Goal: Task Accomplishment & Management: Manage account settings

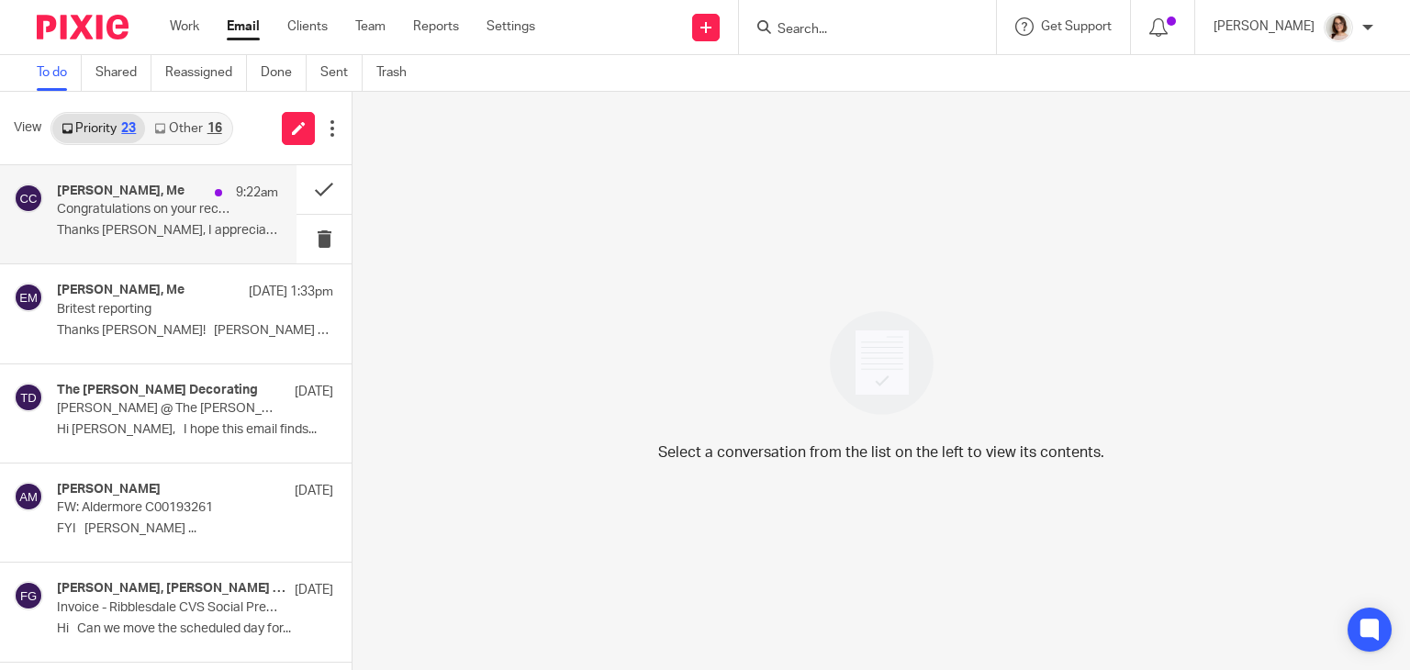
click at [180, 206] on p "Congratulations on your record month!" at bounding box center [145, 210] width 177 height 16
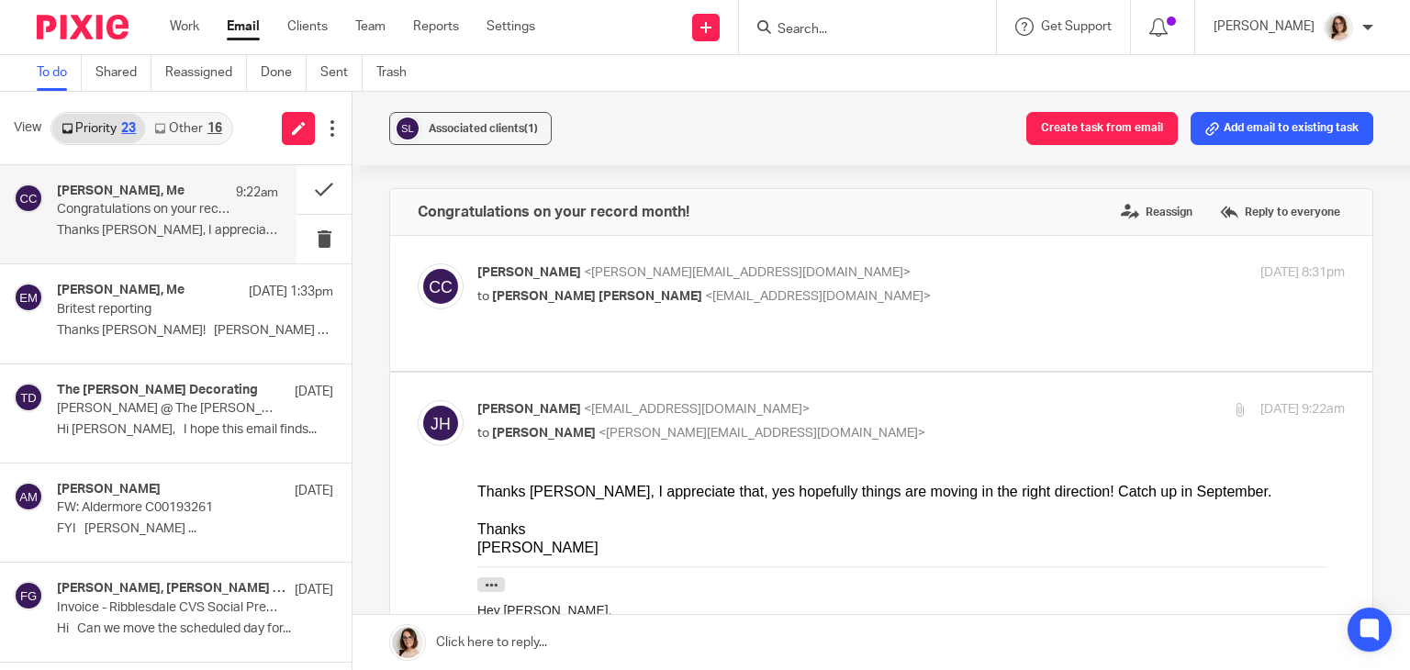
click at [812, 319] on div "Caroline Carter <caroline@carterclear.co.uk> to Jonathan Peter Holt <jon05holt@…" at bounding box center [881, 303] width 927 height 80
click at [812, 297] on p "to Jonathan Peter Holt <jon05holt@hotmail.co.uk>" at bounding box center [766, 296] width 578 height 19
checkbox input "true"
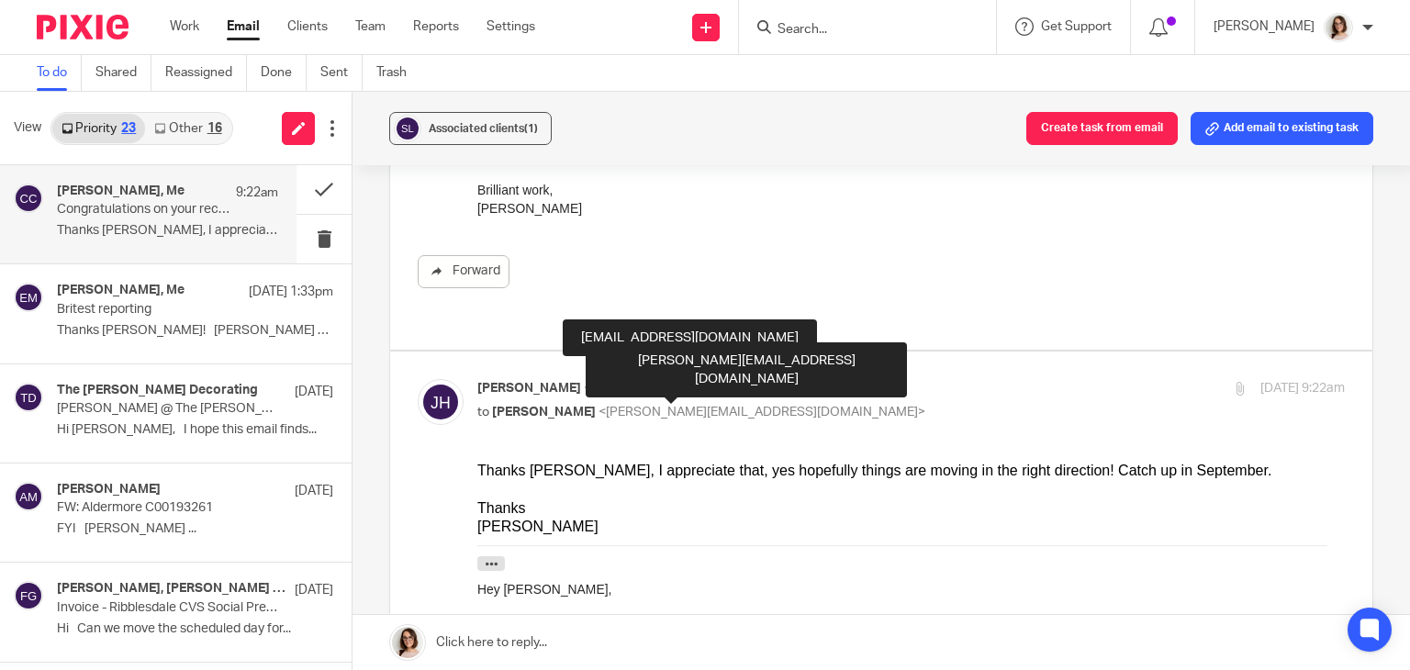
scroll to position [351, 0]
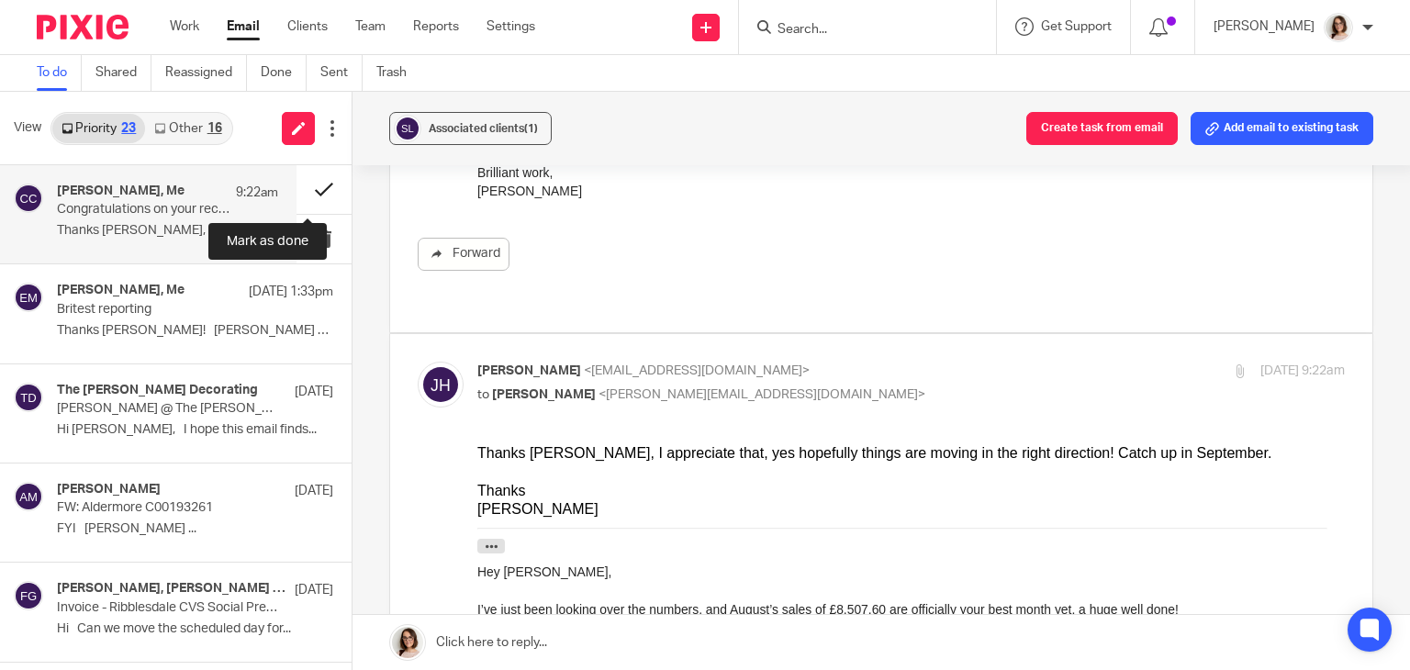
click at [306, 192] on button at bounding box center [324, 189] width 55 height 49
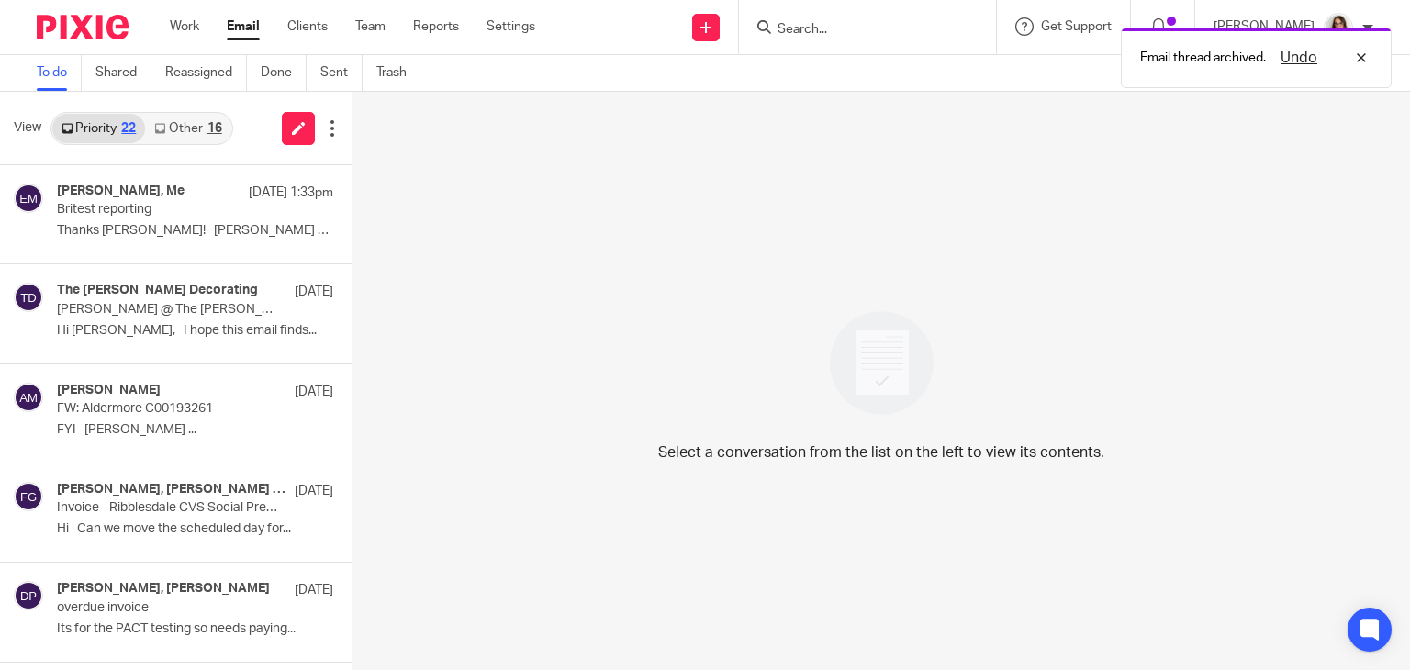
click at [197, 131] on link "Other 16" at bounding box center [187, 128] width 85 height 29
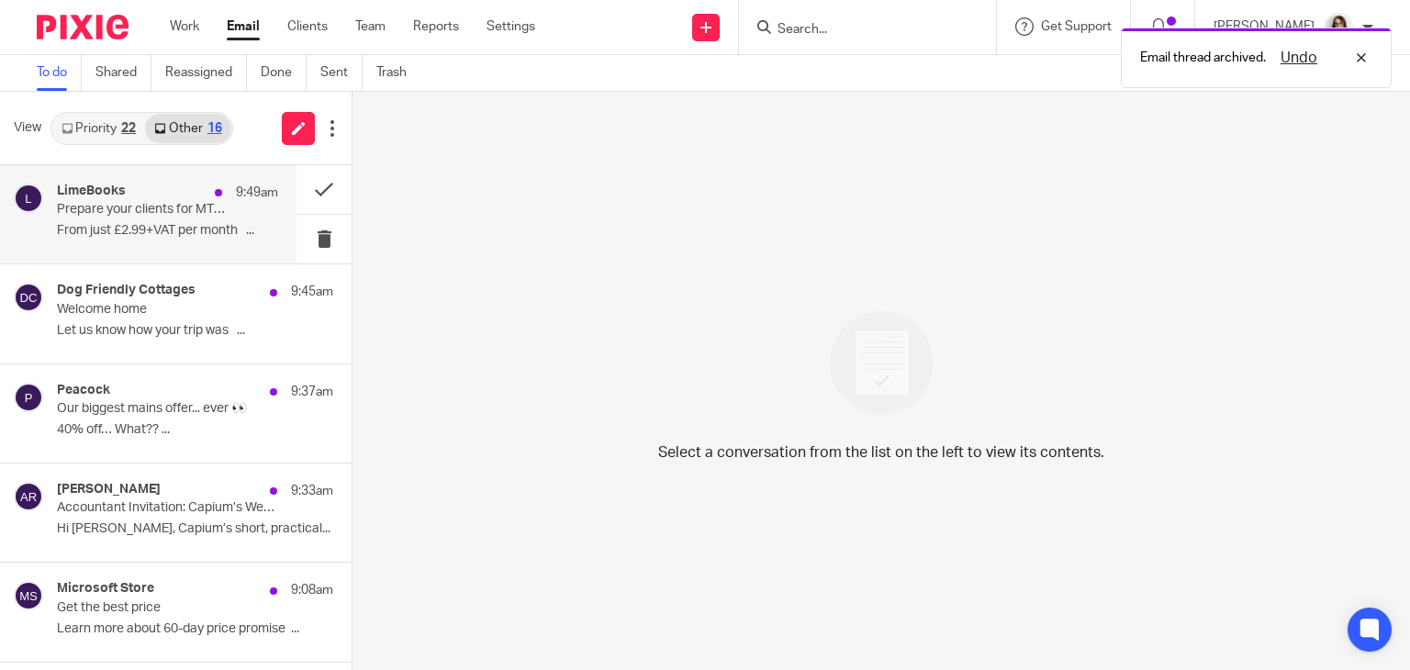
click at [204, 210] on p "Prepare your clients for MTD IT" at bounding box center [145, 210] width 177 height 16
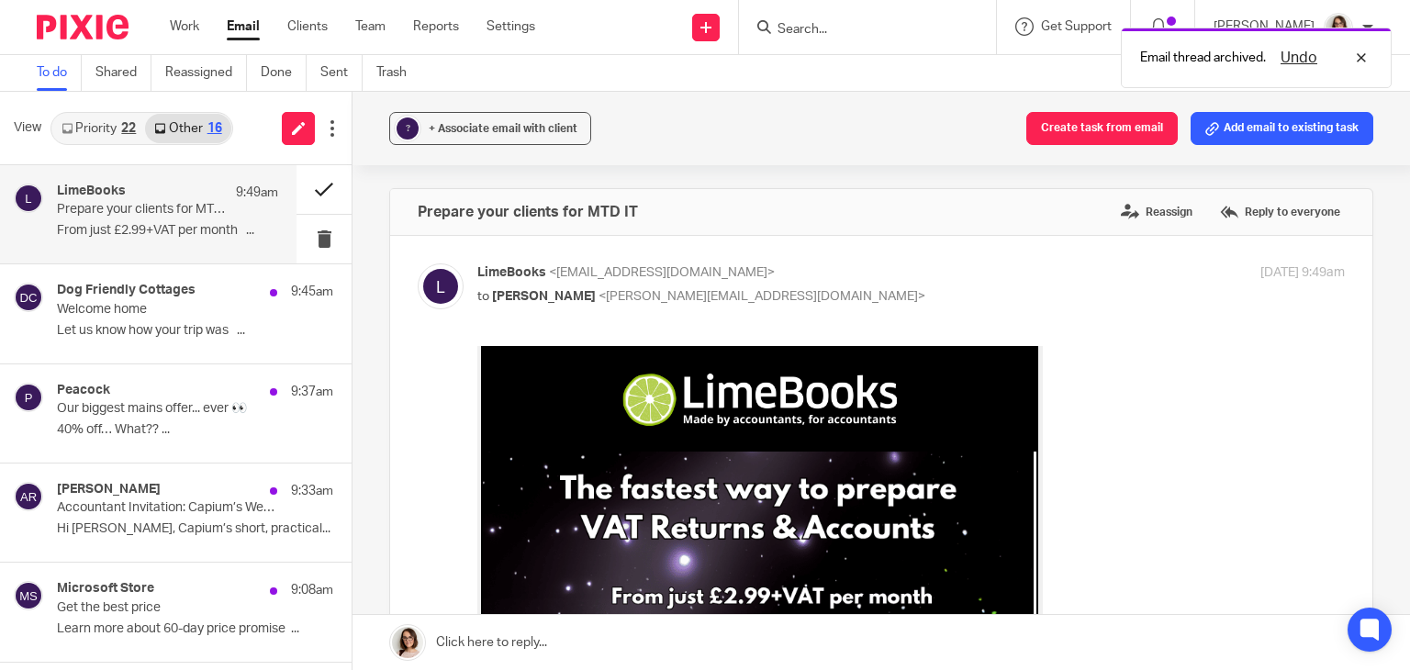
scroll to position [0, 0]
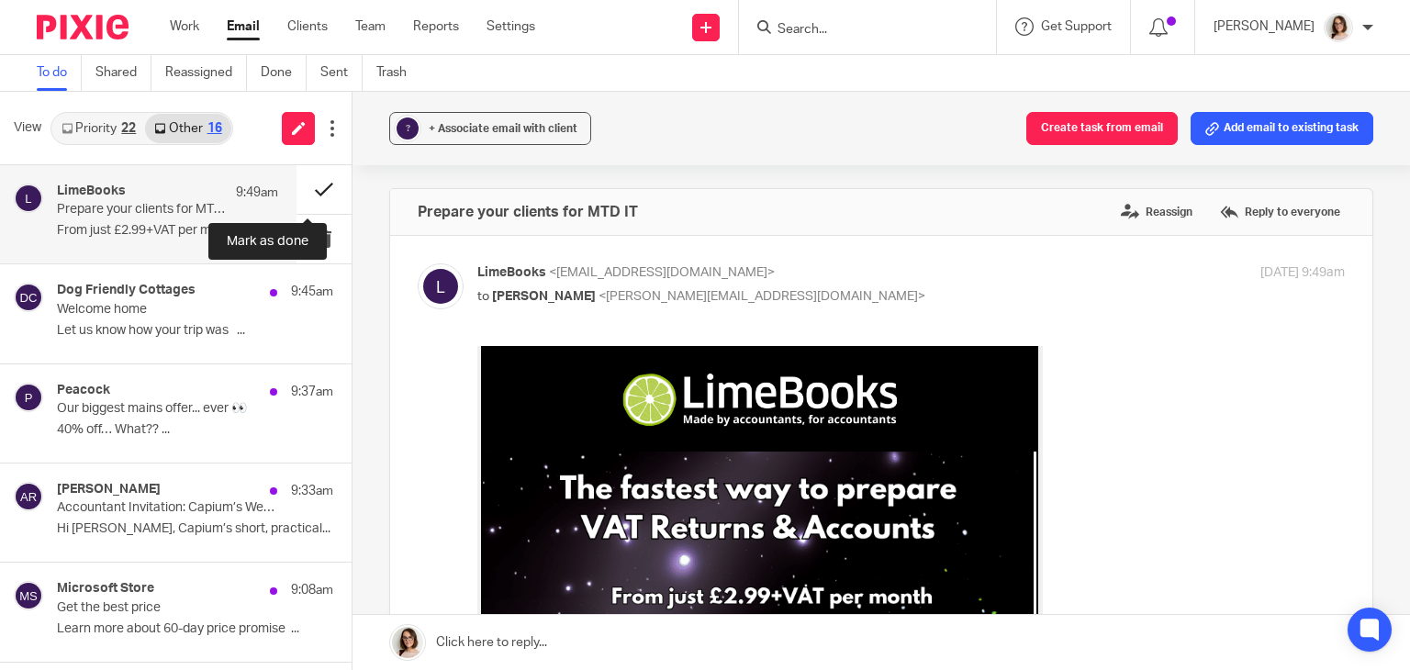
click at [301, 188] on button at bounding box center [324, 189] width 55 height 49
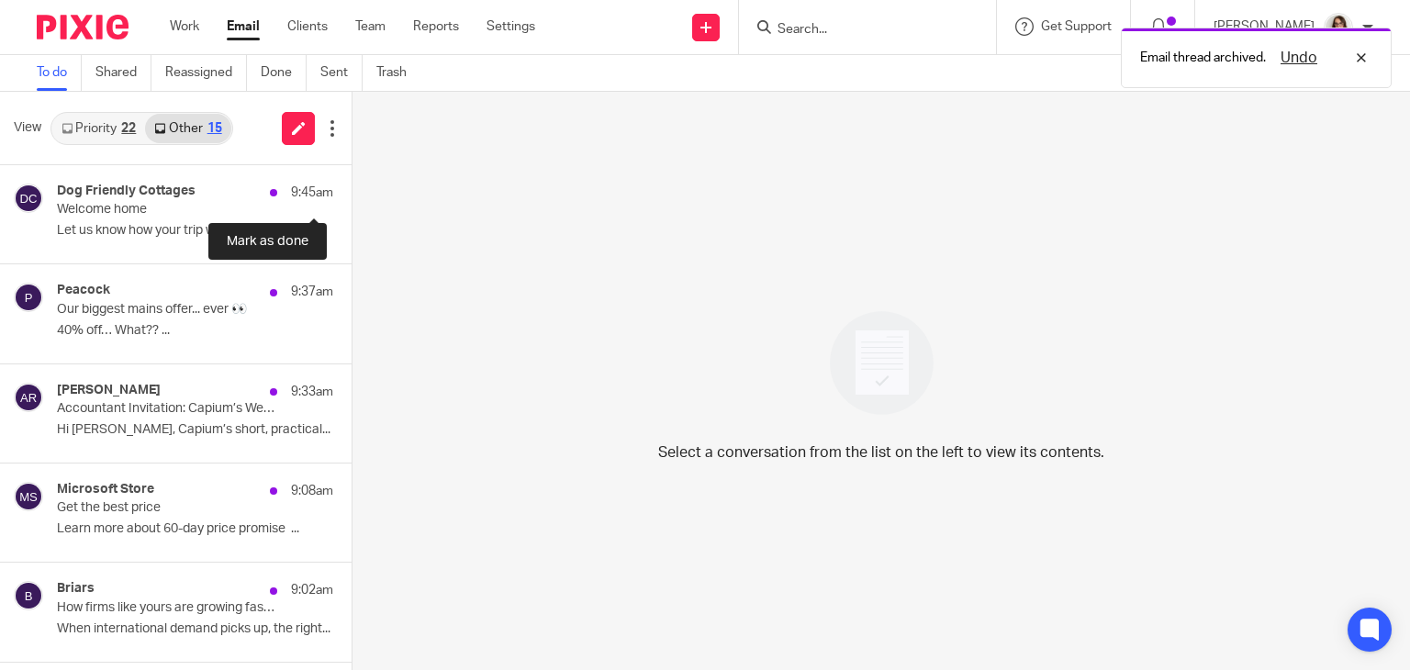
click at [352, 188] on button at bounding box center [359, 189] width 15 height 49
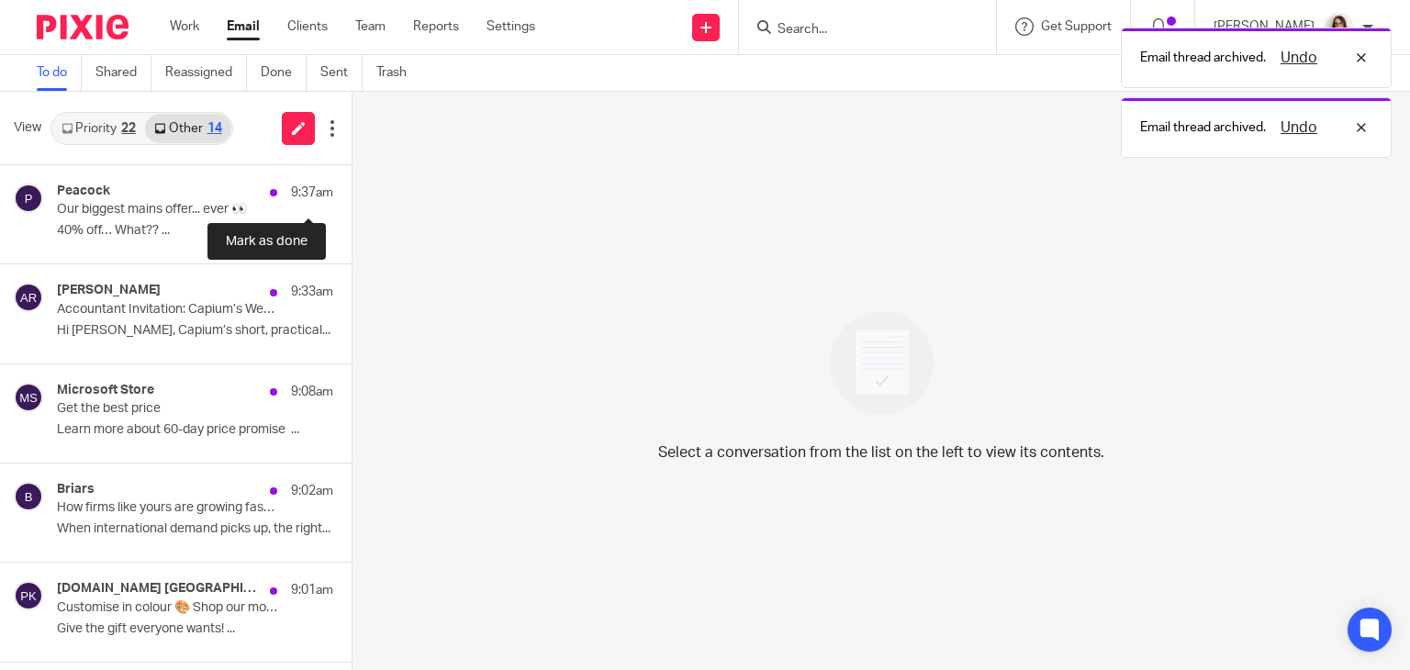
click at [352, 188] on button at bounding box center [359, 189] width 15 height 49
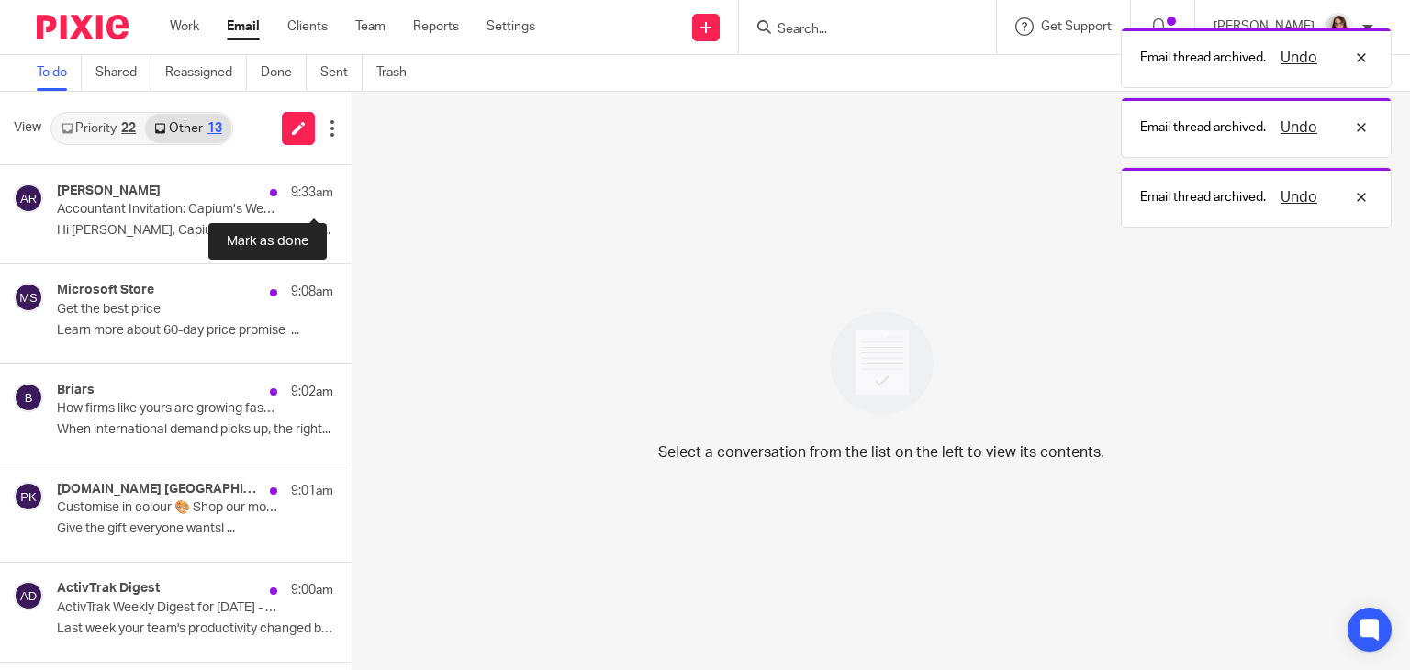
click at [352, 188] on button at bounding box center [359, 189] width 15 height 49
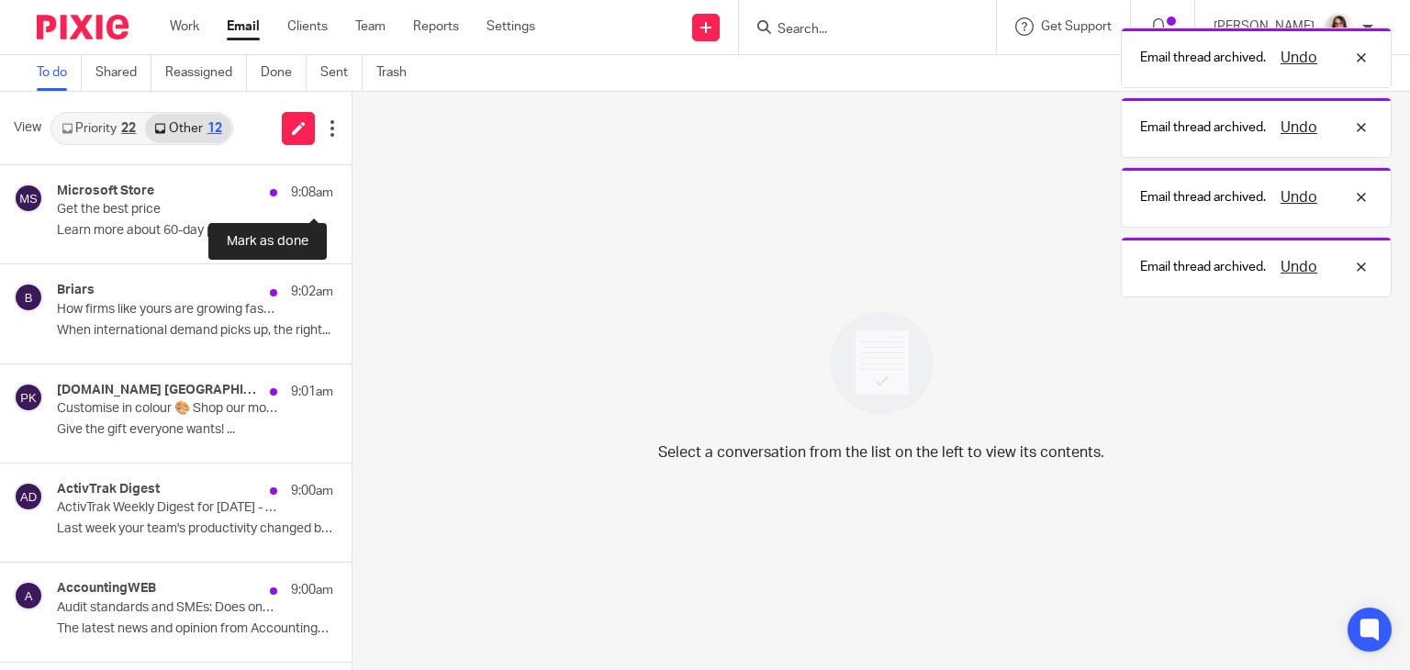
click at [352, 188] on button at bounding box center [359, 189] width 15 height 49
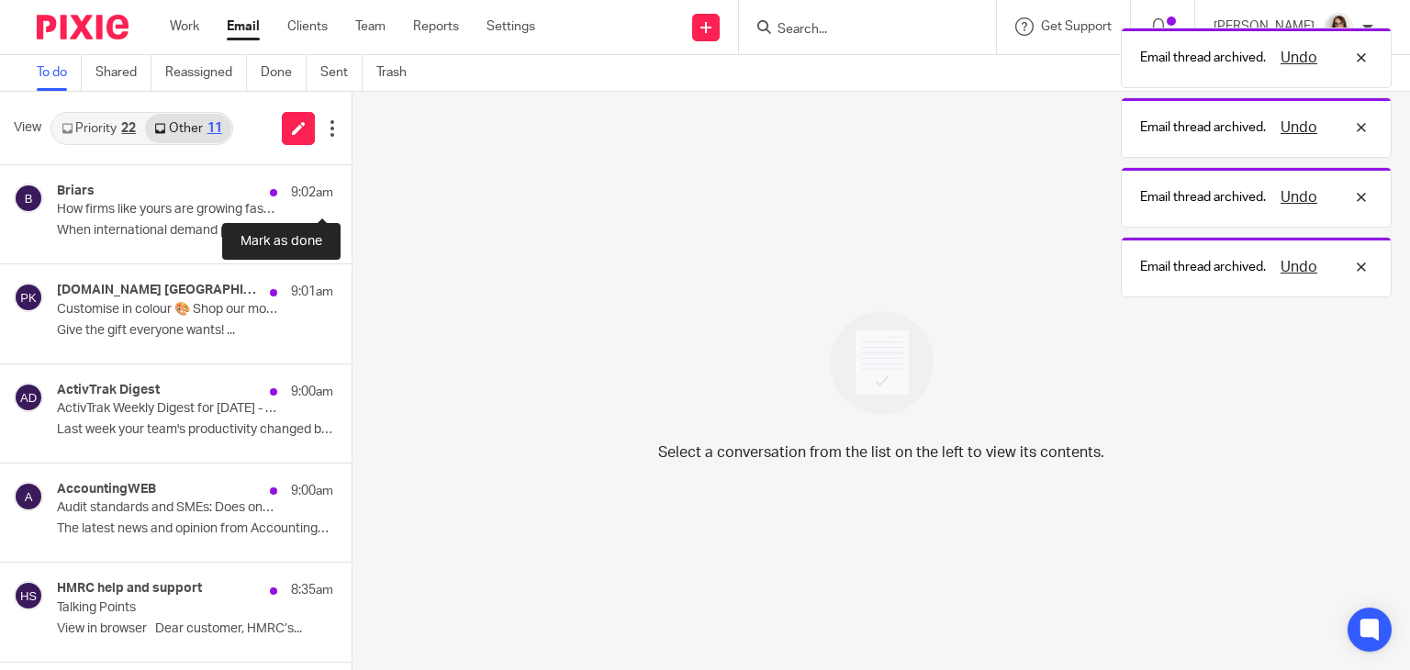
click at [352, 188] on button at bounding box center [359, 189] width 15 height 49
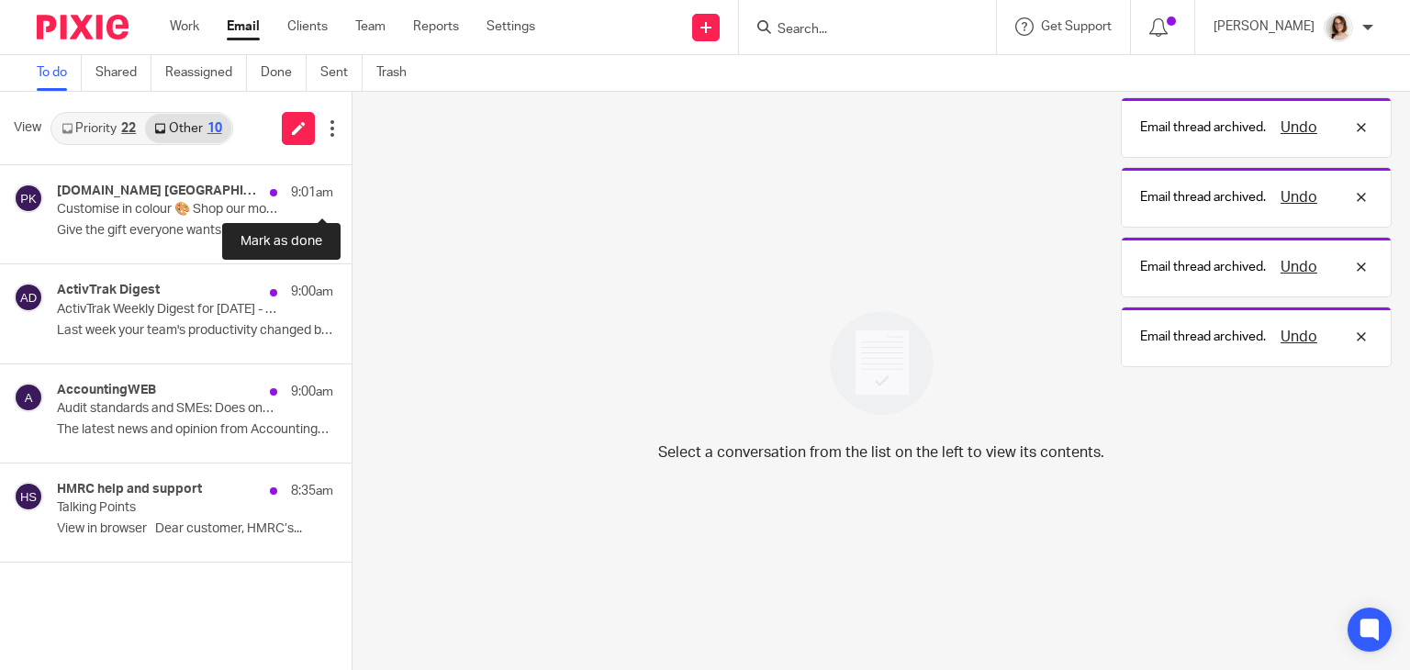
click at [352, 188] on button at bounding box center [359, 189] width 15 height 49
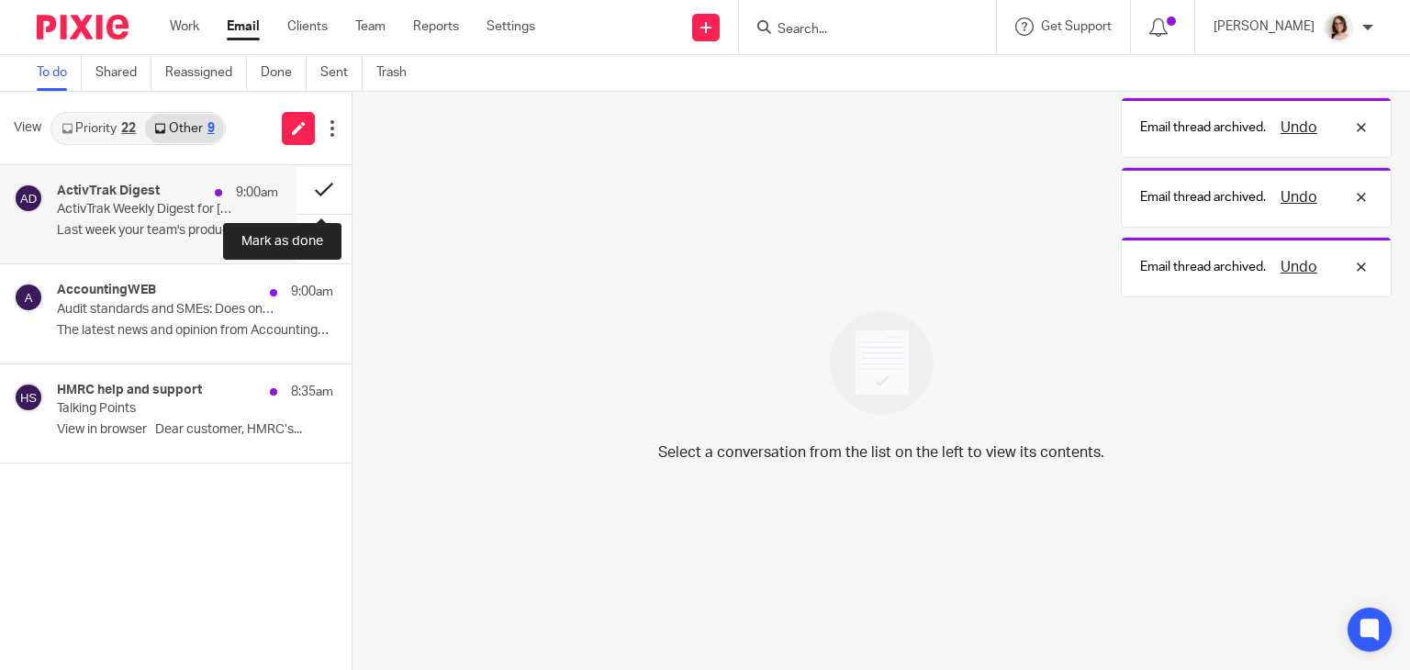
click at [319, 188] on button at bounding box center [324, 189] width 55 height 49
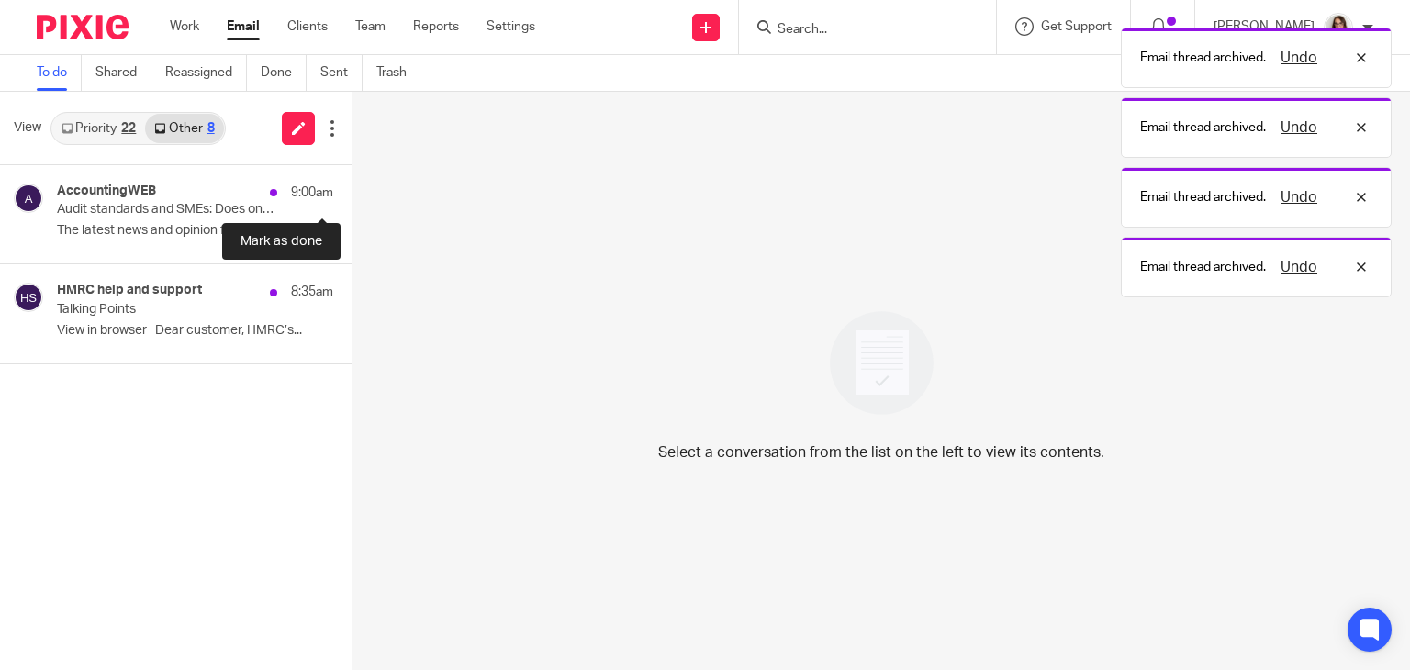
click at [352, 188] on button at bounding box center [359, 189] width 15 height 49
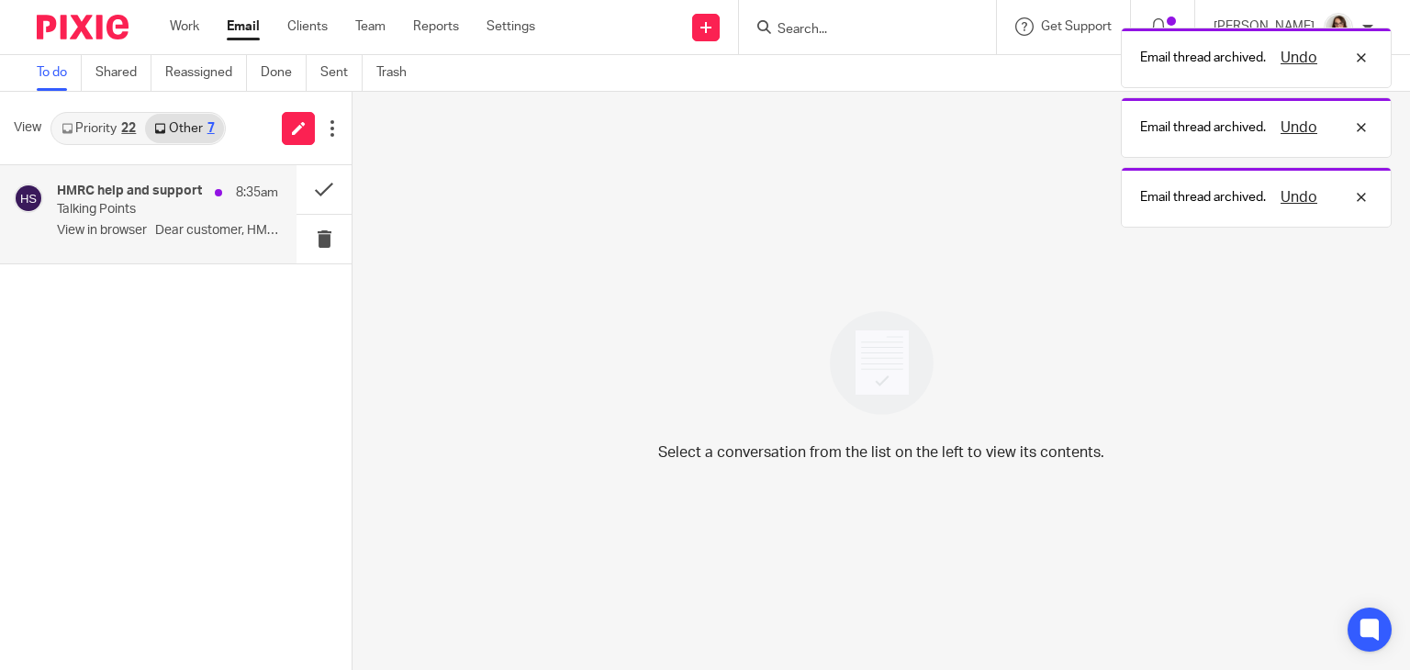
click at [184, 239] on p "View in browser Dear customer, HMRC’s..." at bounding box center [167, 231] width 221 height 16
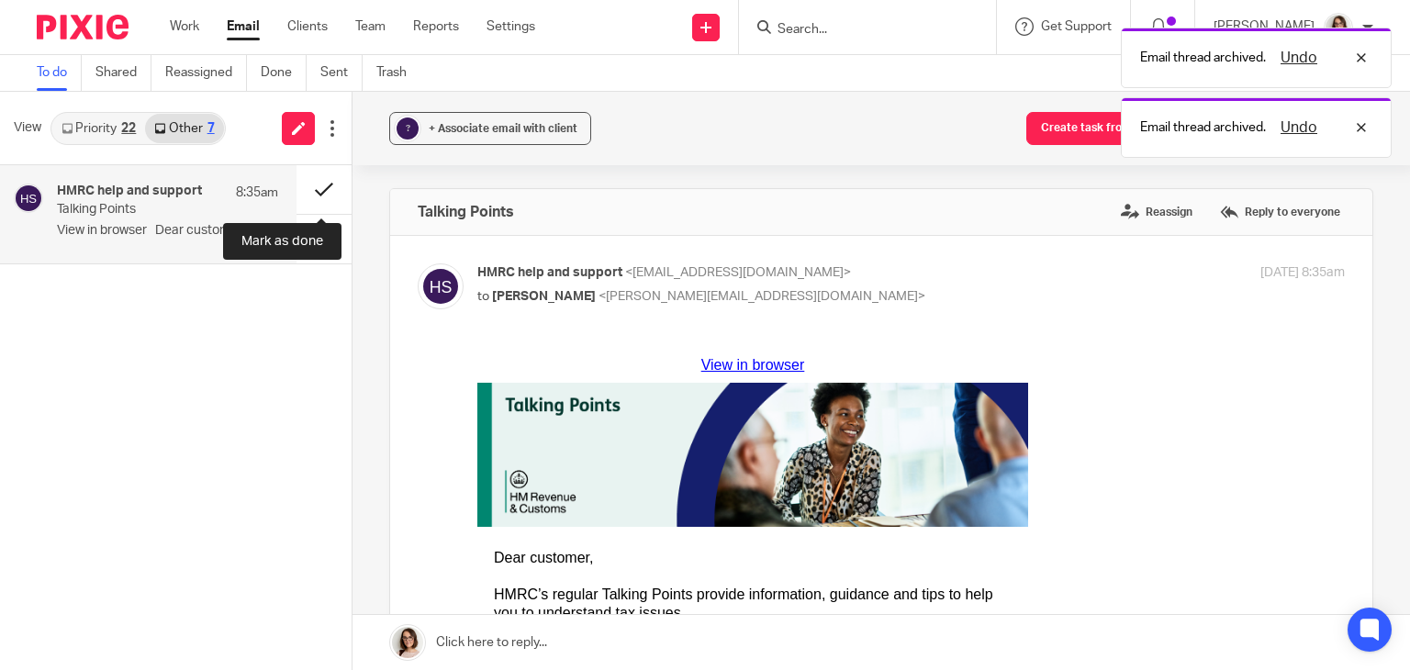
click at [308, 192] on button at bounding box center [324, 189] width 55 height 49
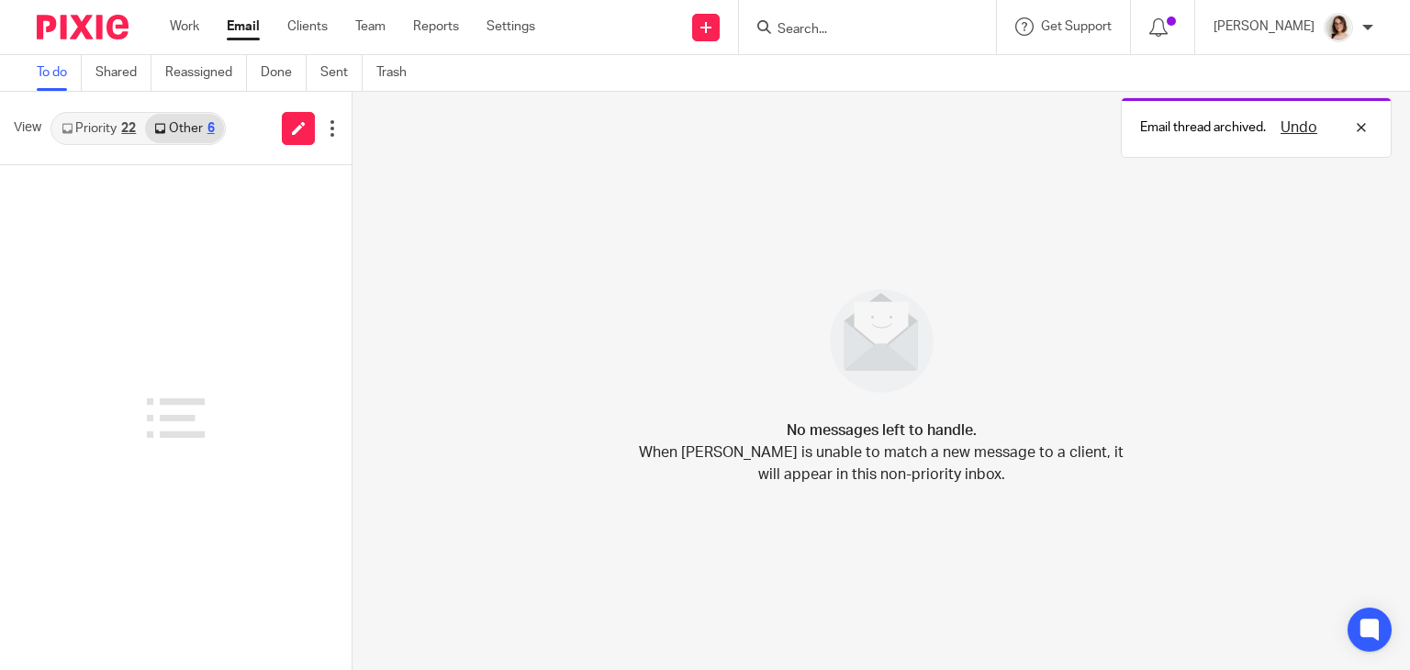
click at [241, 24] on link "Email" at bounding box center [243, 26] width 33 height 18
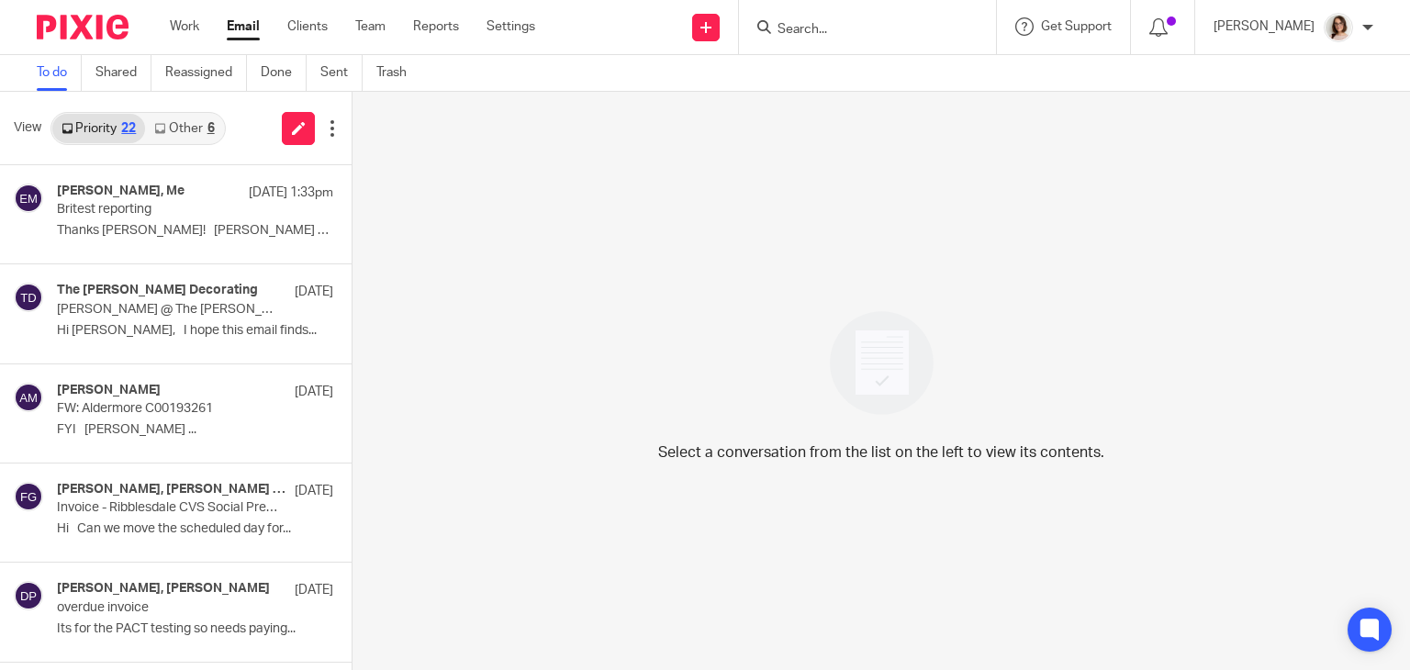
click at [190, 129] on link "Other 6" at bounding box center [184, 128] width 78 height 29
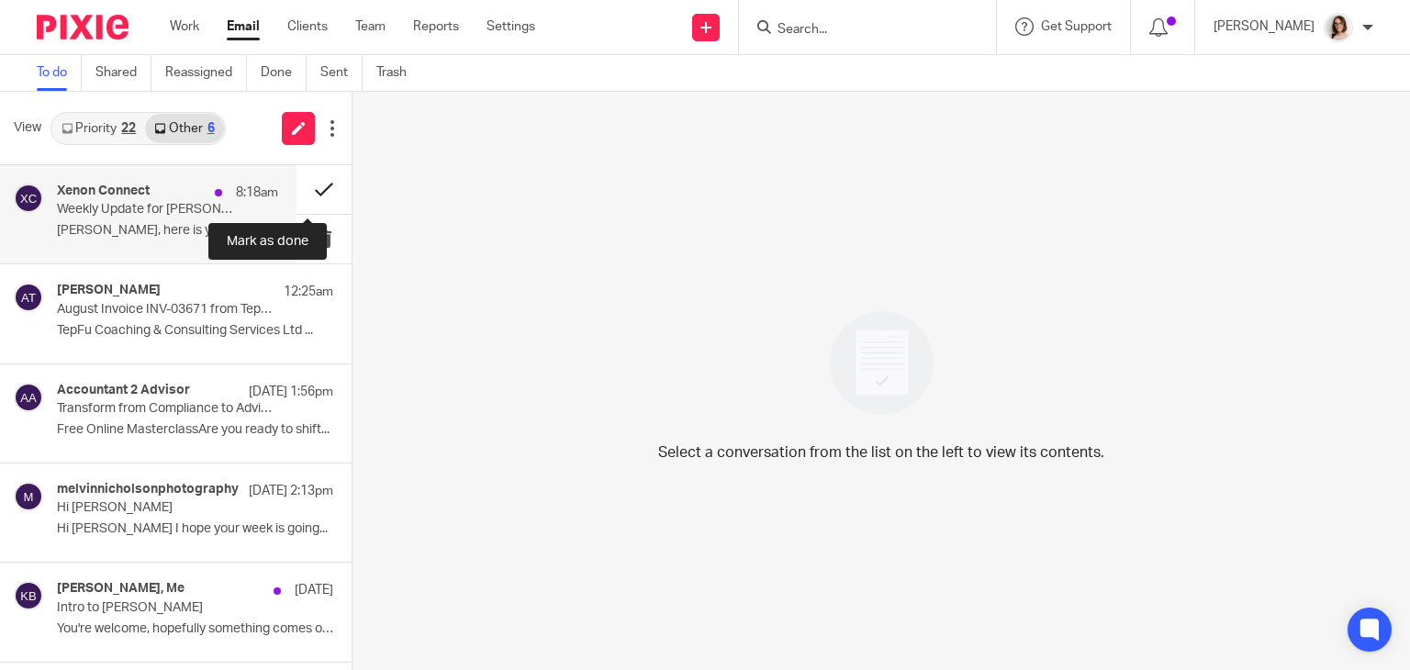
click at [301, 195] on button at bounding box center [324, 189] width 55 height 49
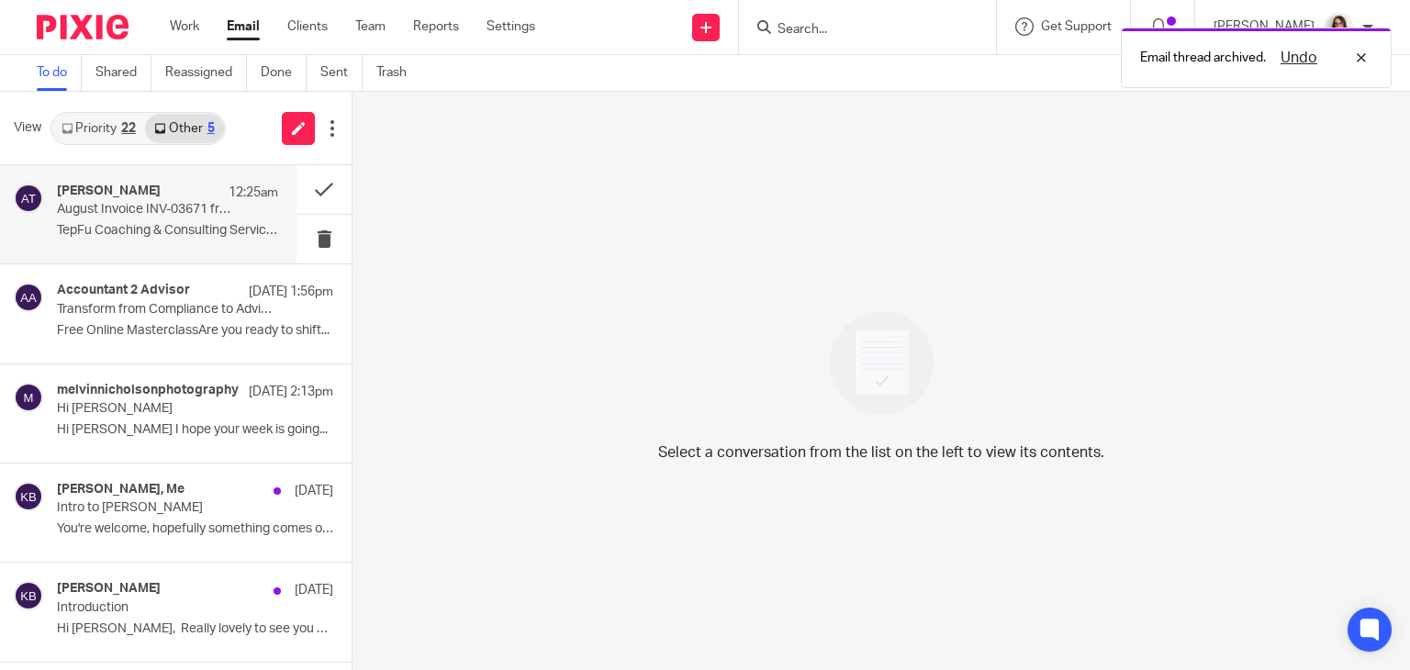
click at [166, 214] on p "August Invoice INV-03671 from TepFu Coaching & Consulting Services Ltd for Cart…" at bounding box center [145, 210] width 177 height 16
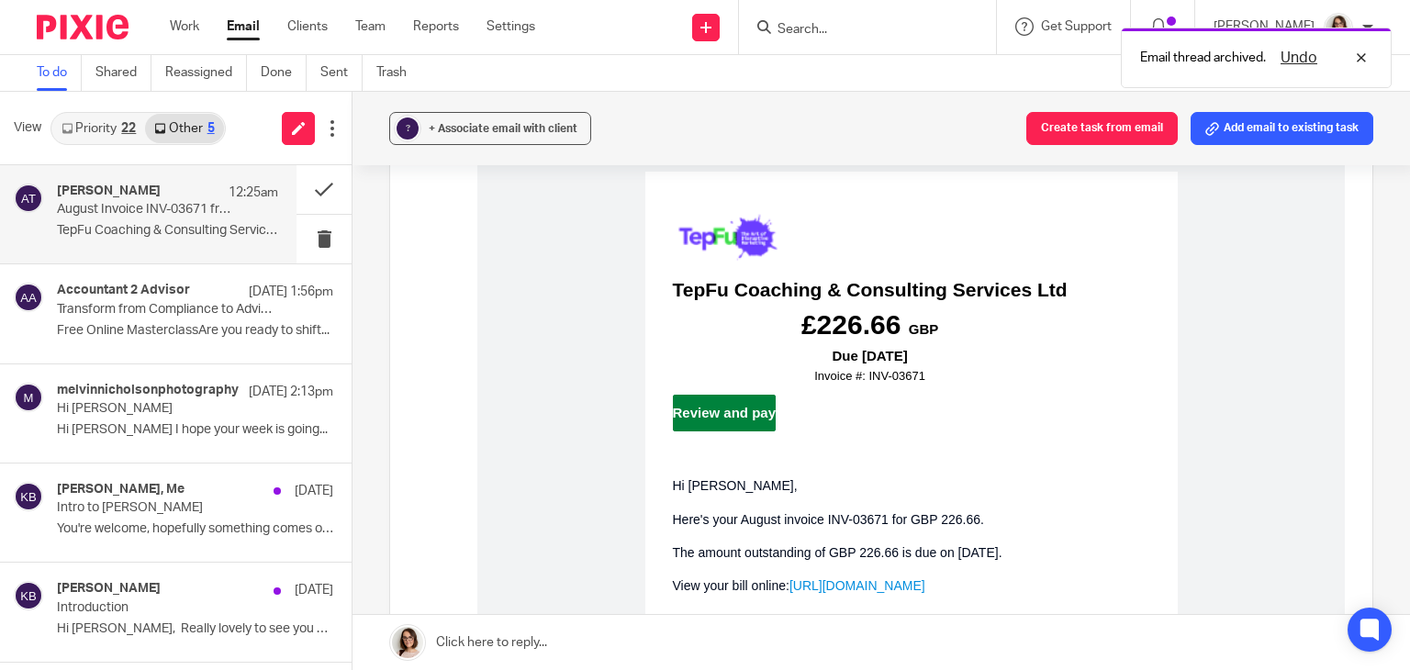
scroll to position [212, 0]
click at [711, 416] on link "Review and pay" at bounding box center [725, 412] width 104 height 37
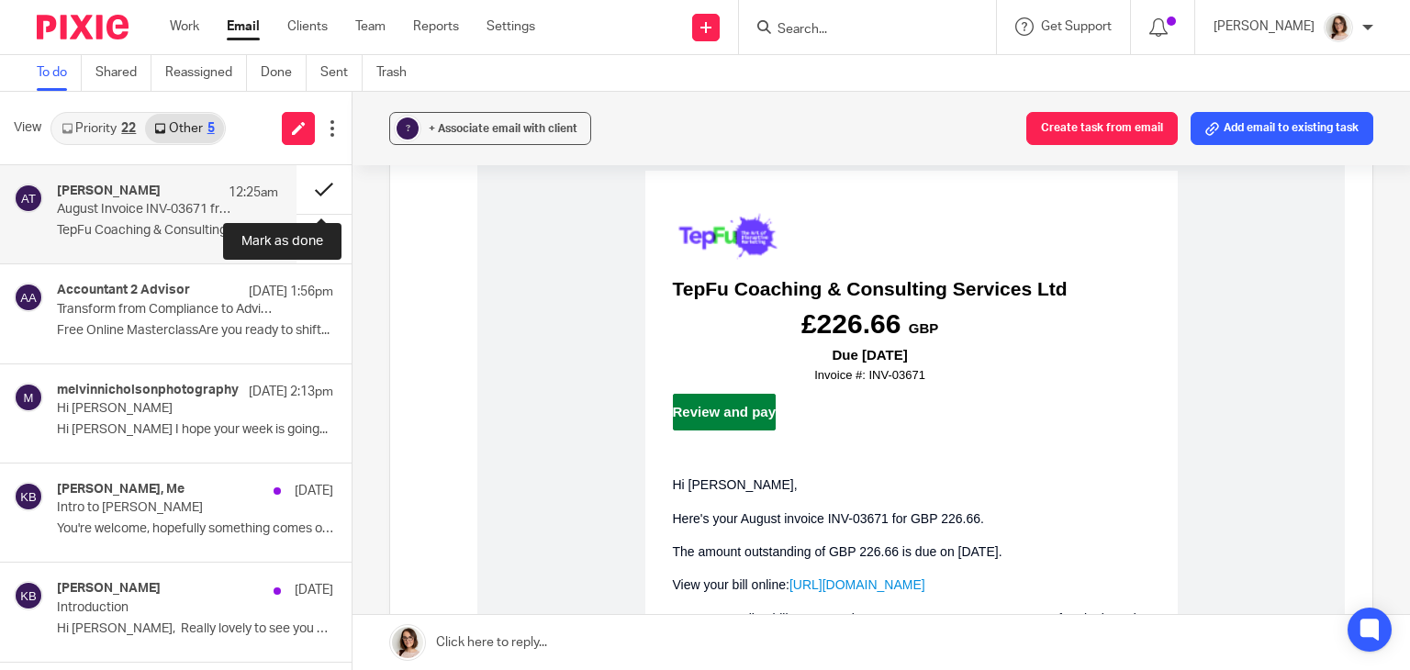
click at [312, 188] on button at bounding box center [324, 189] width 55 height 49
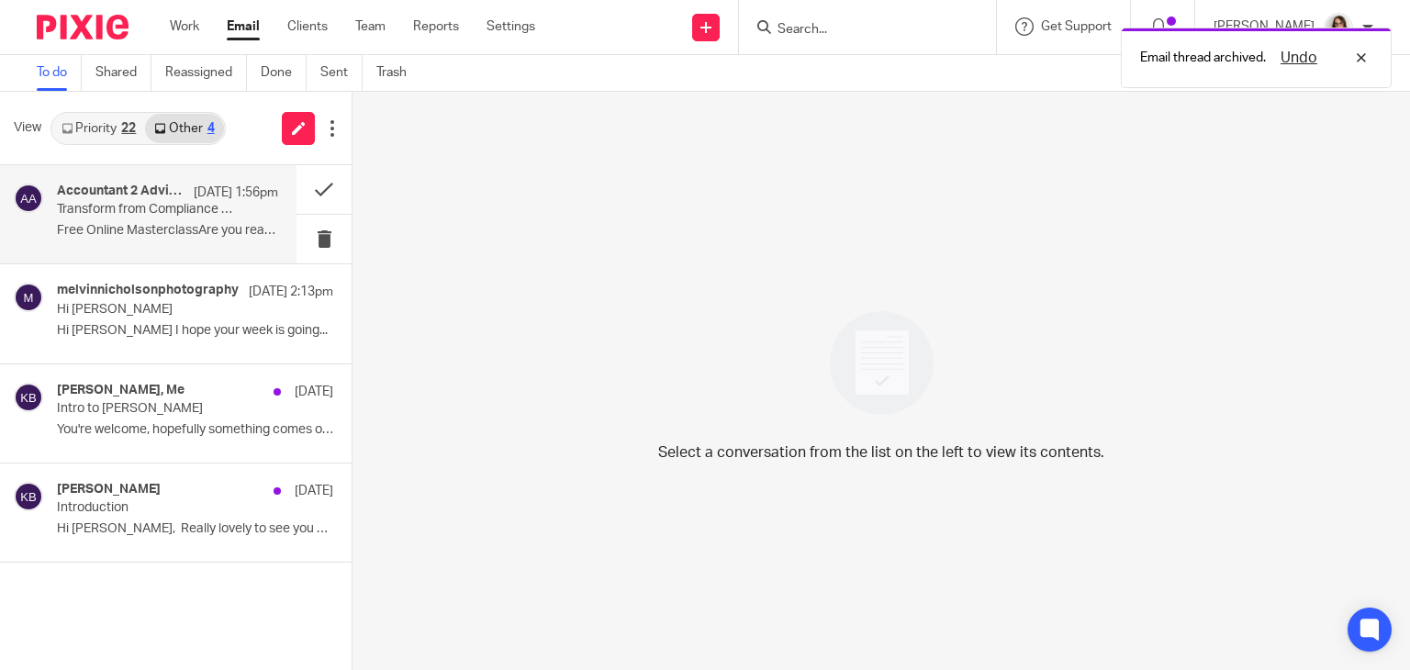
click at [195, 202] on p "Transform from Compliance to Advisory in Under 60 Minutes (Free Masterclass)" at bounding box center [145, 210] width 177 height 16
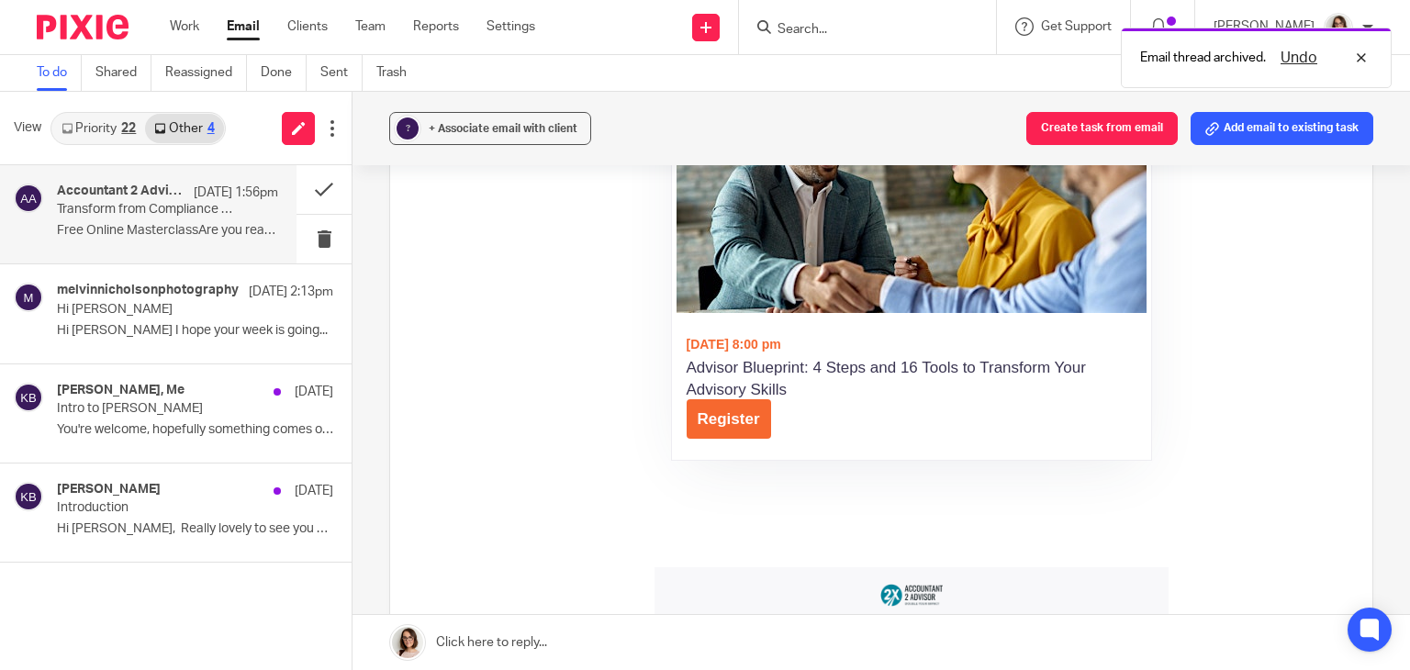
scroll to position [1023, 0]
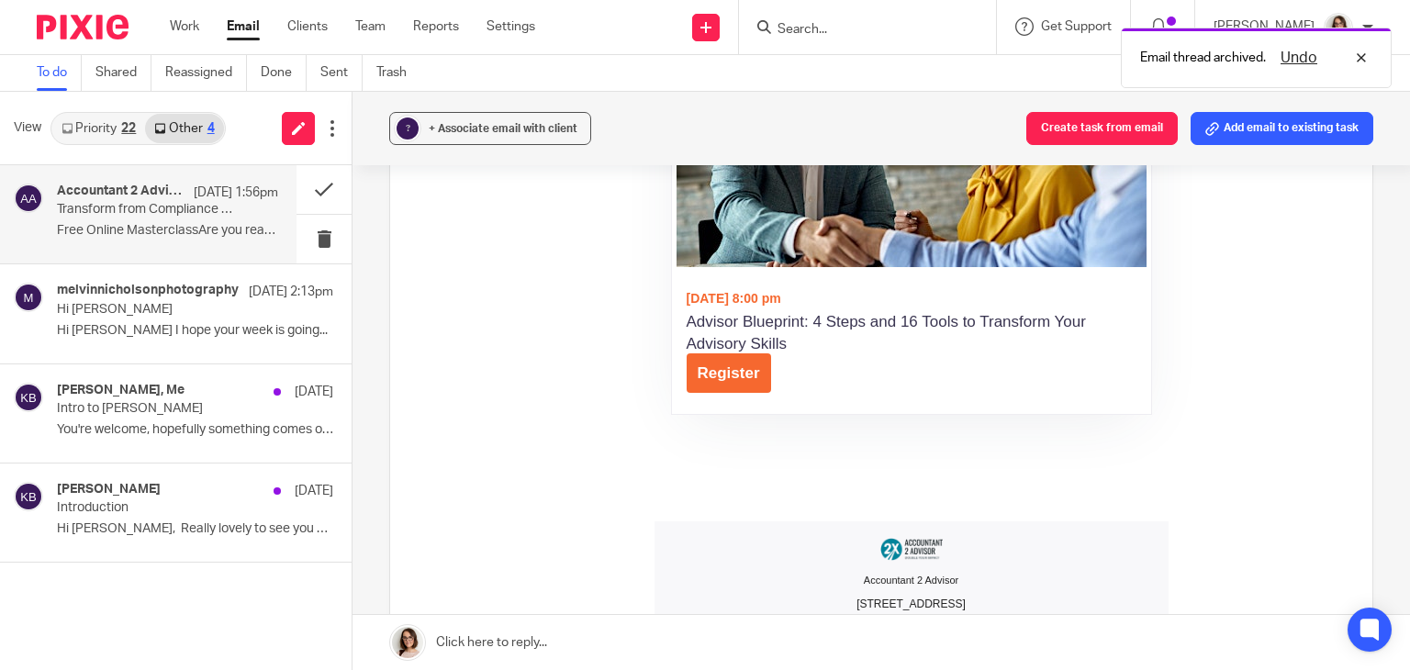
click at [728, 379] on link "Register" at bounding box center [729, 372] width 84 height 39
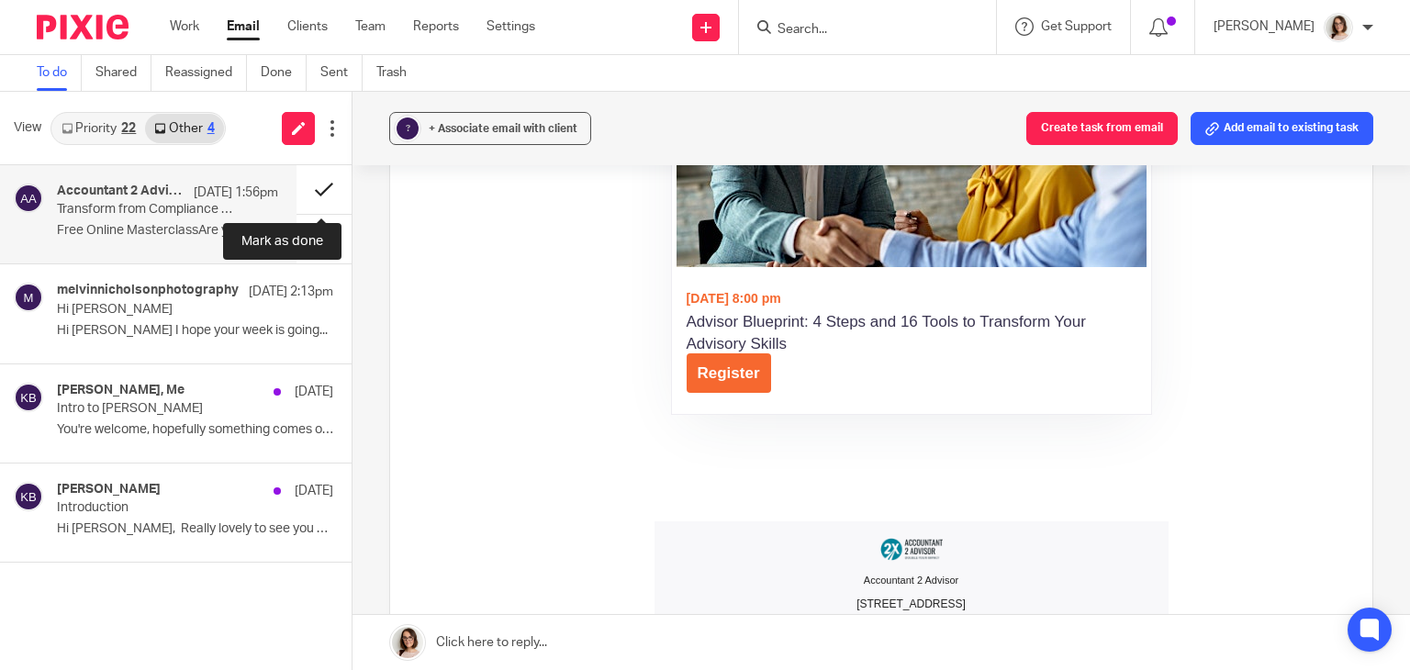
click at [320, 192] on button at bounding box center [324, 189] width 55 height 49
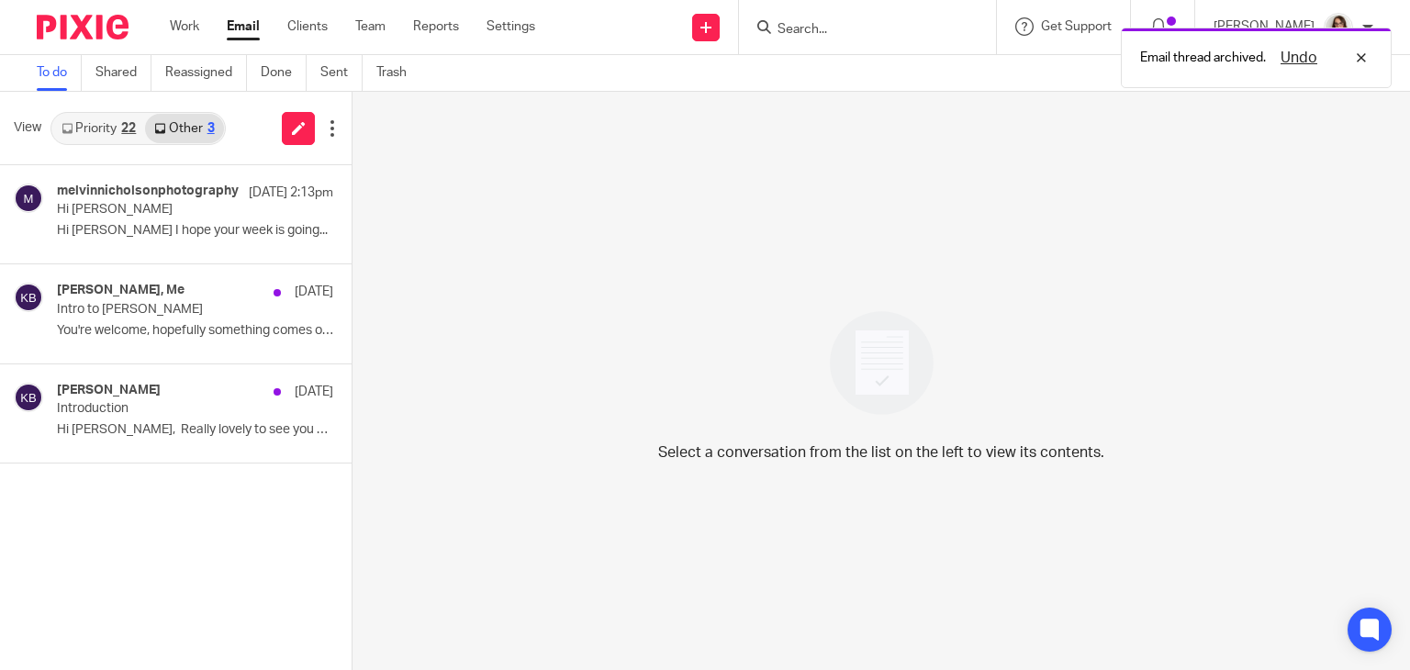
click at [242, 25] on link "Email" at bounding box center [243, 26] width 33 height 18
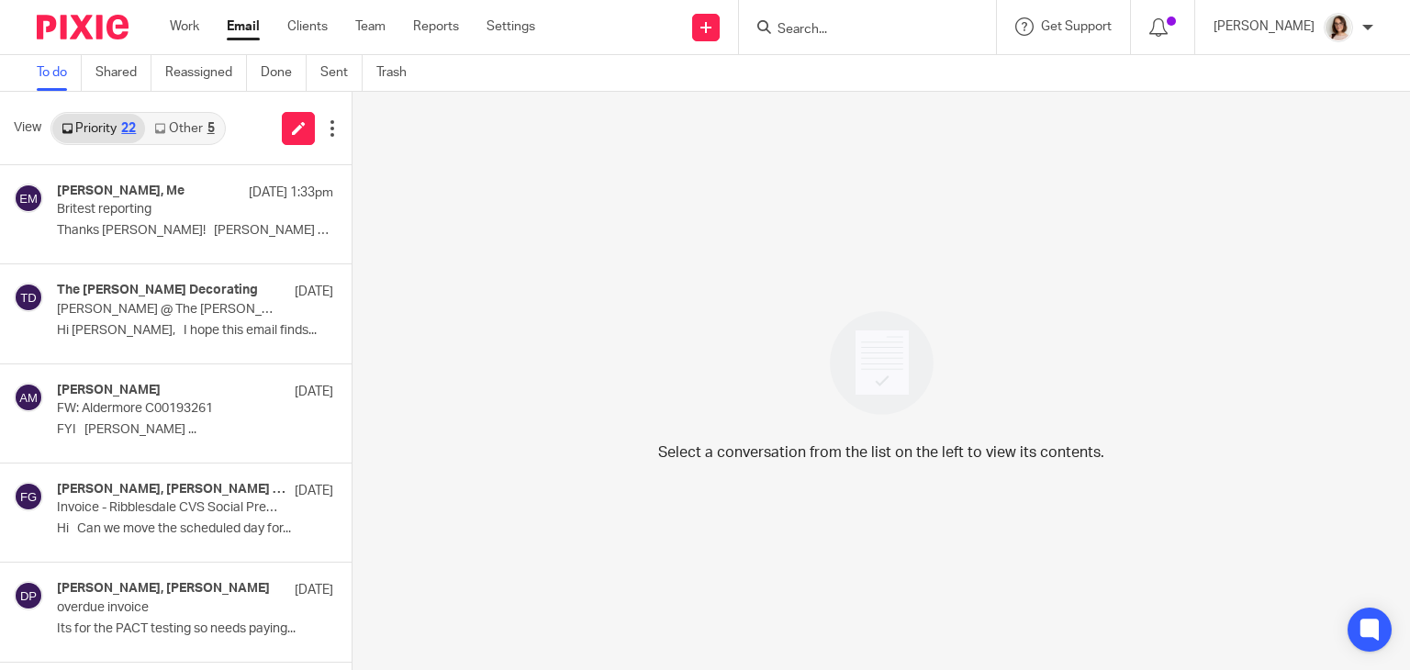
click at [184, 130] on link "Other 5" at bounding box center [184, 128] width 78 height 29
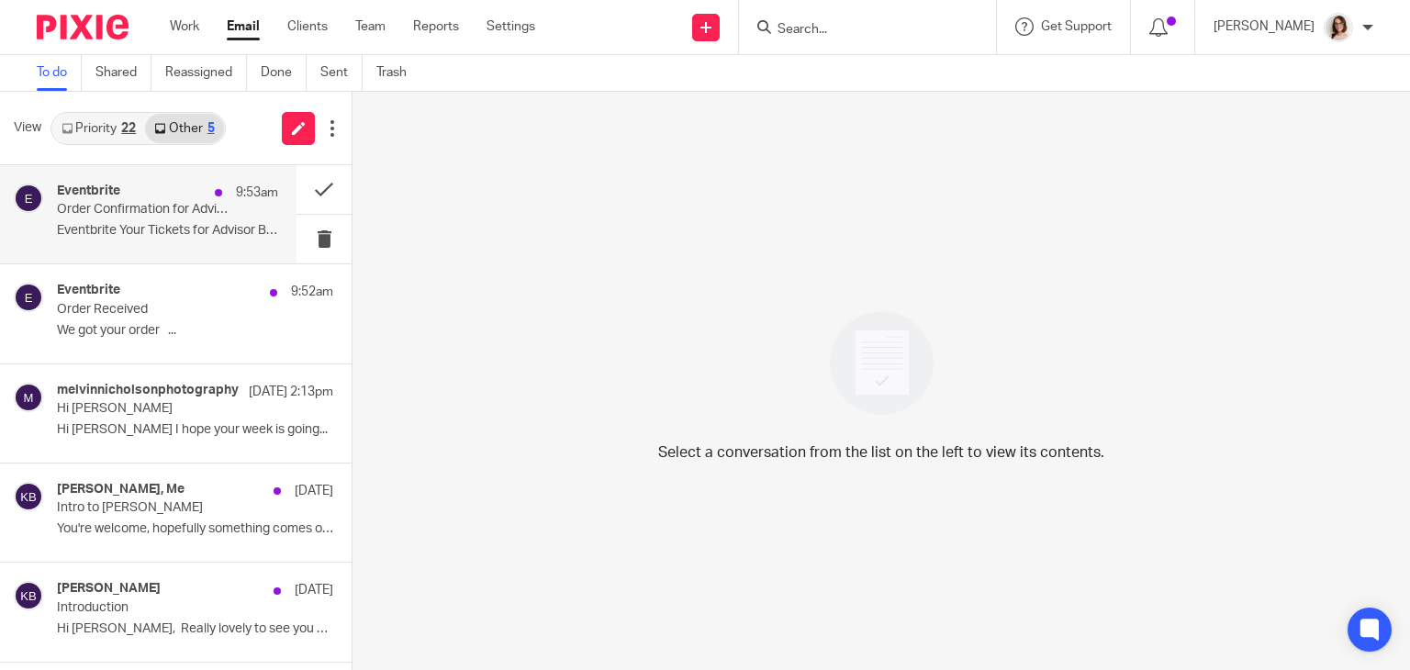
click at [221, 210] on p "Order Confirmation for Advisor Blueprint: 4 Steps and 16 Tools to Transform You…" at bounding box center [145, 210] width 177 height 16
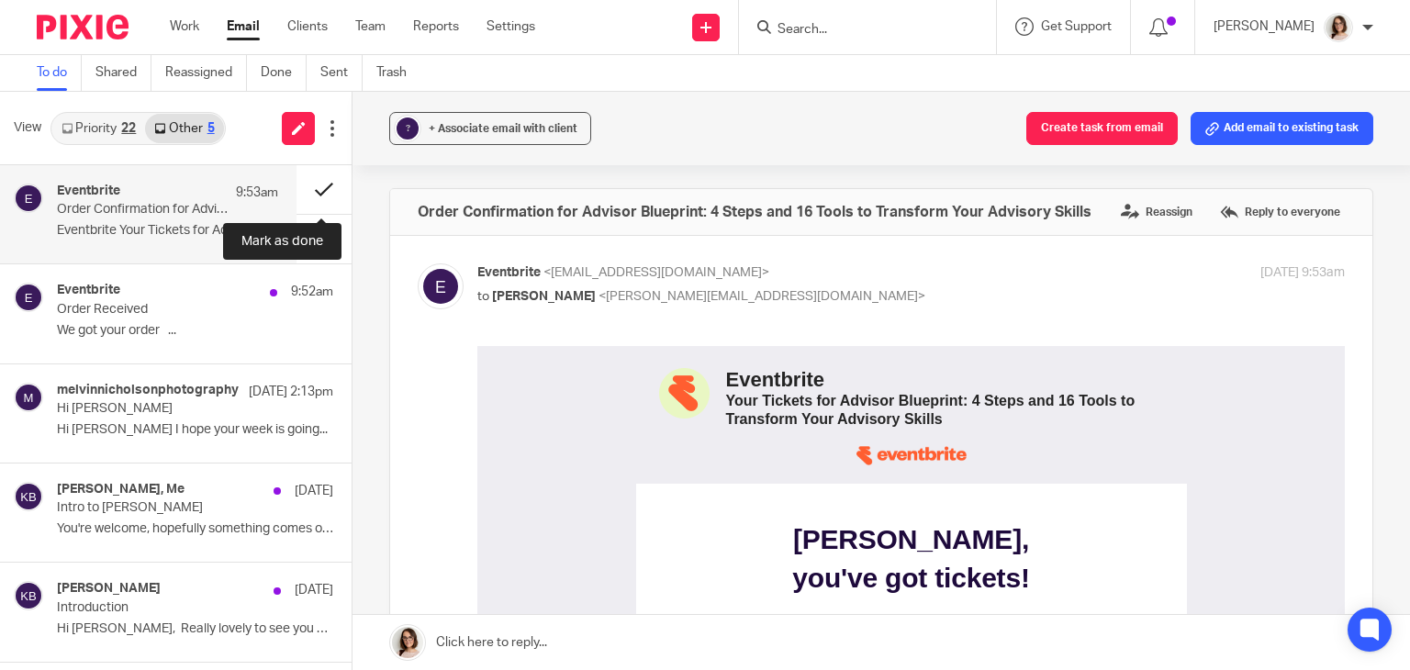
click at [307, 189] on button at bounding box center [324, 189] width 55 height 49
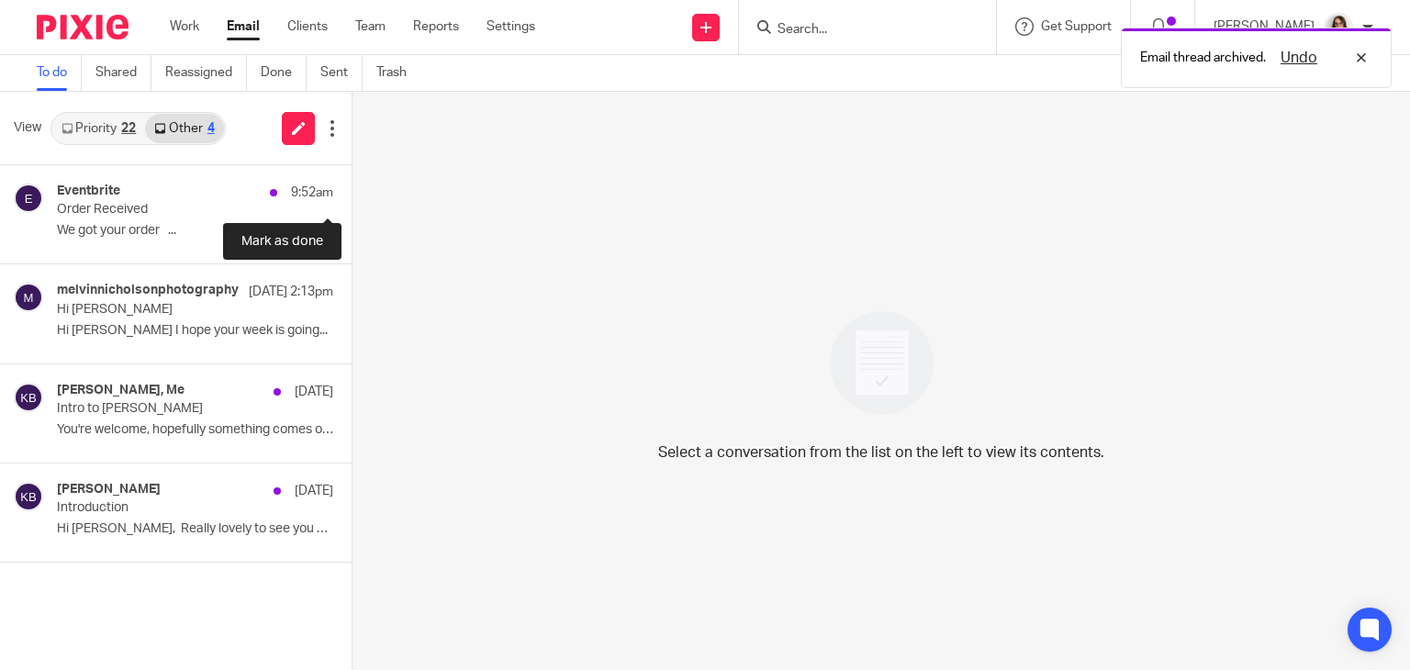
click at [352, 189] on button at bounding box center [359, 189] width 15 height 49
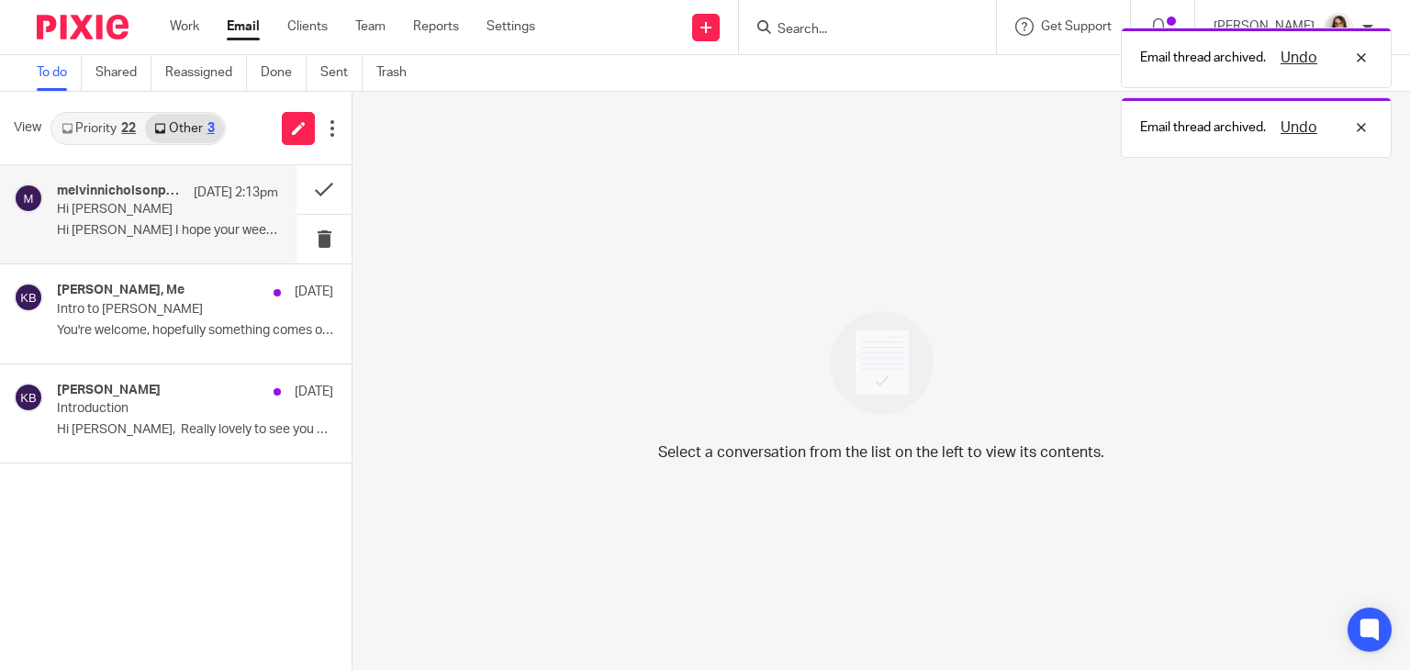
click at [206, 240] on div "melvinnicholsonphotography 8 Aug 2:13pm Hi Caroline Hi Caroline I hope your wee…" at bounding box center [167, 215] width 221 height 62
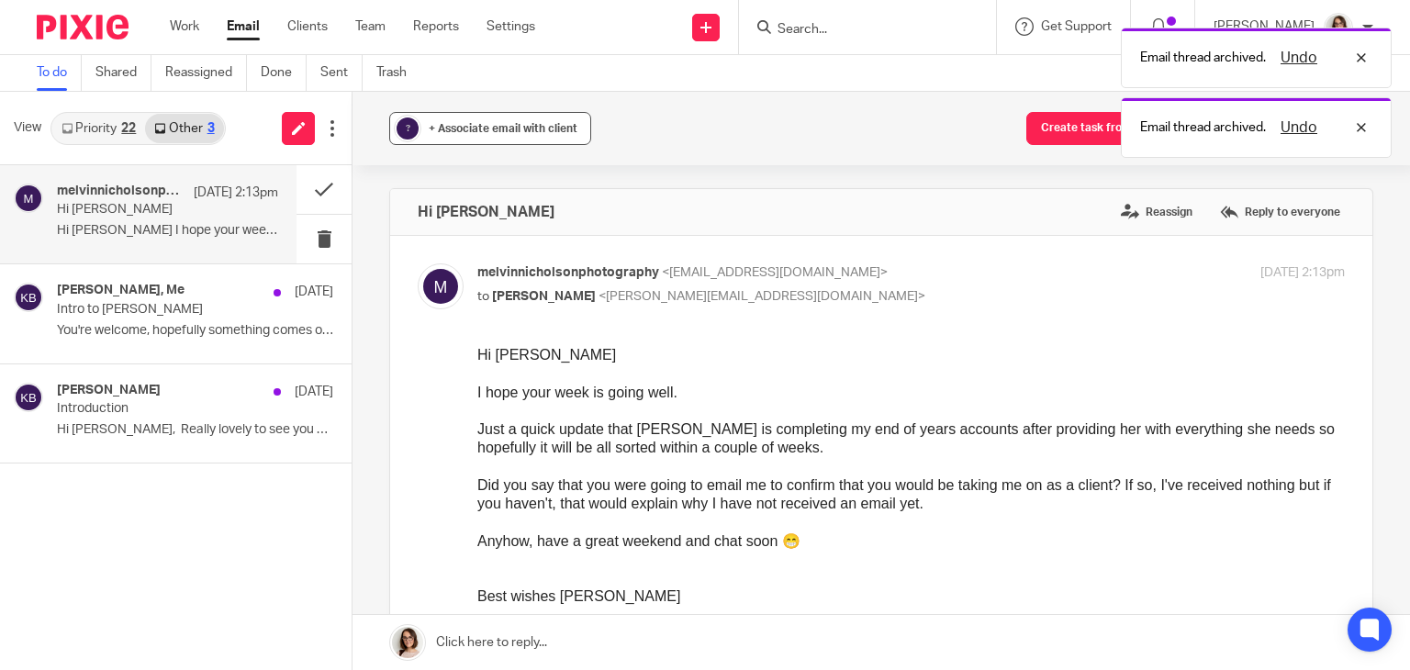
click at [477, 137] on div "+ Associate email with client" at bounding box center [503, 128] width 149 height 18
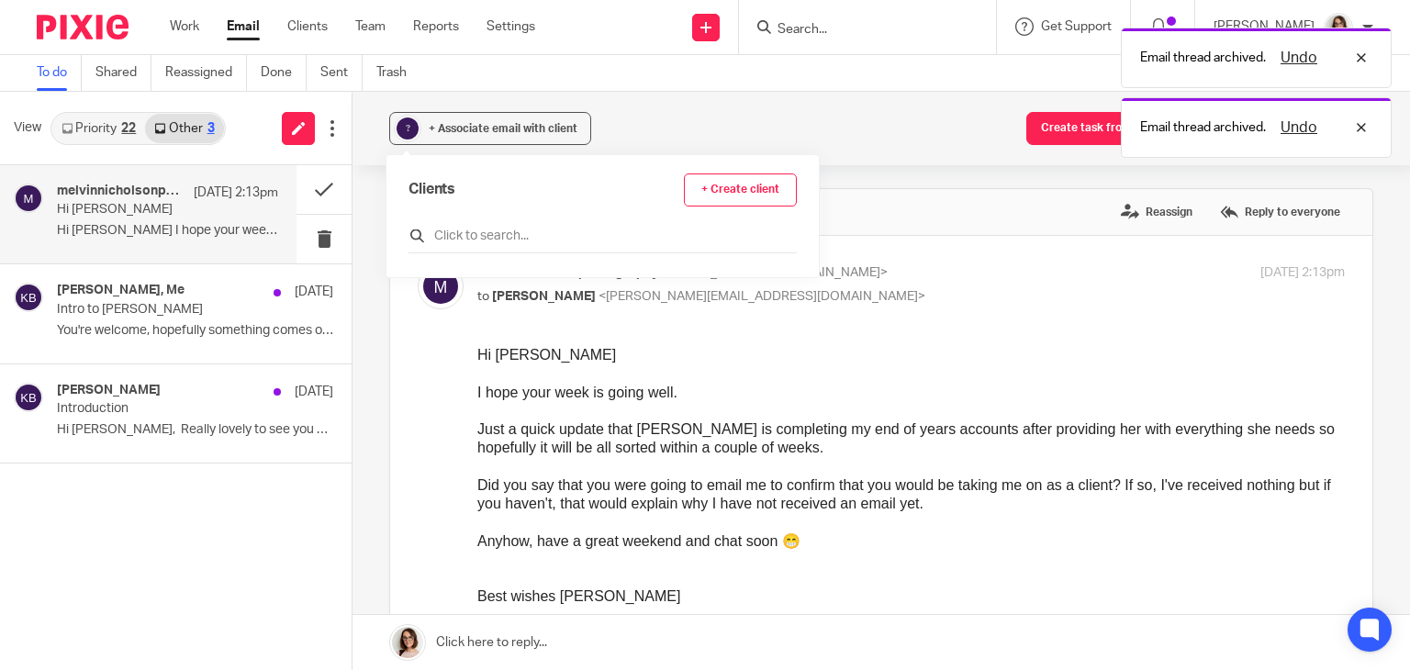
click at [481, 241] on input "text" at bounding box center [603, 236] width 388 height 18
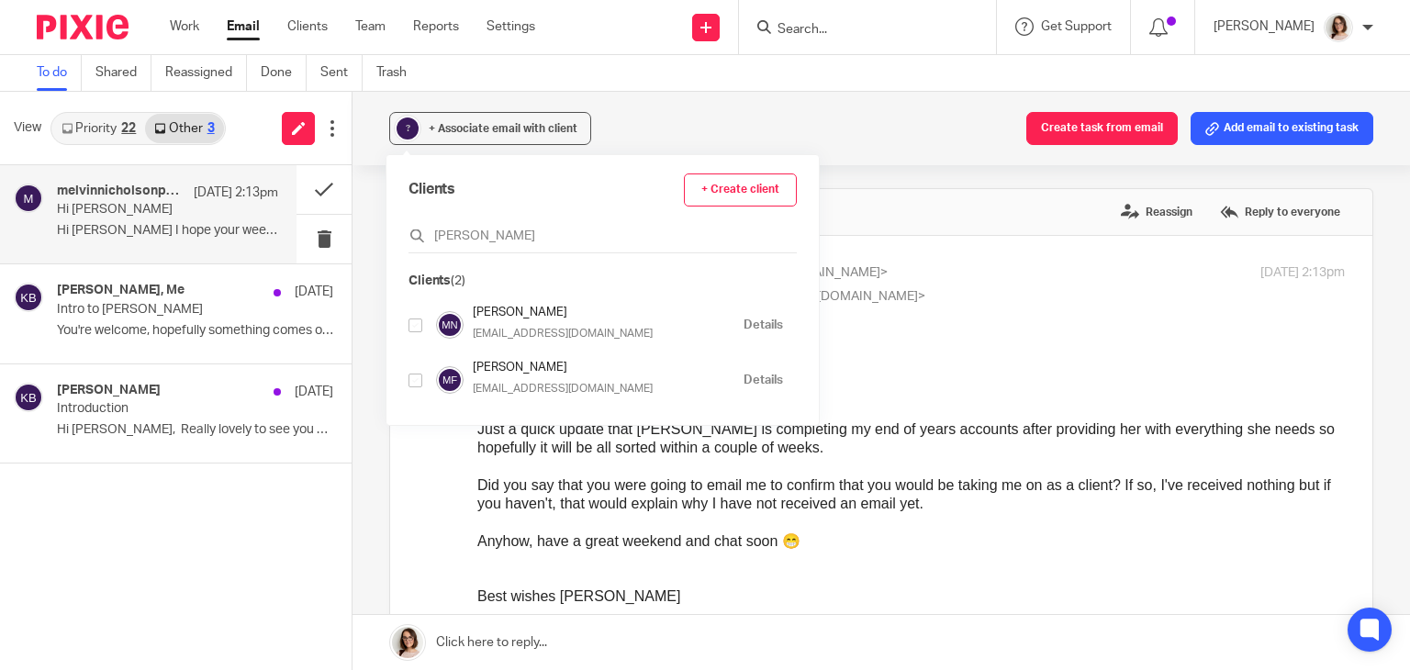
type input "mel"
click at [409, 328] on input "checkbox" at bounding box center [416, 326] width 14 height 14
checkbox input "true"
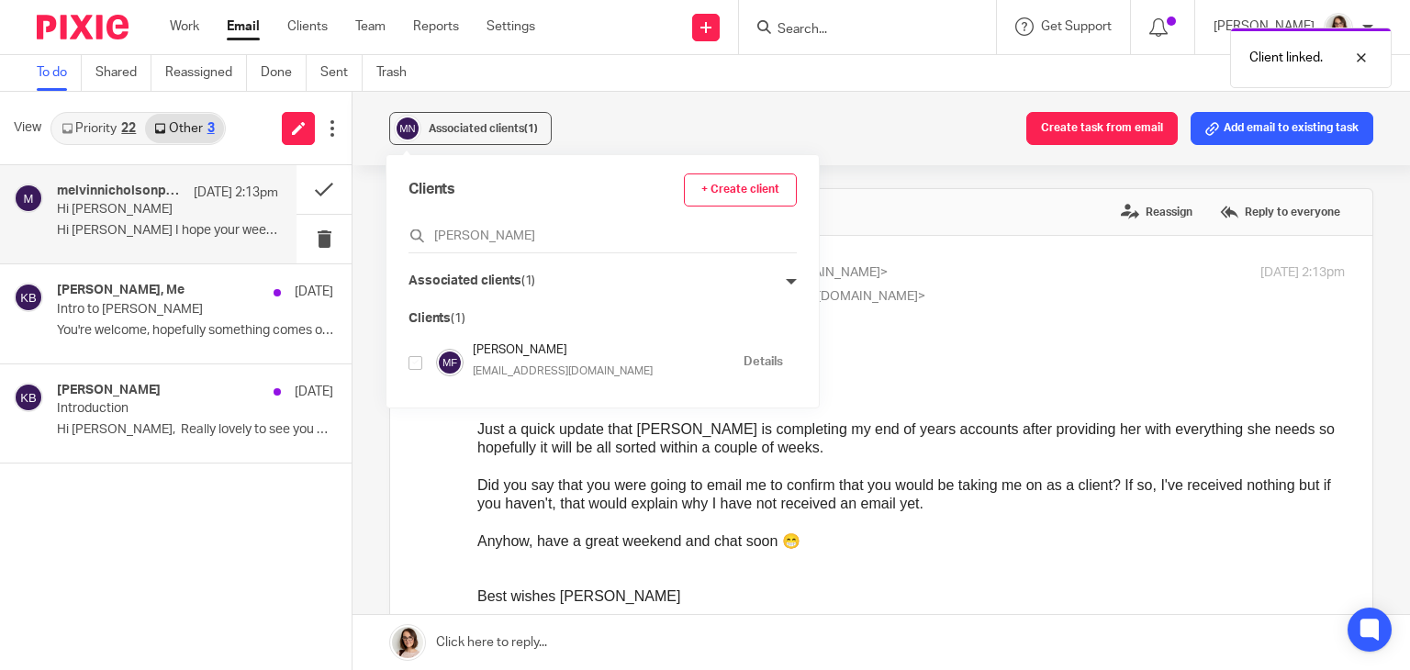
click at [241, 18] on link "Email" at bounding box center [243, 26] width 33 height 18
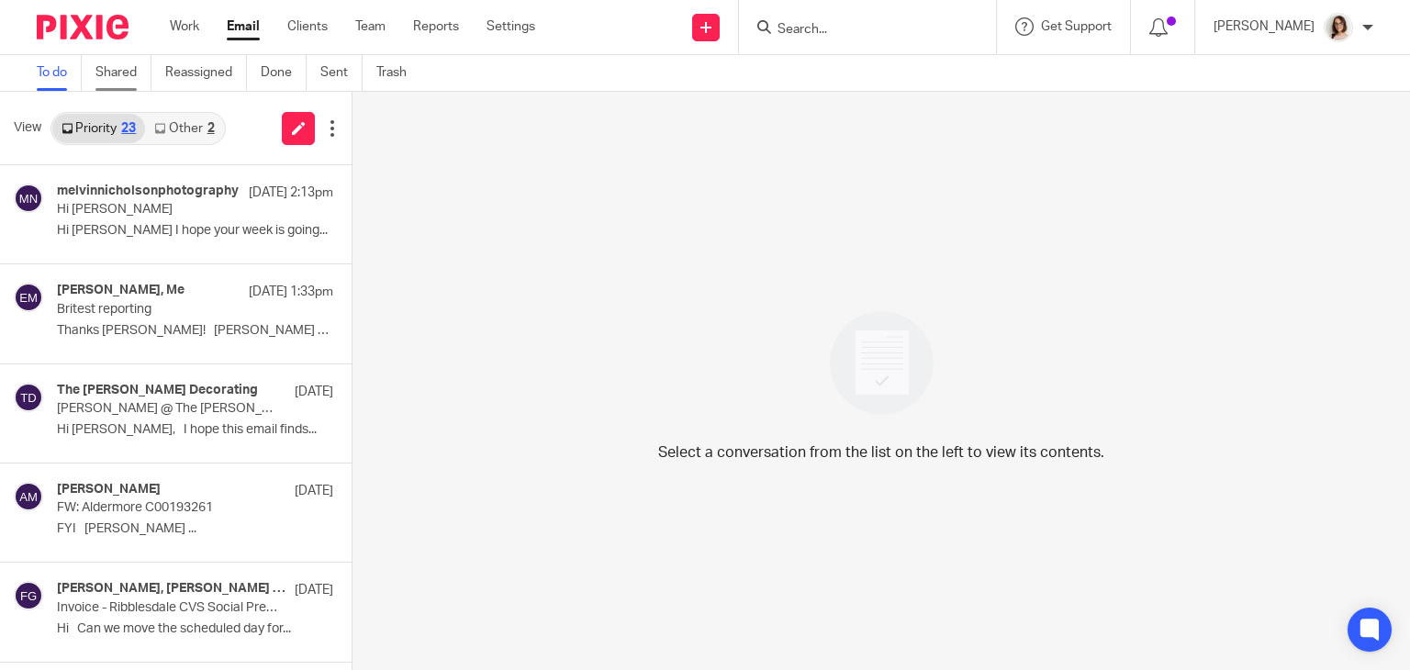
click at [113, 70] on link "Shared" at bounding box center [123, 73] width 56 height 36
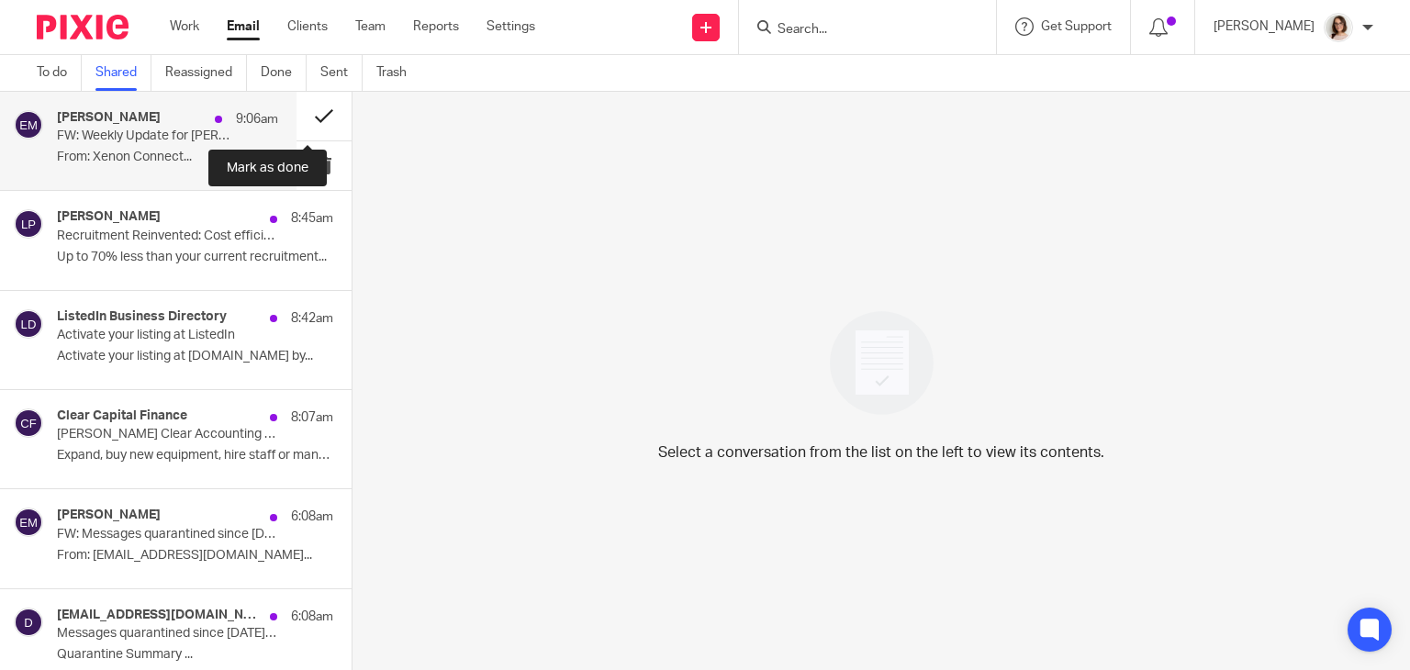
click at [305, 115] on button at bounding box center [324, 116] width 55 height 49
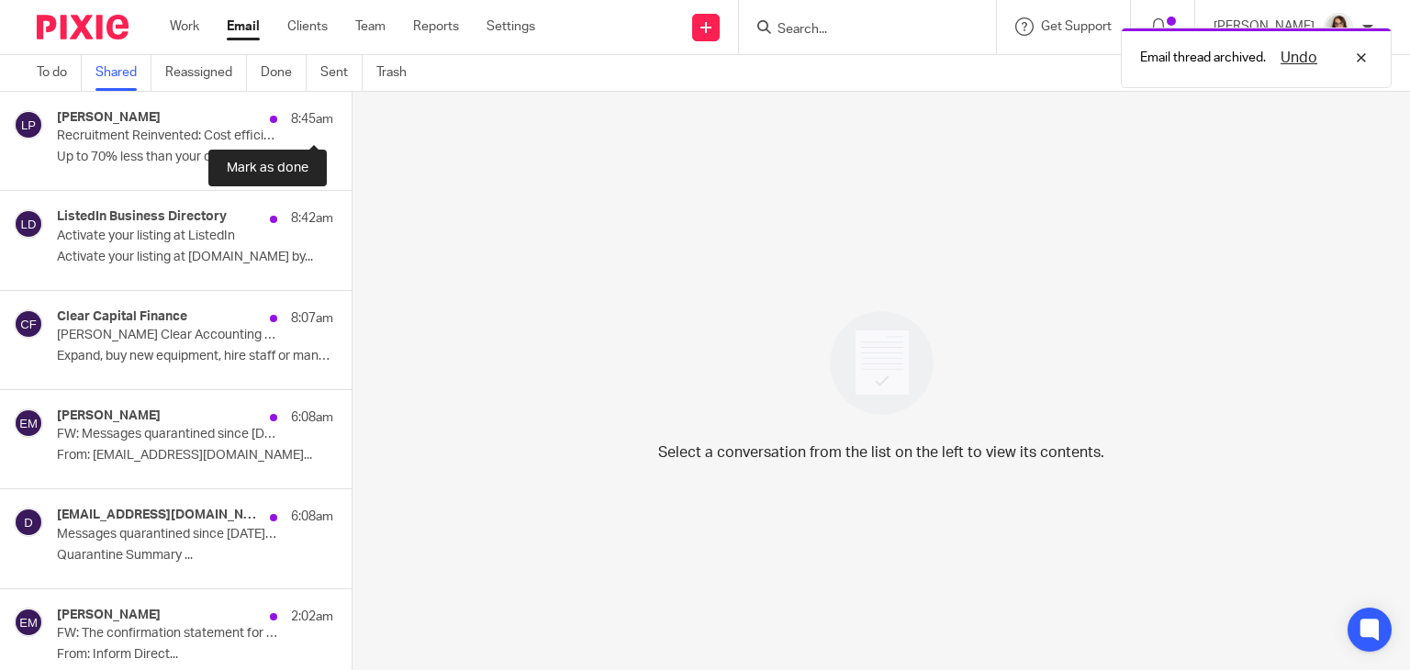
click at [352, 115] on button at bounding box center [359, 116] width 15 height 49
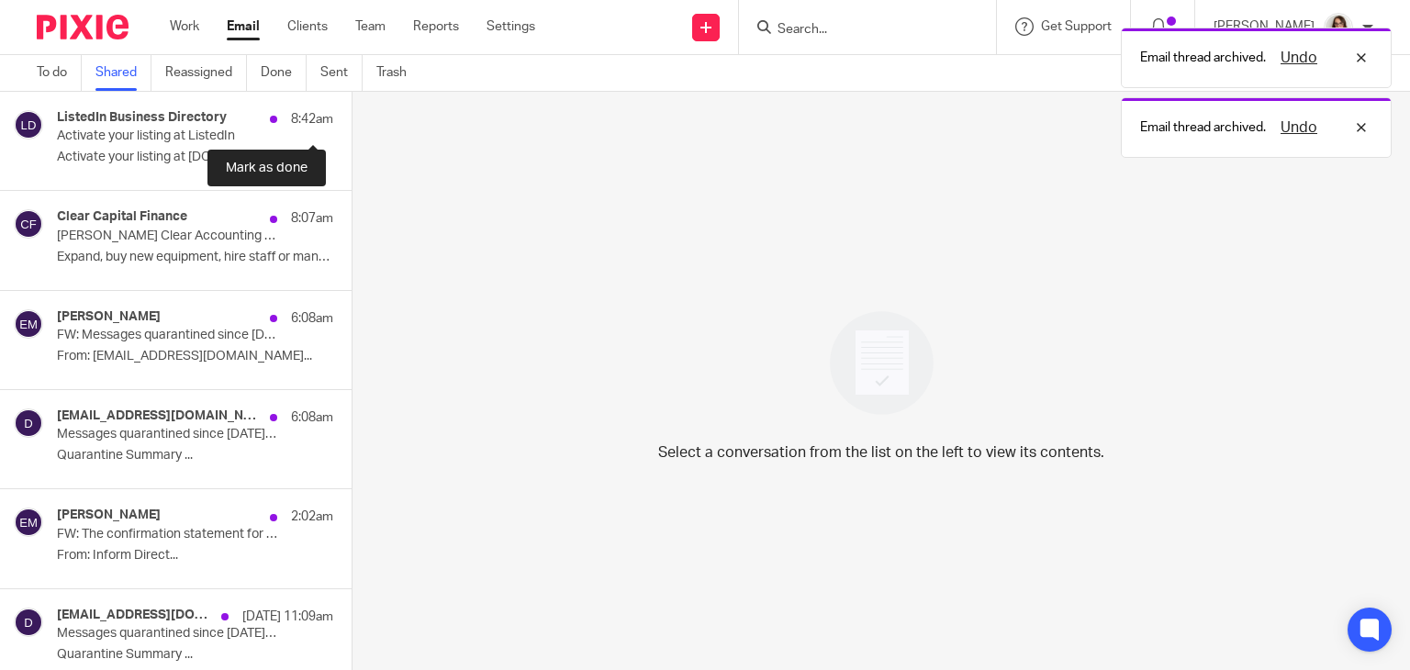
click at [352, 115] on button at bounding box center [359, 116] width 15 height 49
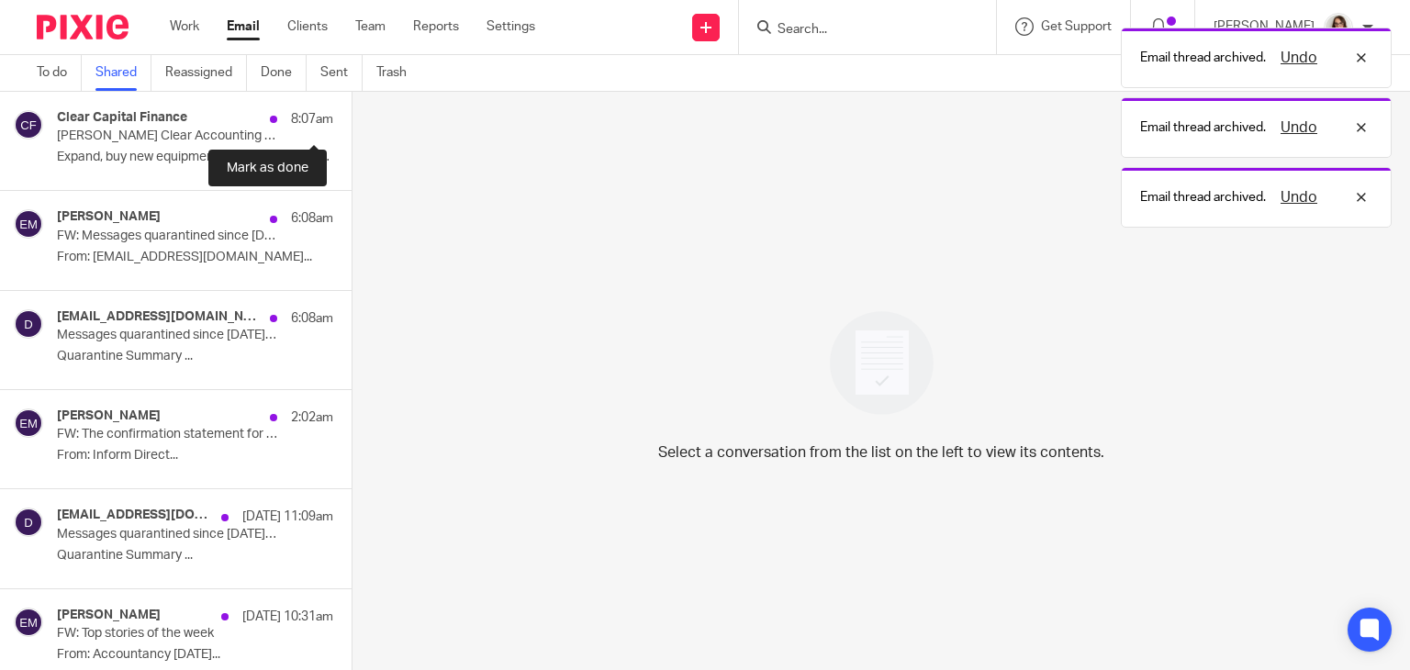
click at [352, 115] on button at bounding box center [359, 116] width 15 height 49
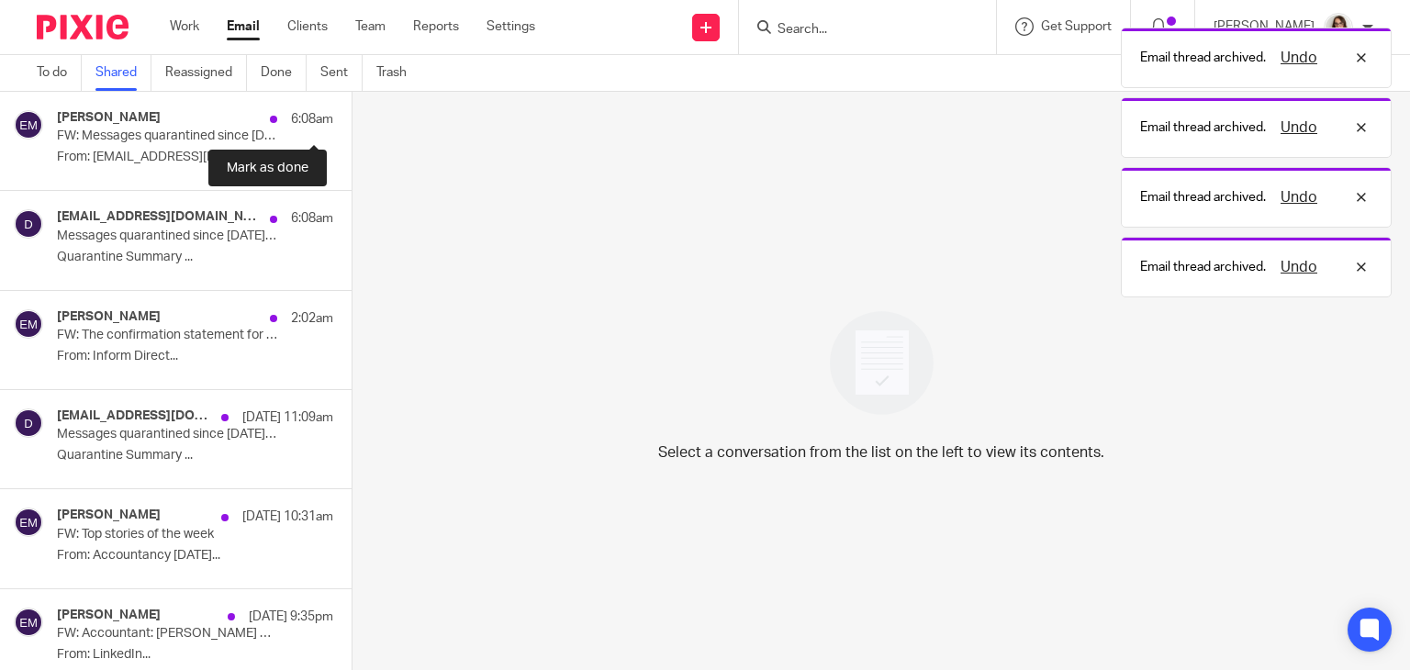
click at [352, 115] on button at bounding box center [359, 116] width 15 height 49
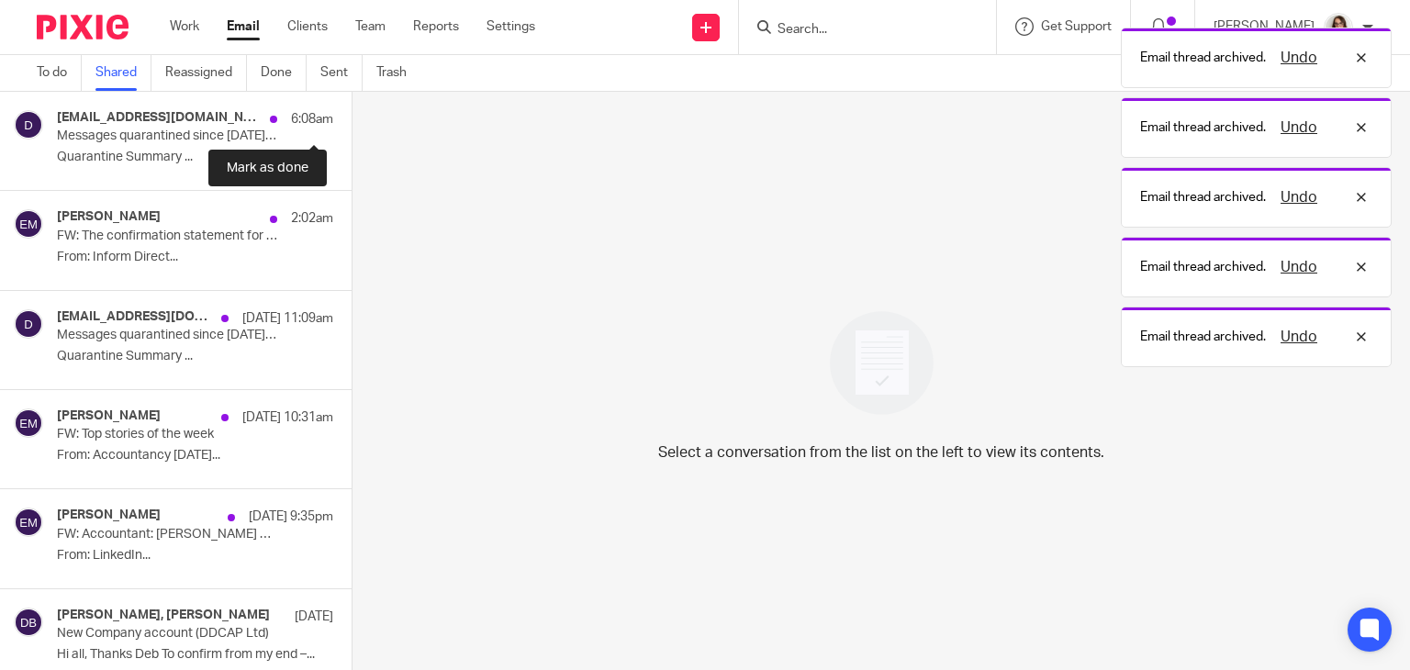
click at [352, 115] on button at bounding box center [359, 116] width 15 height 49
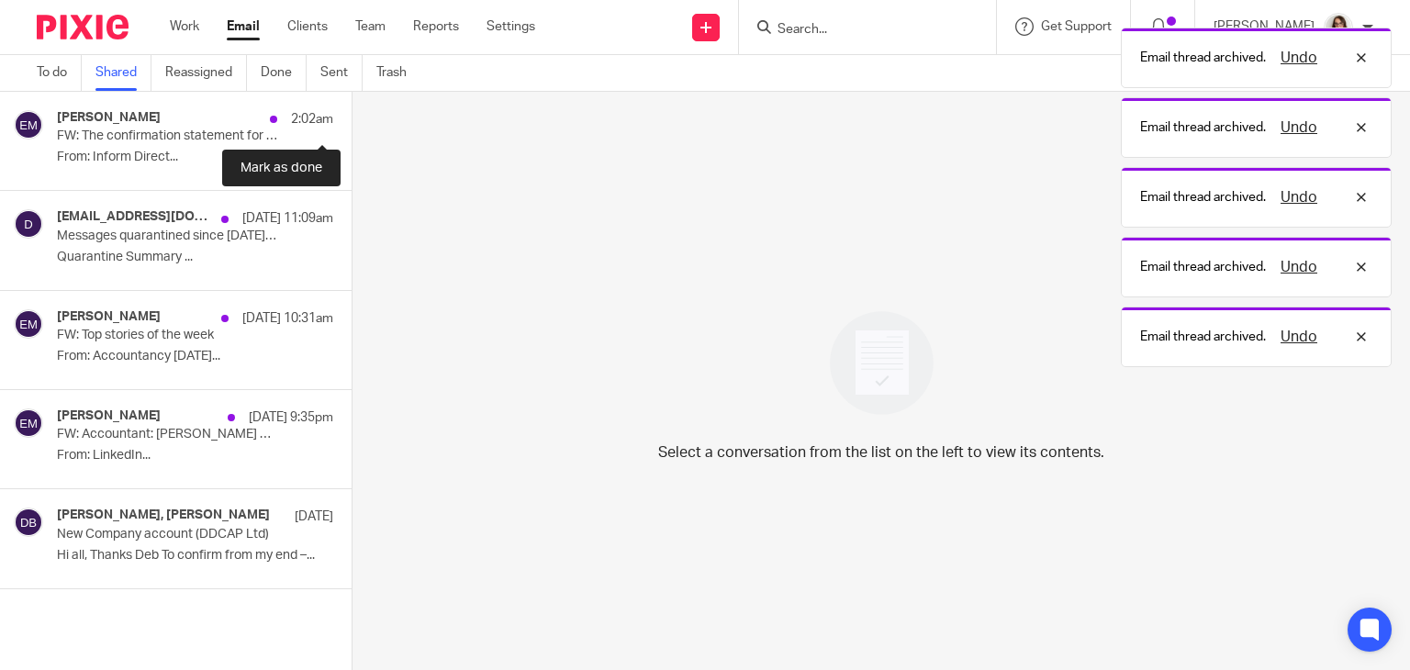
click at [352, 115] on button at bounding box center [359, 116] width 15 height 49
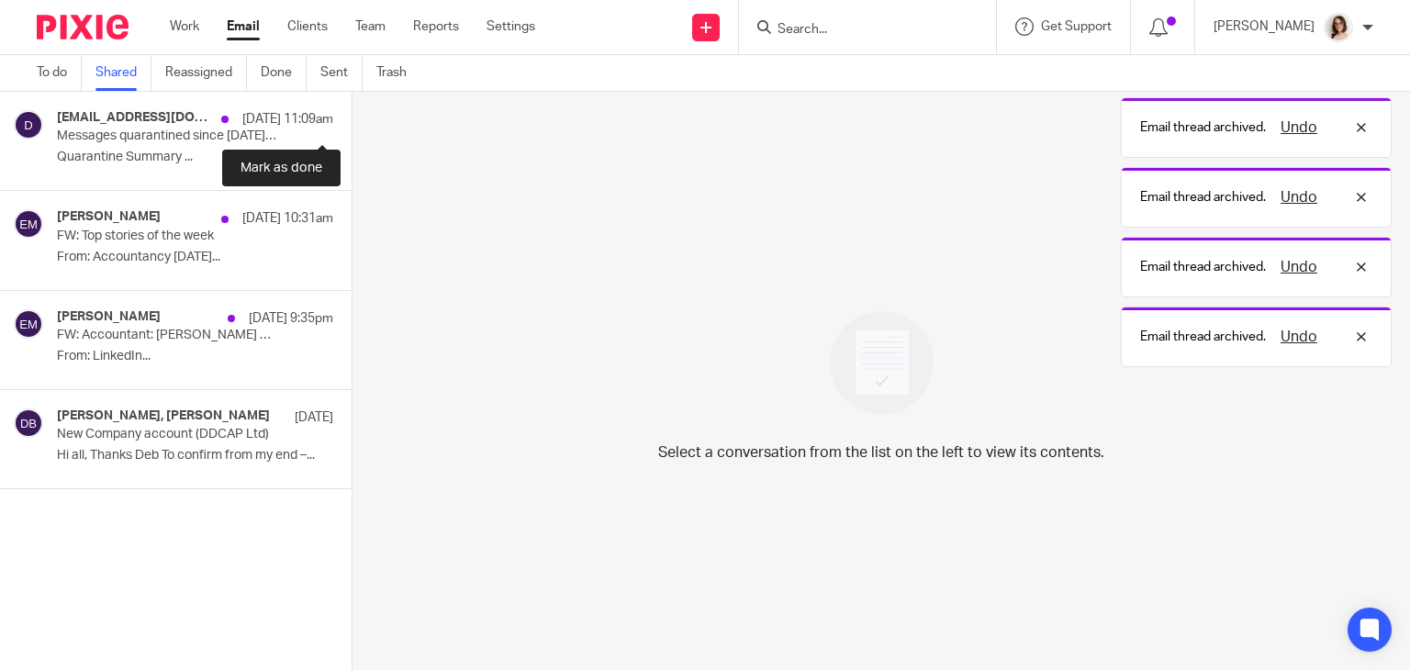
click at [352, 115] on button at bounding box center [359, 116] width 15 height 49
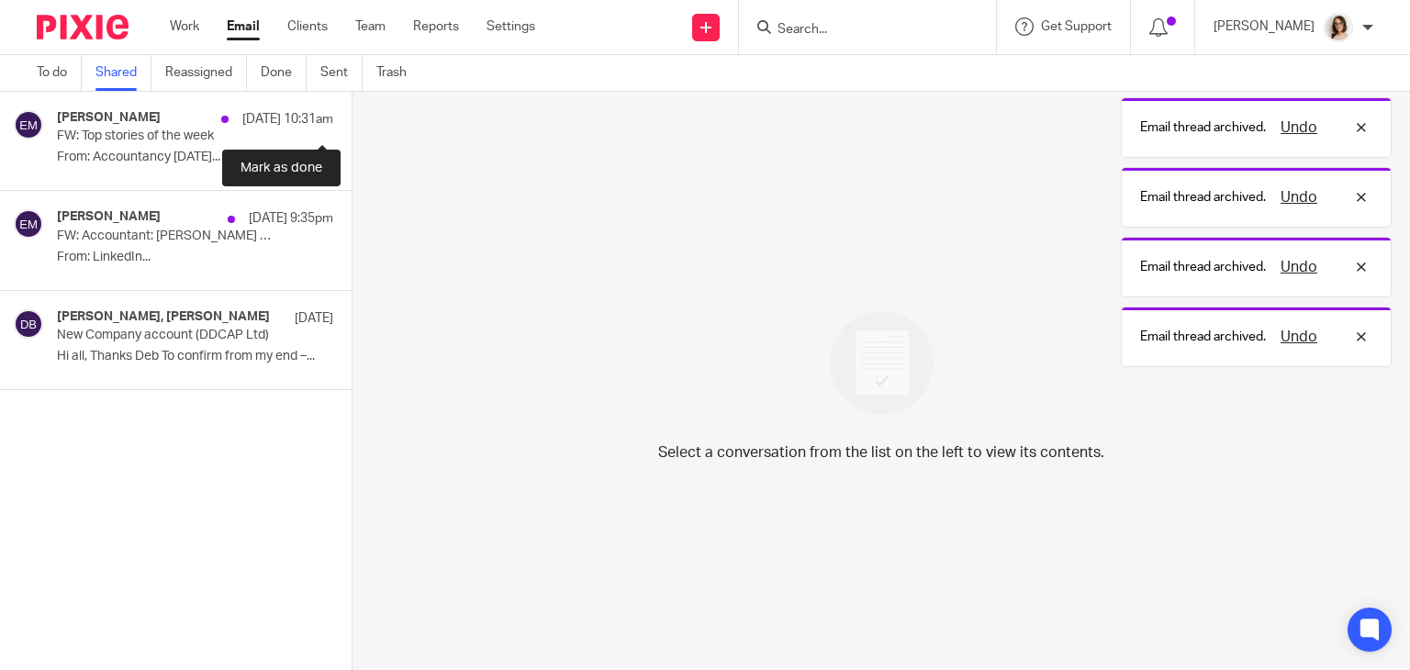
click at [352, 115] on button at bounding box center [359, 116] width 15 height 49
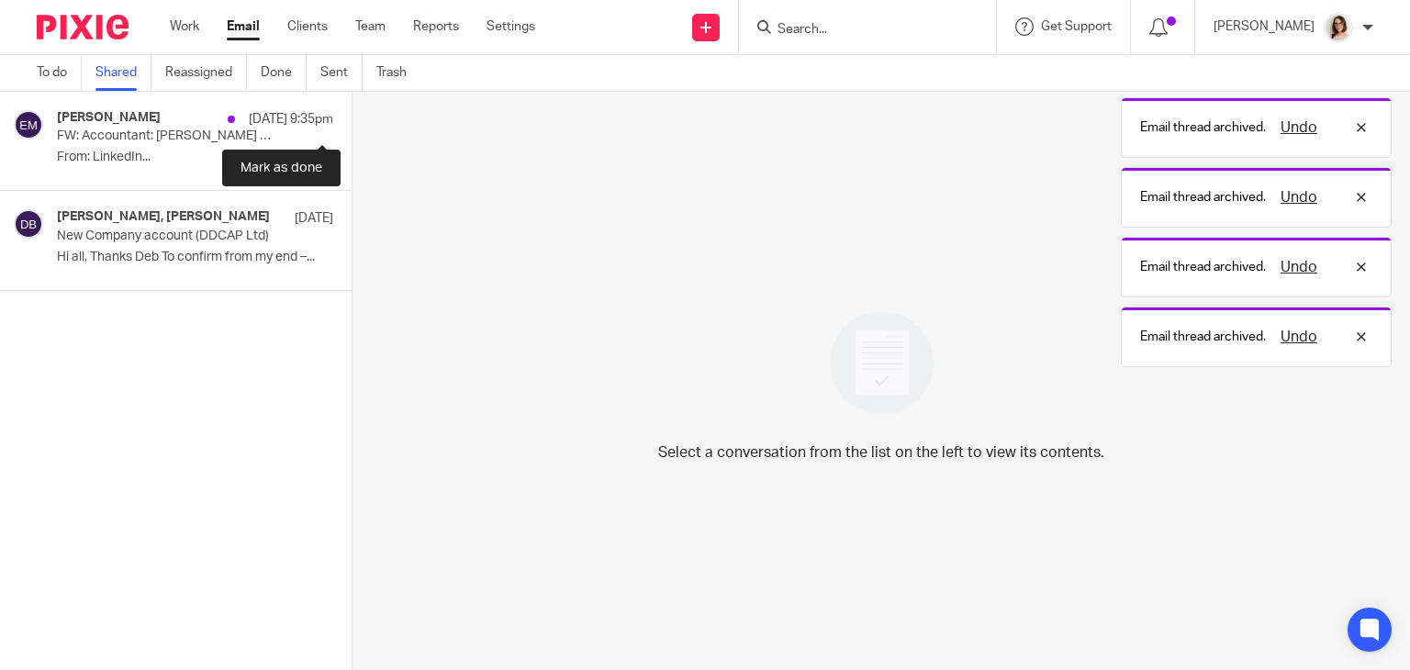
click at [352, 115] on button at bounding box center [359, 116] width 15 height 49
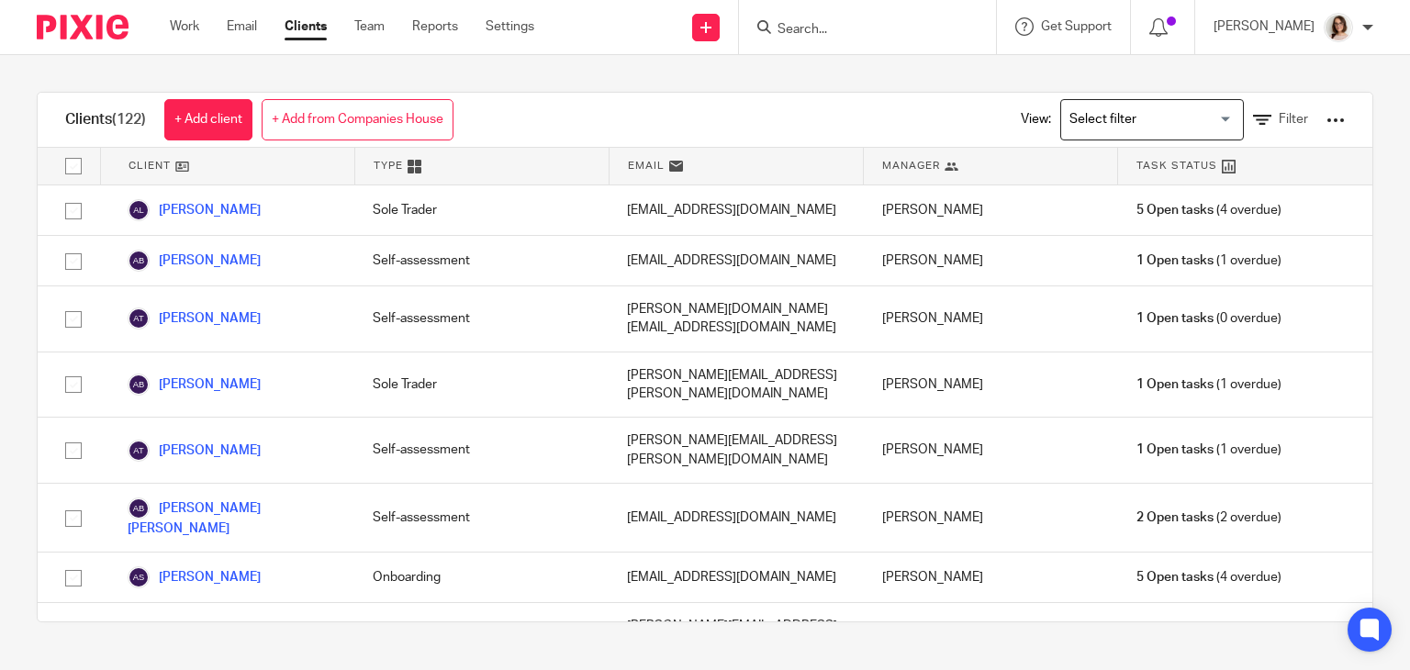
click at [186, 31] on link "Work" at bounding box center [184, 26] width 29 height 18
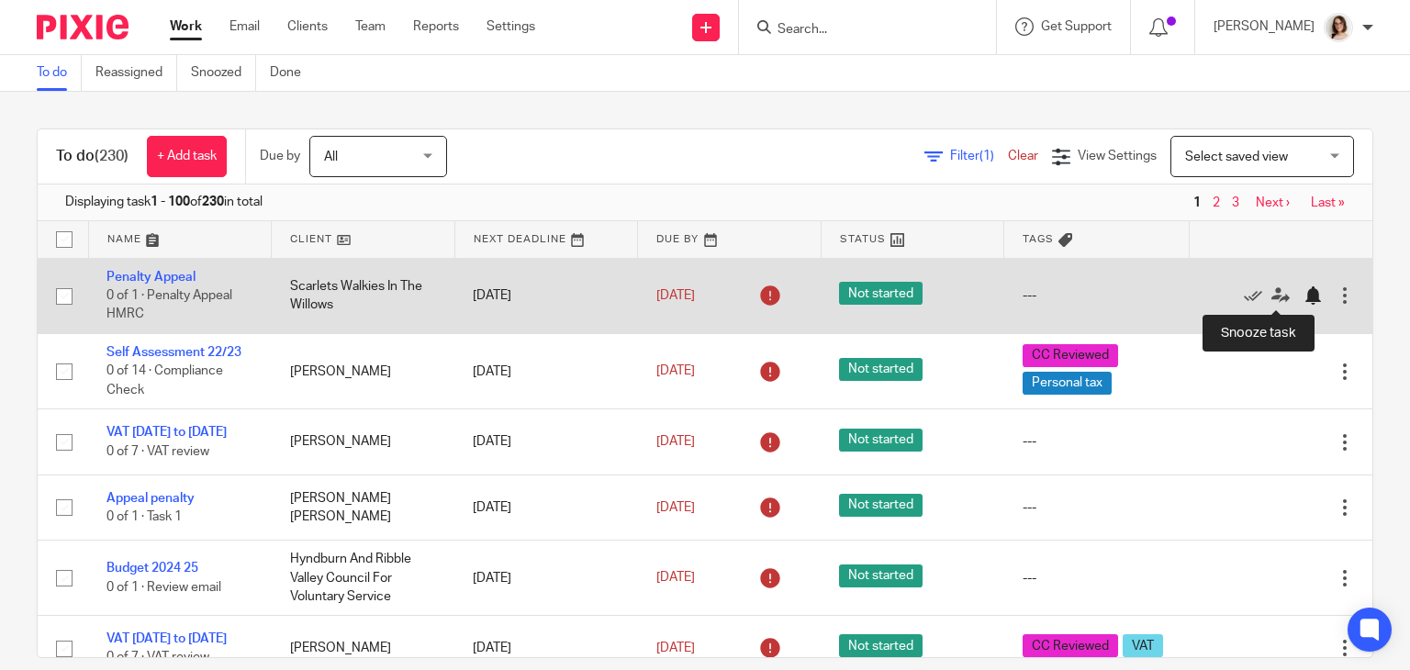
click at [1304, 295] on div at bounding box center [1313, 295] width 18 height 18
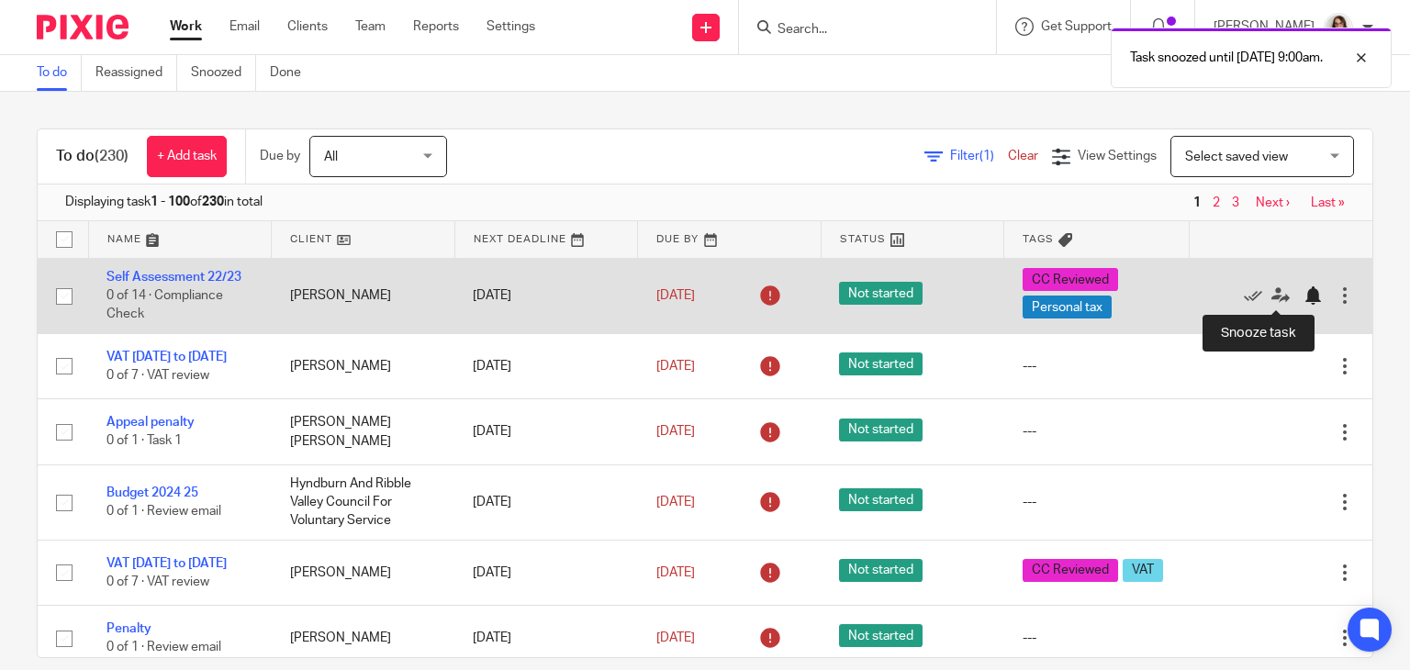
click at [1304, 297] on div at bounding box center [1313, 295] width 18 height 18
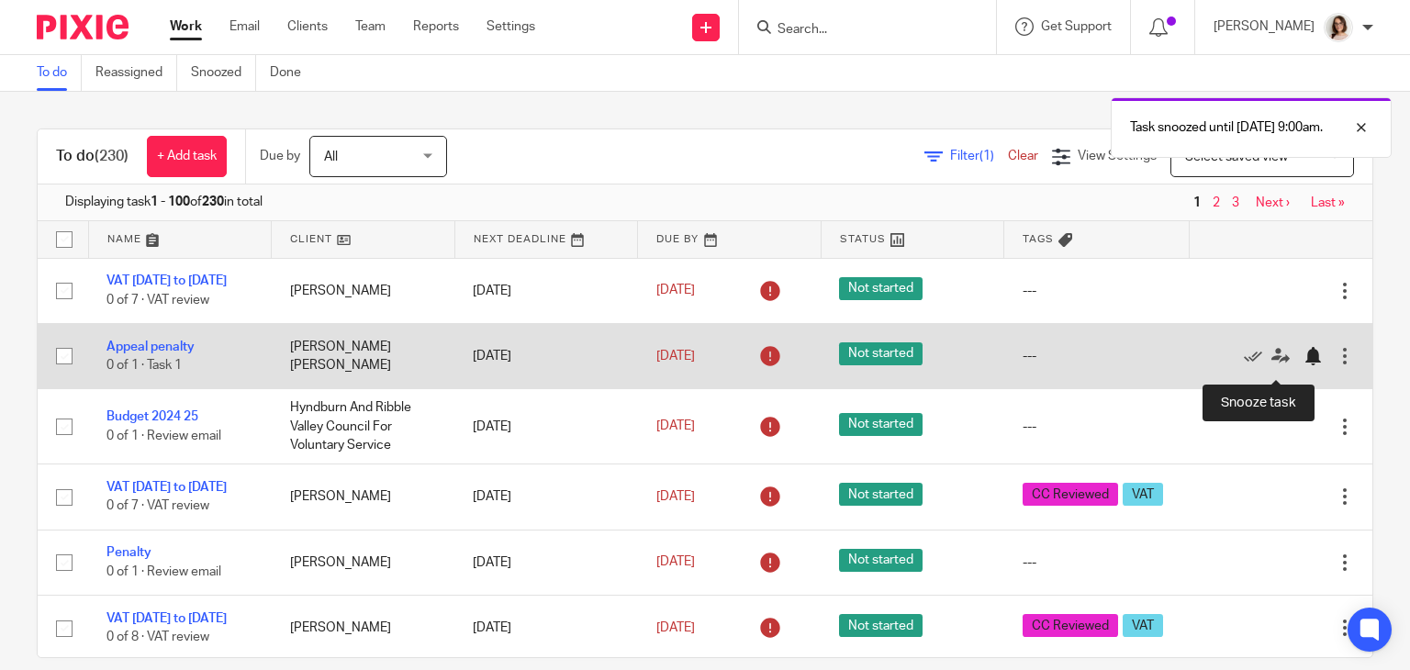
click at [1304, 365] on div at bounding box center [1313, 356] width 18 height 18
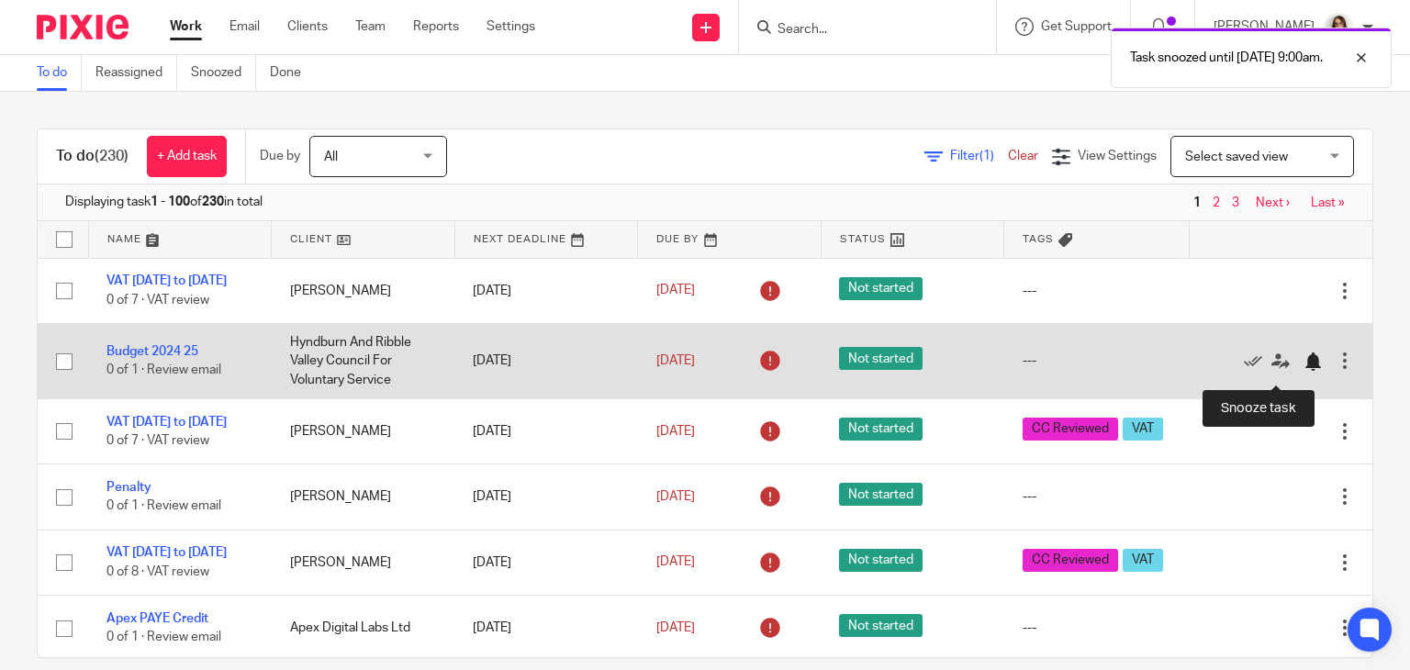
click at [1304, 369] on div at bounding box center [1313, 362] width 18 height 18
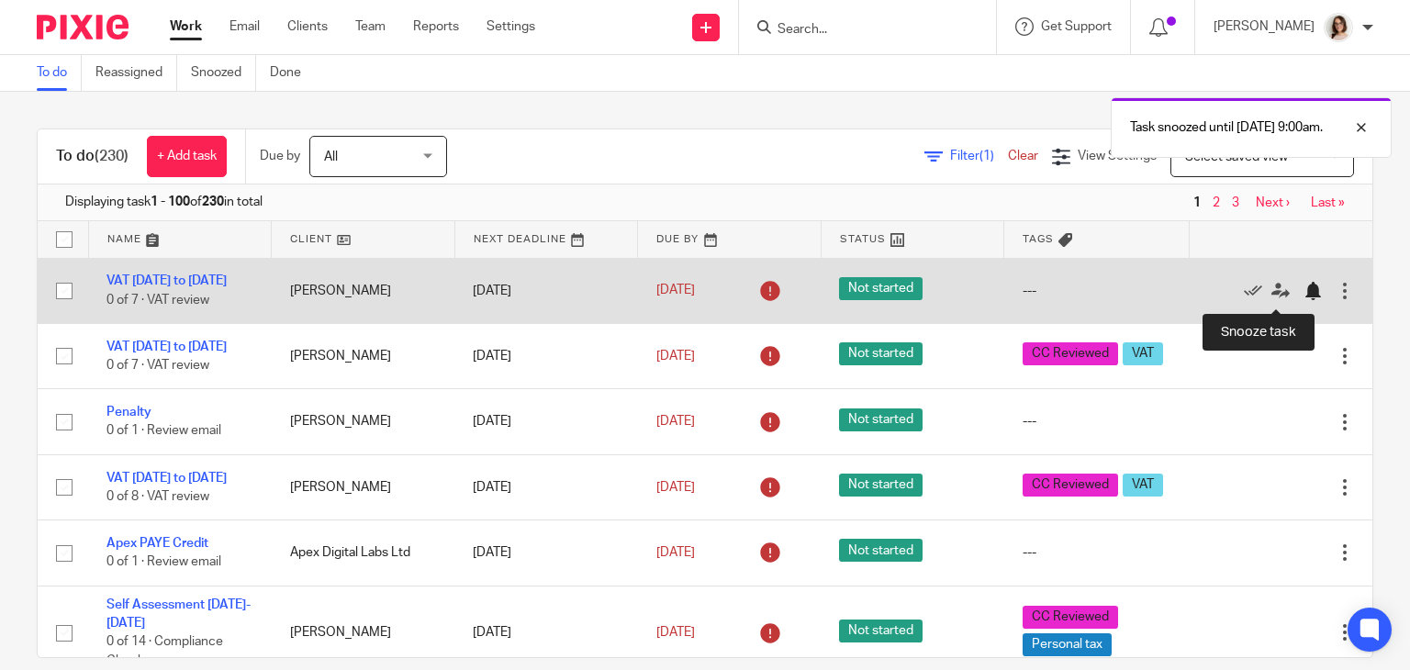
click at [1304, 300] on div at bounding box center [1313, 291] width 18 height 18
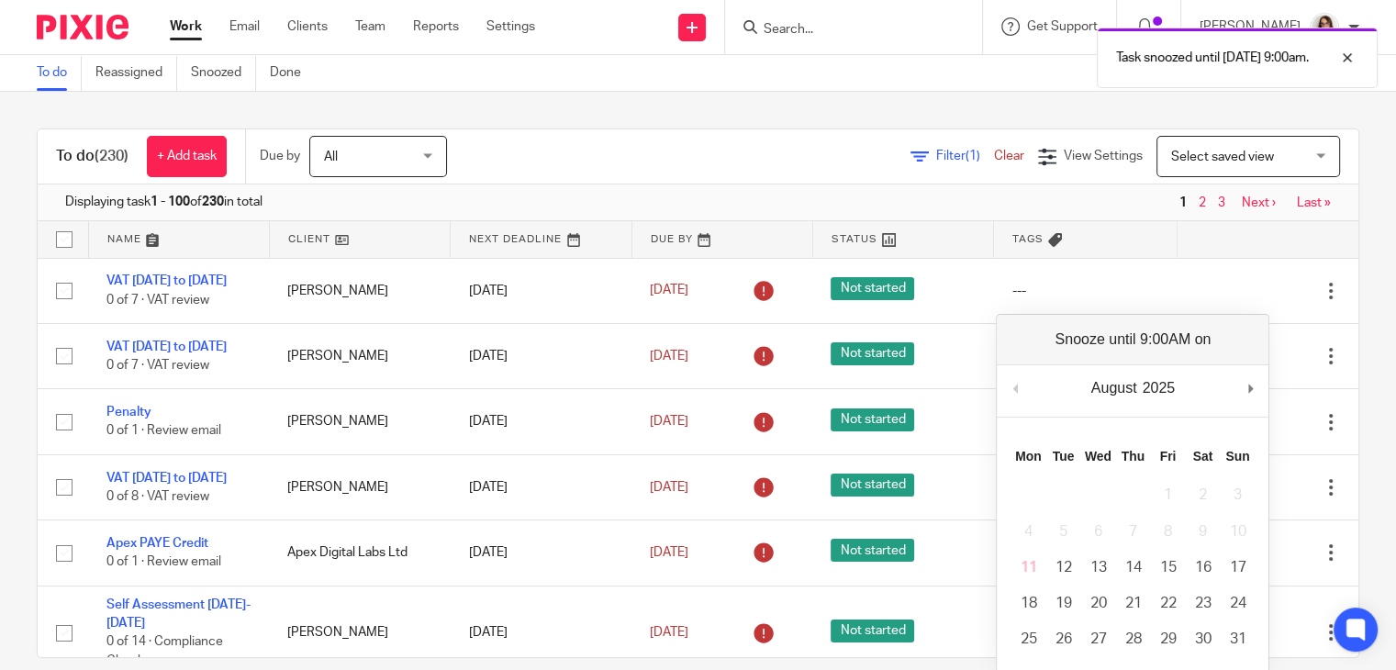
click at [1351, 319] on div "To do (230) + Add task Due by All All Today Tomorrow This week Next week This m…" at bounding box center [698, 381] width 1396 height 578
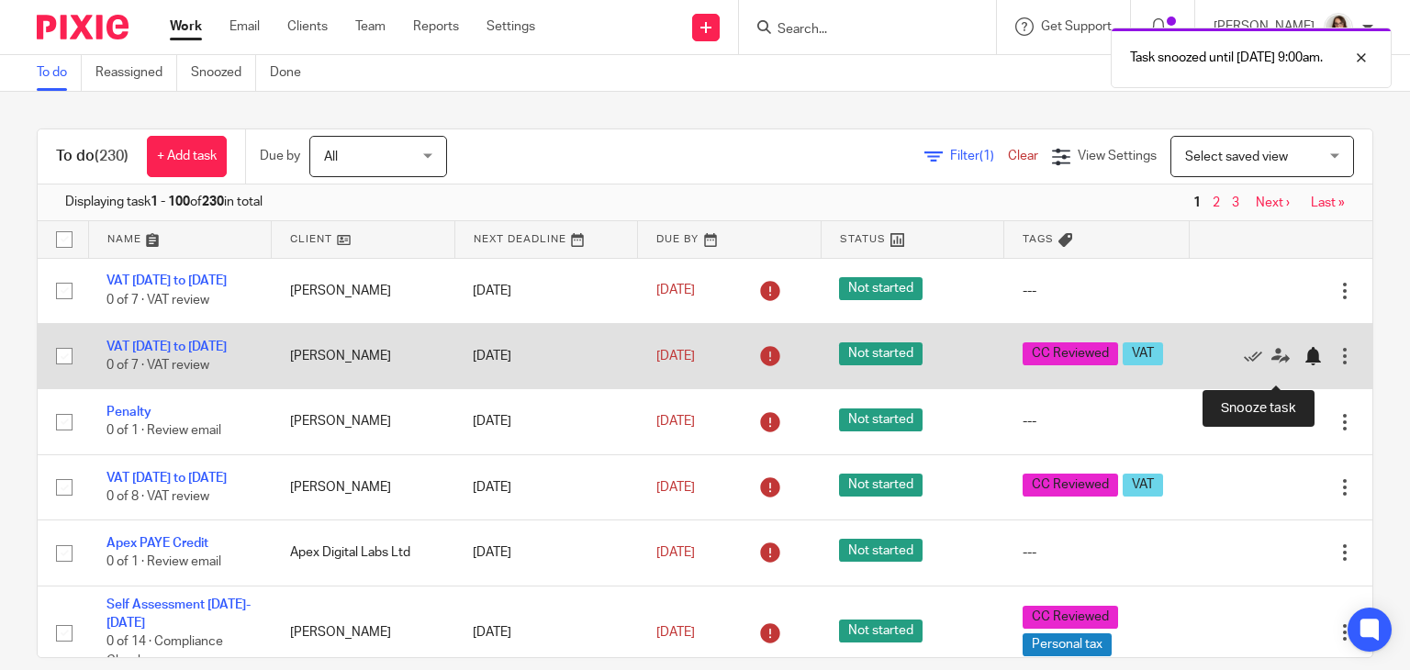
click at [1304, 365] on div at bounding box center [1313, 356] width 18 height 18
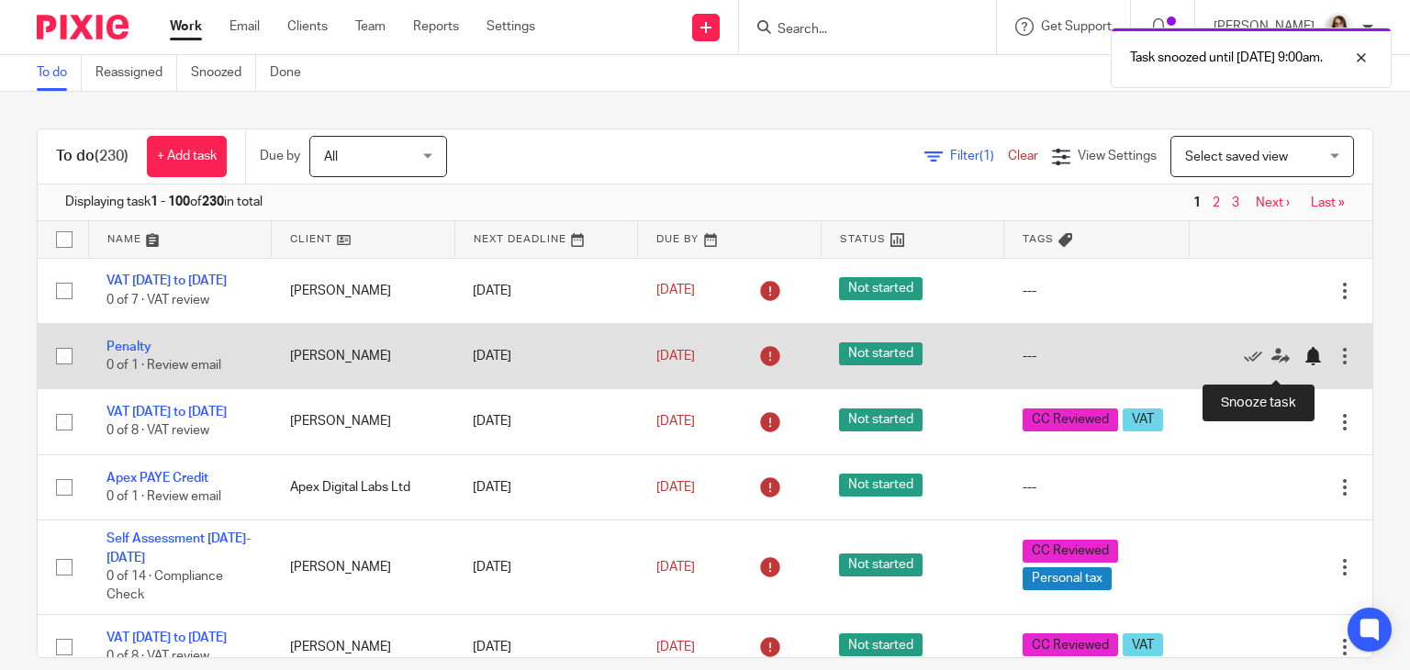
click at [1304, 365] on div at bounding box center [1313, 356] width 18 height 18
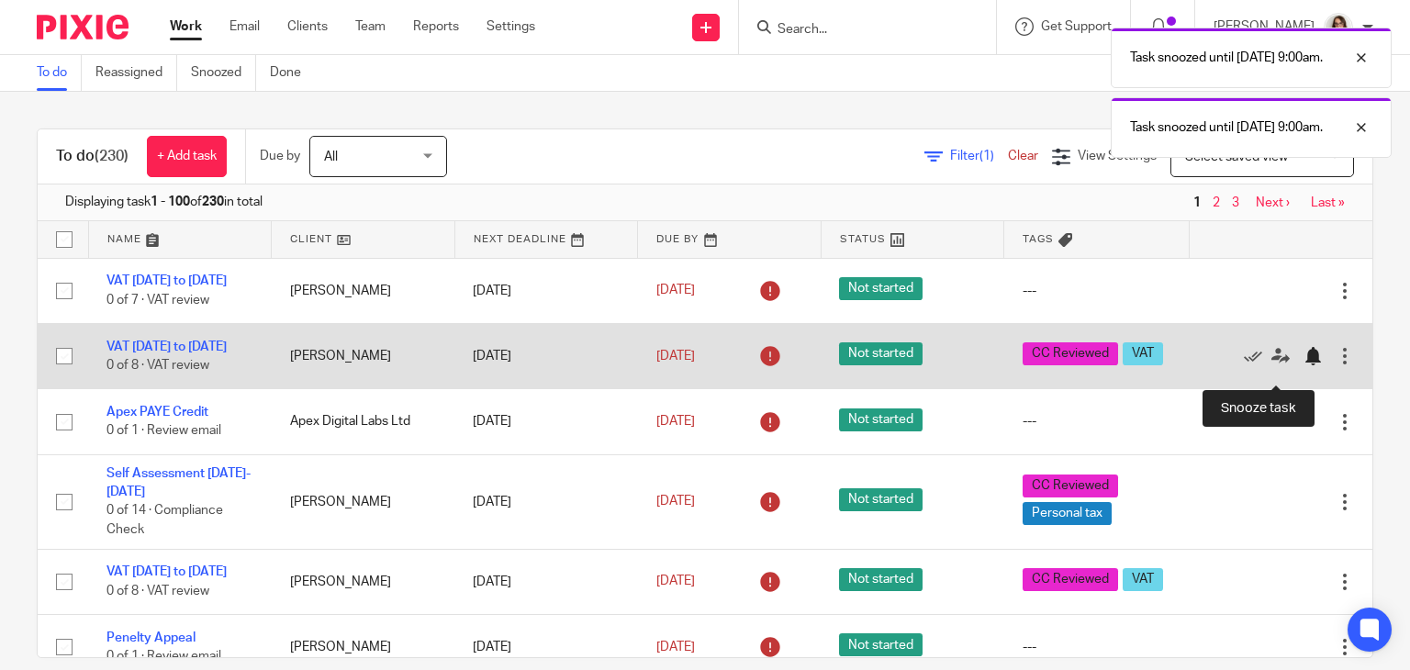
click at [1304, 365] on div at bounding box center [1313, 356] width 18 height 18
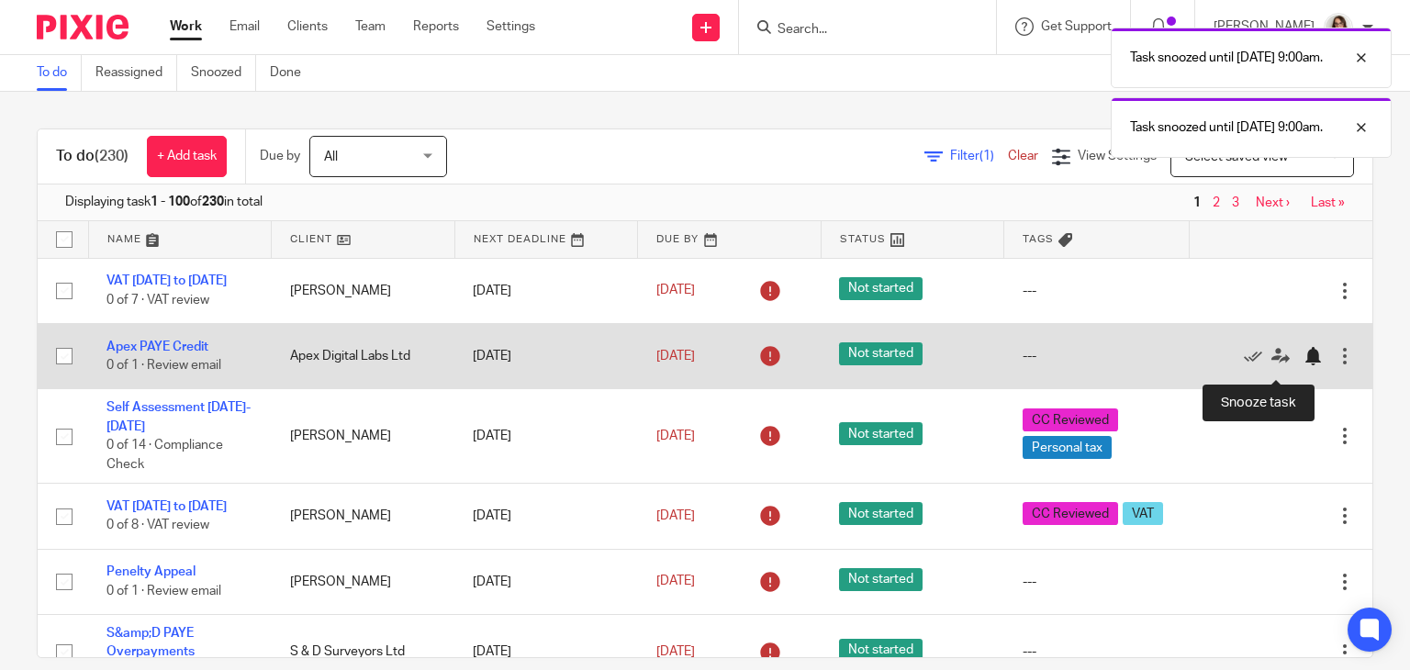
click at [1304, 365] on div at bounding box center [1313, 356] width 18 height 18
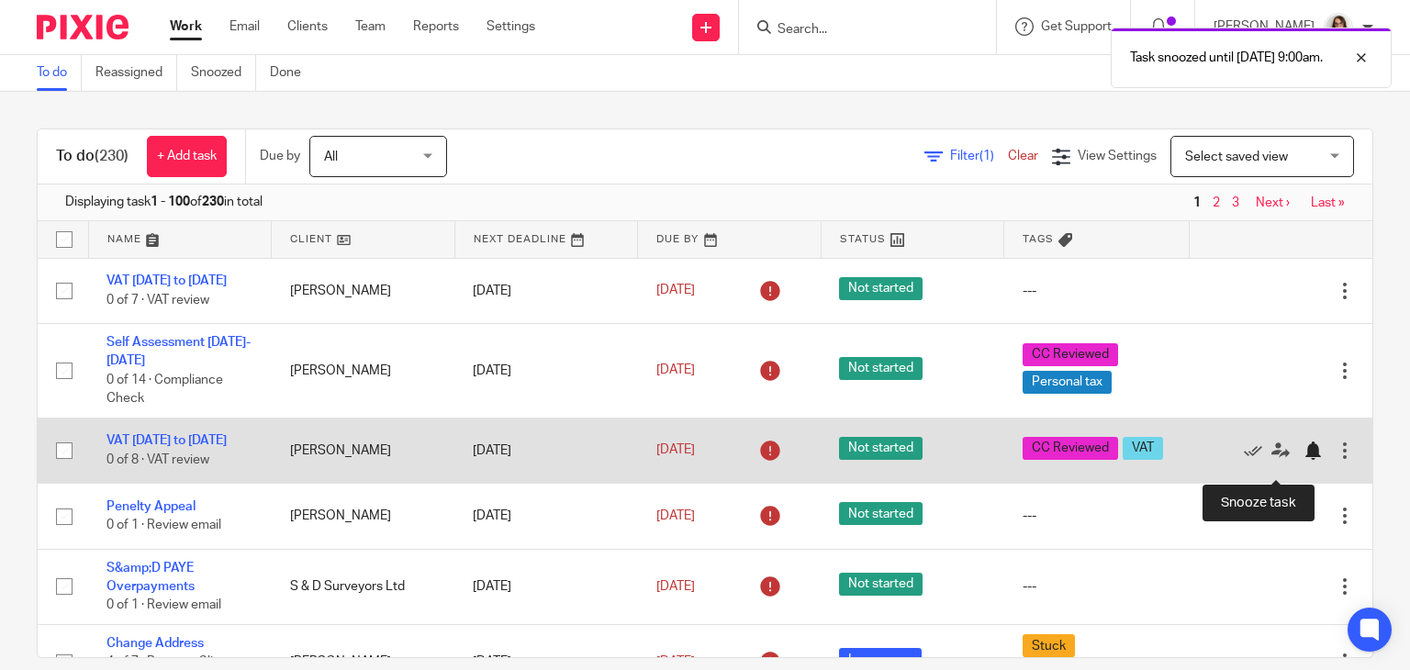
click at [1304, 460] on div at bounding box center [1313, 451] width 18 height 18
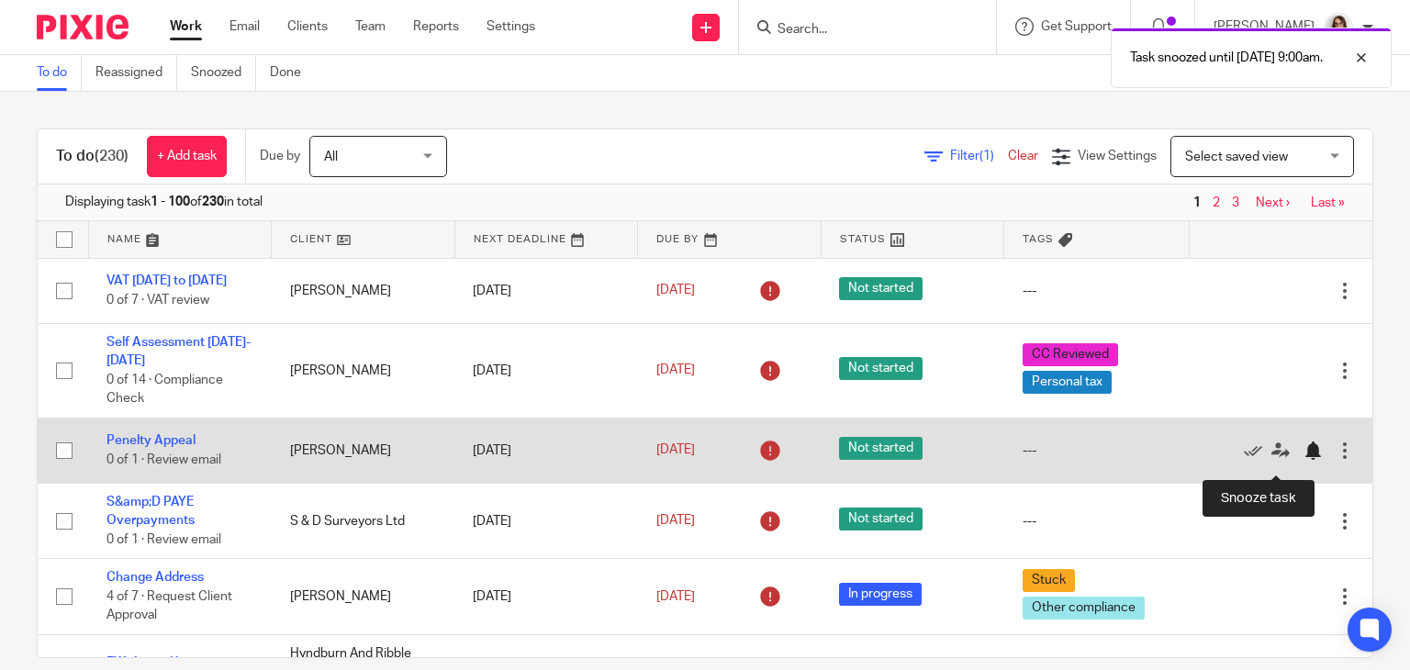
click at [1304, 458] on div at bounding box center [1313, 451] width 18 height 18
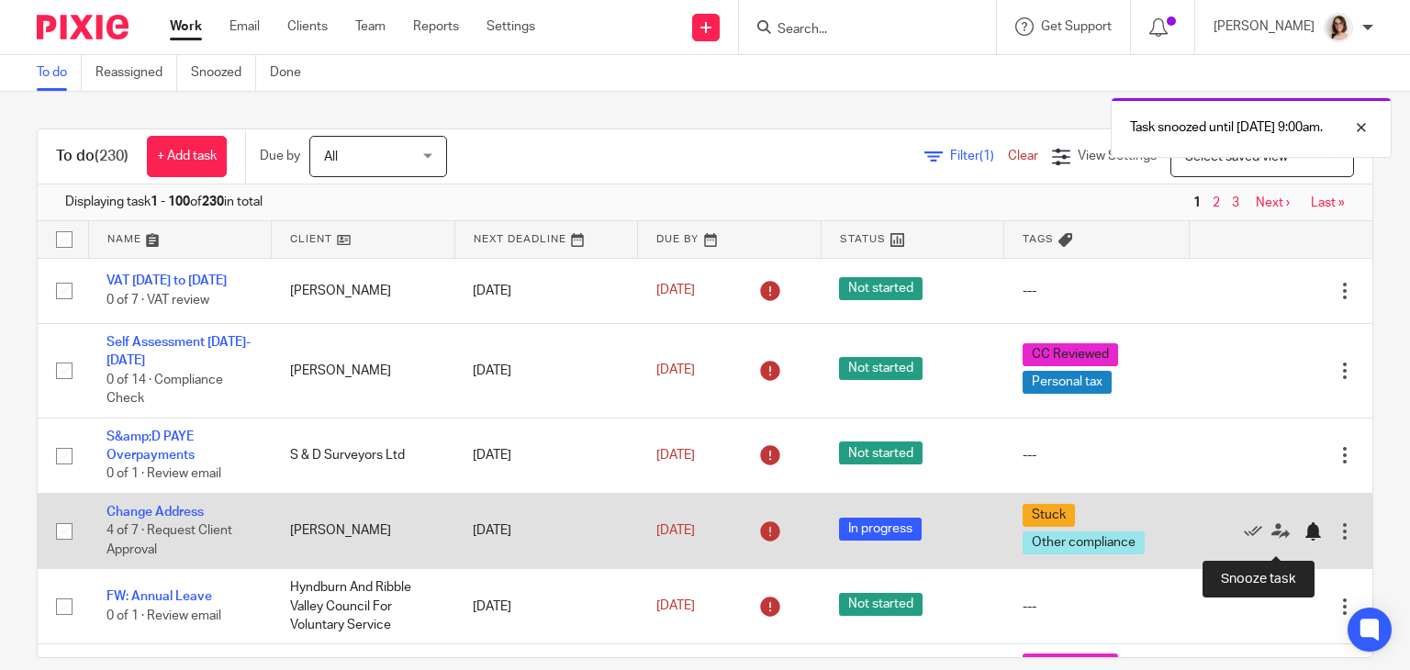
click at [1304, 540] on div at bounding box center [1313, 531] width 18 height 18
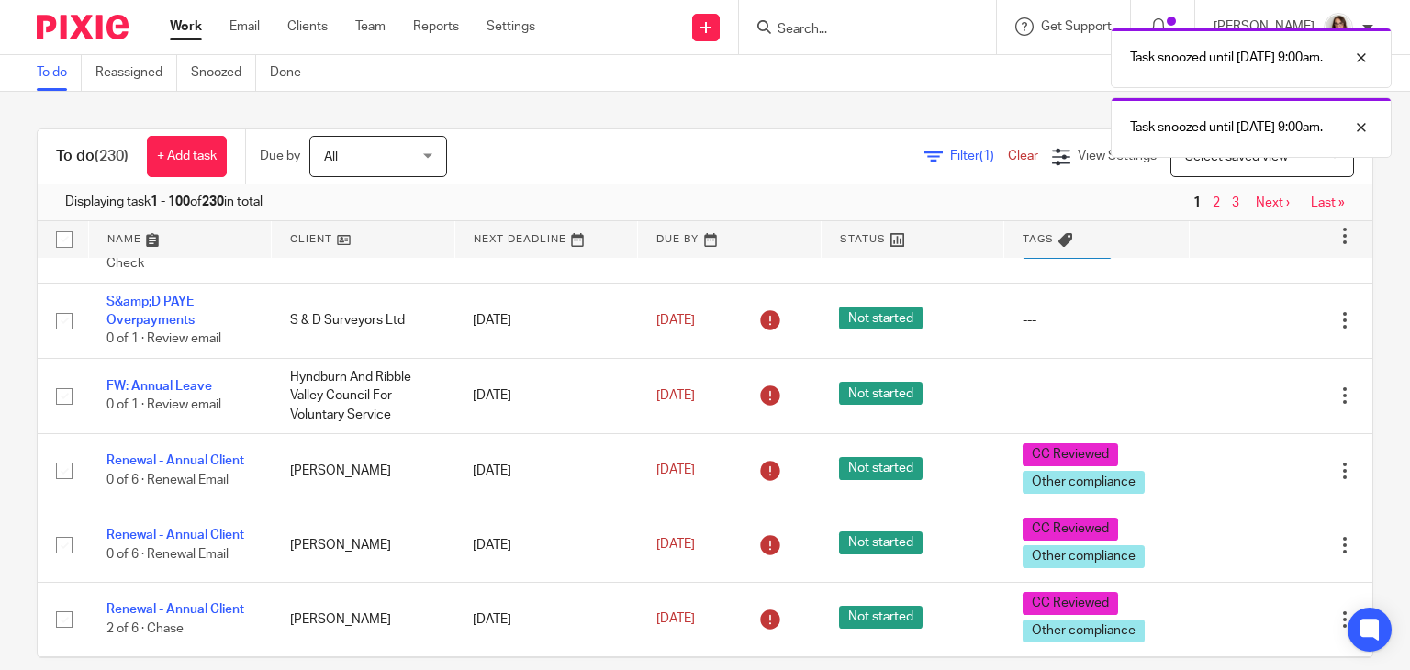
scroll to position [136, 0]
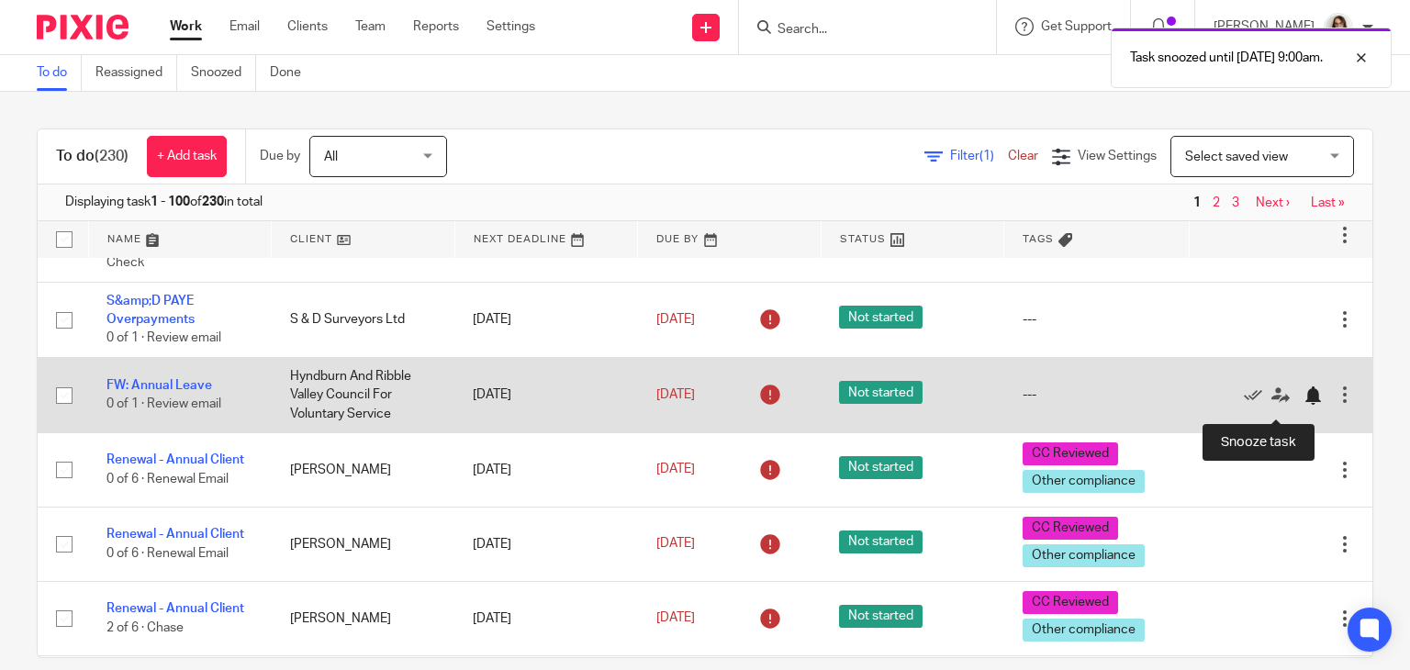
click at [1304, 405] on div at bounding box center [1313, 395] width 18 height 18
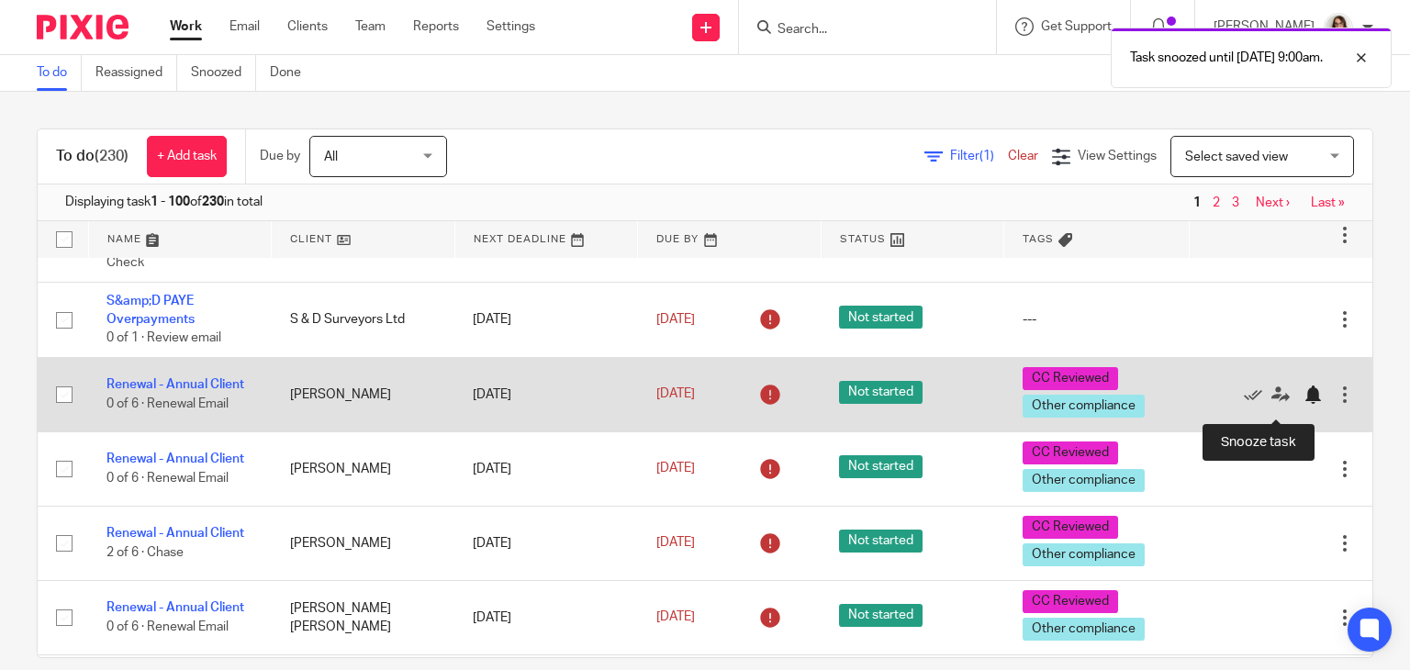
click at [1304, 404] on div at bounding box center [1313, 395] width 18 height 18
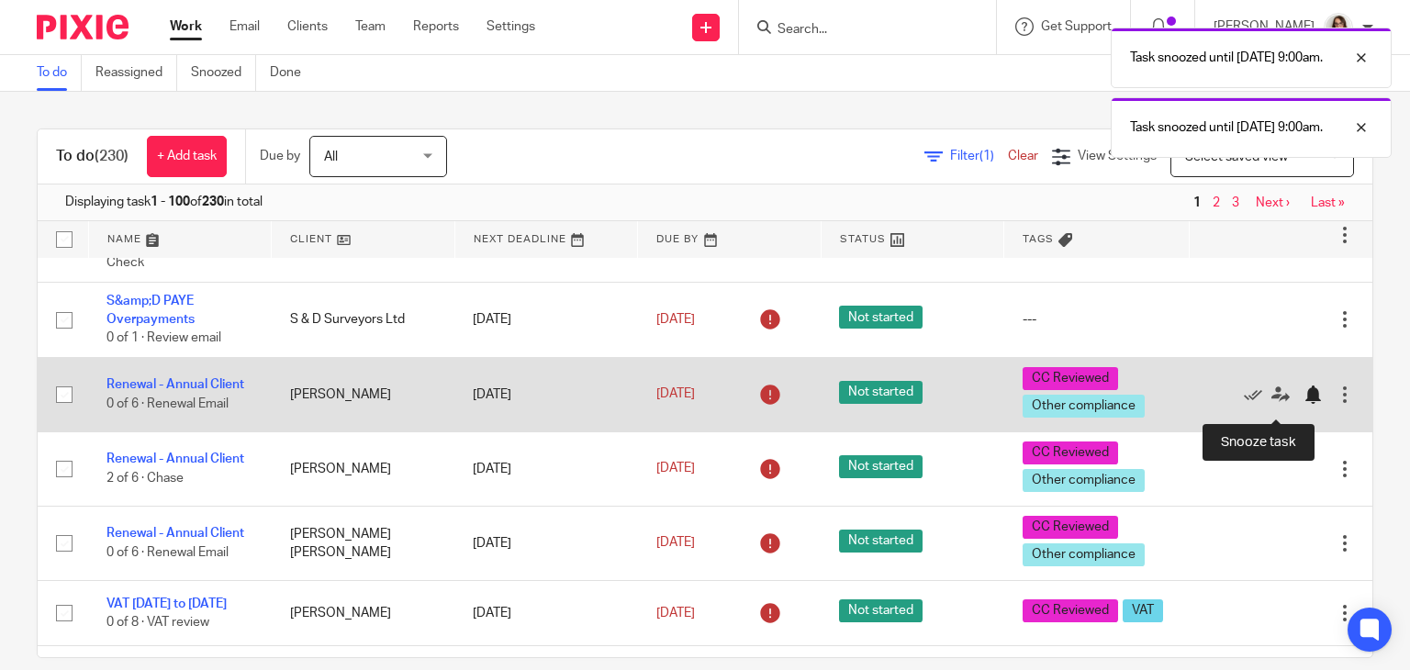
click at [1304, 404] on div at bounding box center [1313, 395] width 18 height 18
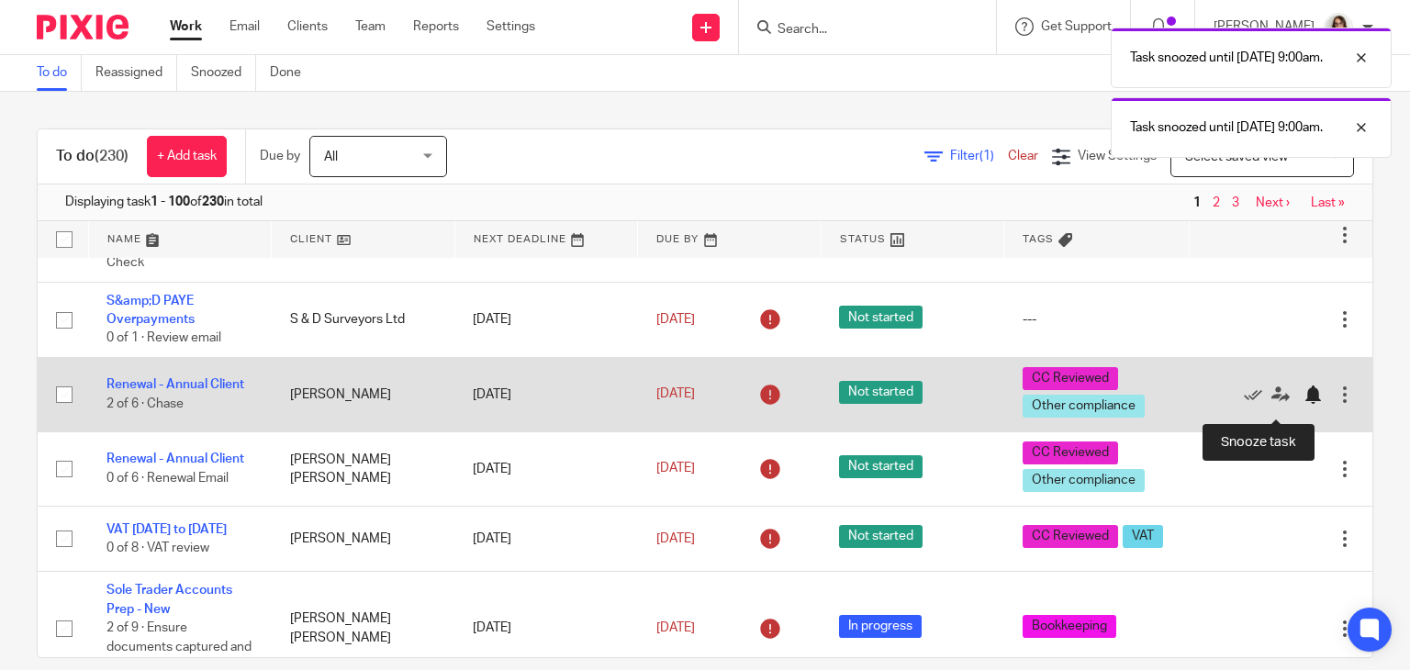
click at [1304, 400] on div at bounding box center [1313, 395] width 18 height 18
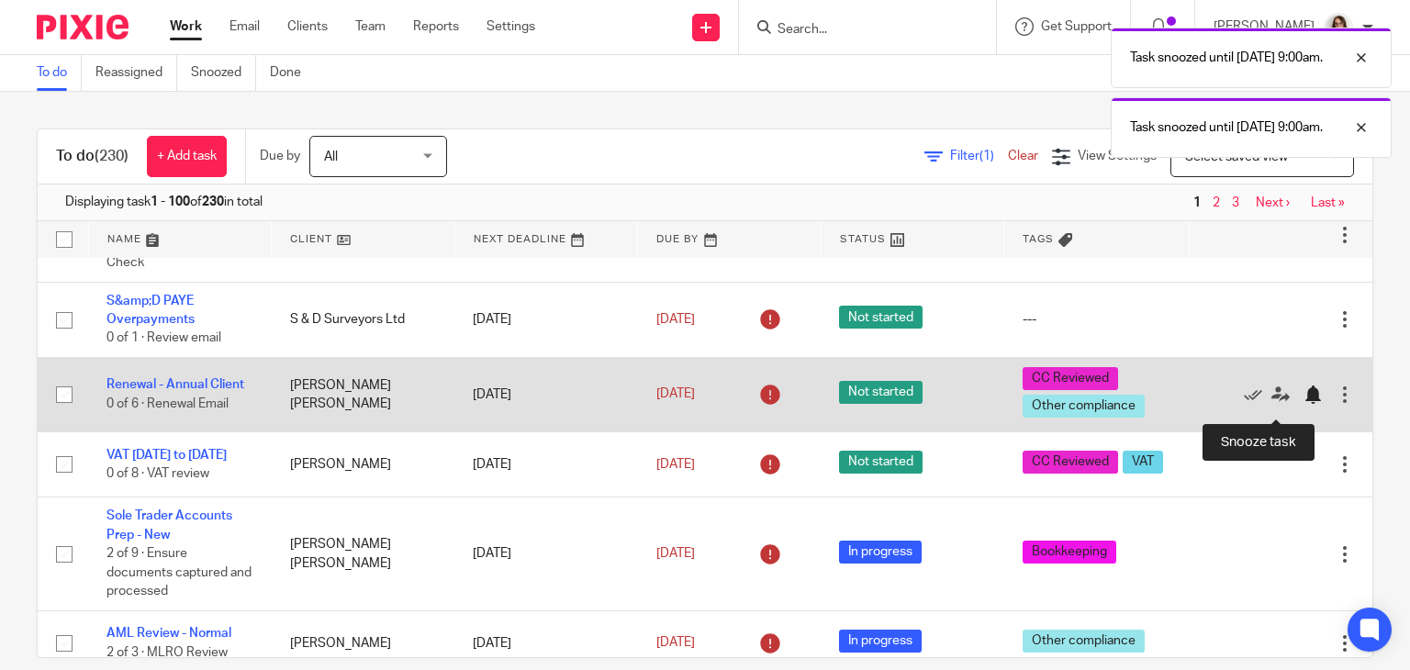
click at [1304, 404] on div at bounding box center [1313, 395] width 18 height 18
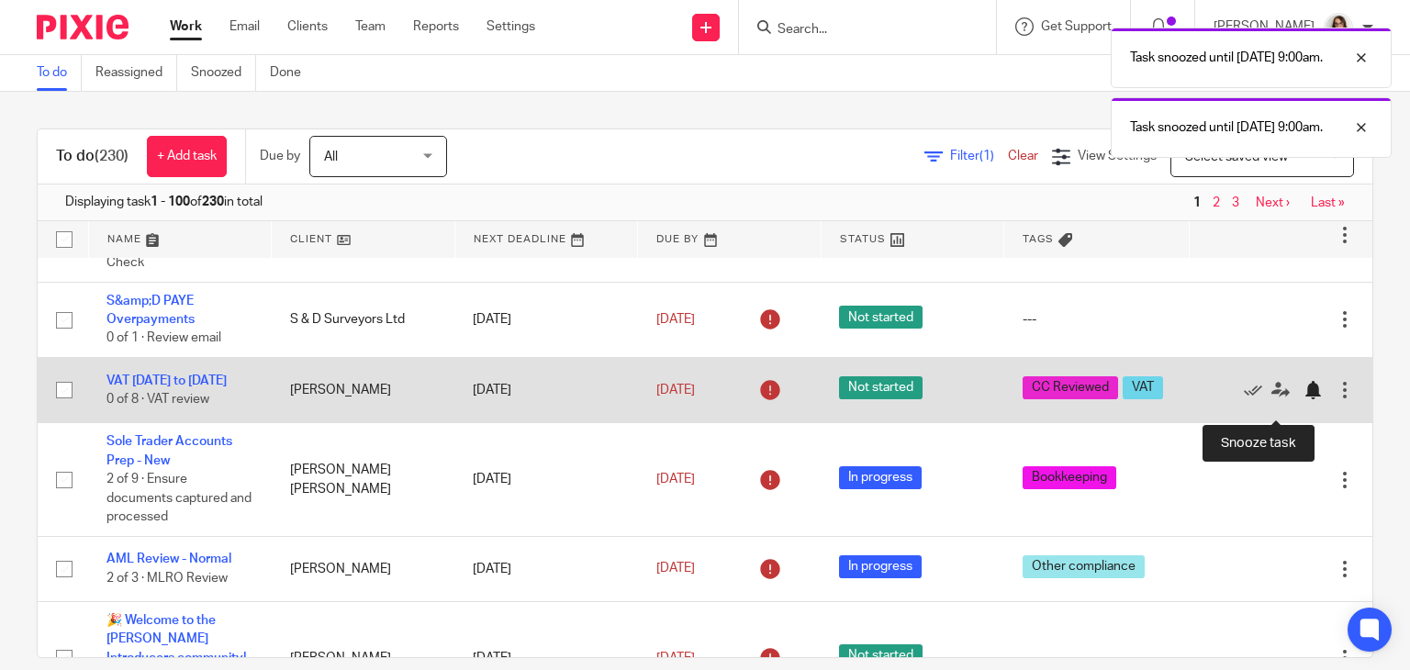
click at [1304, 399] on div at bounding box center [1313, 390] width 18 height 18
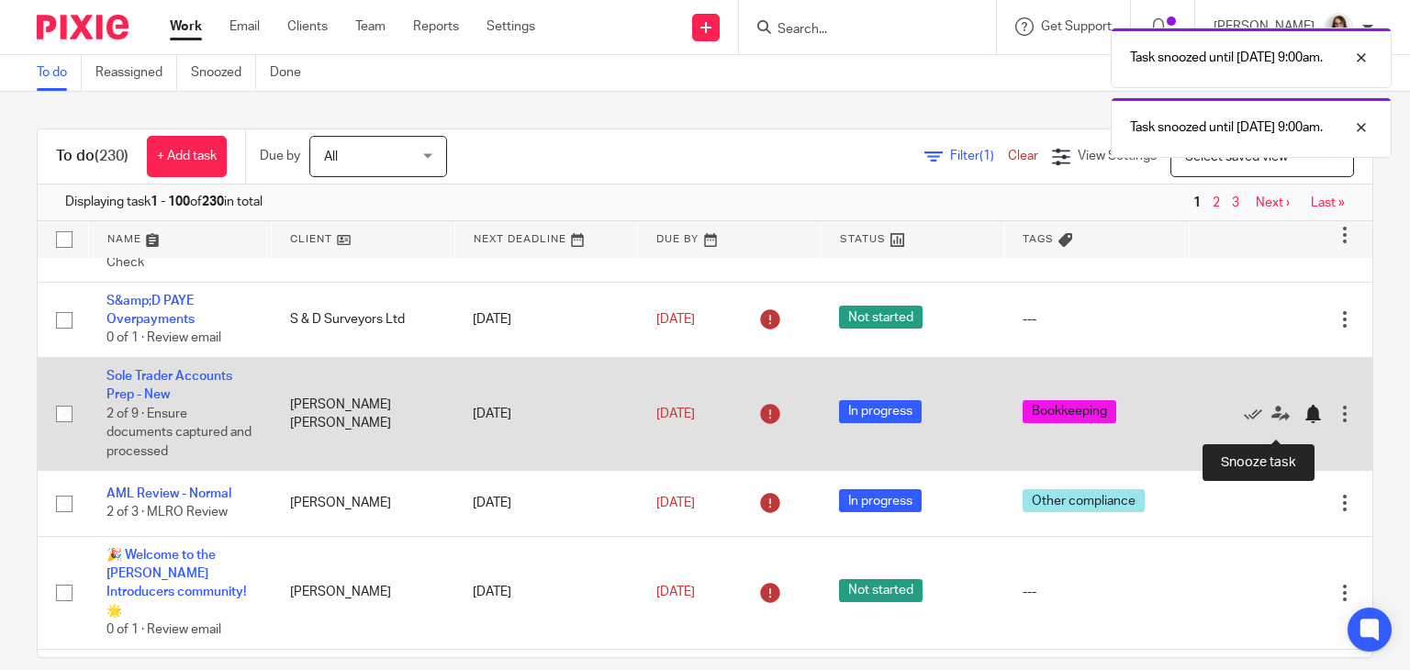
click at [1304, 423] on div at bounding box center [1313, 414] width 18 height 18
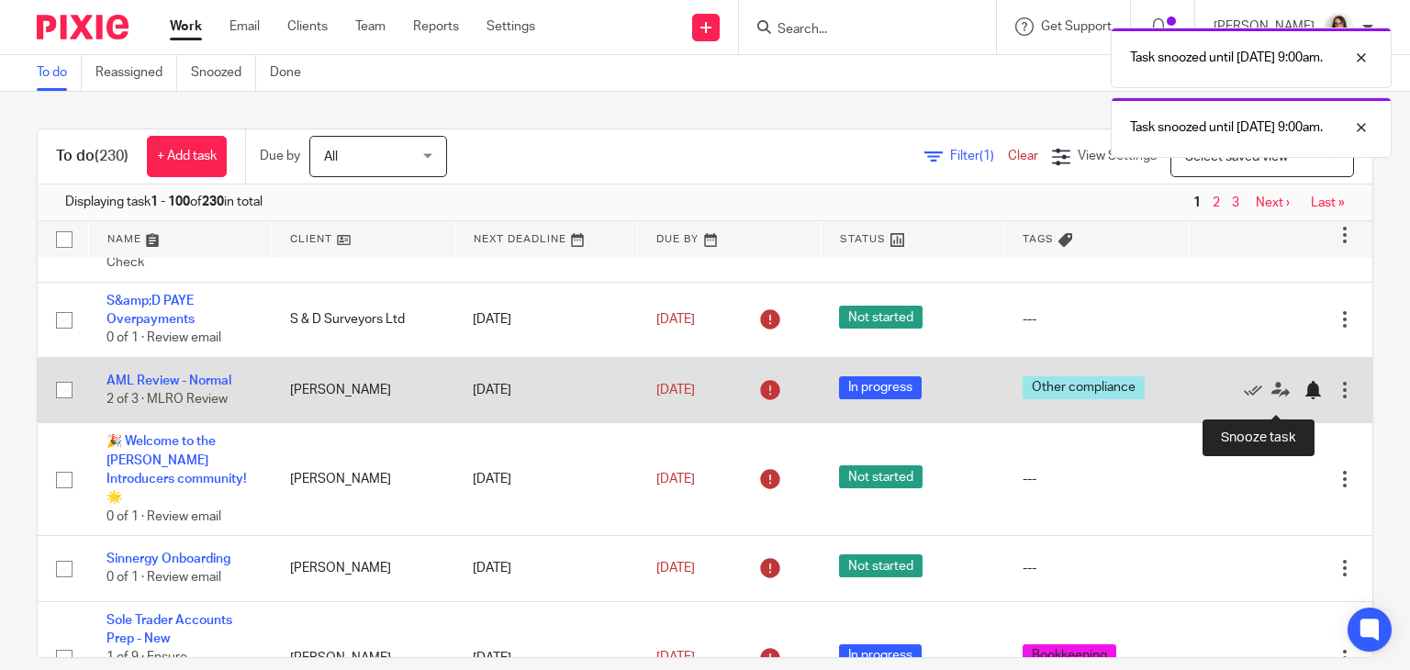
click at [1304, 399] on div at bounding box center [1313, 390] width 18 height 18
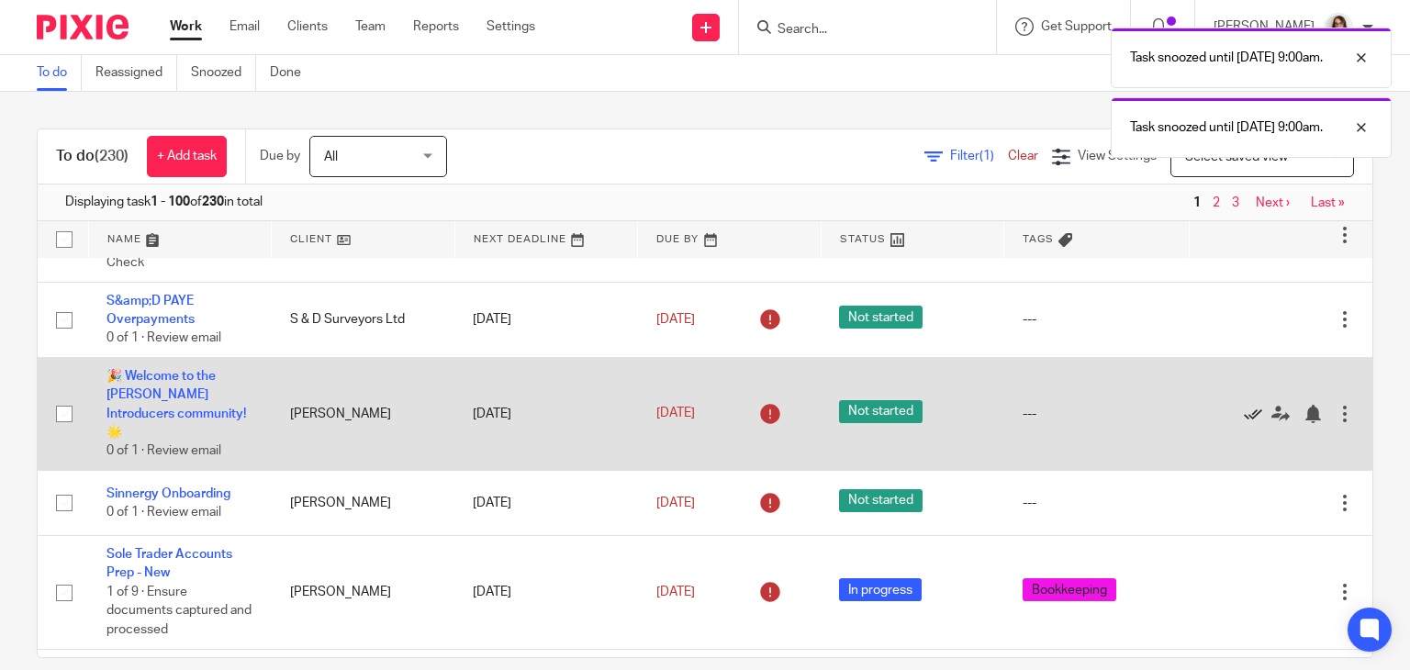
click at [1244, 420] on icon at bounding box center [1253, 414] width 18 height 18
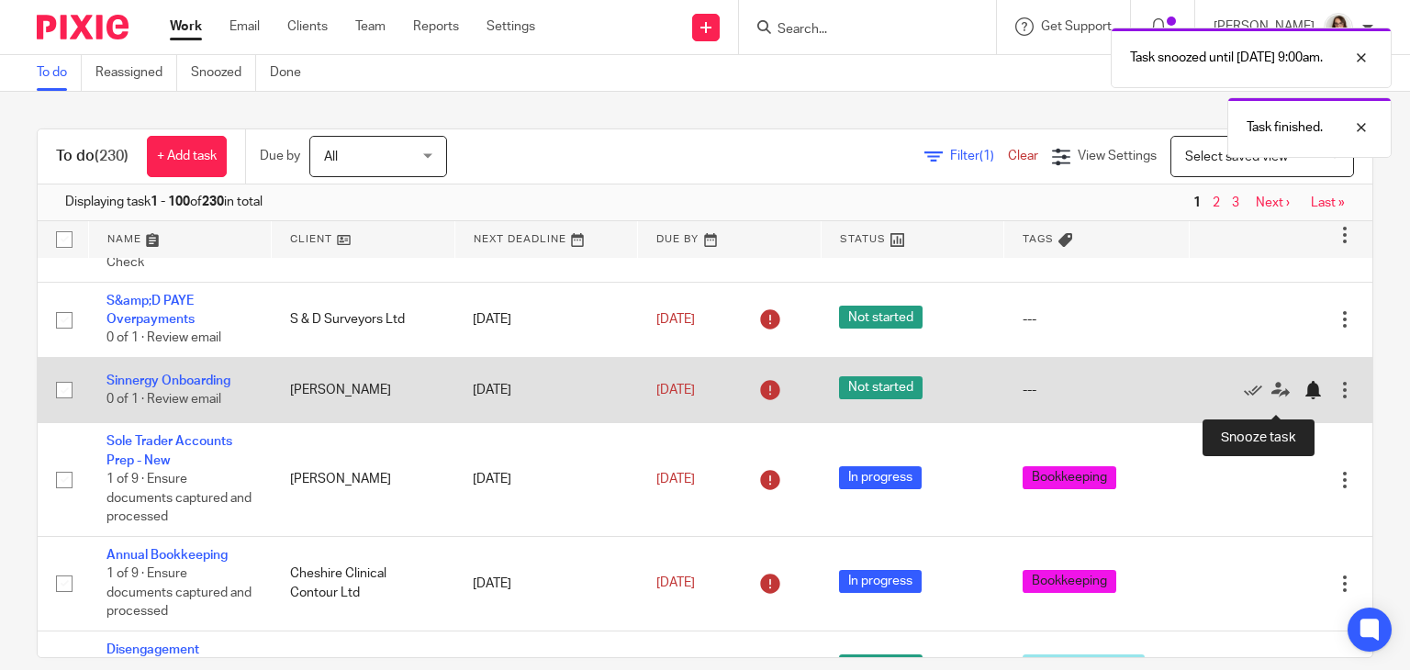
click at [1304, 399] on div at bounding box center [1313, 390] width 18 height 18
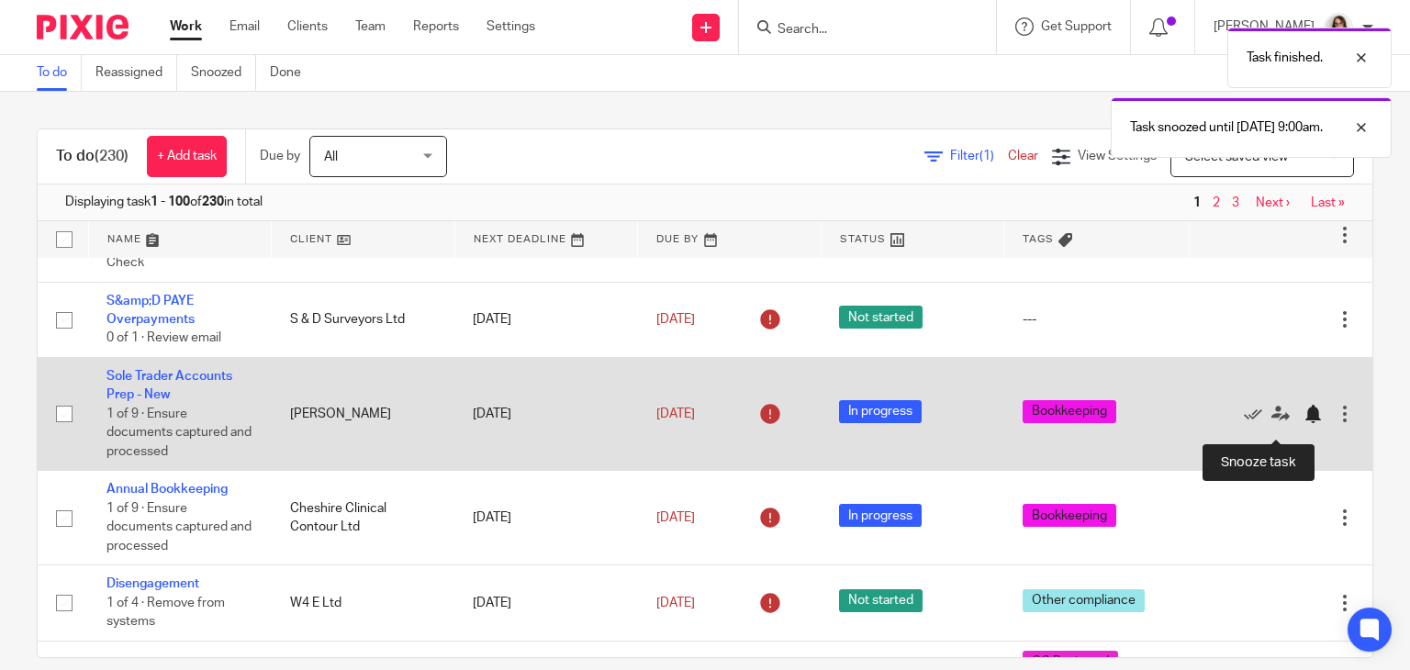
click at [1304, 423] on div at bounding box center [1313, 414] width 18 height 18
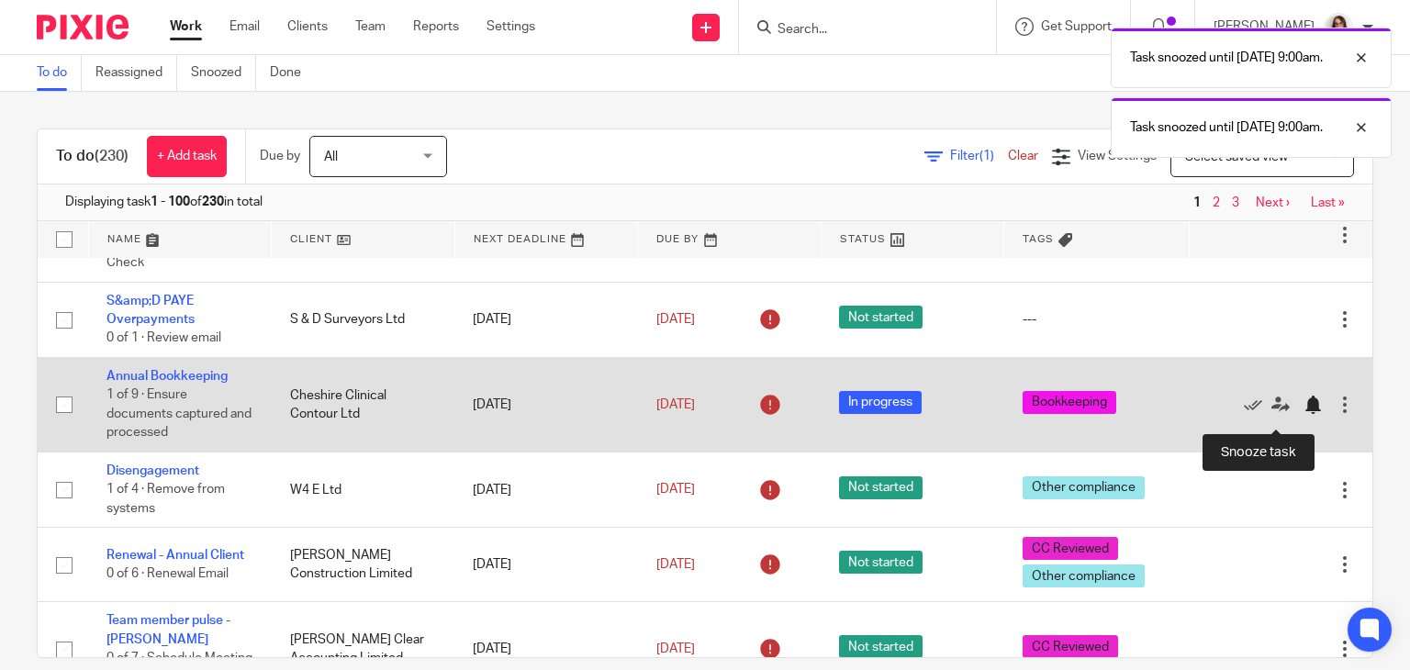
click at [1304, 414] on div at bounding box center [1313, 405] width 18 height 18
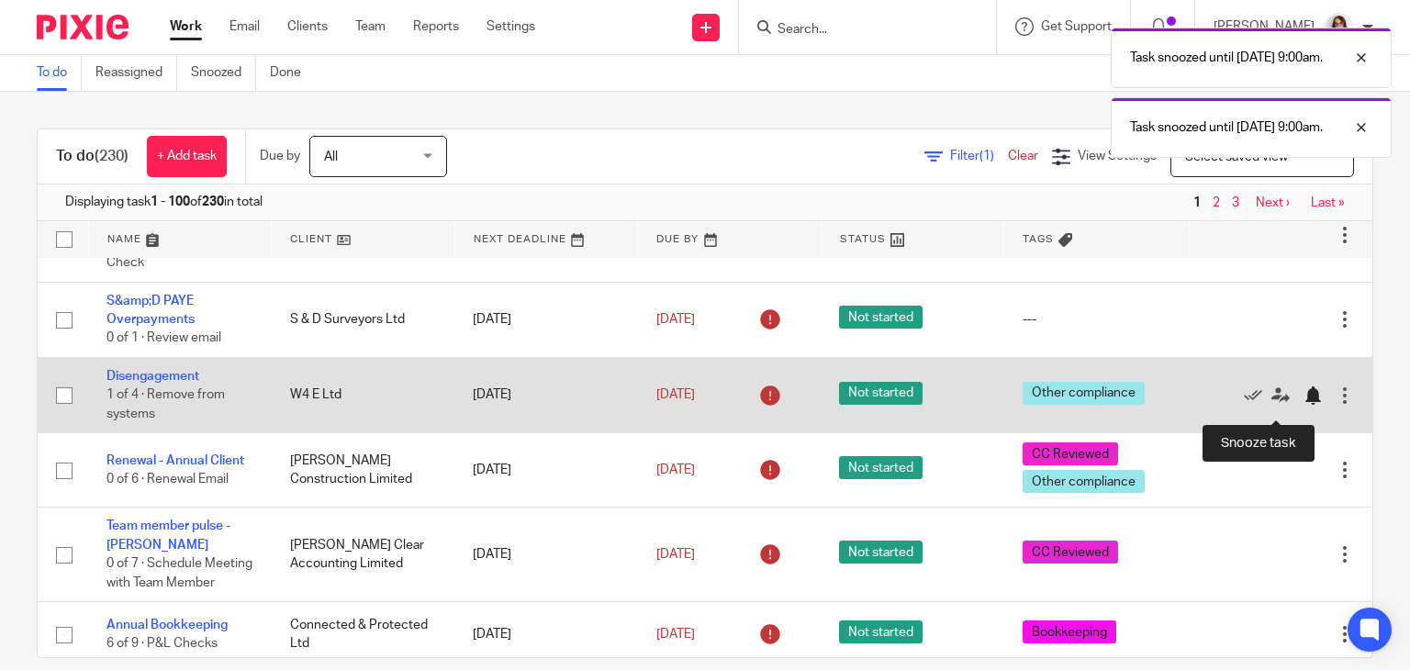
click at [1304, 405] on div at bounding box center [1313, 395] width 18 height 18
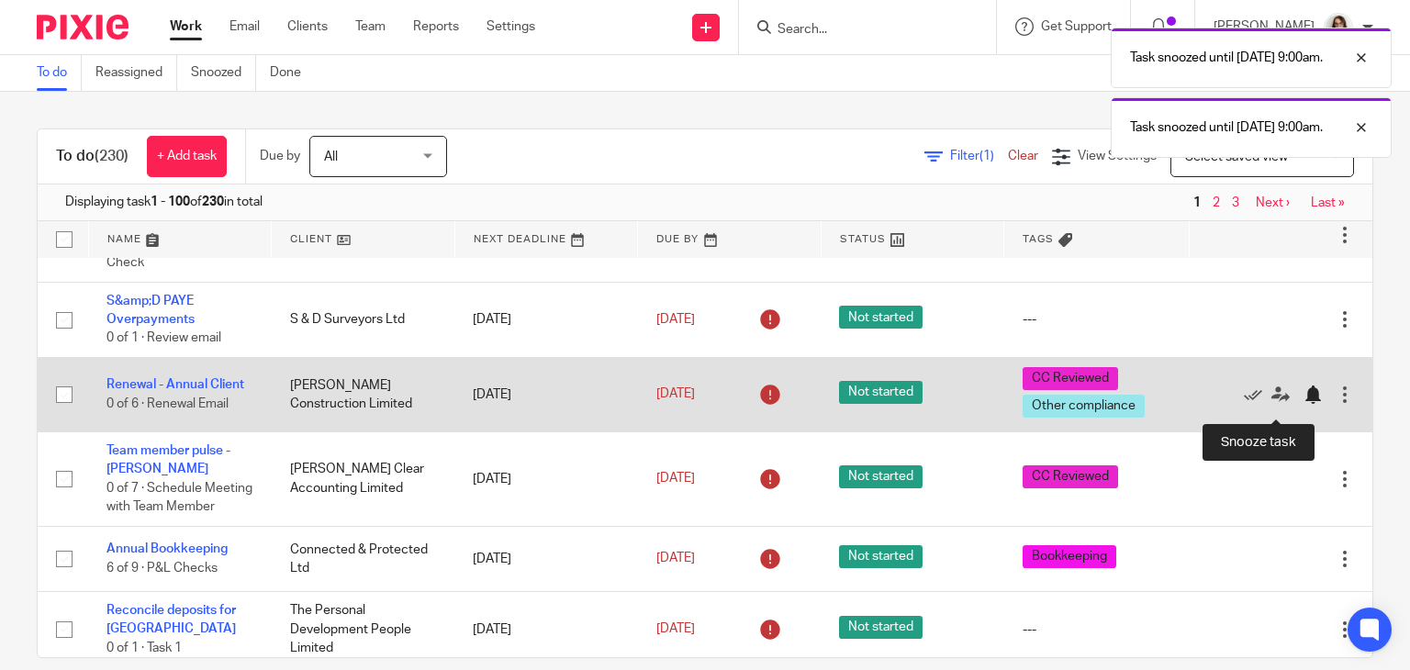
click at [1304, 404] on div at bounding box center [1313, 395] width 18 height 18
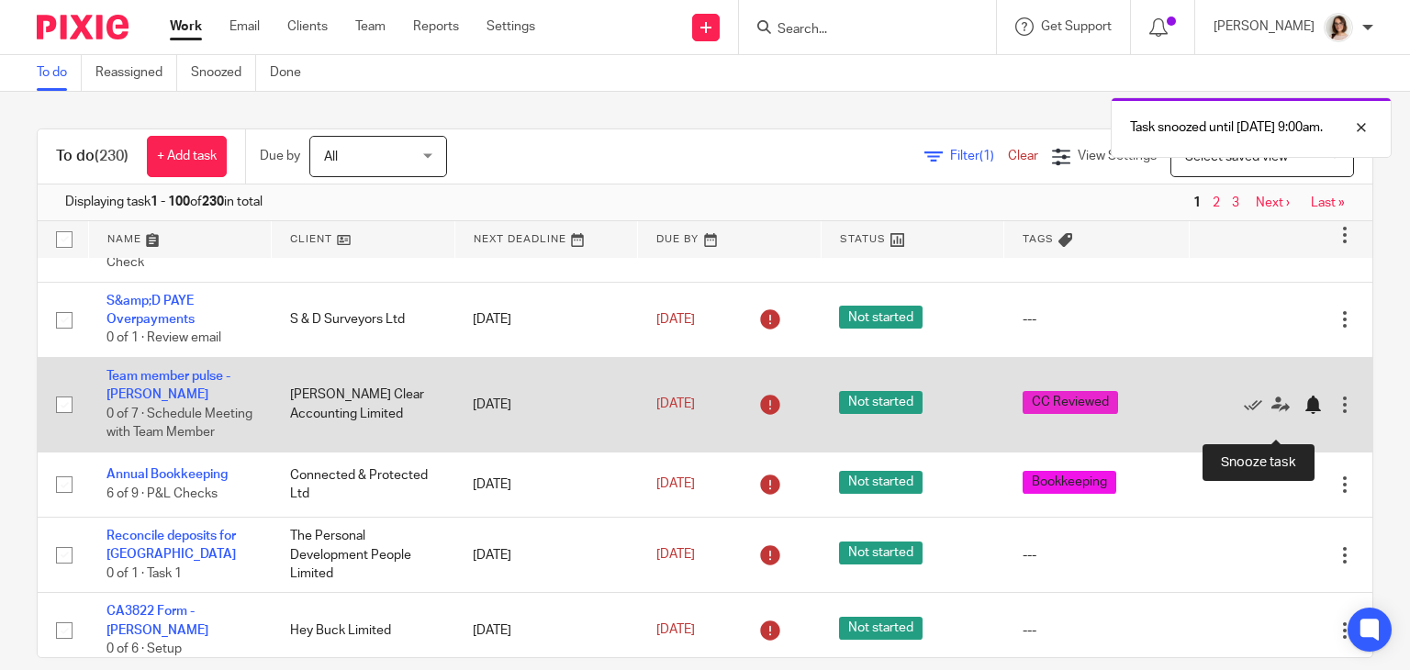
click at [1304, 414] on div at bounding box center [1313, 405] width 18 height 18
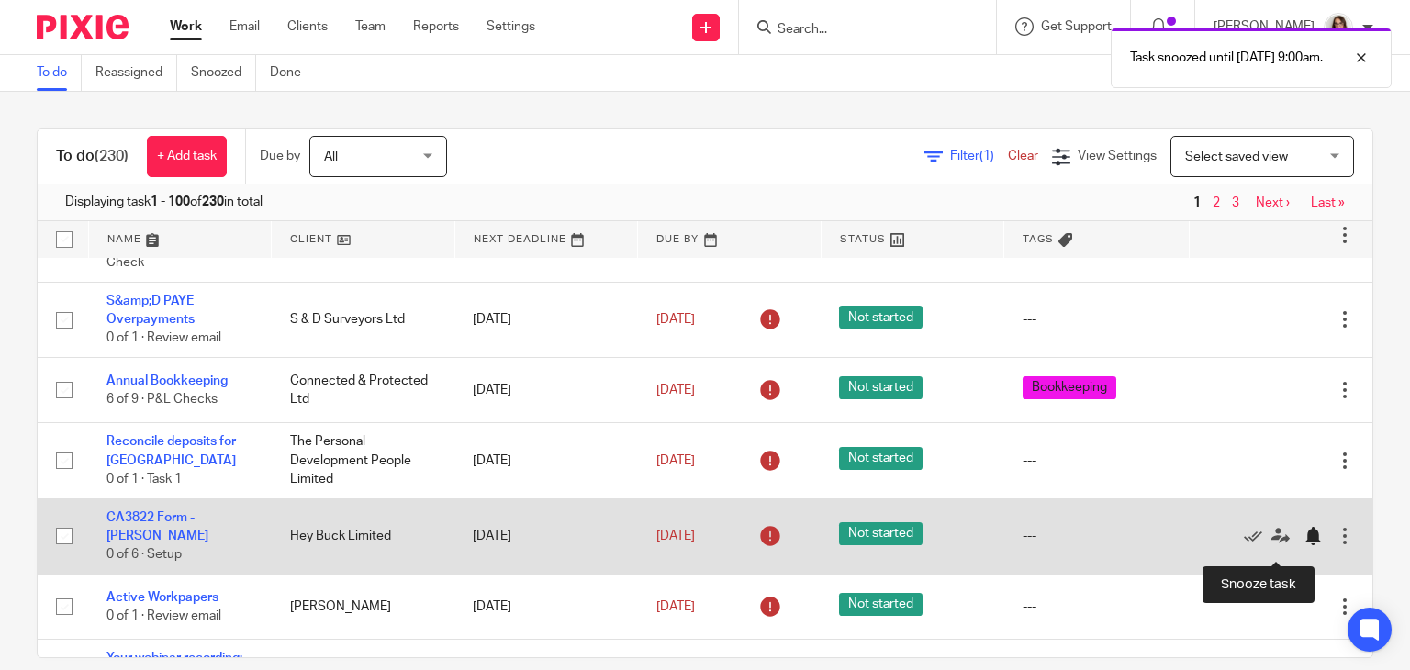
click at [1304, 545] on div at bounding box center [1313, 536] width 18 height 18
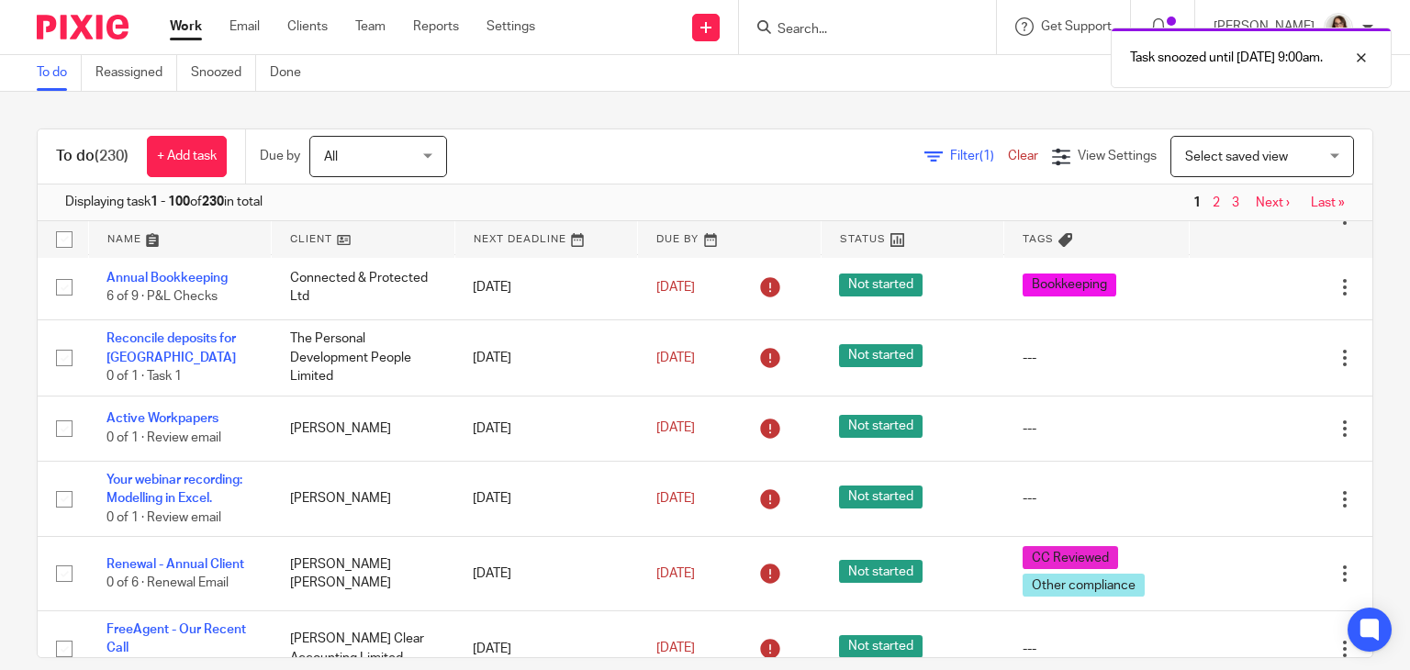
scroll to position [246, 0]
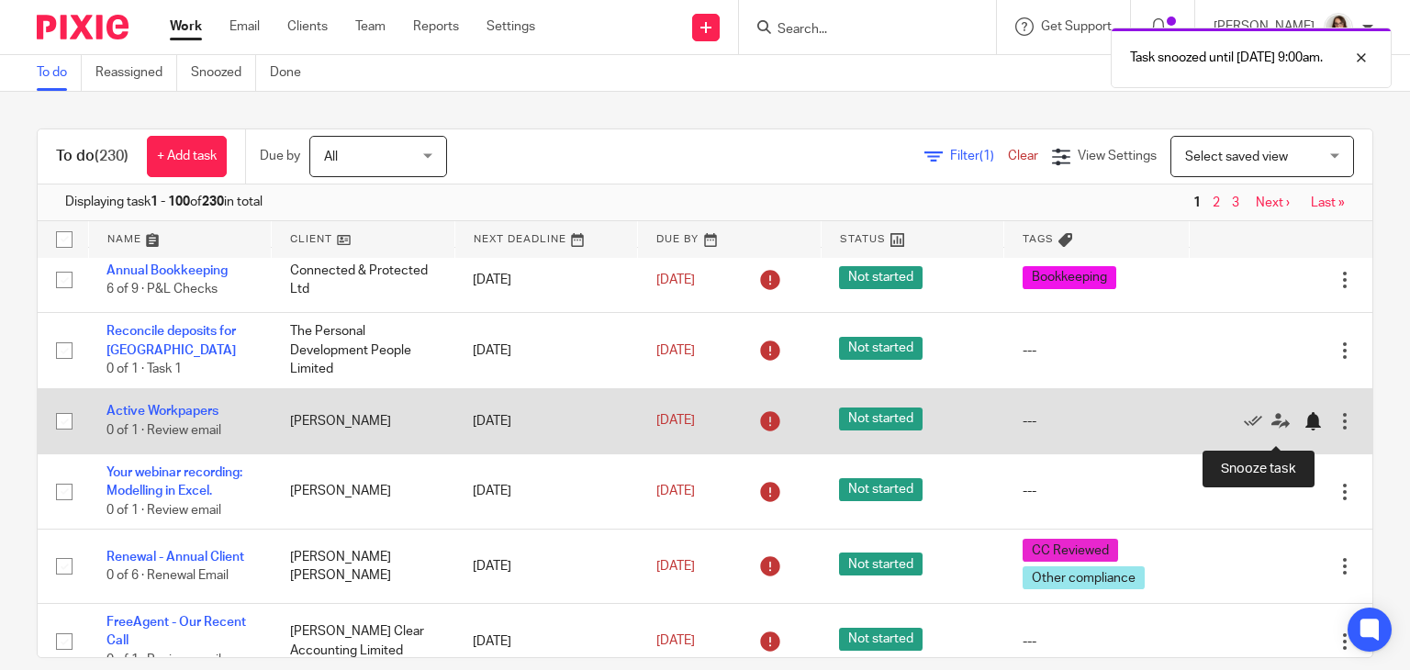
click at [1304, 431] on div at bounding box center [1313, 421] width 18 height 18
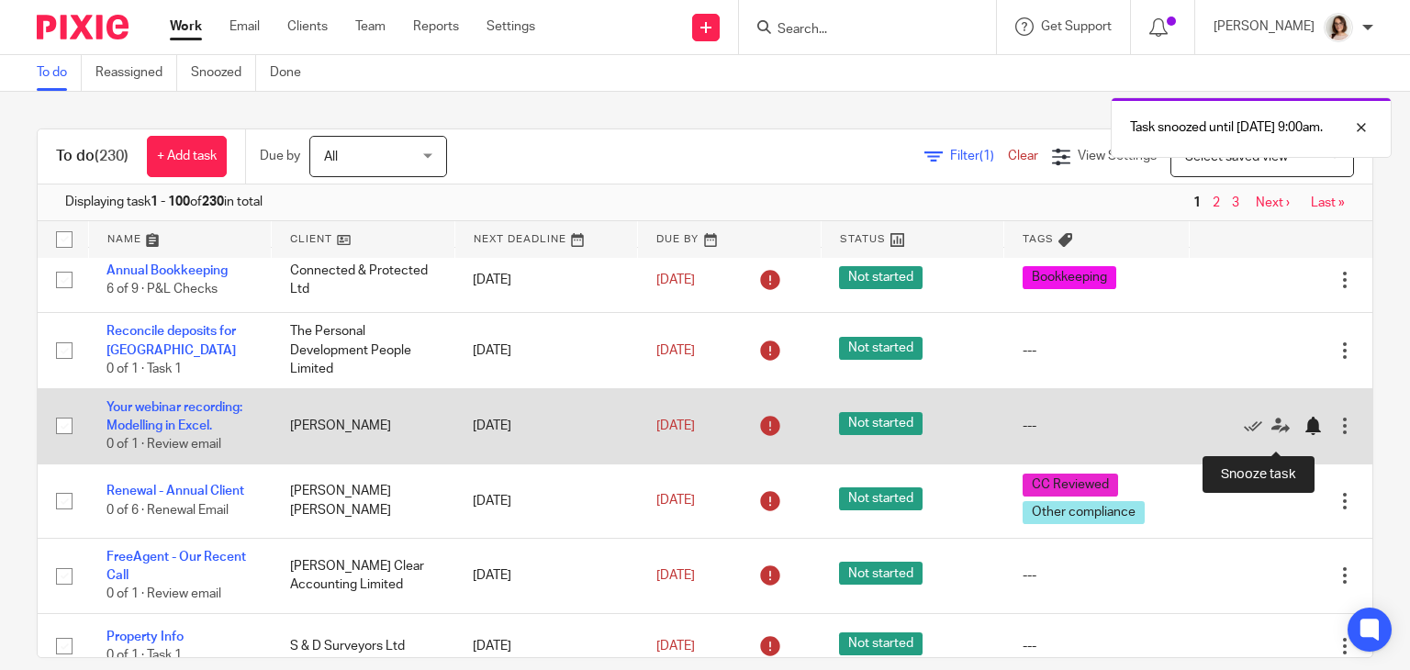
click at [1304, 435] on div at bounding box center [1313, 426] width 18 height 18
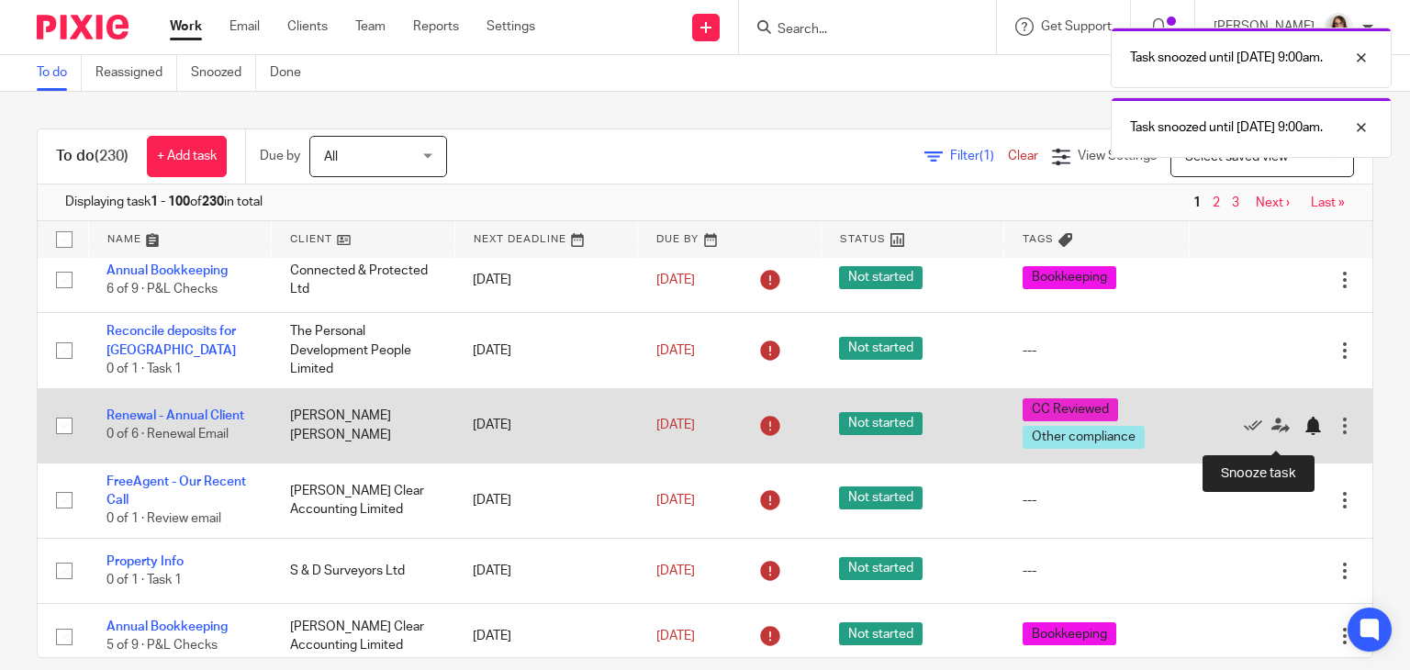
click at [1304, 435] on div at bounding box center [1313, 426] width 18 height 18
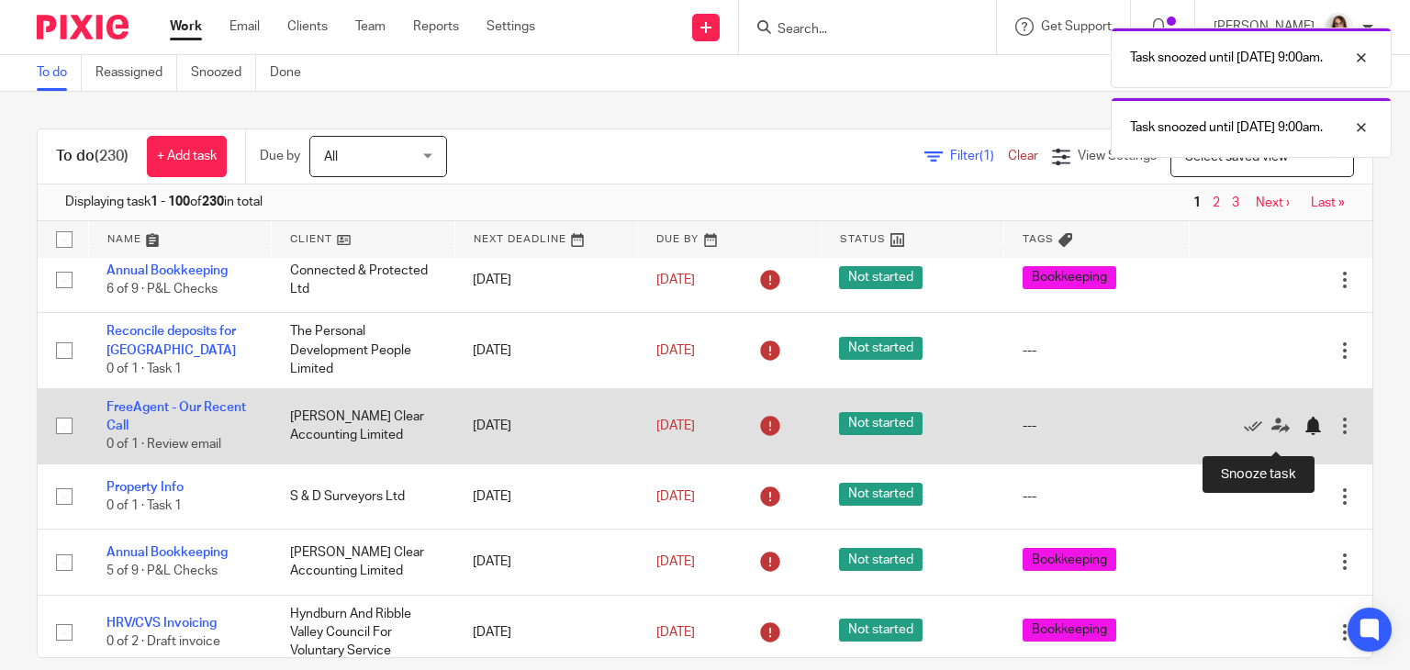
click at [1304, 435] on div at bounding box center [1313, 426] width 18 height 18
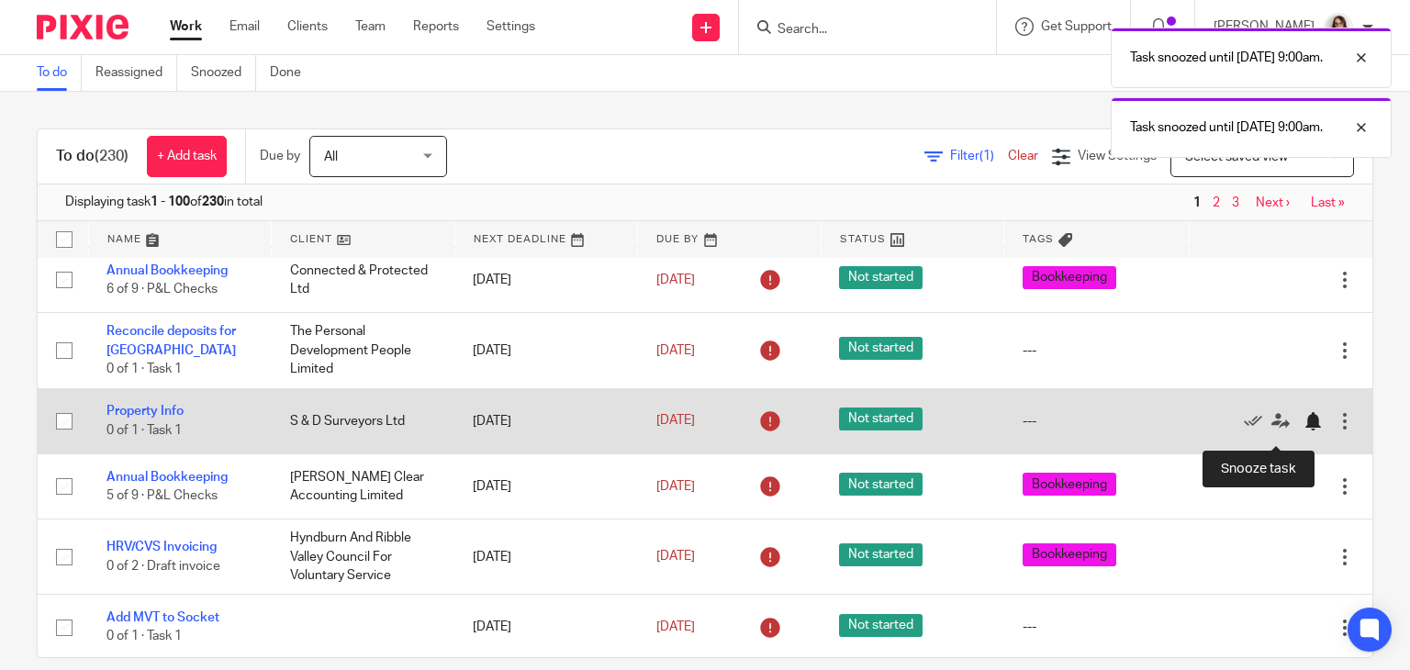
click at [1304, 430] on div at bounding box center [1313, 421] width 18 height 18
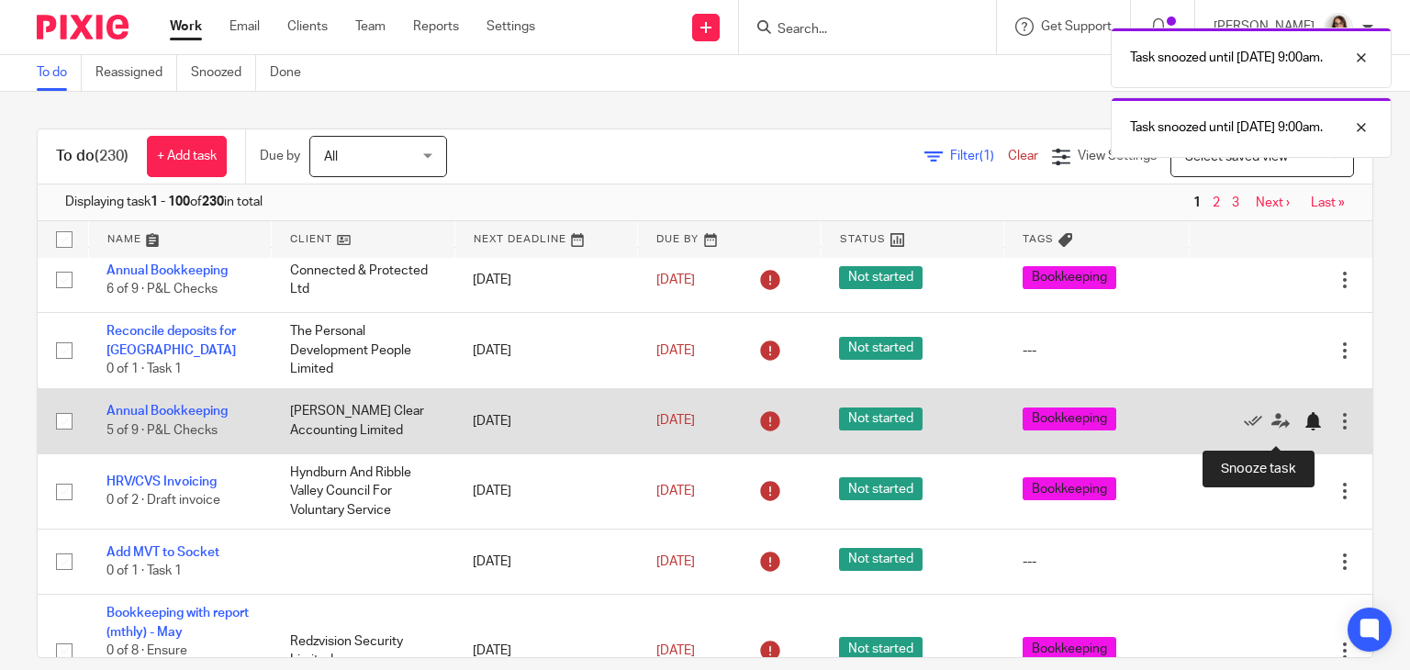
click at [1304, 431] on div at bounding box center [1313, 421] width 18 height 18
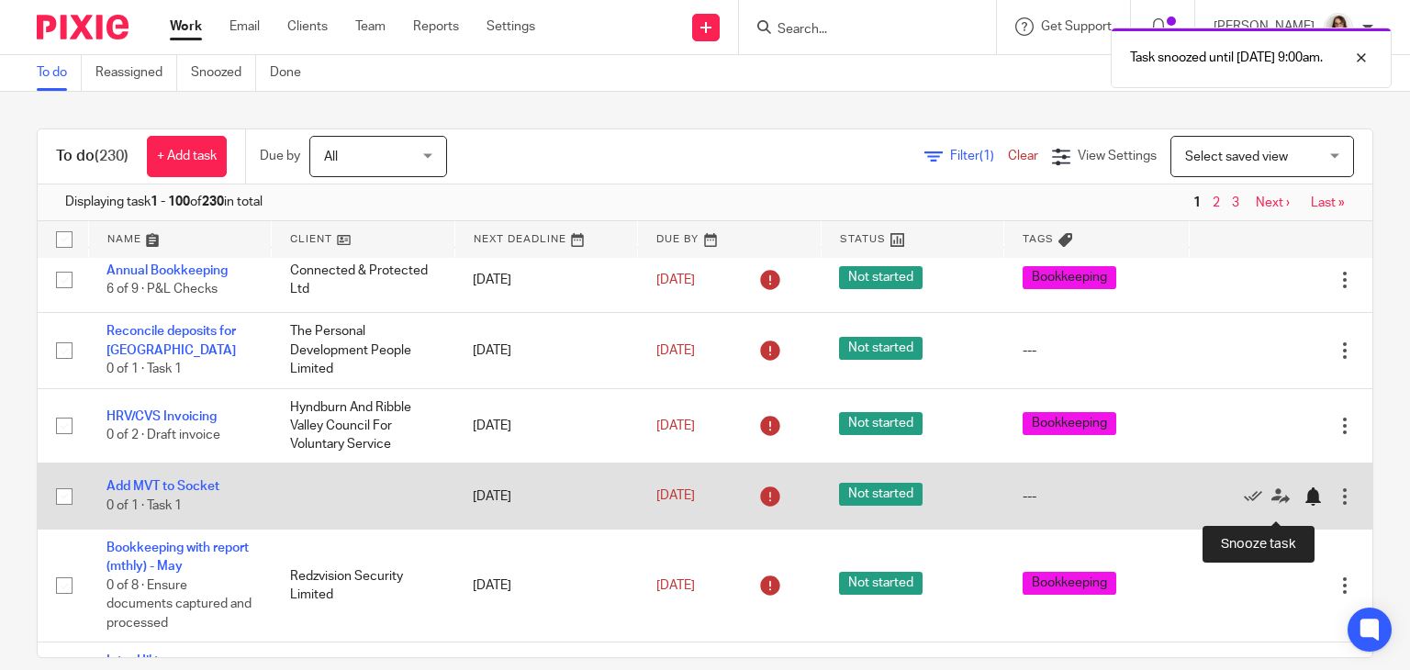
click at [1304, 505] on div at bounding box center [1313, 496] width 18 height 18
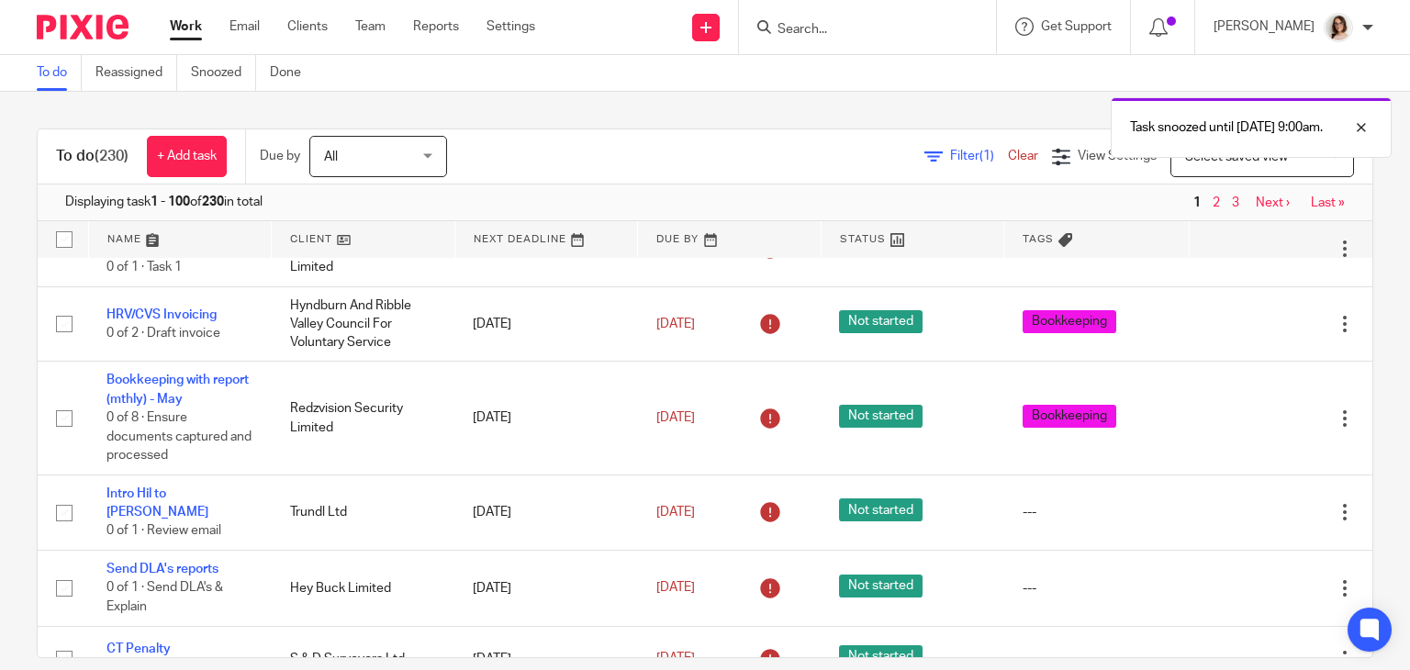
scroll to position [356, 0]
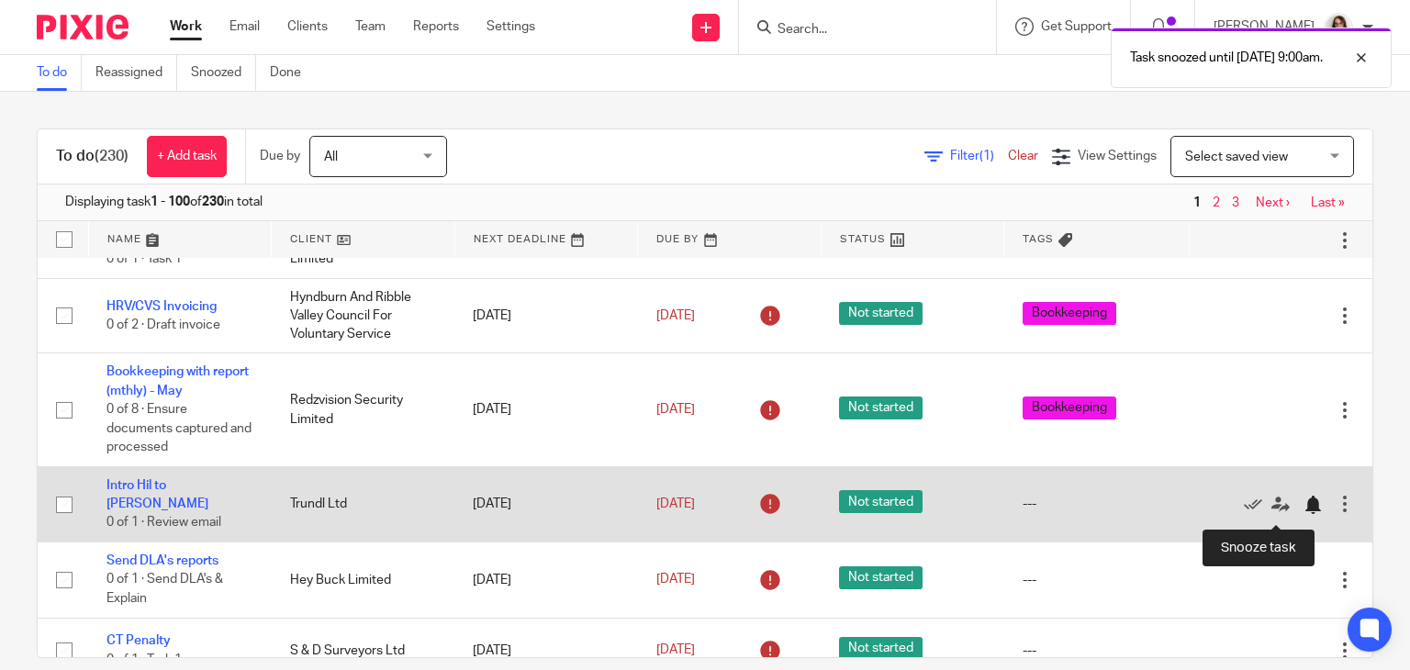
click at [1304, 511] on div at bounding box center [1313, 505] width 18 height 18
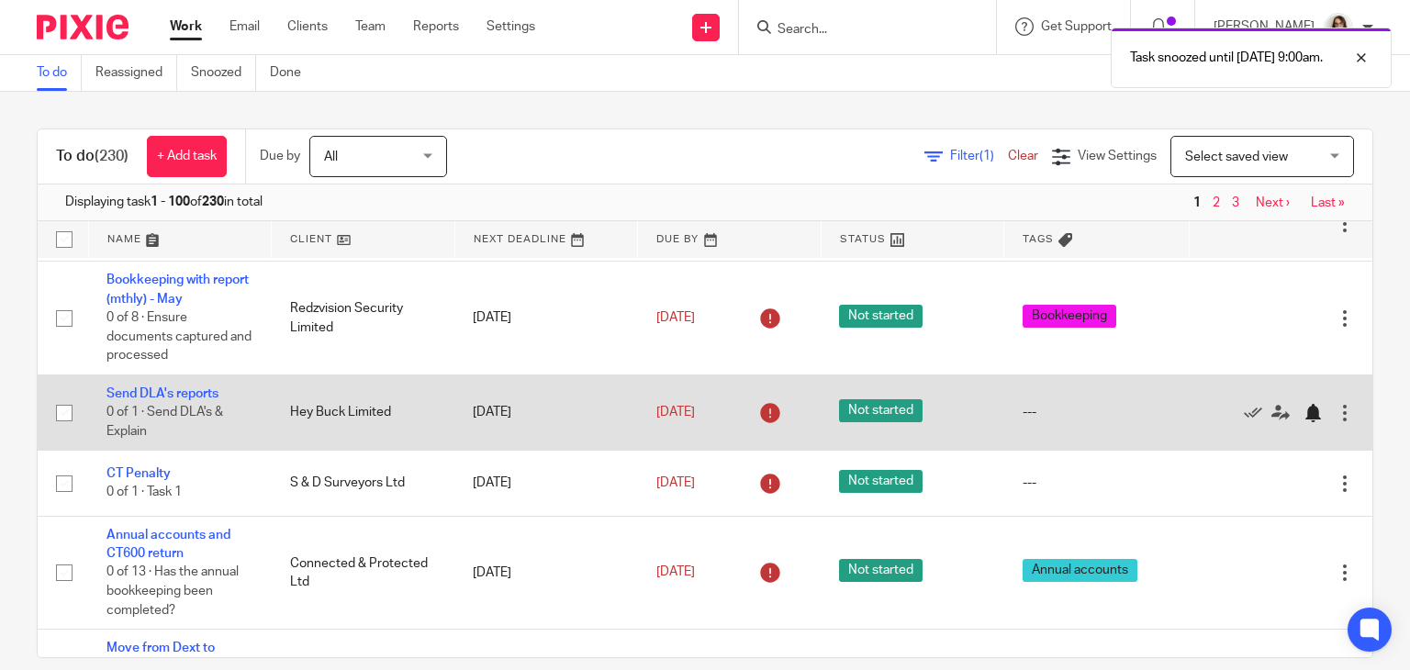
scroll to position [452, 0]
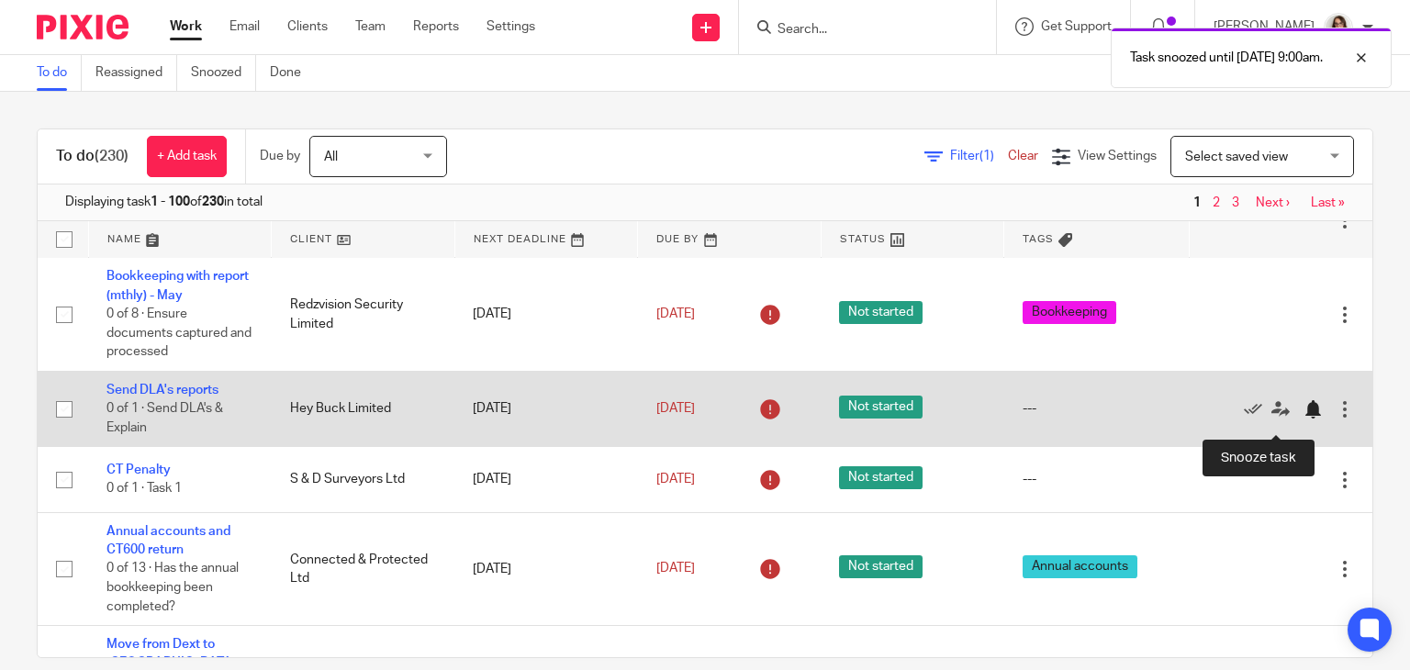
click at [1304, 411] on div at bounding box center [1318, 408] width 28 height 18
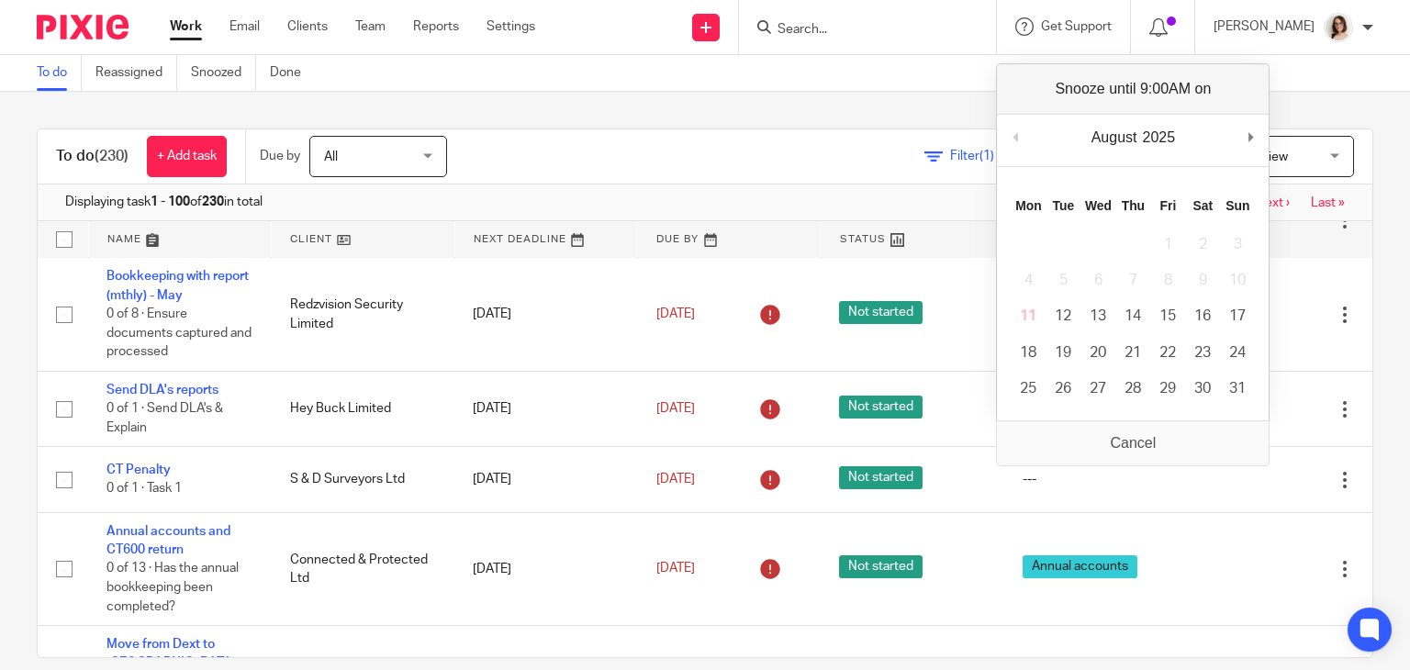
click at [1356, 413] on div "To do (230) + Add task Due by All All Today Tomorrow This week Next week This m…" at bounding box center [705, 381] width 1410 height 578
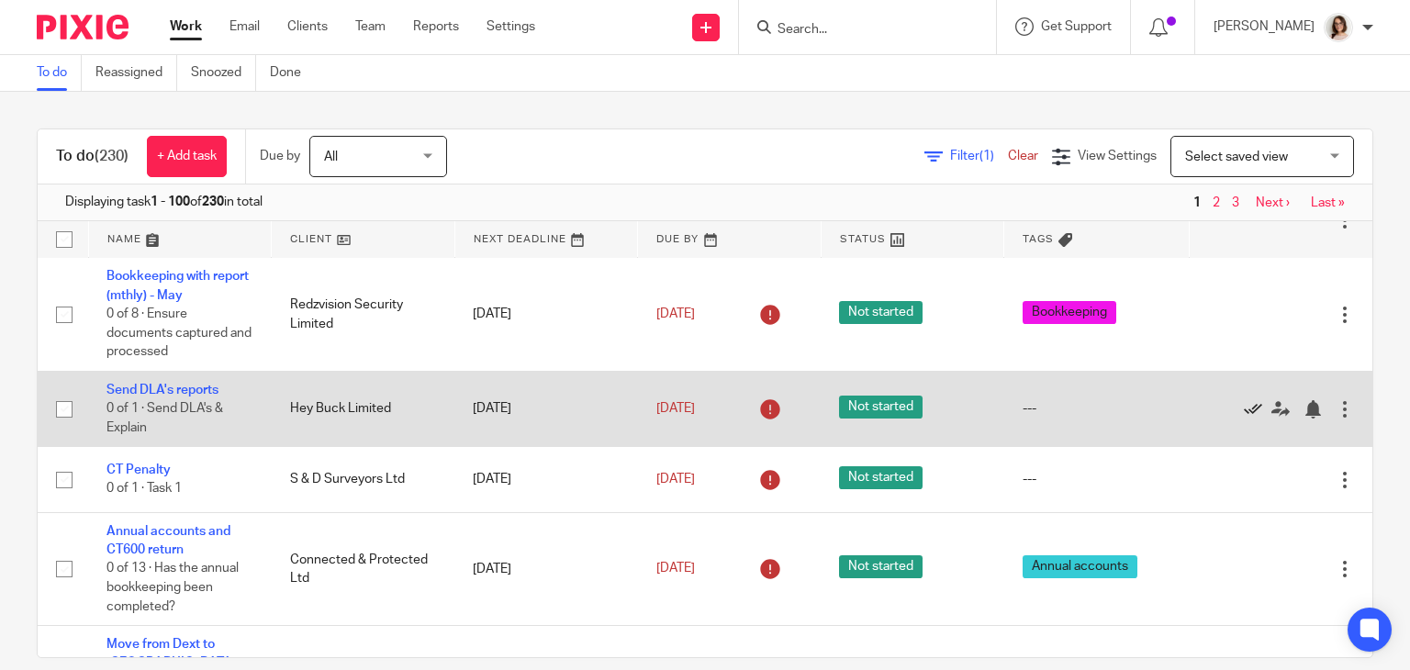
click at [1244, 416] on icon at bounding box center [1253, 409] width 18 height 18
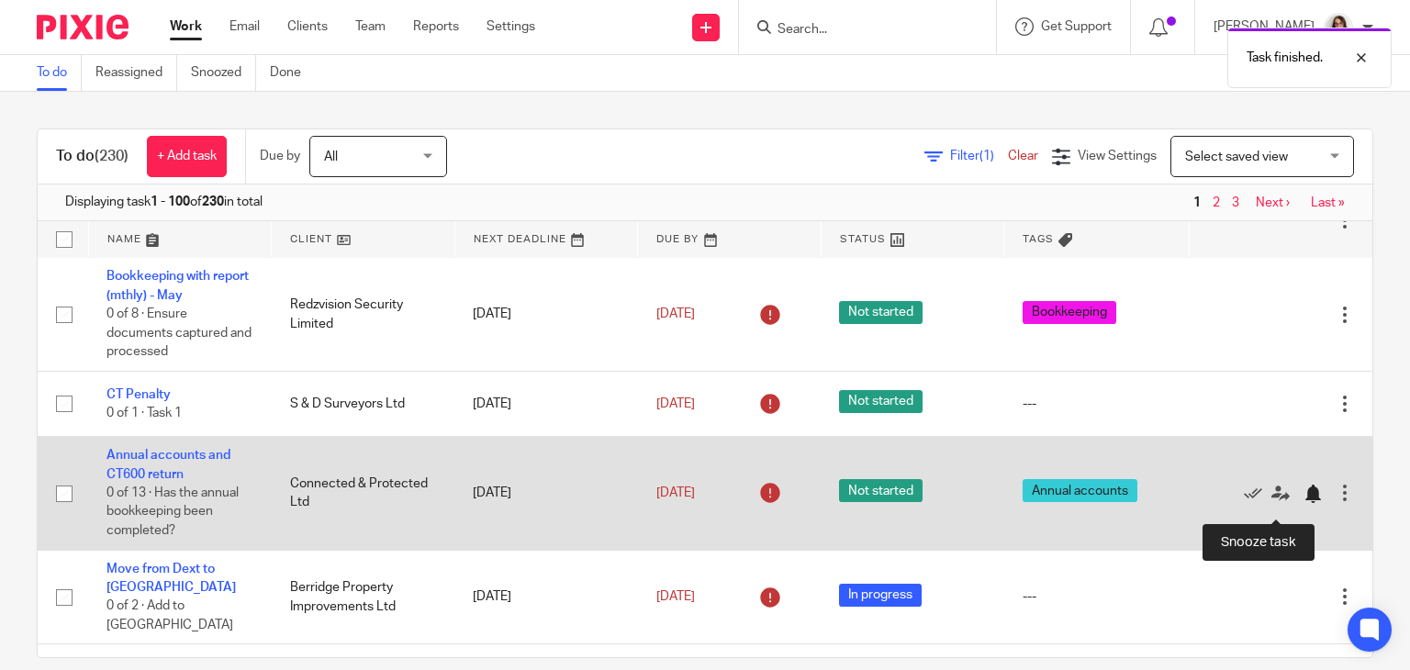
click at [1304, 503] on div at bounding box center [1313, 494] width 18 height 18
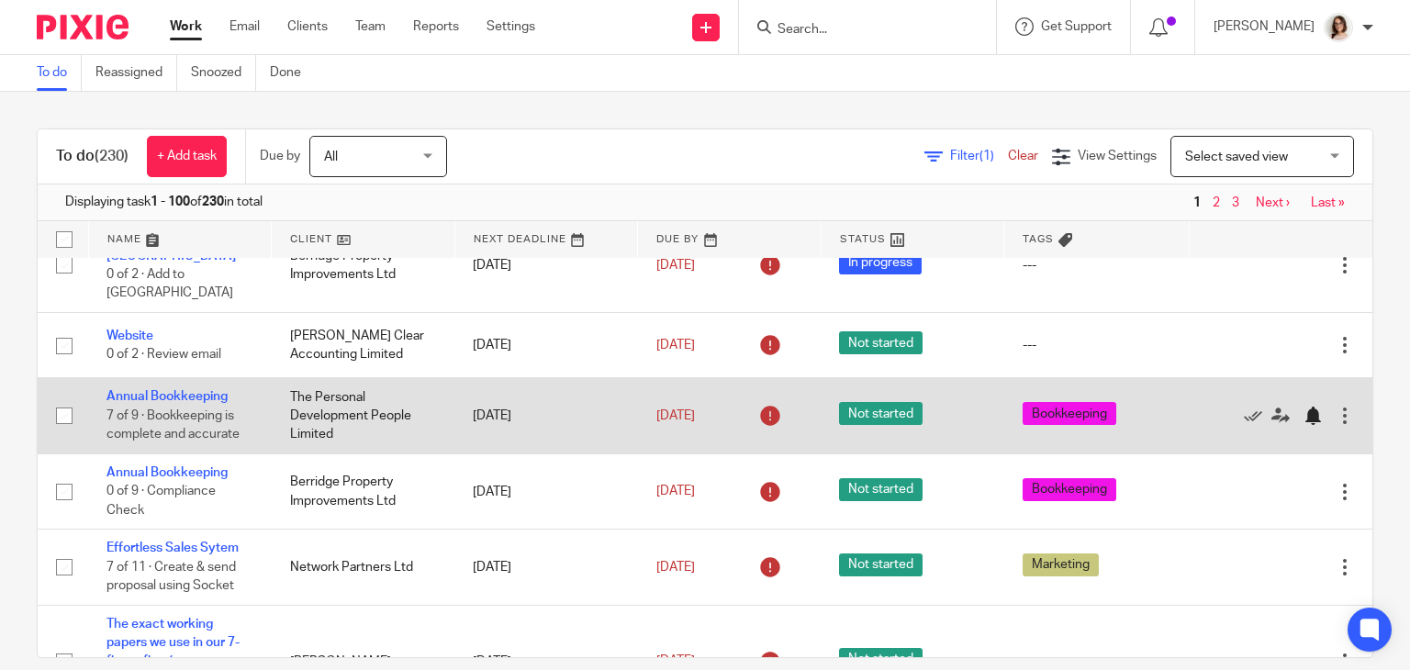
scroll to position [689, 0]
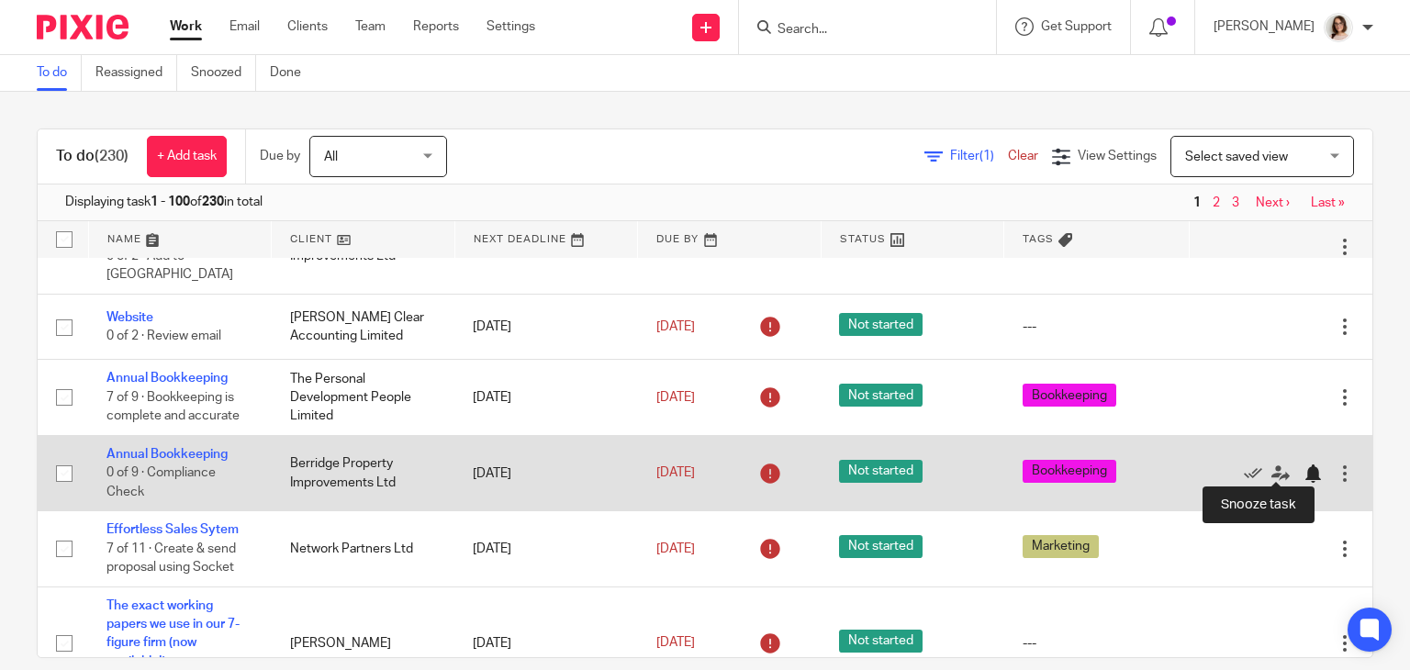
click at [1304, 472] on div at bounding box center [1313, 474] width 18 height 18
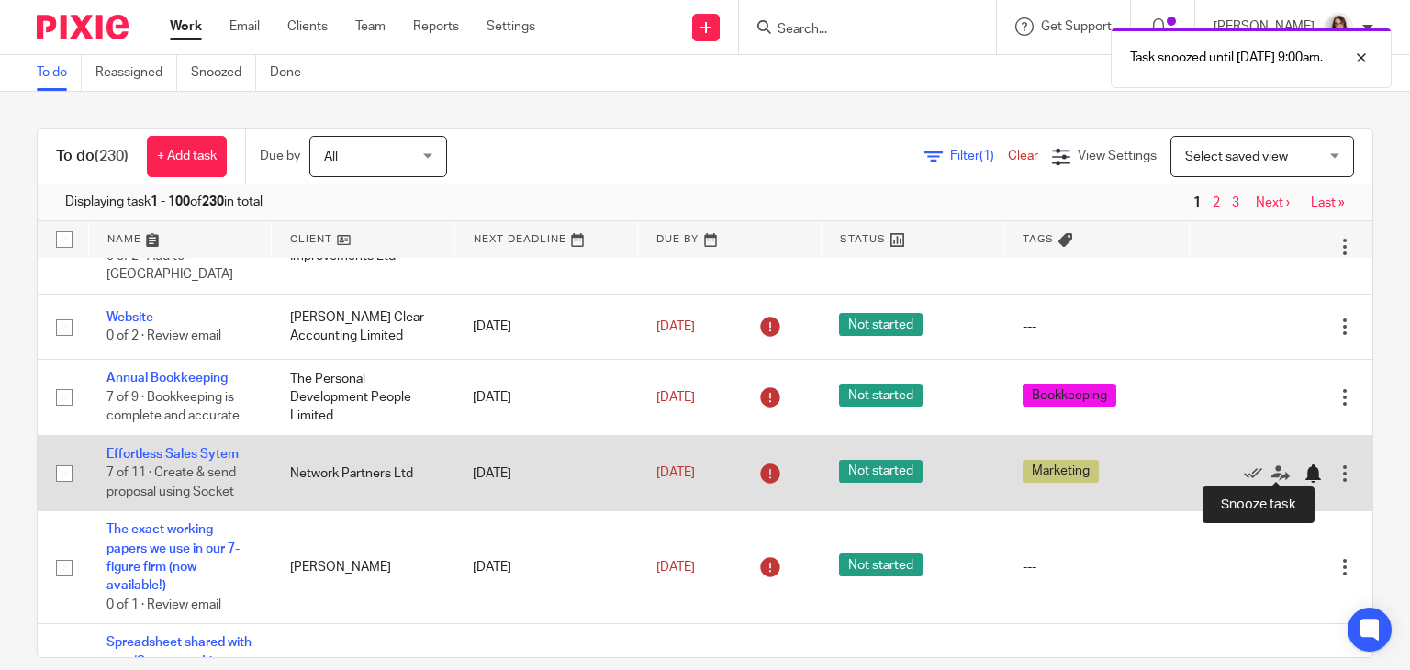
click at [1304, 465] on div at bounding box center [1313, 474] width 18 height 18
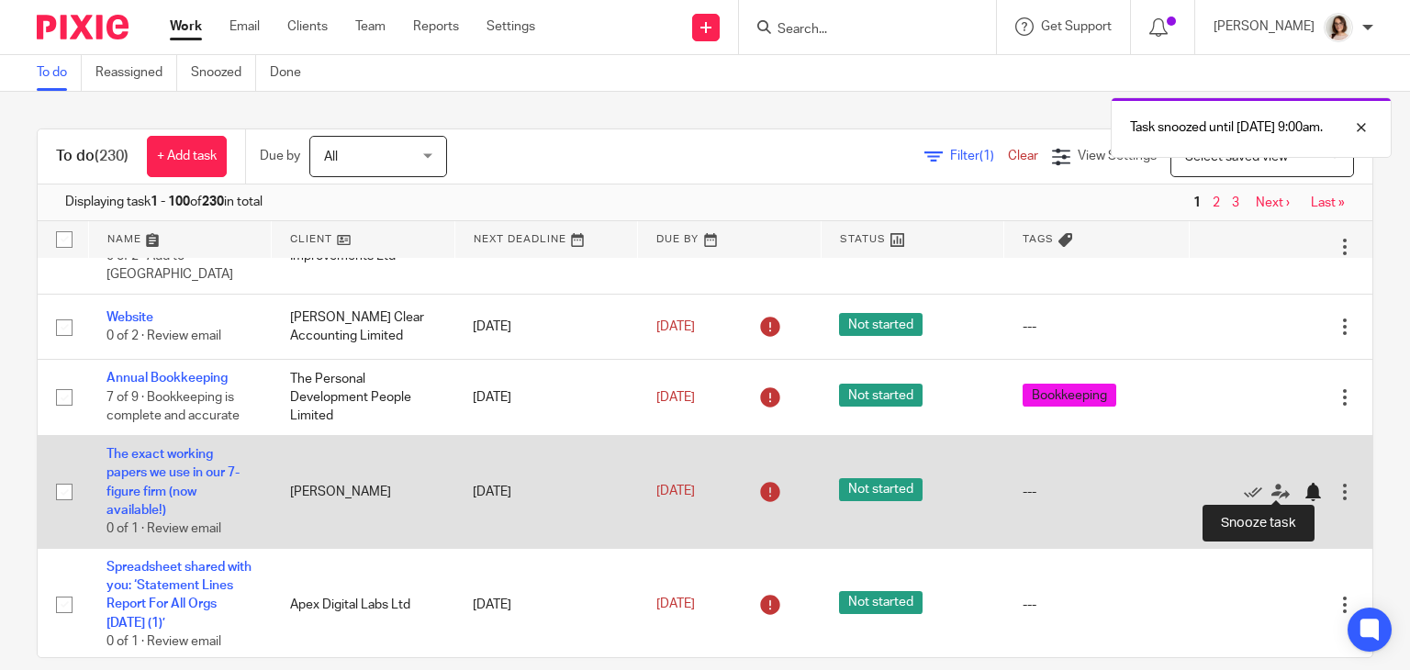
click at [1304, 486] on div at bounding box center [1313, 492] width 18 height 18
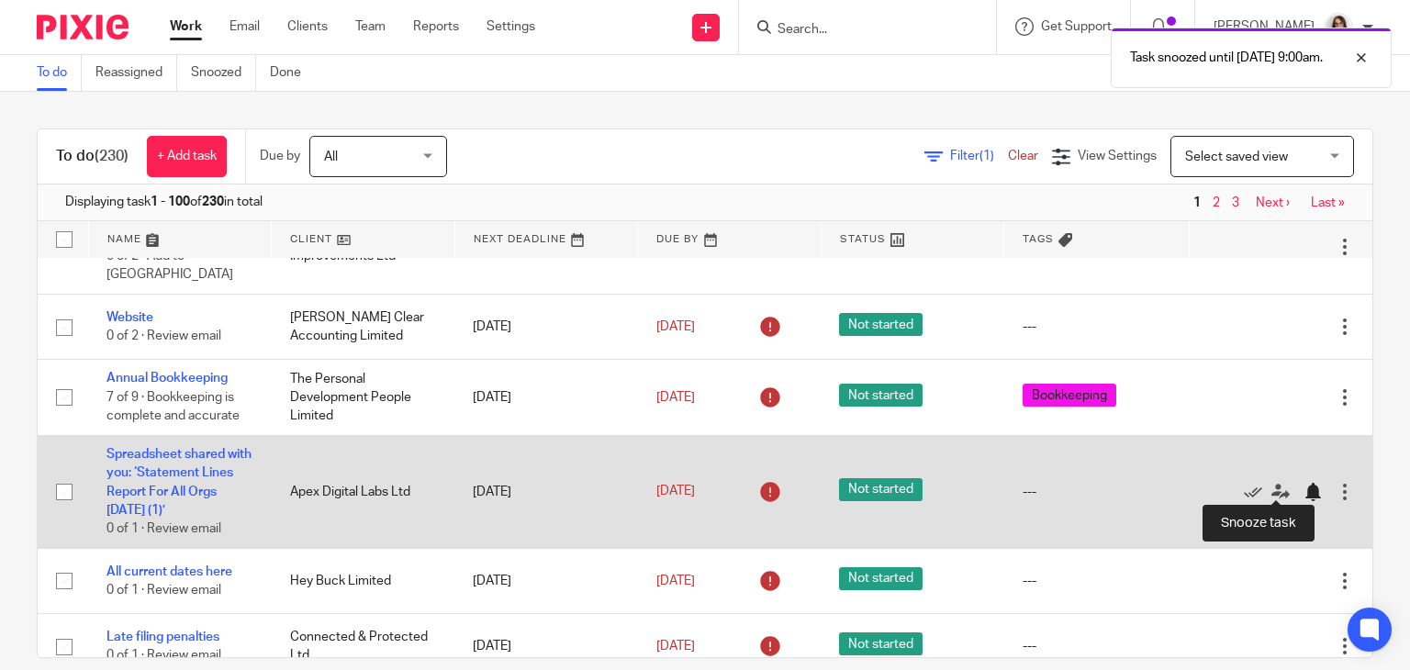
click at [1304, 489] on div at bounding box center [1313, 492] width 18 height 18
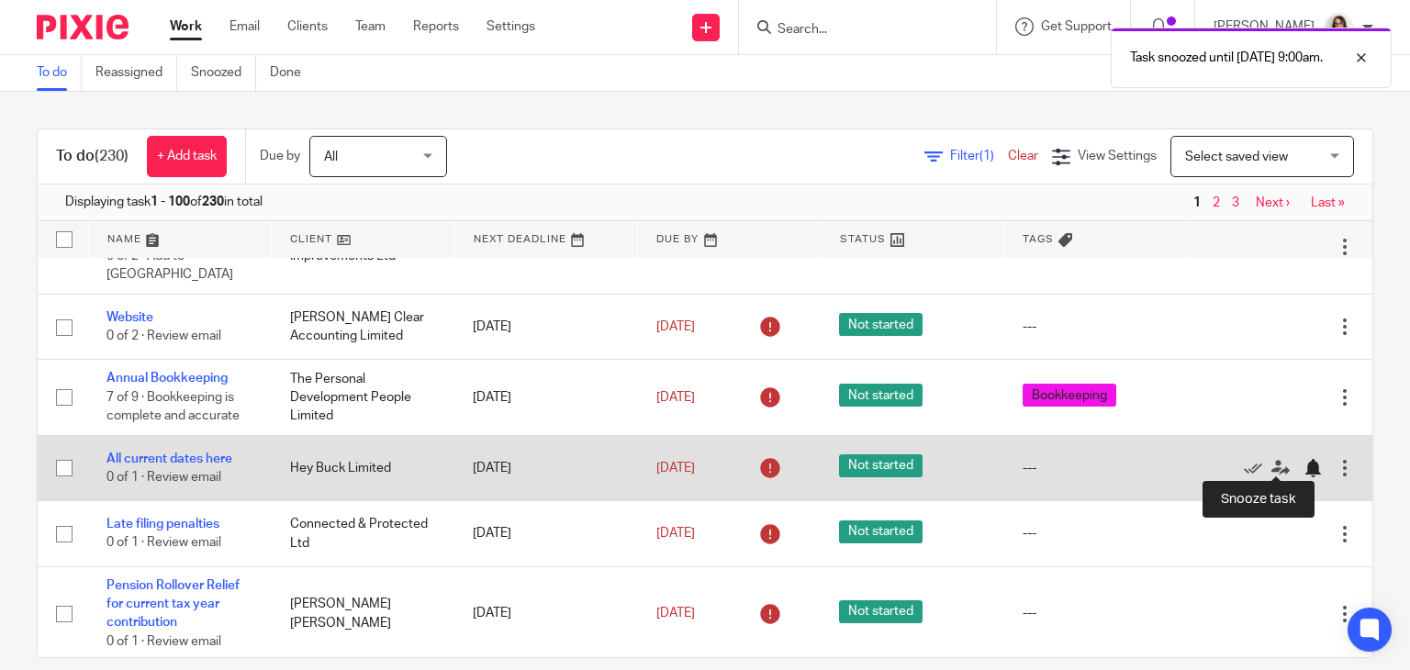
click at [1304, 464] on div at bounding box center [1313, 468] width 18 height 18
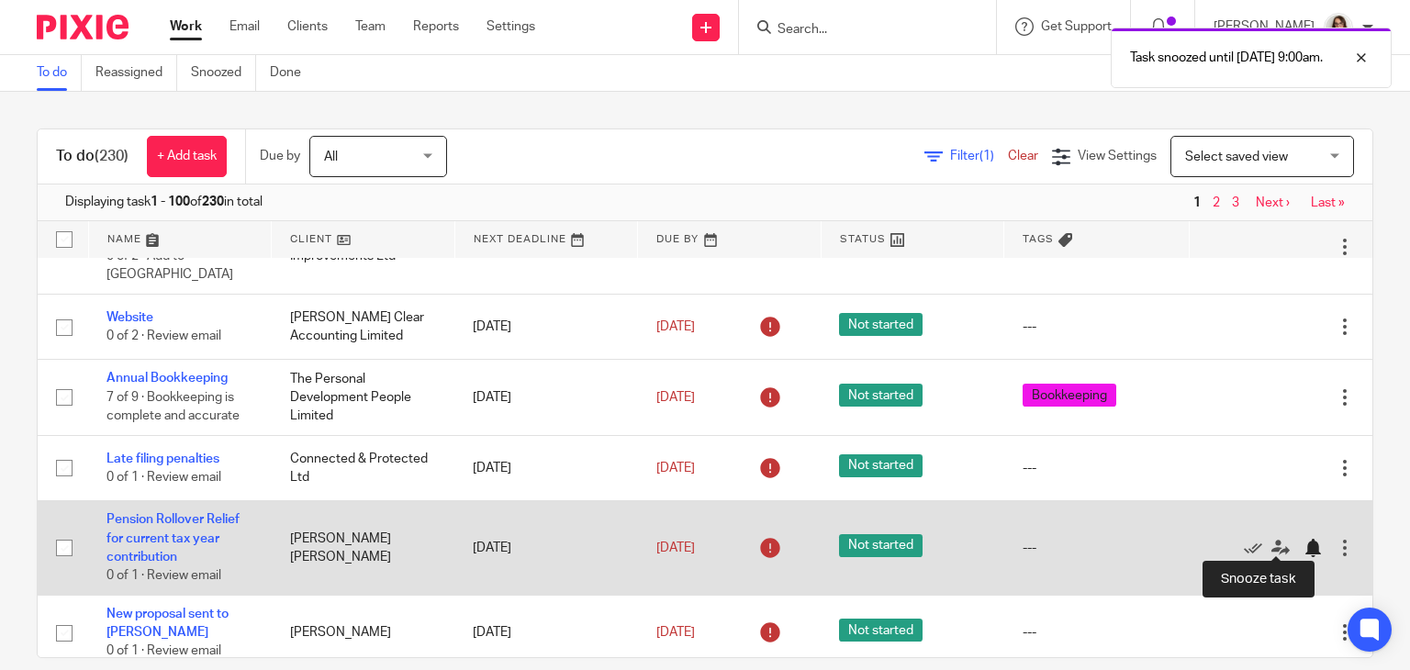
click at [1304, 545] on div at bounding box center [1313, 548] width 18 height 18
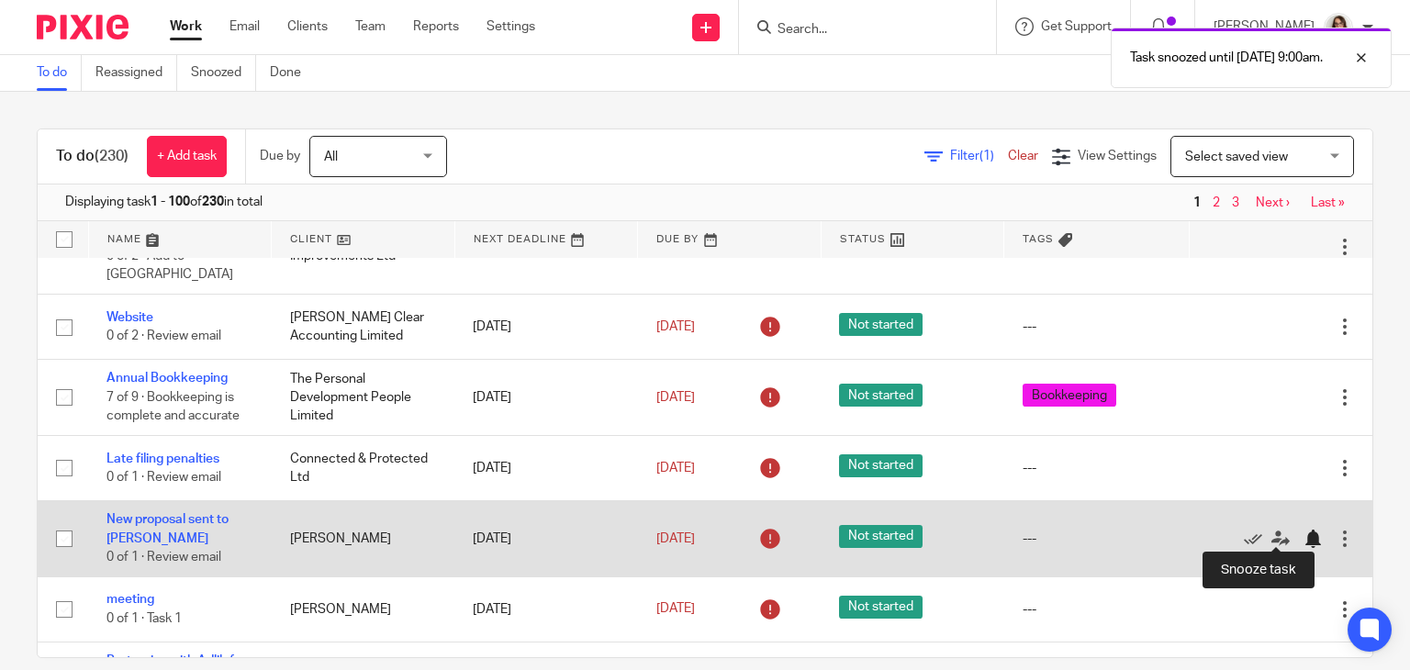
click at [1304, 530] on div at bounding box center [1313, 539] width 18 height 18
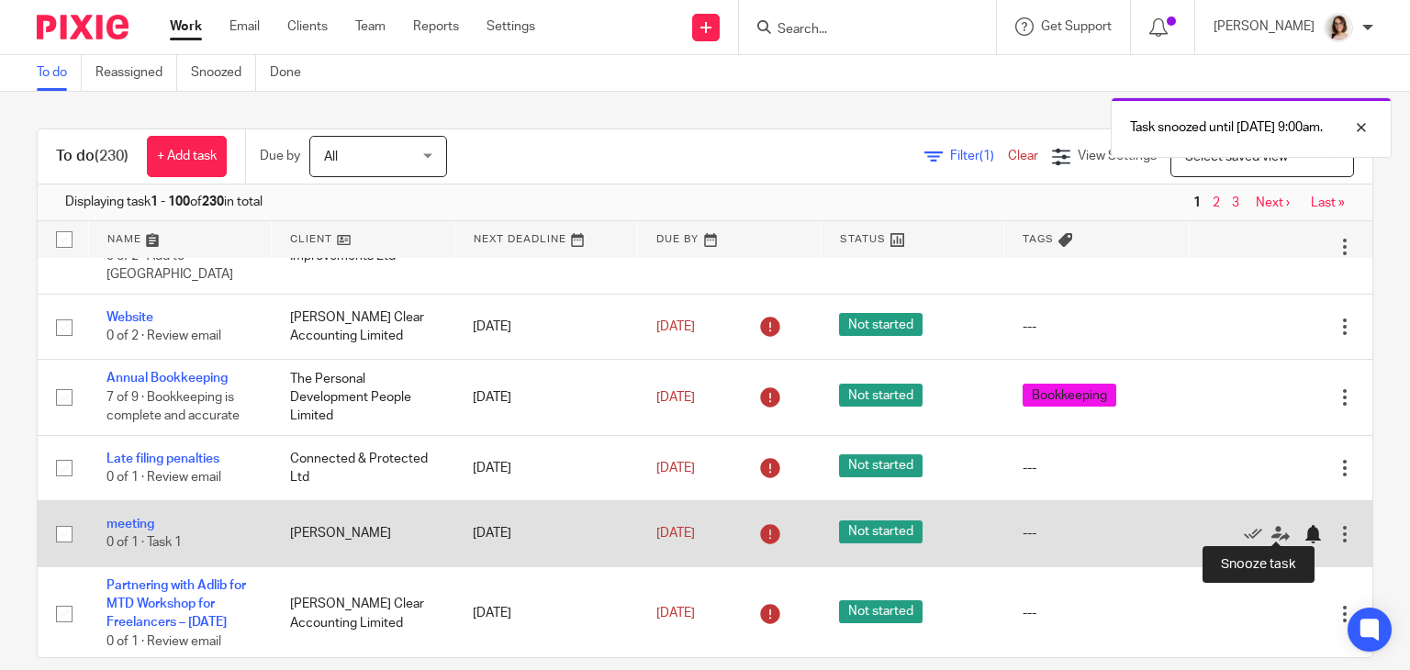
click at [1304, 532] on div at bounding box center [1313, 534] width 18 height 18
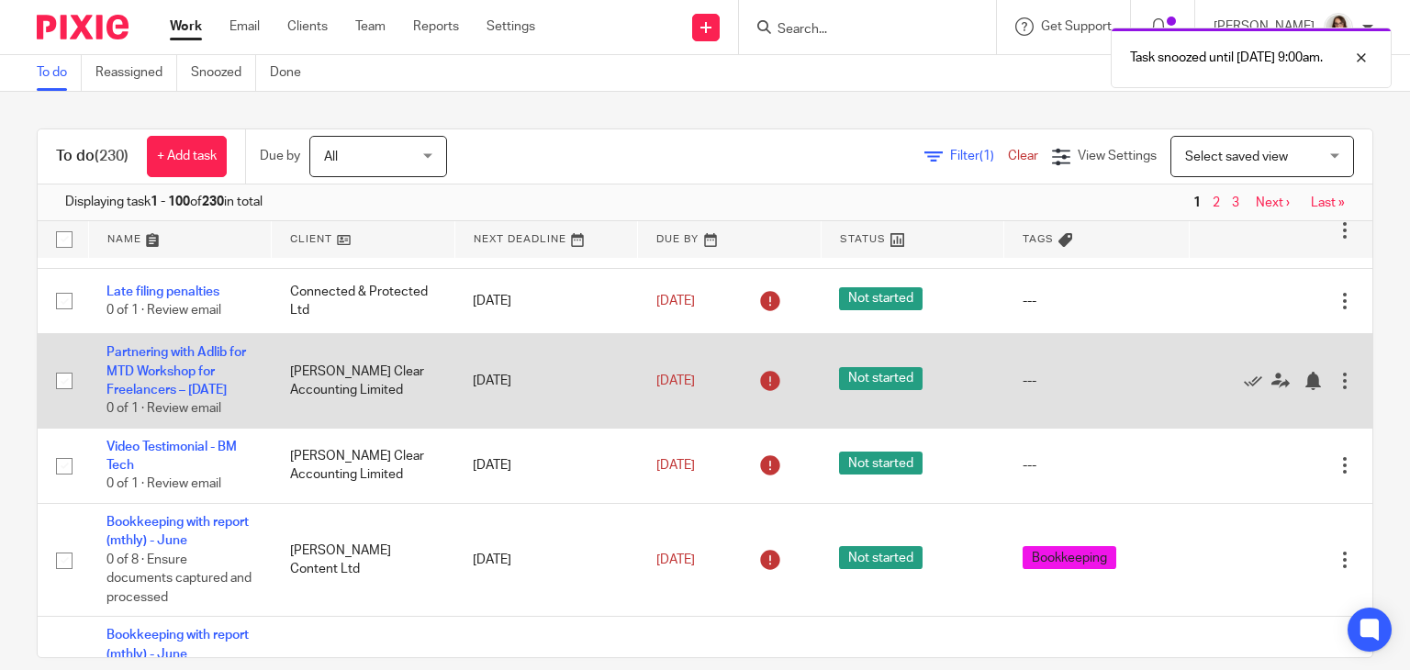
scroll to position [878, 0]
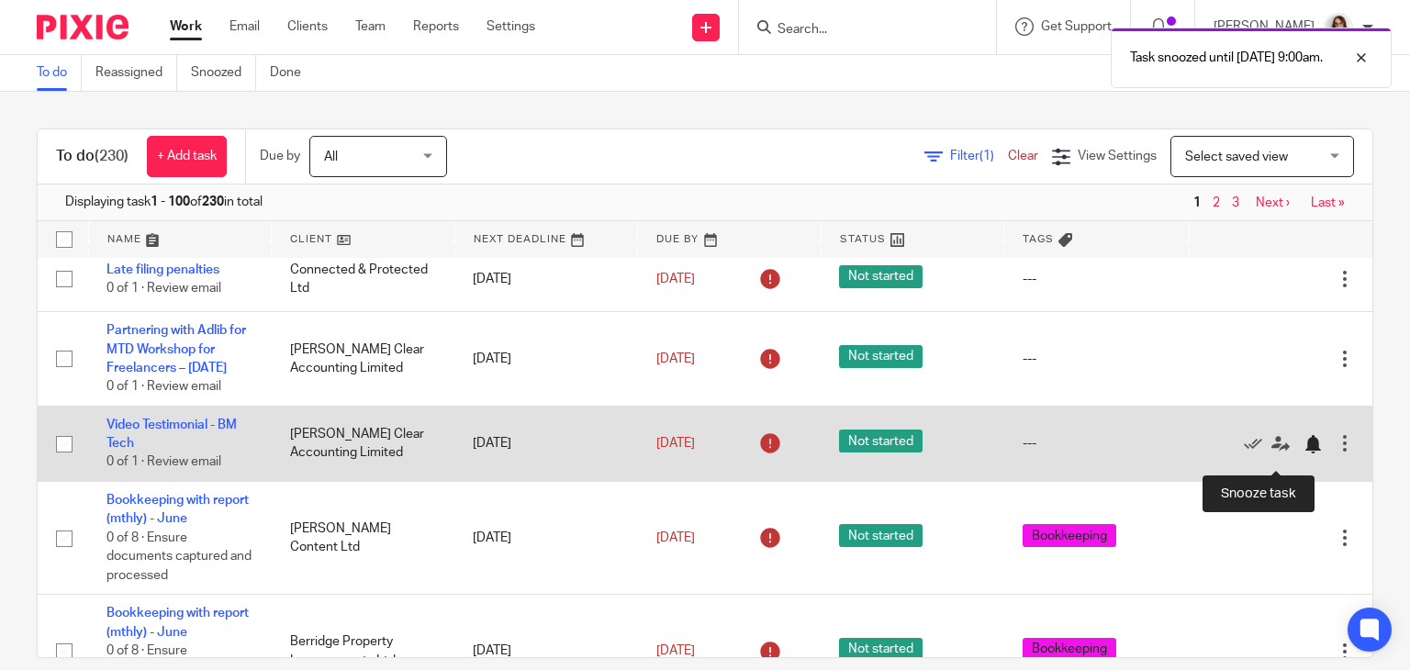
click at [1304, 449] on div at bounding box center [1313, 444] width 18 height 18
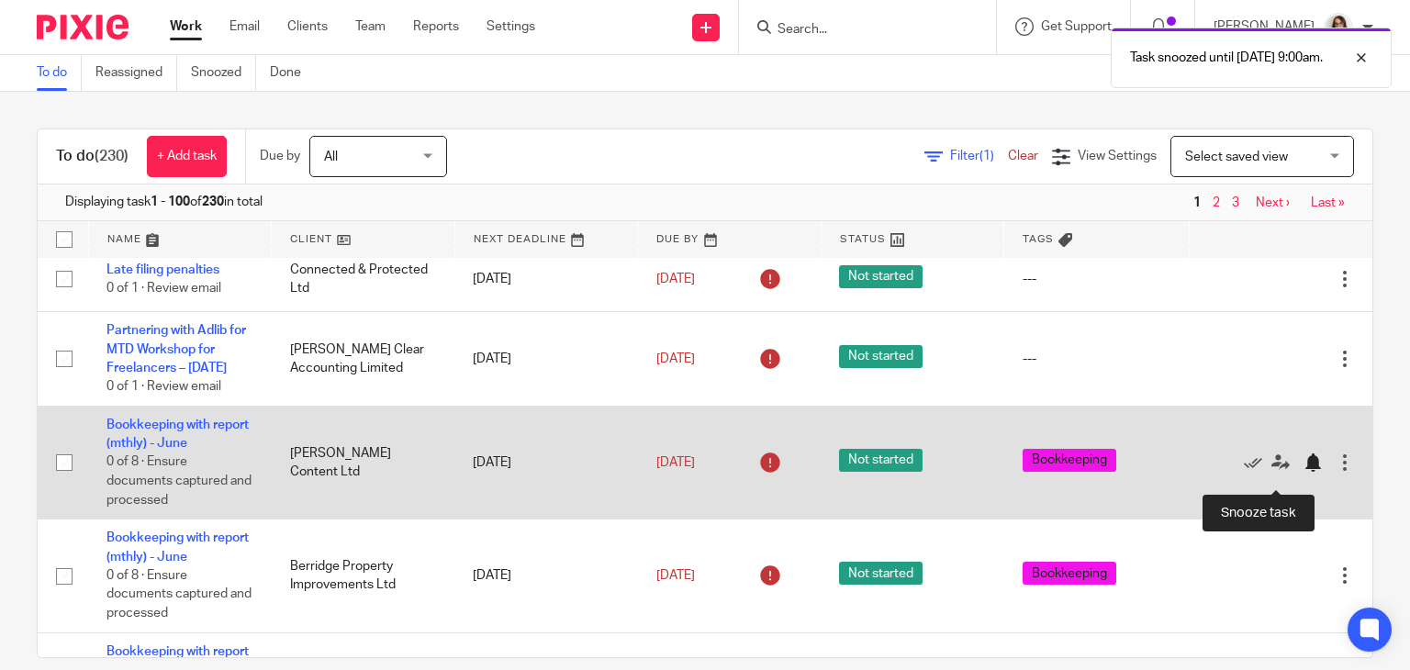
click at [1304, 472] on div at bounding box center [1313, 462] width 18 height 18
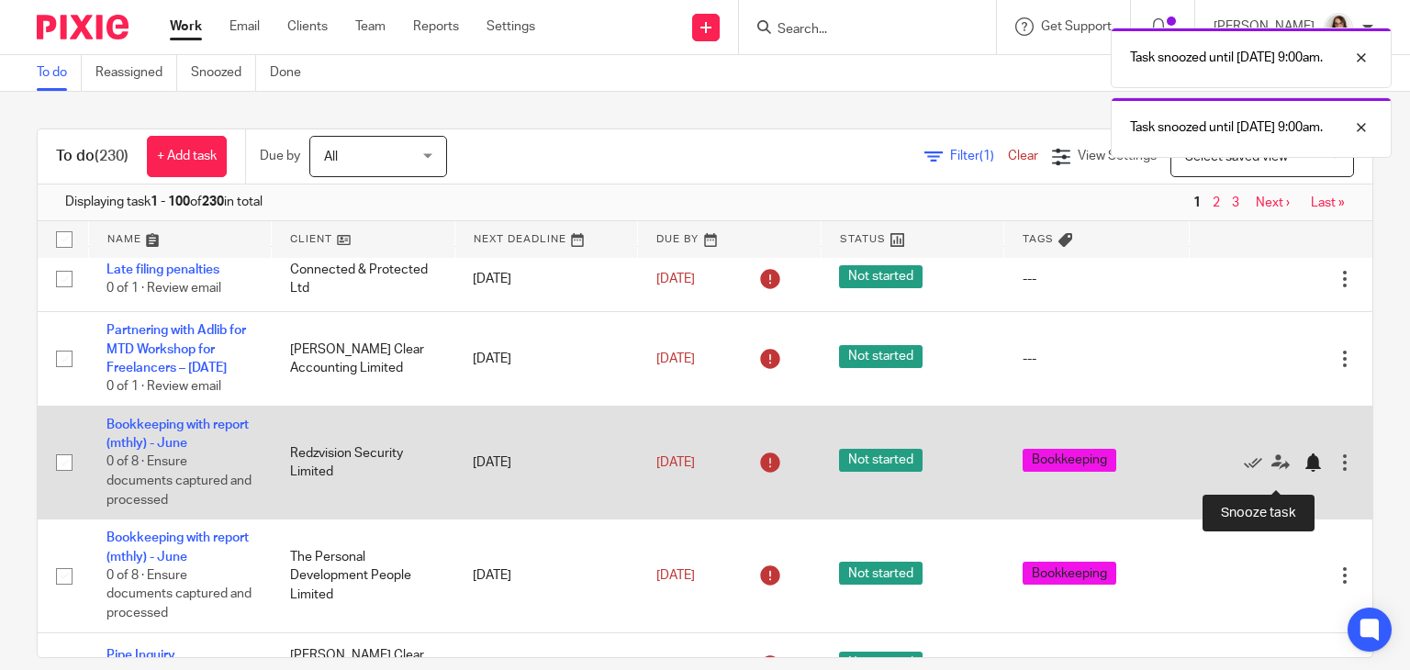
click at [1304, 472] on div at bounding box center [1313, 462] width 18 height 18
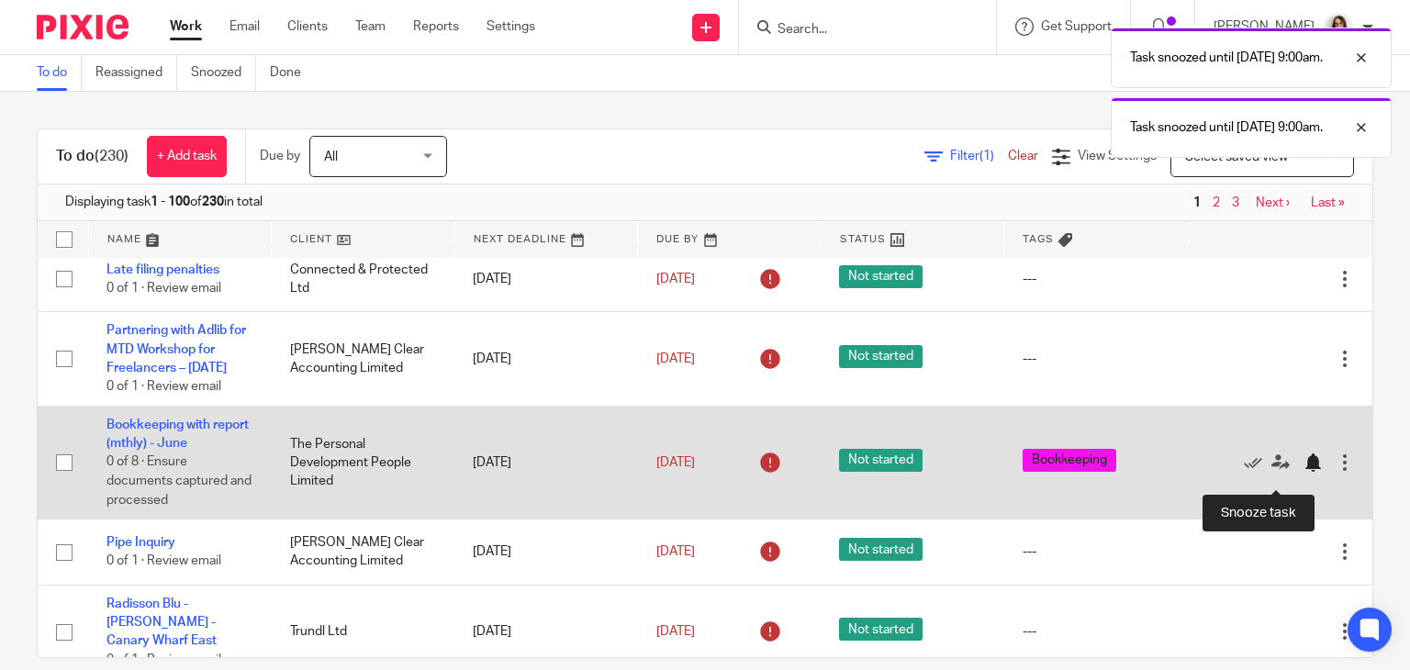
click at [1304, 472] on div at bounding box center [1313, 462] width 18 height 18
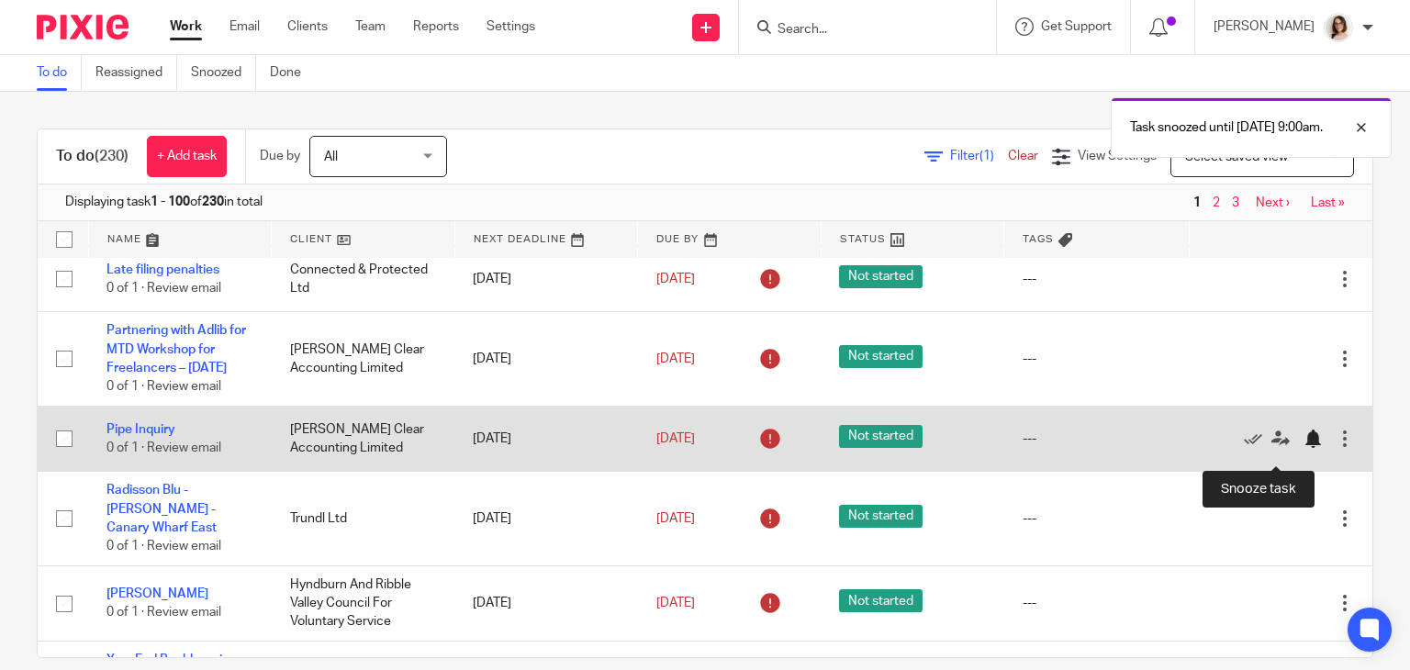
click at [1304, 448] on div at bounding box center [1313, 439] width 18 height 18
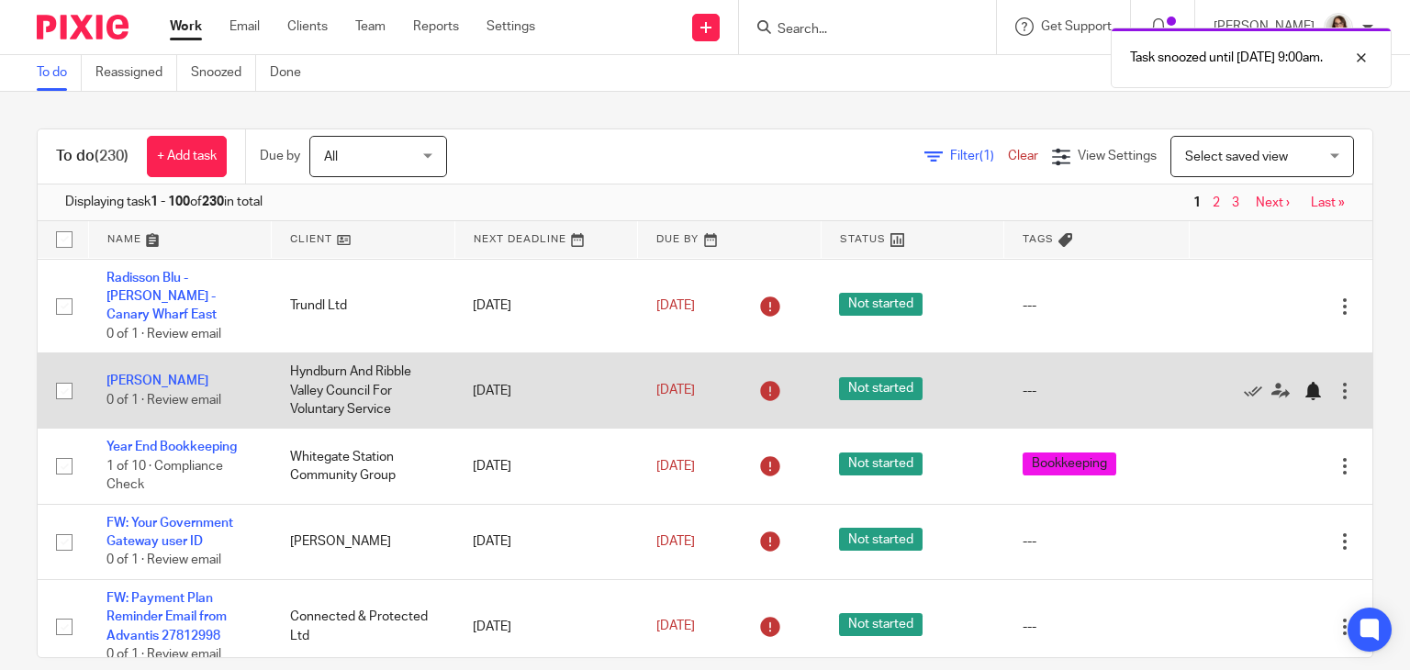
scroll to position [1038, 0]
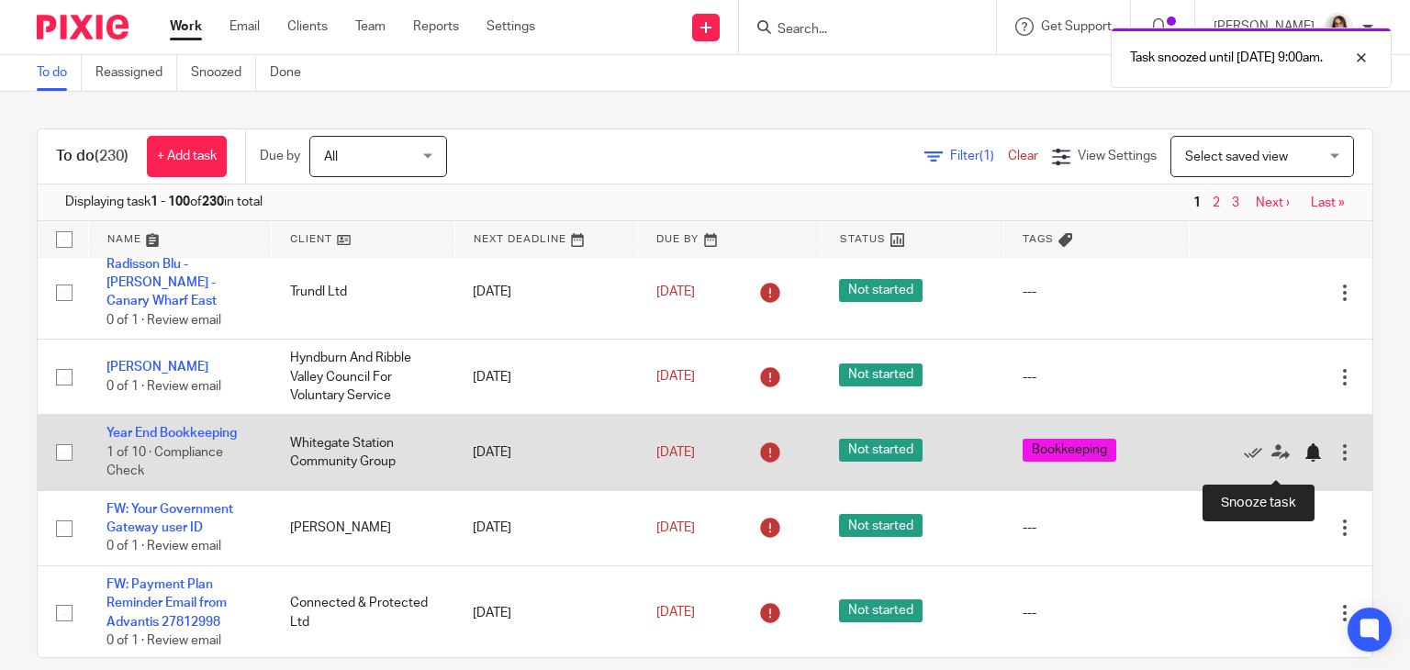
click at [1304, 462] on div at bounding box center [1313, 452] width 18 height 18
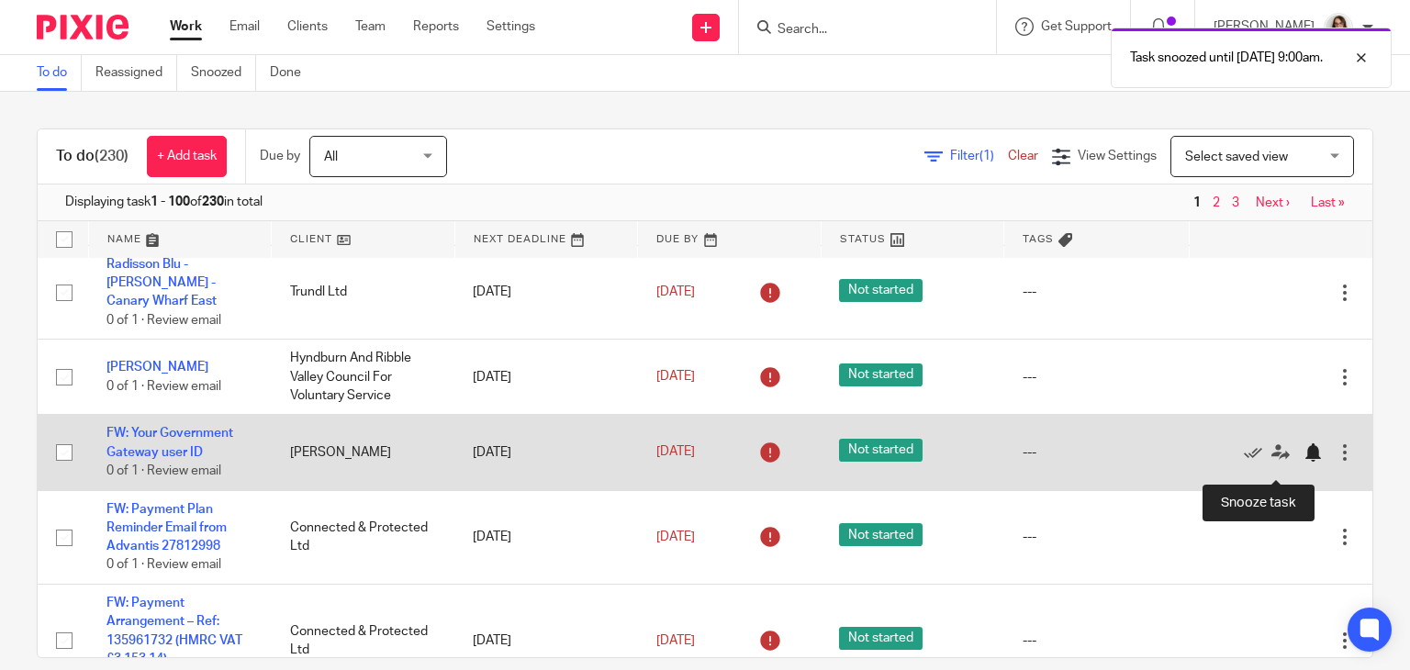
click at [1304, 462] on div at bounding box center [1313, 452] width 18 height 18
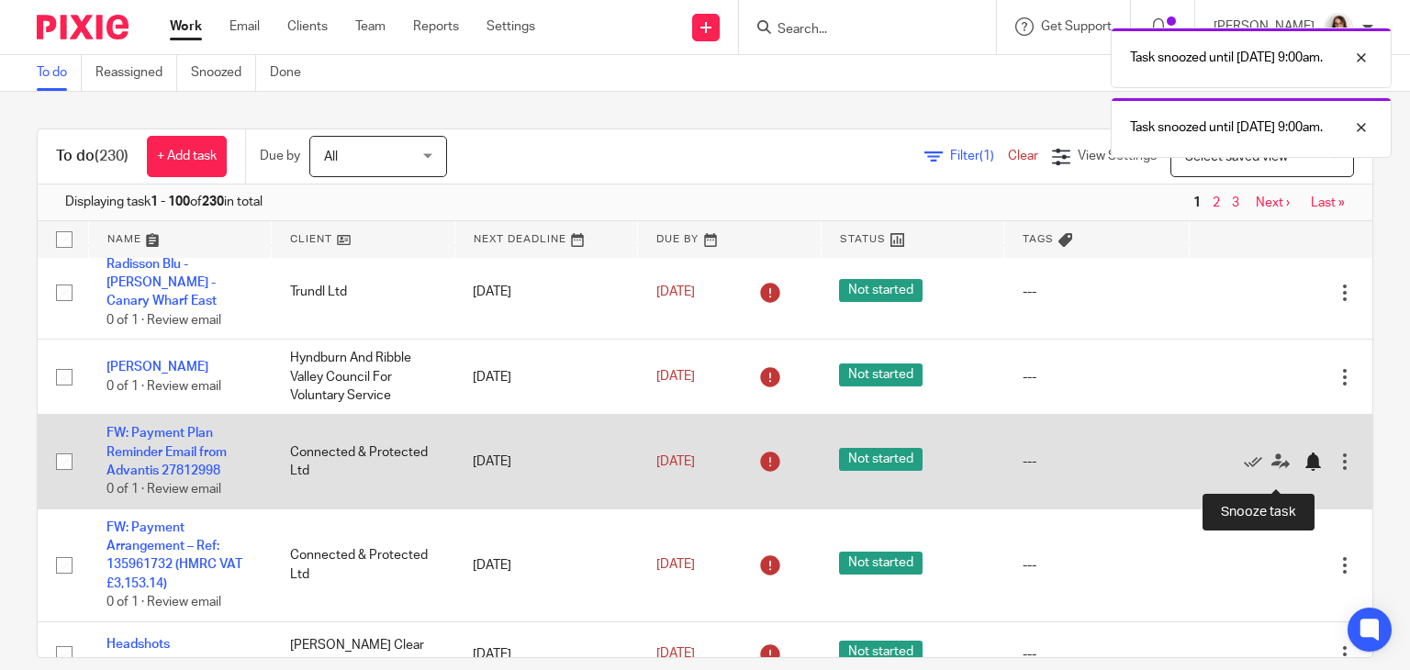
click at [1304, 471] on div at bounding box center [1313, 462] width 18 height 18
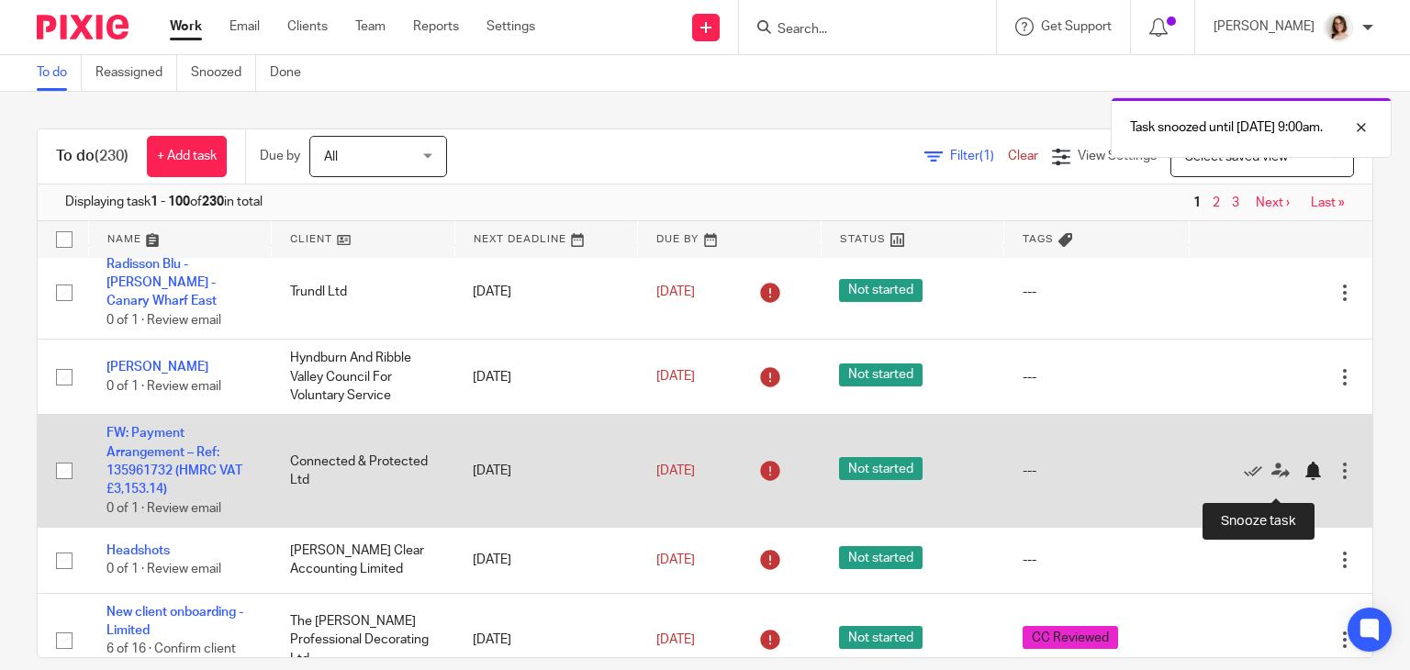
click at [1304, 480] on div at bounding box center [1313, 471] width 18 height 18
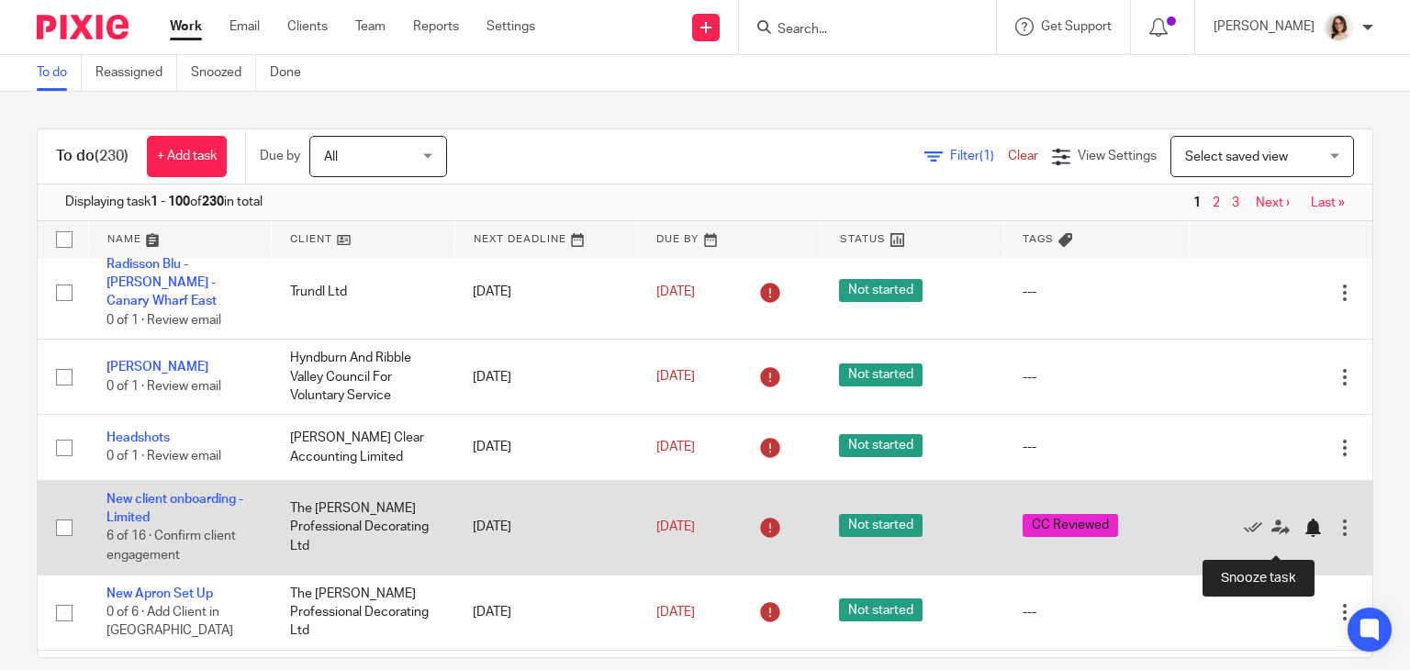
click at [1304, 537] on div at bounding box center [1313, 528] width 18 height 18
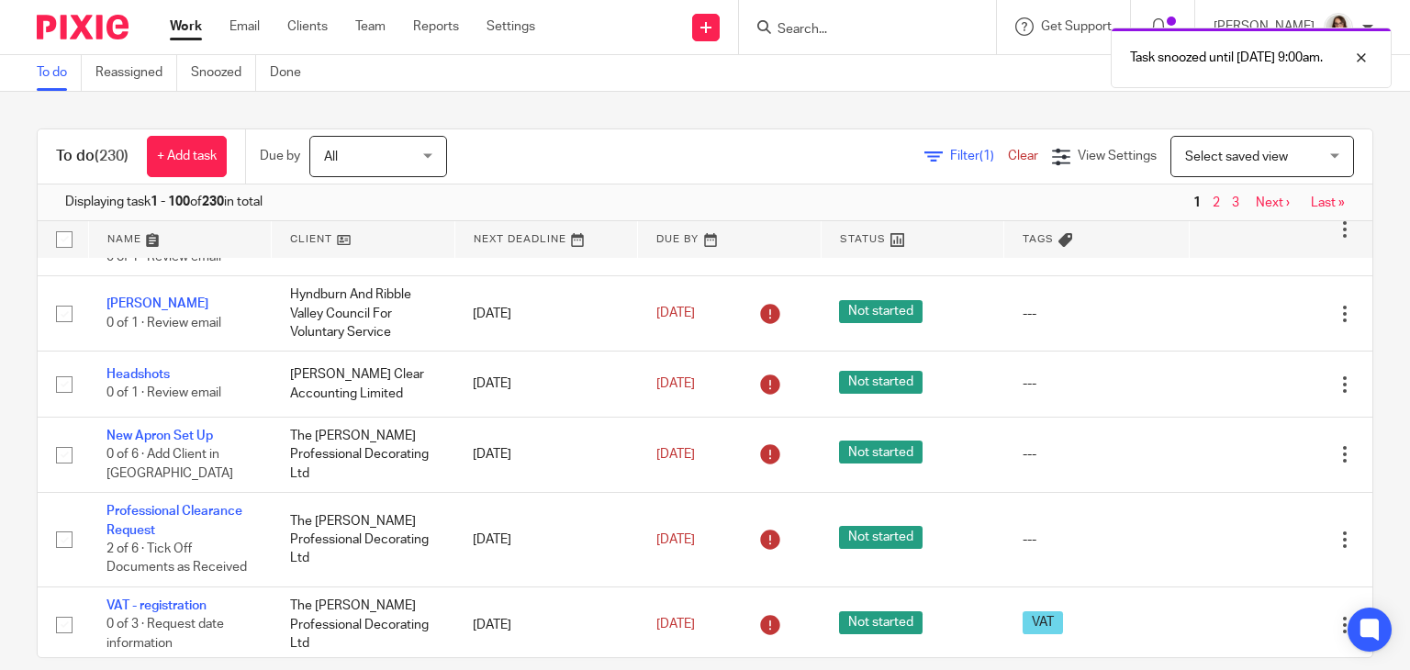
scroll to position [1102, 0]
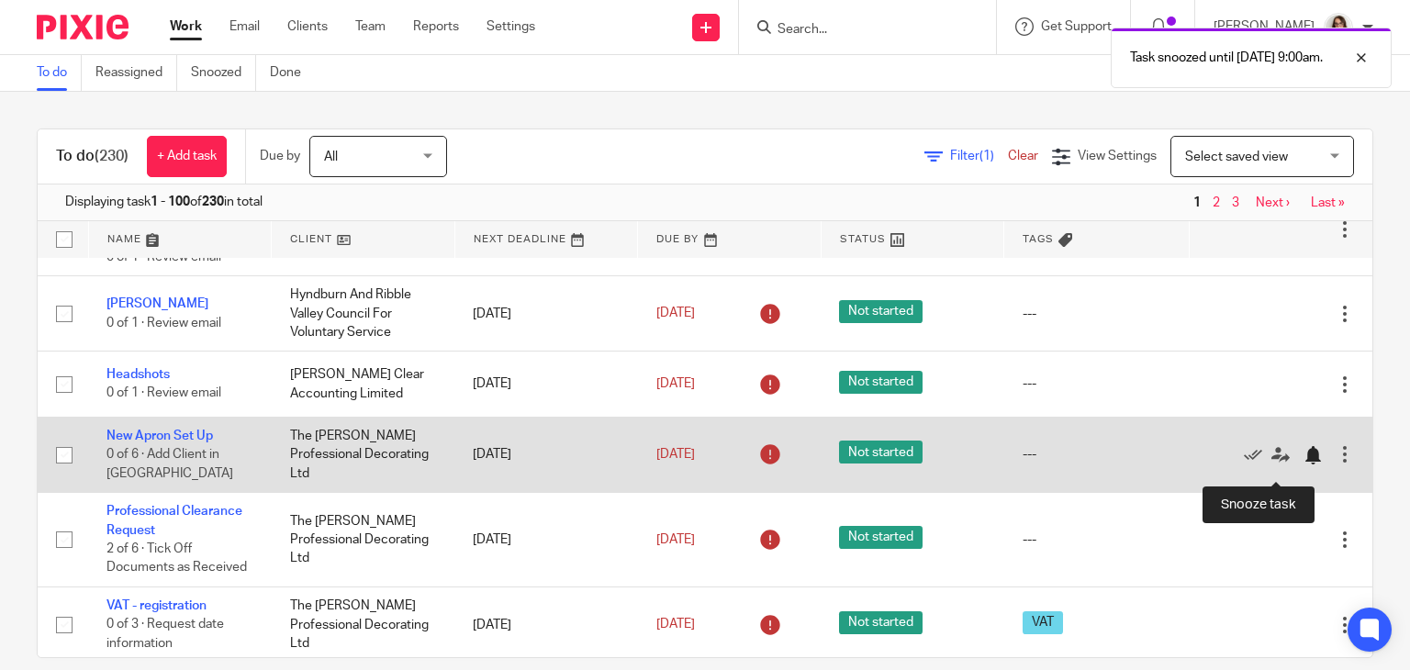
click at [1304, 465] on div at bounding box center [1313, 455] width 18 height 18
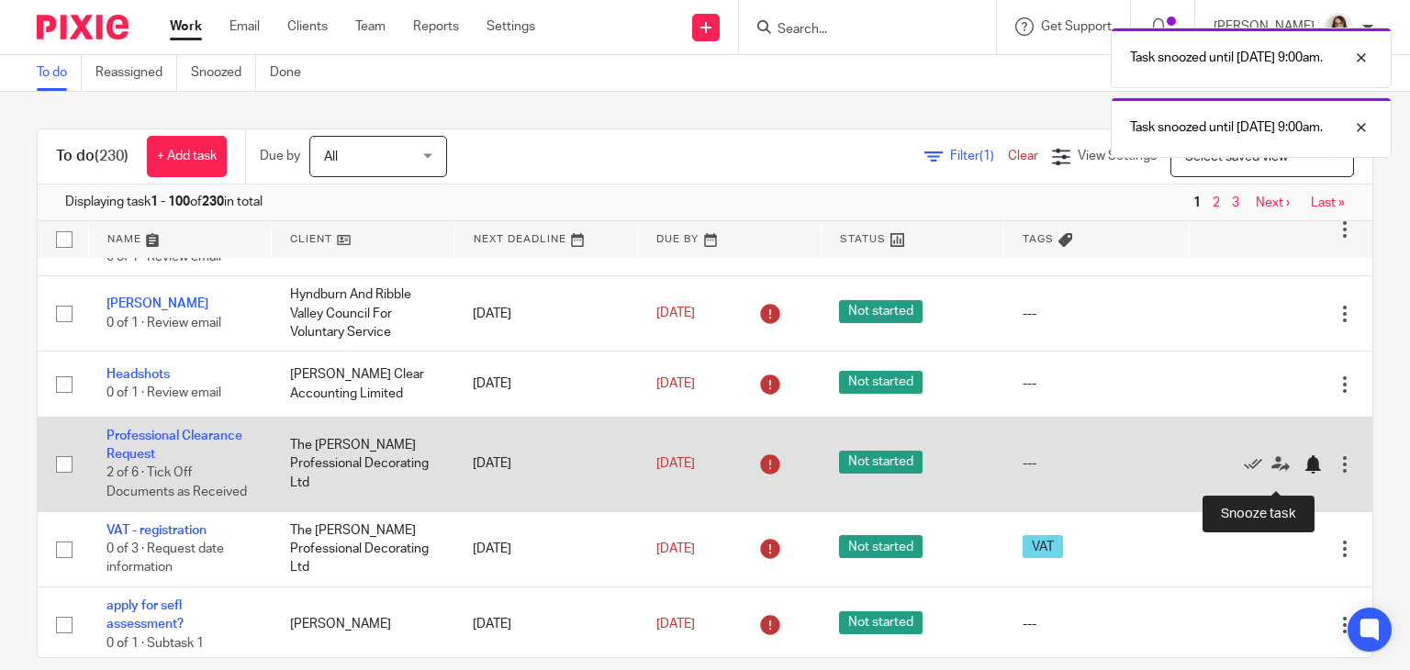
click at [1304, 474] on div at bounding box center [1313, 464] width 18 height 18
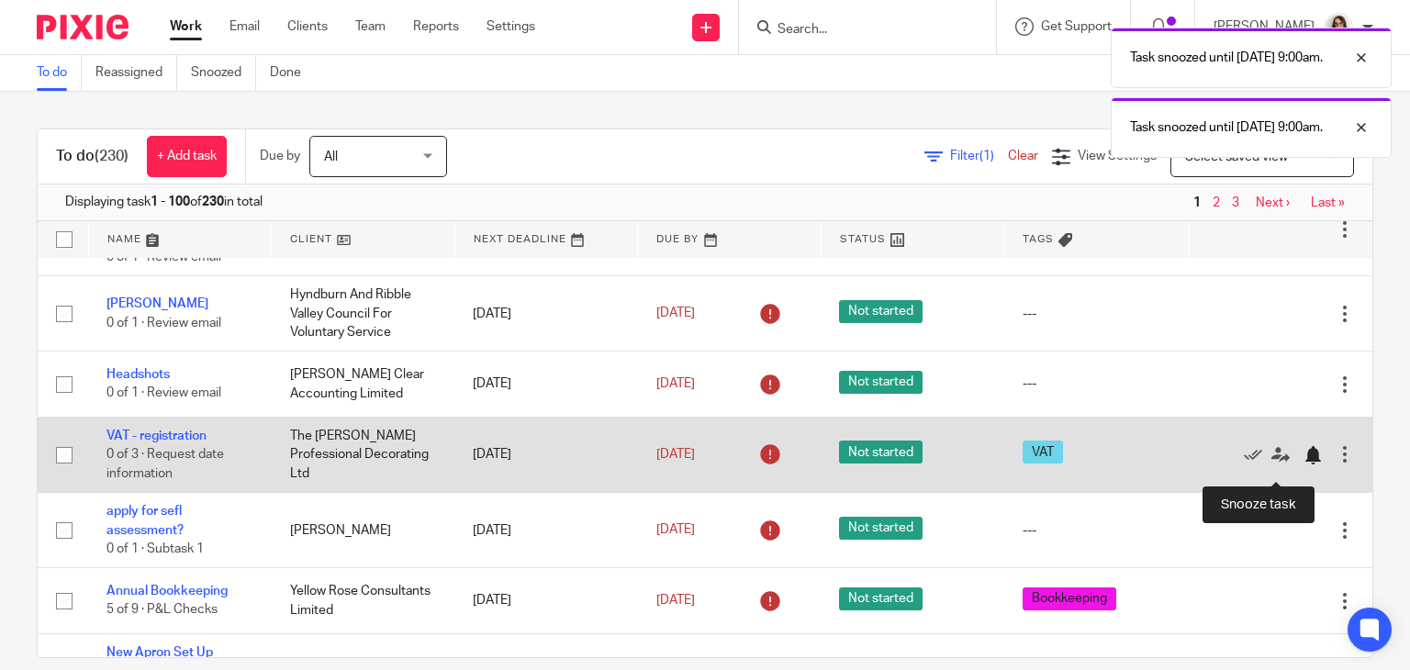
click at [1304, 465] on div at bounding box center [1313, 455] width 18 height 18
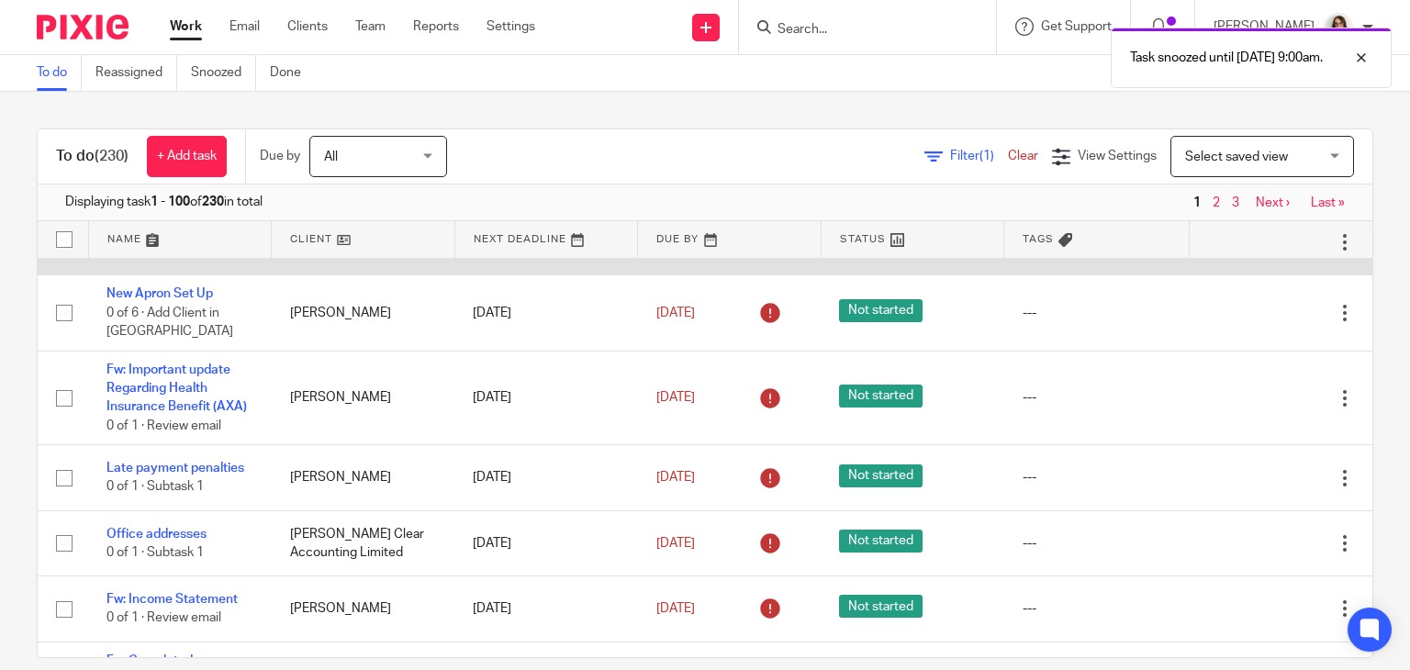
scroll to position [1386, 0]
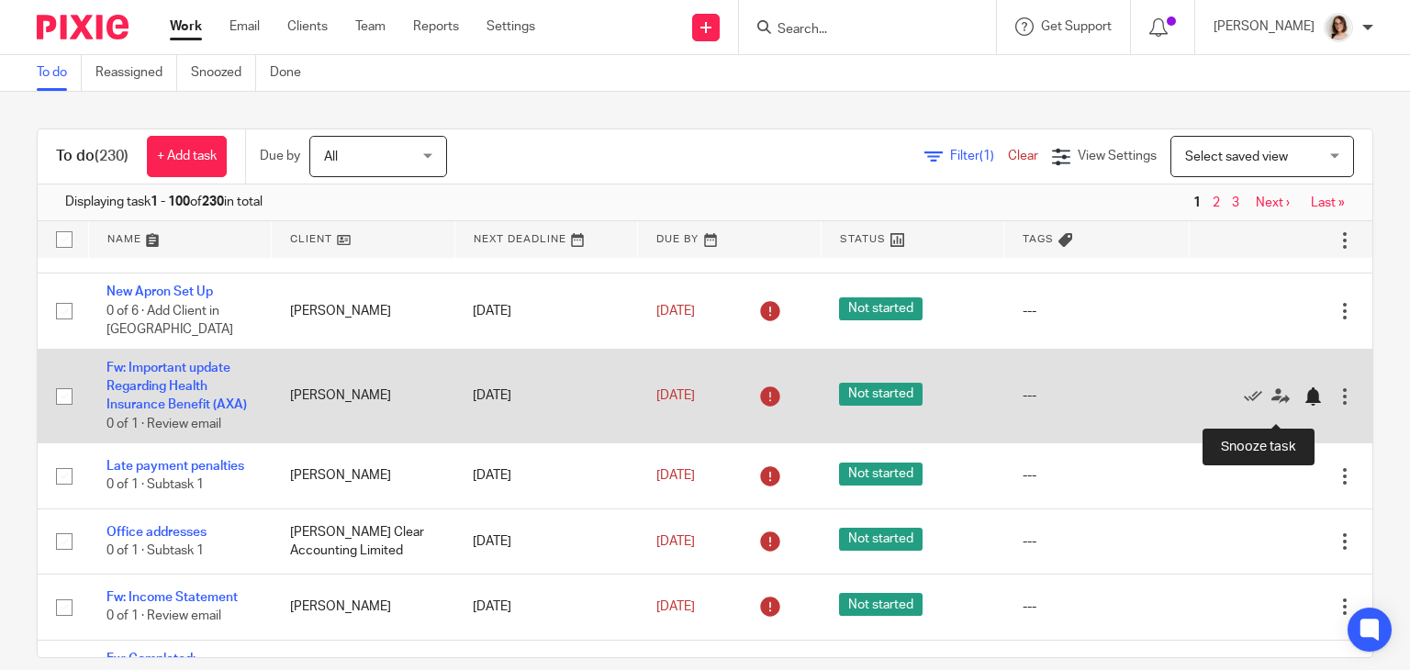
click at [1304, 404] on div at bounding box center [1313, 396] width 18 height 18
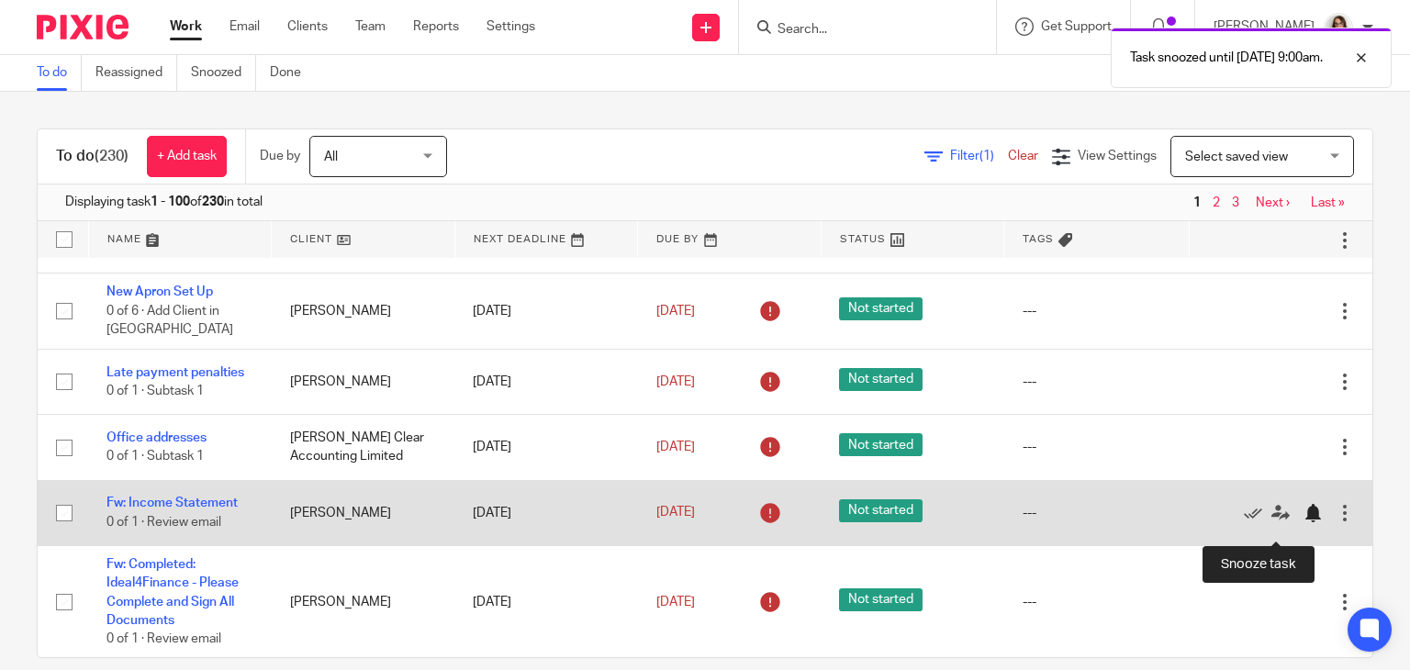
click at [1304, 522] on div at bounding box center [1313, 513] width 18 height 18
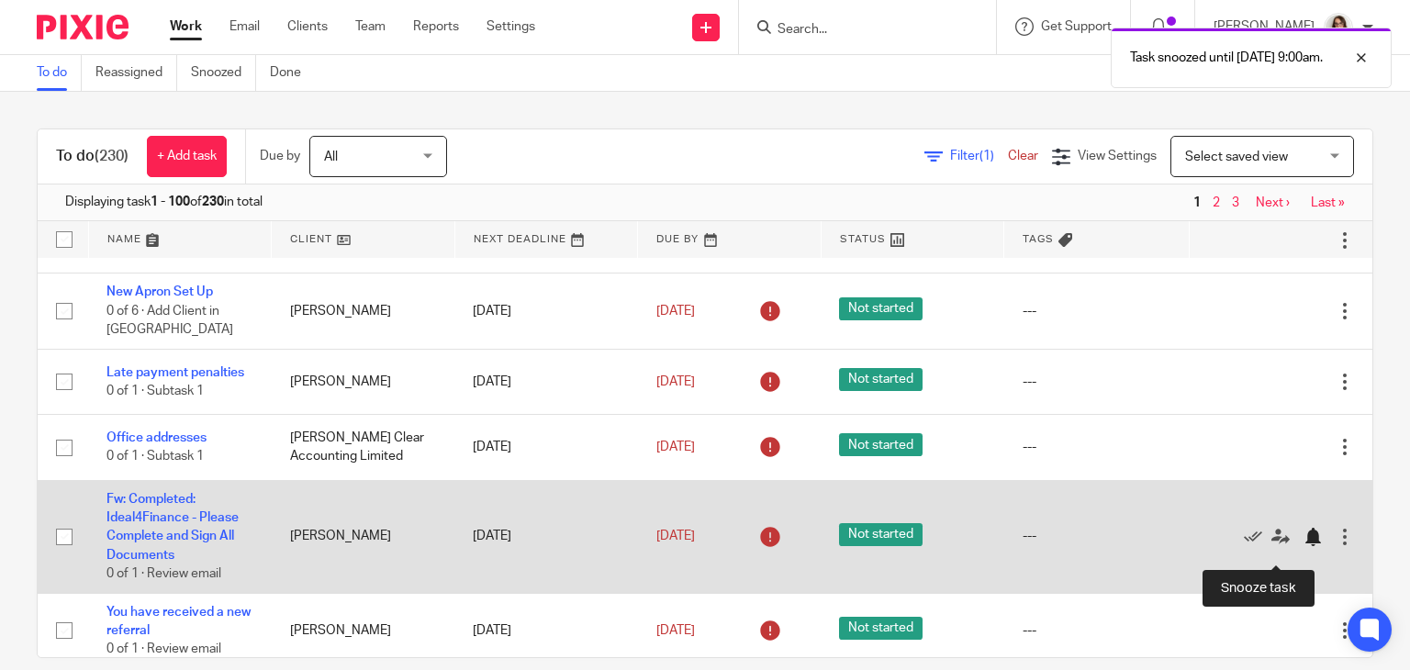
click at [1304, 546] on div at bounding box center [1313, 537] width 18 height 18
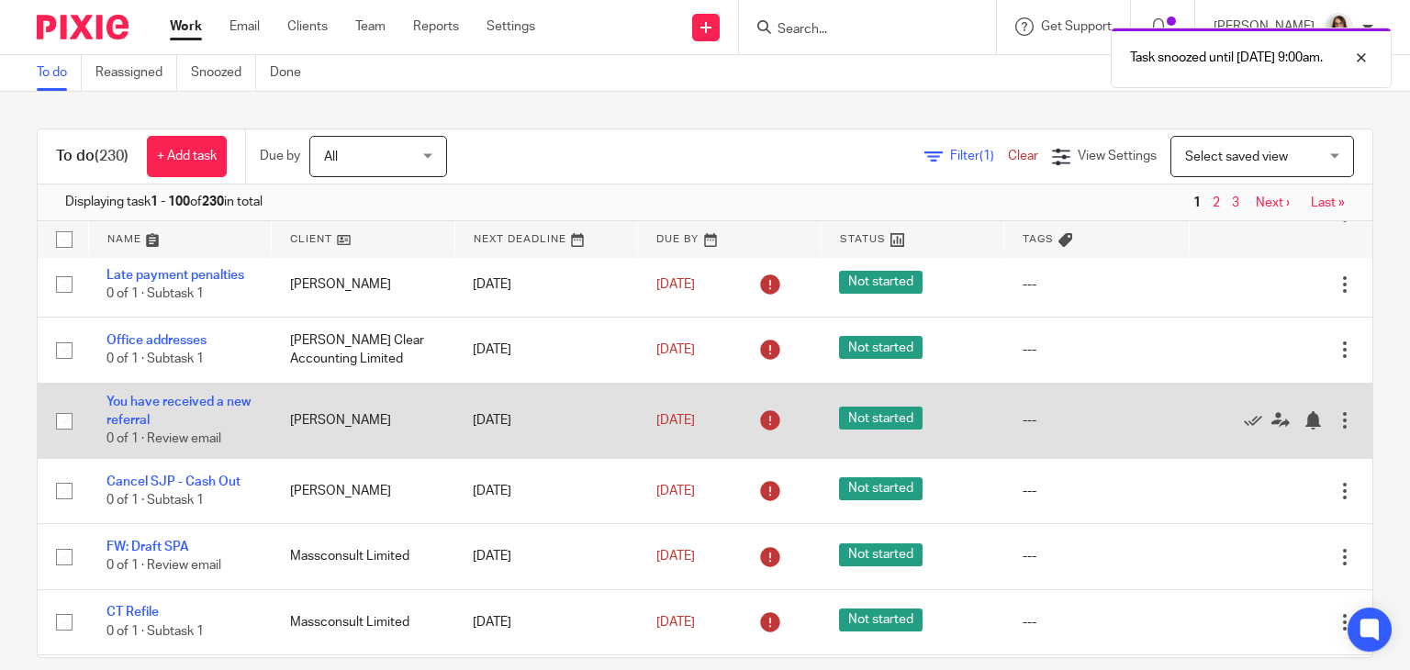
scroll to position [1518, 0]
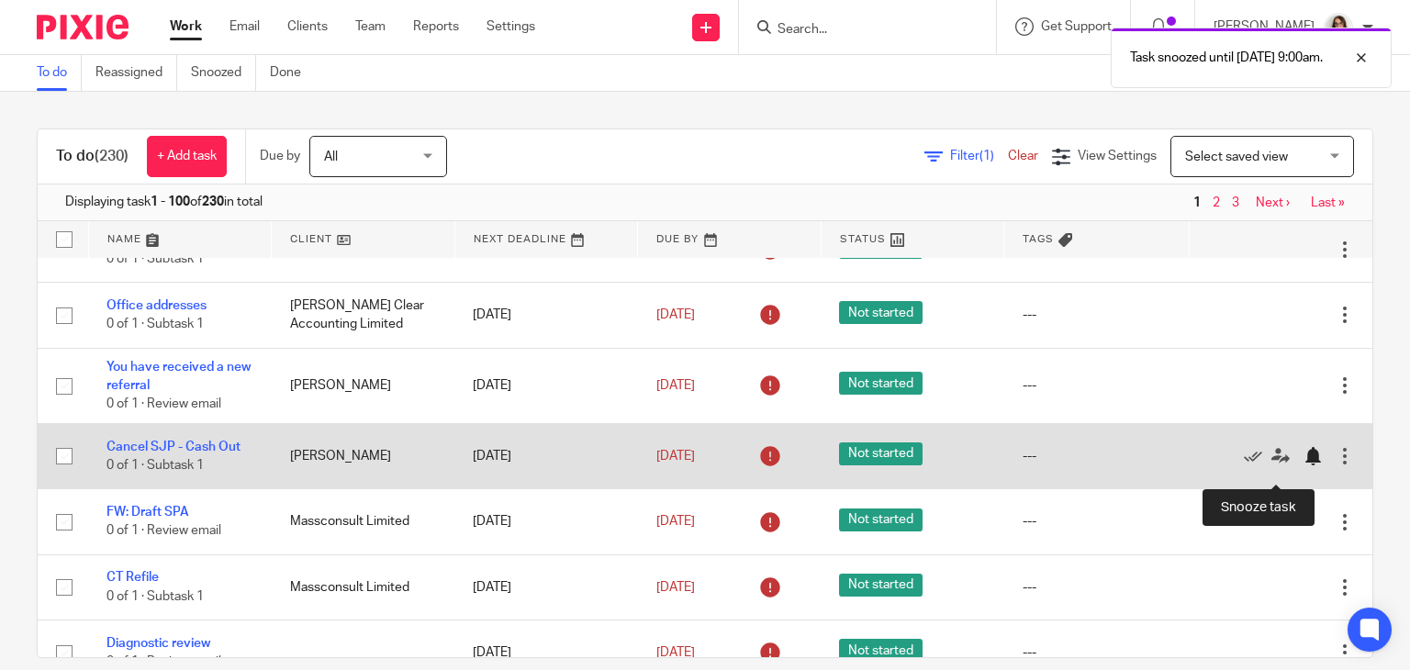
click at [1304, 465] on div at bounding box center [1313, 456] width 18 height 18
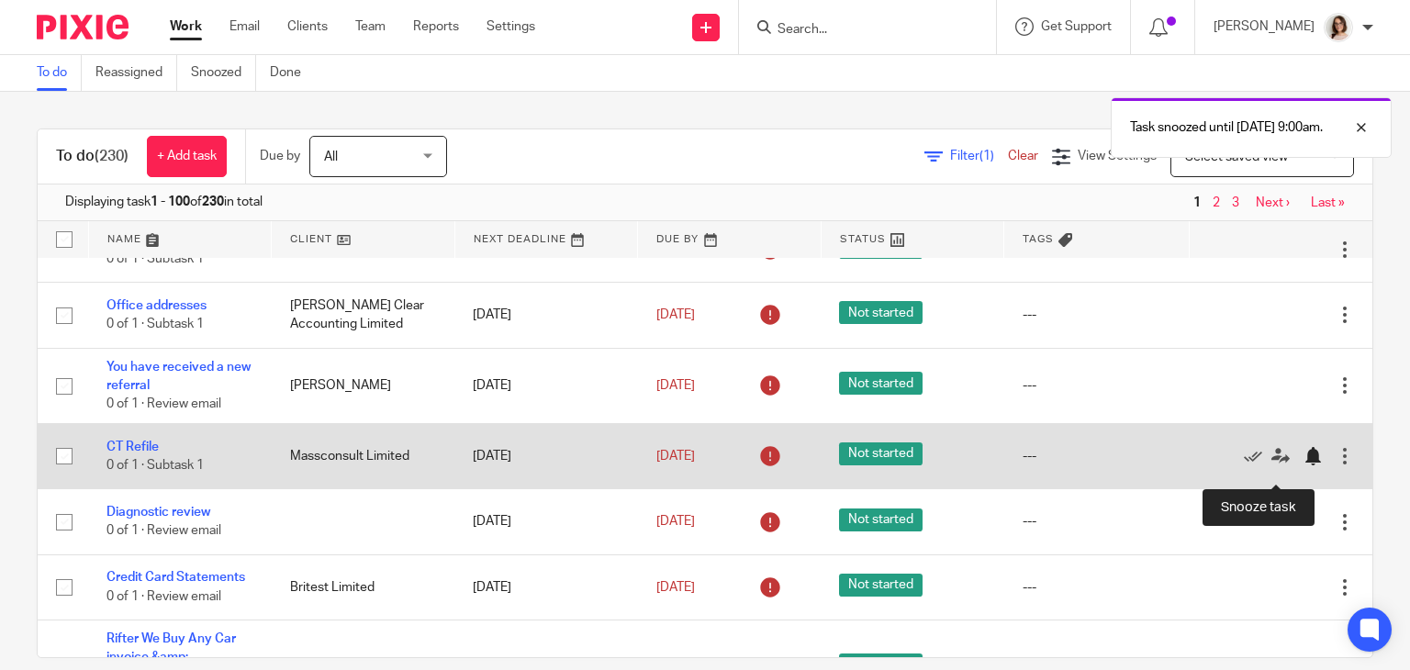
click at [1304, 465] on div at bounding box center [1313, 456] width 18 height 18
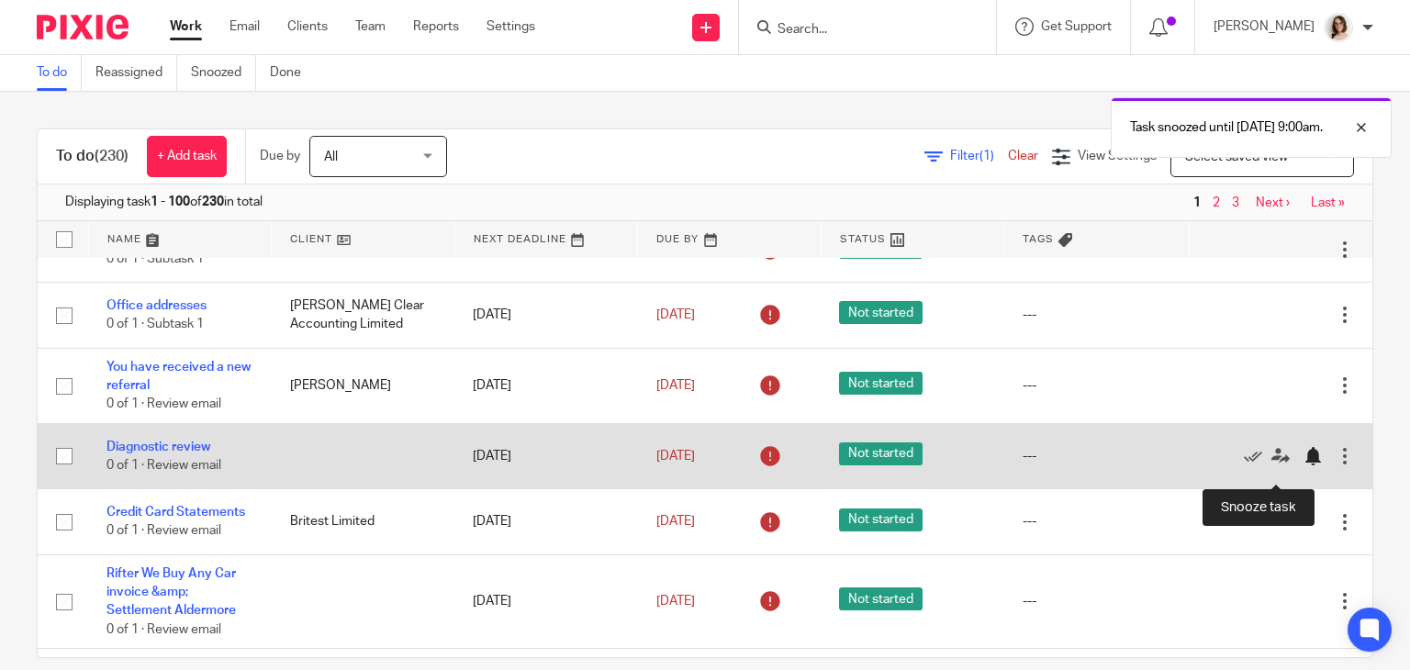
click at [1304, 465] on div at bounding box center [1313, 456] width 18 height 18
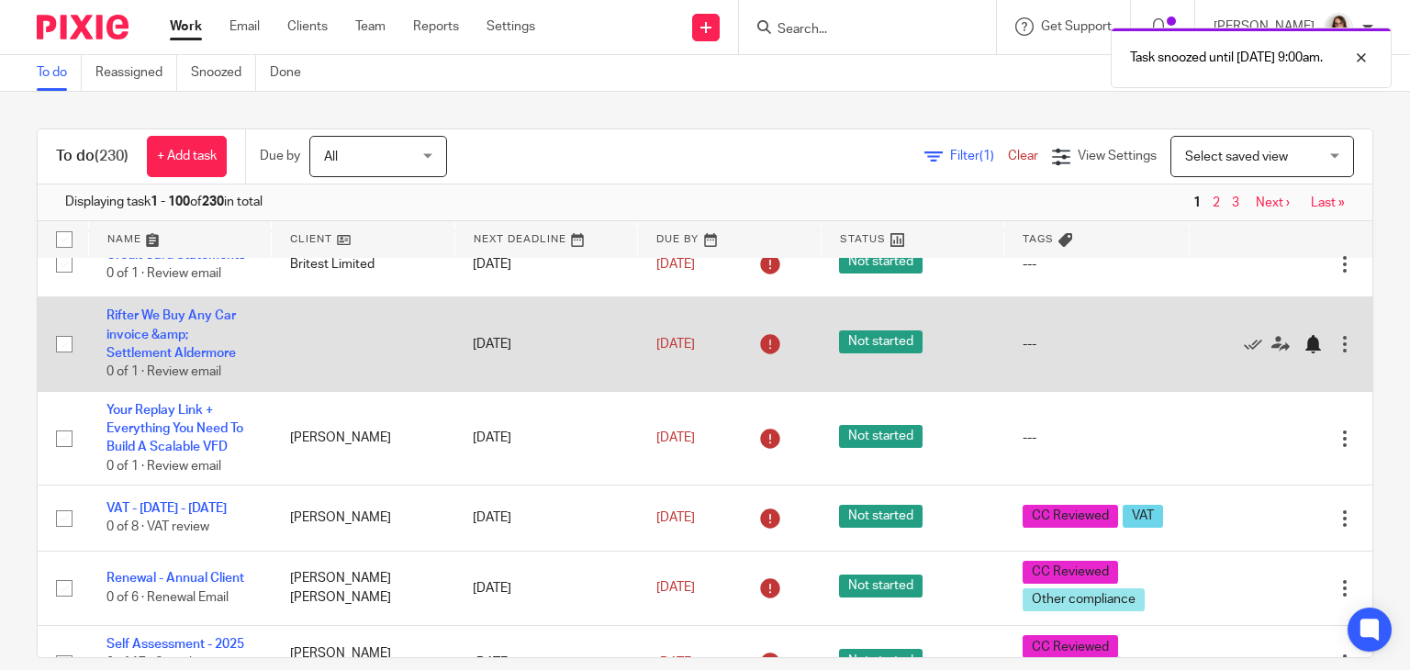
scroll to position [1713, 0]
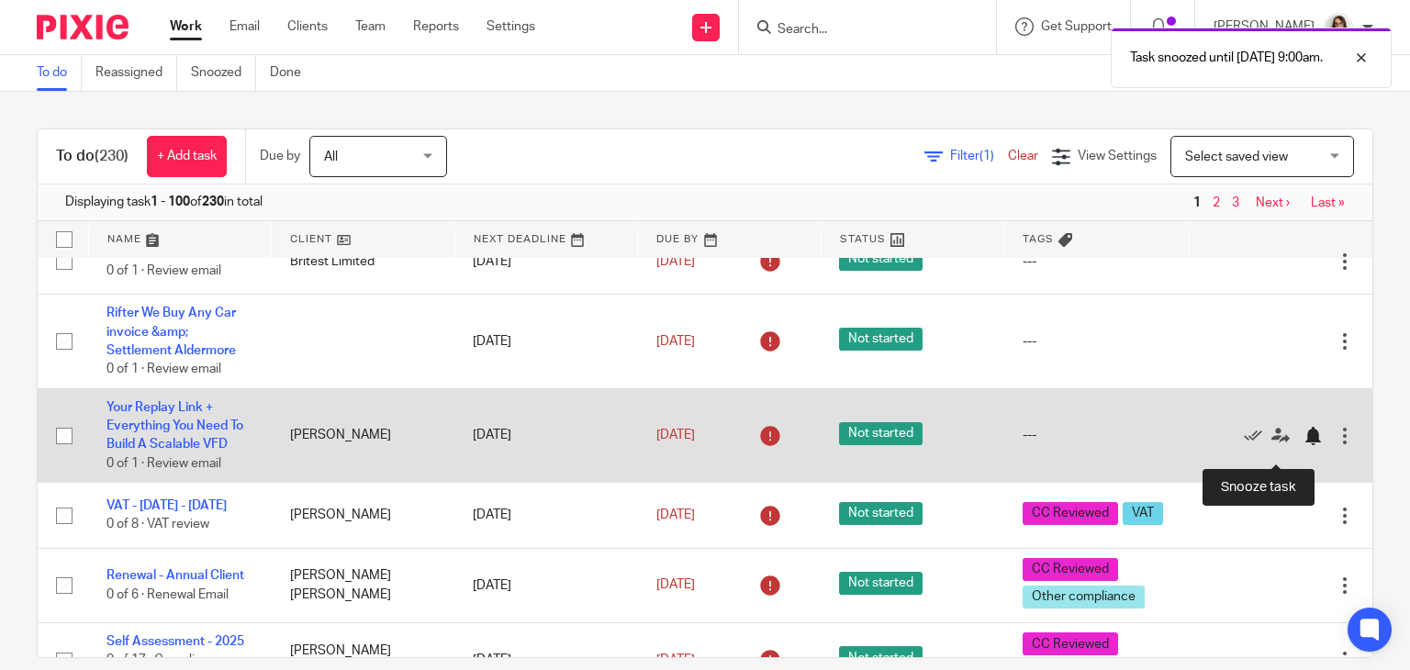
click at [1304, 445] on div at bounding box center [1313, 436] width 18 height 18
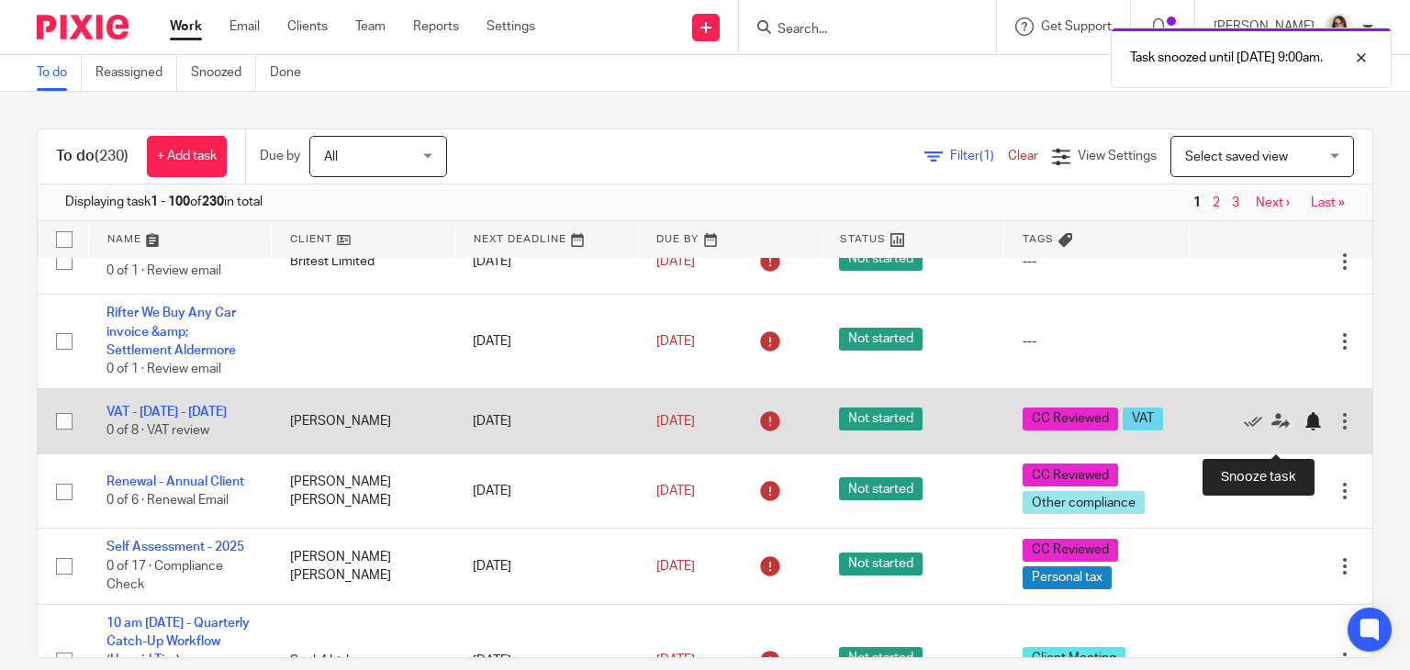
click at [1304, 431] on div at bounding box center [1313, 421] width 18 height 18
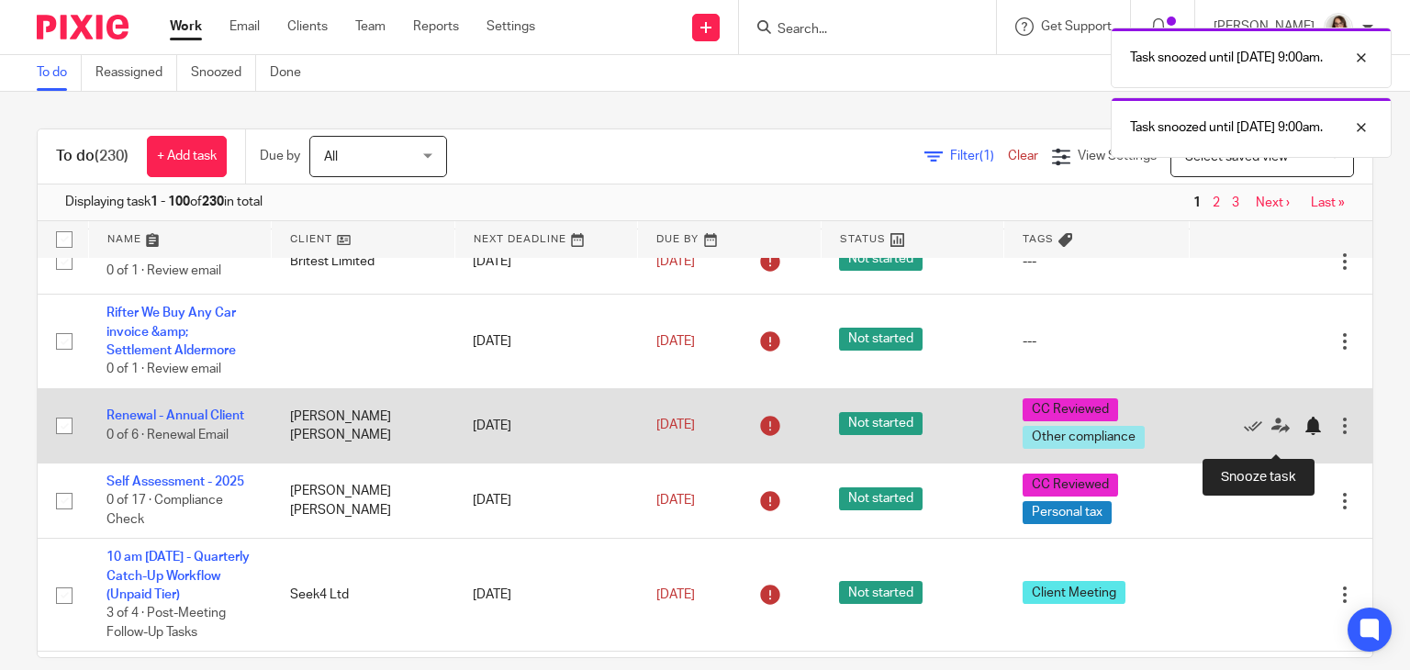
click at [1304, 435] on div at bounding box center [1313, 426] width 18 height 18
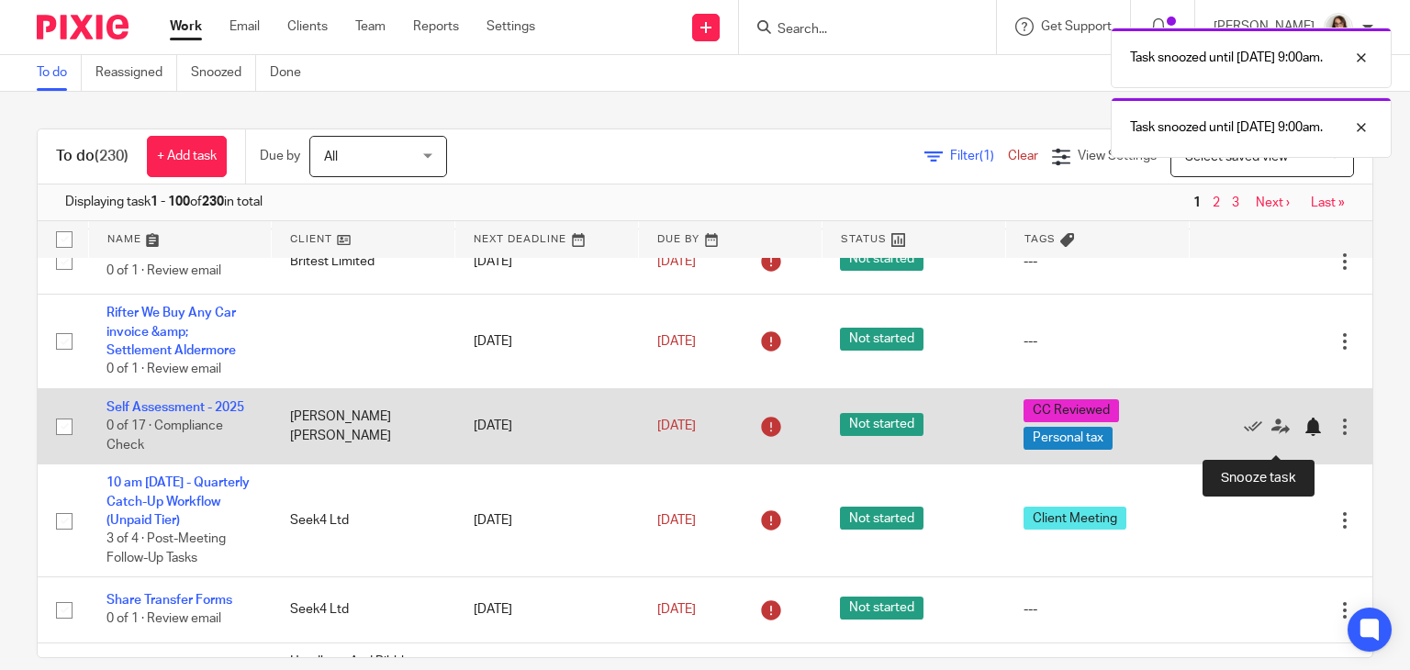
click at [1304, 436] on div at bounding box center [1313, 427] width 18 height 18
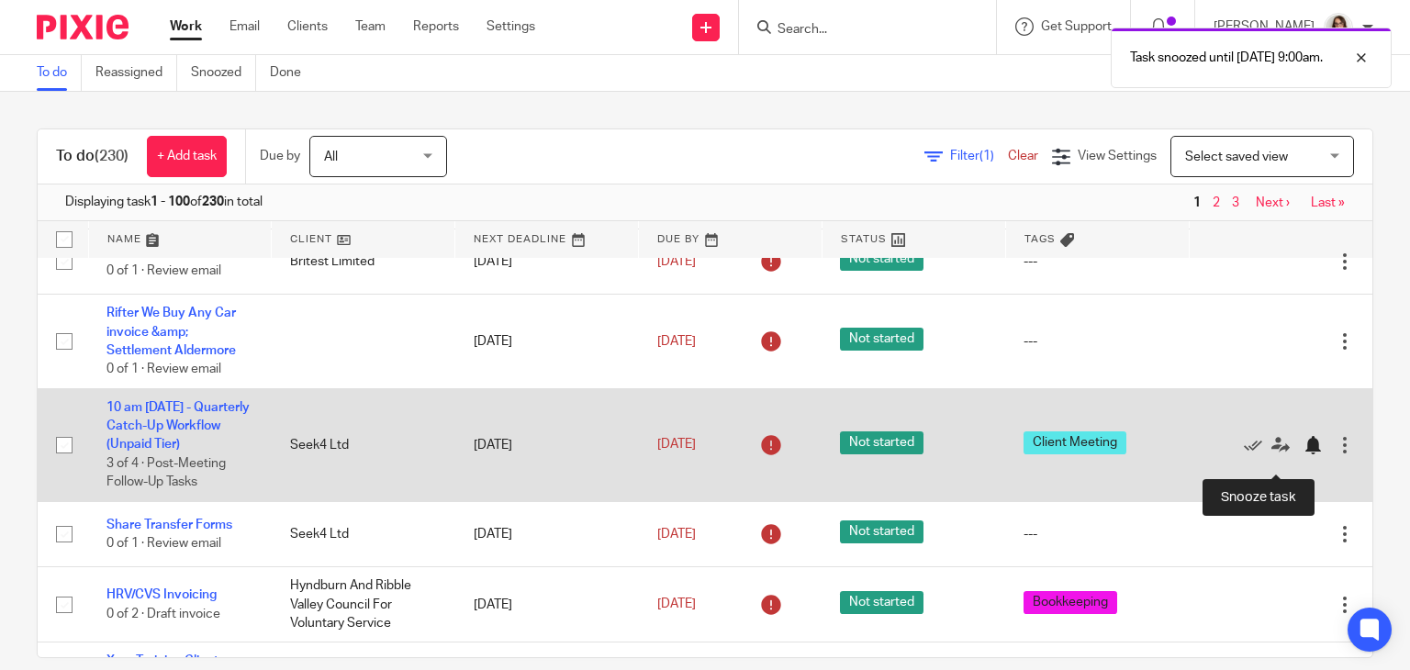
click at [1304, 454] on div at bounding box center [1313, 445] width 18 height 18
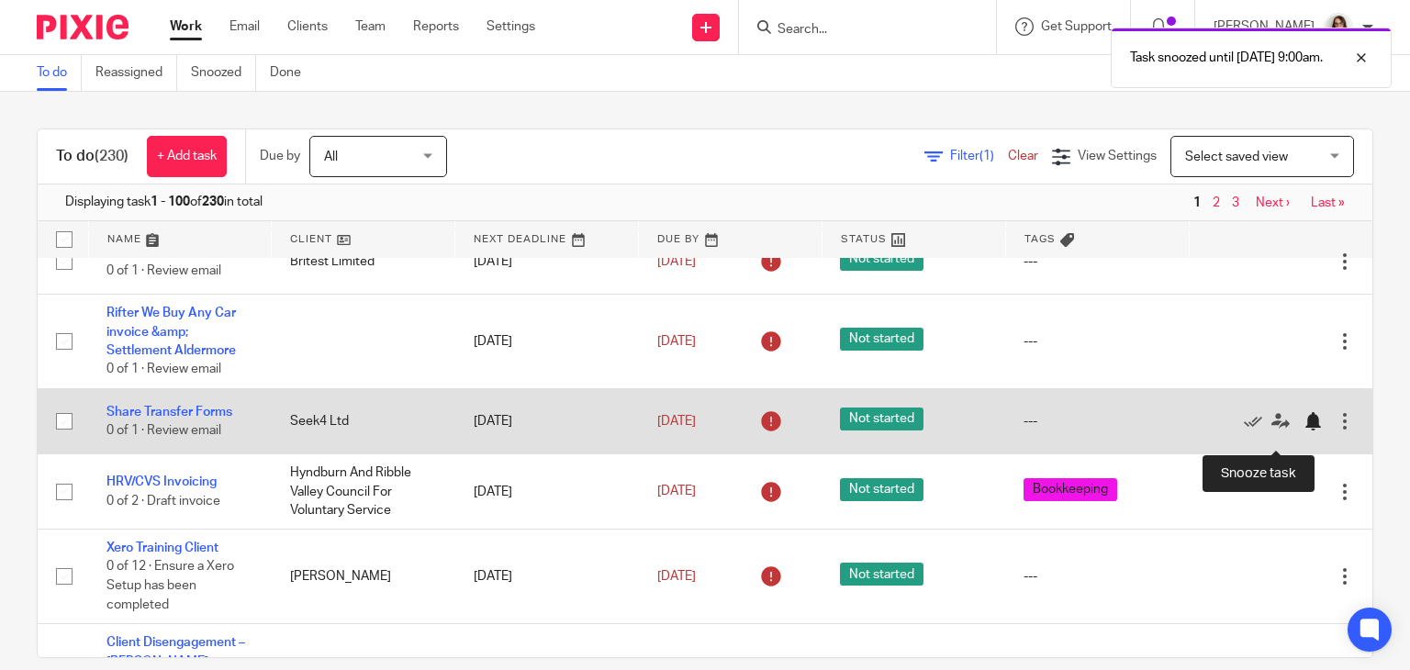
click at [1304, 431] on div at bounding box center [1313, 421] width 18 height 18
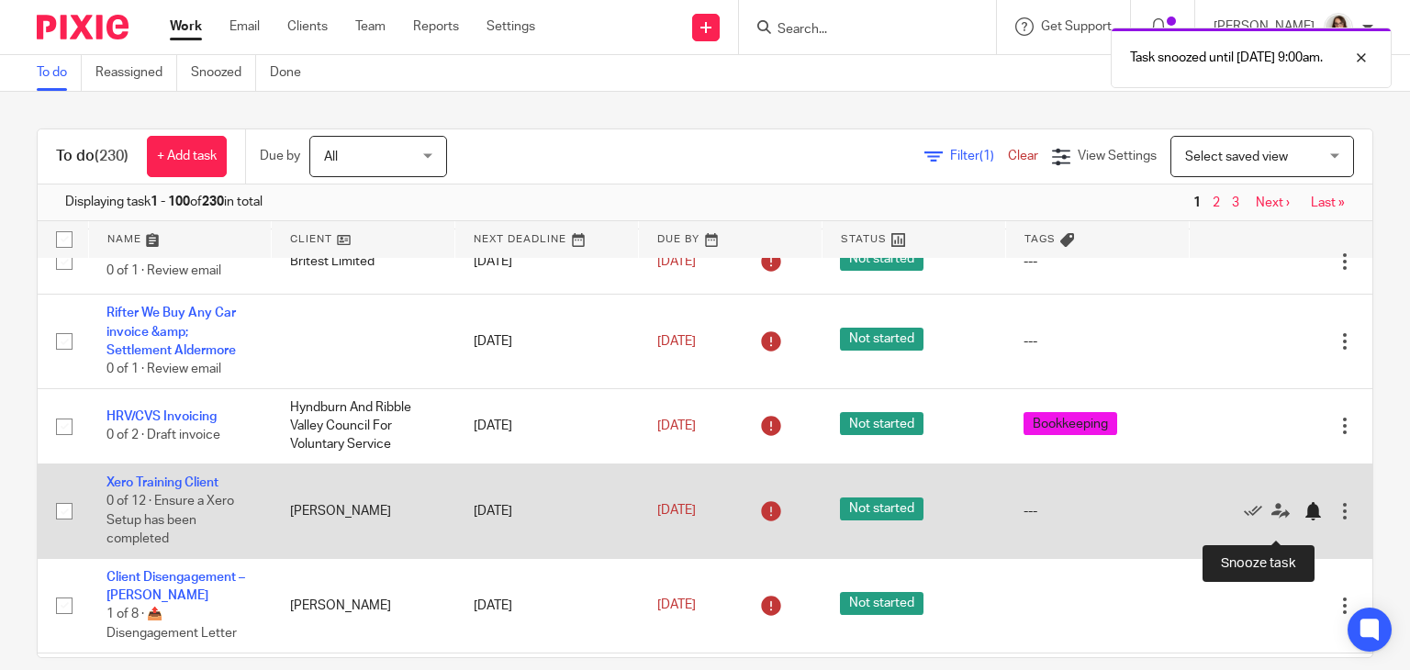
click at [1304, 521] on div at bounding box center [1313, 511] width 18 height 18
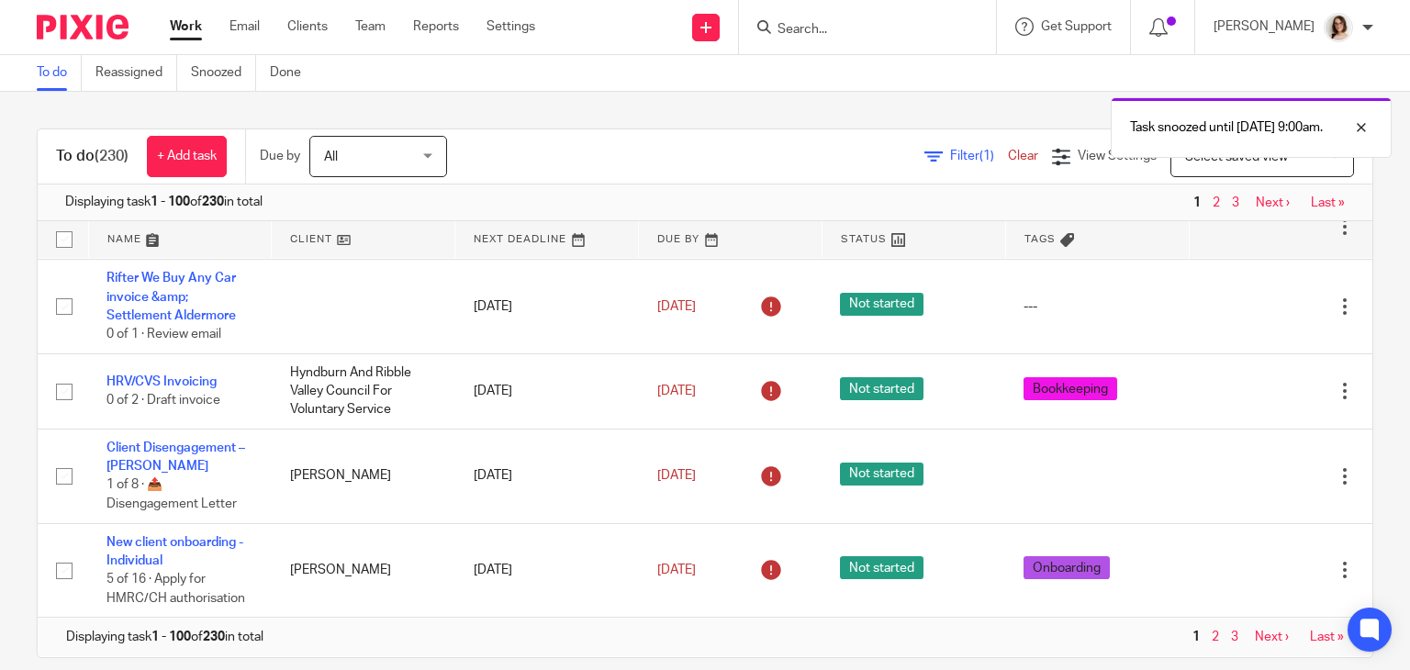
scroll to position [1763, 0]
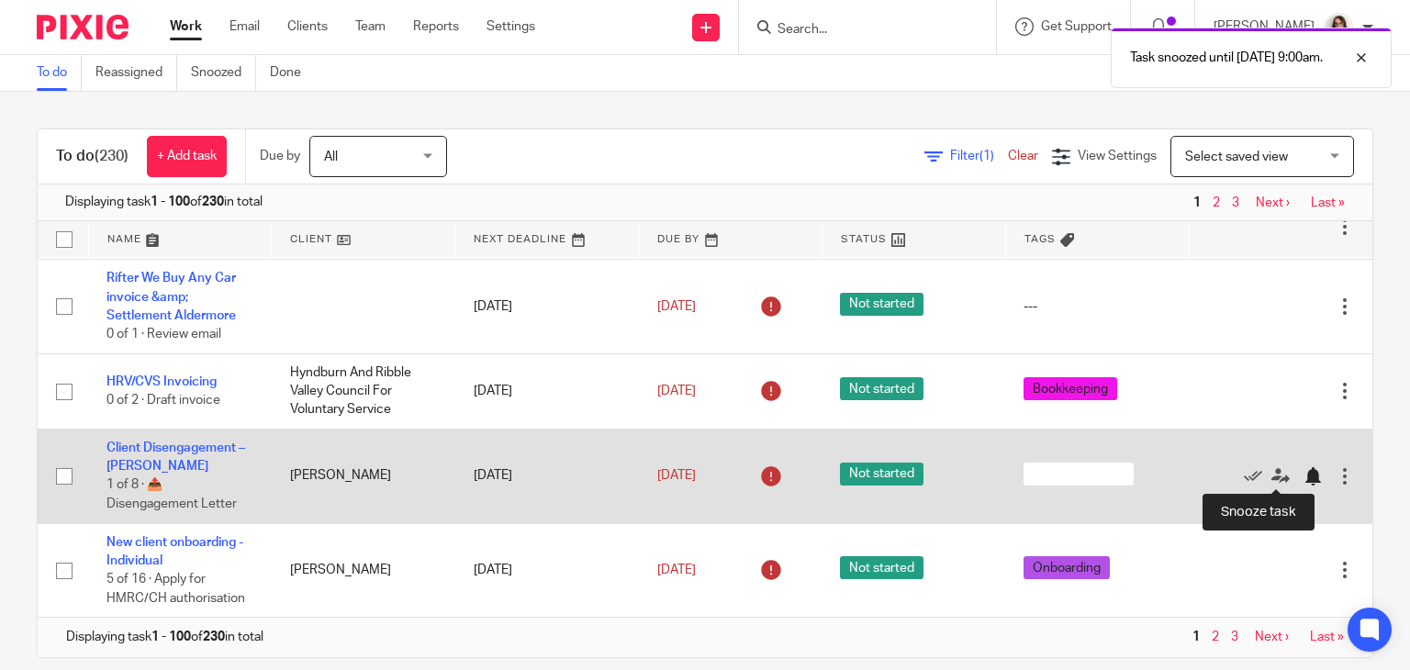
click at [1304, 482] on div at bounding box center [1313, 476] width 18 height 18
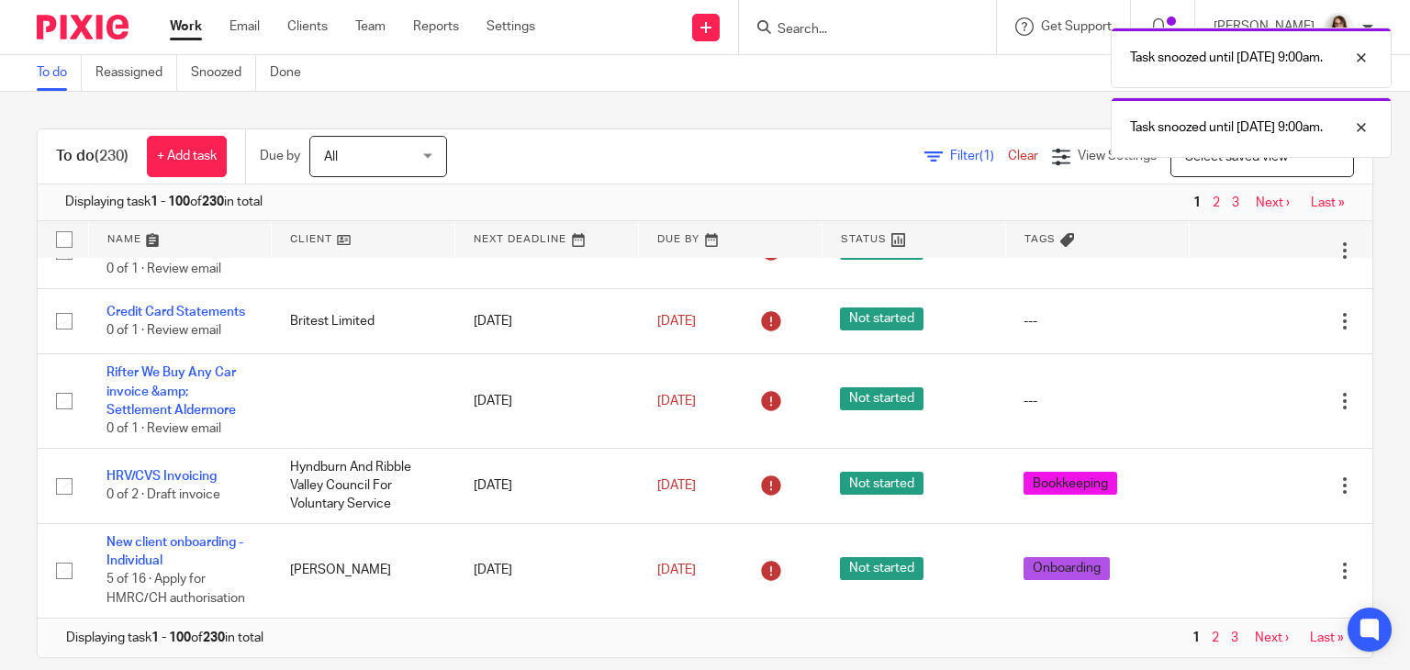
scroll to position [1669, 0]
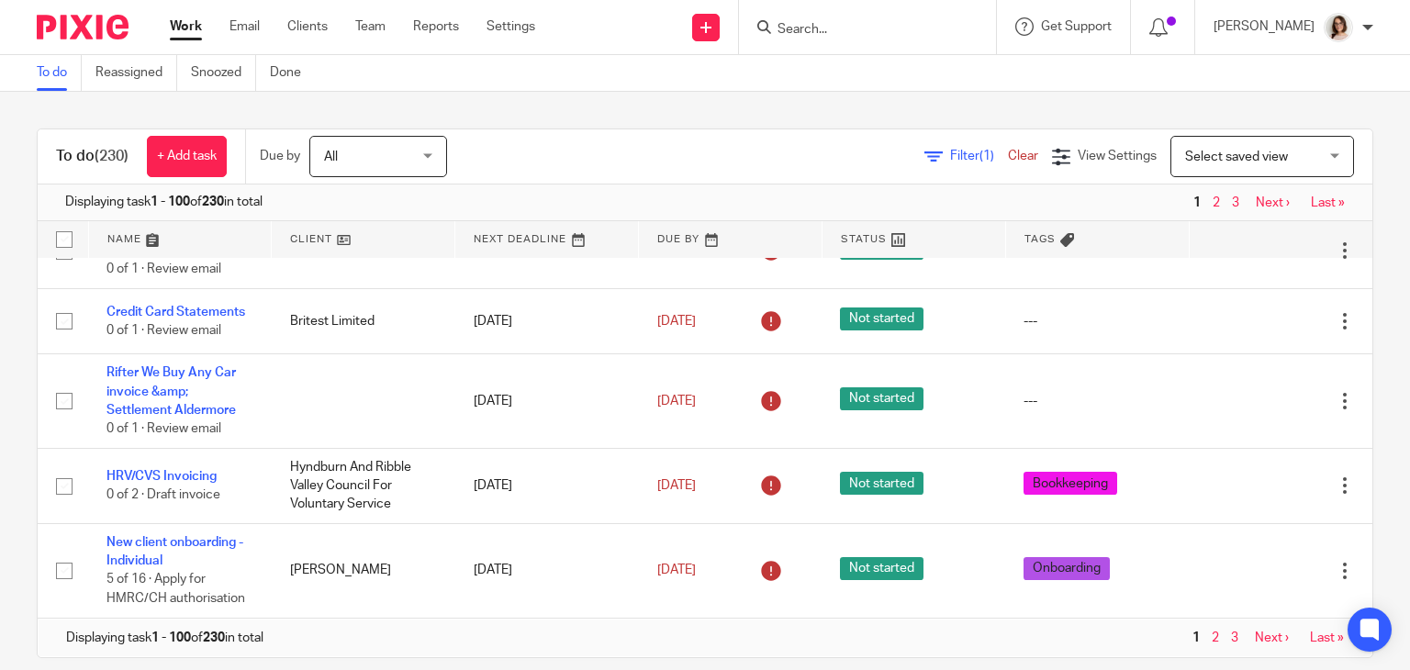
click at [191, 23] on link "Work" at bounding box center [186, 26] width 32 height 18
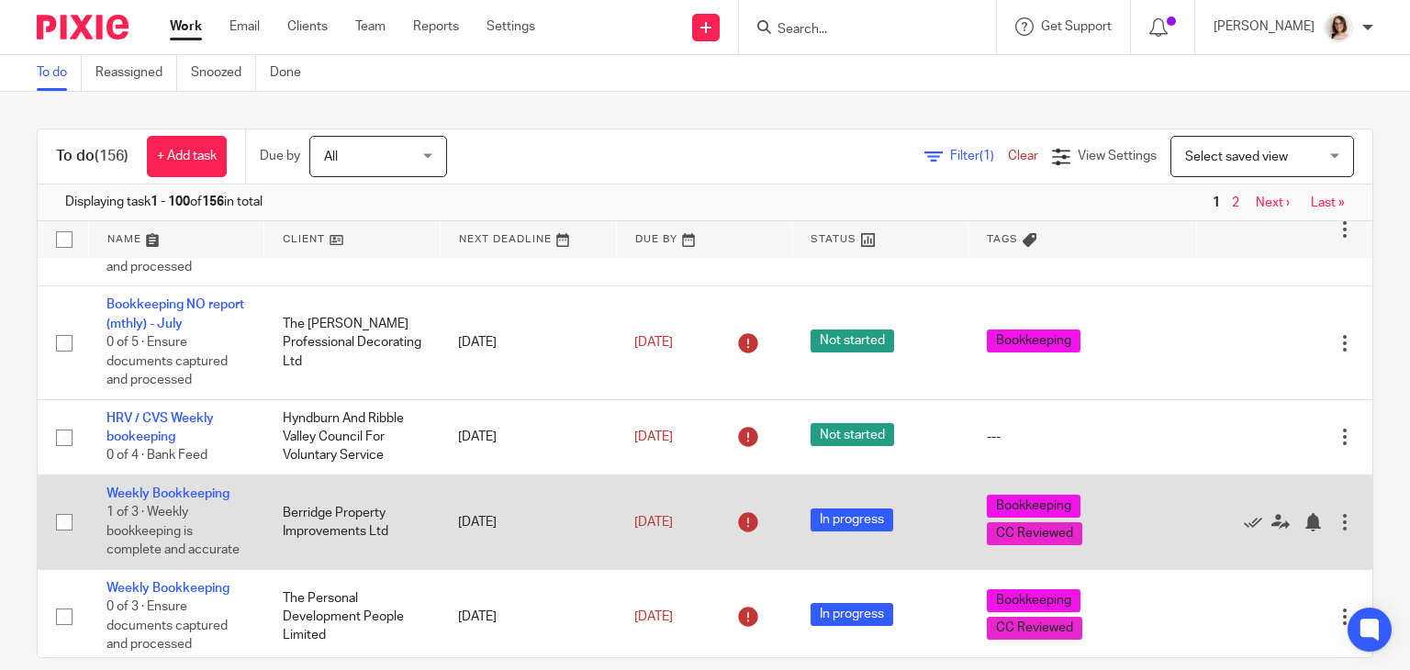
scroll to position [4050, 0]
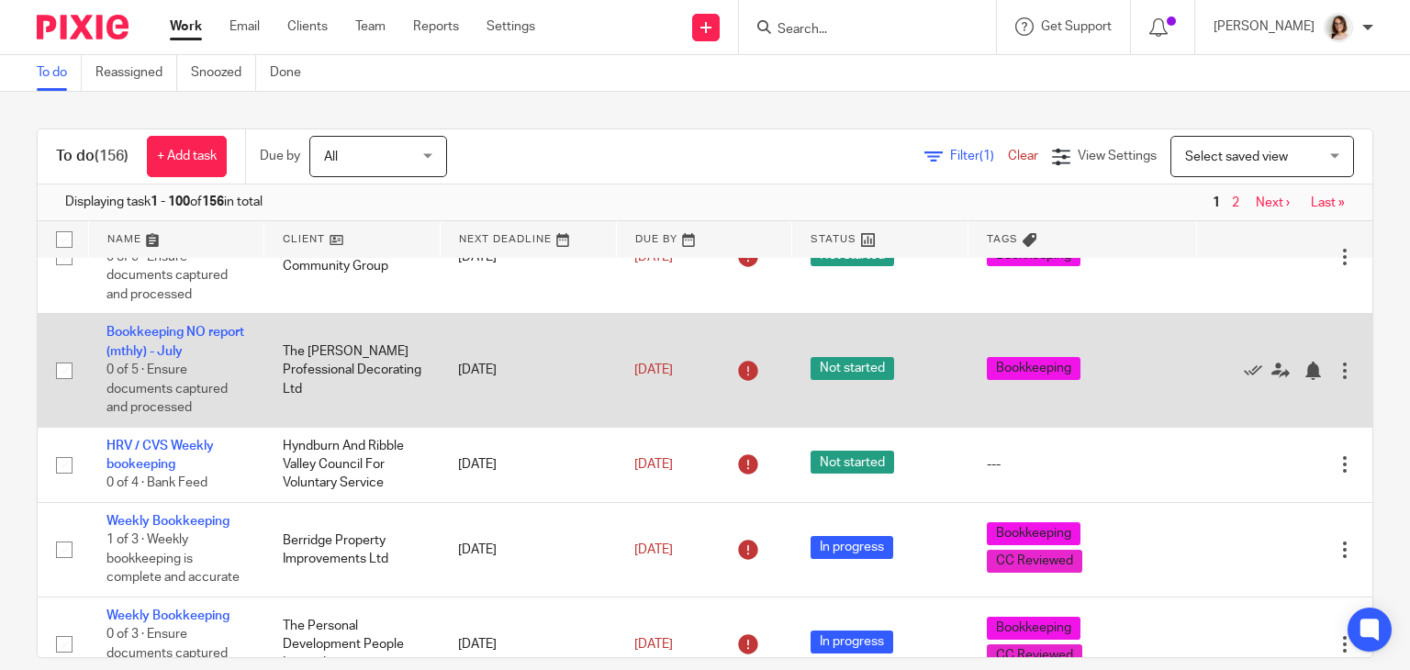
click at [1336, 380] on div at bounding box center [1345, 371] width 18 height 18
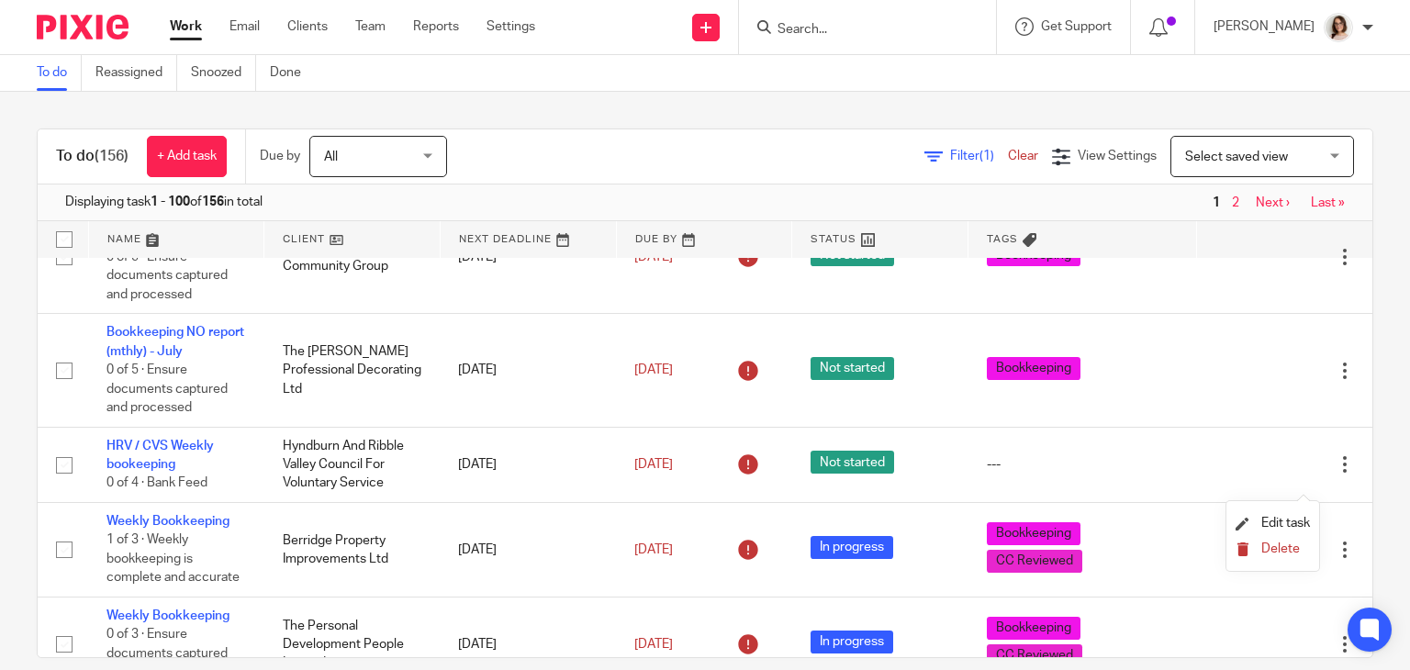
click at [1267, 547] on span "Delete" at bounding box center [1280, 549] width 39 height 13
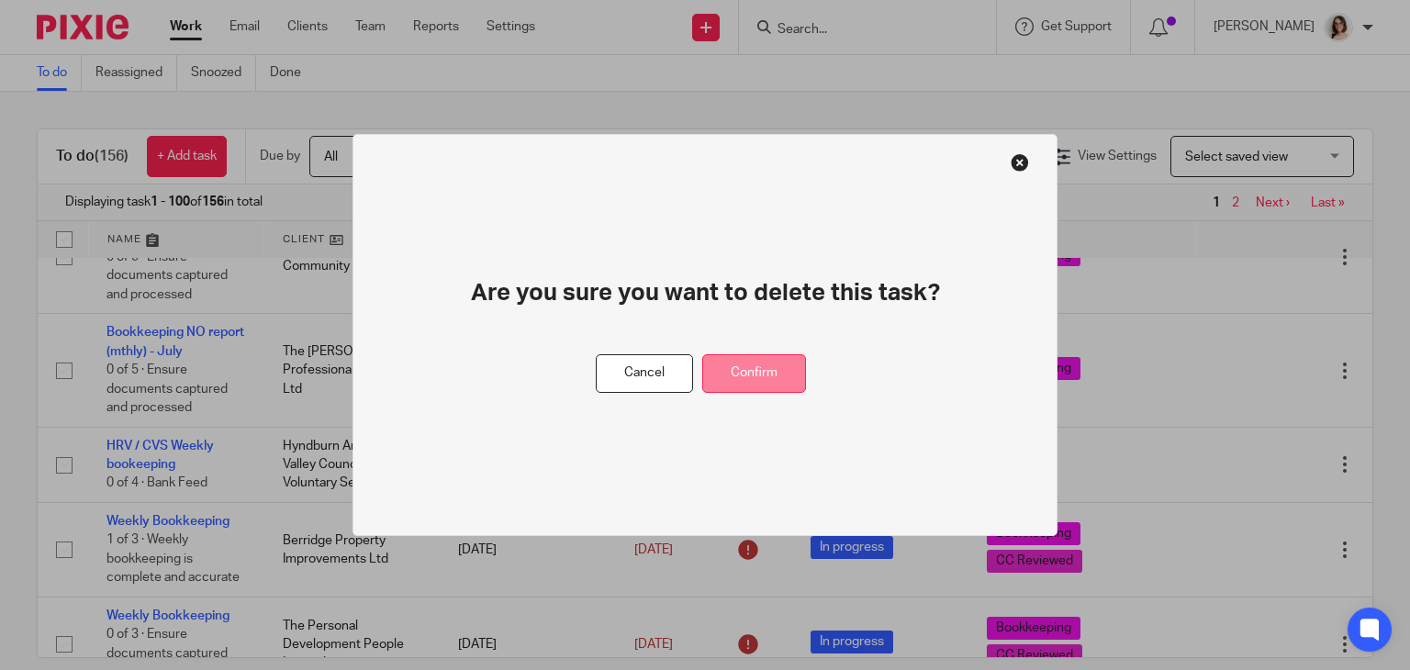
click at [746, 390] on button "Confirm" at bounding box center [754, 373] width 104 height 39
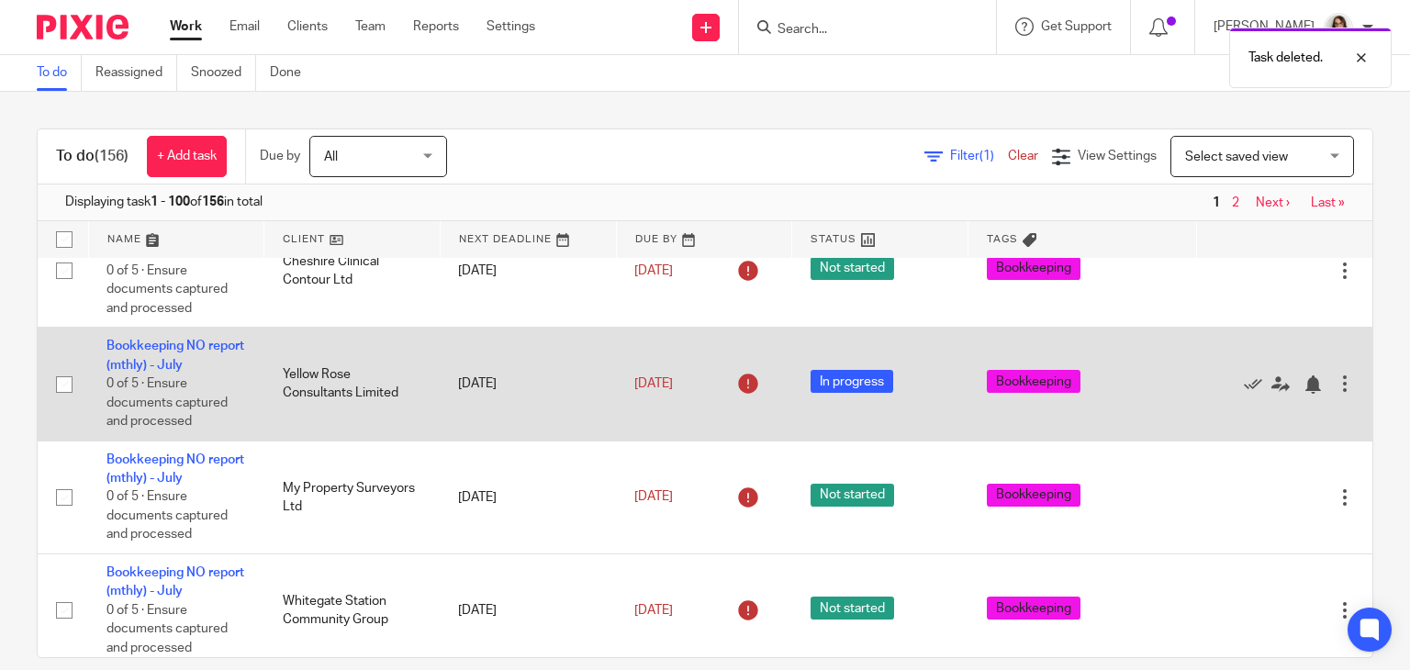
scroll to position [3682, 0]
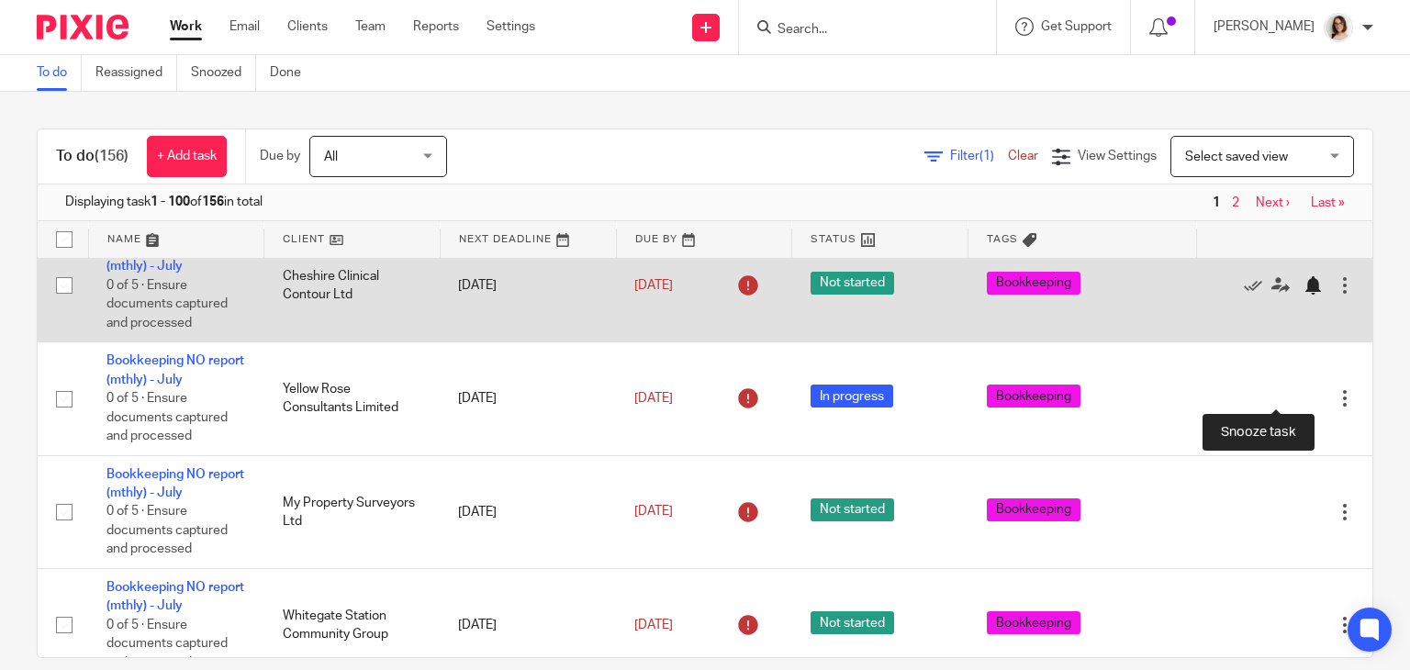
click at [1304, 295] on div at bounding box center [1313, 285] width 18 height 18
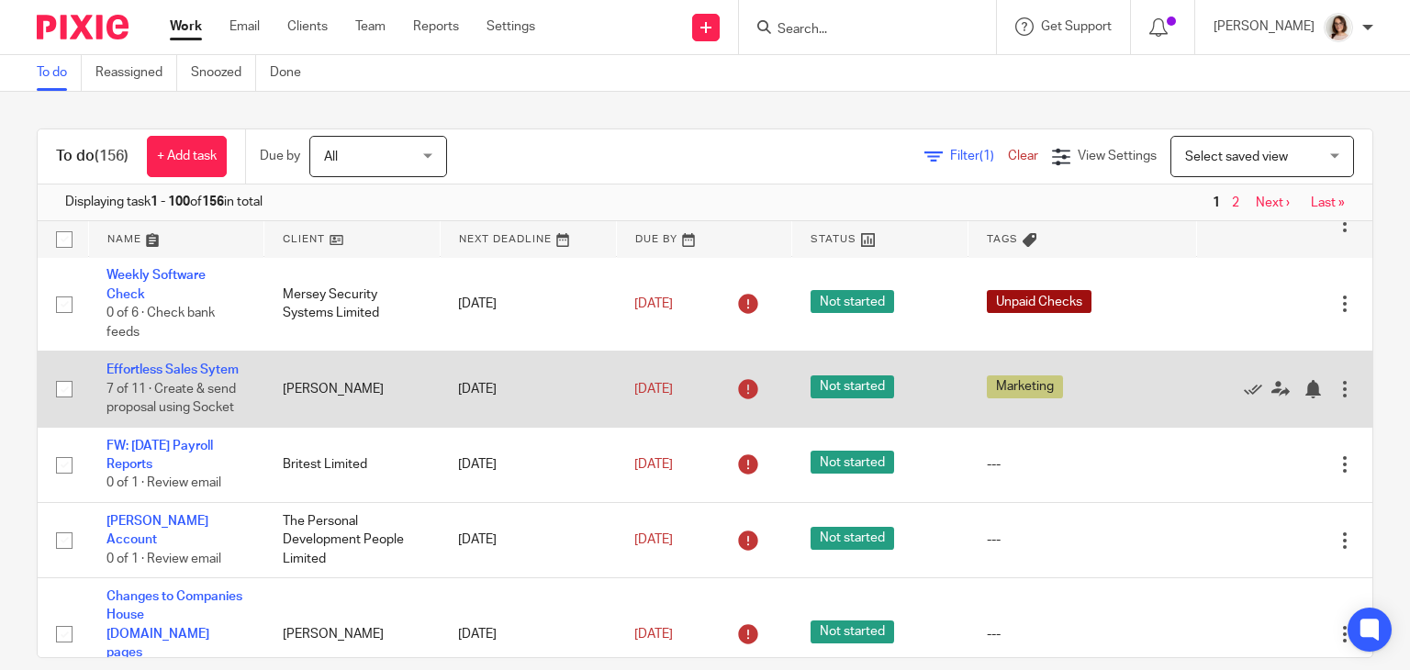
scroll to position [3219, 0]
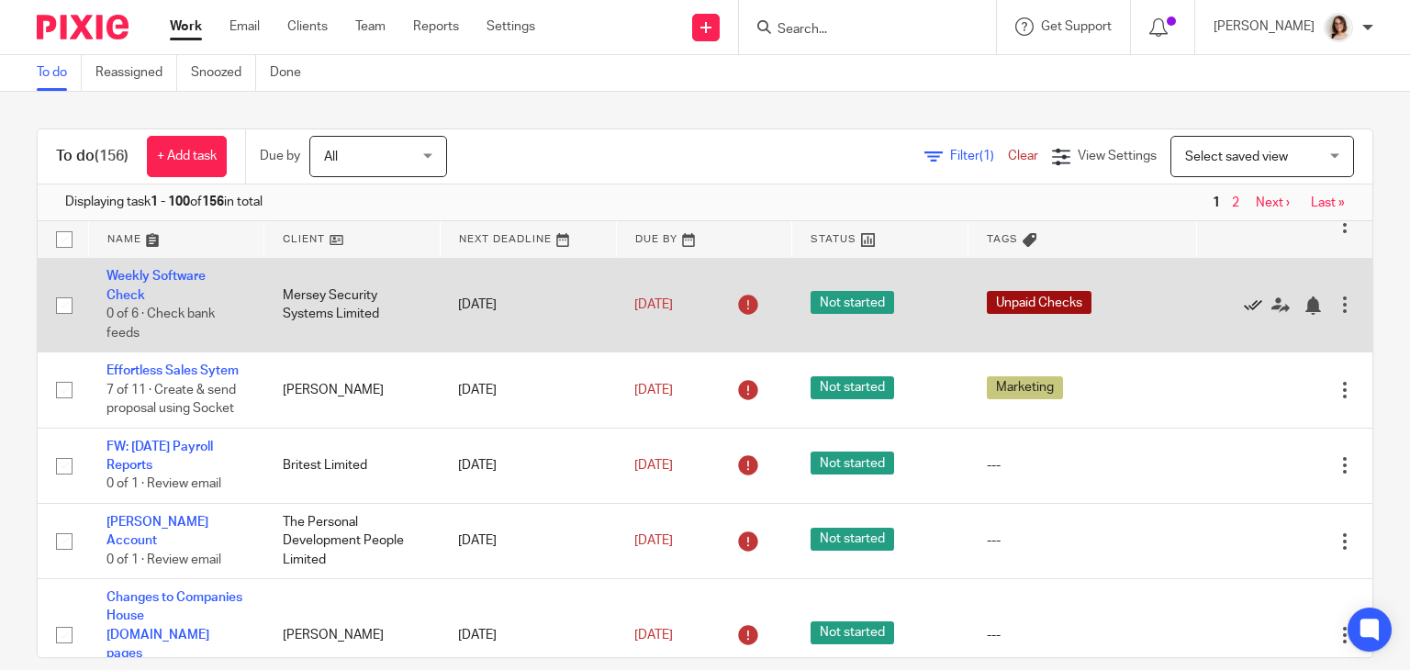
click at [1244, 315] on icon at bounding box center [1253, 306] width 18 height 18
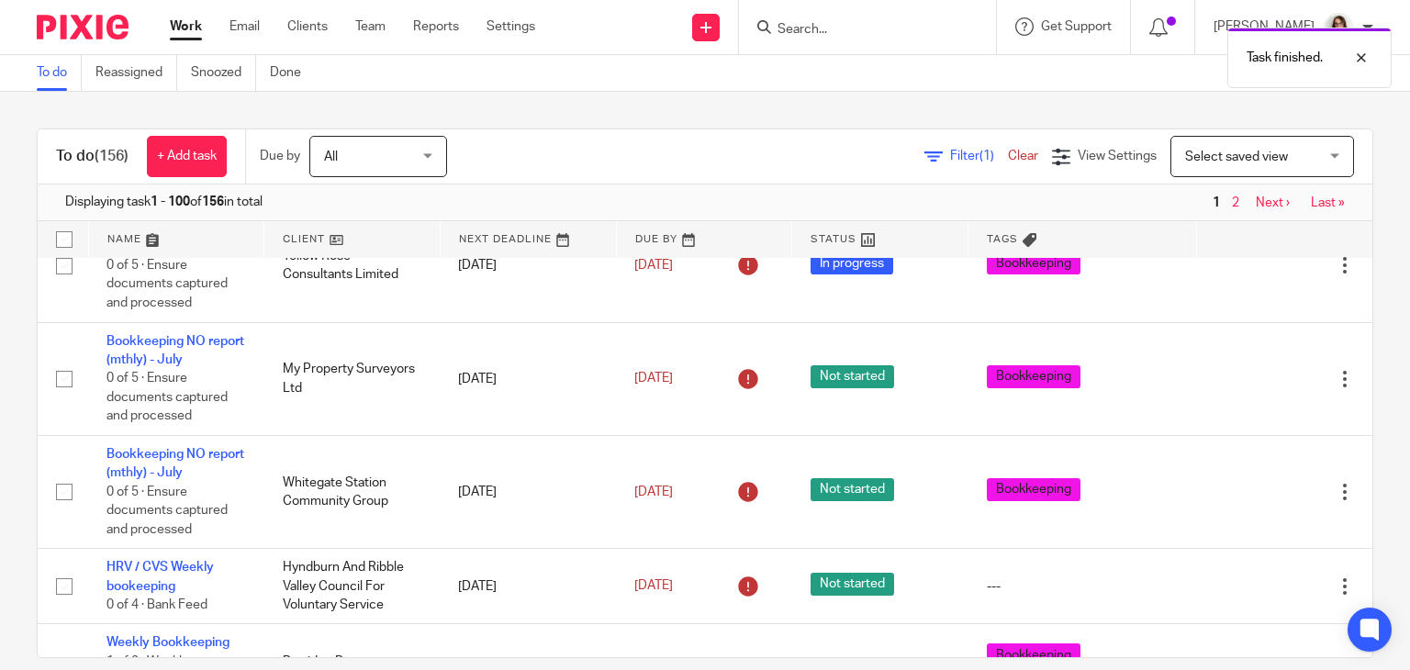
scroll to position [3617, 0]
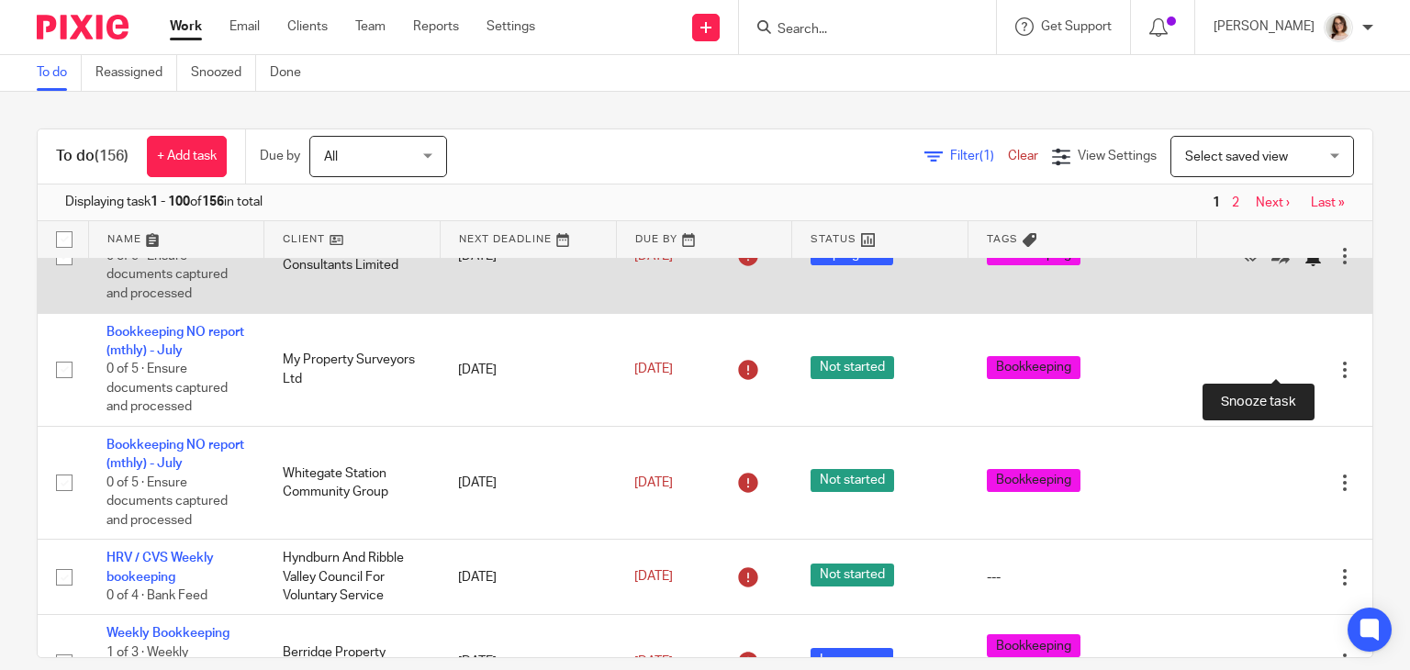
click at [1304, 266] on div at bounding box center [1313, 257] width 18 height 18
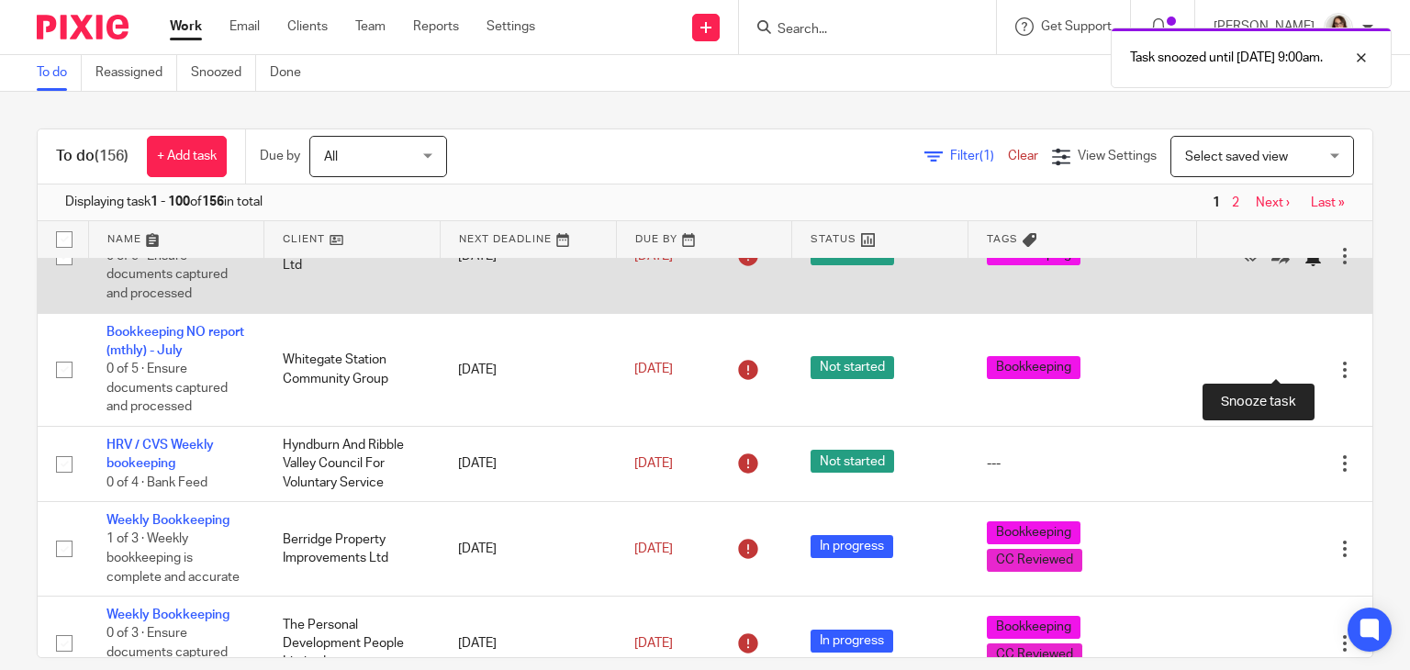
click at [1304, 266] on div at bounding box center [1313, 257] width 18 height 18
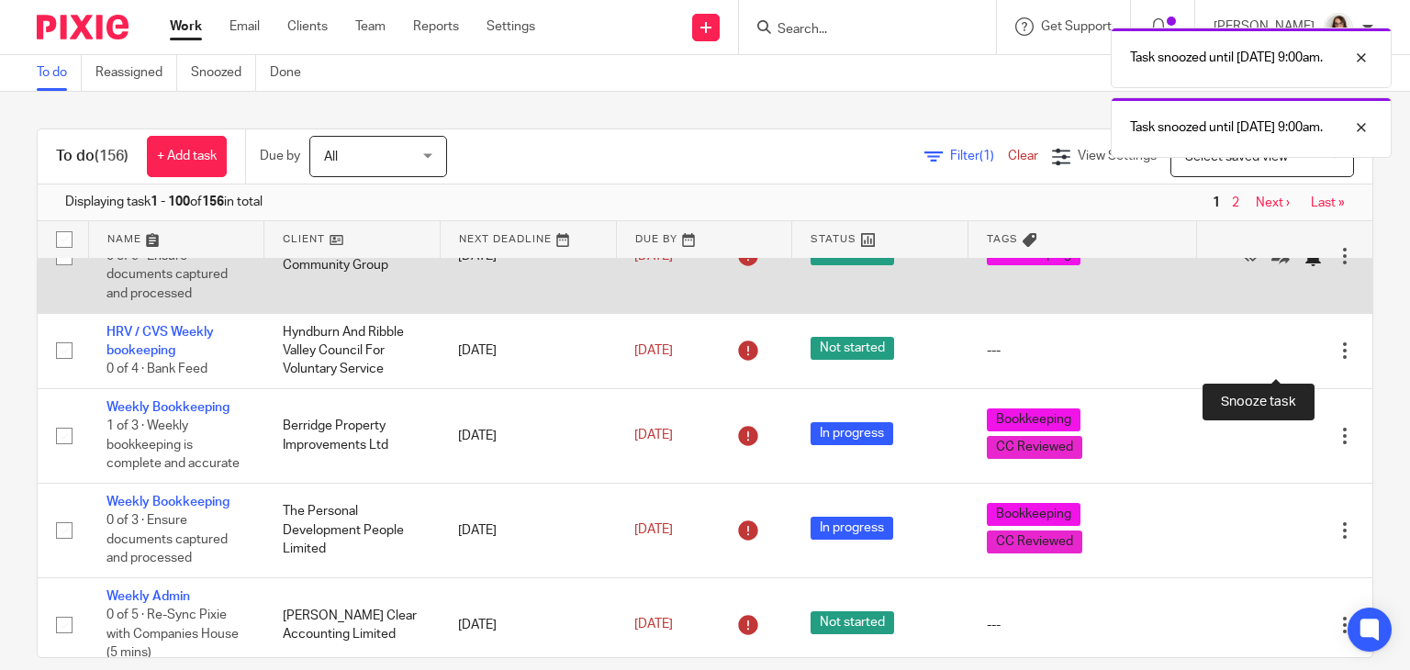
click at [1304, 266] on div at bounding box center [1313, 257] width 18 height 18
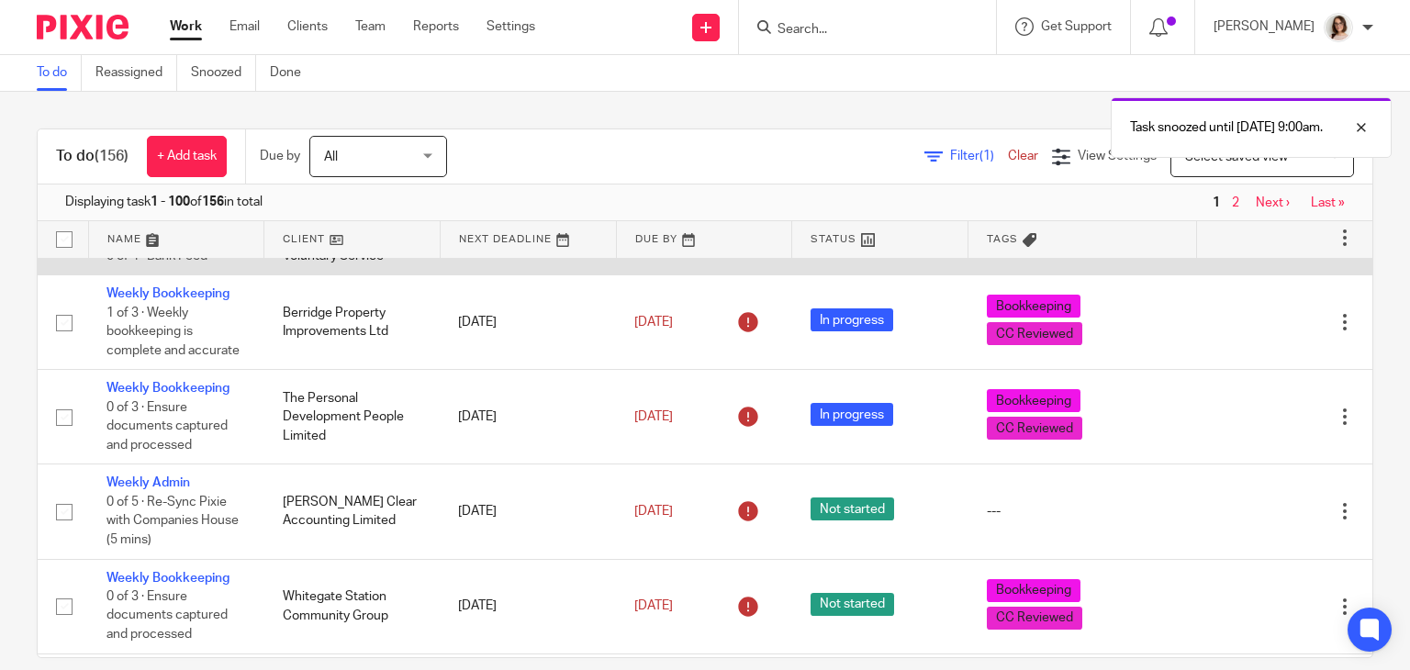
click at [1244, 247] on icon at bounding box center [1253, 238] width 18 height 18
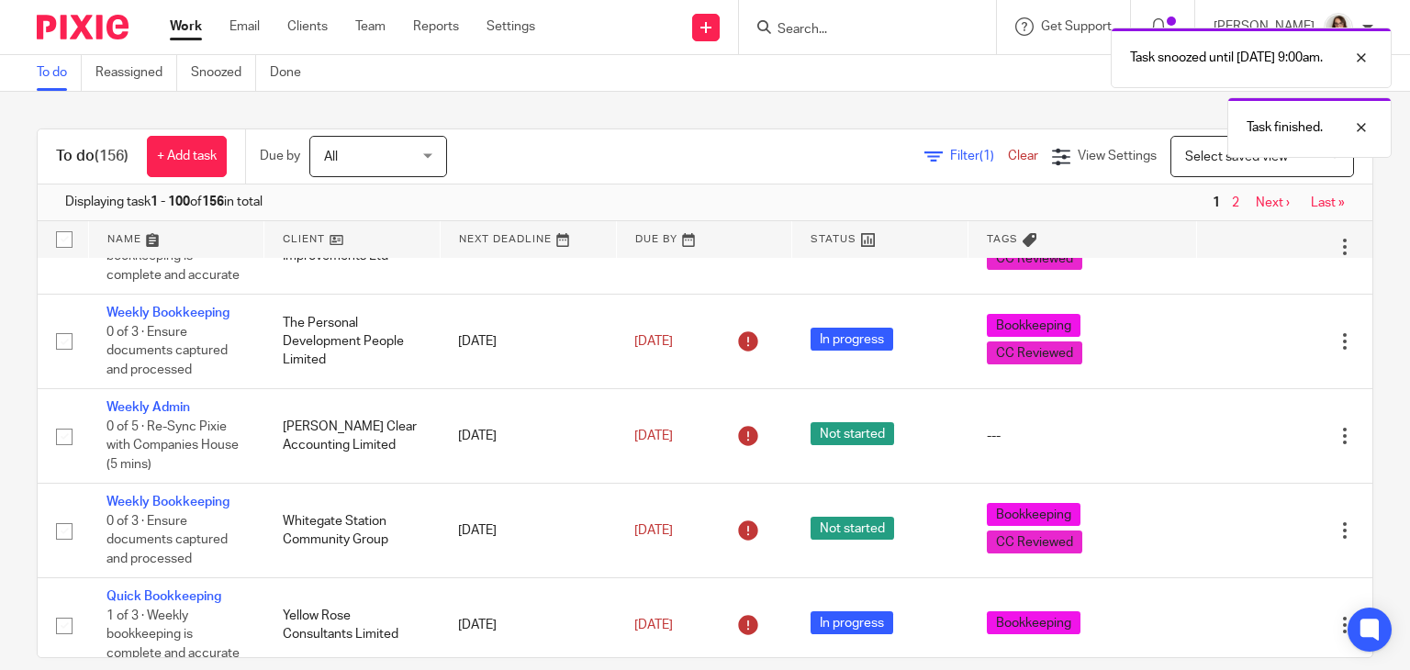
click at [1215, 270] on div "Edit task Delete" at bounding box center [1285, 247] width 140 height 46
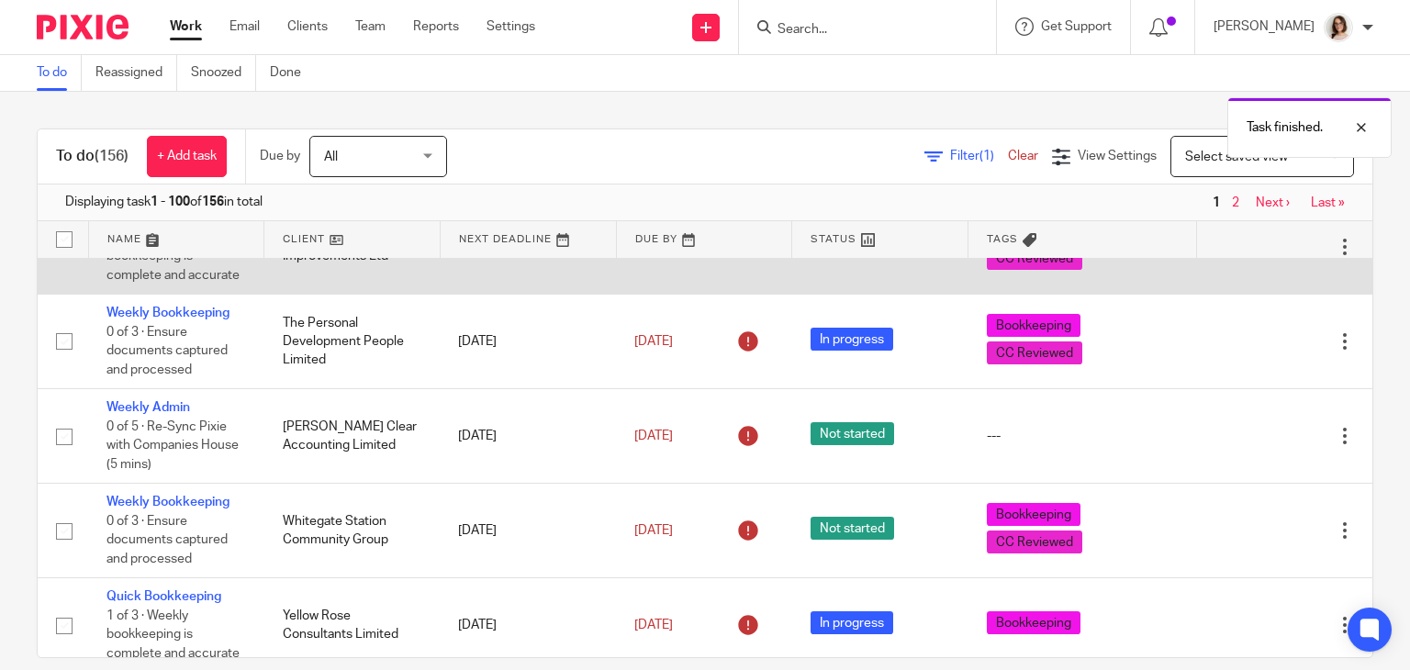
click at [1244, 256] on icon at bounding box center [1253, 247] width 18 height 18
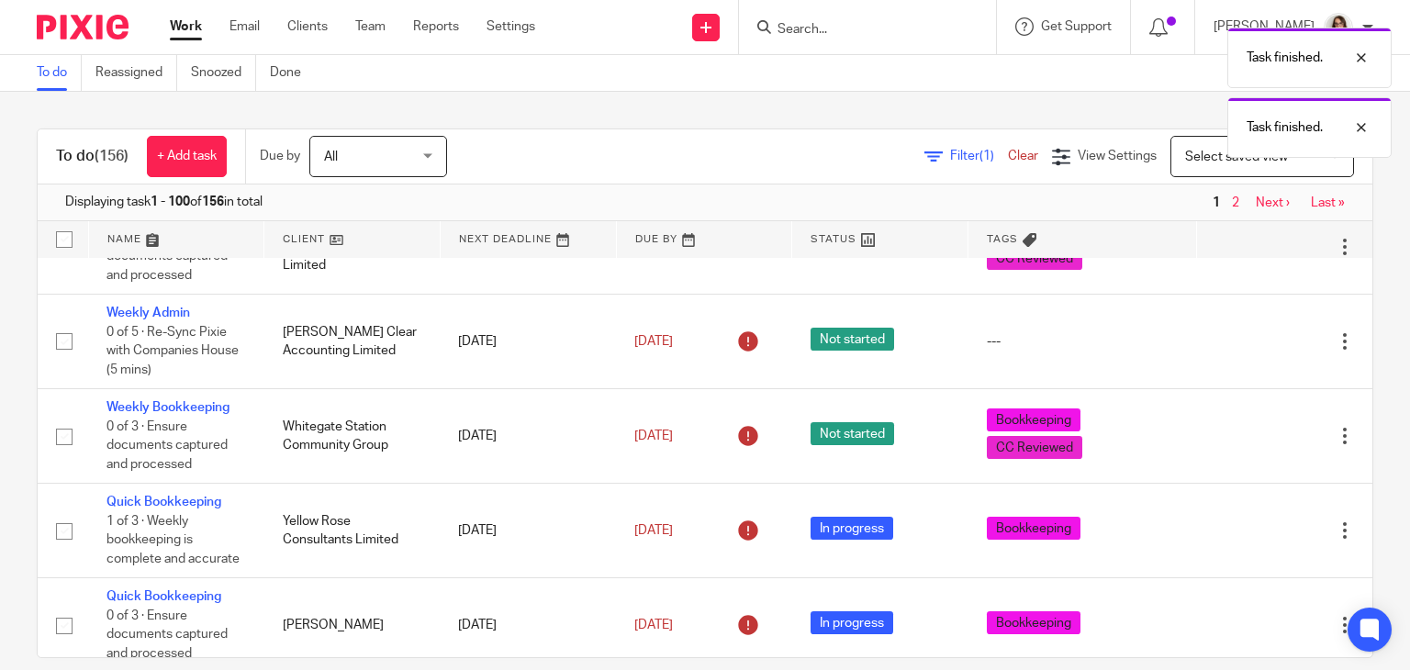
click at [1244, 256] on icon at bounding box center [1253, 247] width 18 height 18
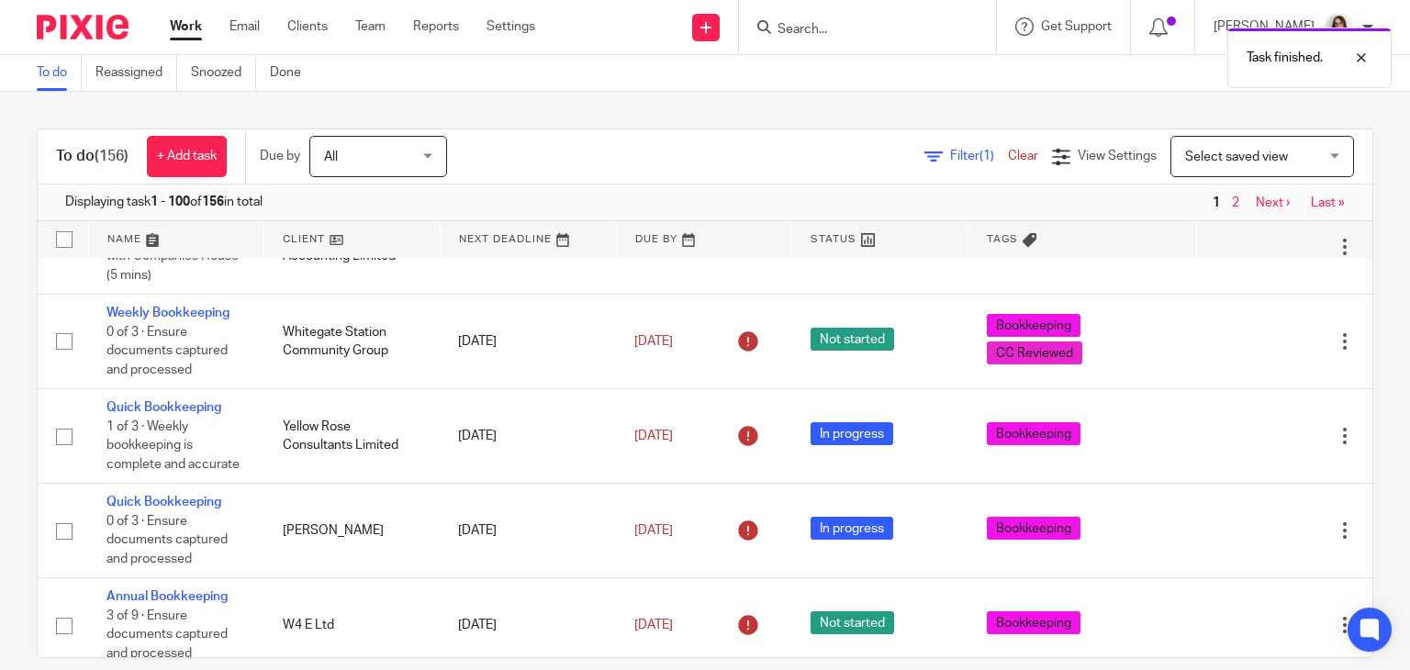
click at [1244, 256] on icon at bounding box center [1253, 247] width 18 height 18
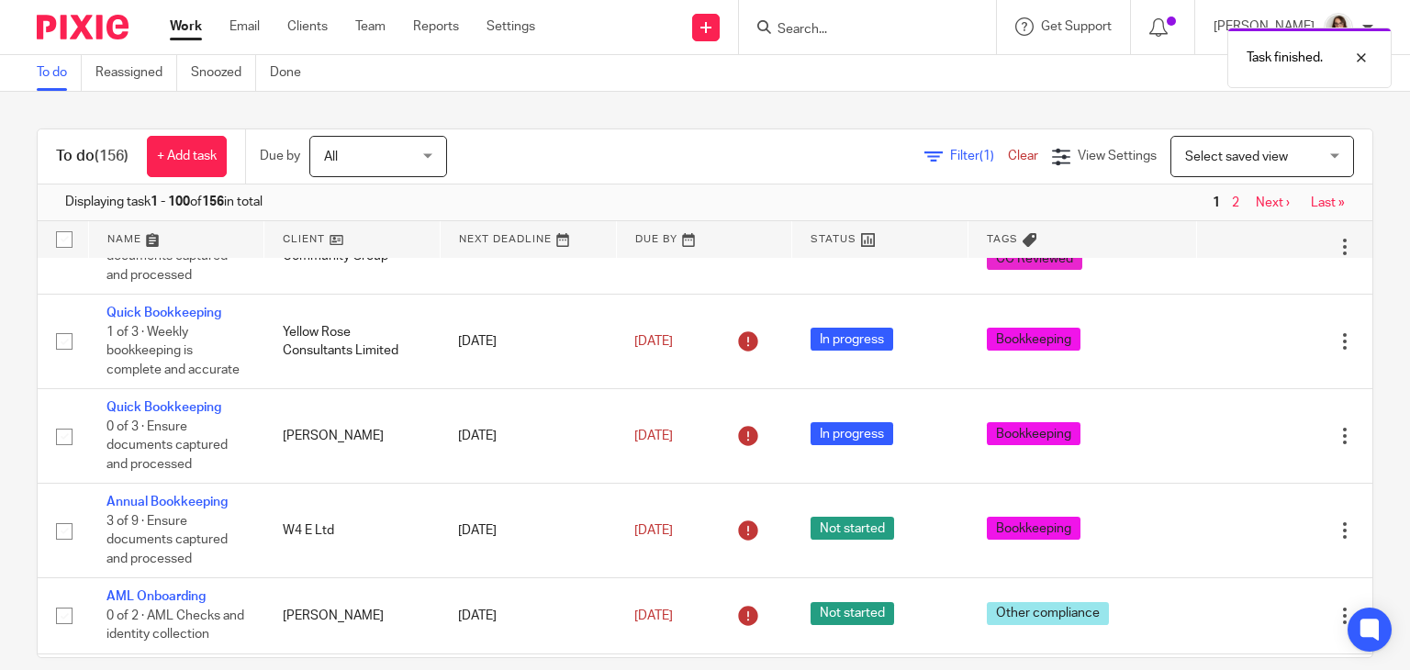
click at [1244, 256] on icon at bounding box center [1253, 247] width 18 height 18
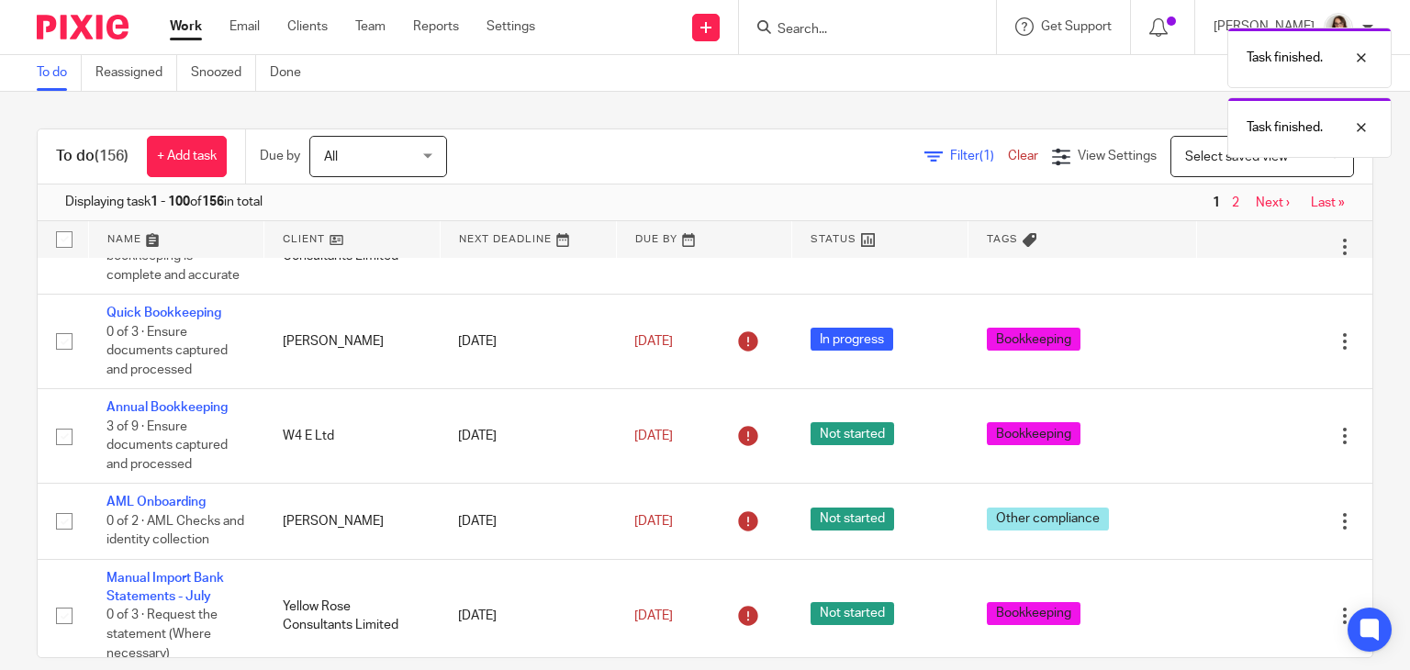
click at [1244, 256] on icon at bounding box center [1253, 247] width 18 height 18
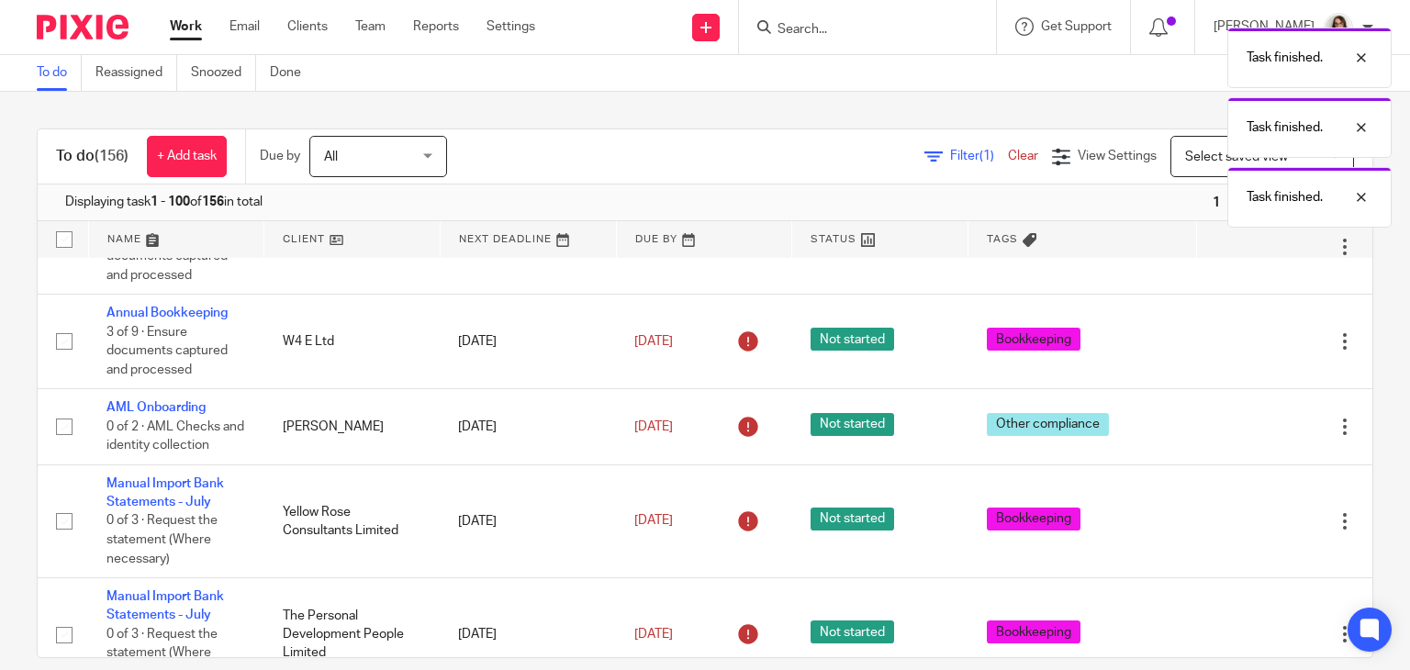
click at [1244, 256] on icon at bounding box center [1253, 247] width 18 height 18
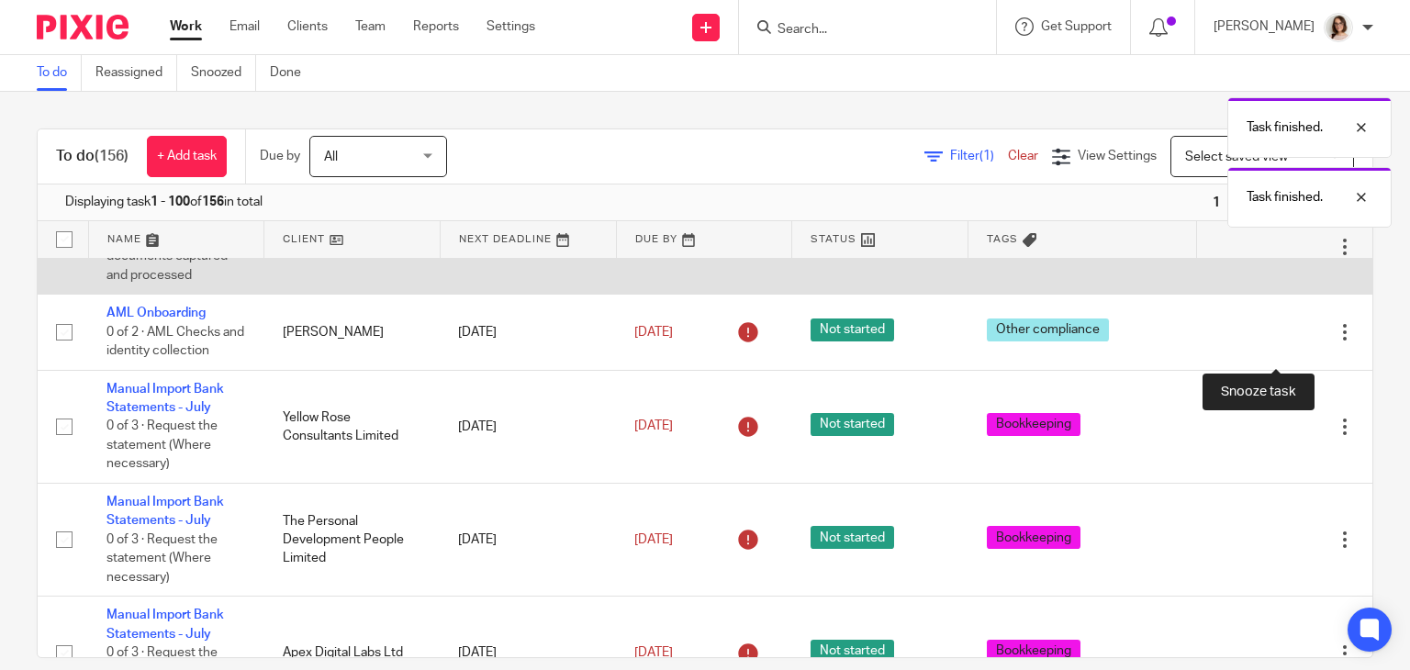
click at [1304, 256] on div at bounding box center [1313, 247] width 18 height 18
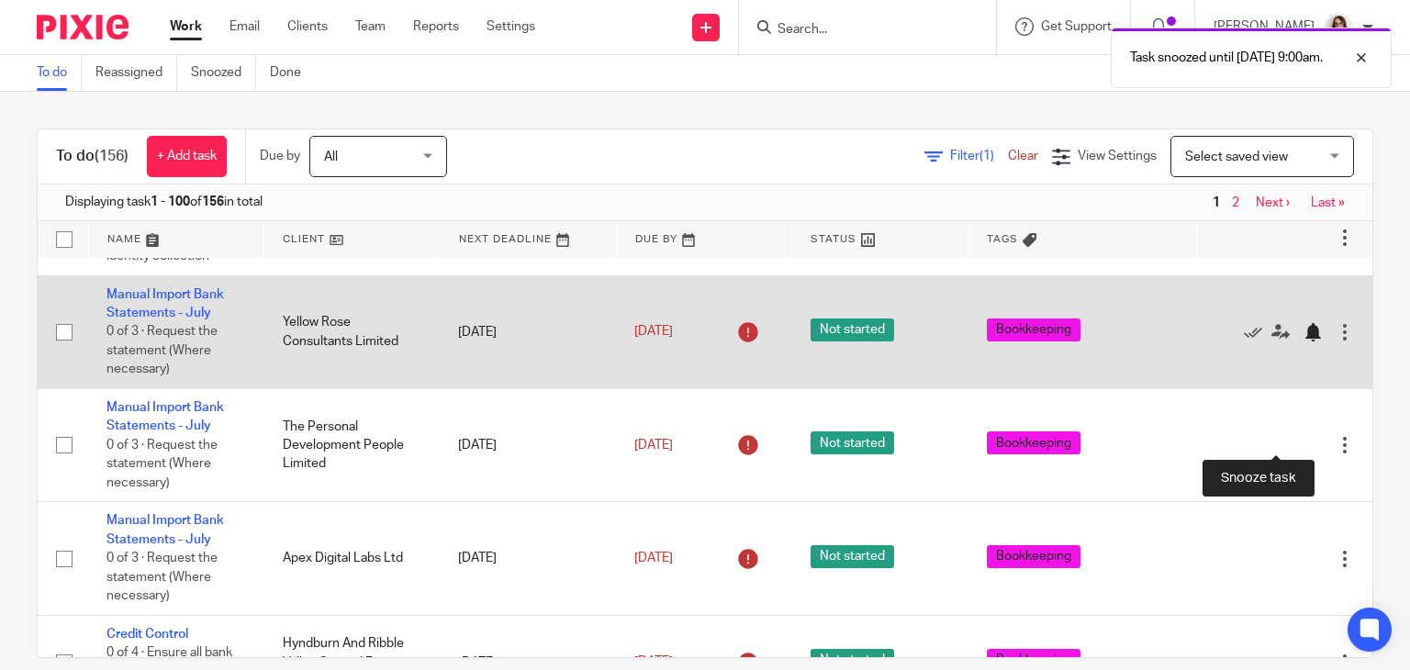
click at [1304, 341] on div at bounding box center [1313, 332] width 18 height 18
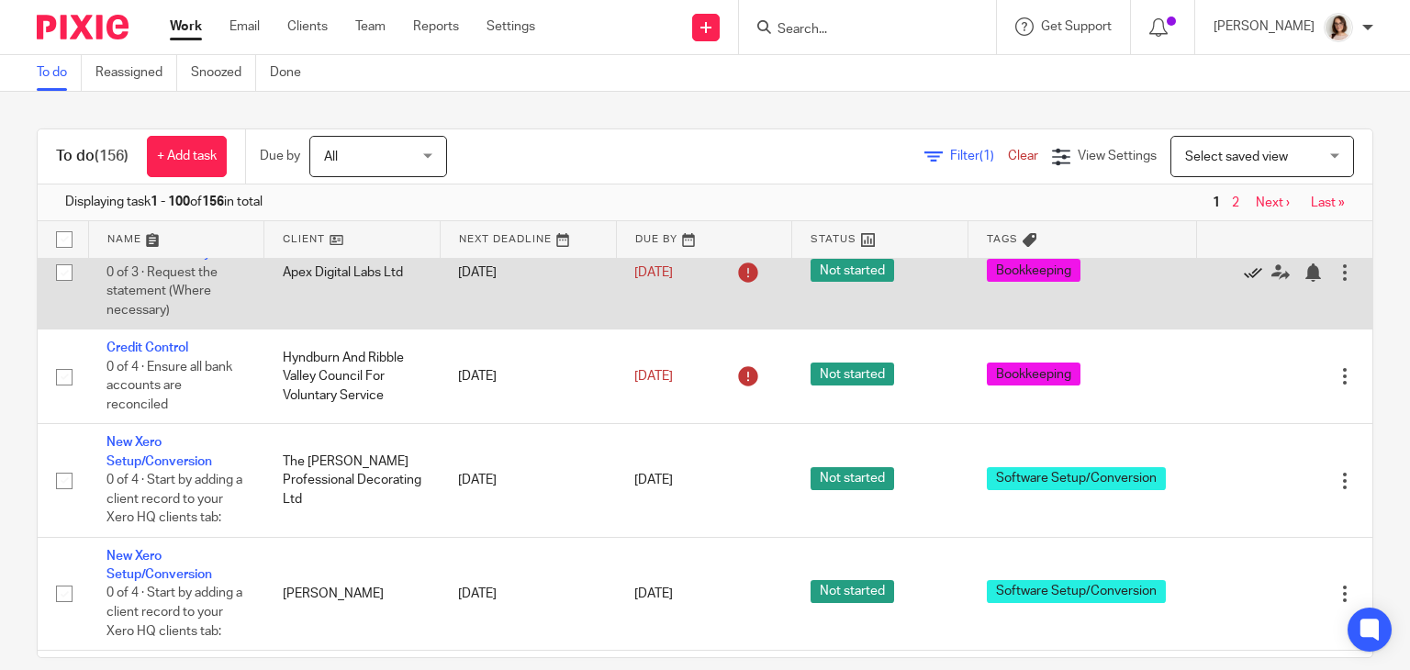
scroll to position [3797, 0]
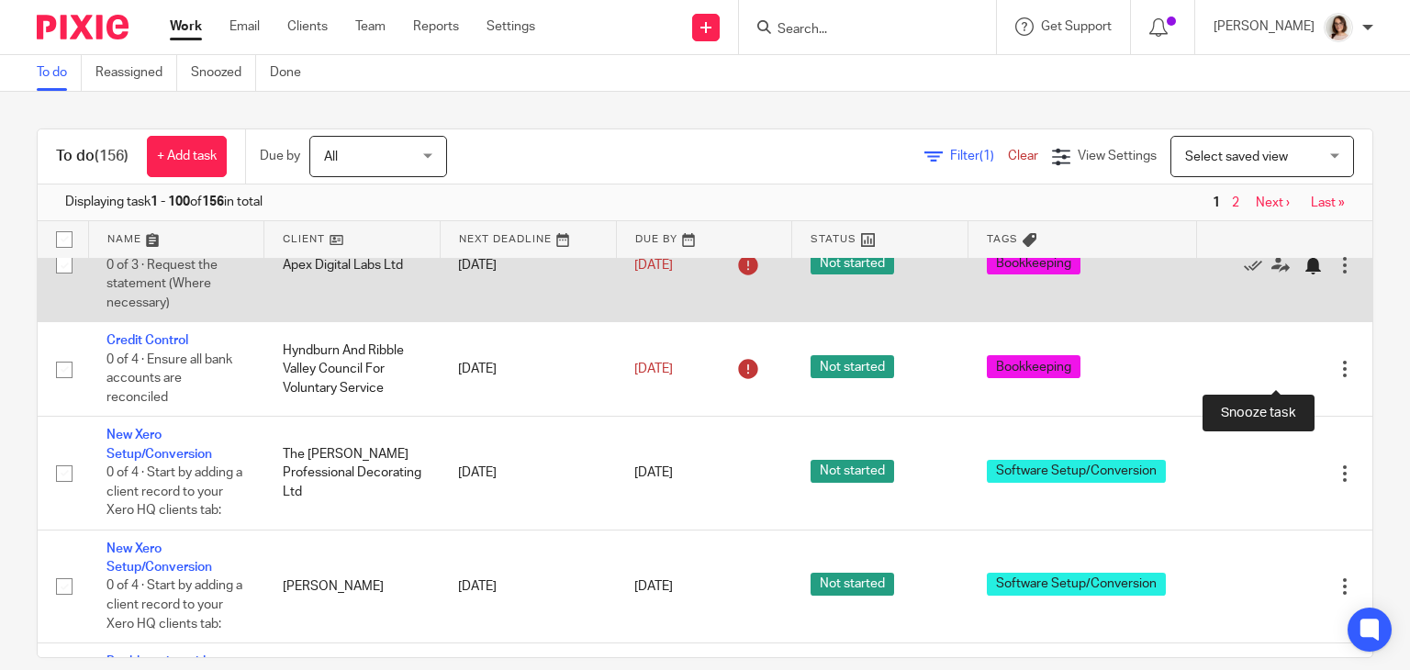
click at [1304, 274] on div at bounding box center [1313, 265] width 18 height 18
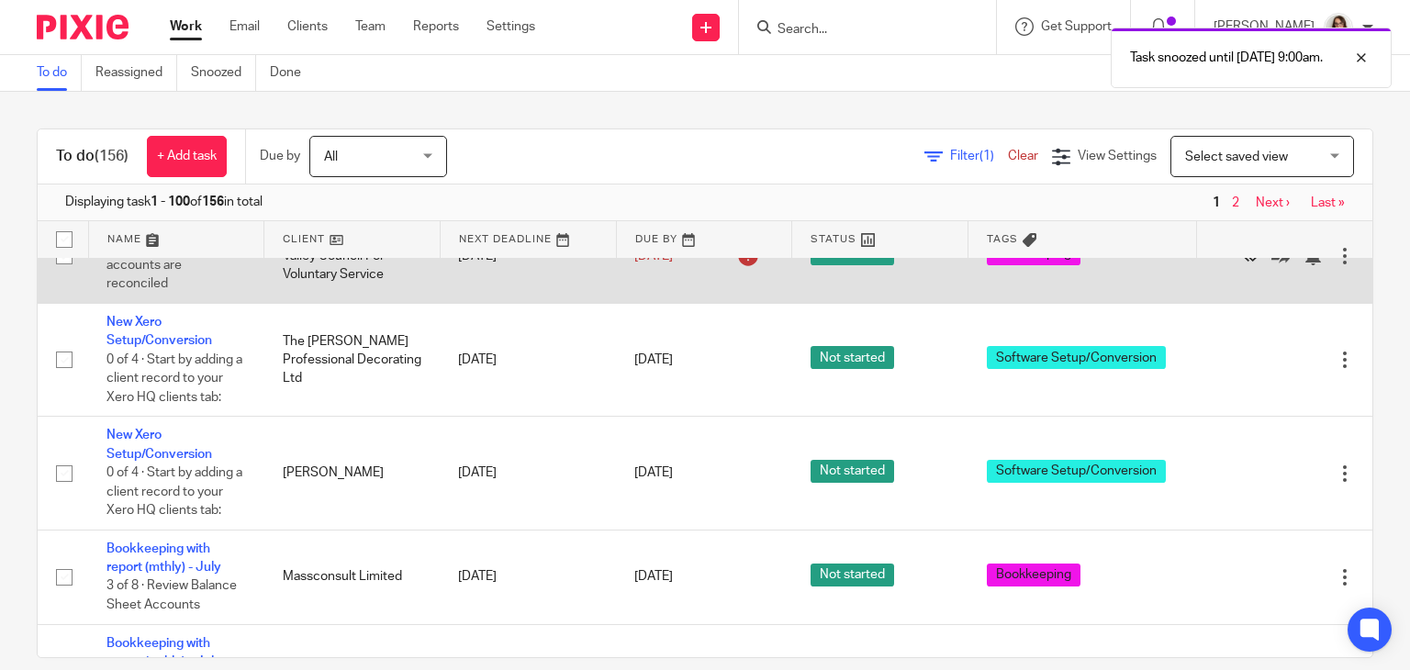
click at [1244, 265] on icon at bounding box center [1253, 256] width 18 height 18
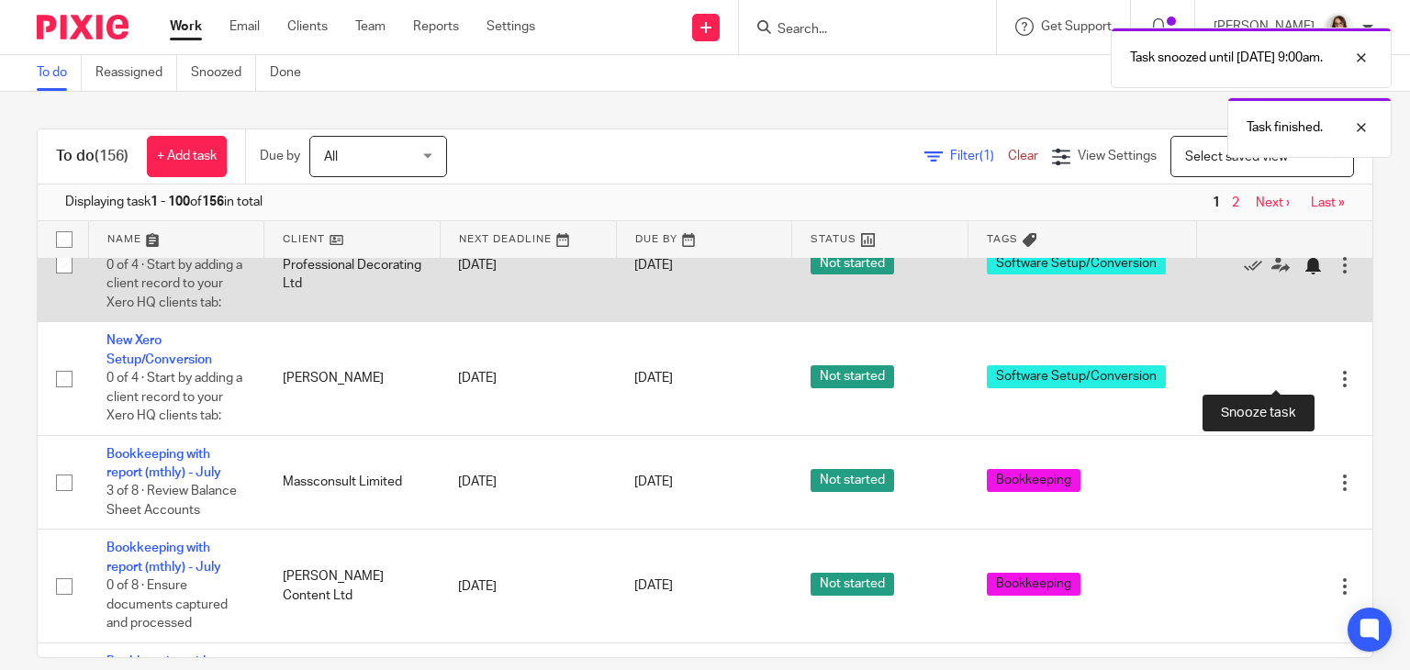
click at [1304, 274] on div at bounding box center [1313, 265] width 18 height 18
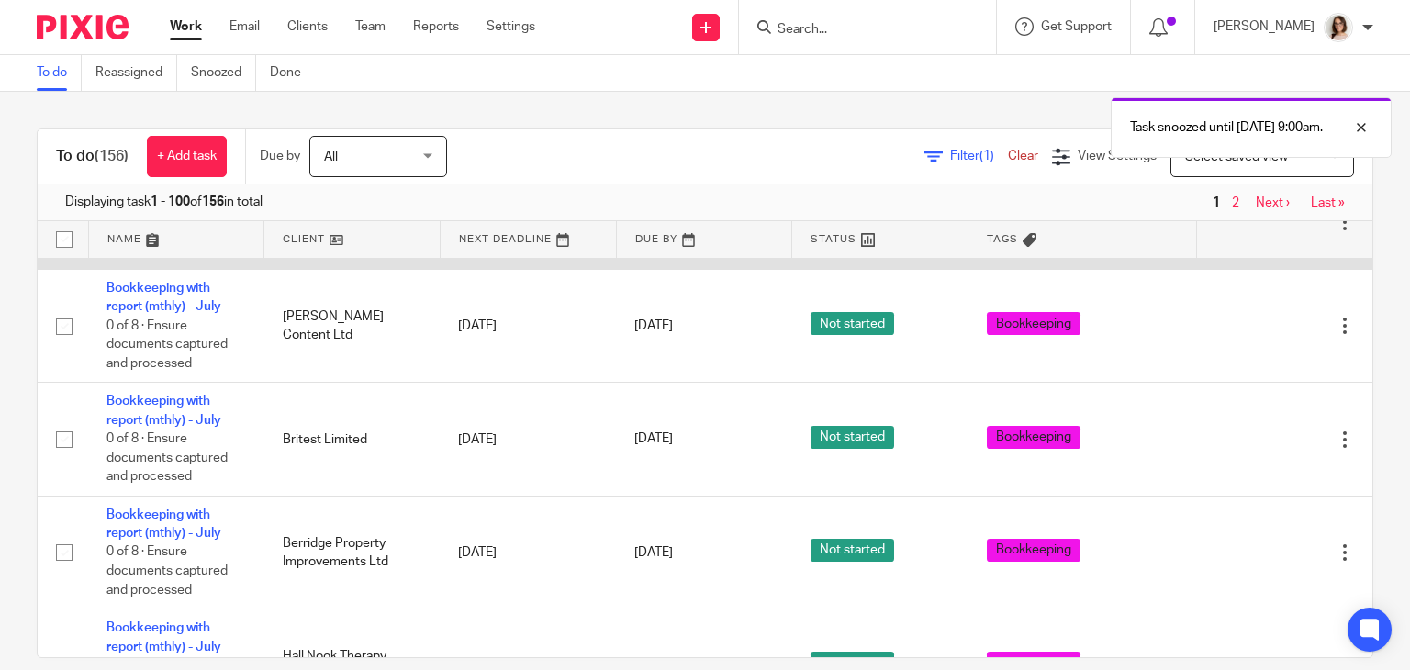
scroll to position [3955, 0]
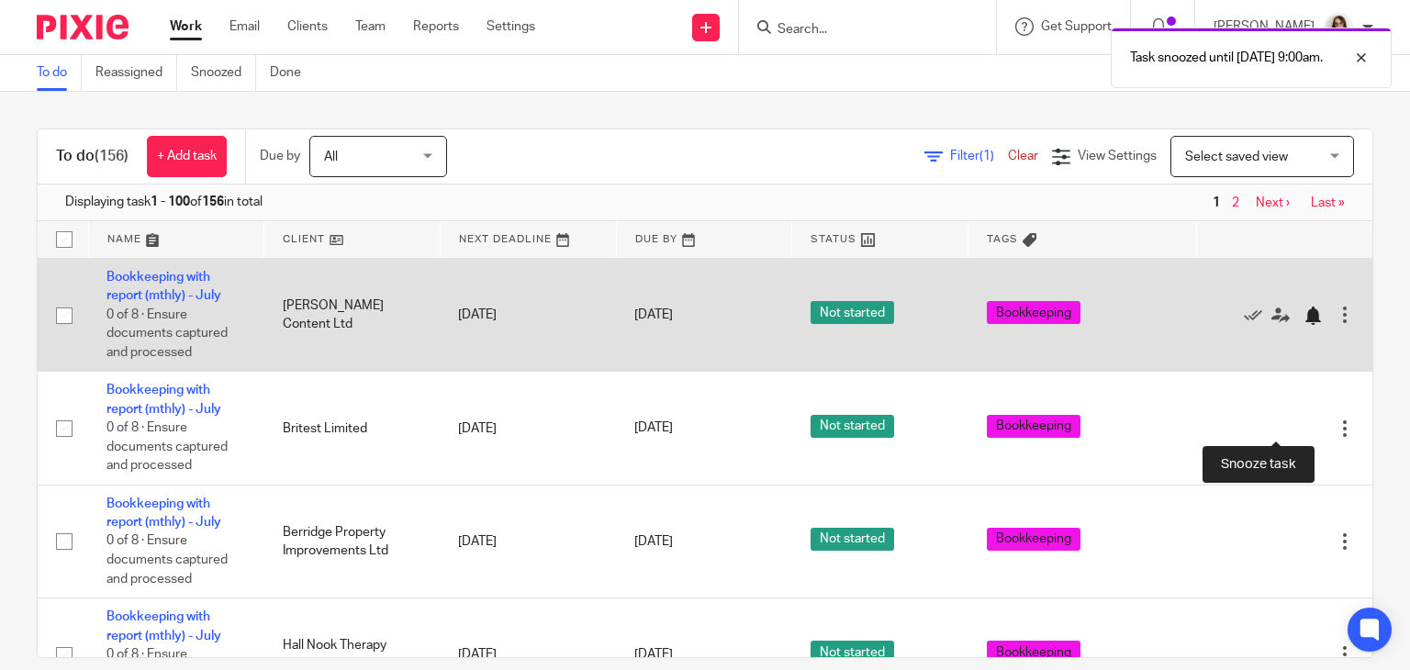
click at [1304, 325] on div at bounding box center [1313, 316] width 18 height 18
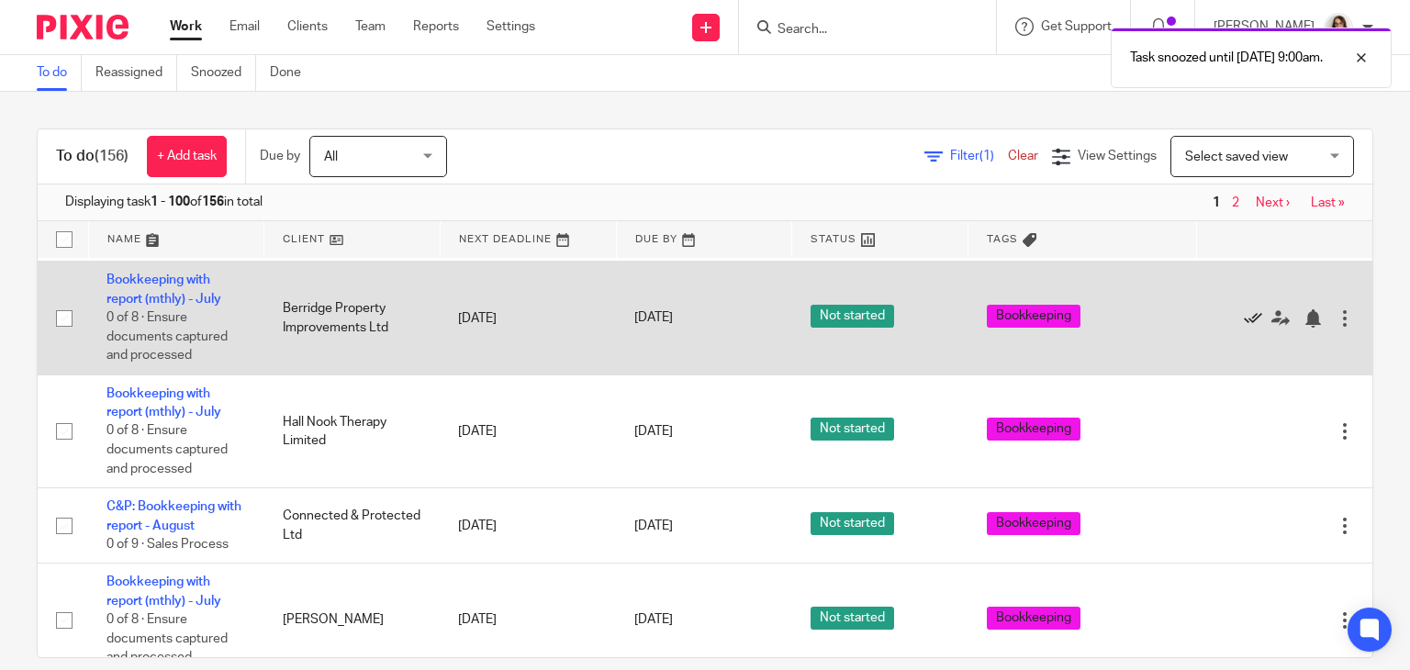
scroll to position [4069, 0]
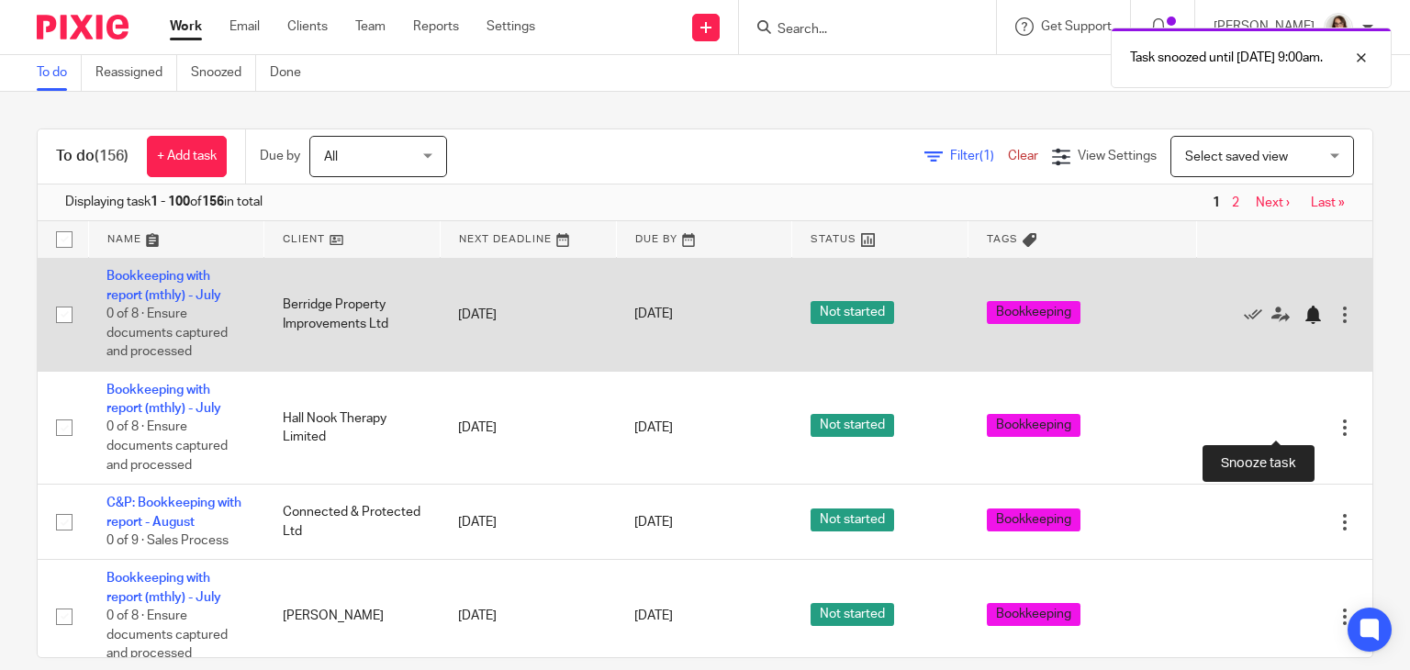
click at [1304, 324] on div at bounding box center [1313, 315] width 18 height 18
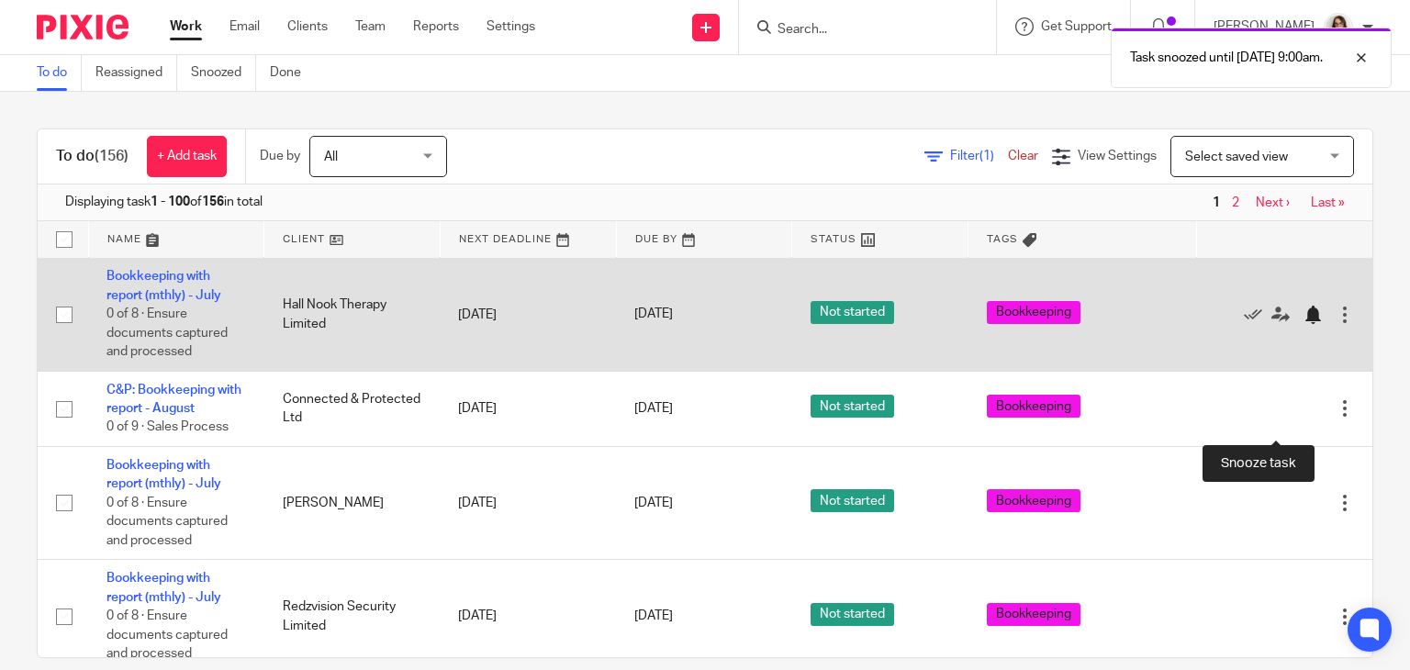
click at [1304, 324] on div at bounding box center [1313, 315] width 18 height 18
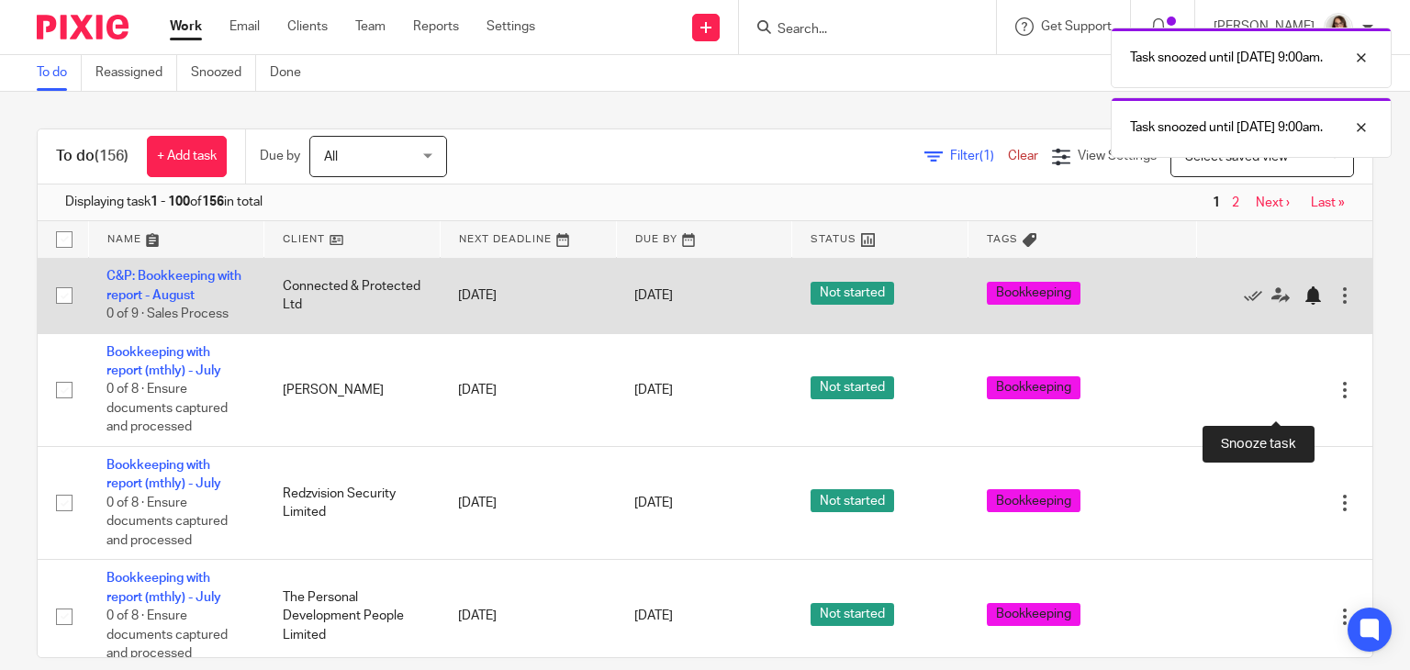
click at [1304, 305] on div at bounding box center [1313, 295] width 18 height 18
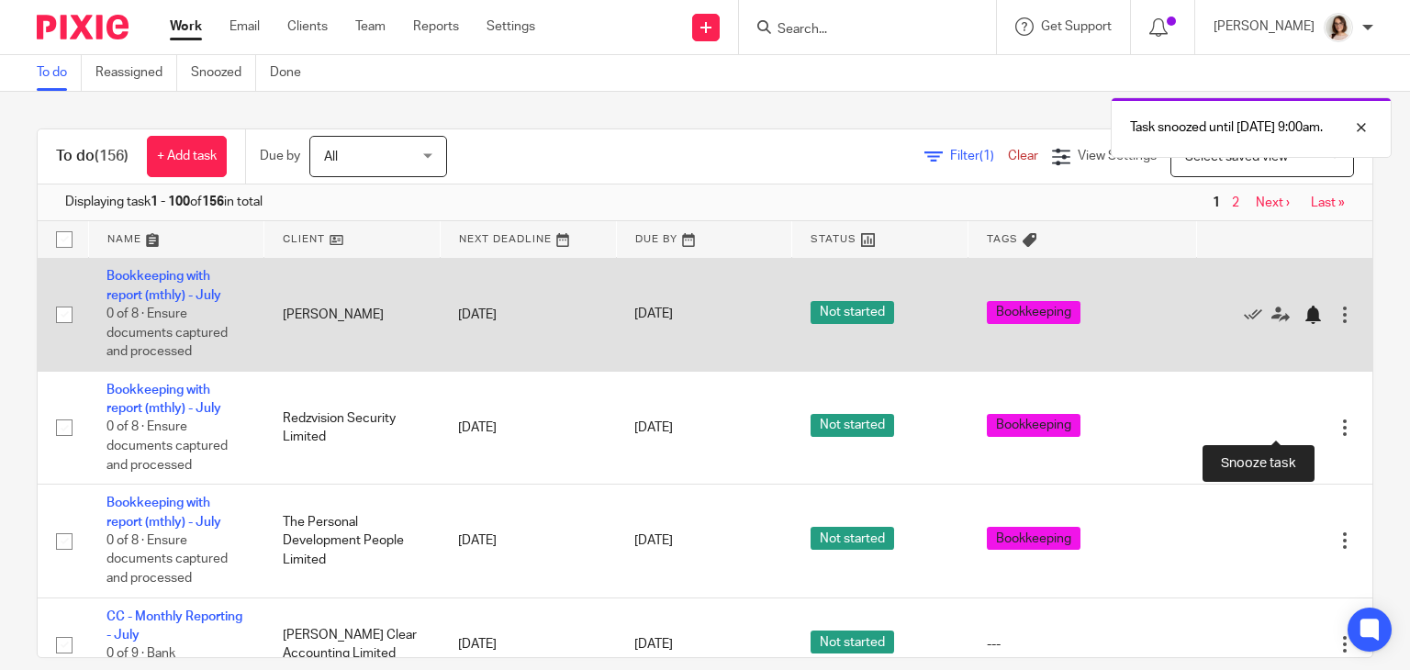
click at [1304, 324] on div at bounding box center [1313, 315] width 18 height 18
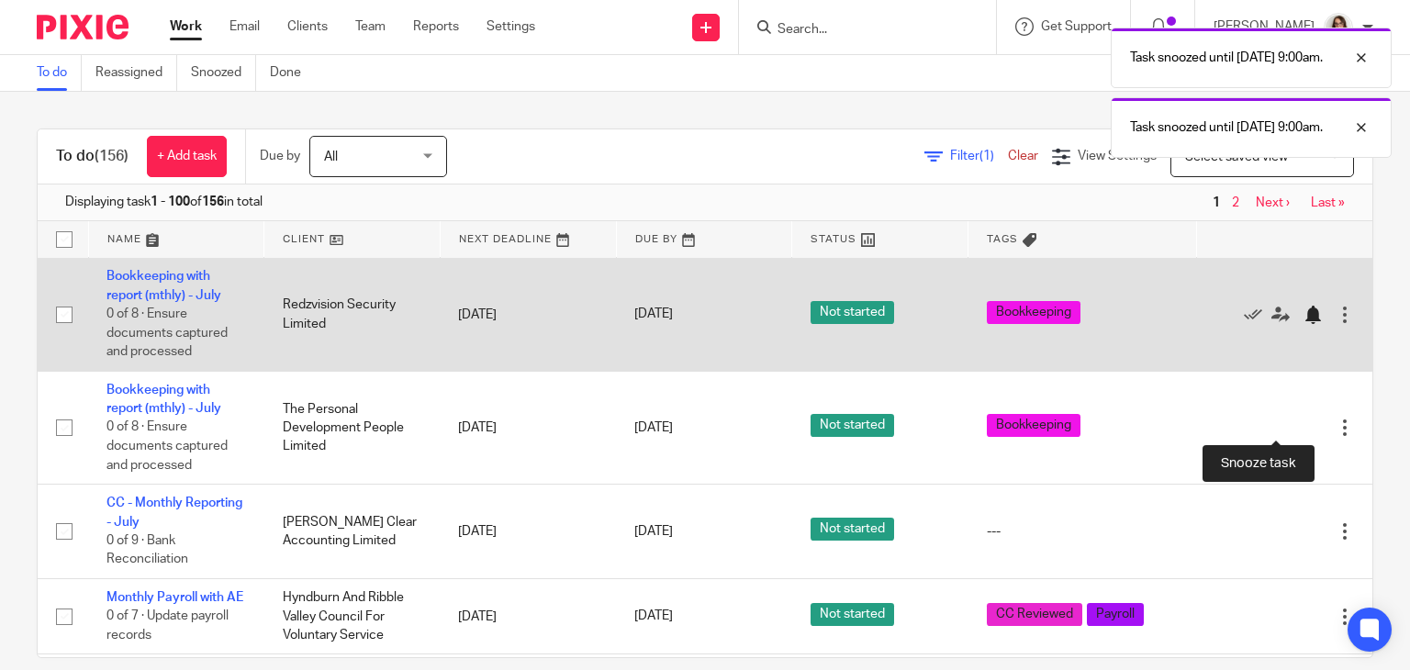
click at [1304, 324] on div at bounding box center [1313, 315] width 18 height 18
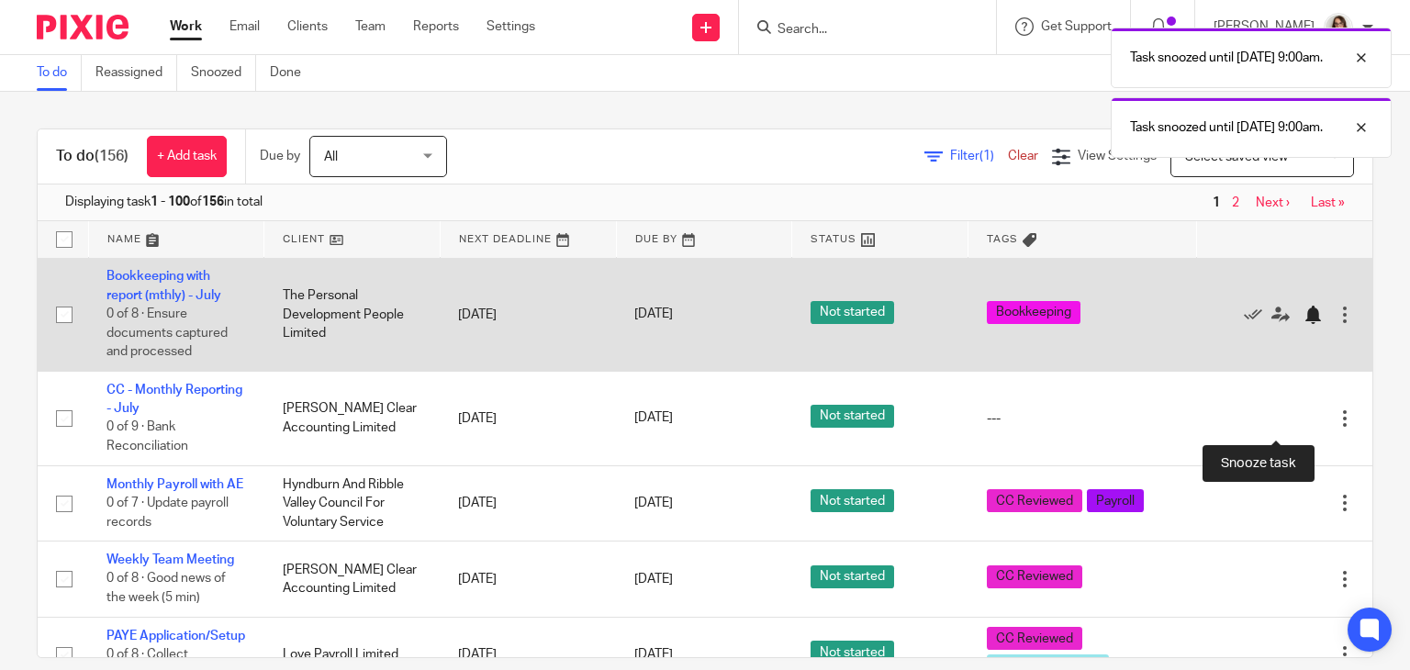
click at [1304, 324] on div at bounding box center [1313, 315] width 18 height 18
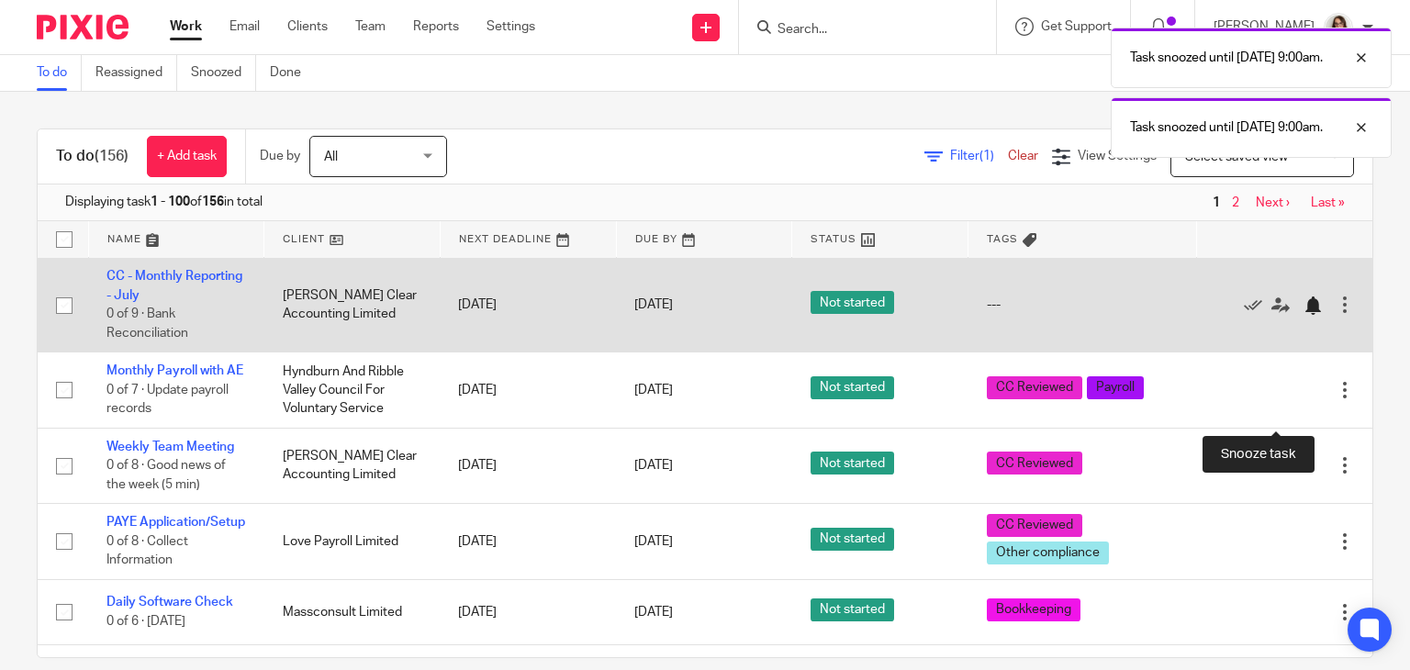
click at [1304, 315] on div at bounding box center [1313, 306] width 18 height 18
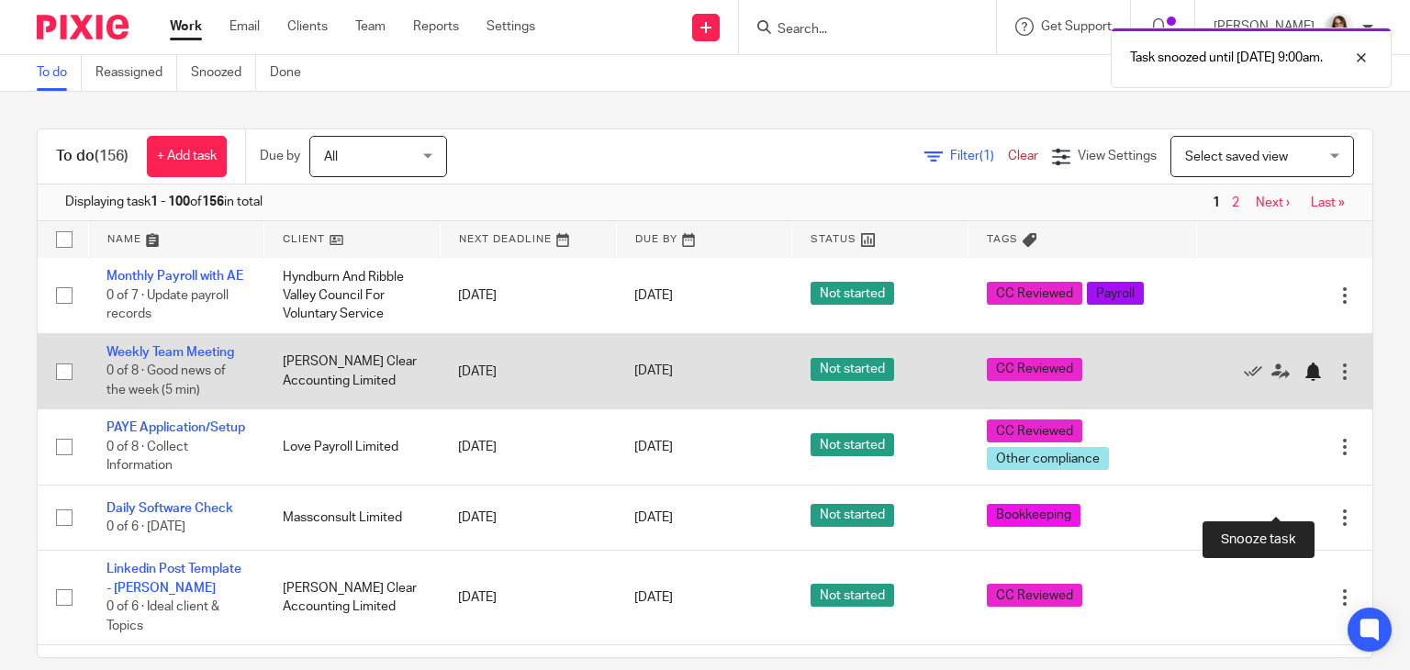
click at [1304, 381] on div at bounding box center [1313, 372] width 18 height 18
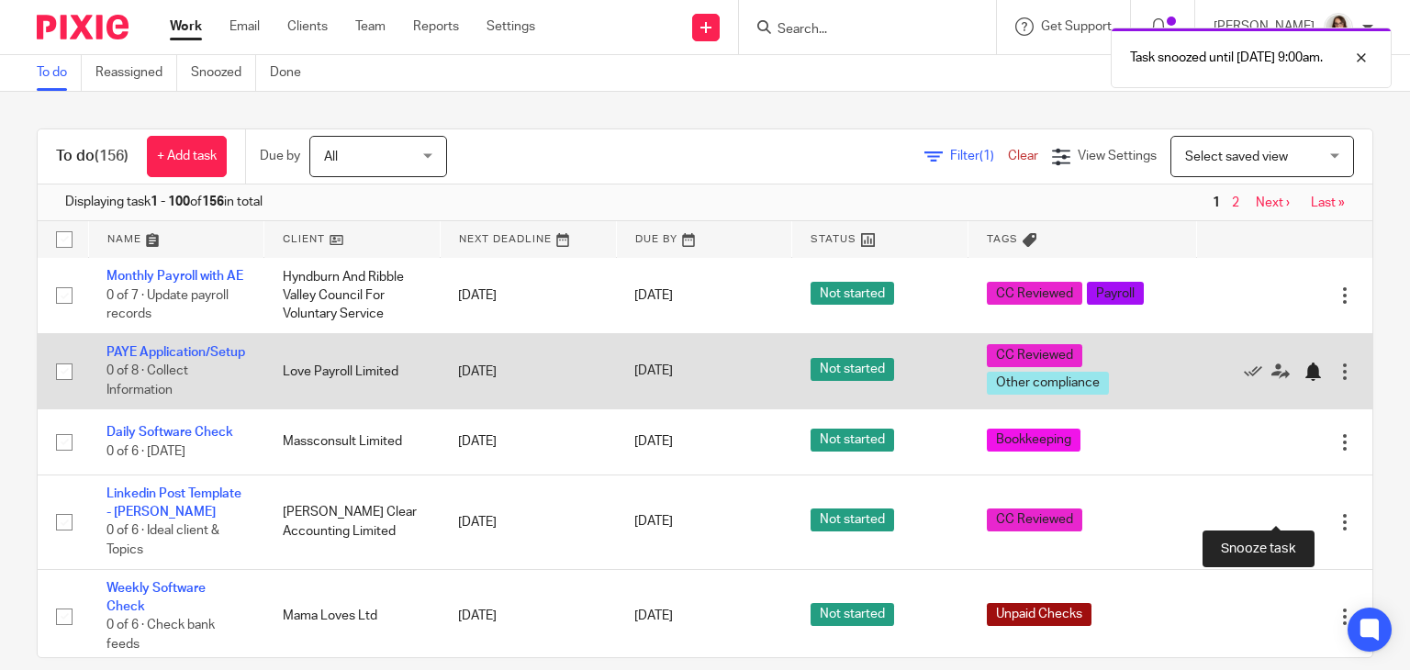
click at [1304, 381] on div at bounding box center [1313, 372] width 18 height 18
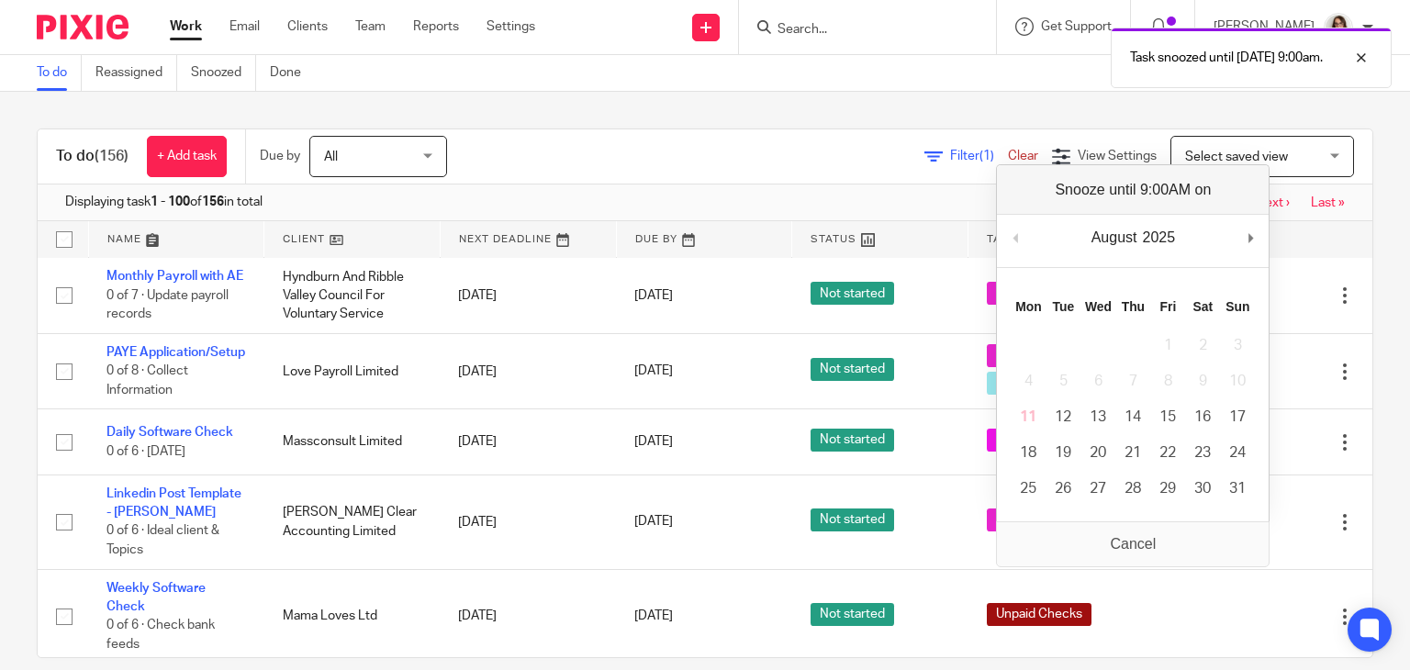
click at [1348, 416] on div "To do (156) + Add task Due by All All Today Tomorrow This week Next week This m…" at bounding box center [705, 381] width 1410 height 578
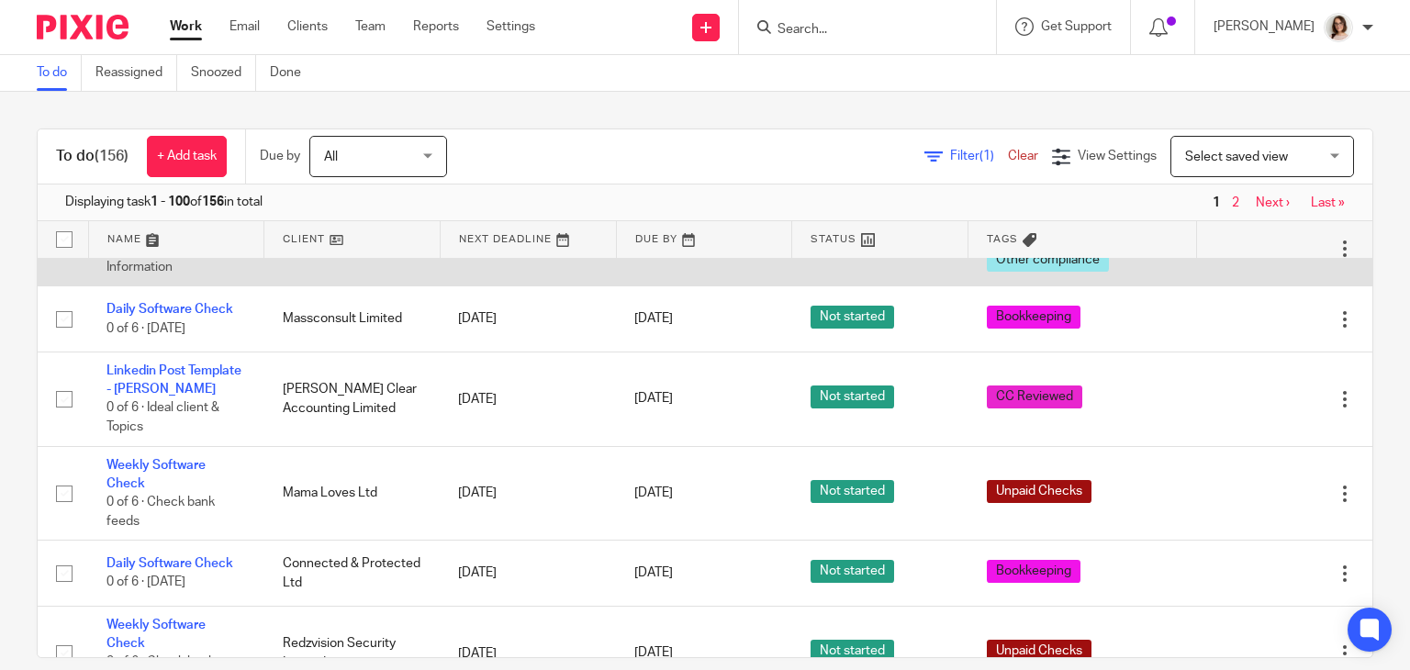
scroll to position [4219, 0]
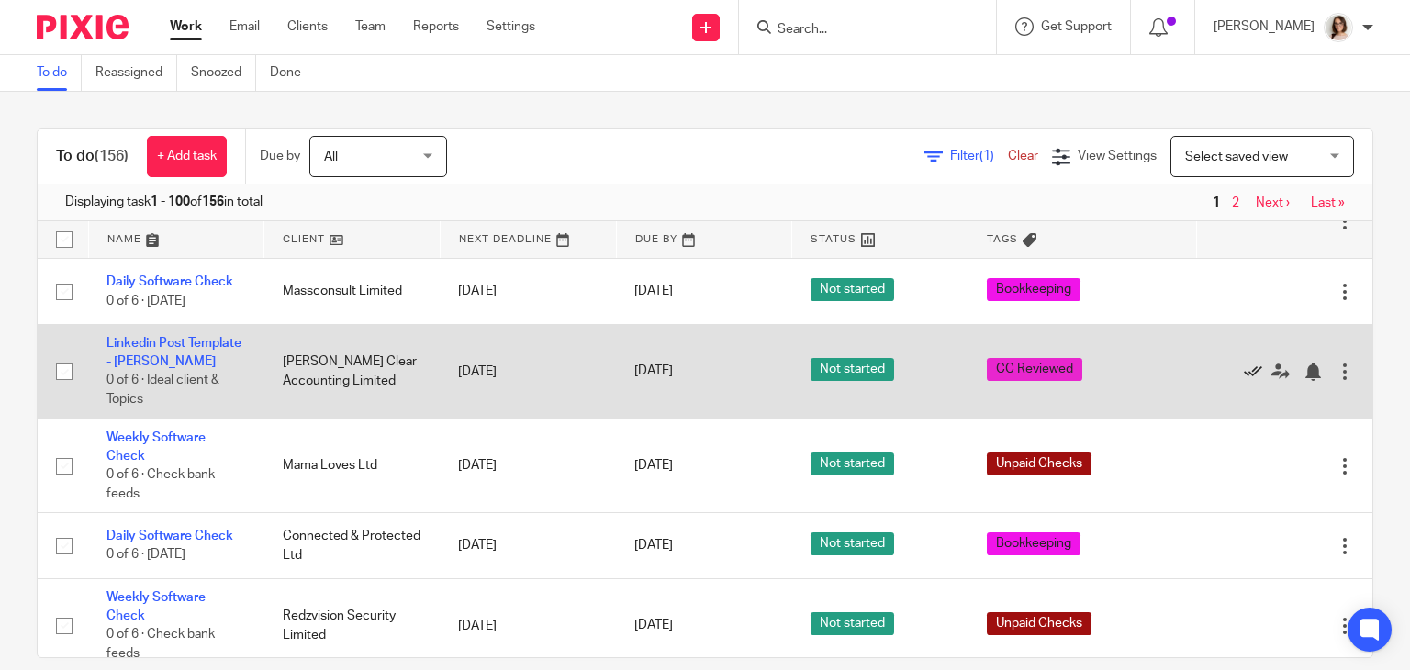
click at [1244, 381] on icon at bounding box center [1253, 372] width 18 height 18
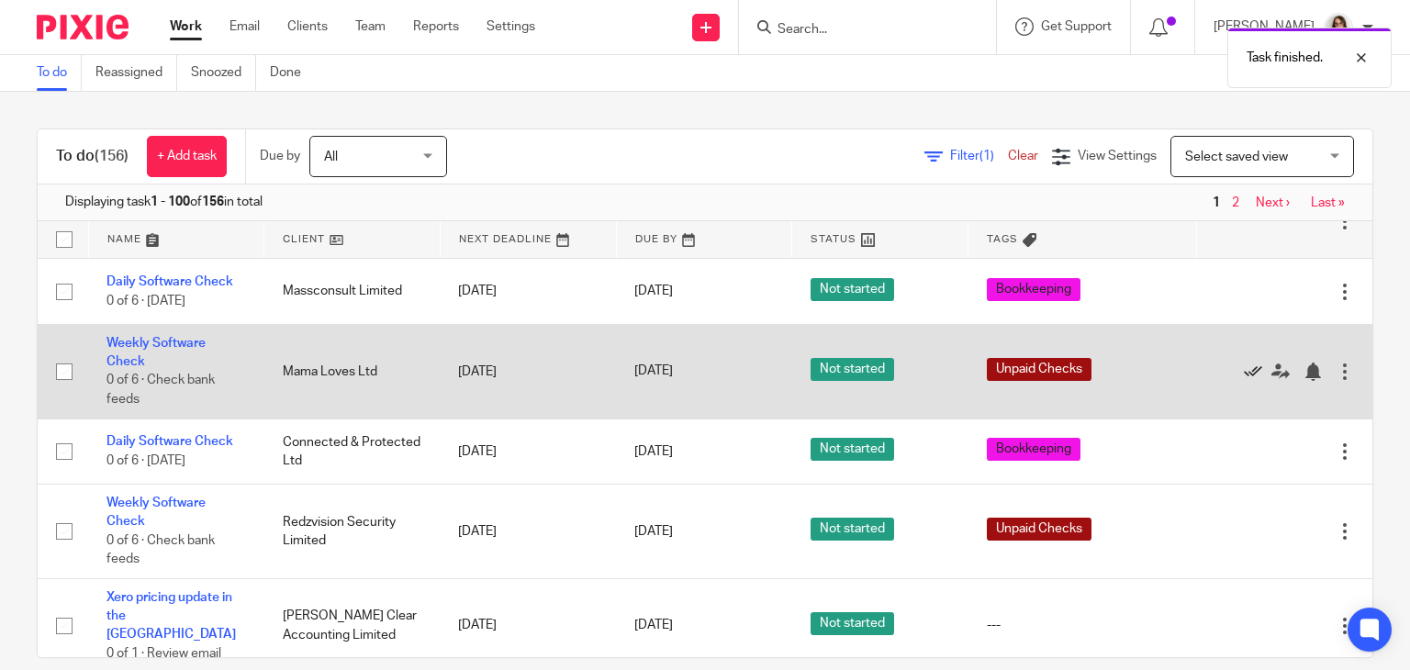
click at [1244, 381] on icon at bounding box center [1253, 372] width 18 height 18
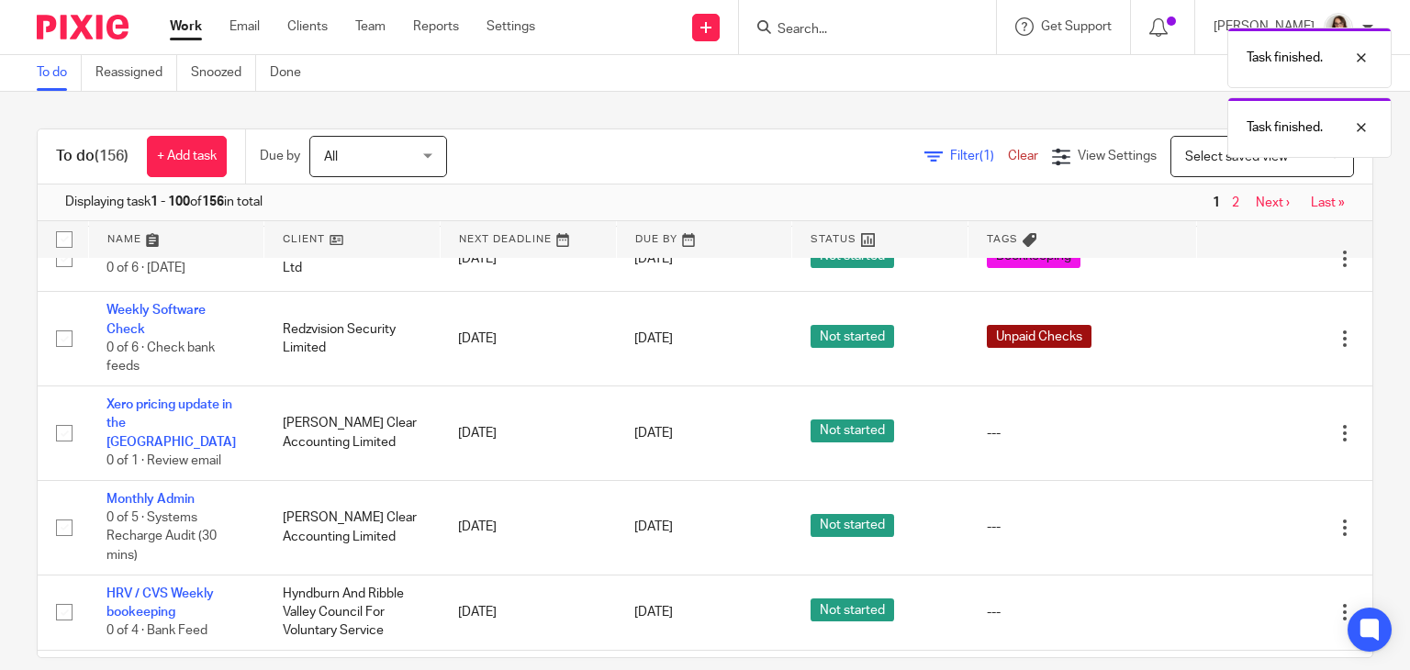
scroll to position [4318, 0]
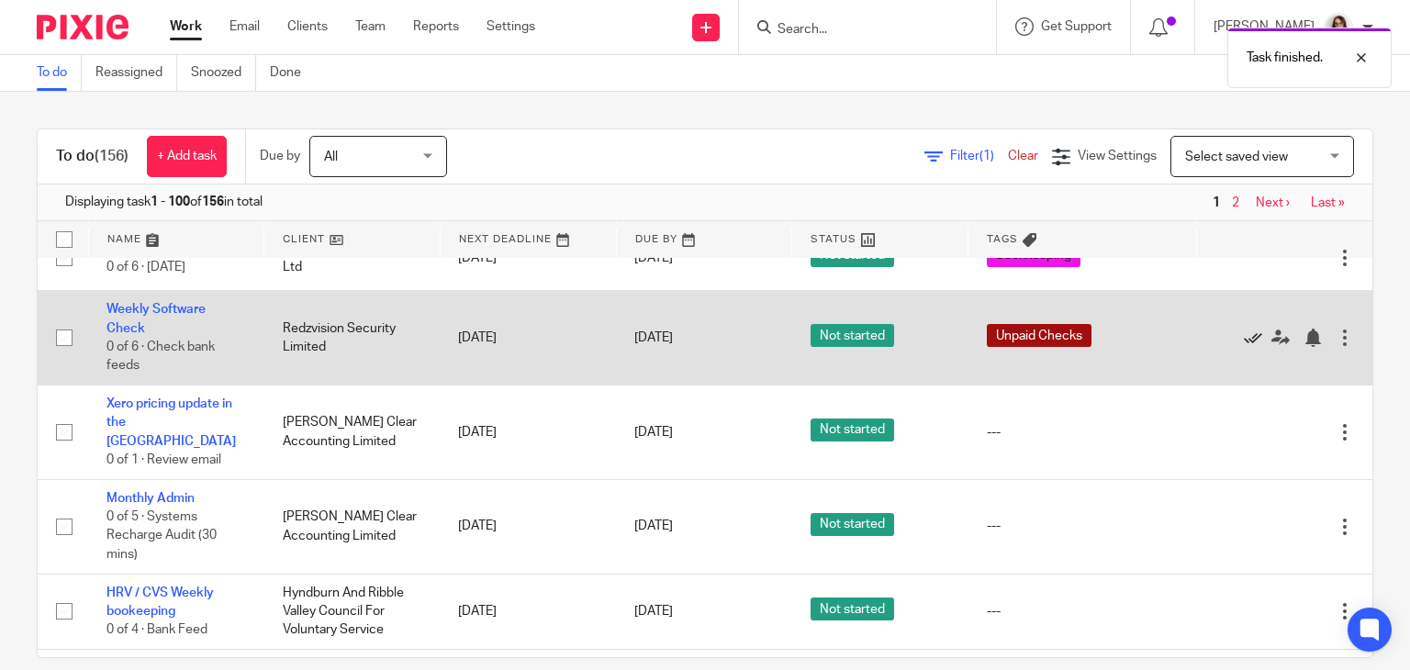
click at [1244, 347] on icon at bounding box center [1253, 338] width 18 height 18
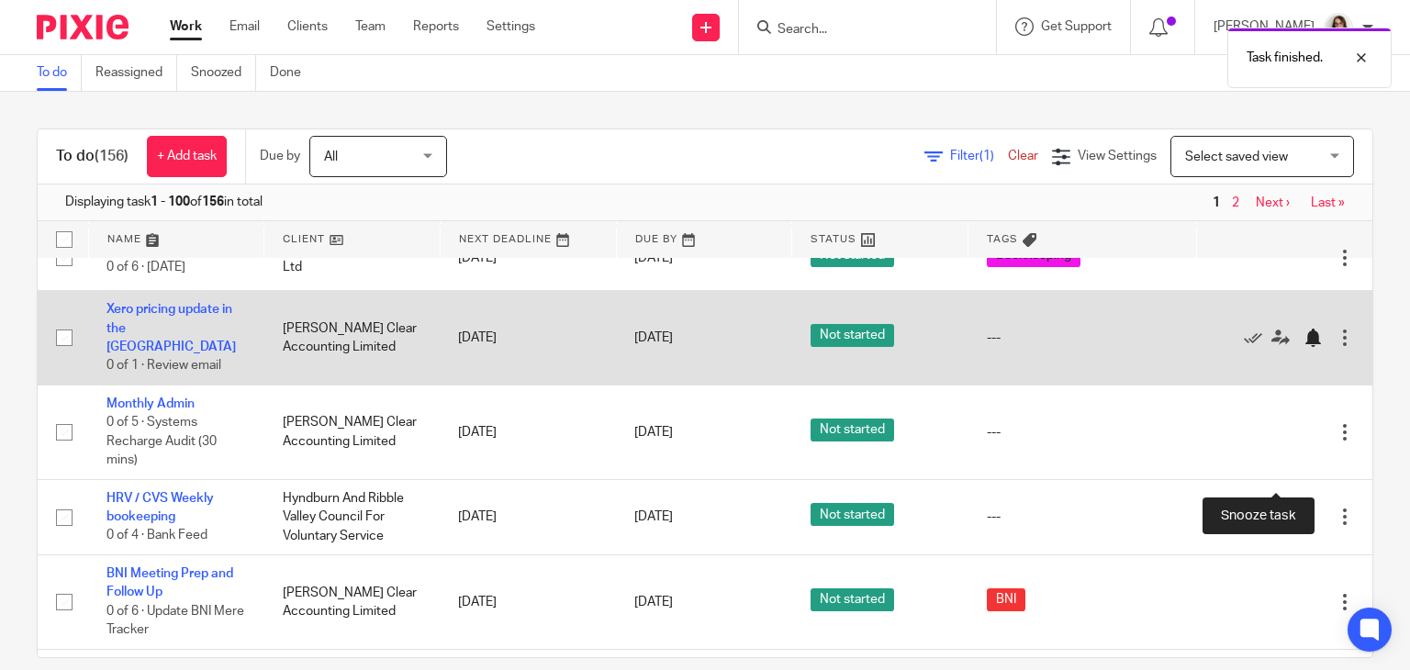
click at [1304, 347] on div at bounding box center [1313, 338] width 18 height 18
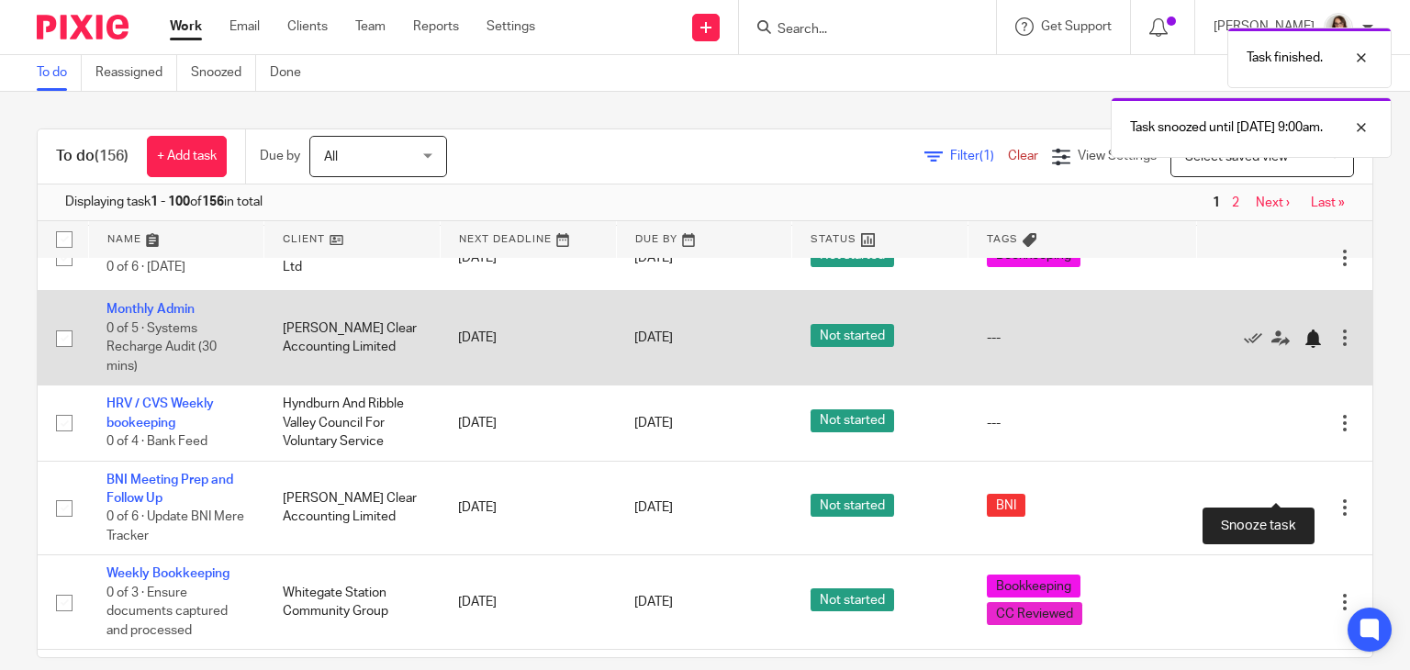
click at [1304, 348] on div at bounding box center [1313, 339] width 18 height 18
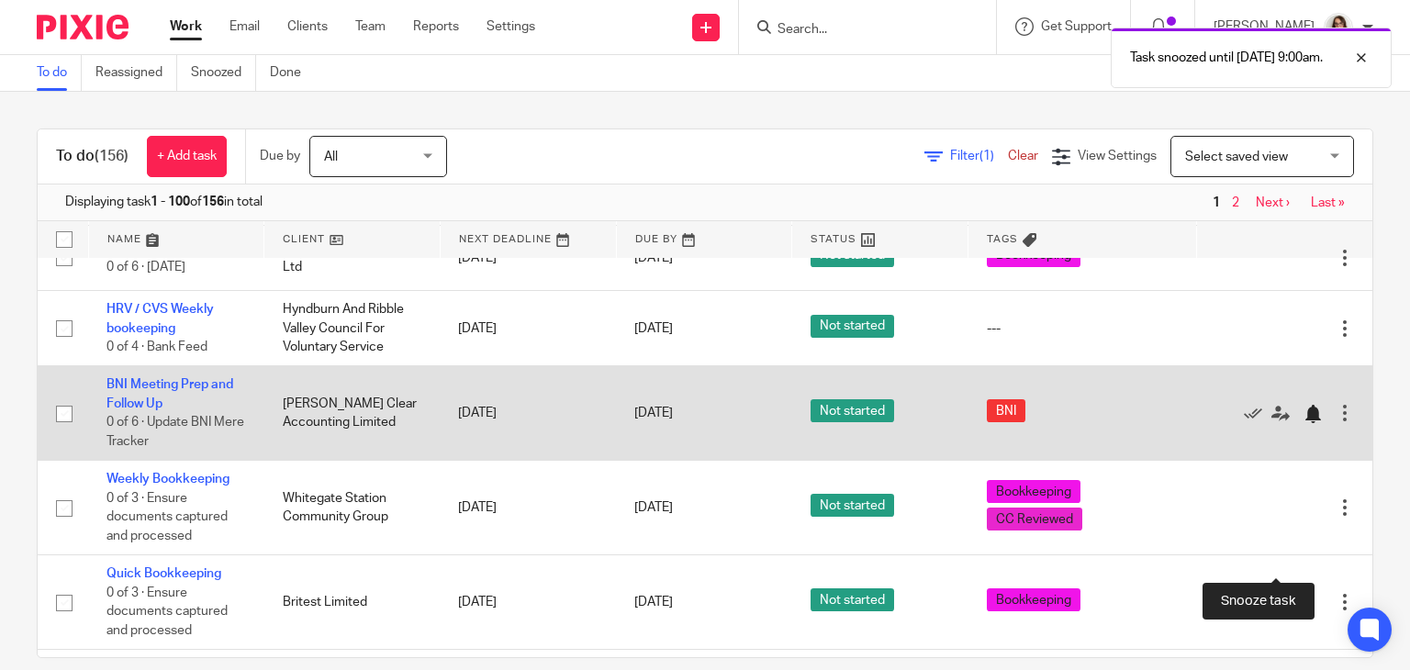
click at [1304, 423] on div at bounding box center [1313, 414] width 18 height 18
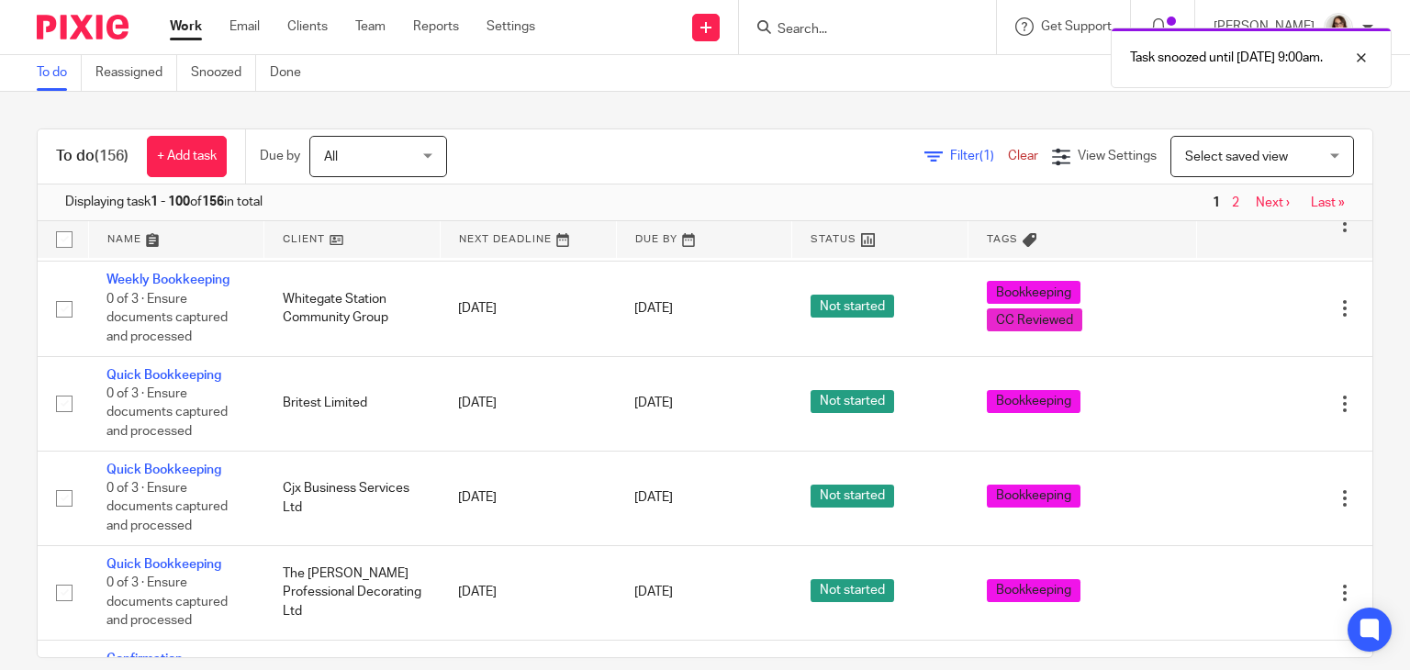
scroll to position [4461, 0]
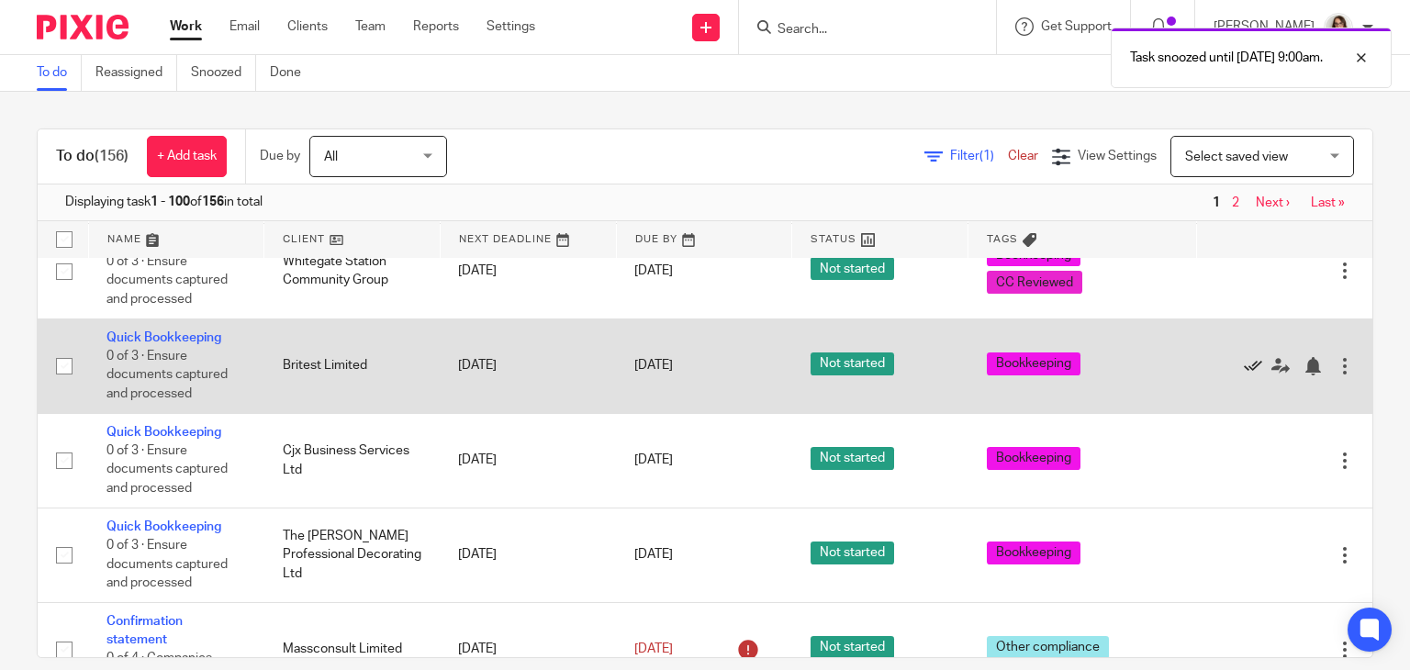
click at [1244, 375] on icon at bounding box center [1253, 366] width 18 height 18
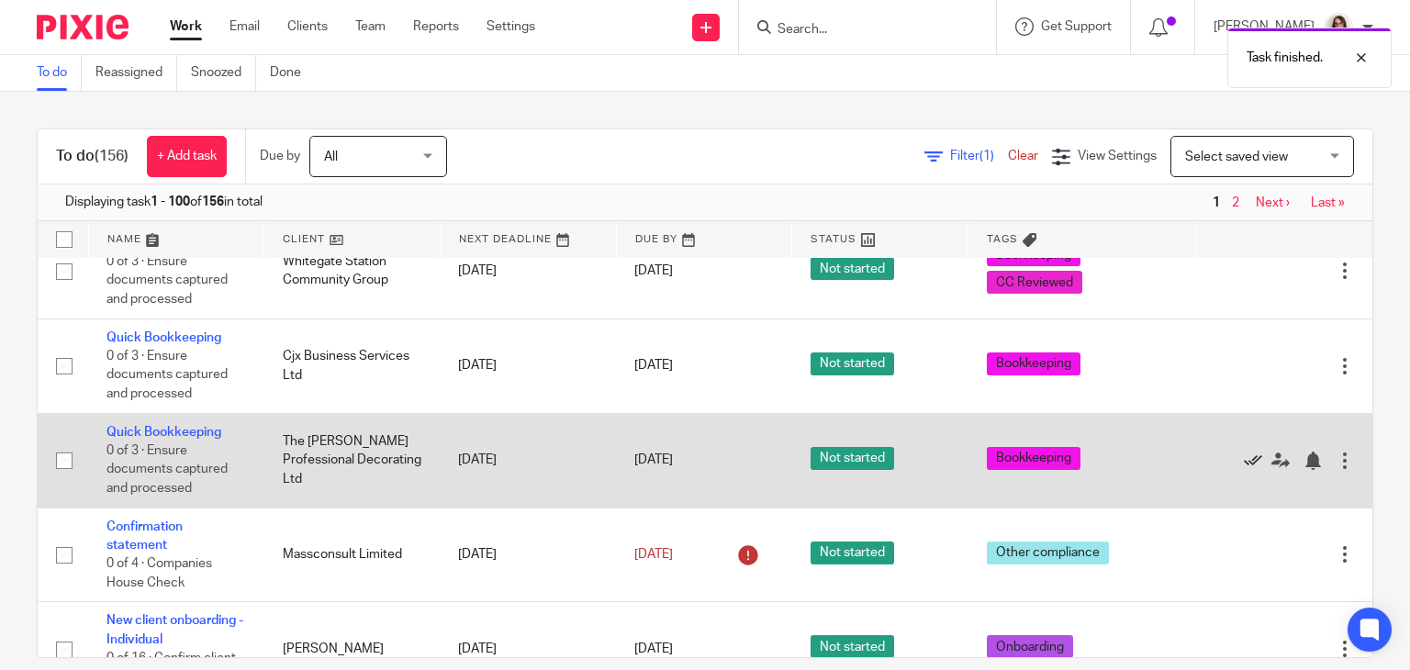
click at [1244, 470] on icon at bounding box center [1253, 461] width 18 height 18
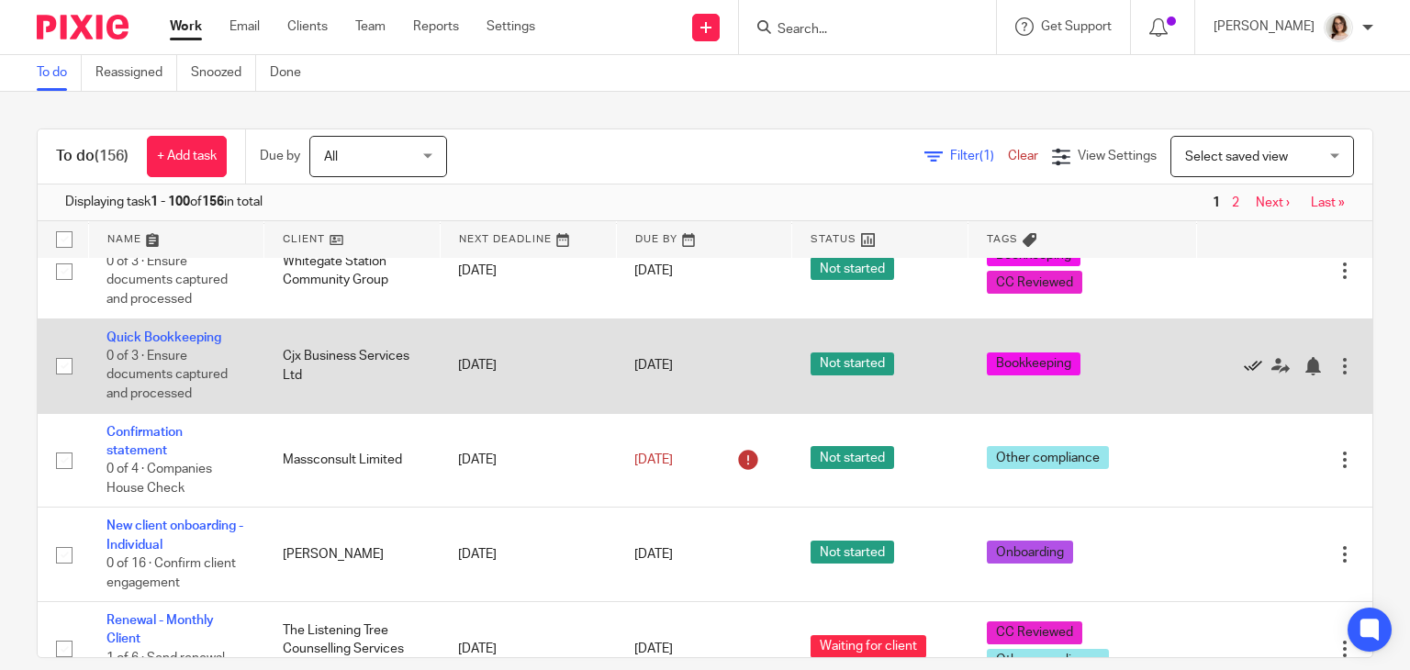
click at [1244, 375] on icon at bounding box center [1253, 366] width 18 height 18
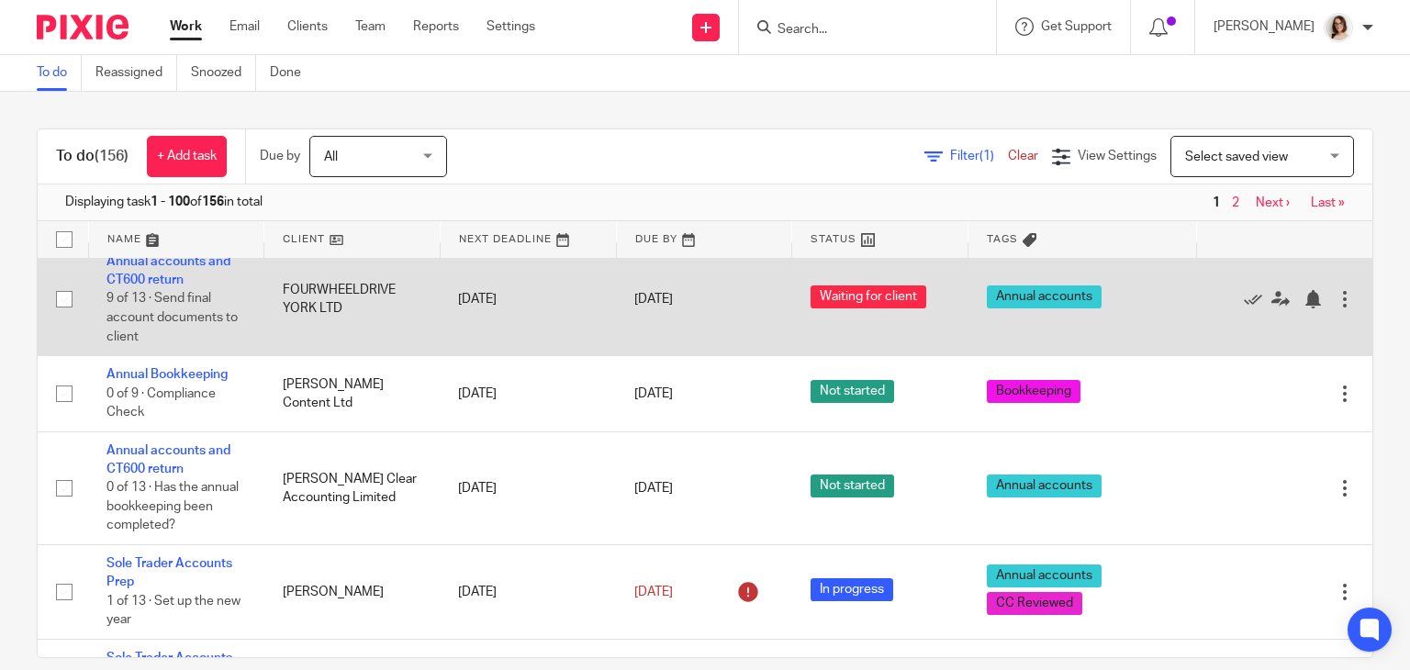
scroll to position [4823, 0]
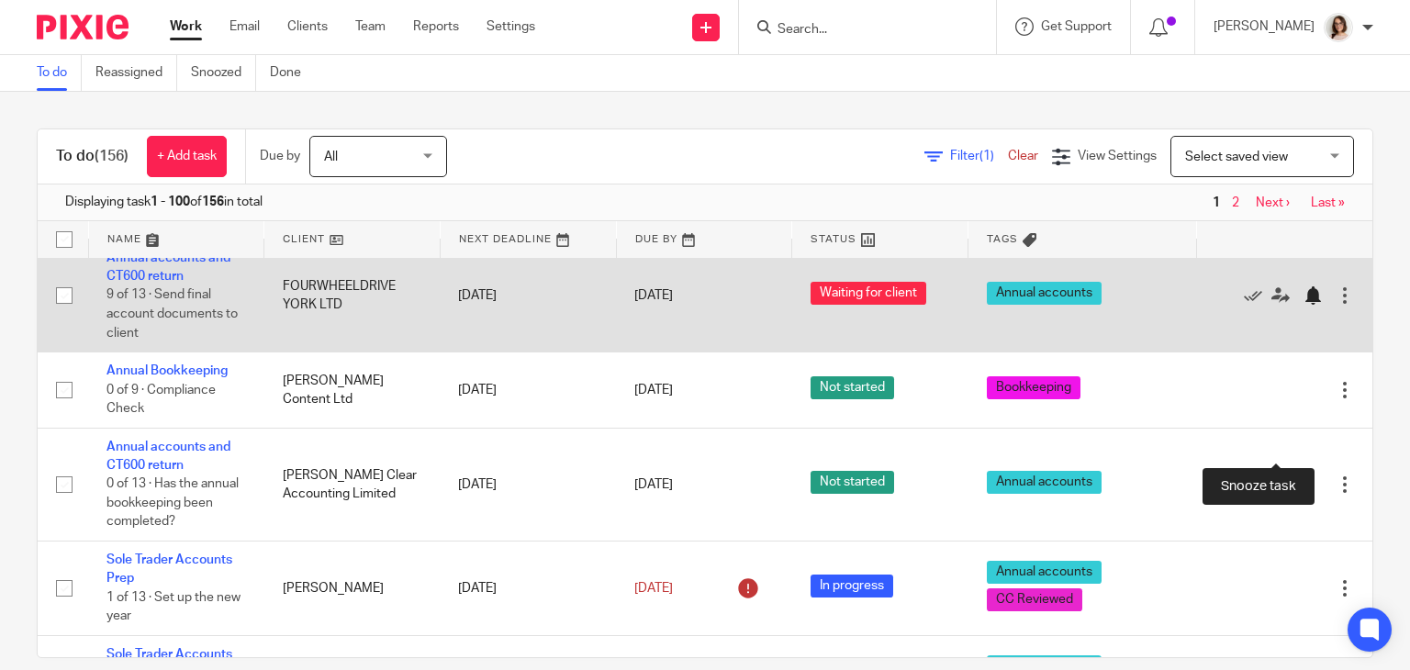
click at [1304, 305] on div at bounding box center [1313, 295] width 18 height 18
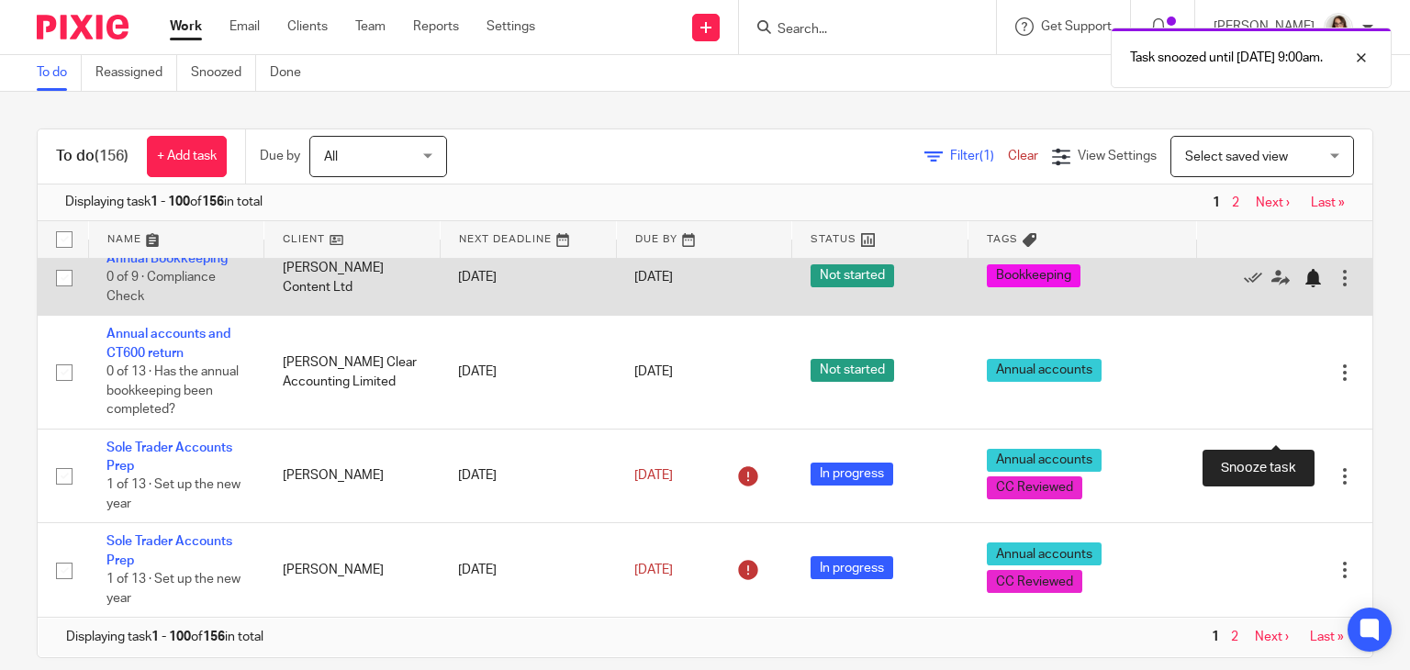
click at [1304, 287] on div at bounding box center [1313, 278] width 18 height 18
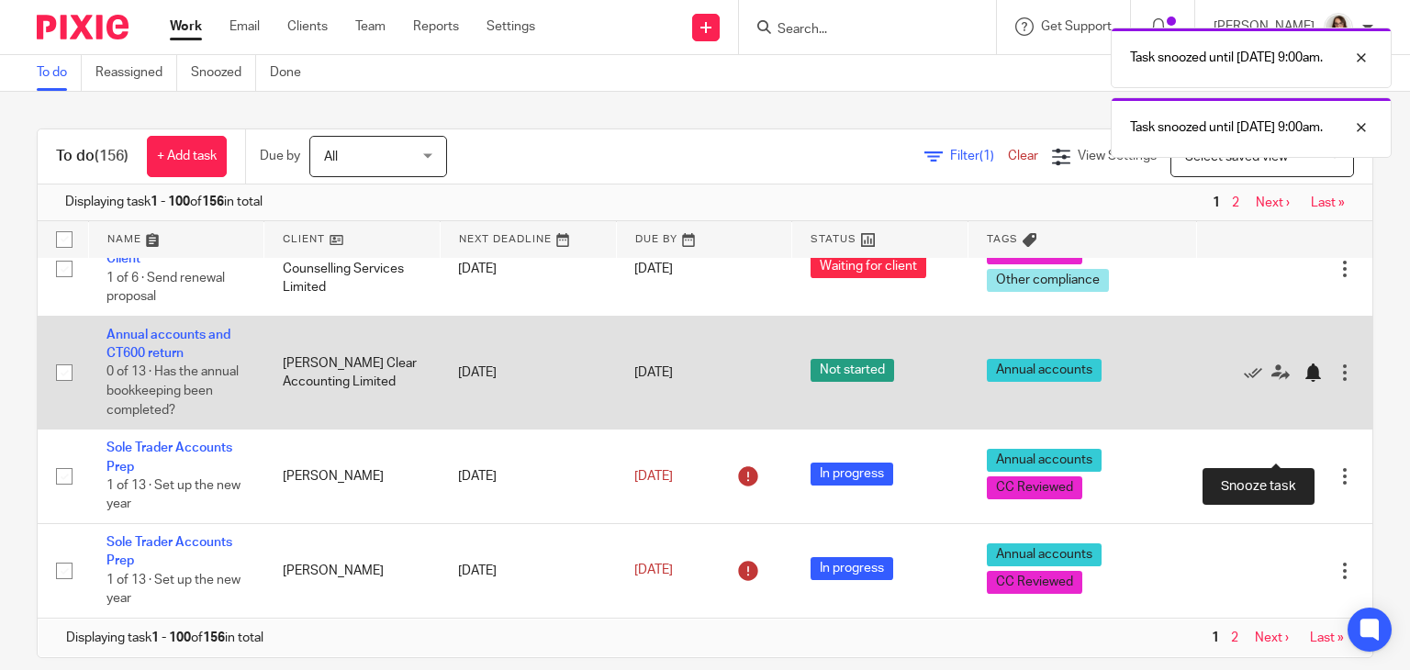
click at [1304, 382] on div at bounding box center [1313, 373] width 18 height 18
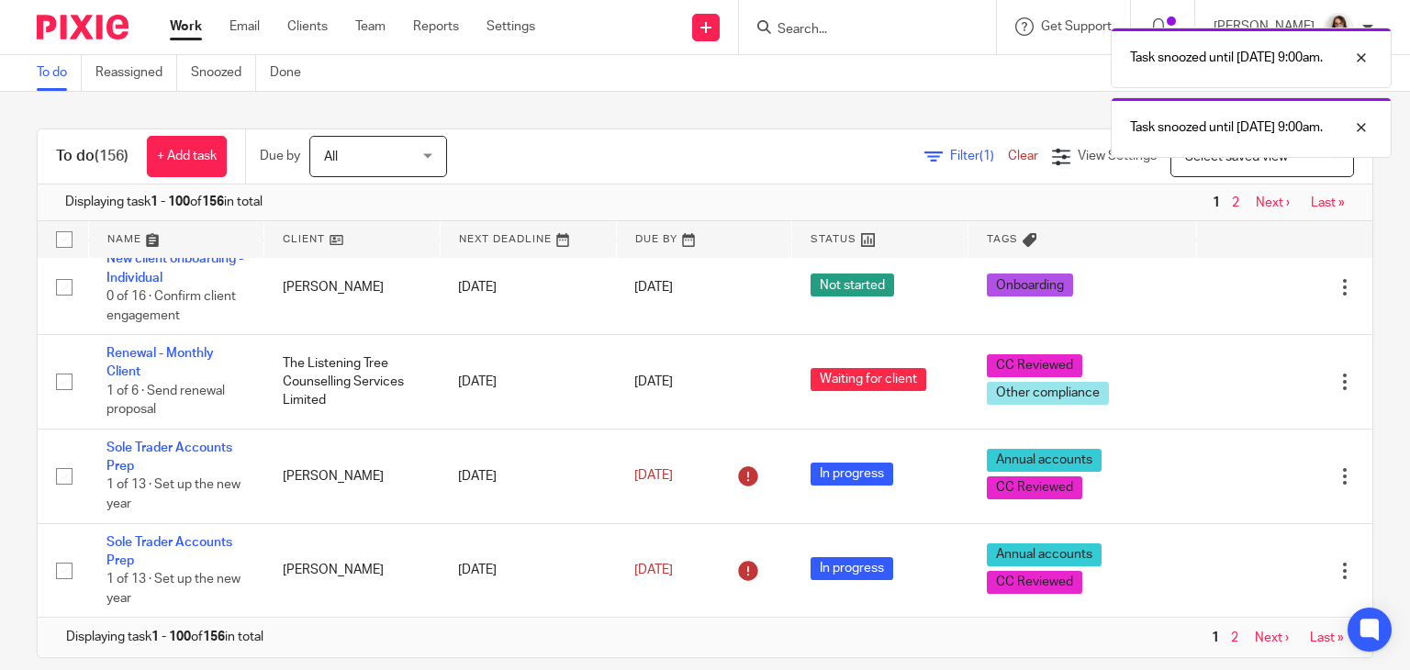
scroll to position [4788, 0]
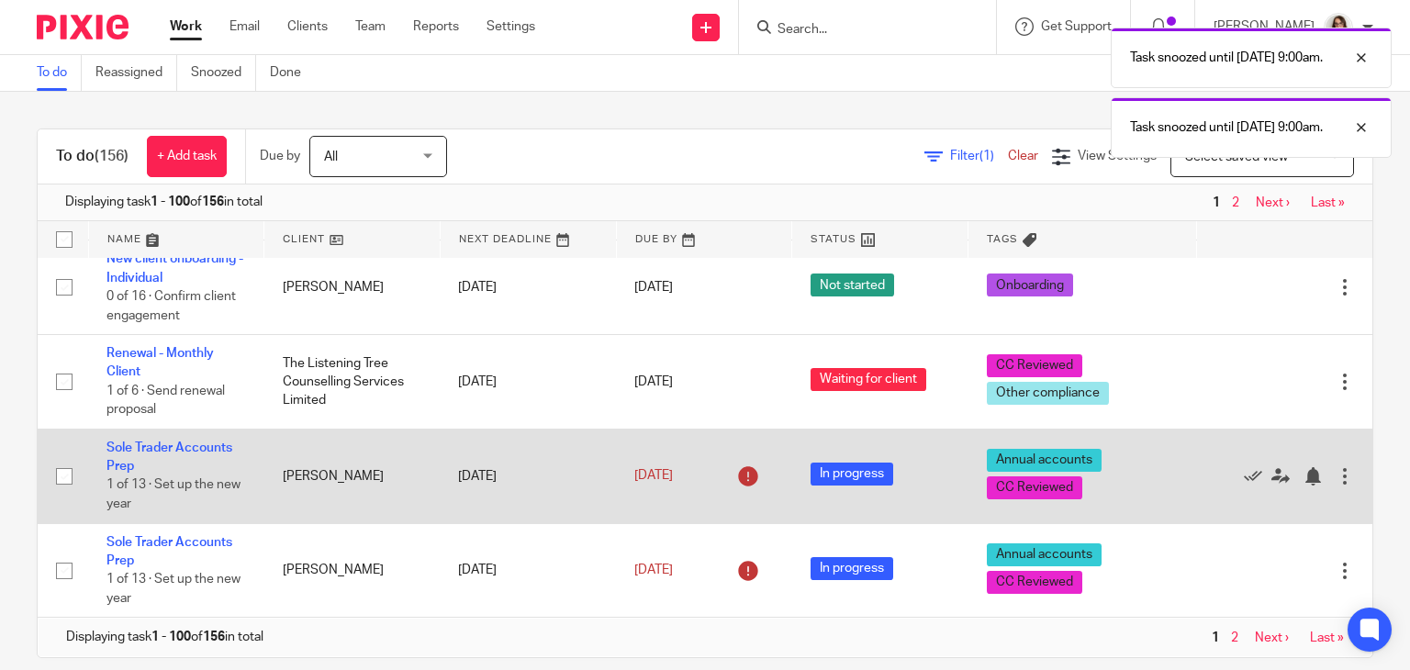
click at [1271, 486] on div "Edit task Delete" at bounding box center [1285, 476] width 140 height 46
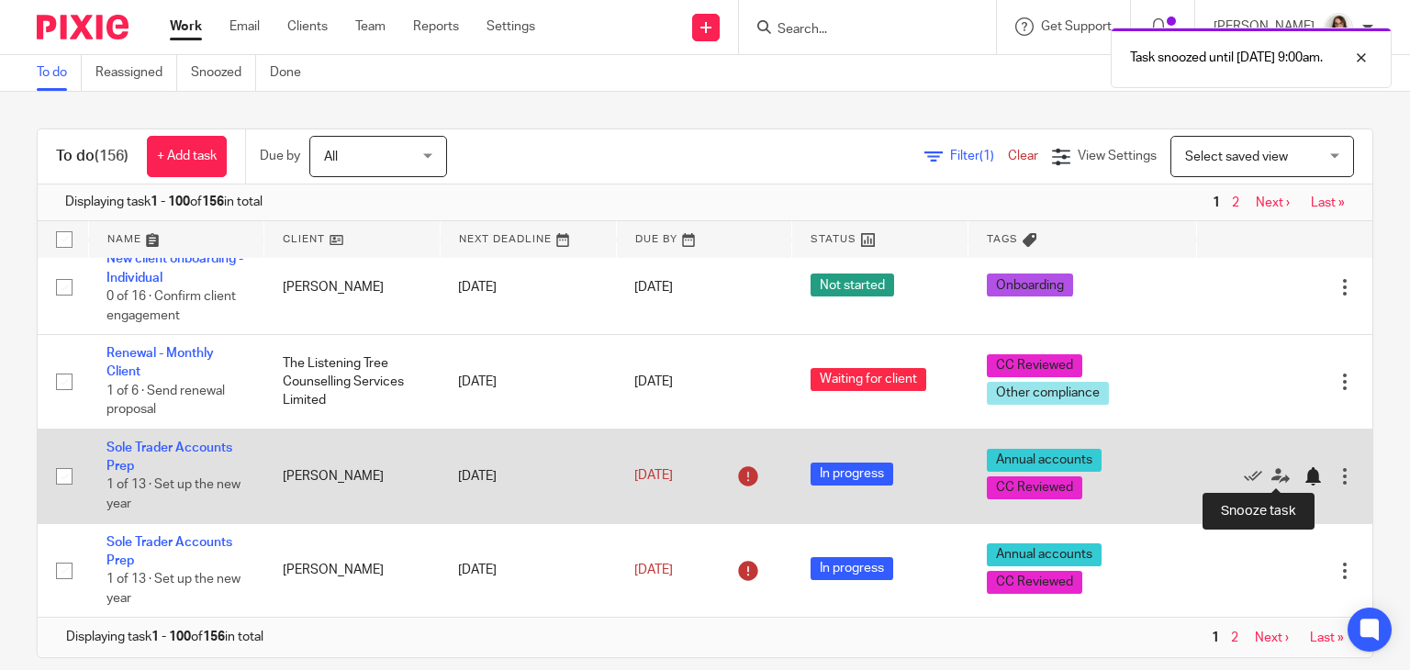
click at [1304, 470] on div at bounding box center [1313, 476] width 18 height 18
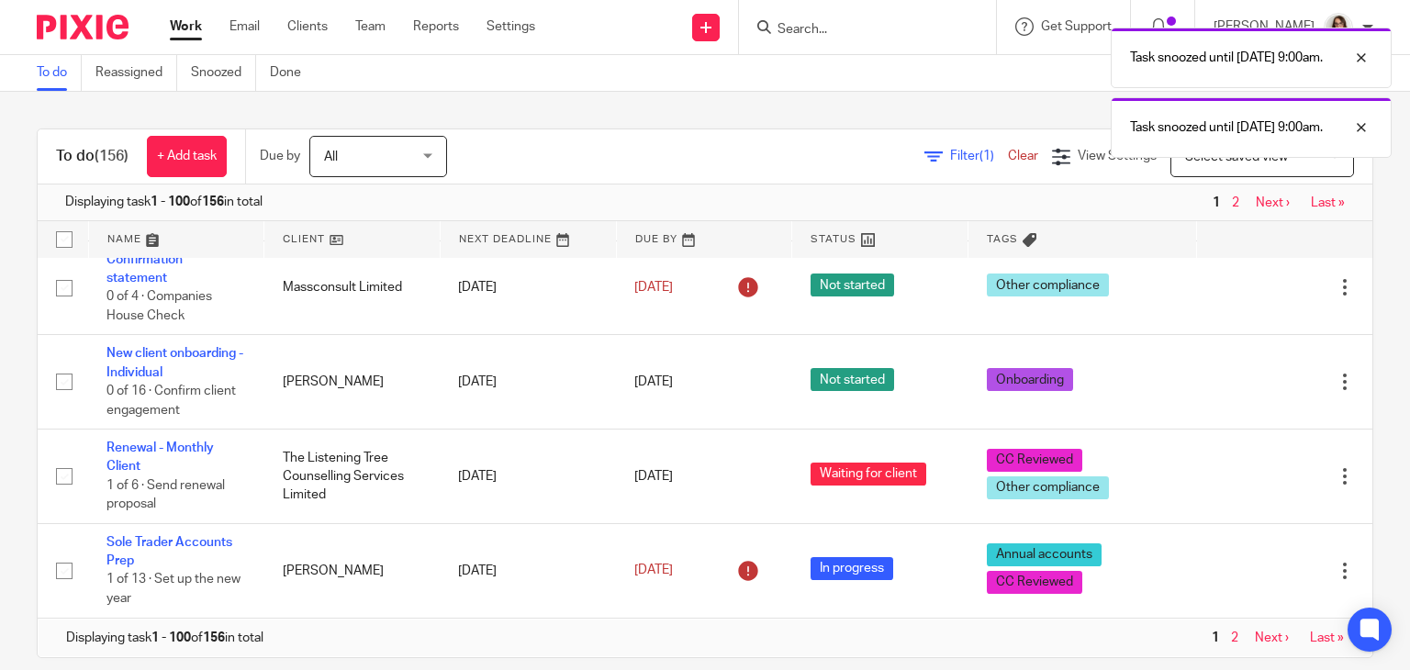
scroll to position [4693, 0]
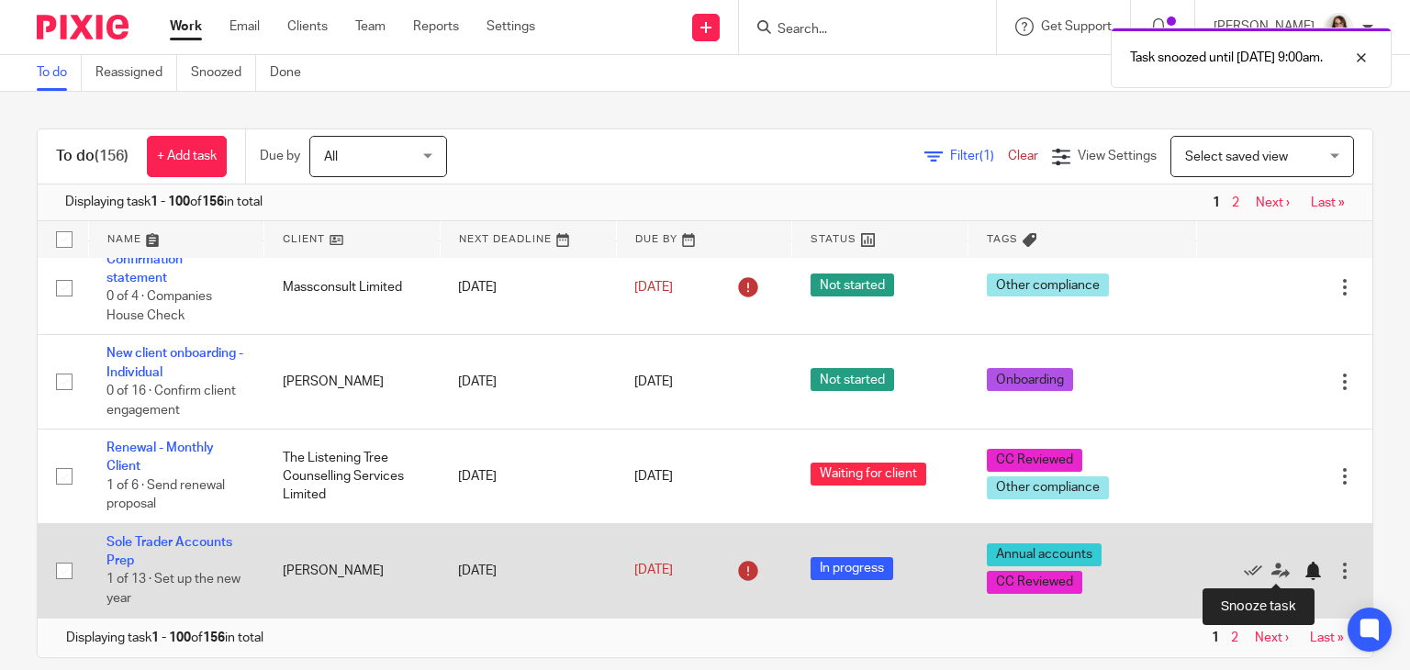
click at [1304, 570] on div at bounding box center [1313, 571] width 18 height 18
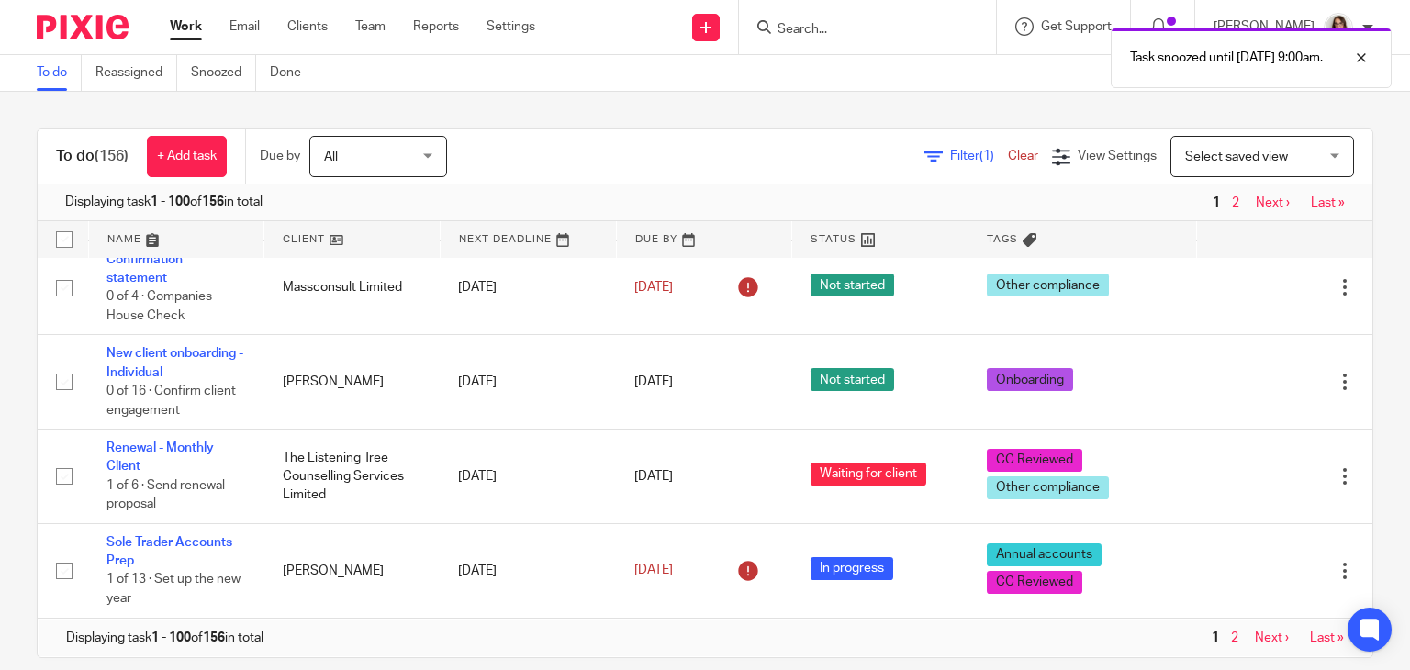
scroll to position [4598, 0]
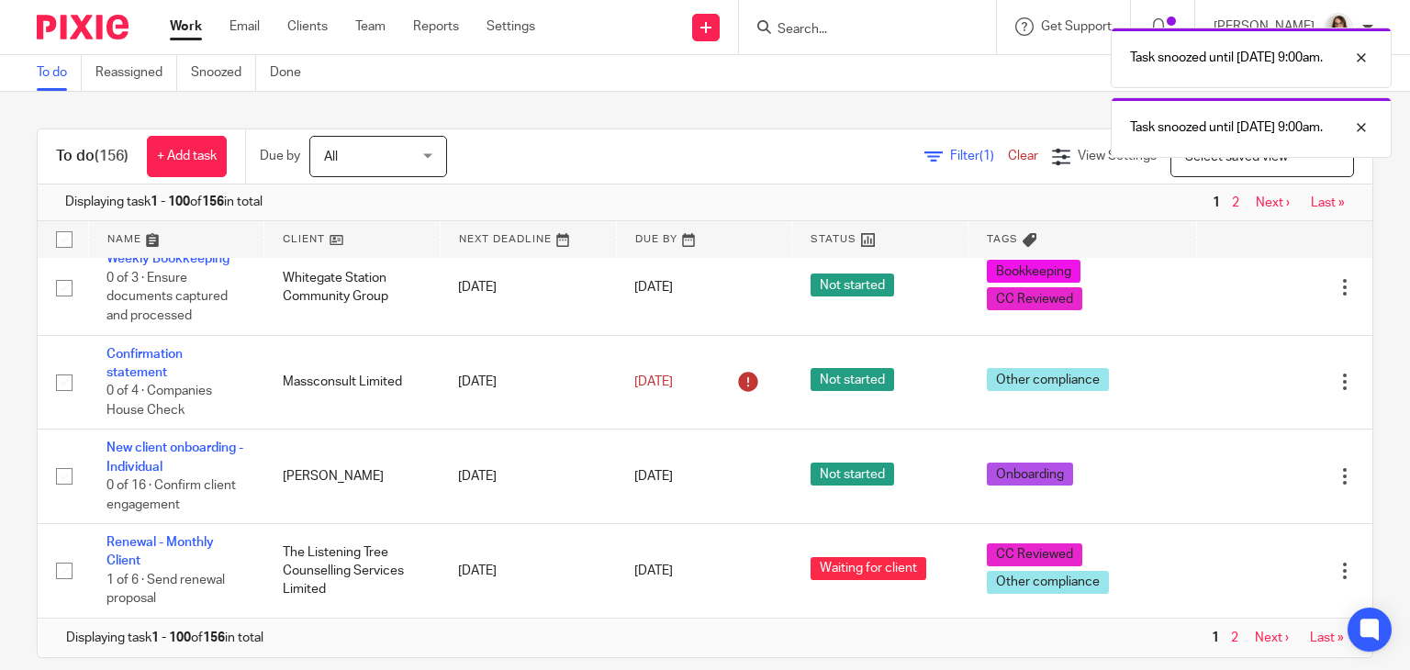
click at [190, 29] on link "Work" at bounding box center [186, 26] width 32 height 18
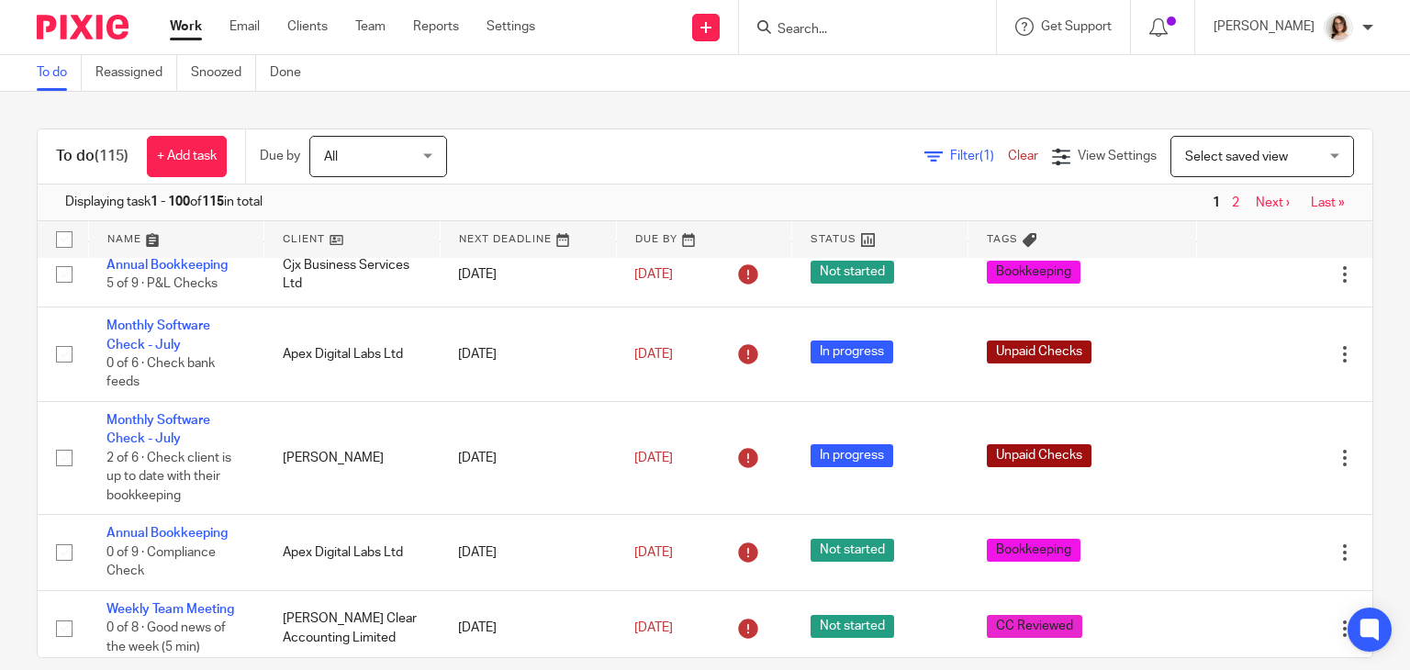
scroll to position [2376, 0]
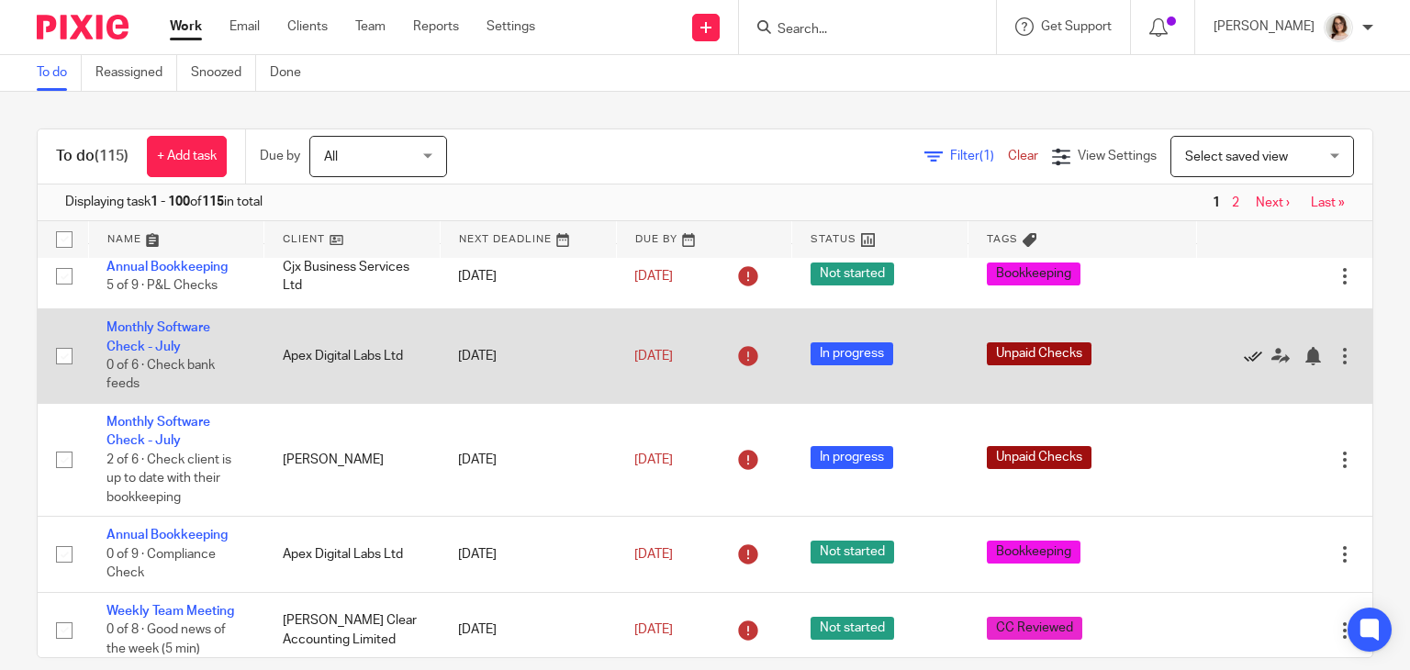
click at [1244, 365] on icon at bounding box center [1253, 356] width 18 height 18
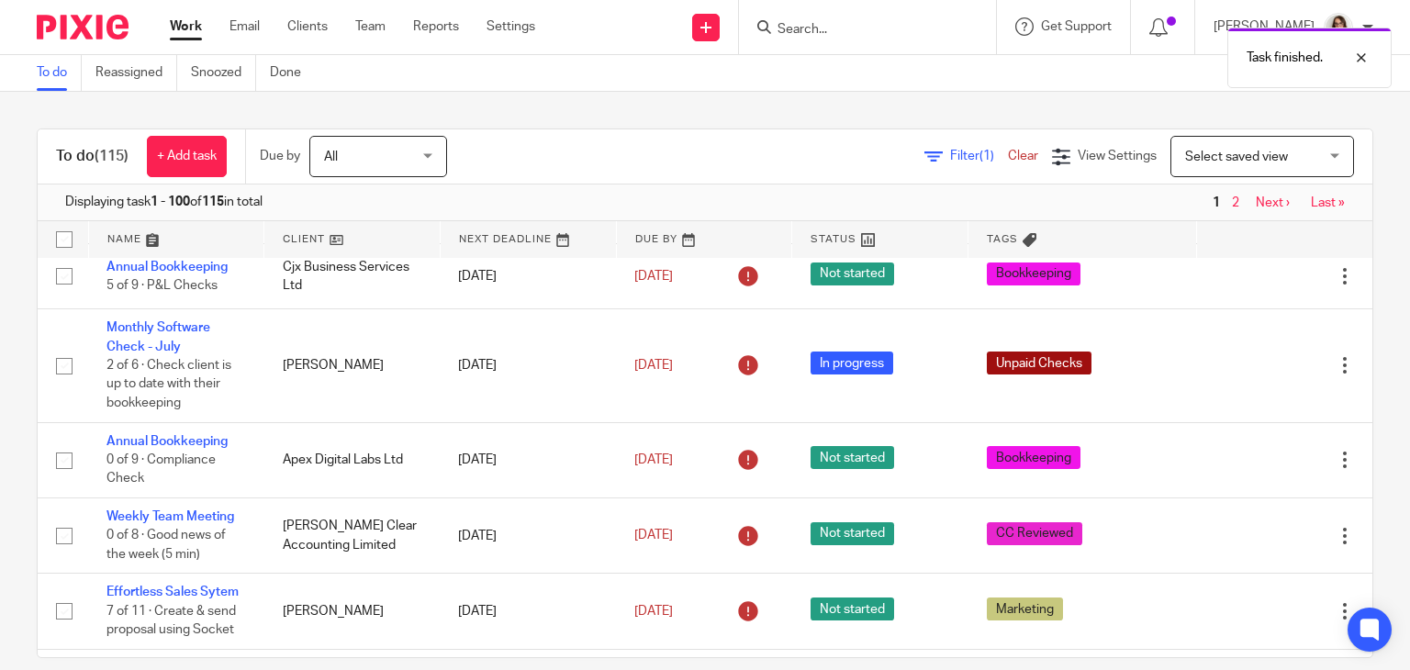
click at [1244, 375] on icon at bounding box center [1253, 366] width 18 height 18
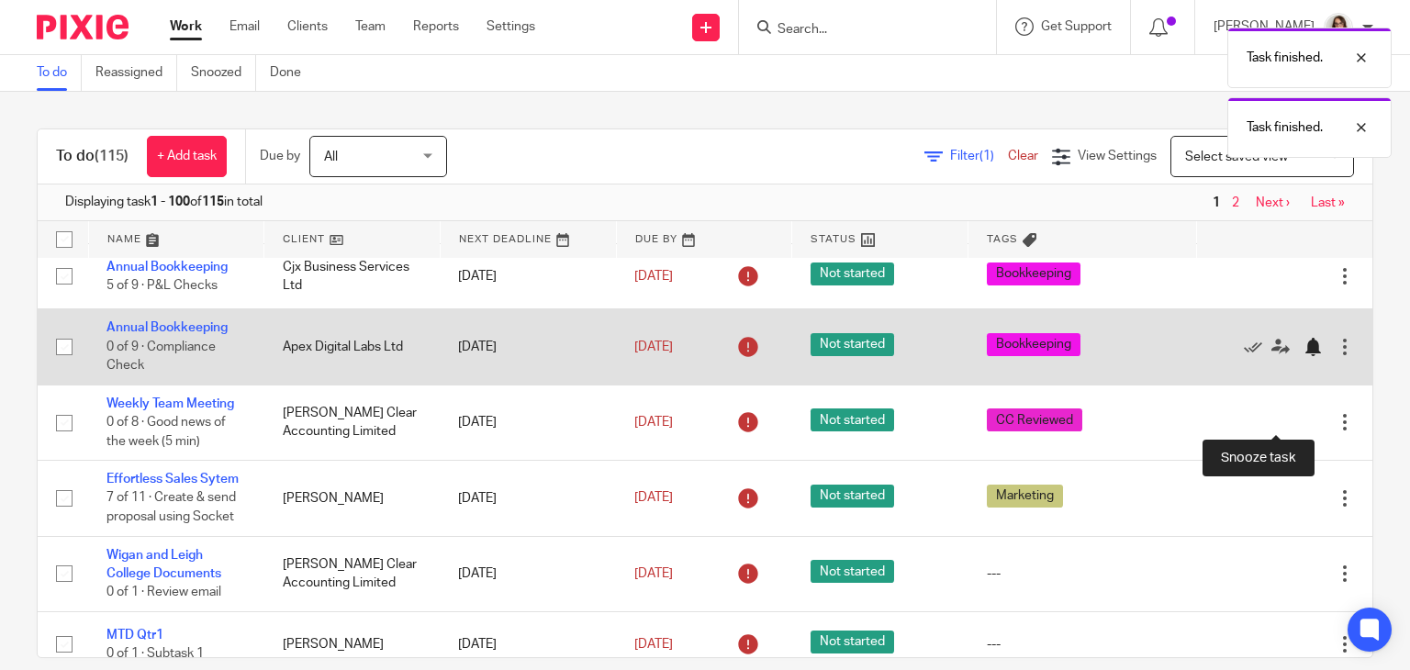
click at [1304, 356] on div at bounding box center [1313, 347] width 18 height 18
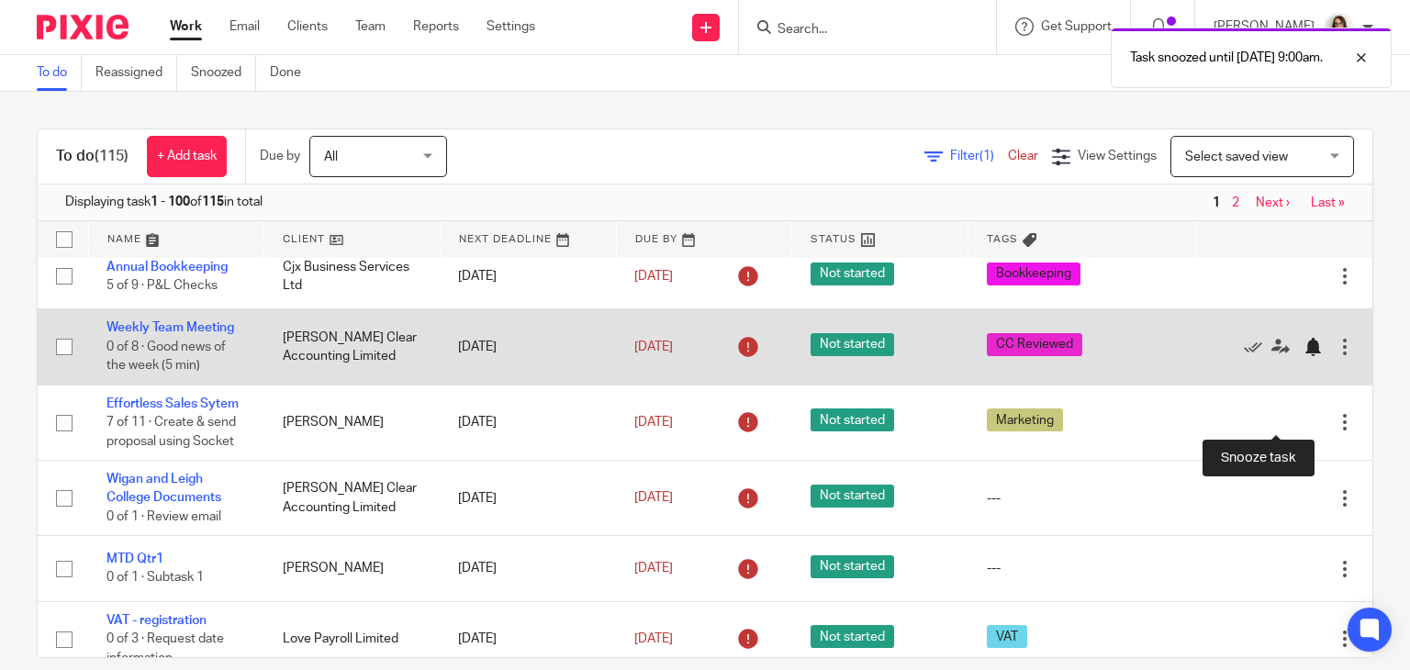
click at [1304, 356] on div at bounding box center [1313, 347] width 18 height 18
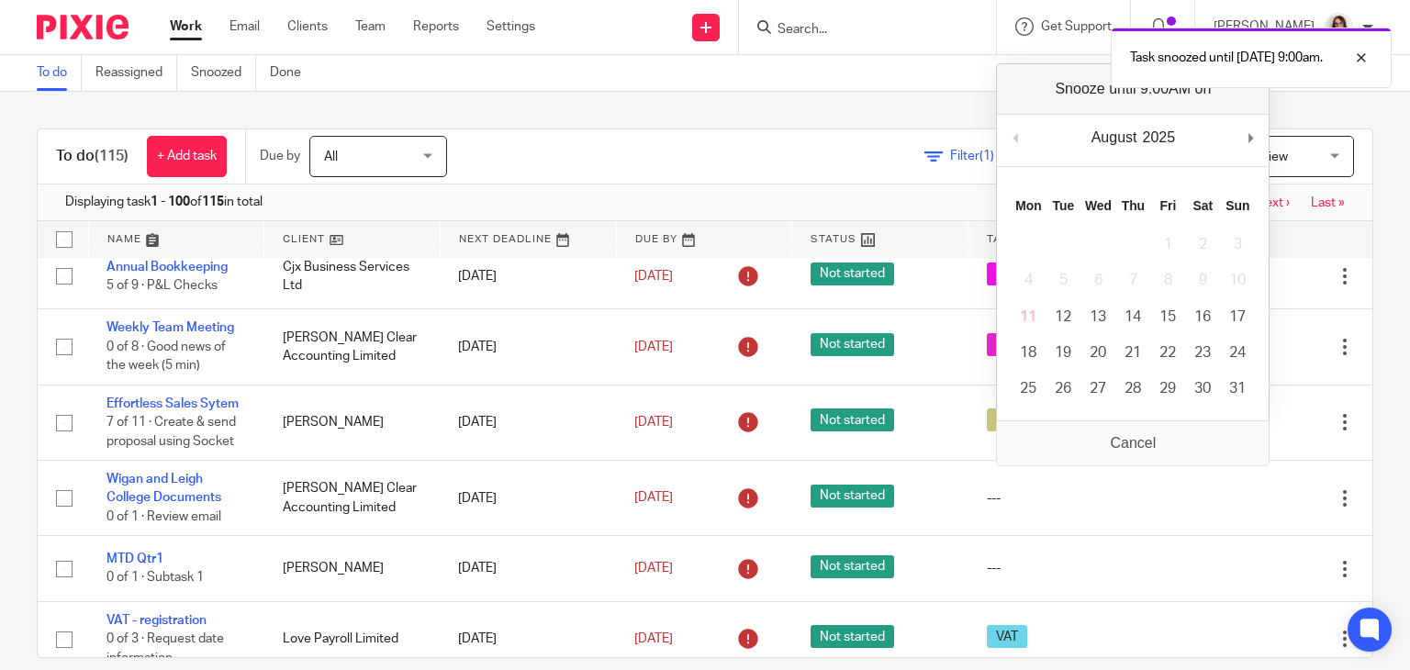
click at [1349, 416] on div "To do (115) + Add task Due by All All [DATE] [DATE] This week Next week This mo…" at bounding box center [705, 381] width 1410 height 578
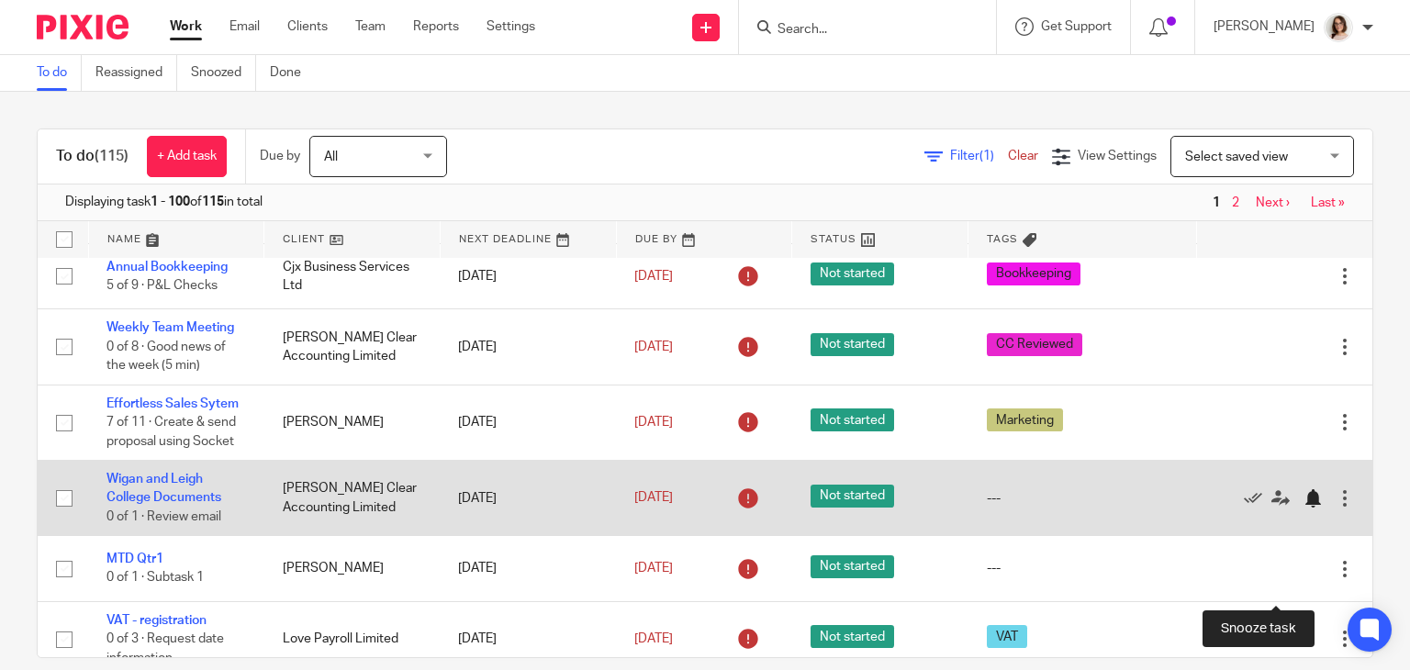
click at [1304, 508] on div at bounding box center [1313, 498] width 18 height 18
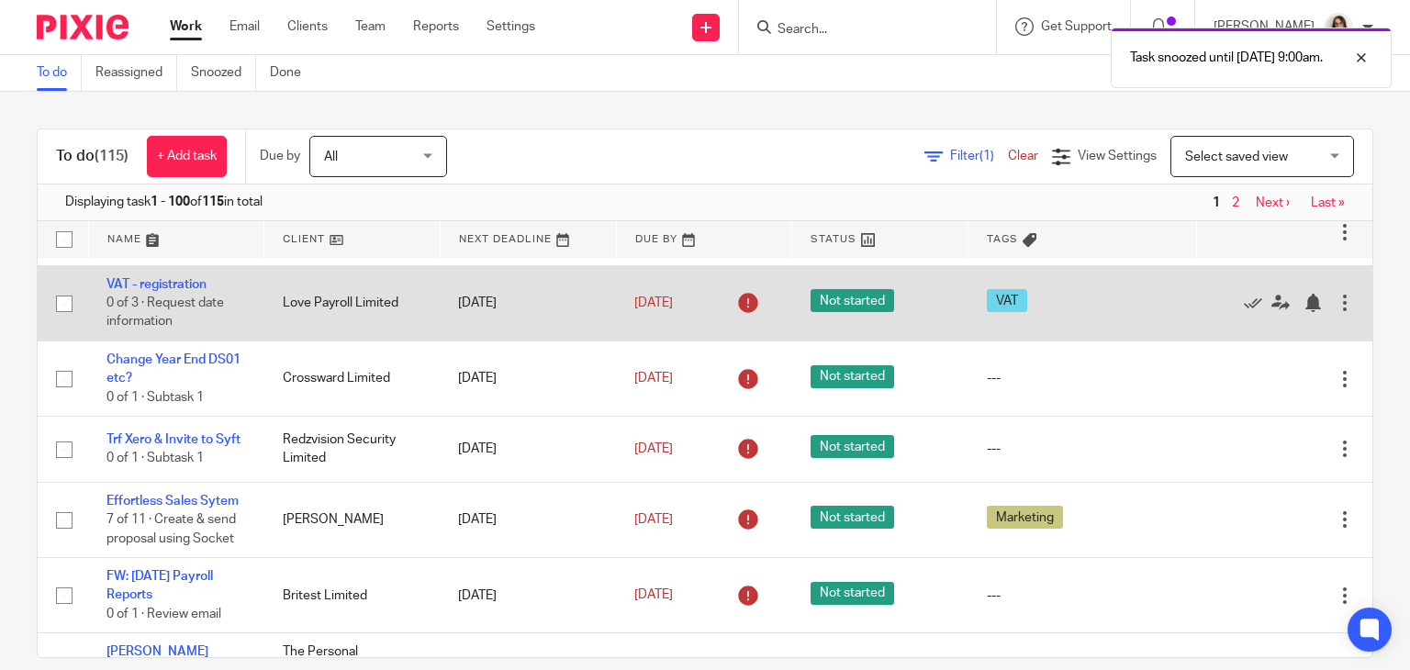
scroll to position [2659, 0]
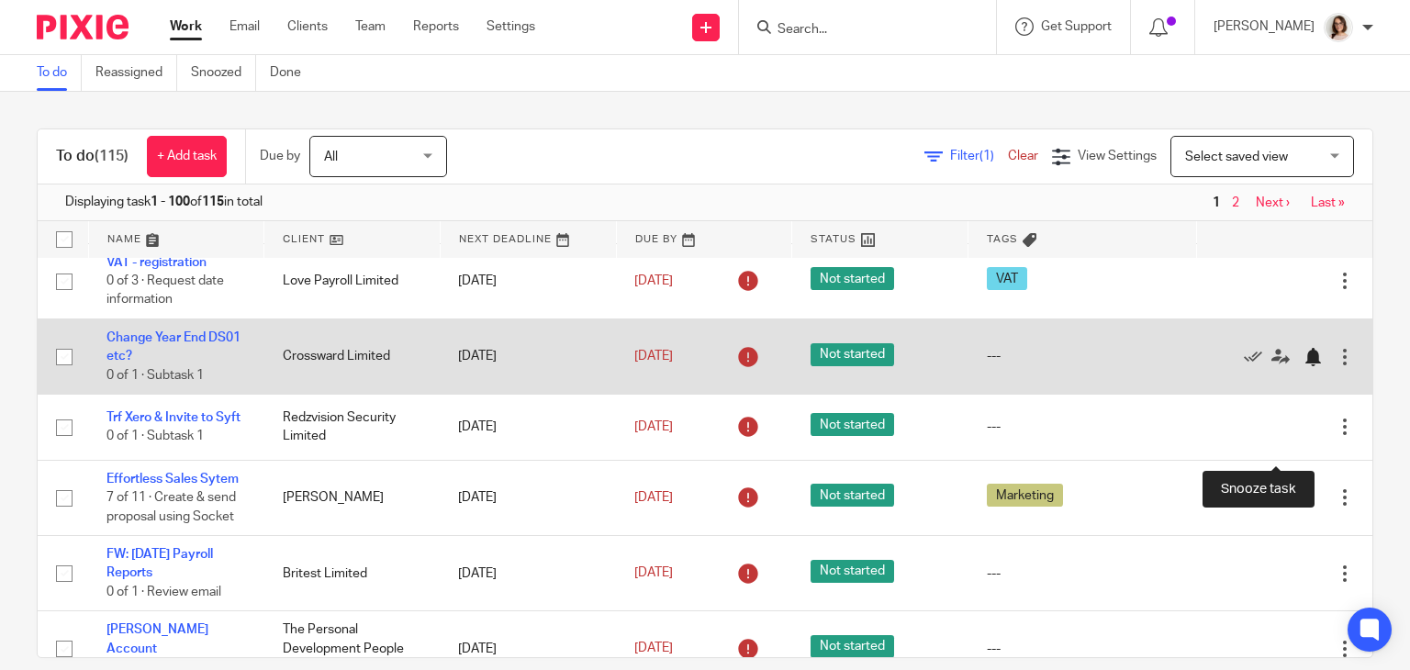
click at [1304, 366] on div at bounding box center [1313, 357] width 18 height 18
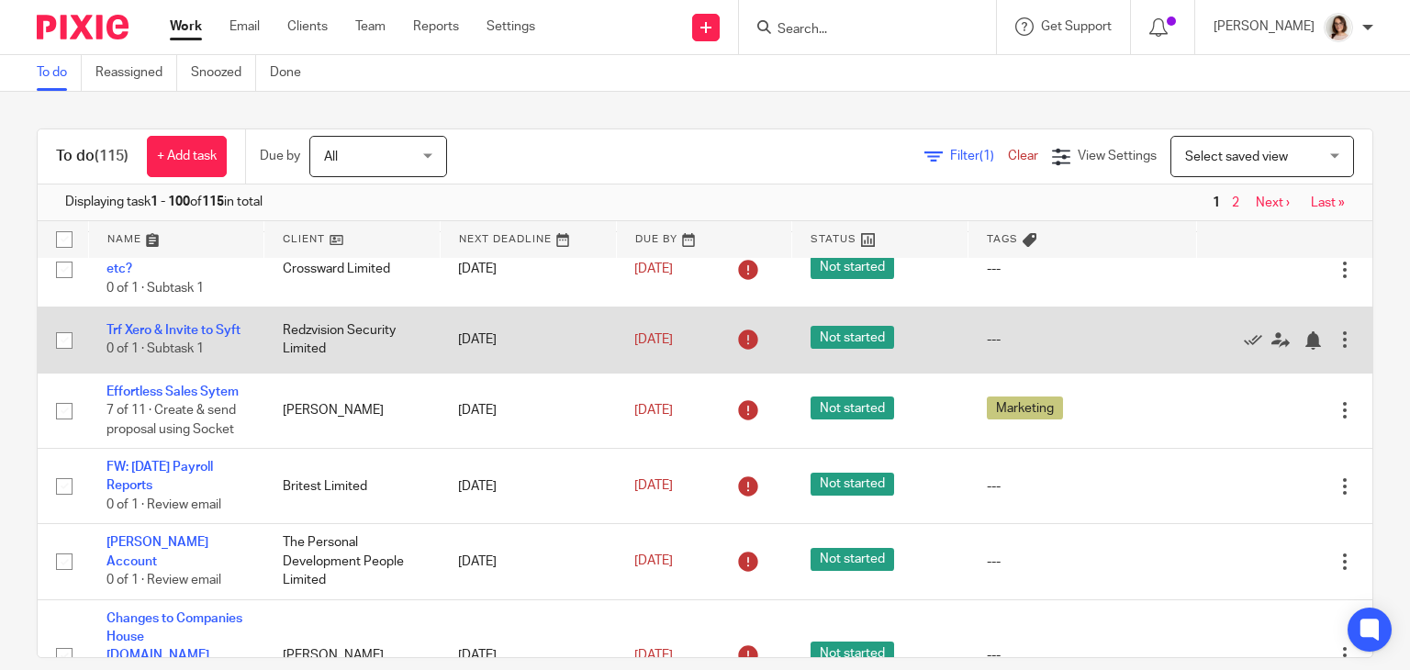
scroll to position [2754, 0]
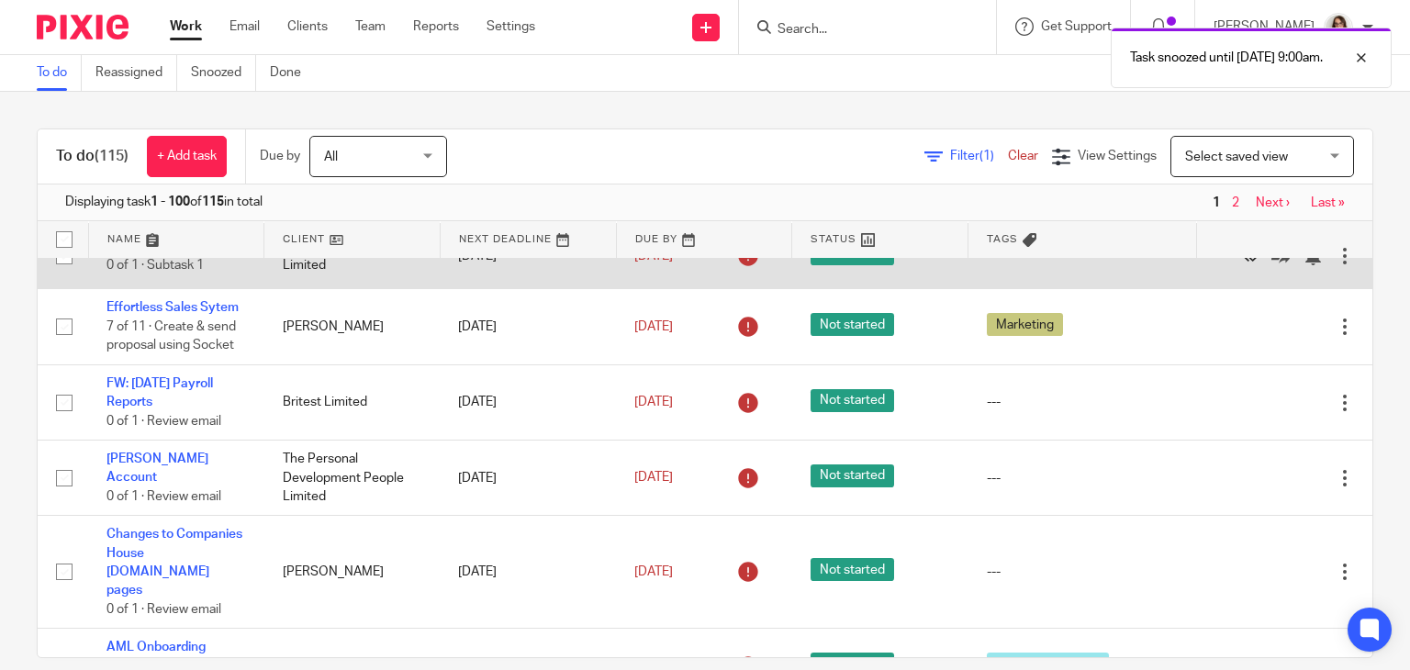
click at [1244, 265] on icon at bounding box center [1253, 256] width 18 height 18
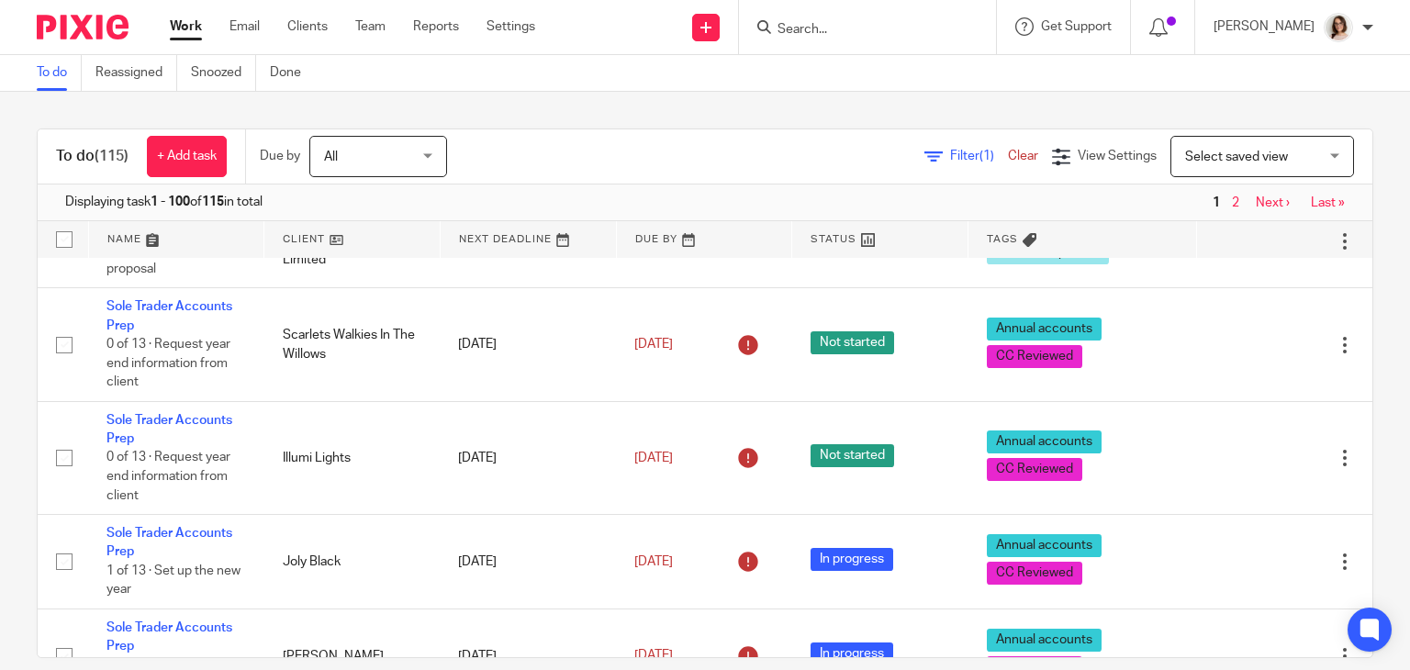
scroll to position [4277, 0]
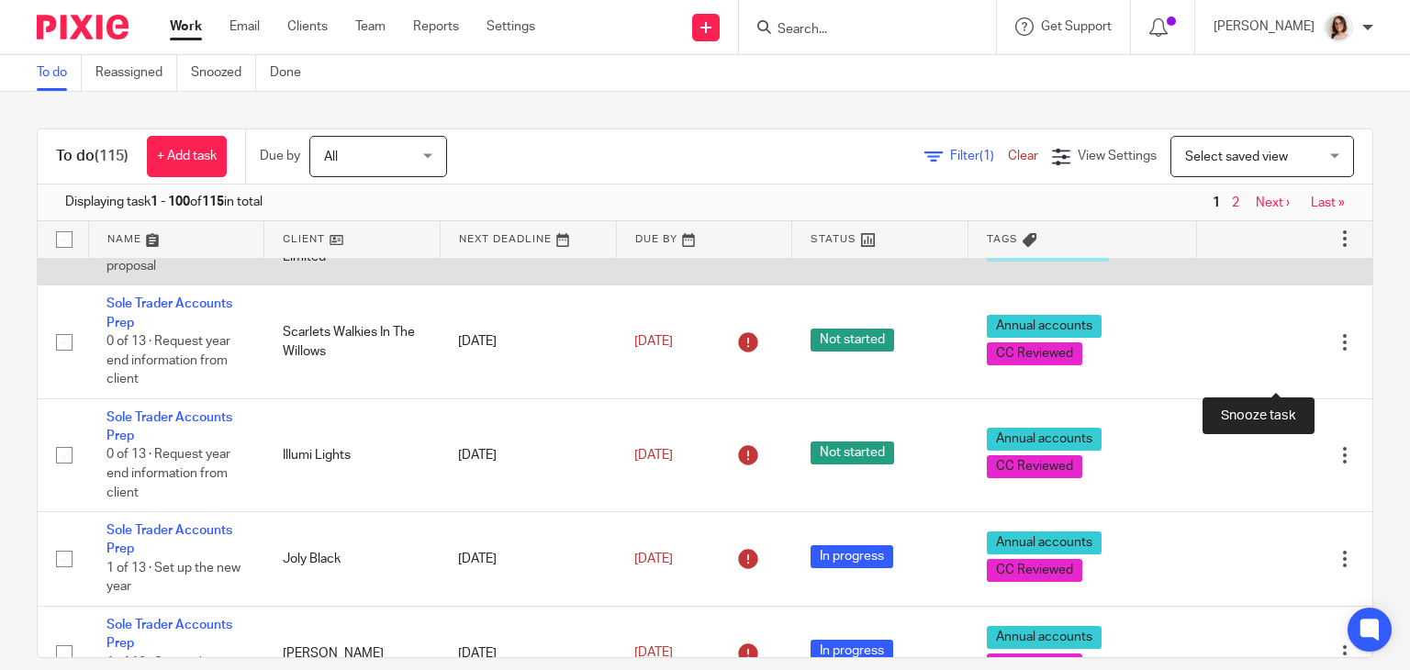
click at [1304, 248] on div at bounding box center [1313, 239] width 18 height 18
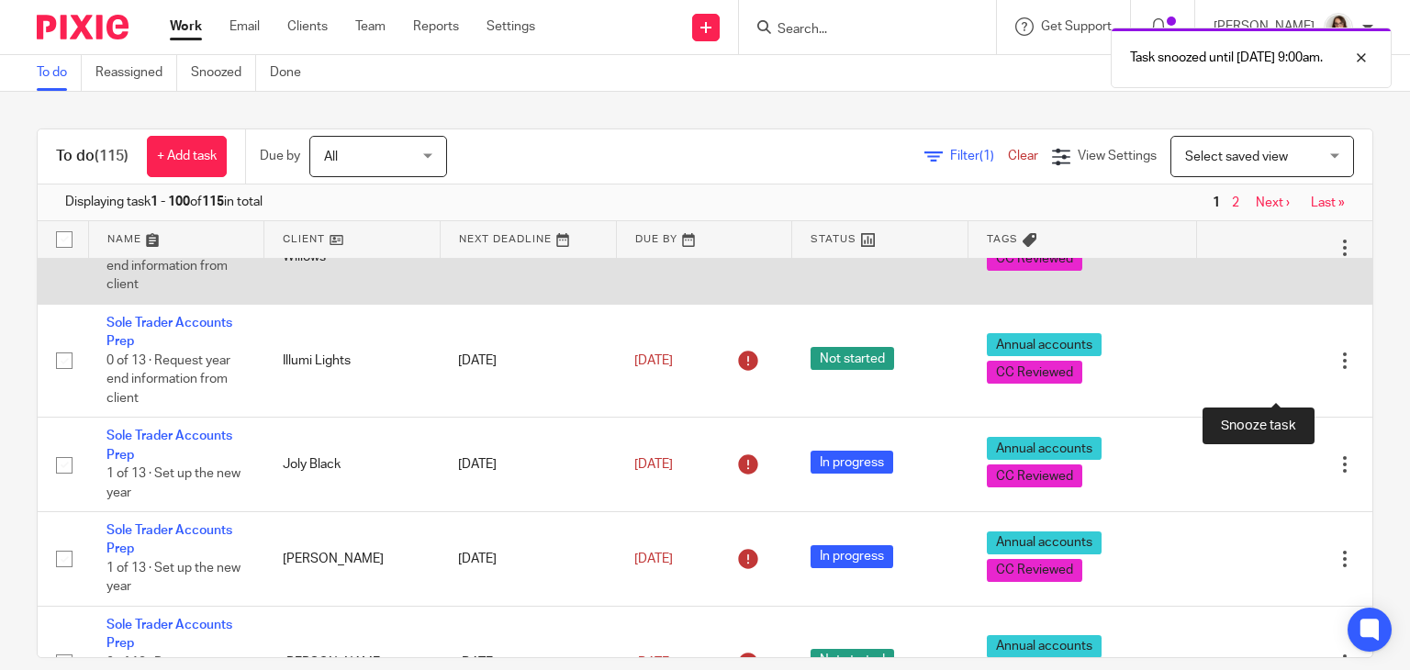
click at [1304, 257] on div at bounding box center [1313, 248] width 18 height 18
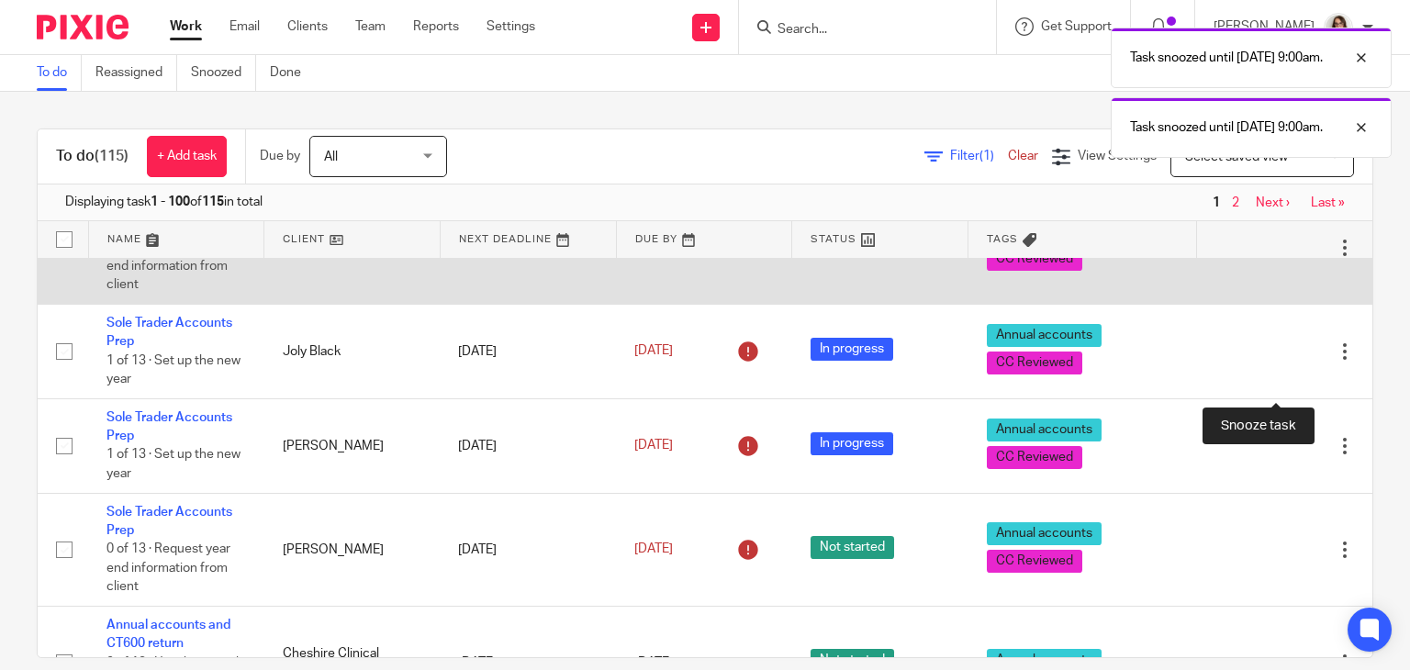
click at [1304, 257] on div at bounding box center [1313, 248] width 18 height 18
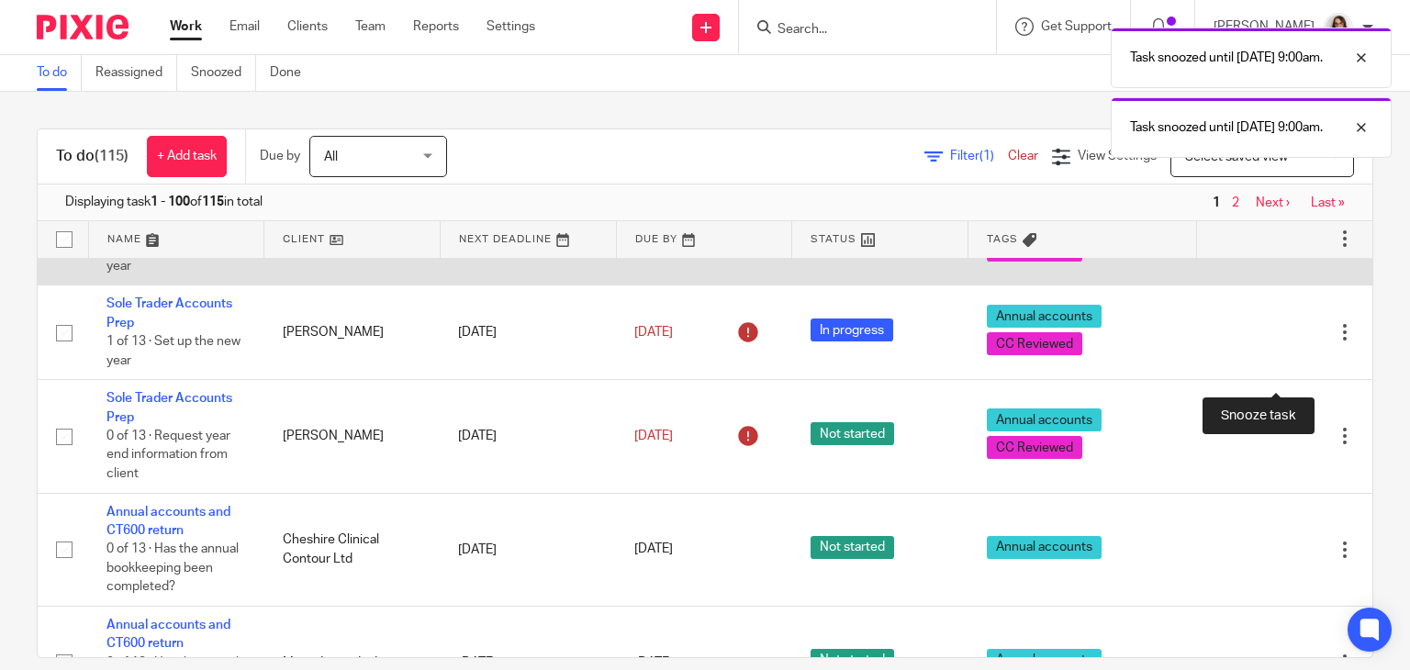
click at [1304, 248] on div at bounding box center [1313, 239] width 18 height 18
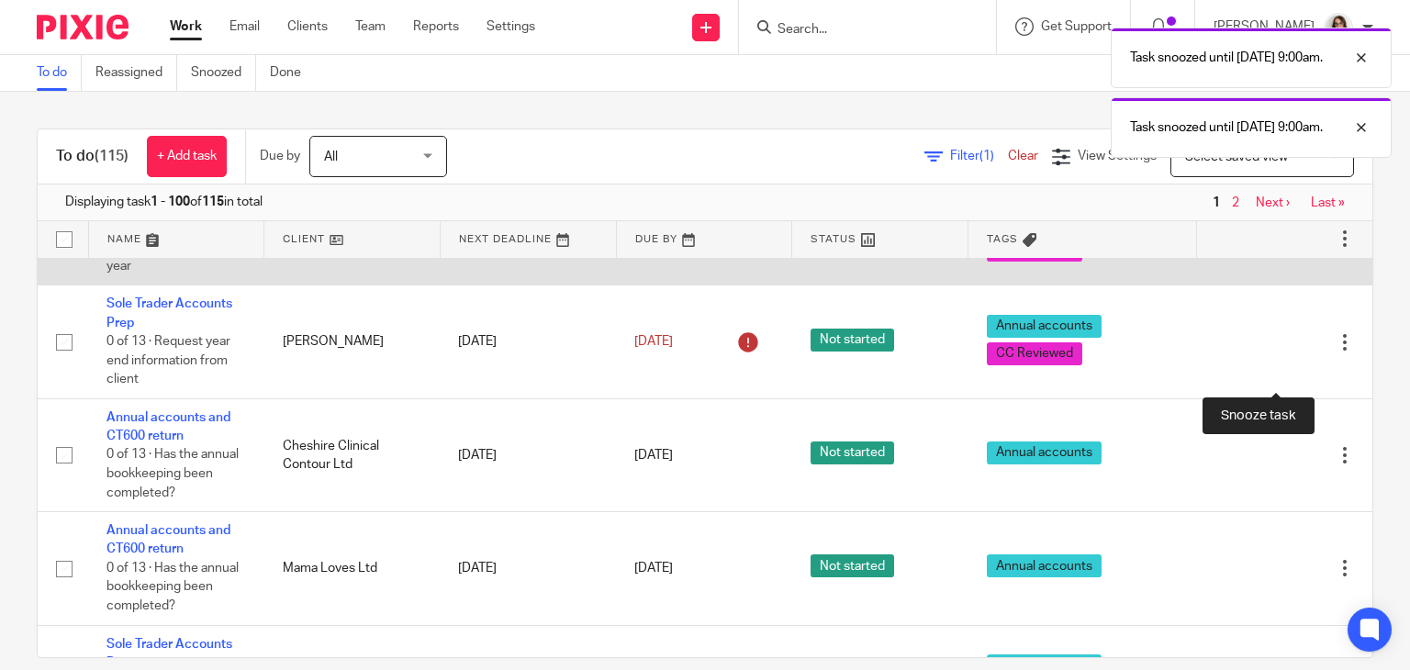
click at [1304, 248] on div at bounding box center [1313, 239] width 18 height 18
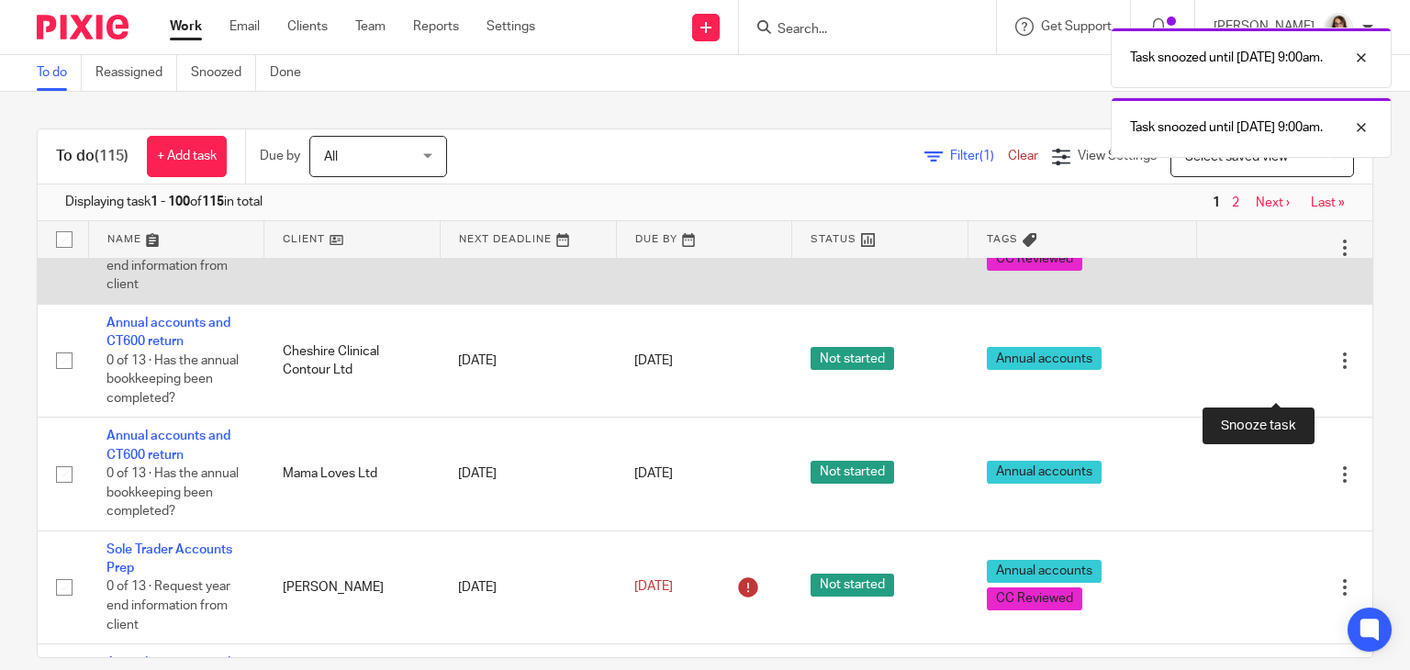
click at [1304, 257] on div at bounding box center [1313, 248] width 18 height 18
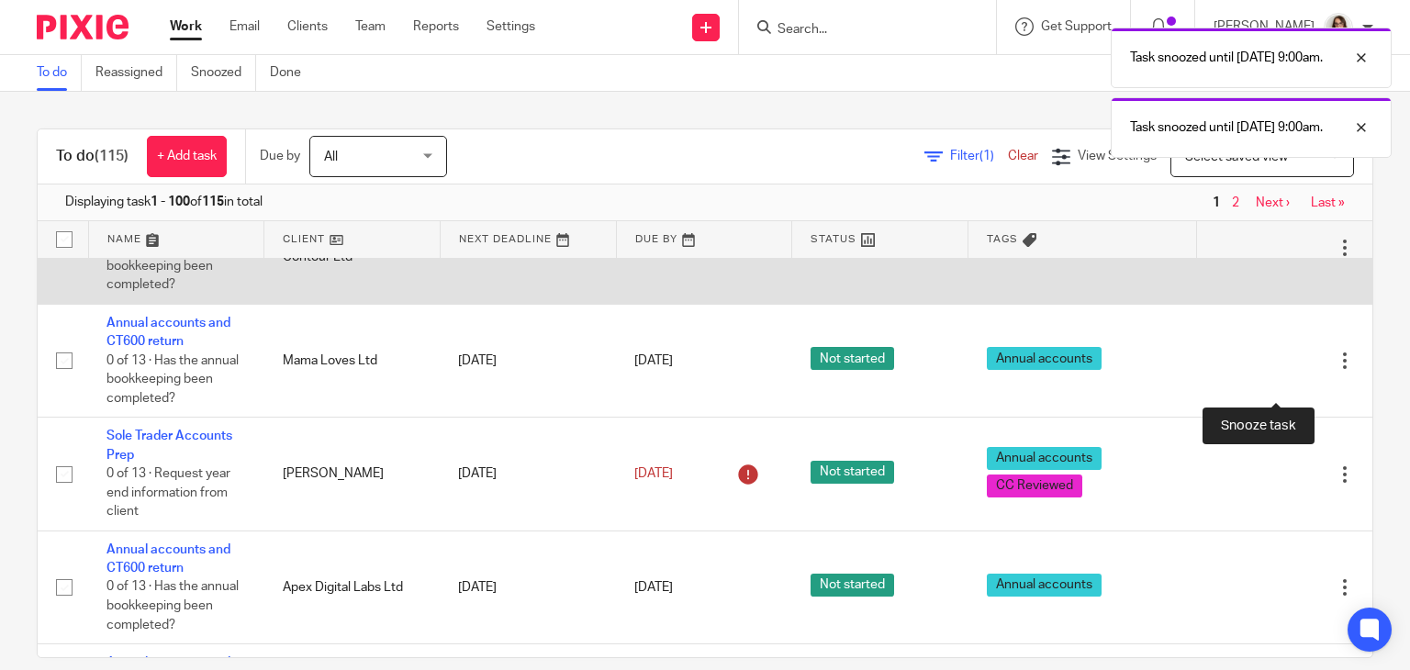
click at [1304, 257] on div at bounding box center [1313, 248] width 18 height 18
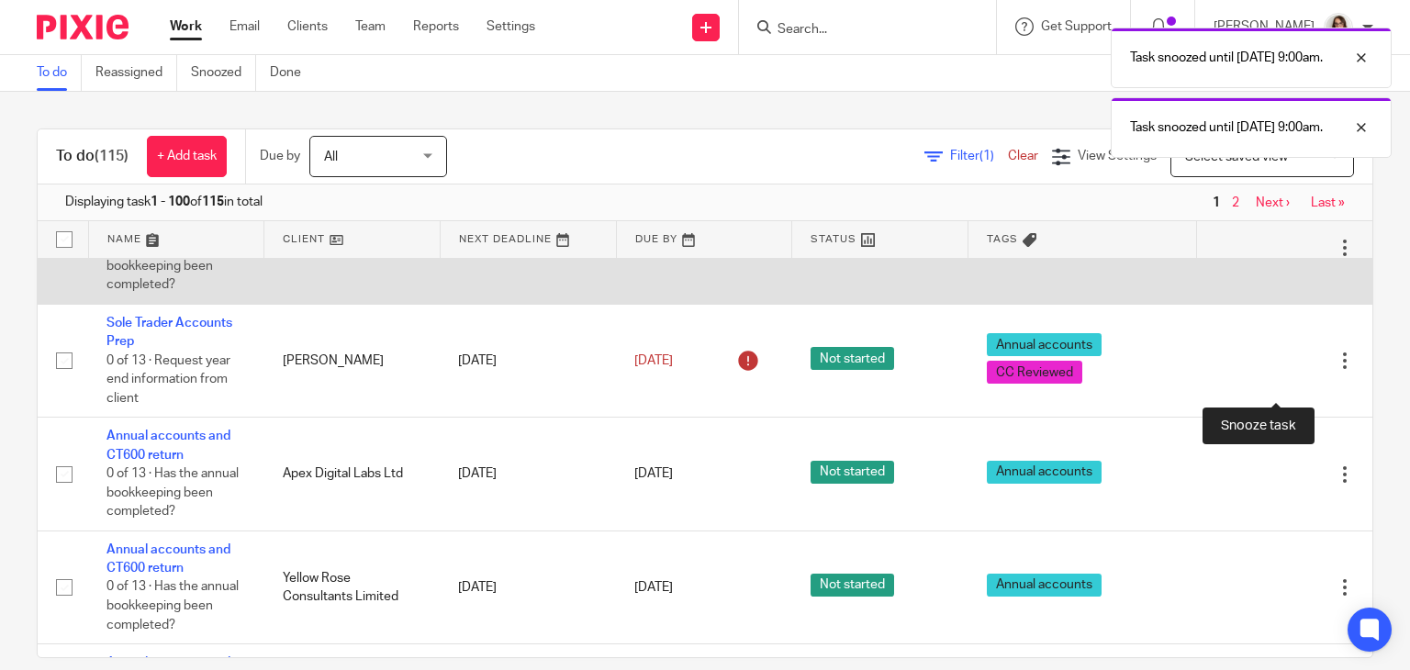
click at [1304, 257] on div at bounding box center [1313, 248] width 18 height 18
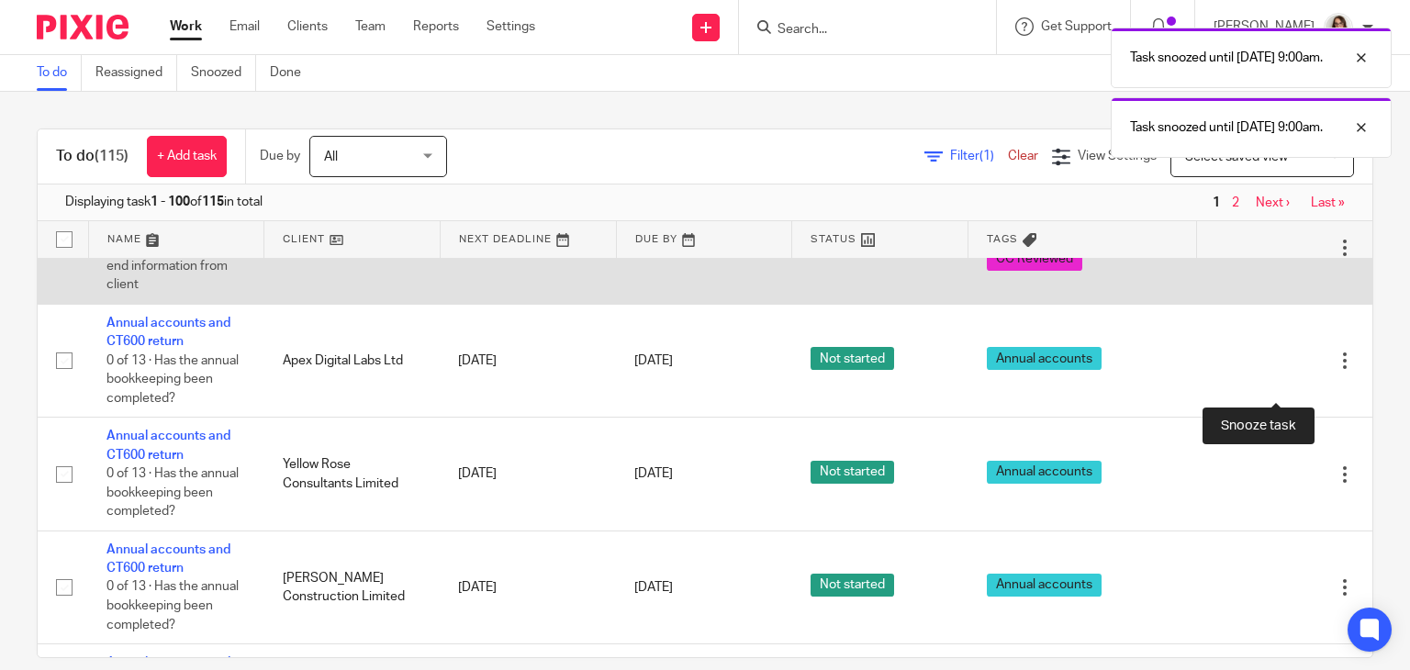
click at [1304, 257] on div at bounding box center [1313, 248] width 18 height 18
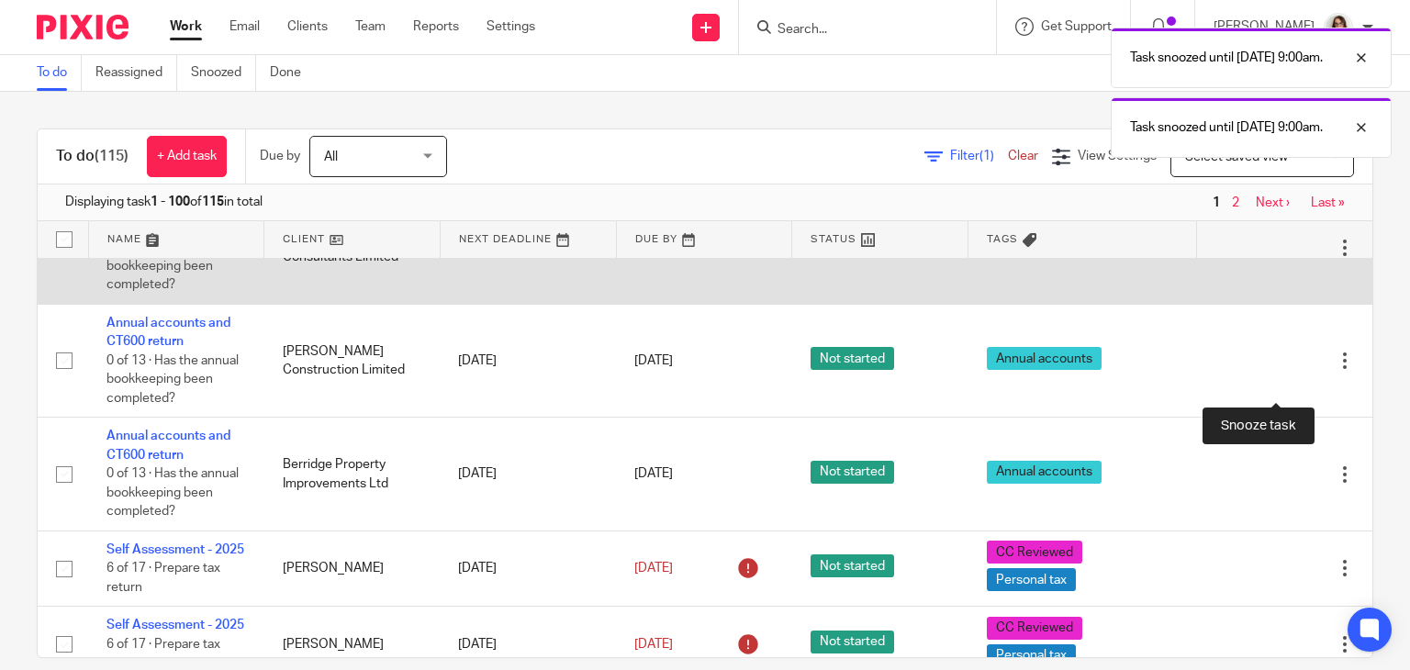
click at [1304, 257] on div at bounding box center [1313, 248] width 18 height 18
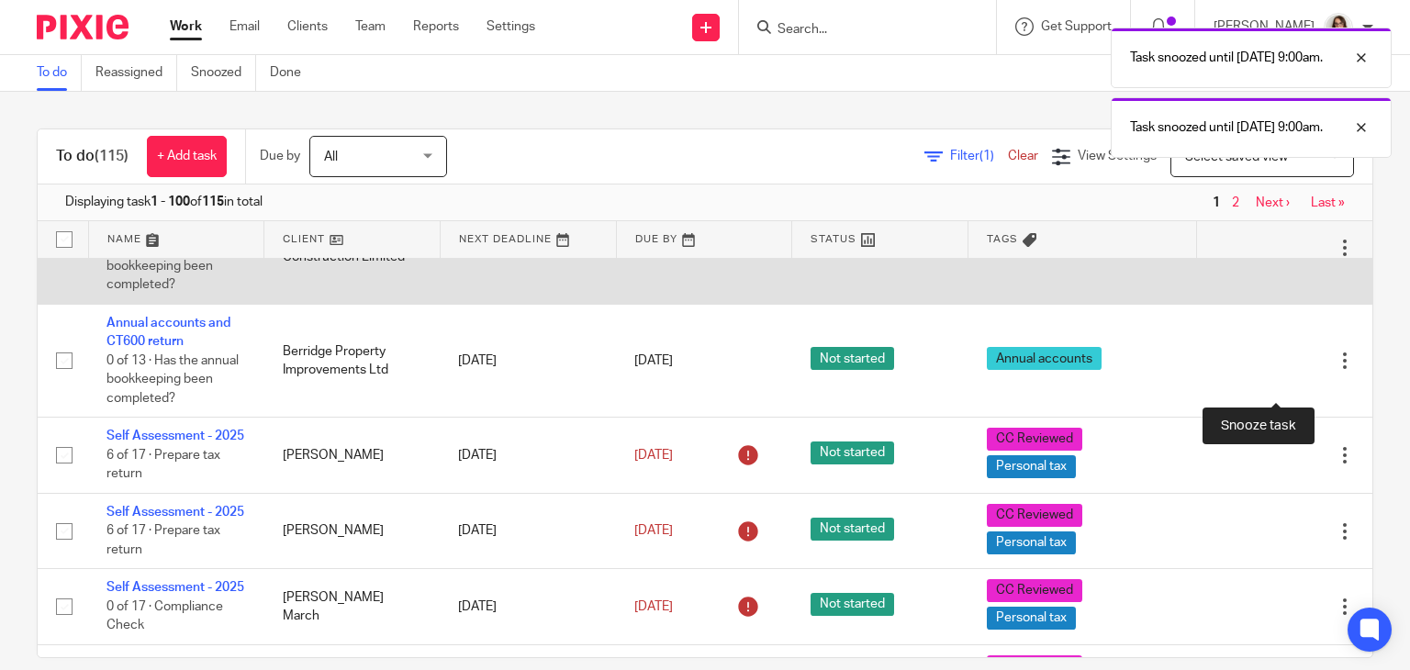
click at [1304, 257] on div at bounding box center [1313, 248] width 18 height 18
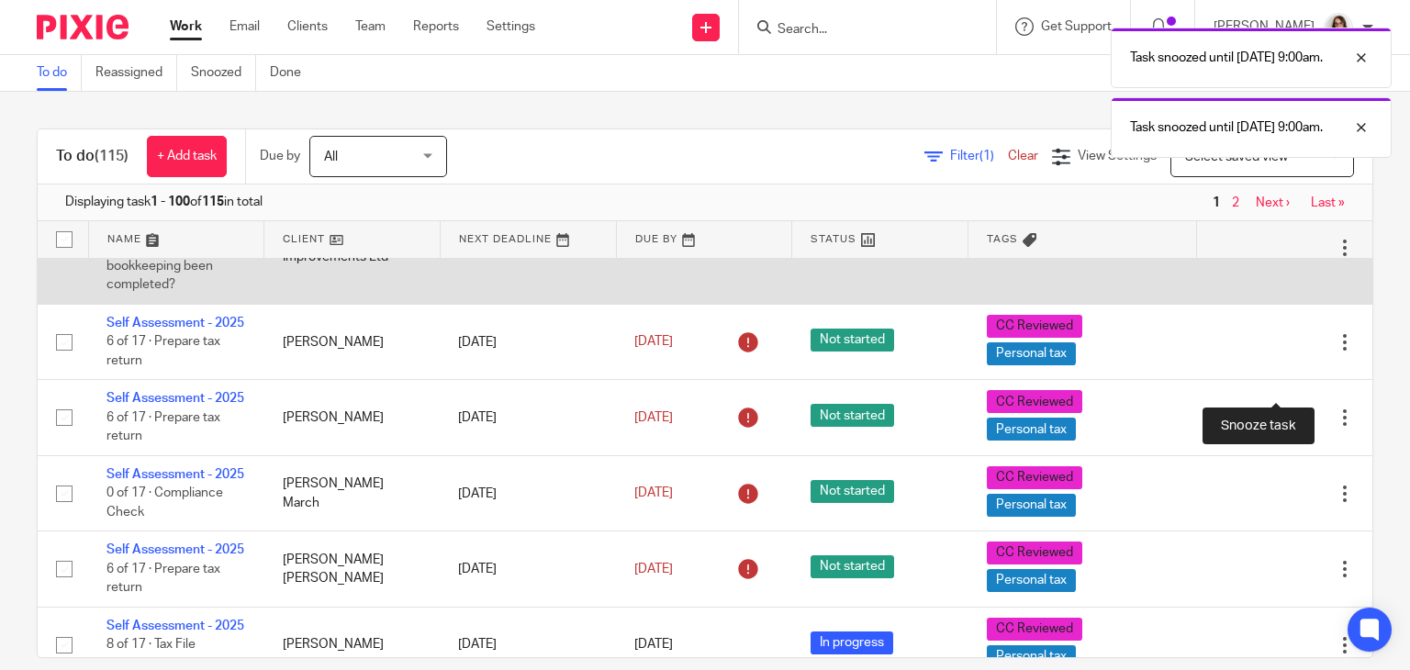
click at [1304, 257] on div at bounding box center [1313, 248] width 18 height 18
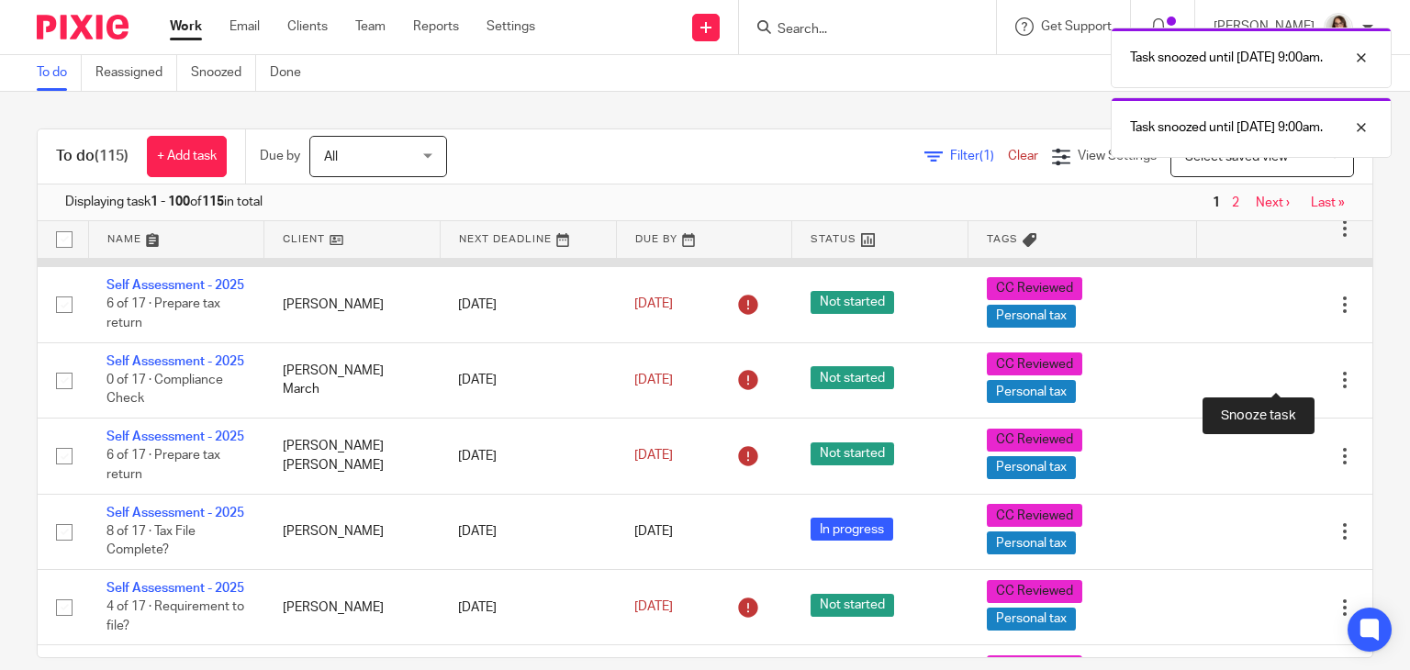
click at [1304, 239] on div at bounding box center [1313, 229] width 18 height 18
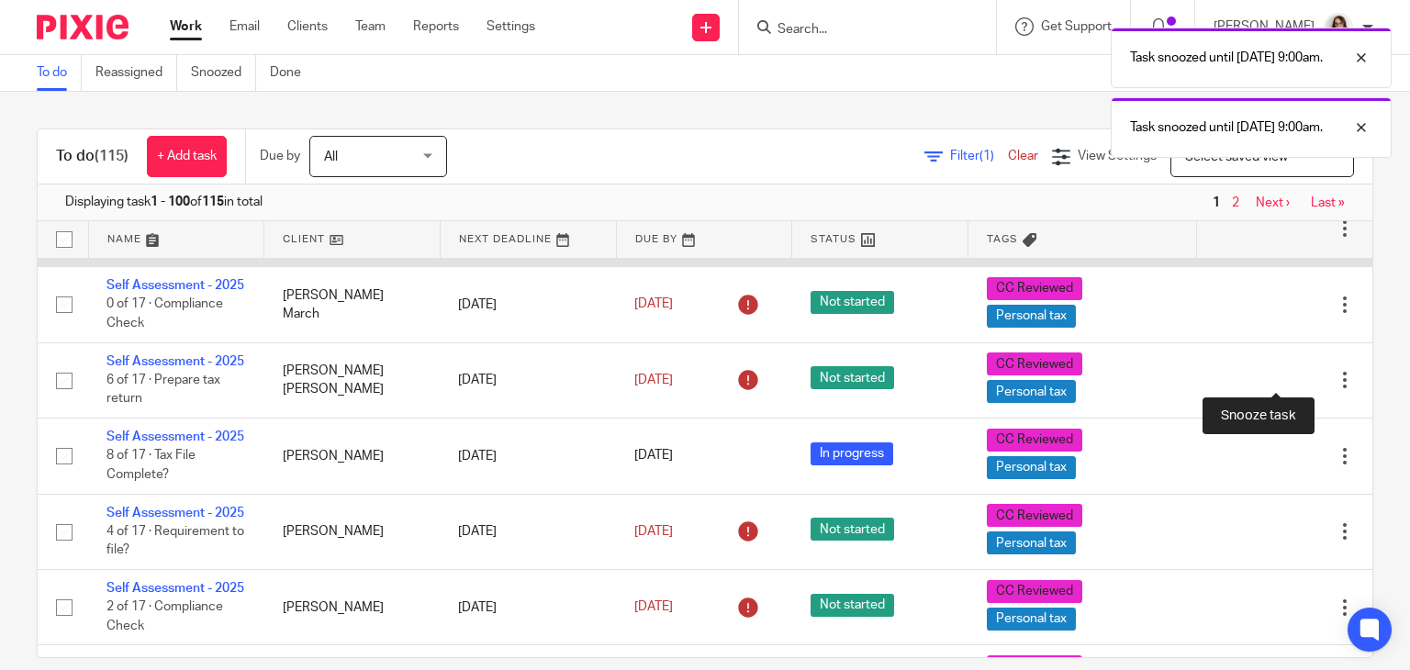
click at [1304, 239] on div at bounding box center [1313, 229] width 18 height 18
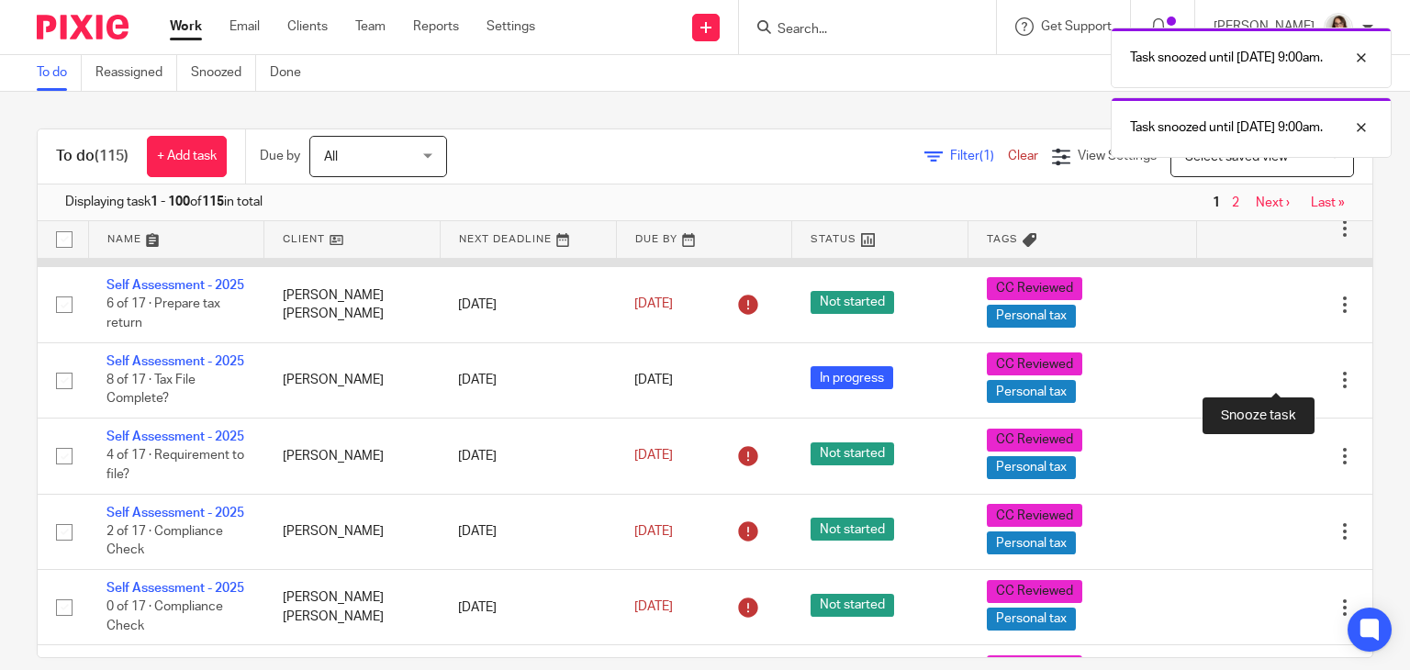
click at [1304, 239] on div at bounding box center [1313, 229] width 18 height 18
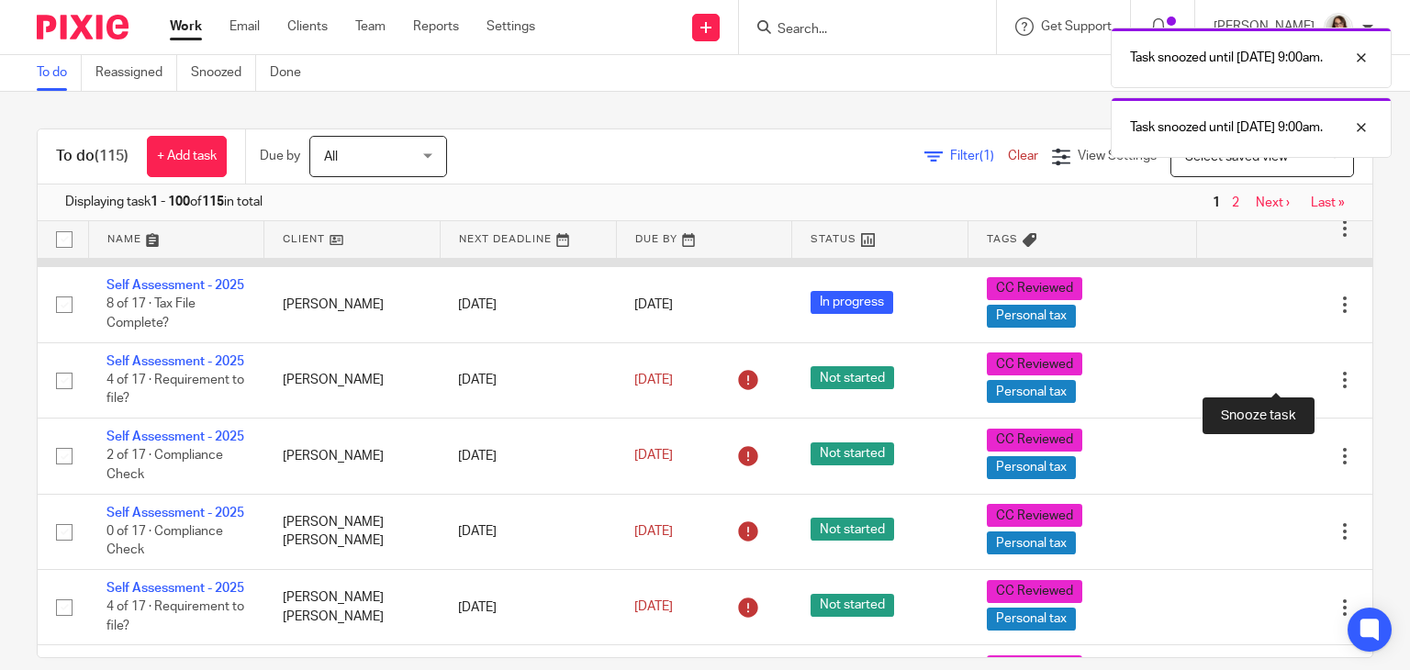
click at [1304, 239] on div at bounding box center [1313, 229] width 18 height 18
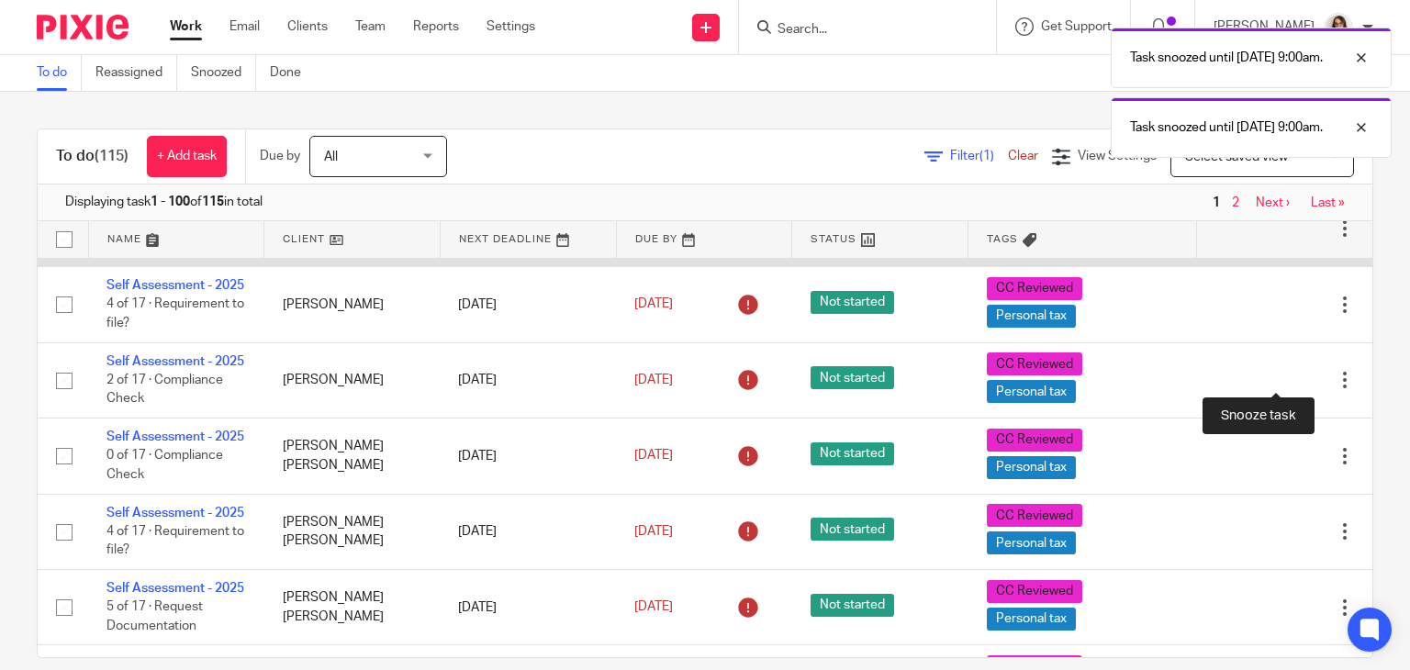
click at [1304, 239] on div at bounding box center [1313, 229] width 18 height 18
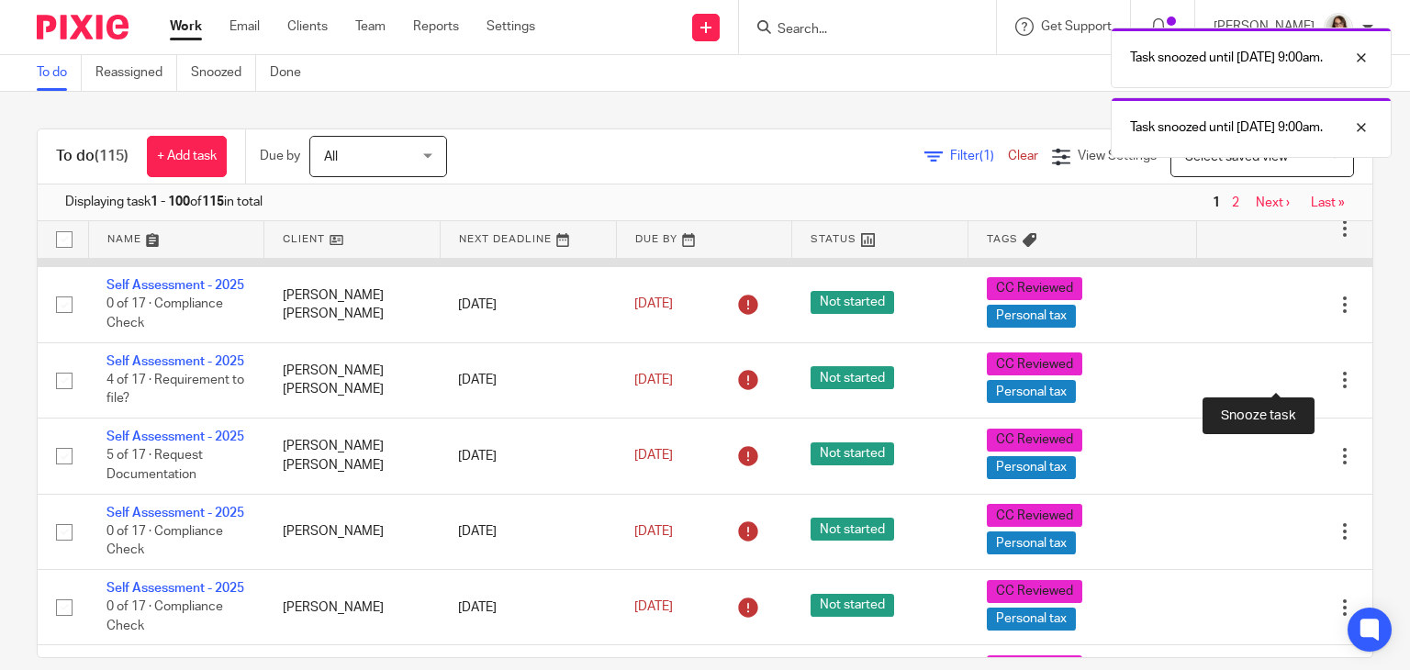
click at [1304, 239] on div at bounding box center [1313, 229] width 18 height 18
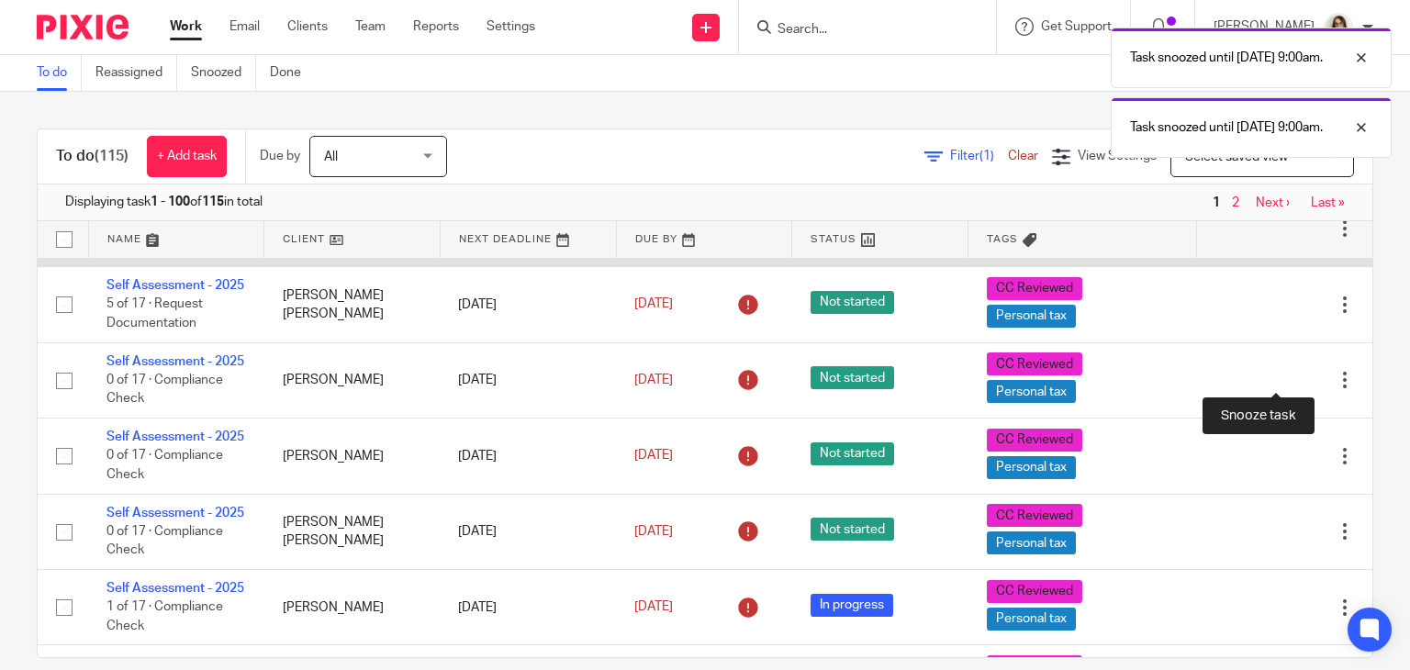
click at [1304, 239] on div at bounding box center [1313, 229] width 18 height 18
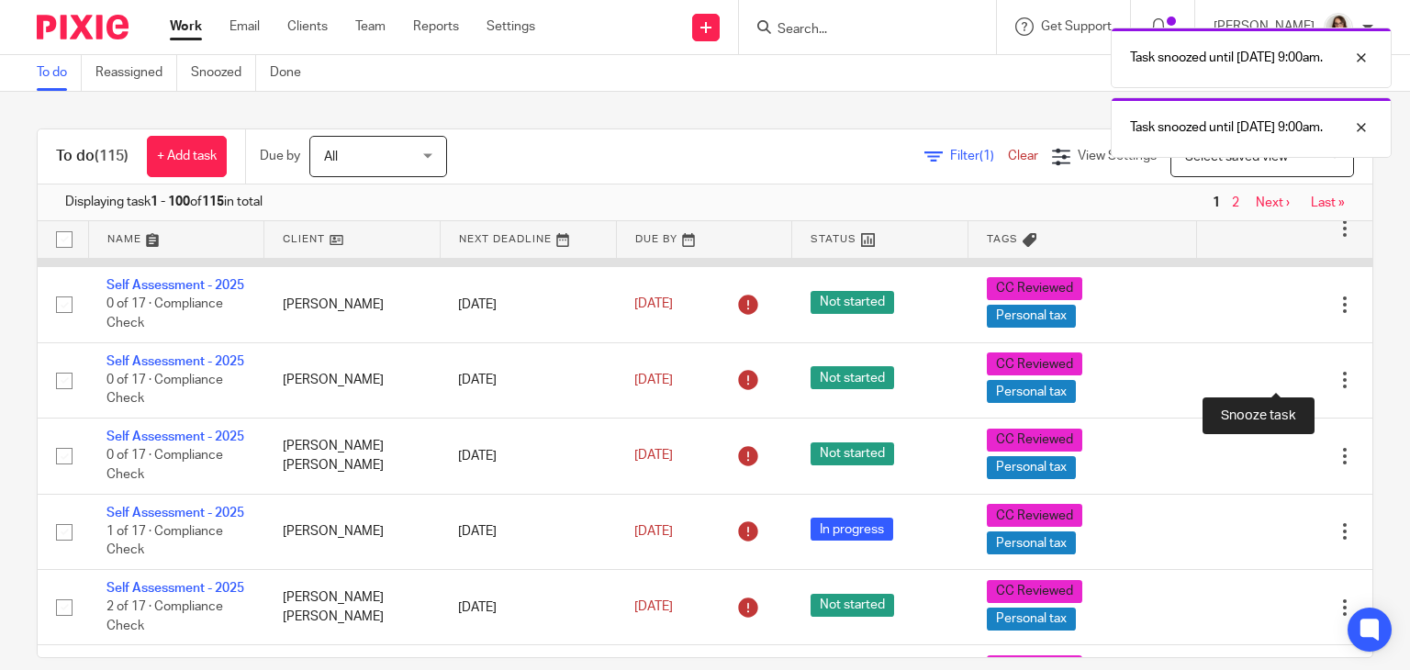
click at [1304, 239] on div at bounding box center [1313, 229] width 18 height 18
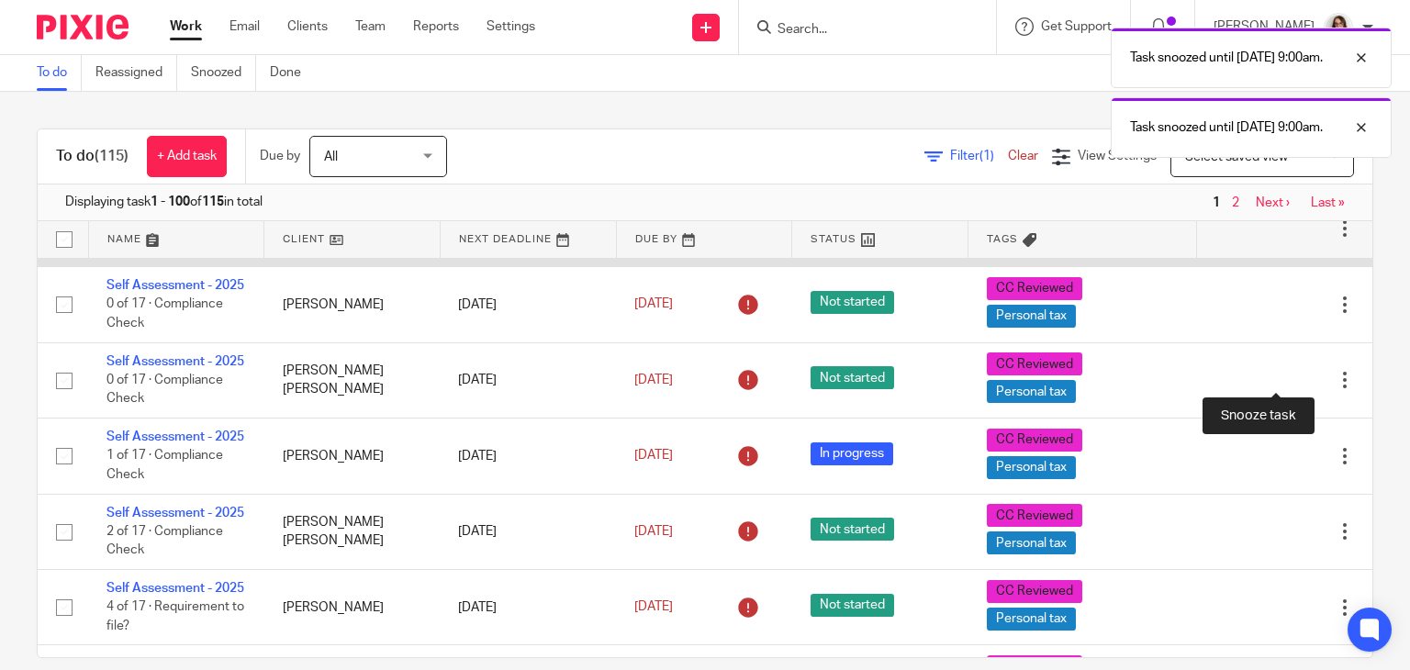
click at [1304, 239] on div at bounding box center [1313, 229] width 18 height 18
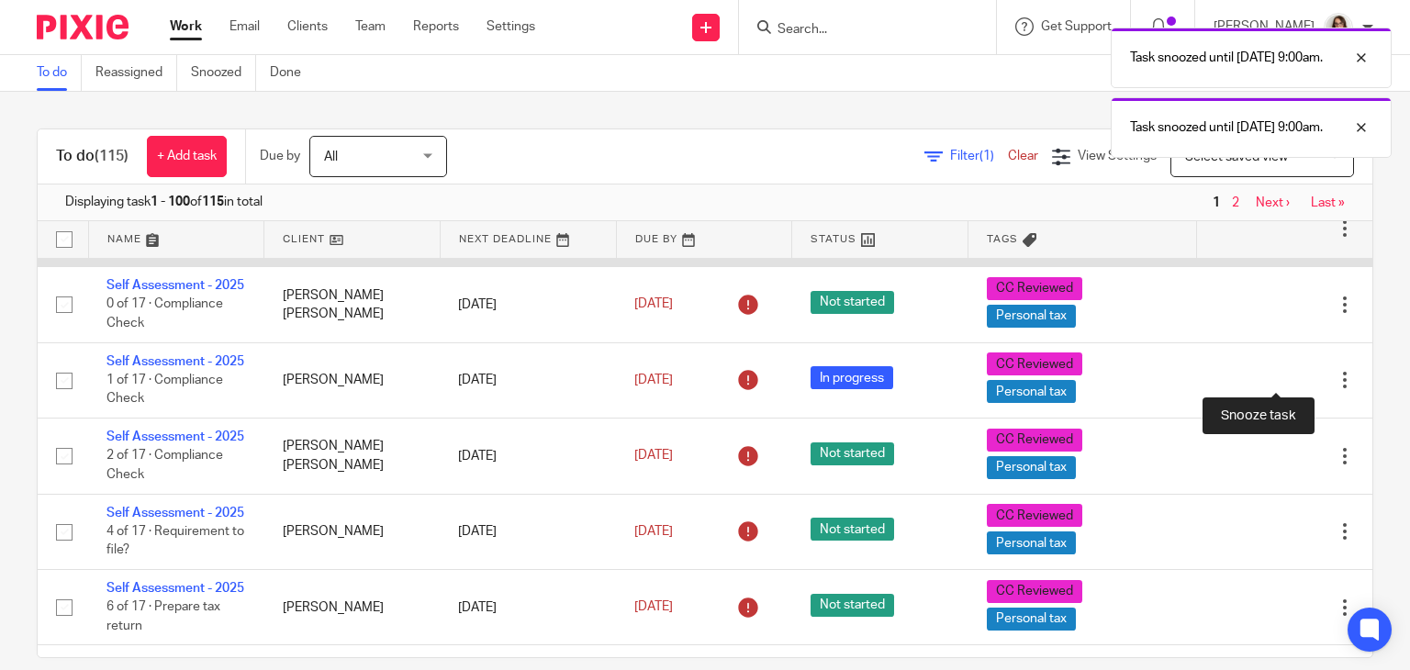
click at [1304, 239] on div at bounding box center [1313, 229] width 18 height 18
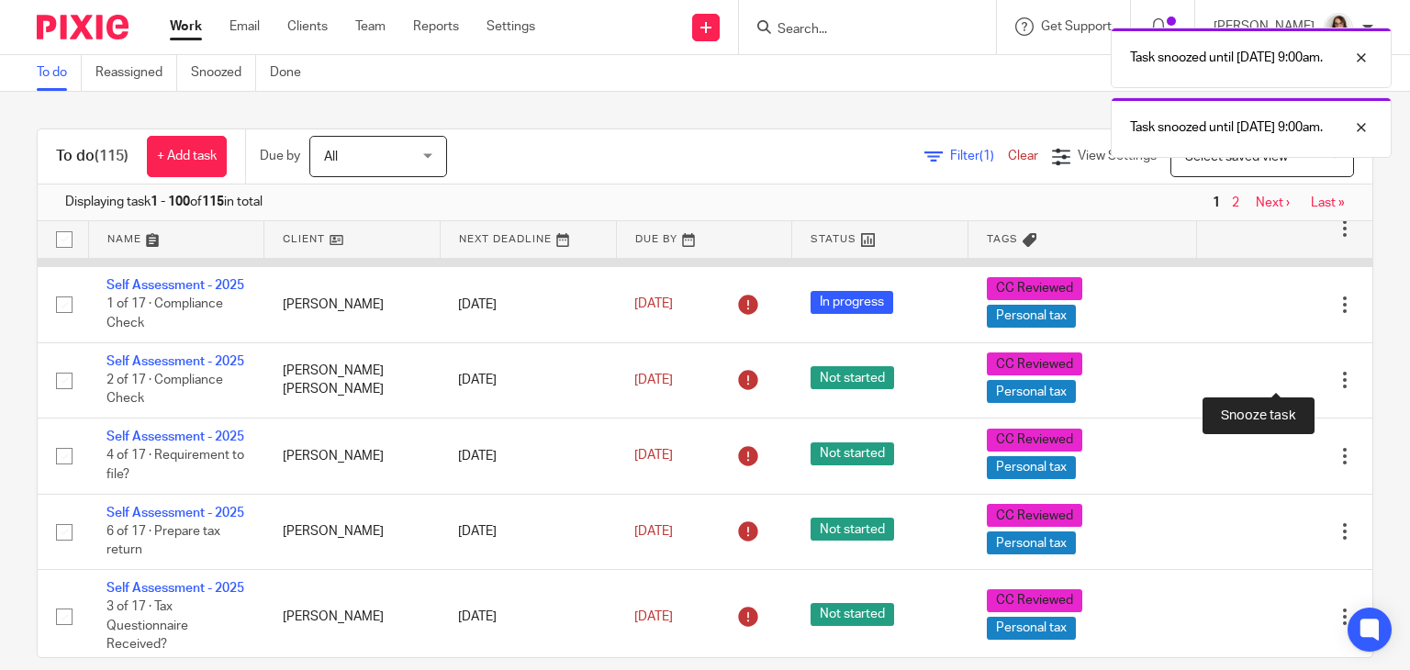
click at [1304, 239] on div at bounding box center [1313, 229] width 18 height 18
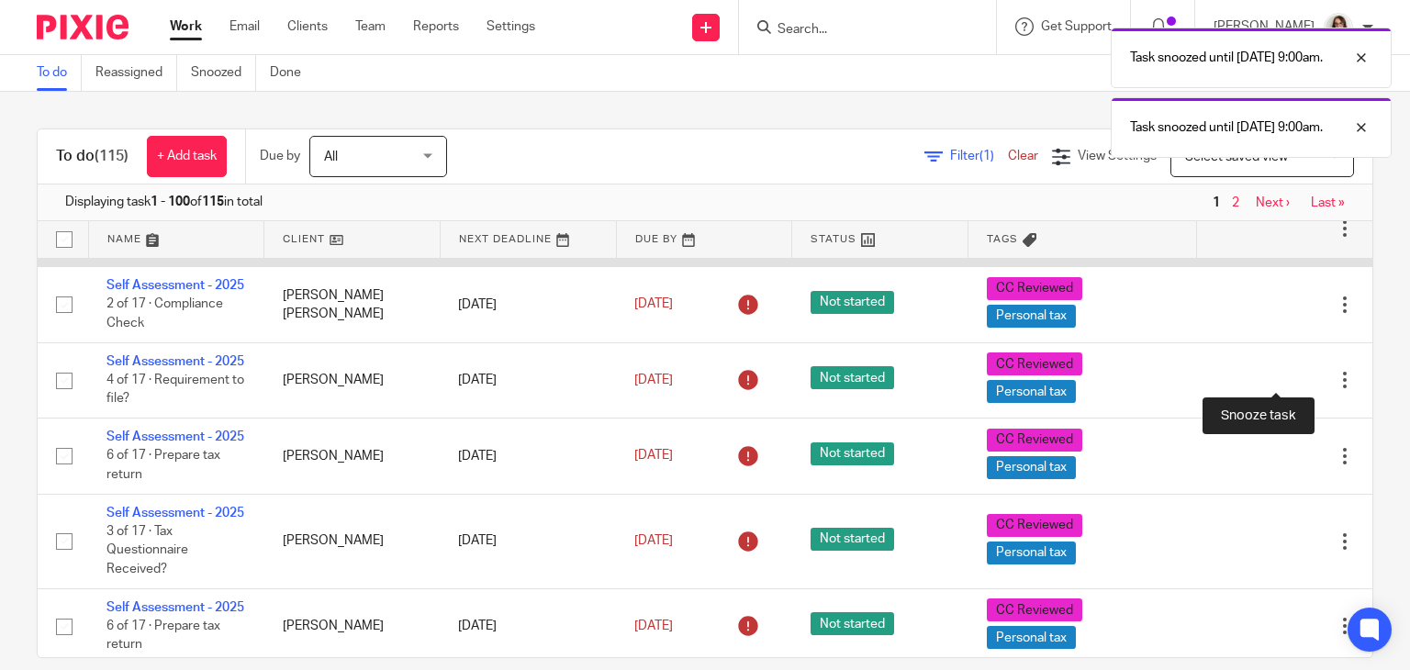
click at [1304, 239] on div at bounding box center [1313, 229] width 18 height 18
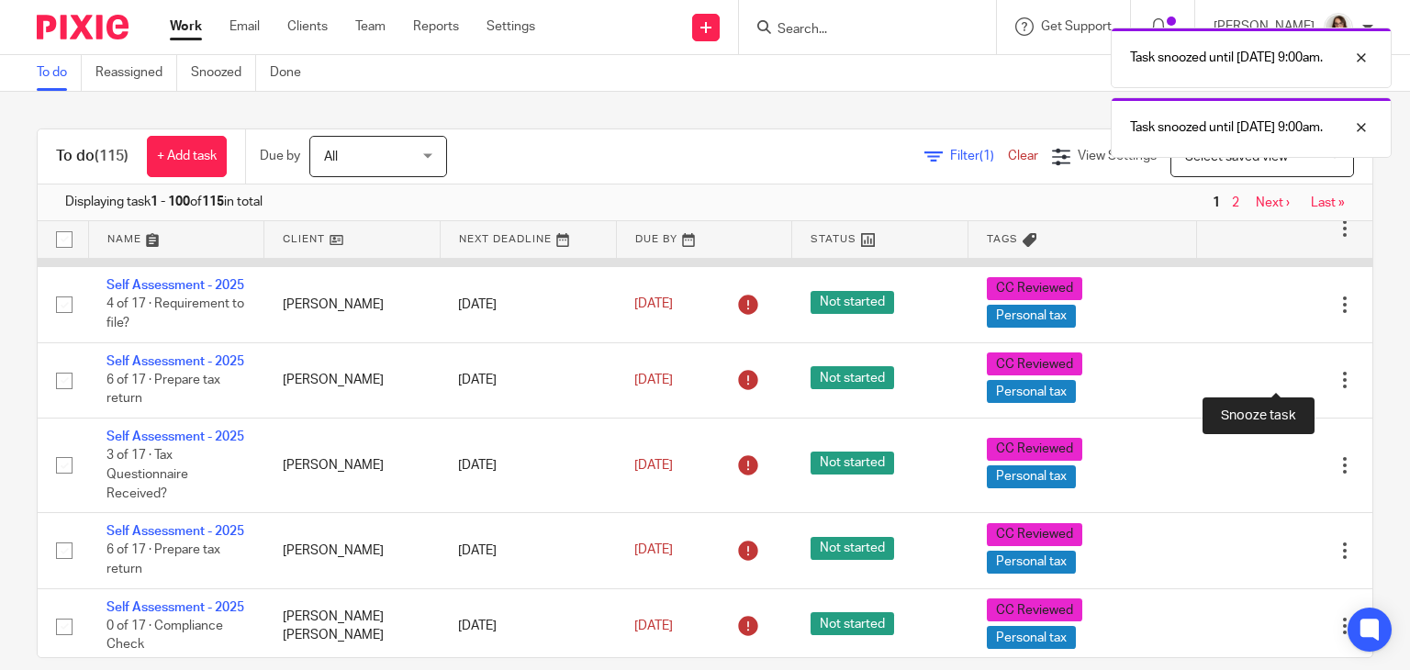
click at [1304, 239] on div at bounding box center [1313, 229] width 18 height 18
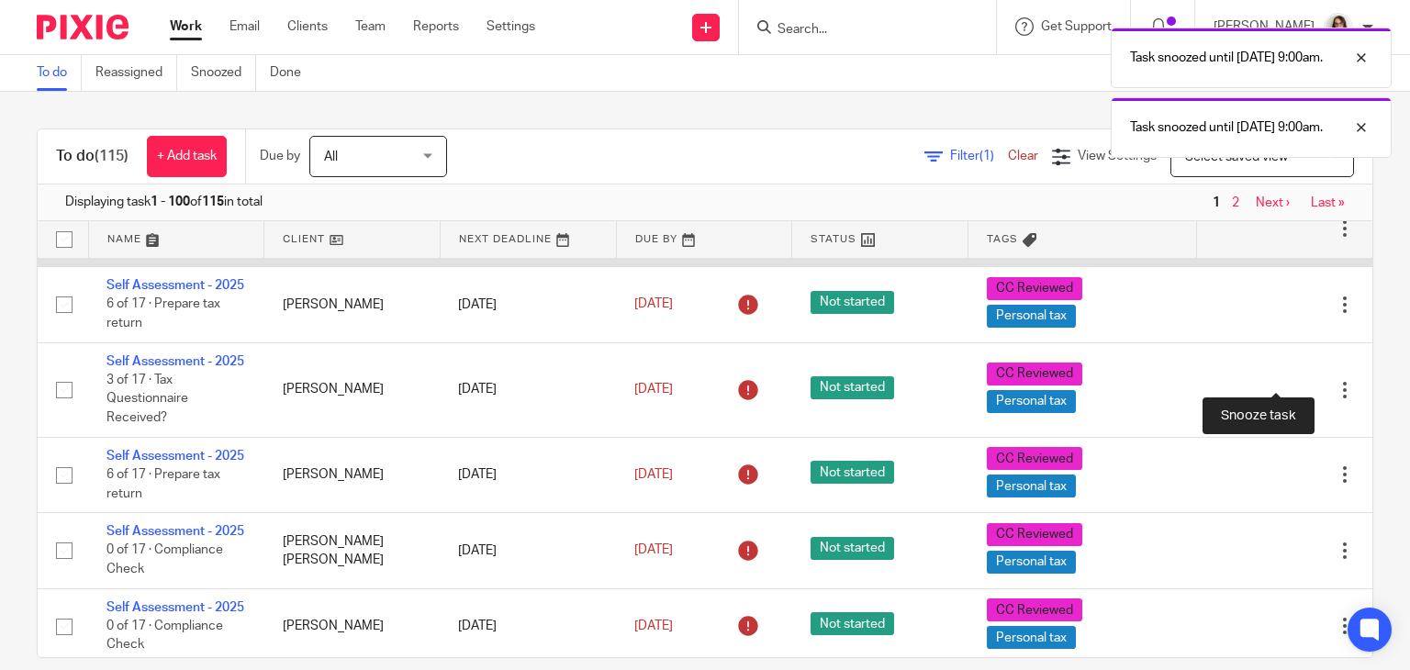
click at [1304, 239] on div at bounding box center [1313, 229] width 18 height 18
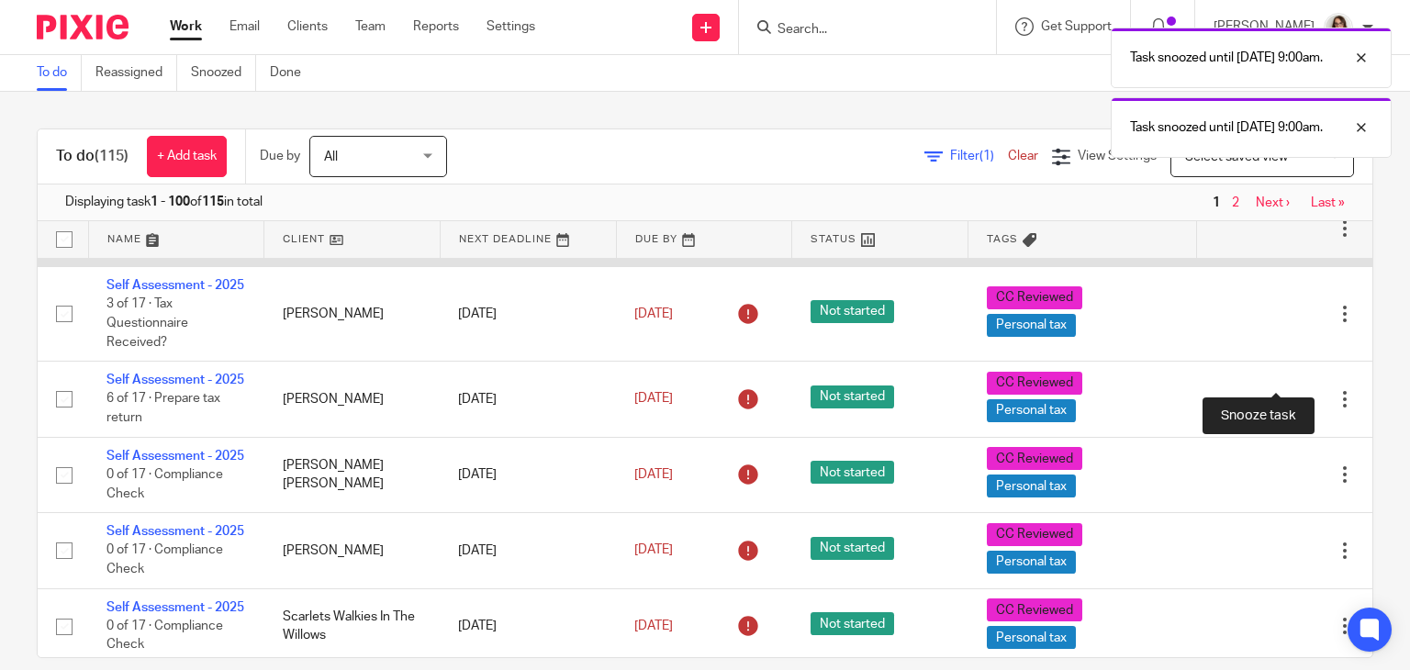
click at [1304, 239] on div at bounding box center [1313, 229] width 18 height 18
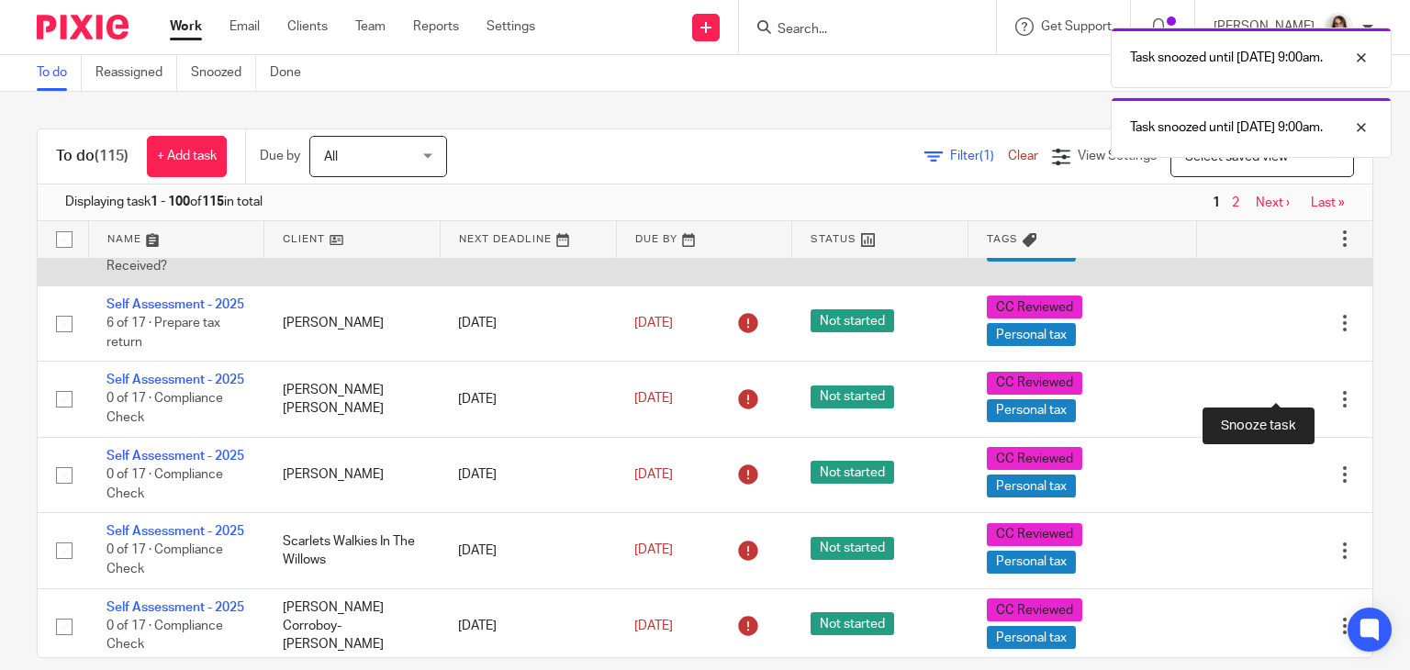
click at [1304, 248] on div at bounding box center [1313, 239] width 18 height 18
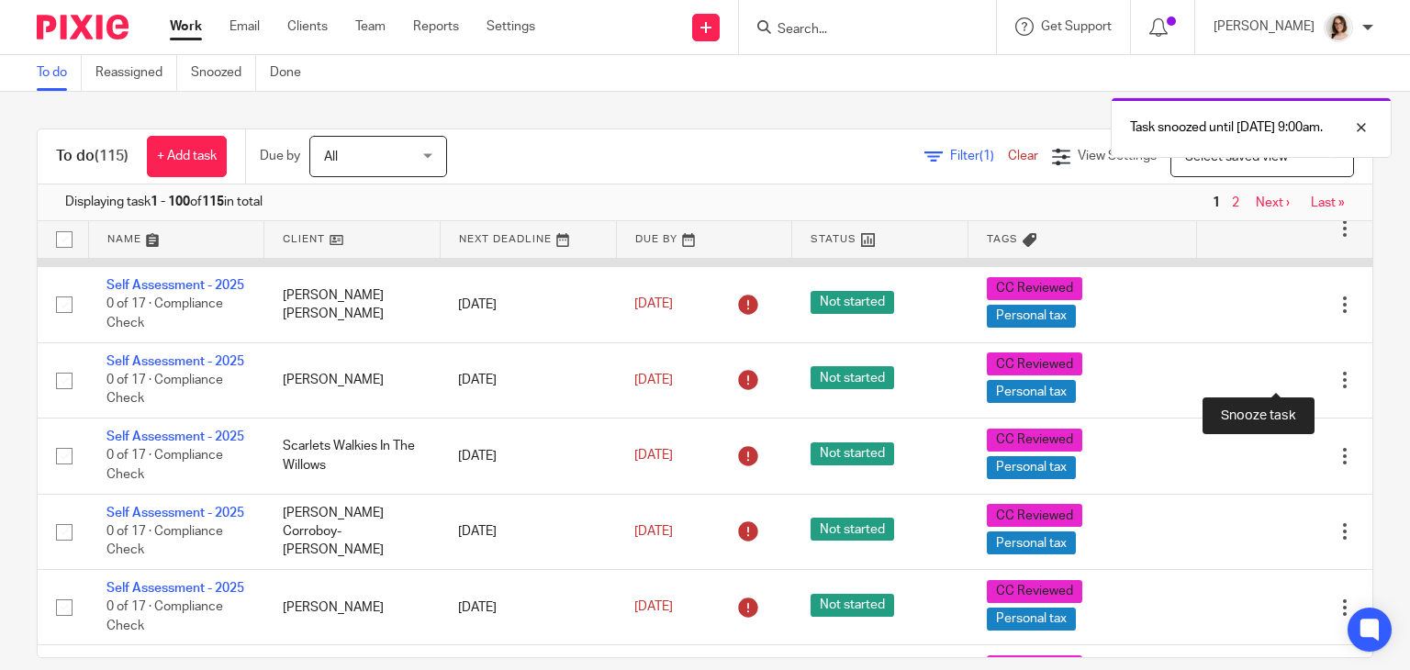
click at [1304, 239] on div at bounding box center [1313, 229] width 18 height 18
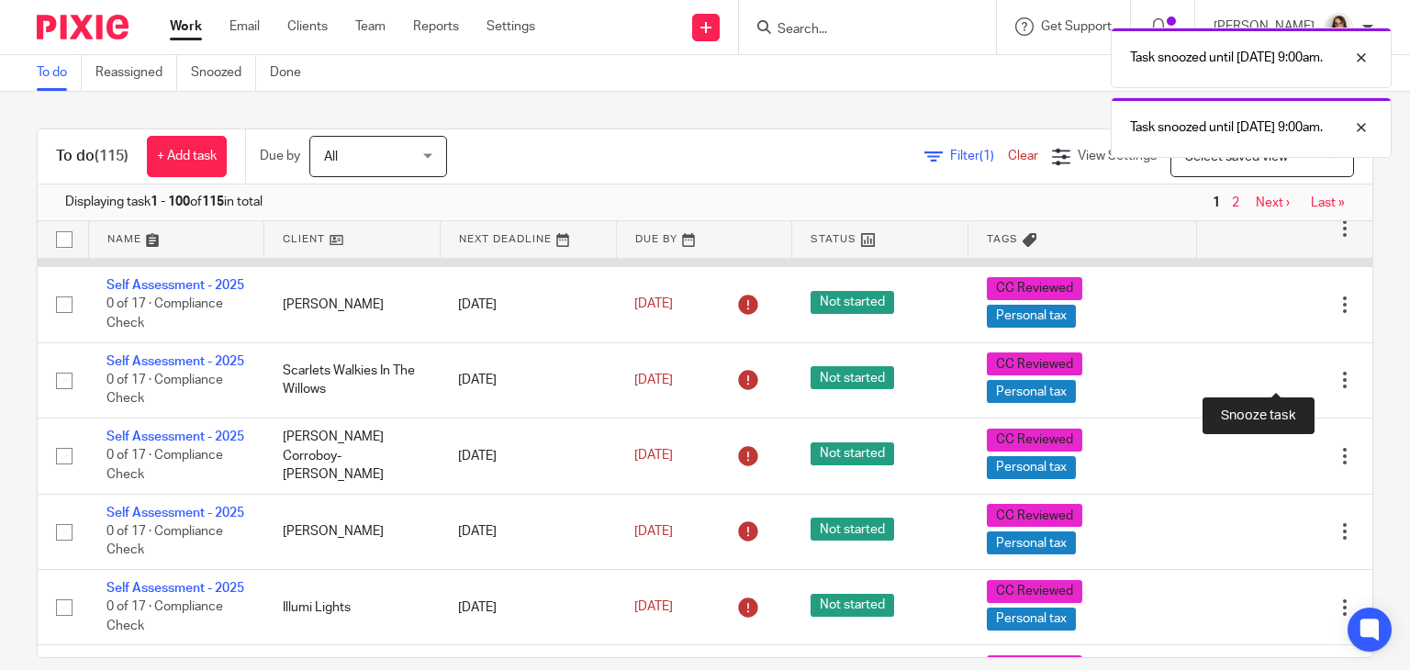
click at [1304, 239] on div at bounding box center [1313, 229] width 18 height 18
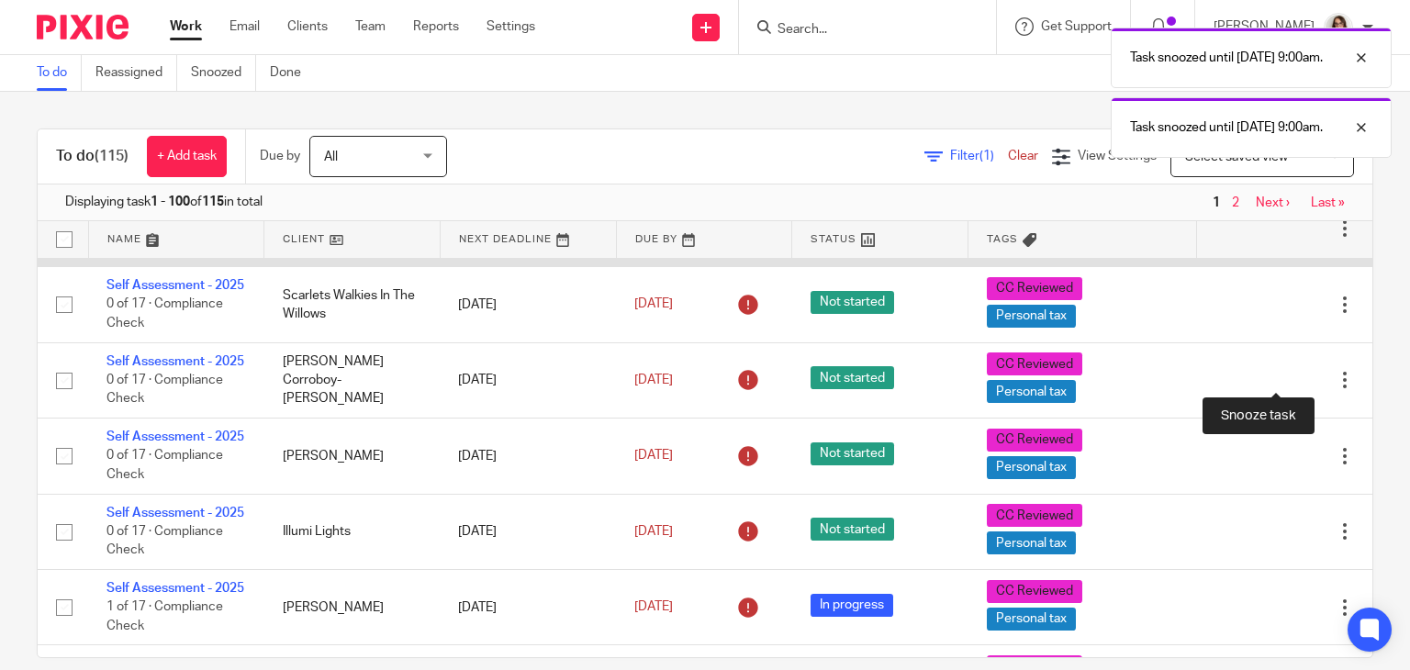
click at [1304, 239] on div at bounding box center [1313, 229] width 18 height 18
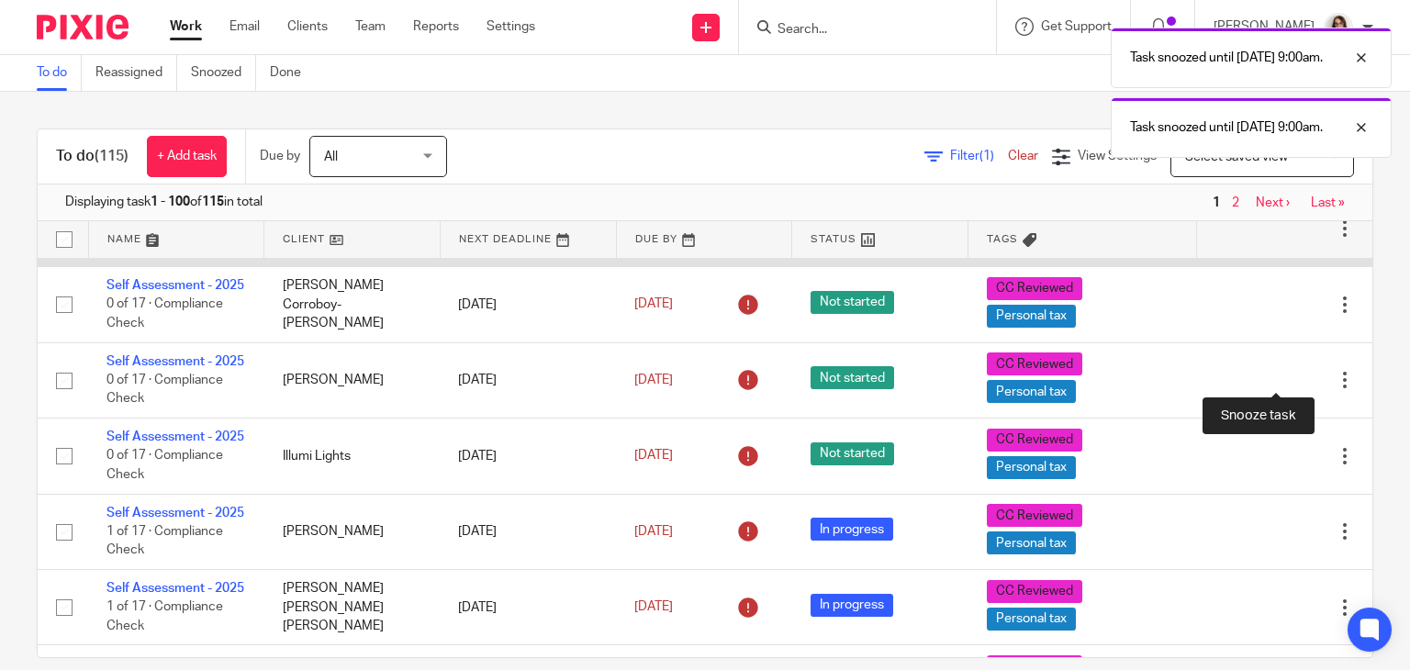
click at [1304, 239] on div at bounding box center [1313, 229] width 18 height 18
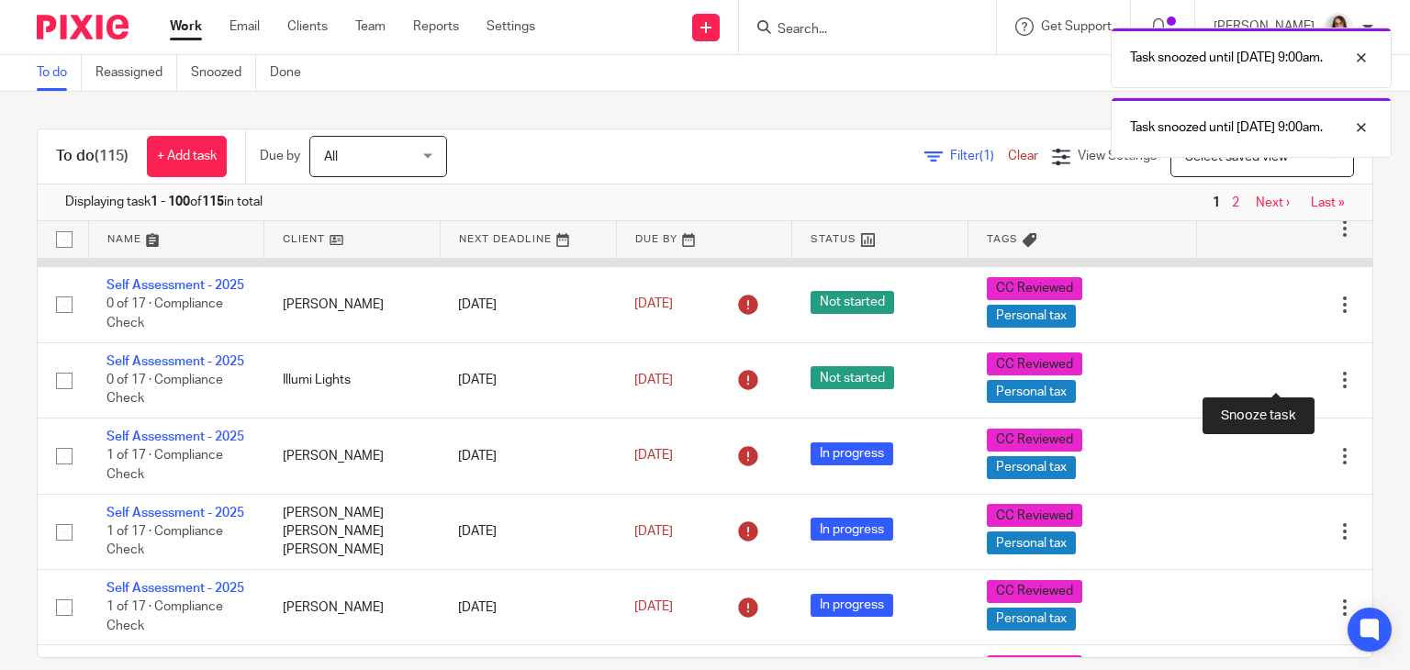
click at [1304, 239] on div at bounding box center [1313, 229] width 18 height 18
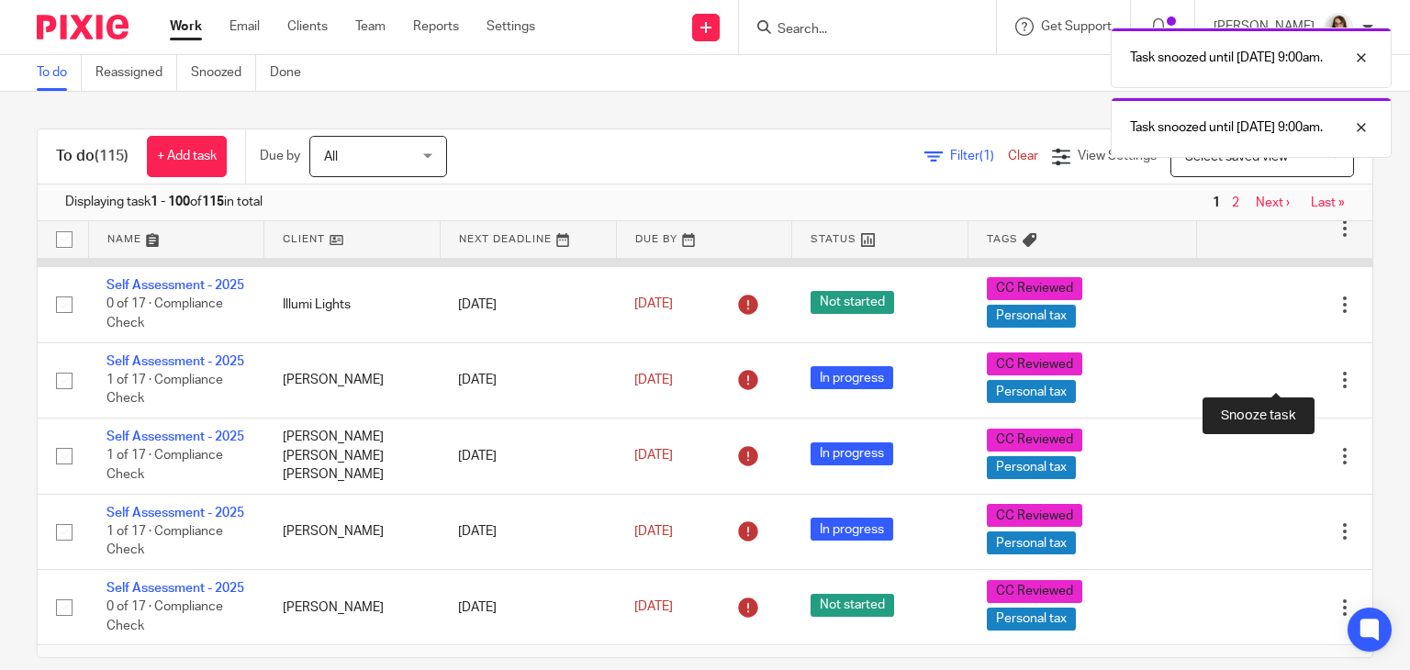
click at [1304, 239] on div at bounding box center [1313, 229] width 18 height 18
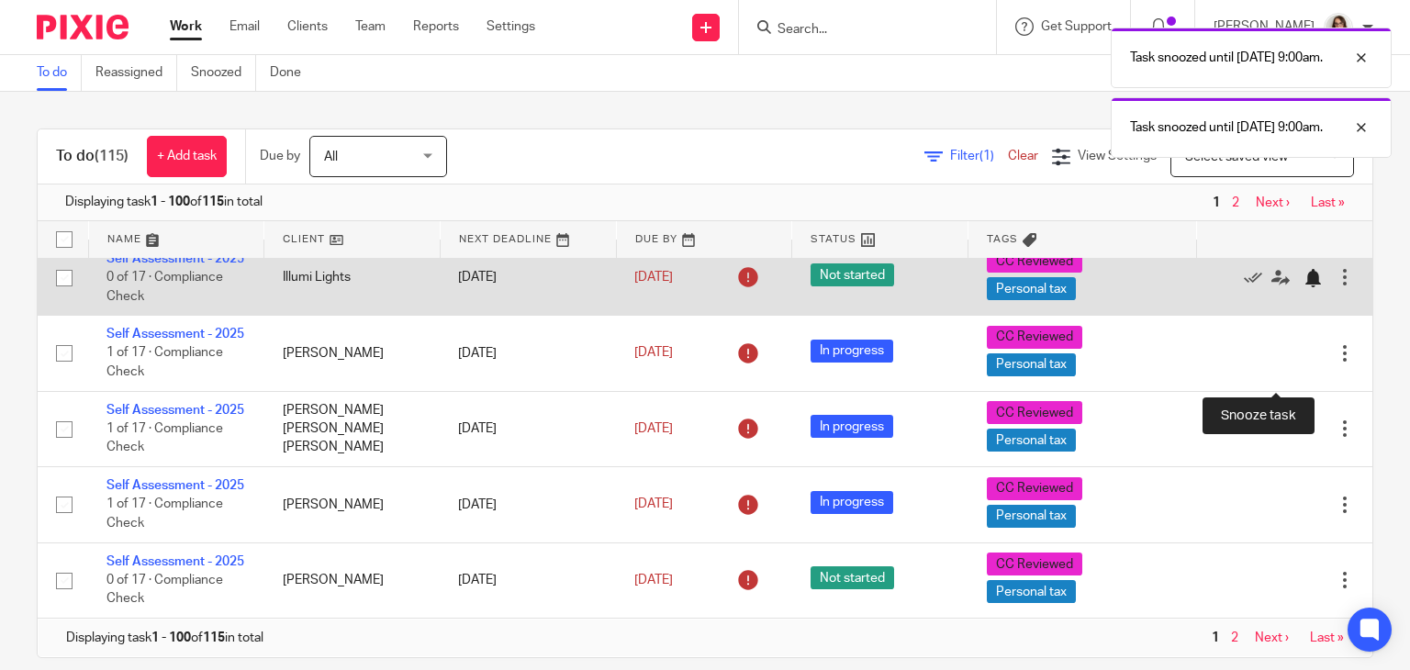
click at [1304, 287] on div at bounding box center [1313, 278] width 18 height 18
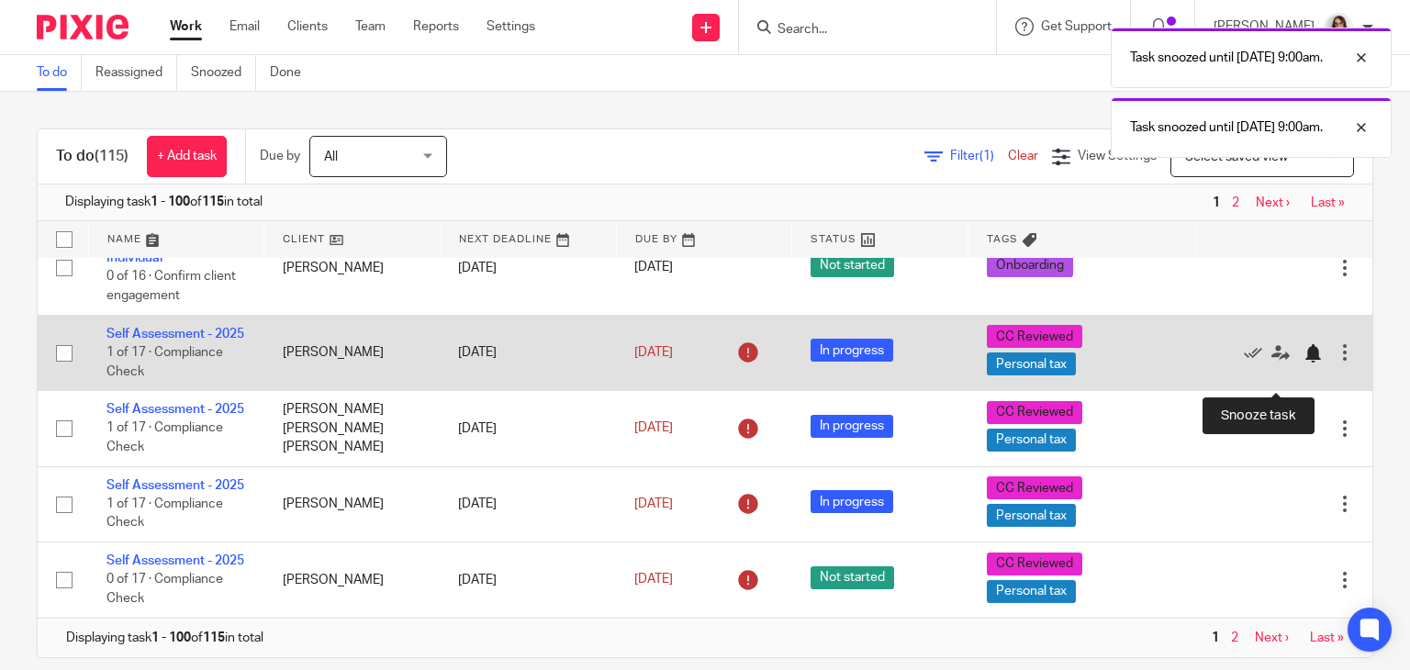
click at [1304, 363] on div at bounding box center [1313, 353] width 18 height 18
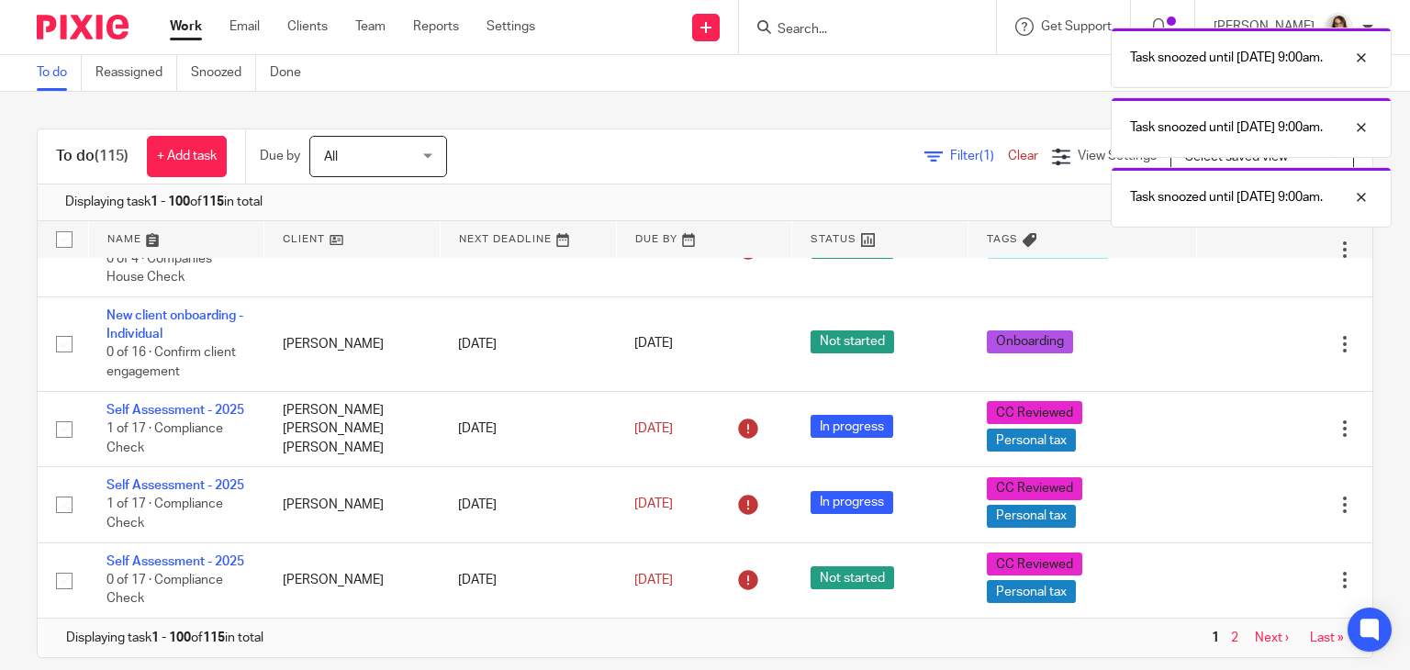
scroll to position [4276, 0]
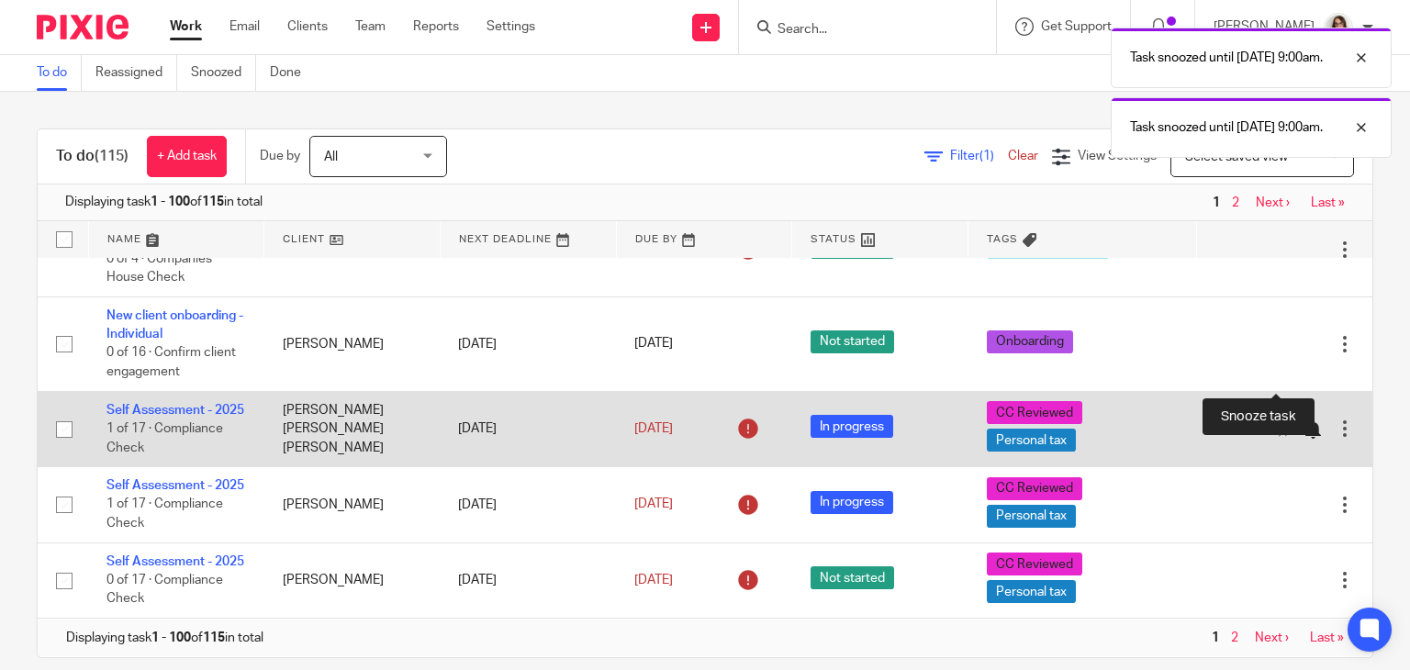
click at [1304, 420] on div at bounding box center [1313, 429] width 18 height 18
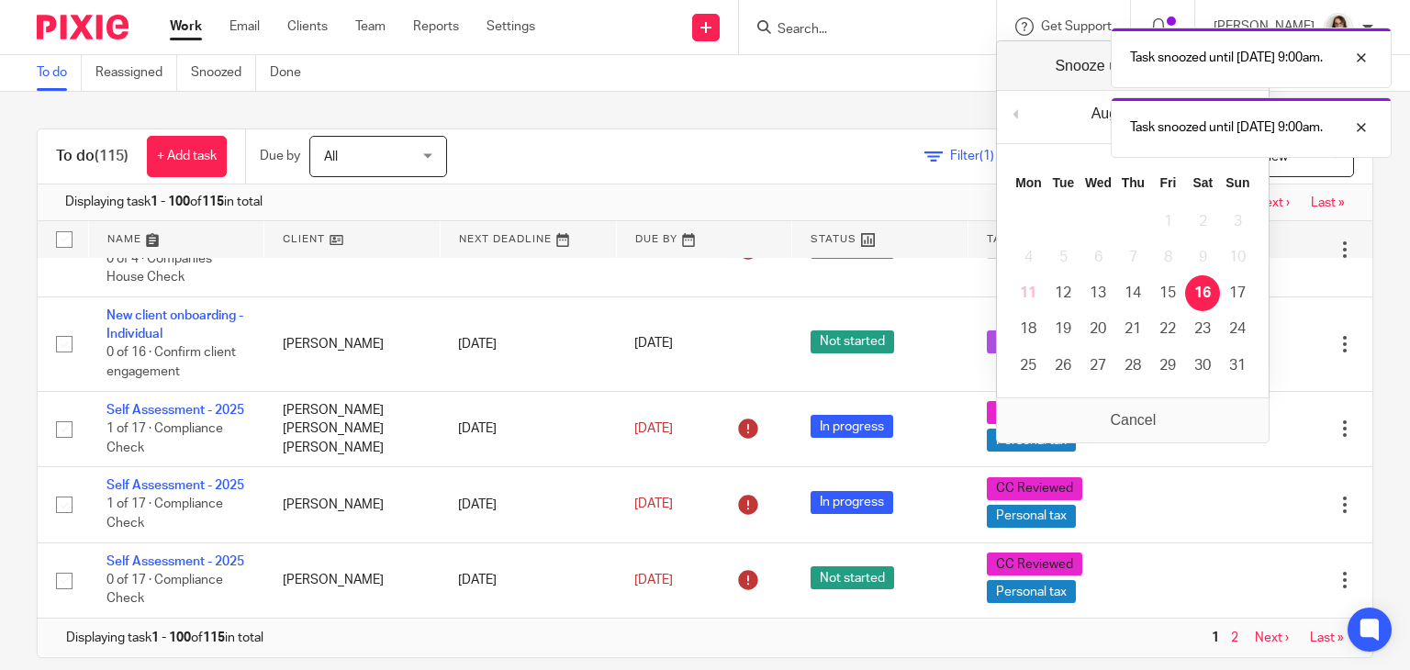
scroll to position [4182, 0]
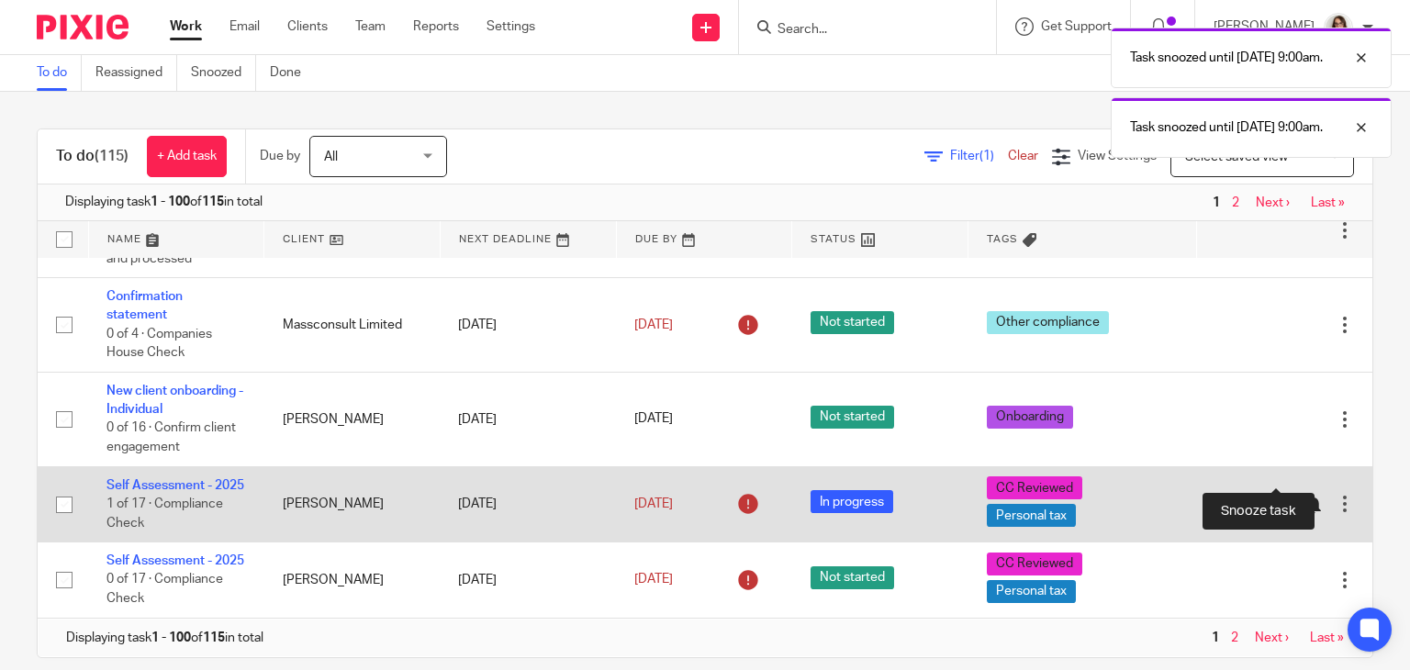
click at [1304, 496] on div at bounding box center [1313, 505] width 18 height 18
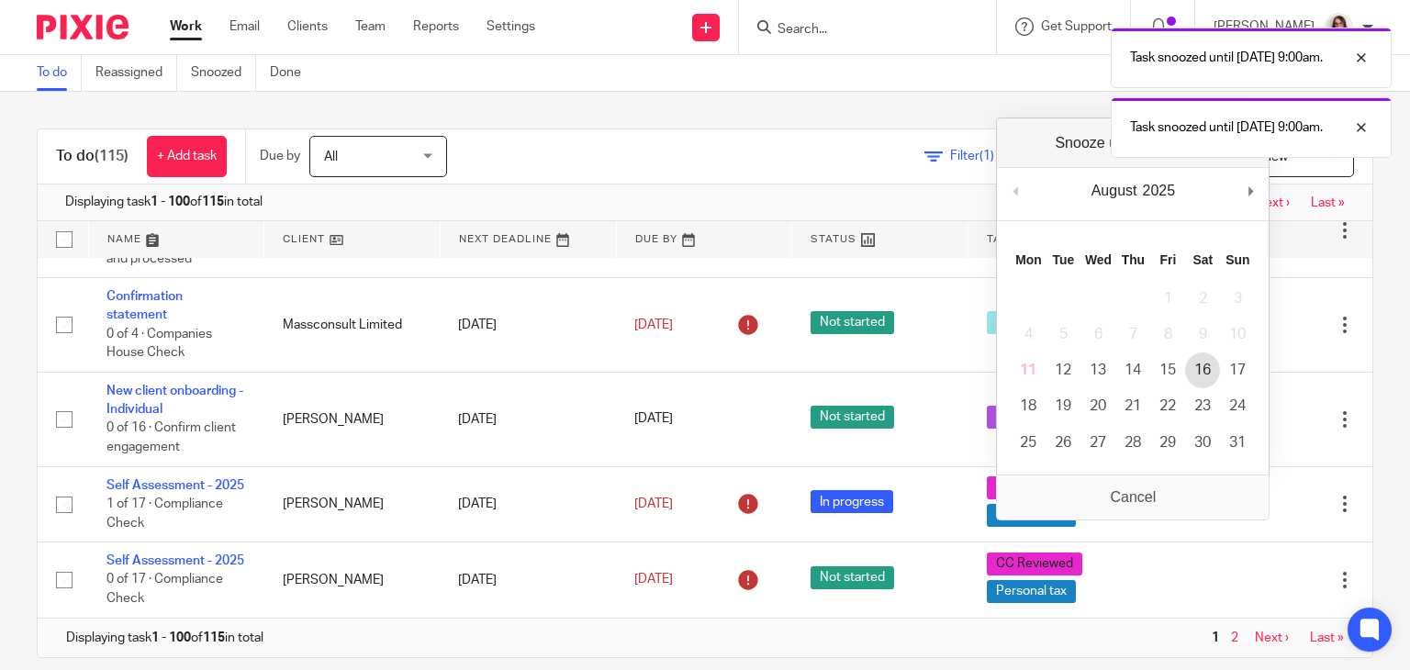
scroll to position [4086, 0]
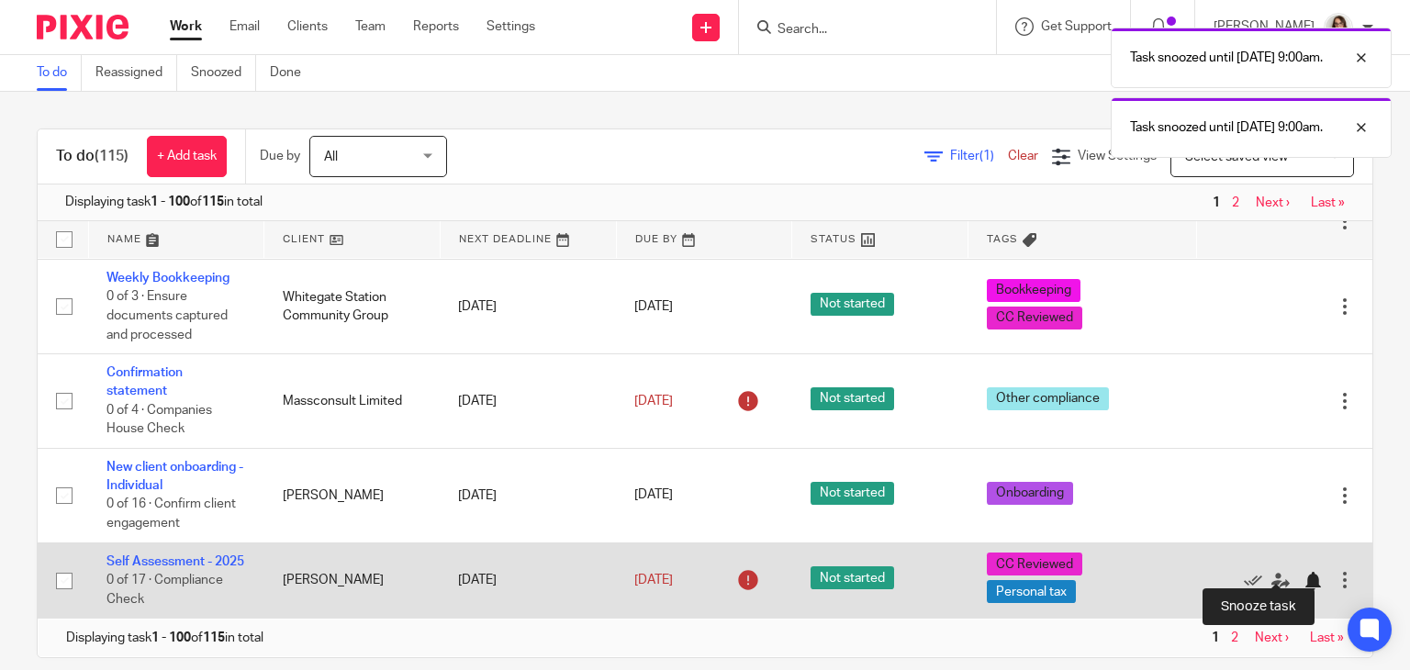
click at [1304, 574] on div at bounding box center [1313, 581] width 18 height 18
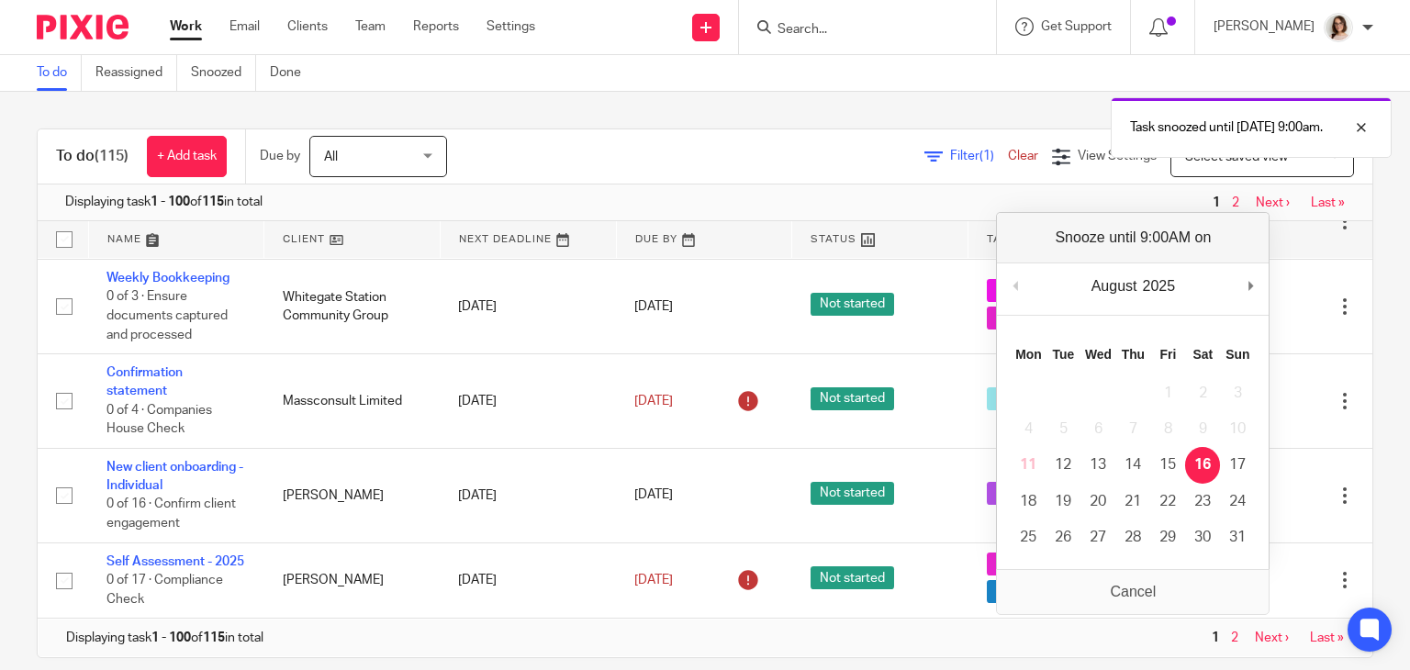
scroll to position [3991, 0]
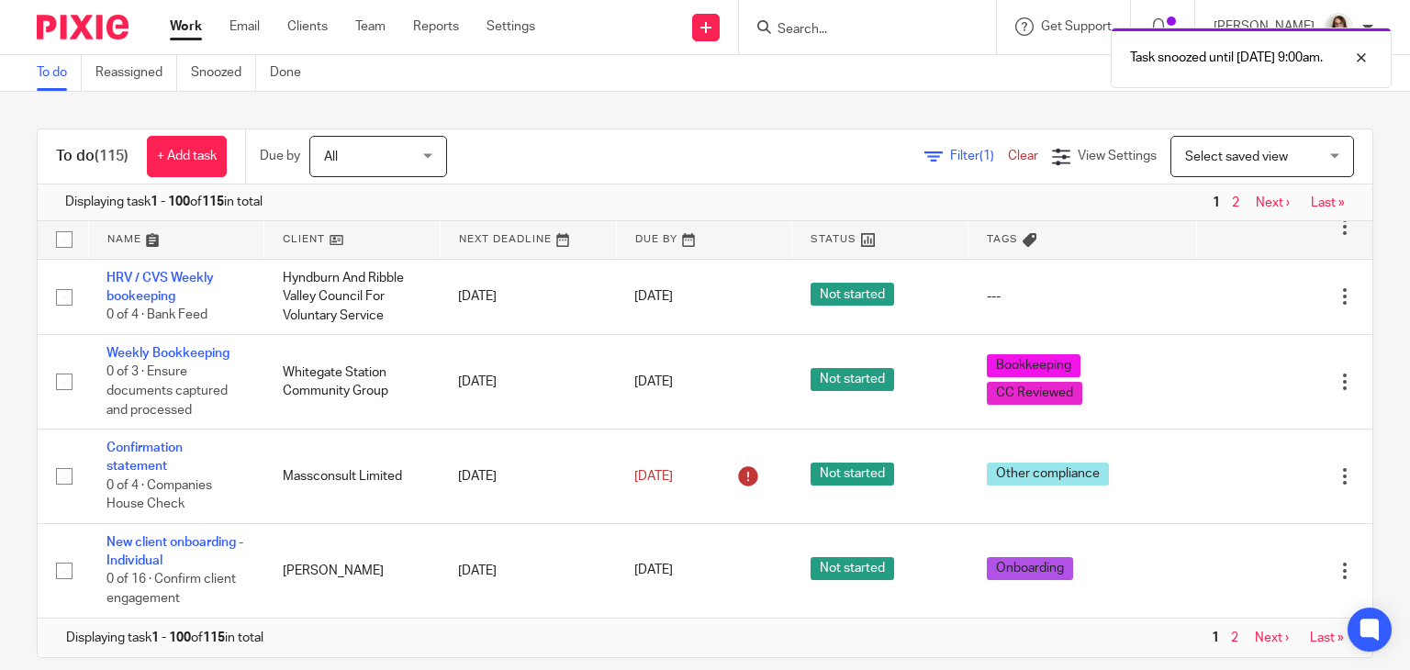
click at [185, 18] on link "Work" at bounding box center [186, 26] width 32 height 18
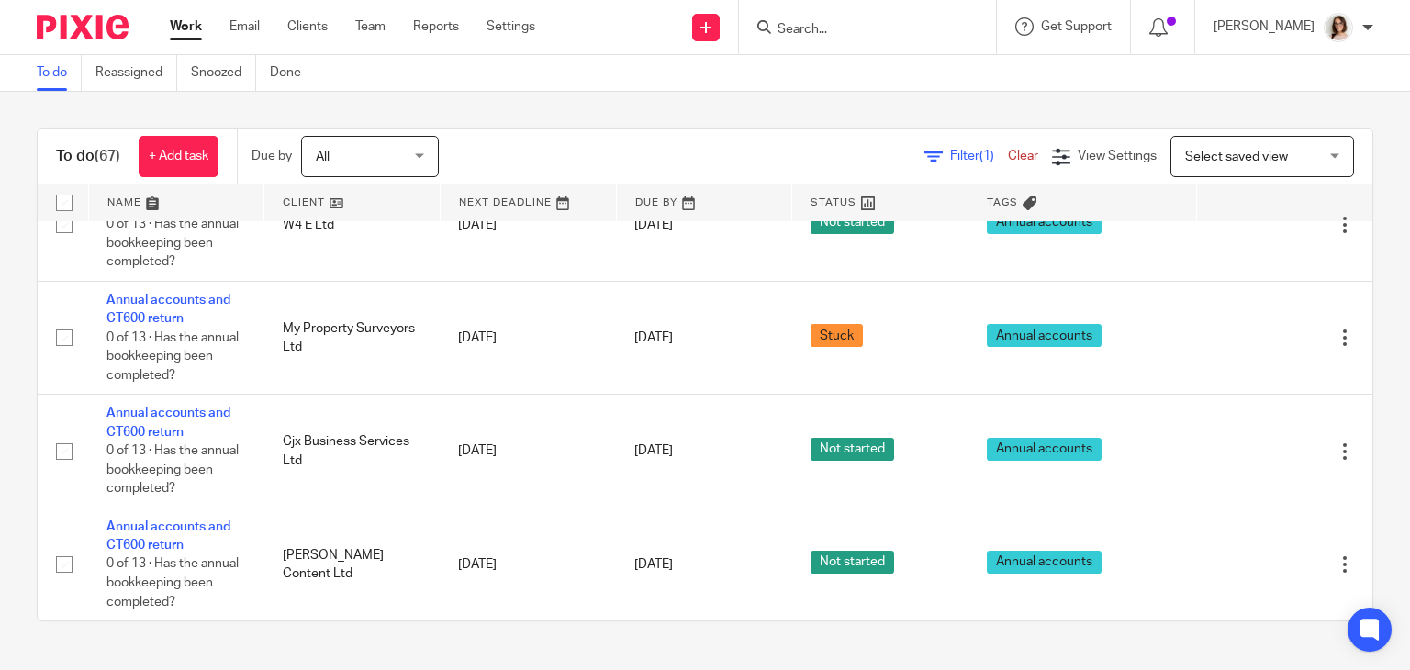
scroll to position [5471, 0]
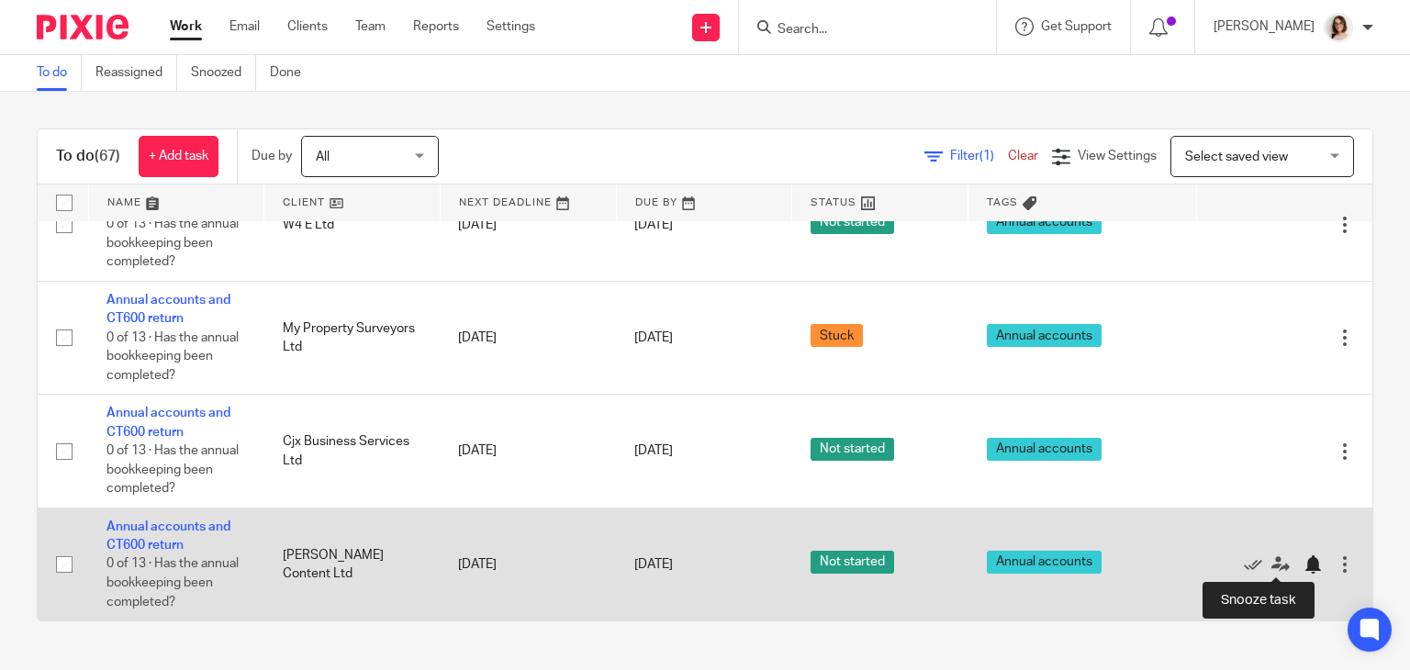
click at [1304, 563] on div at bounding box center [1313, 564] width 18 height 18
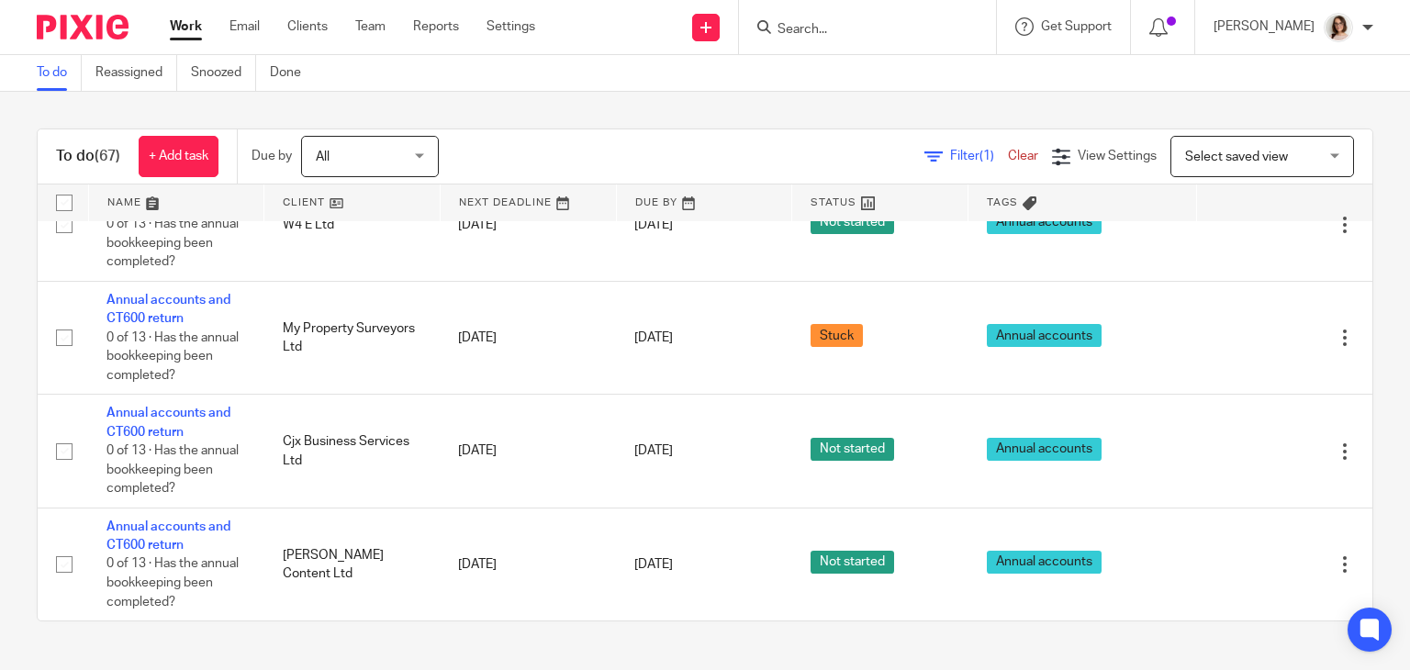
scroll to position [5357, 0]
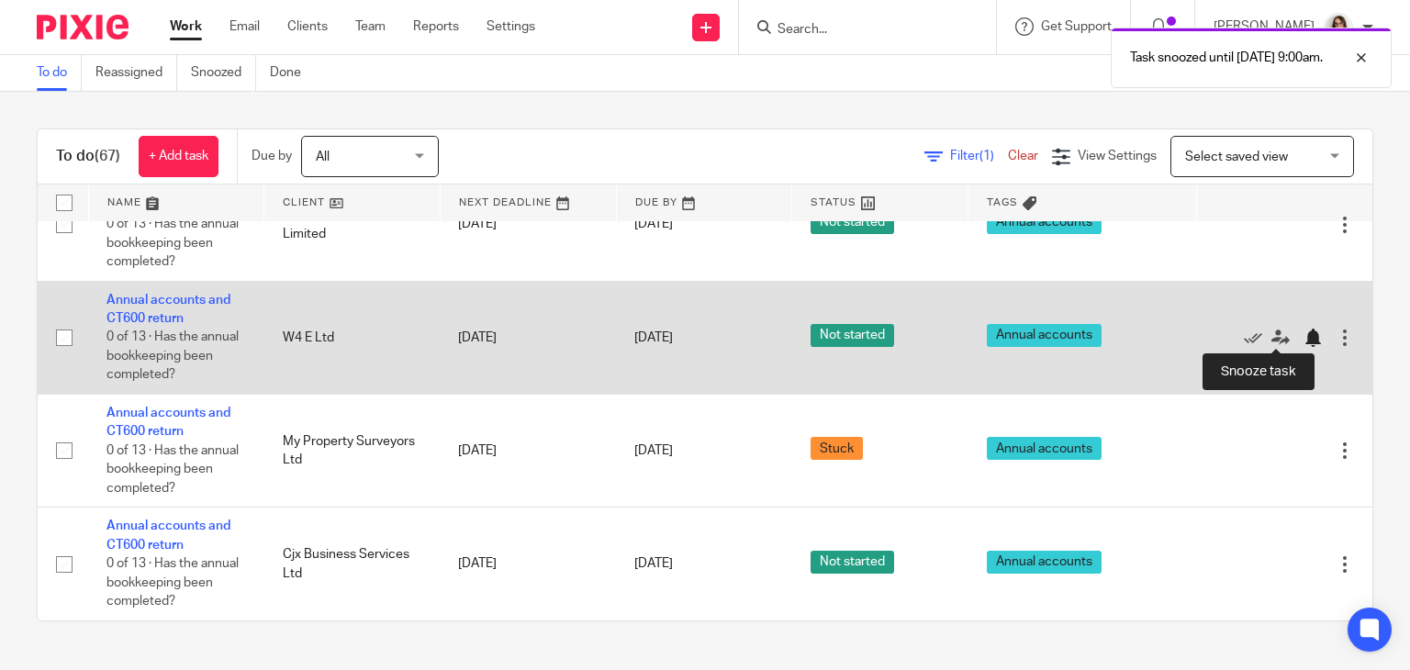
click at [1304, 333] on div at bounding box center [1313, 338] width 18 height 18
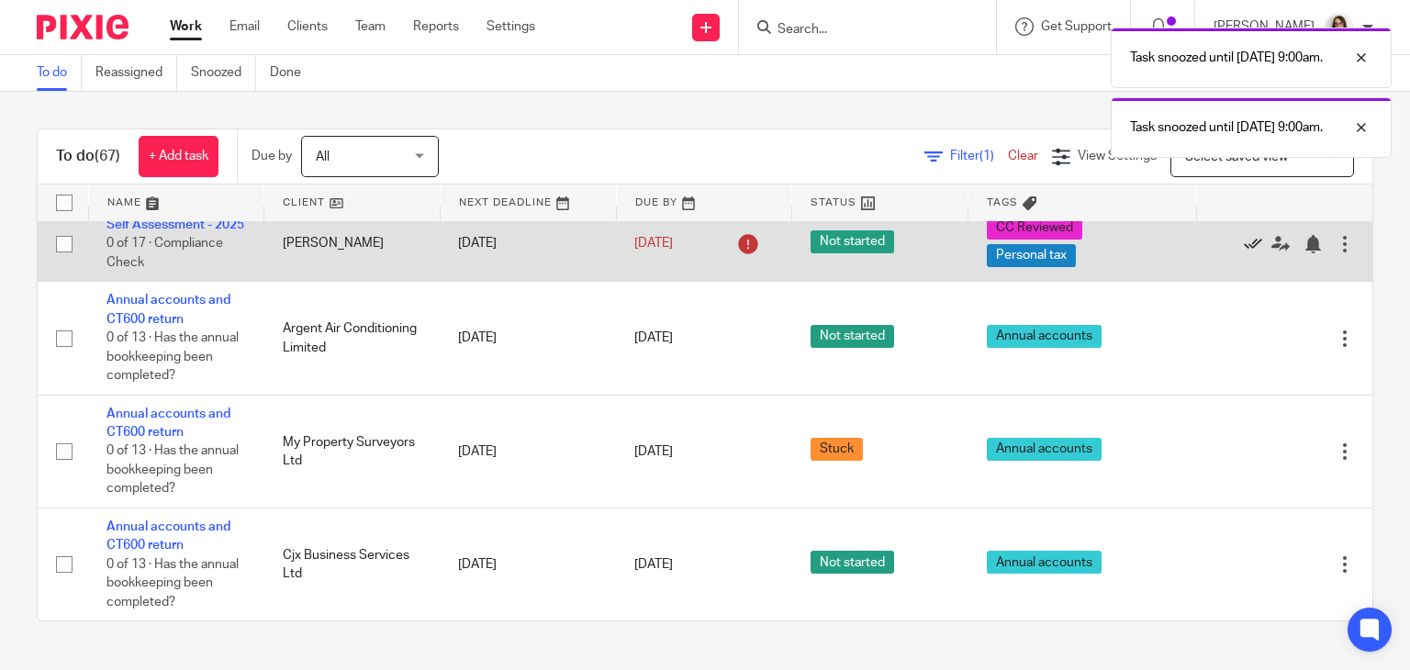
scroll to position [5244, 0]
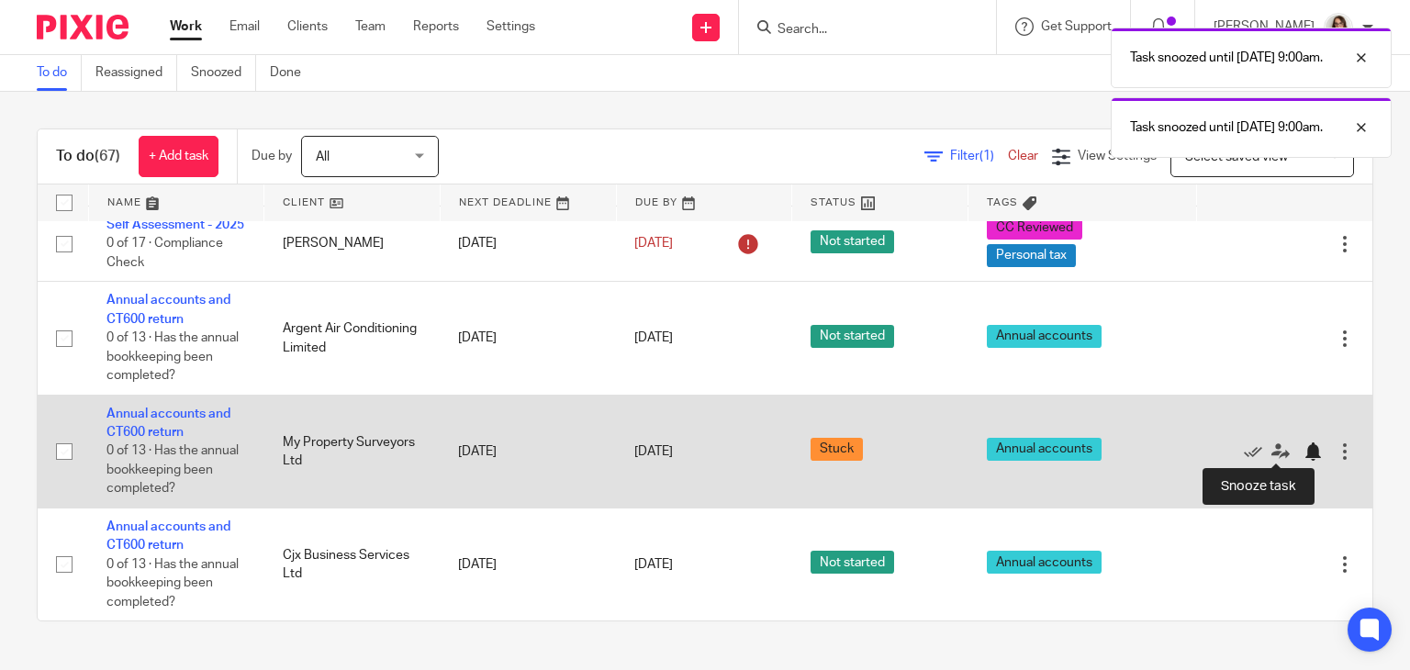
click at [1304, 451] on div at bounding box center [1313, 451] width 18 height 18
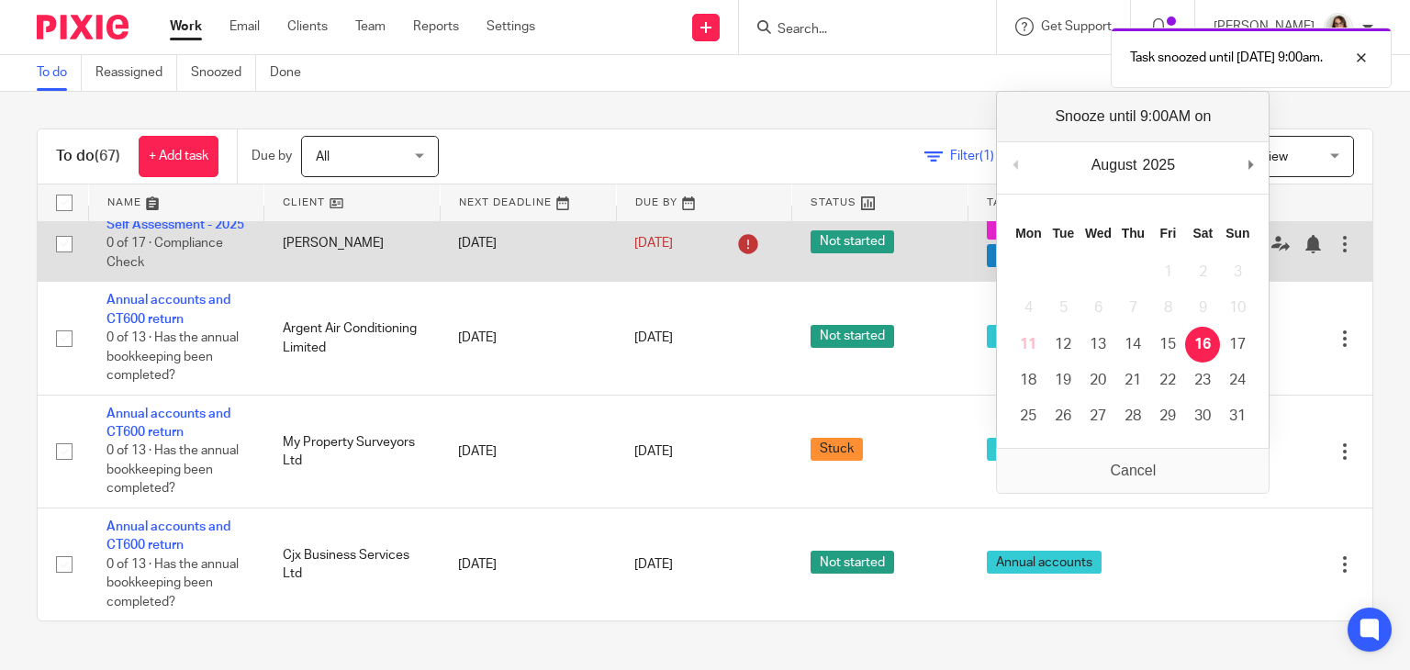
scroll to position [5130, 0]
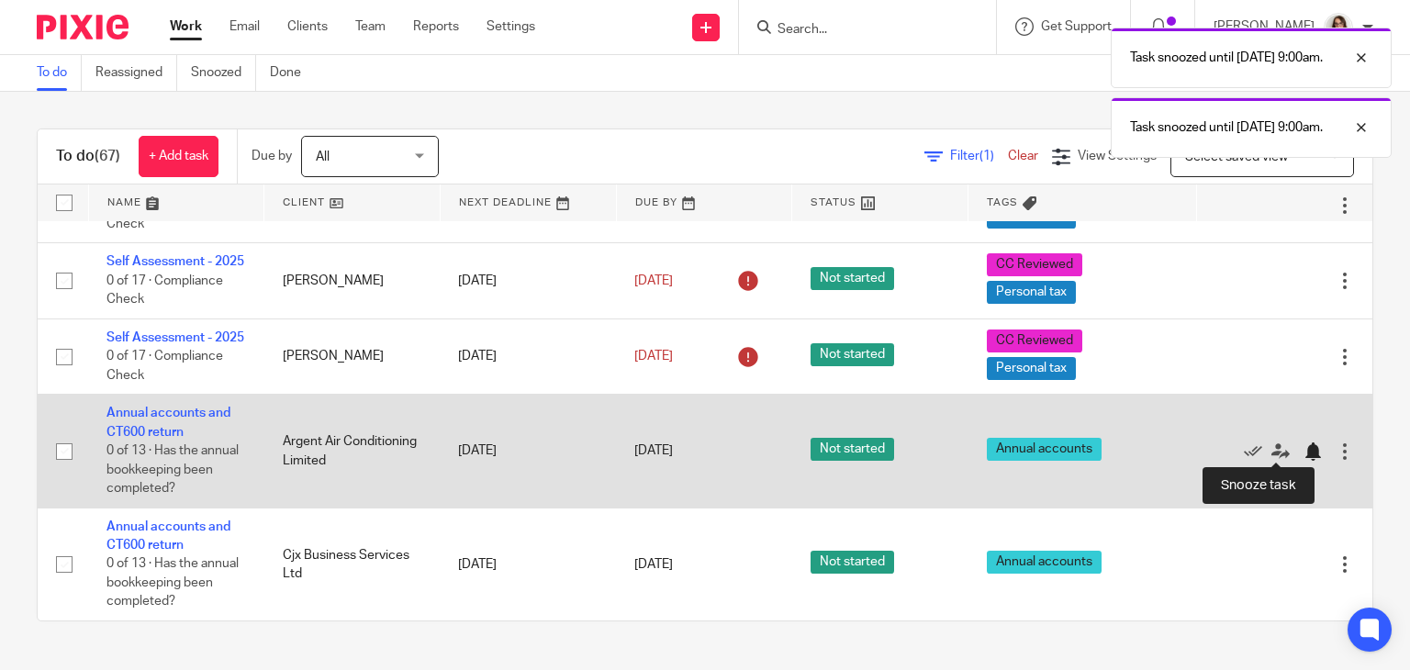
click at [1304, 448] on div at bounding box center [1313, 451] width 18 height 18
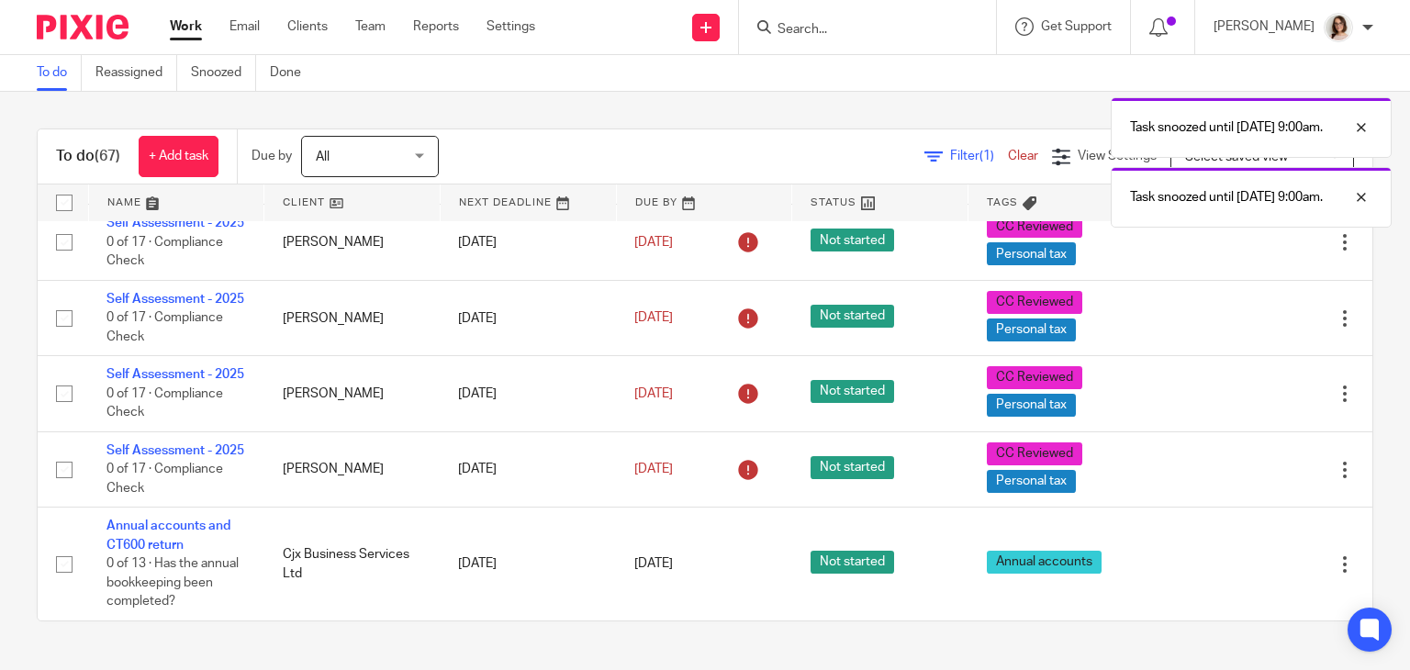
scroll to position [5015, 0]
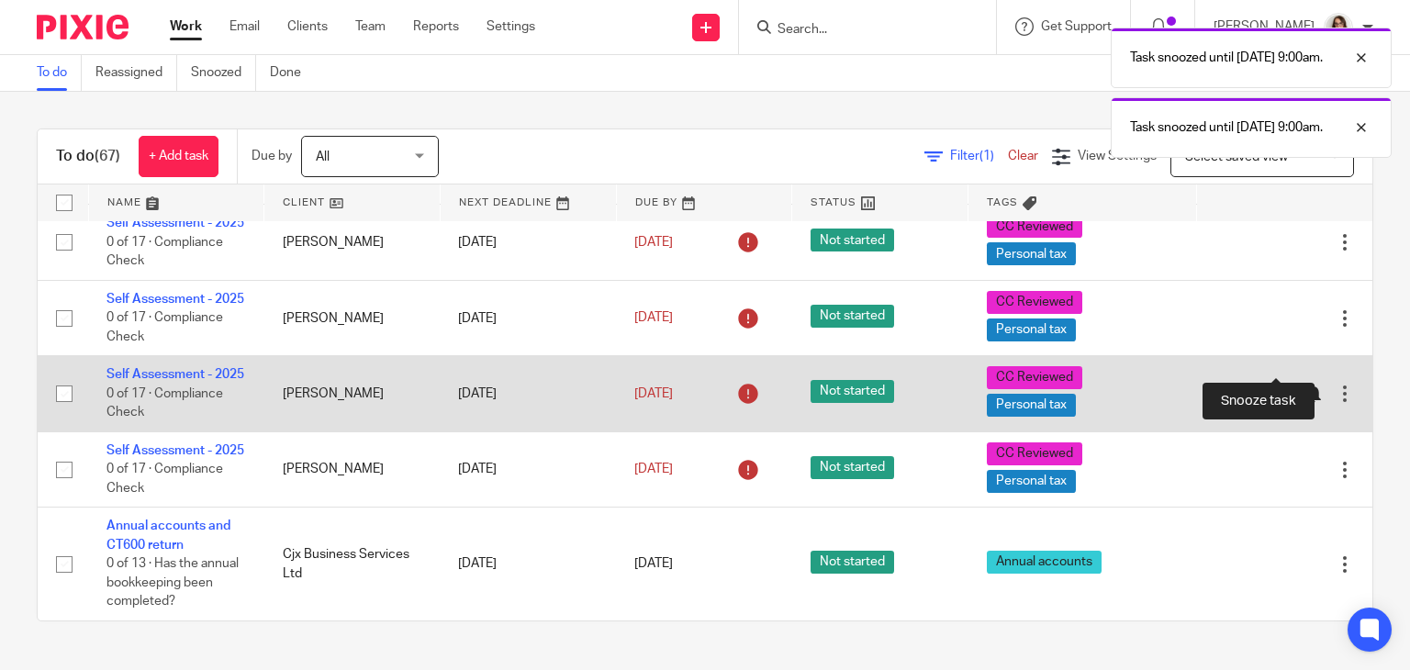
click at [1304, 385] on div at bounding box center [1313, 394] width 18 height 18
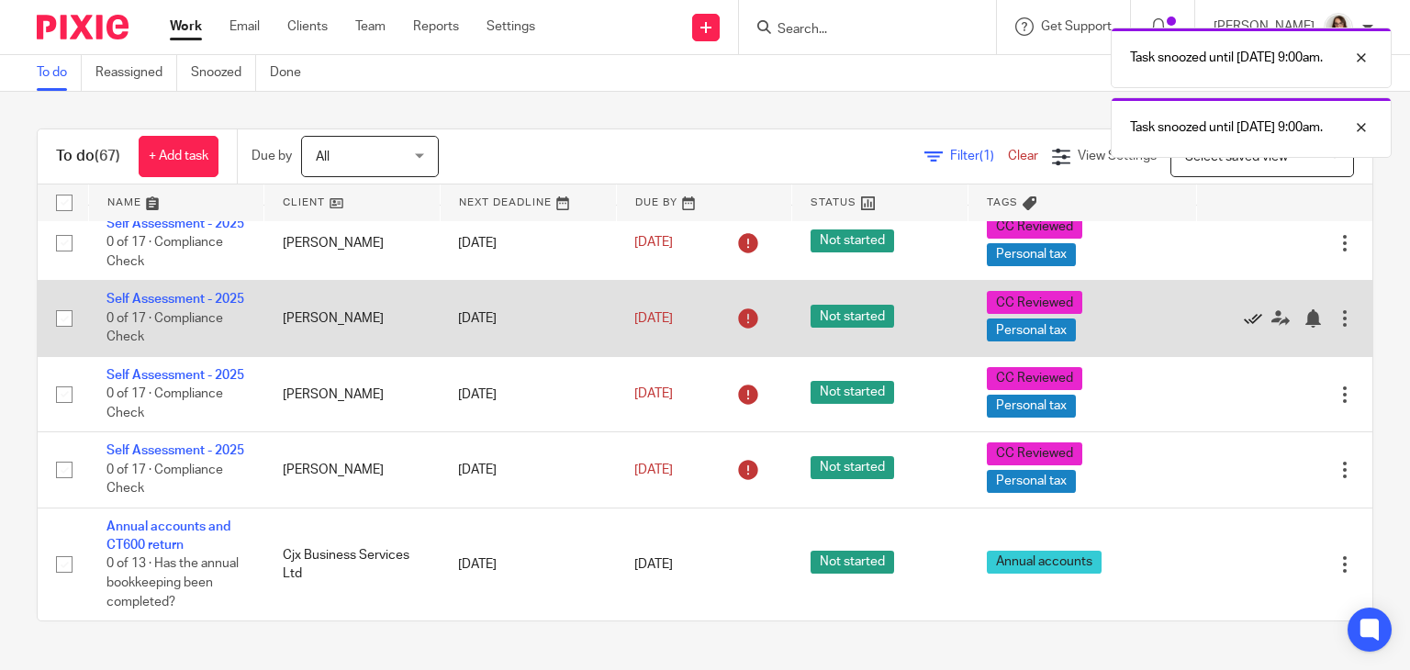
scroll to position [4921, 0]
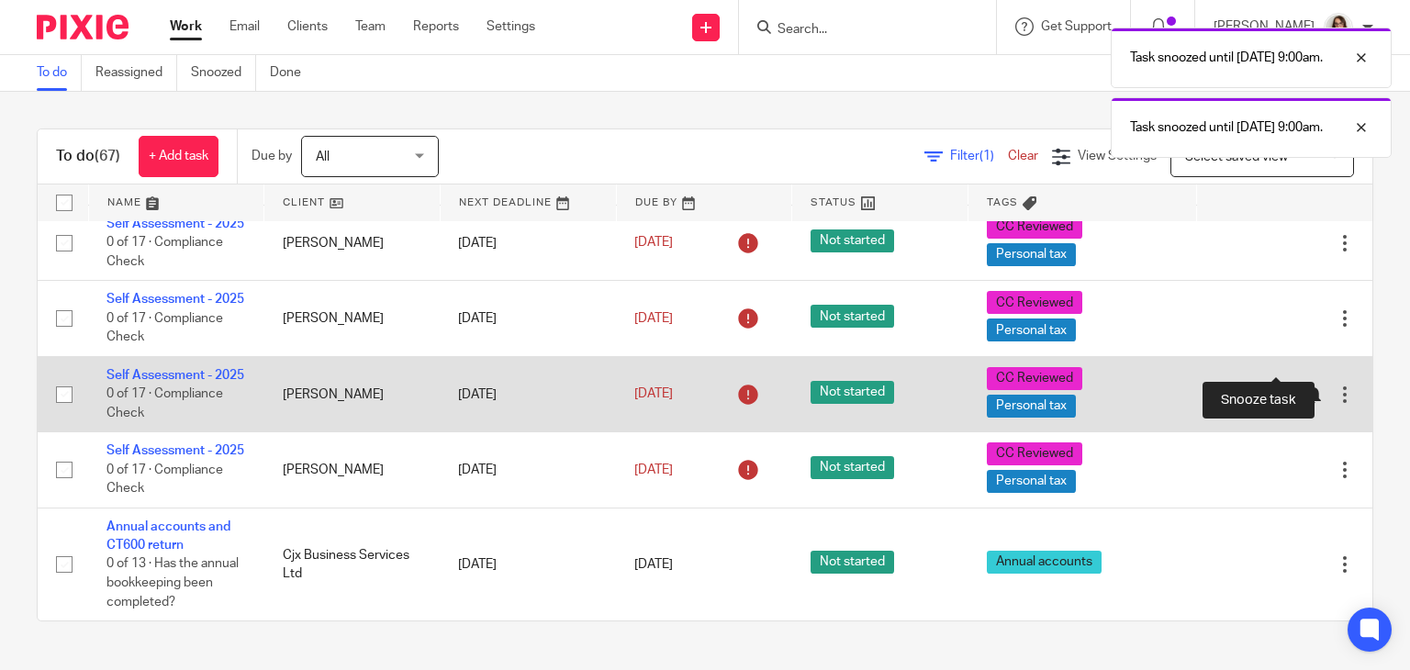
click at [1304, 386] on div at bounding box center [1313, 395] width 18 height 18
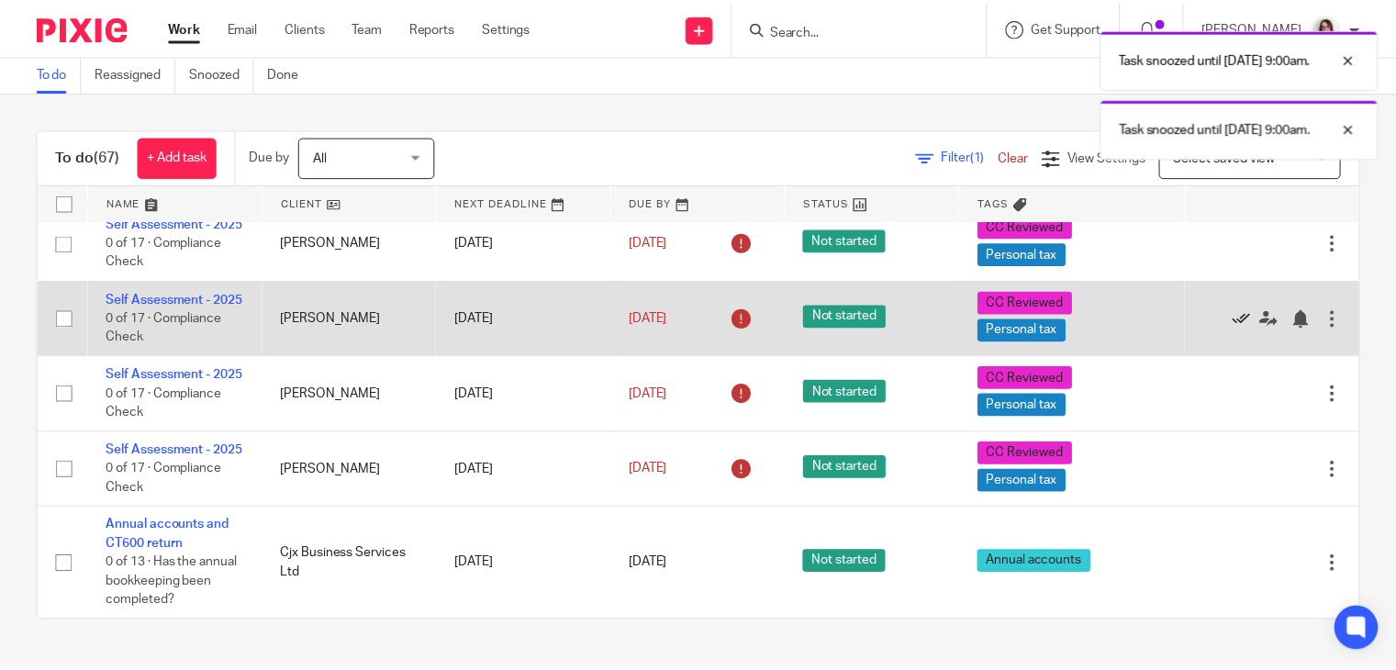
scroll to position [4825, 0]
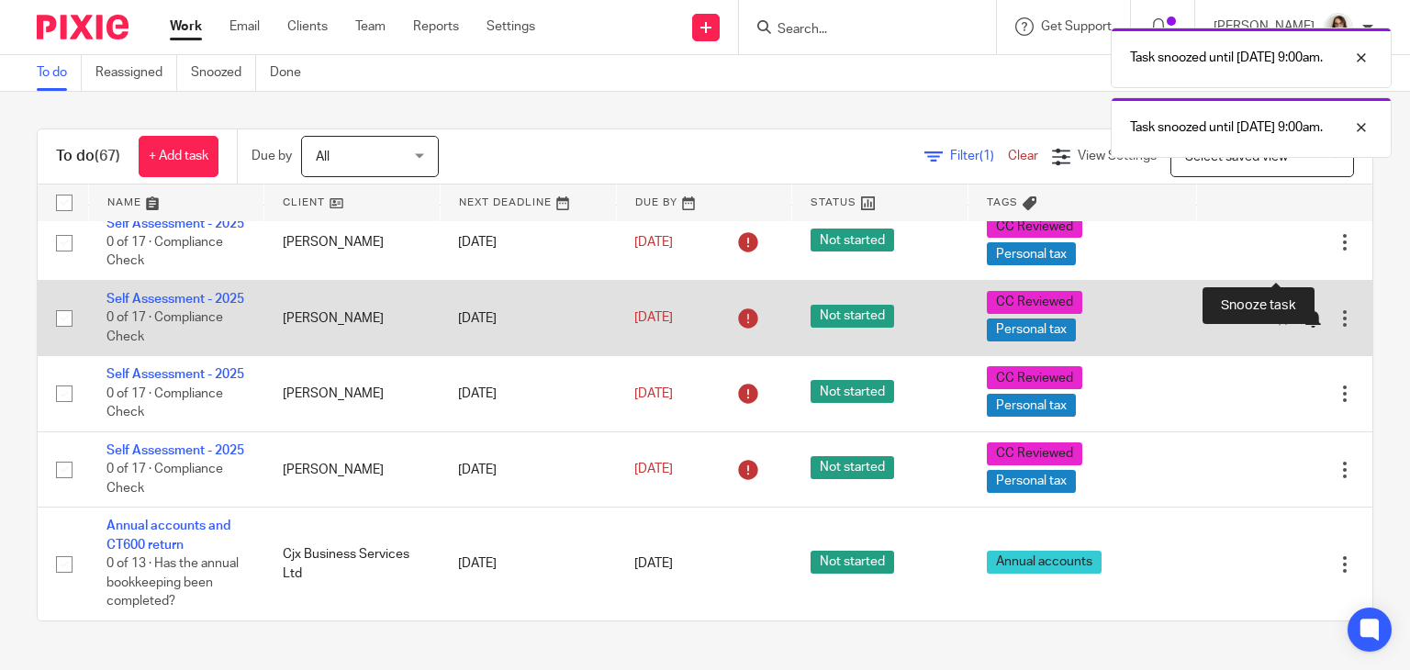
click at [1304, 309] on div at bounding box center [1313, 318] width 18 height 18
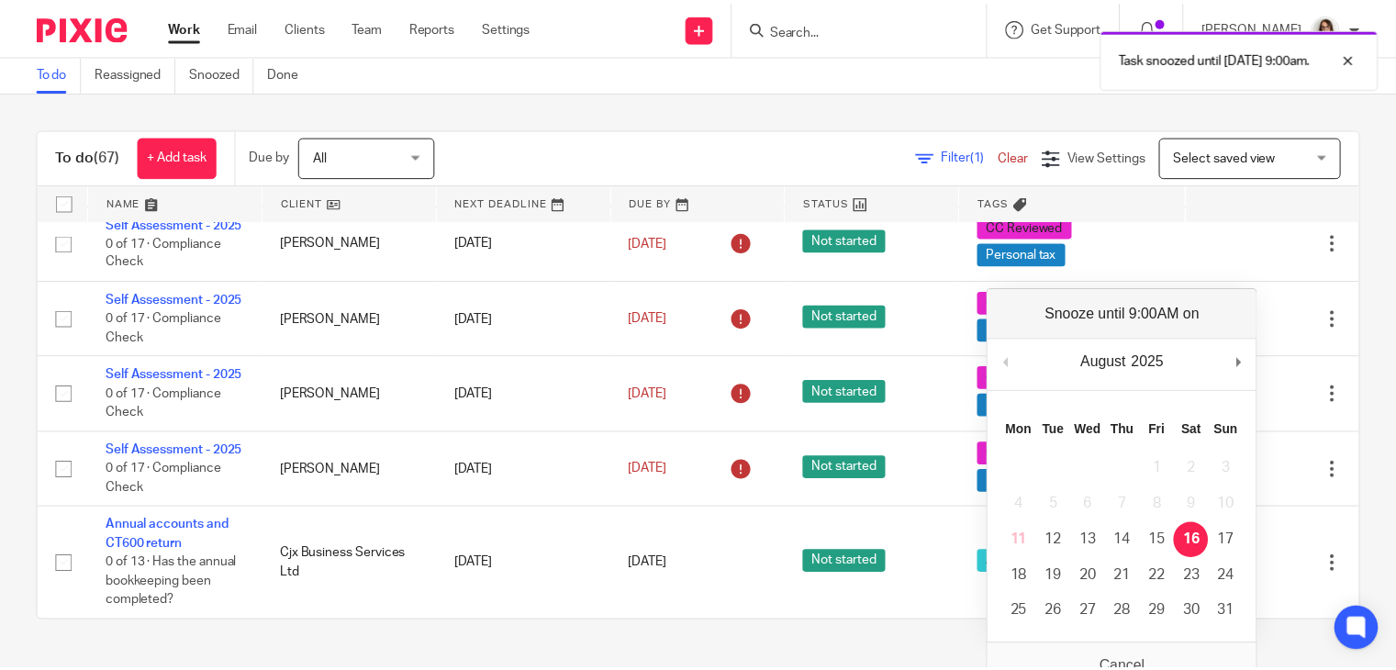
scroll to position [4730, 0]
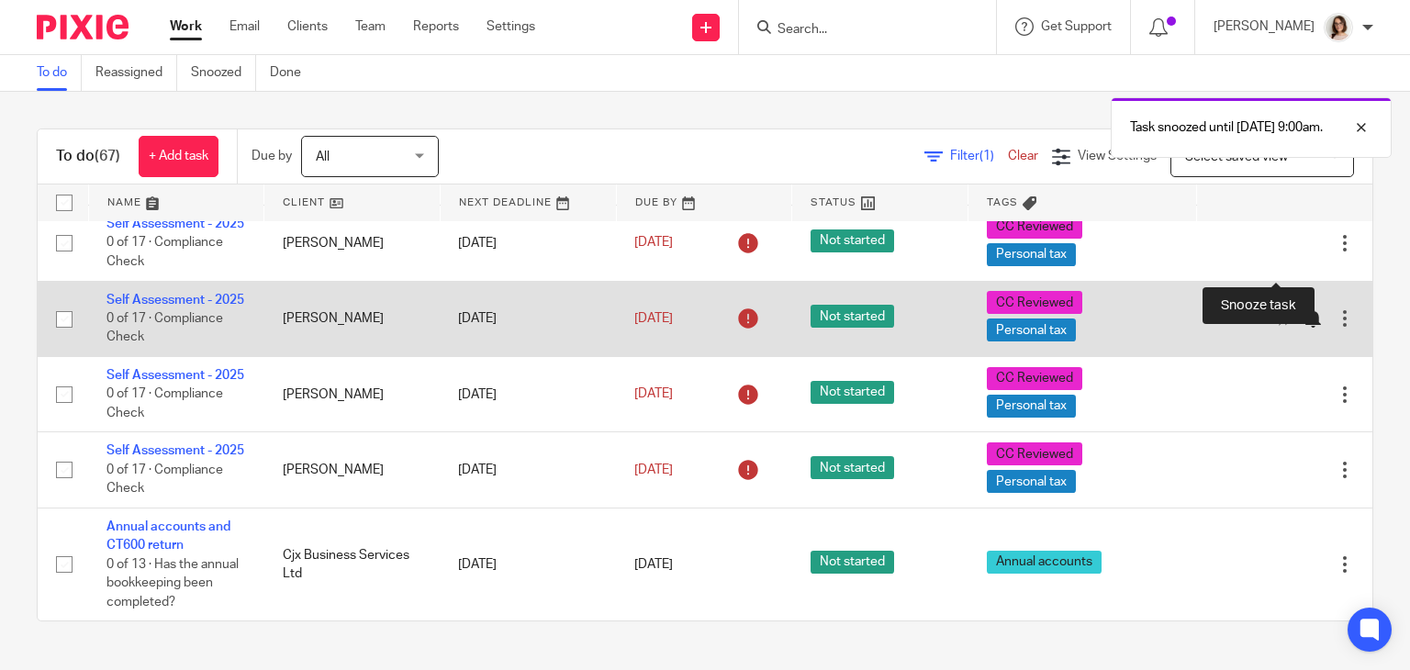
click at [1304, 309] on div at bounding box center [1313, 318] width 18 height 18
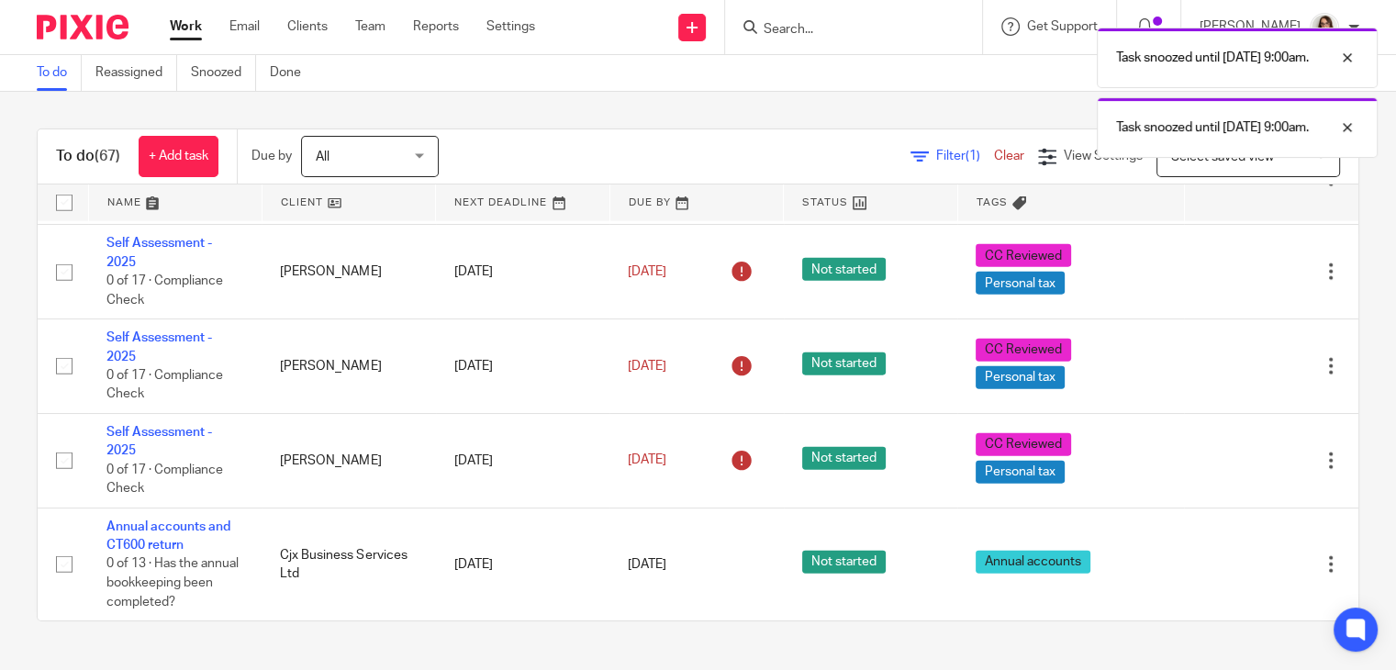
scroll to position [4635, 0]
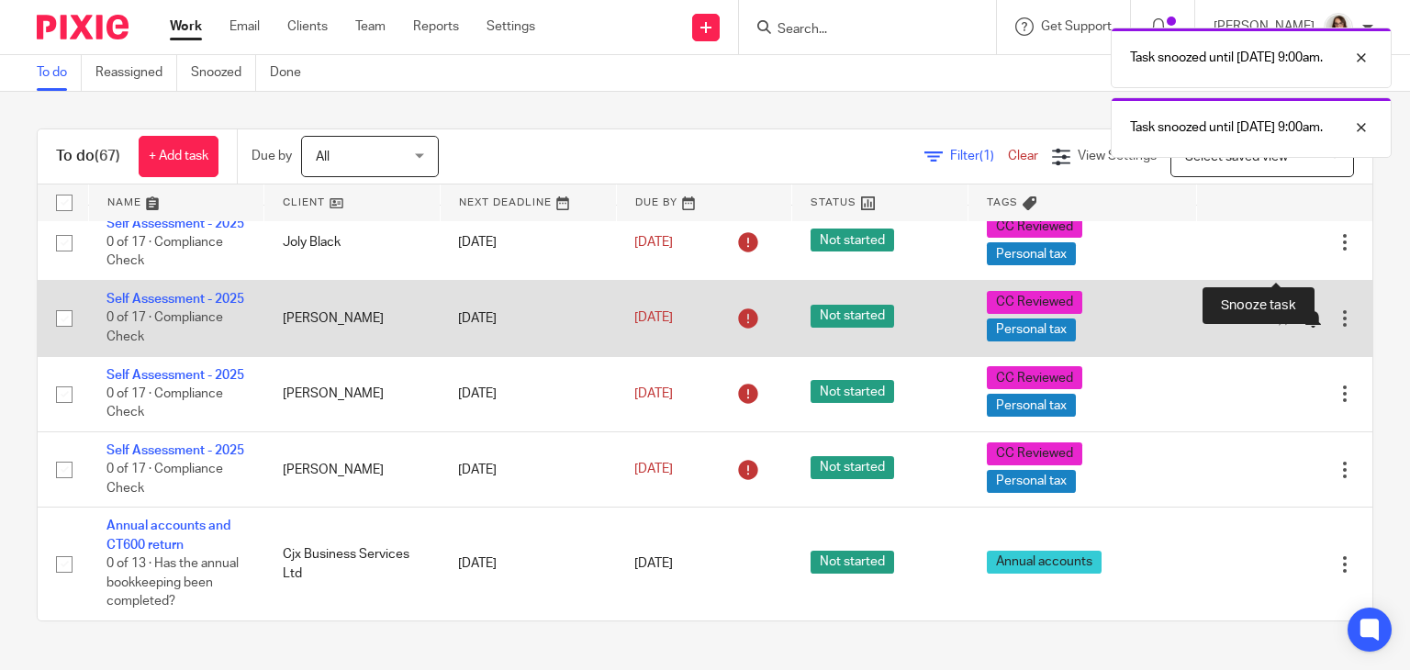
click at [1304, 309] on div at bounding box center [1313, 318] width 18 height 18
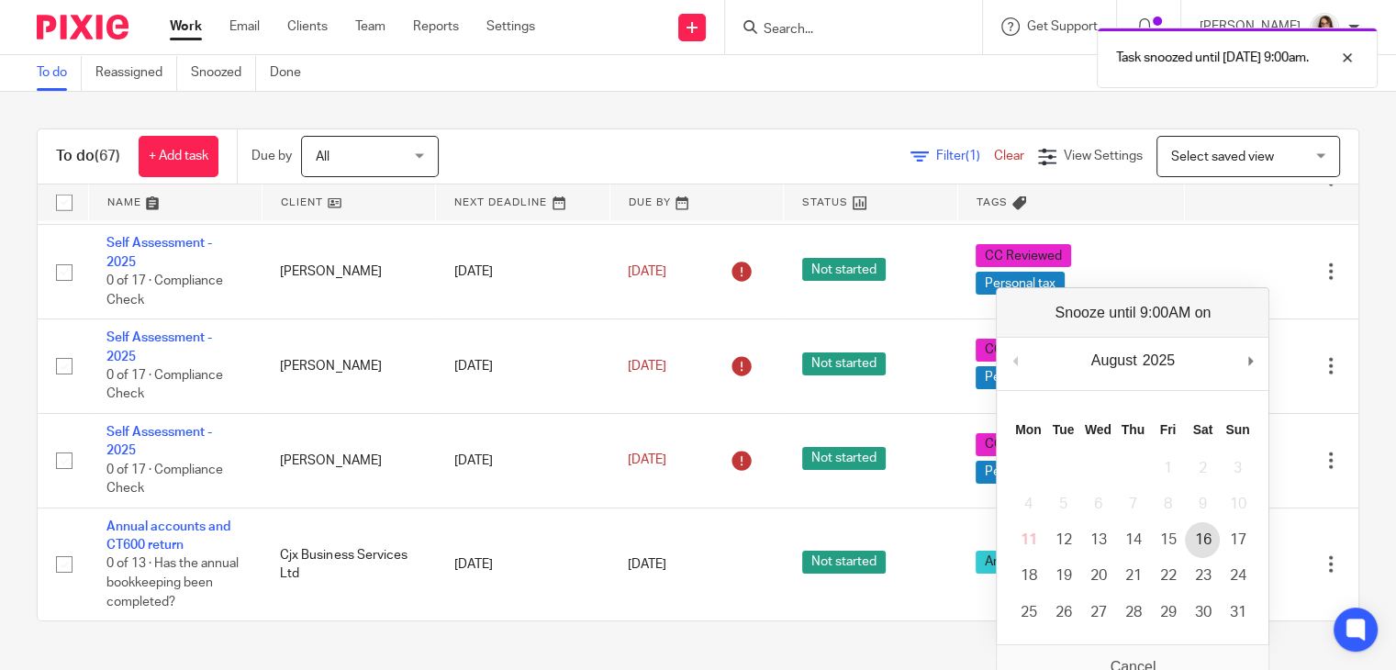
scroll to position [4540, 0]
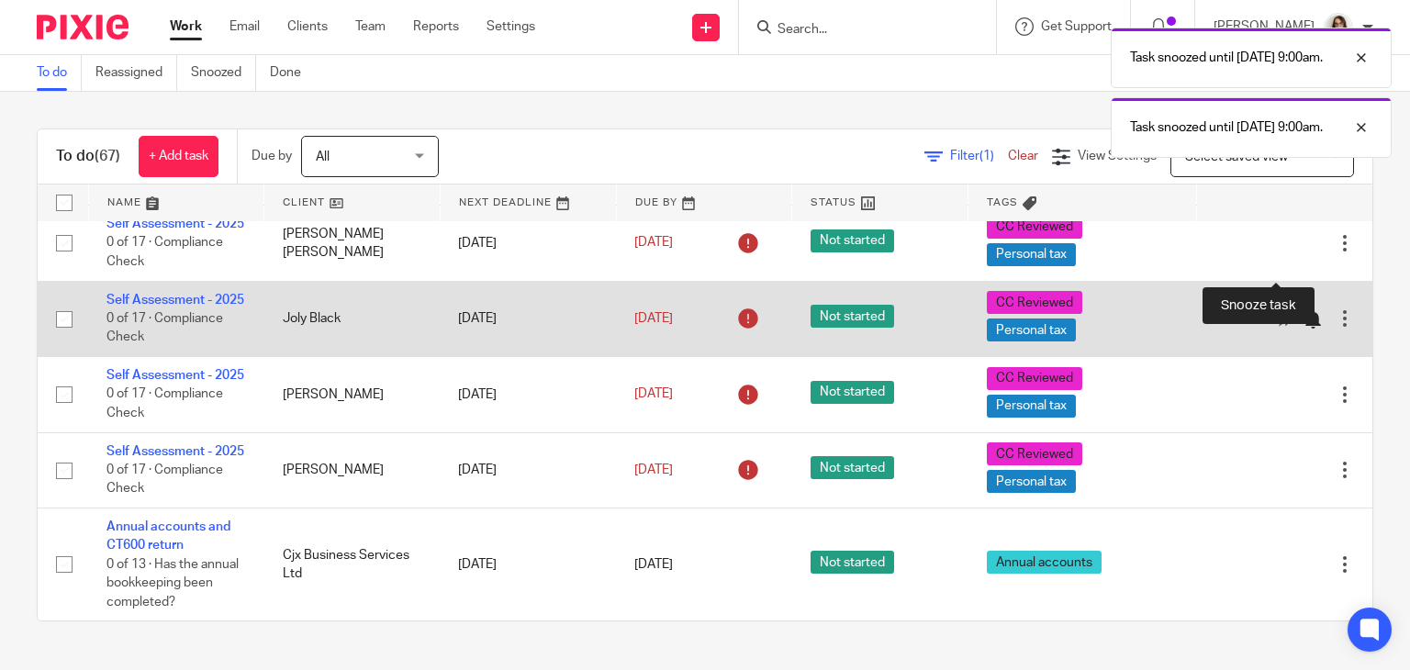
click at [1304, 310] on div at bounding box center [1313, 319] width 18 height 18
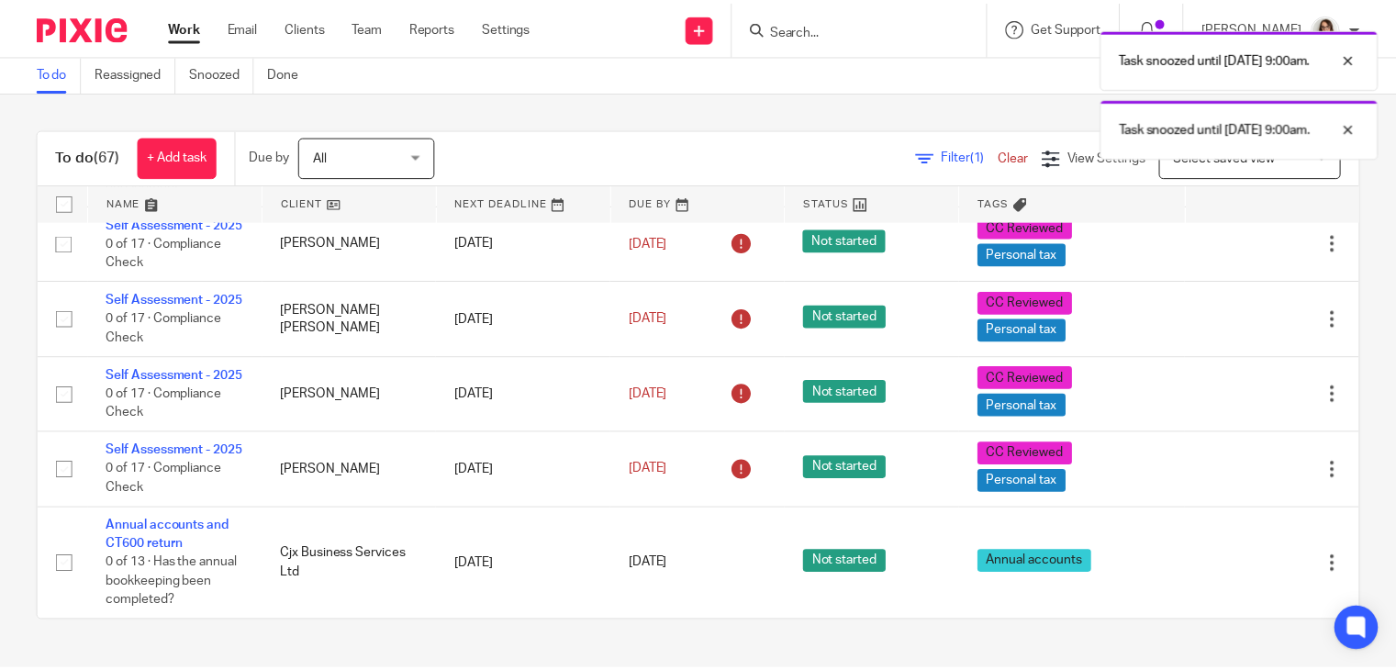
scroll to position [4446, 0]
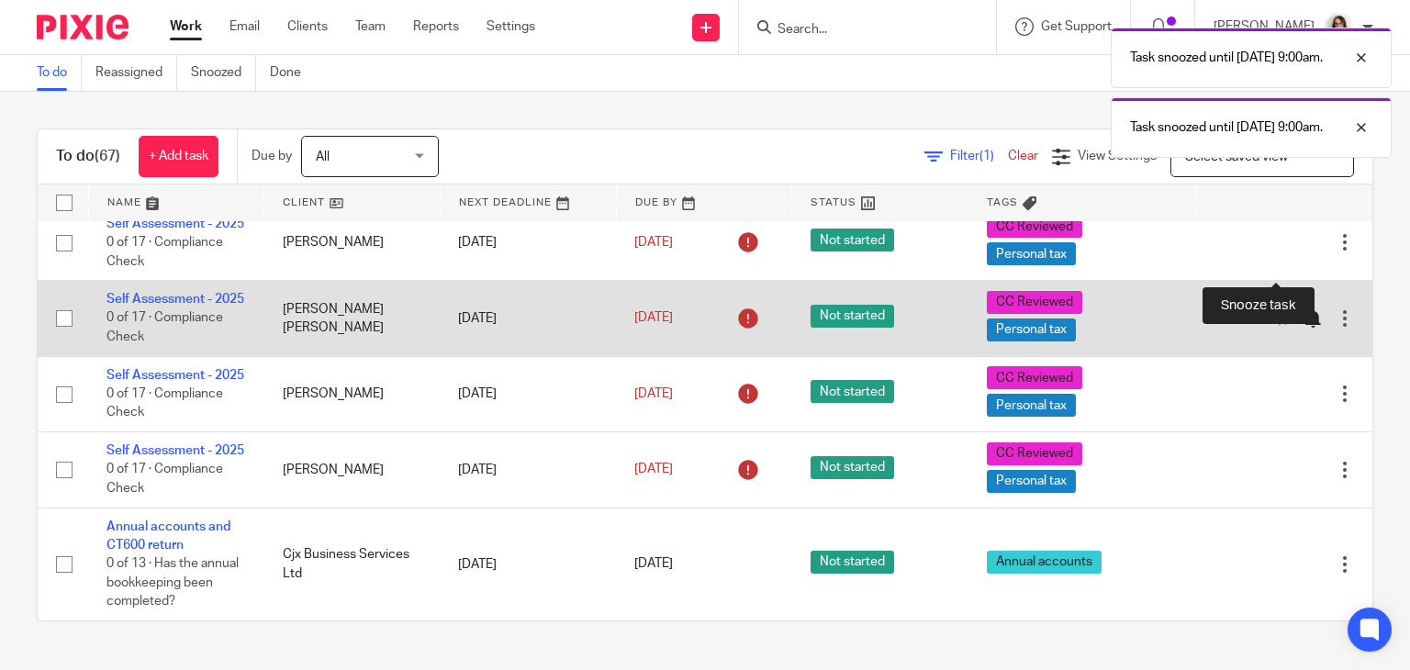
click at [1304, 309] on div at bounding box center [1313, 318] width 18 height 18
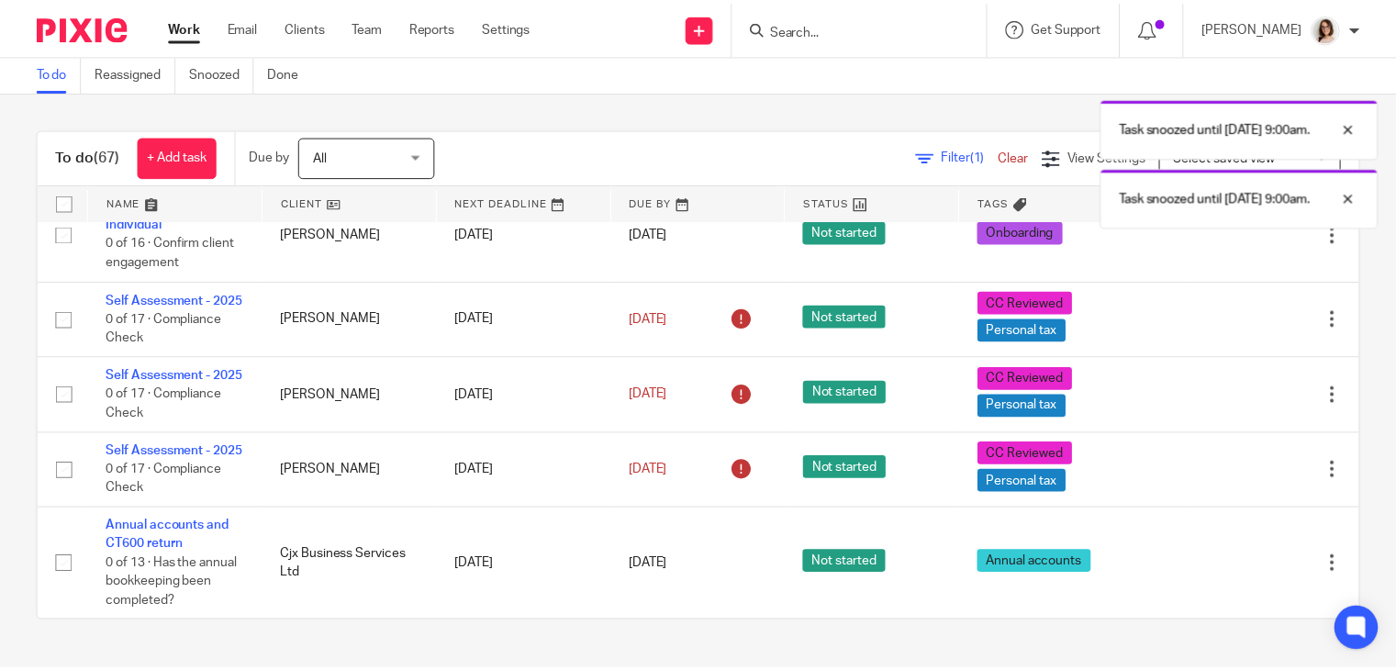
scroll to position [4350, 0]
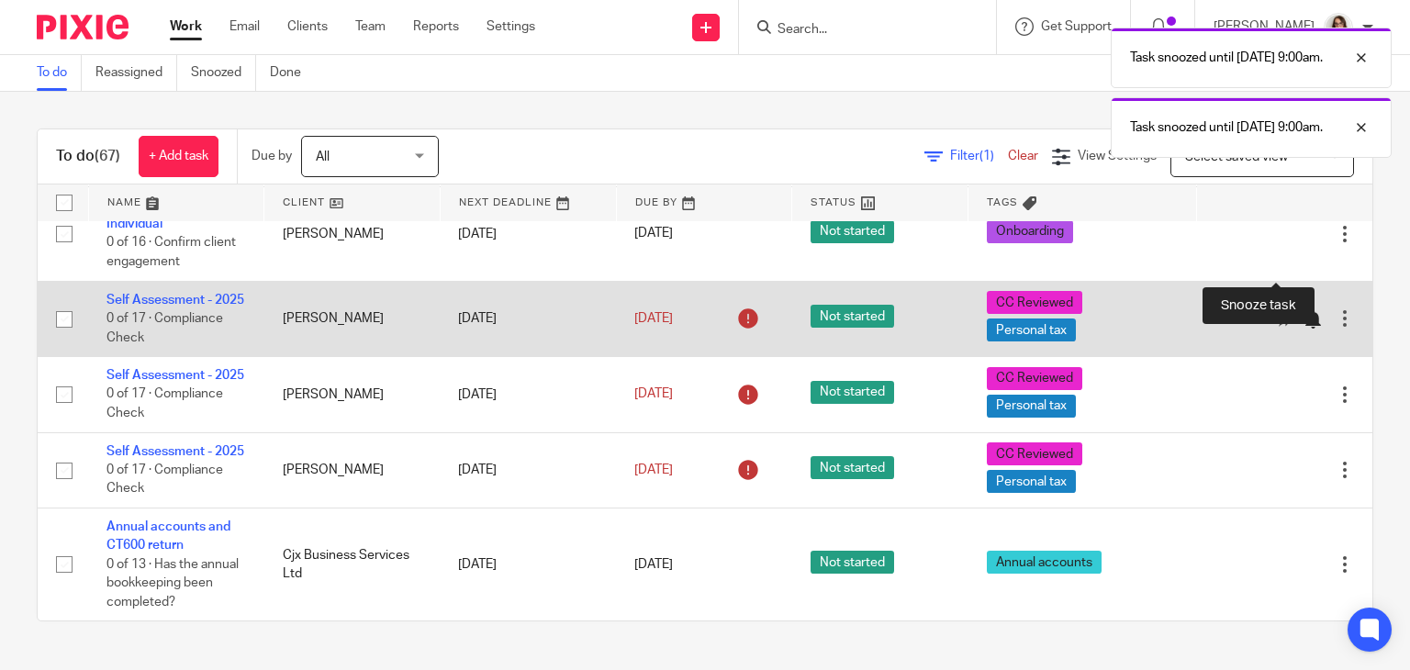
click at [1304, 310] on div at bounding box center [1313, 319] width 18 height 18
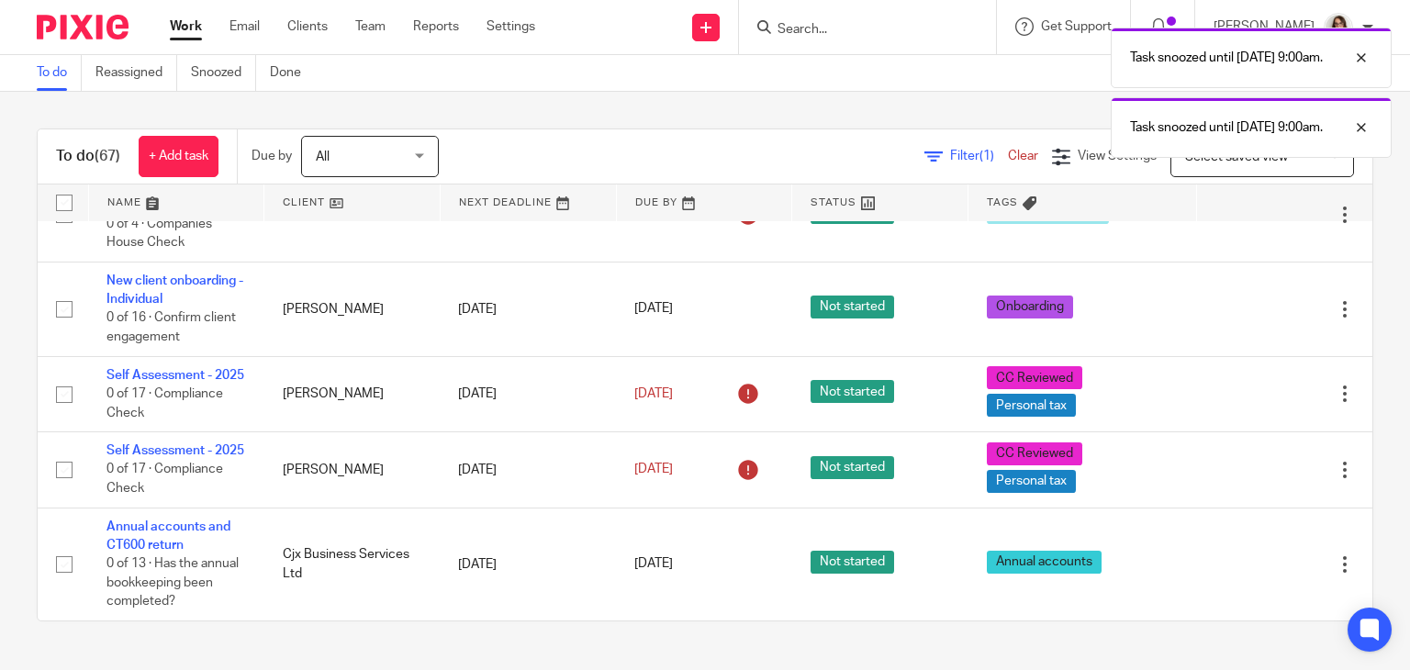
scroll to position [4256, 0]
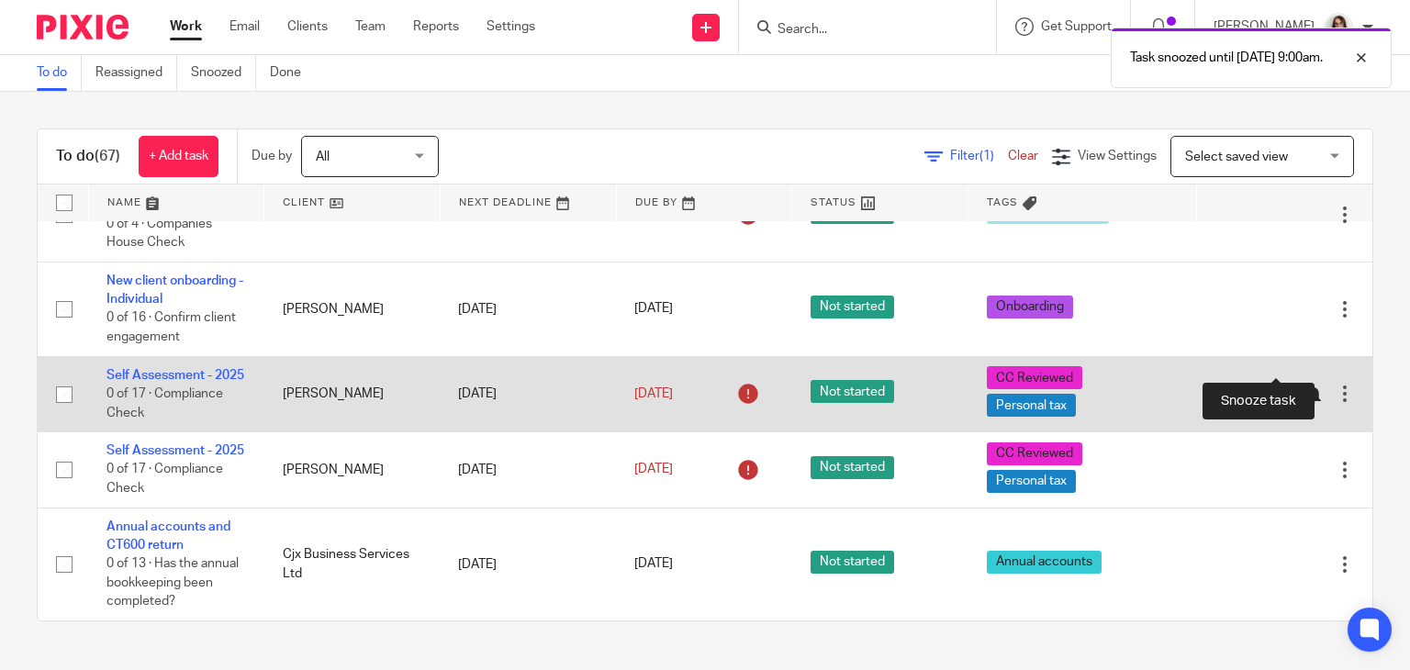
click at [1304, 386] on div at bounding box center [1313, 395] width 18 height 18
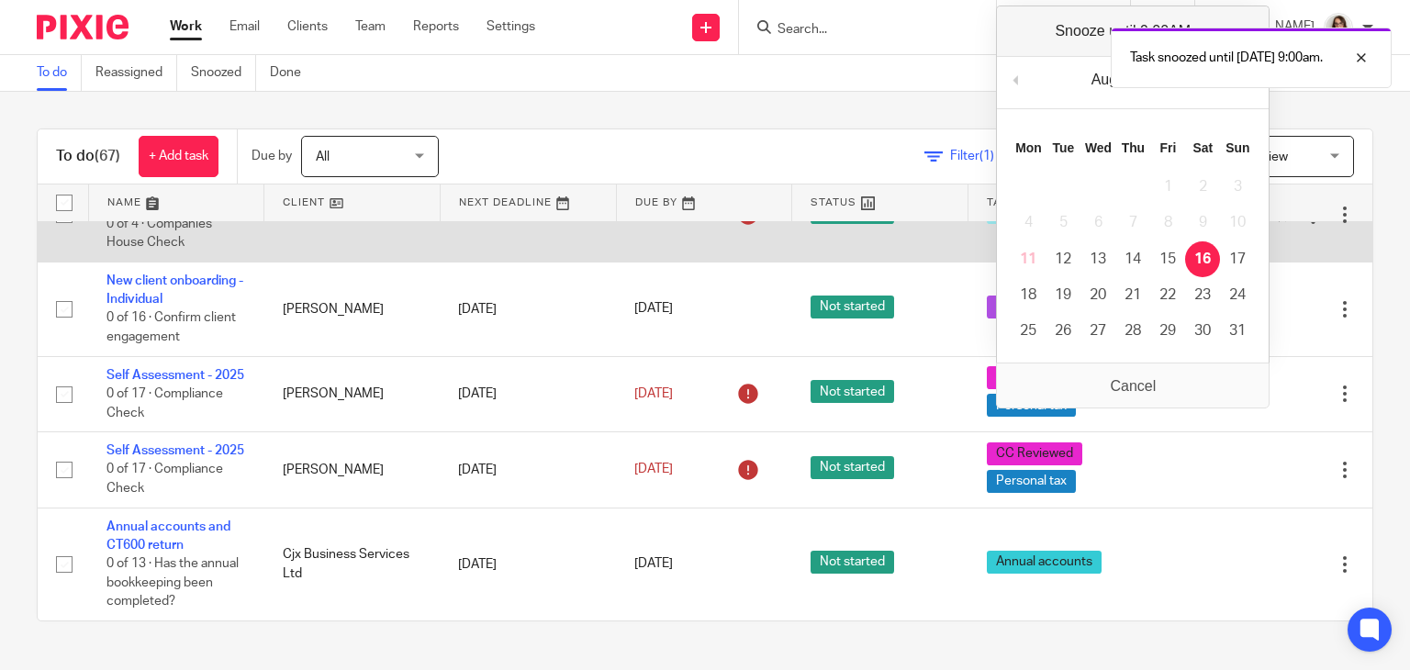
scroll to position [4160, 0]
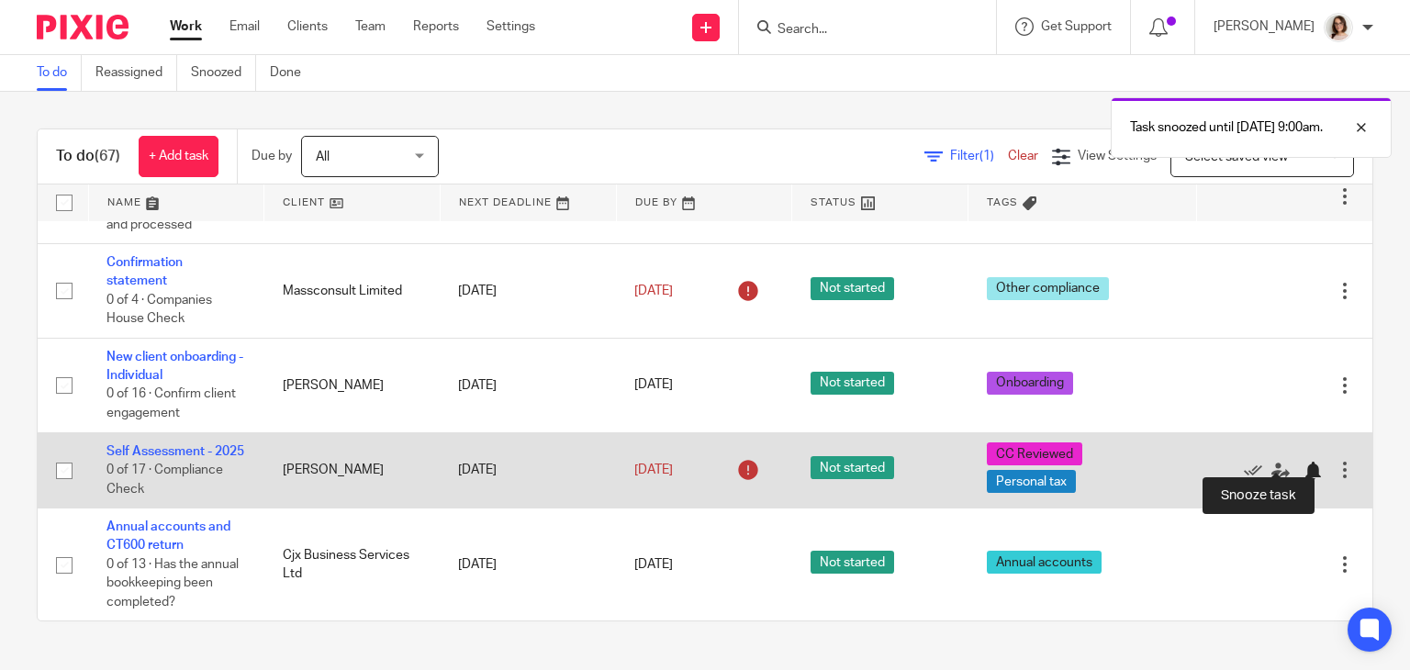
click at [1304, 462] on div at bounding box center [1313, 471] width 18 height 18
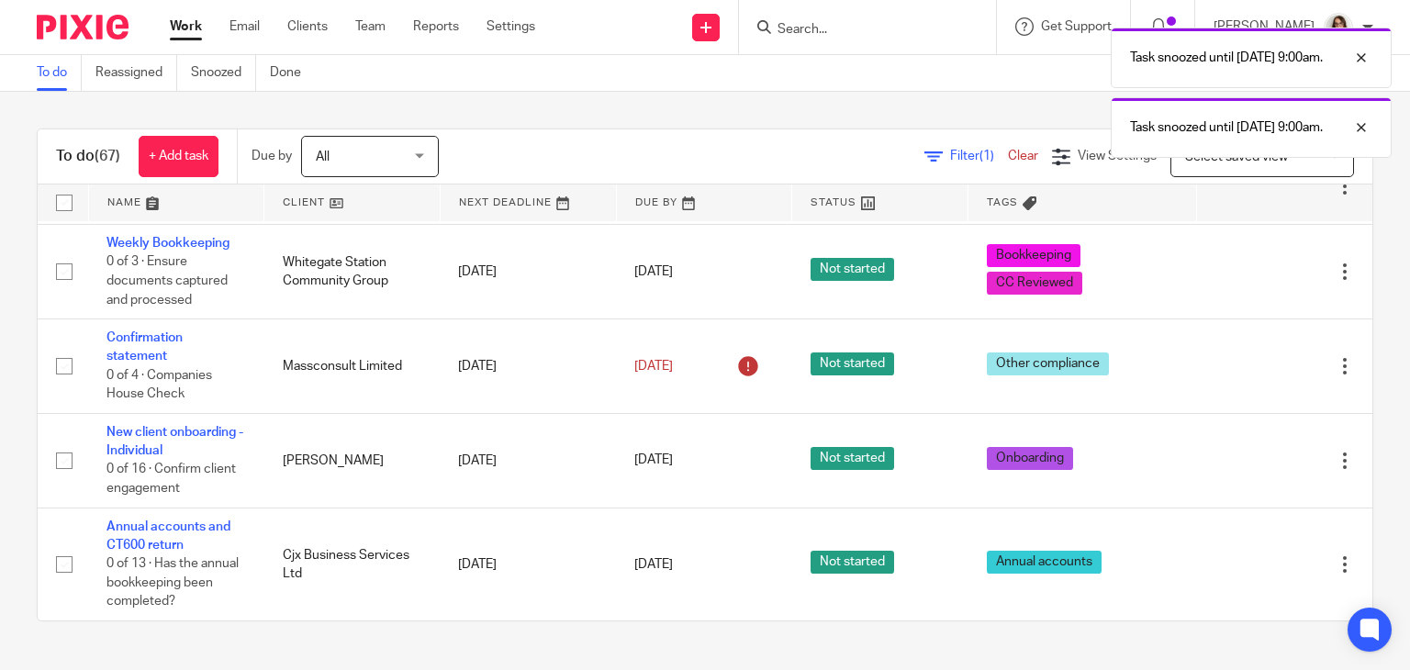
scroll to position [4066, 0]
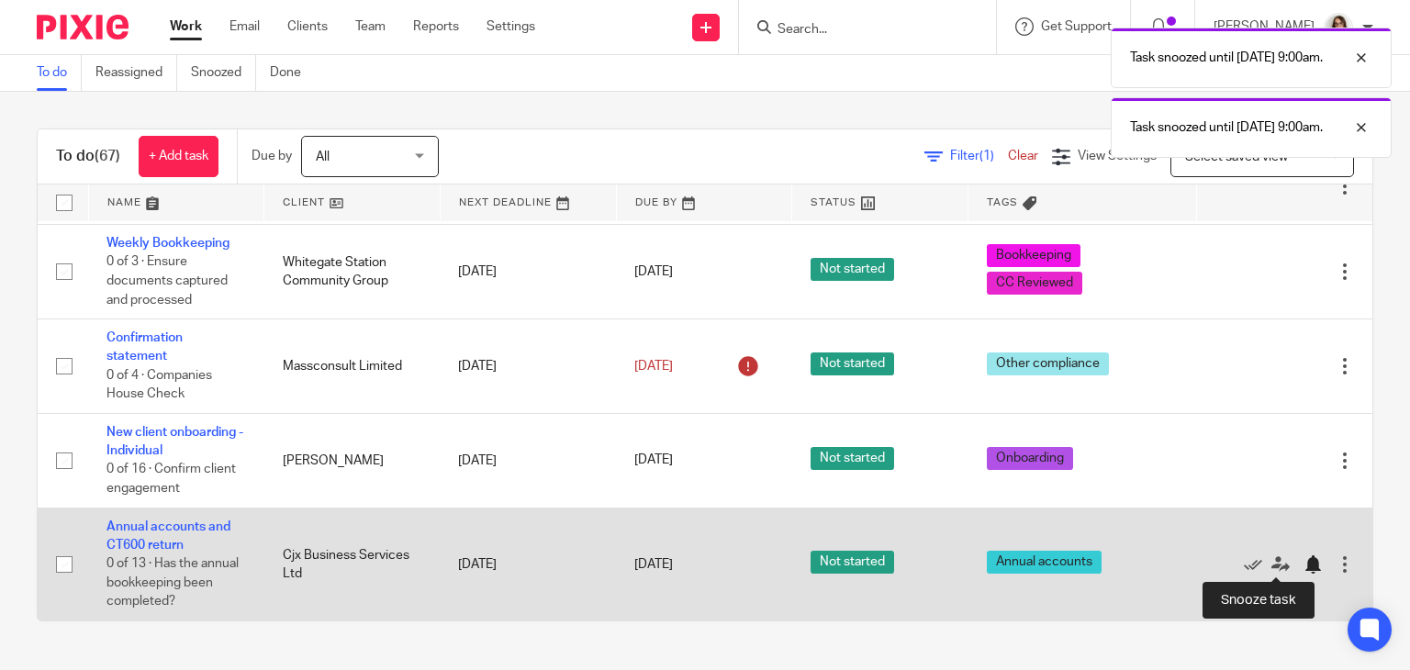
click at [1304, 566] on div at bounding box center [1313, 564] width 18 height 18
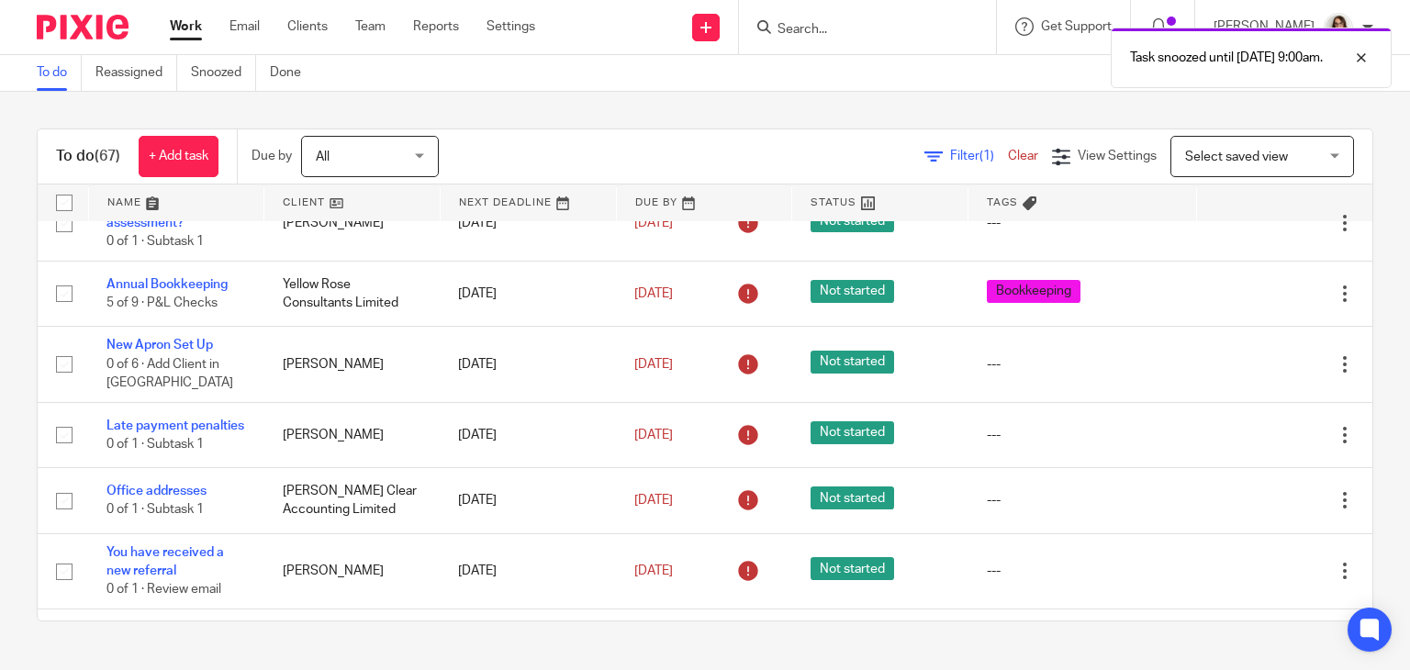
scroll to position [1230, 0]
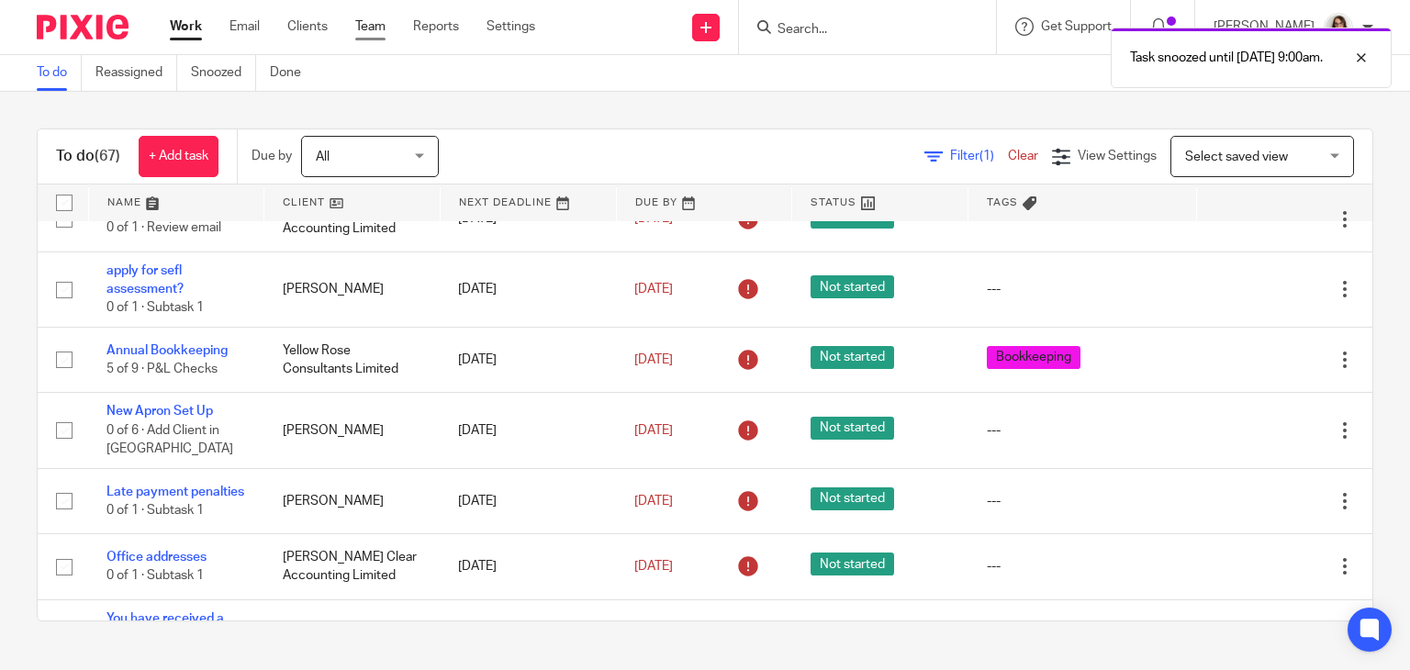
click at [364, 23] on link "Team" at bounding box center [370, 26] width 30 height 18
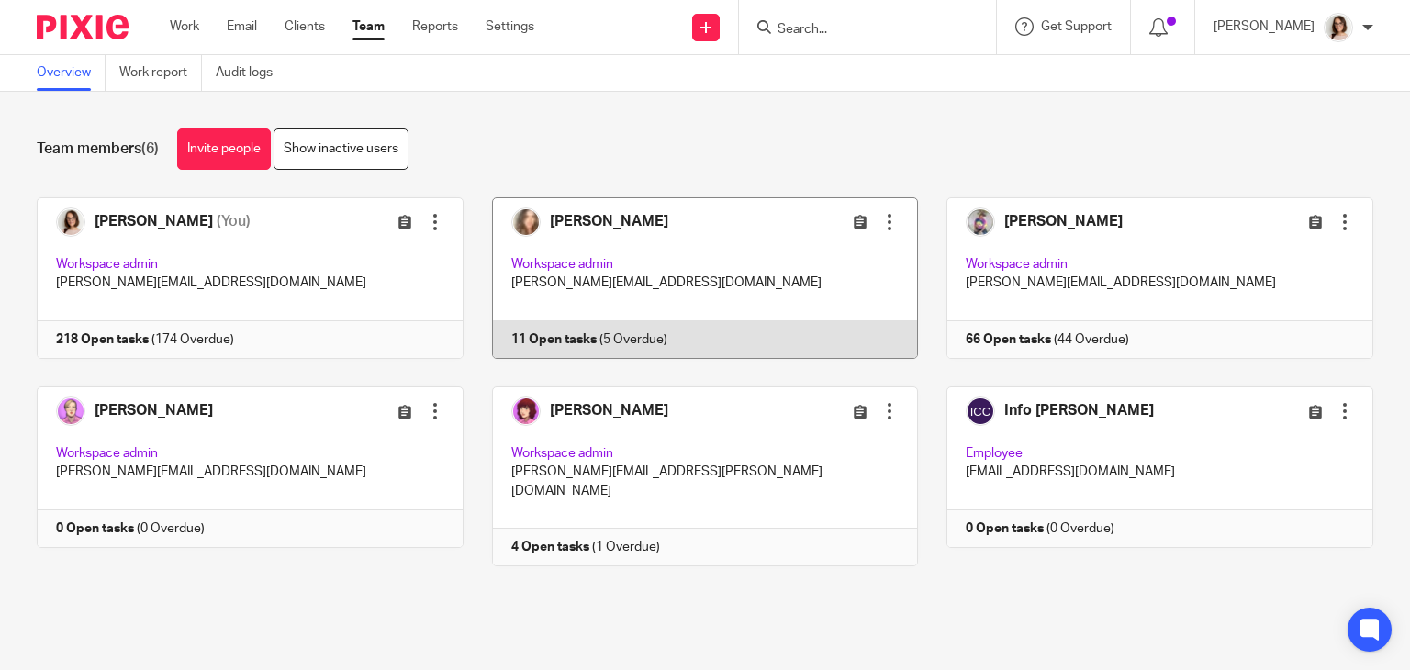
click at [591, 353] on link at bounding box center [691, 278] width 455 height 162
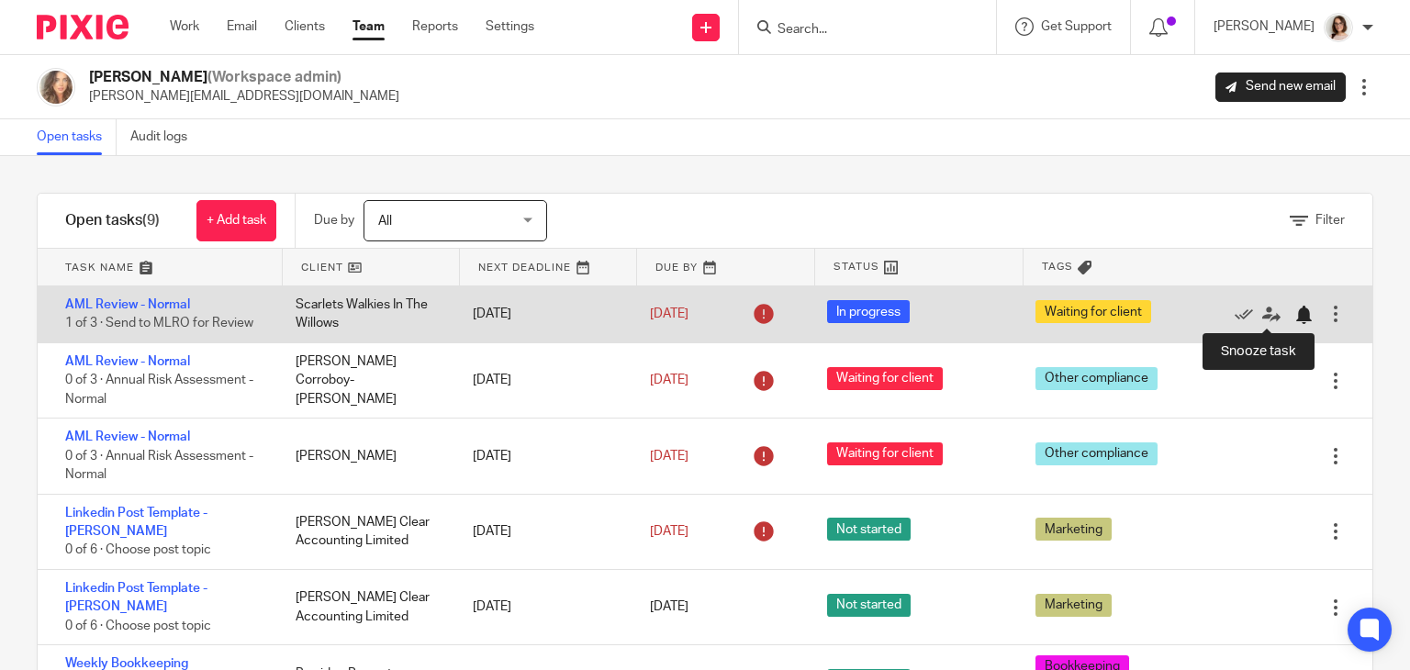
click at [1294, 317] on div at bounding box center [1303, 315] width 18 height 18
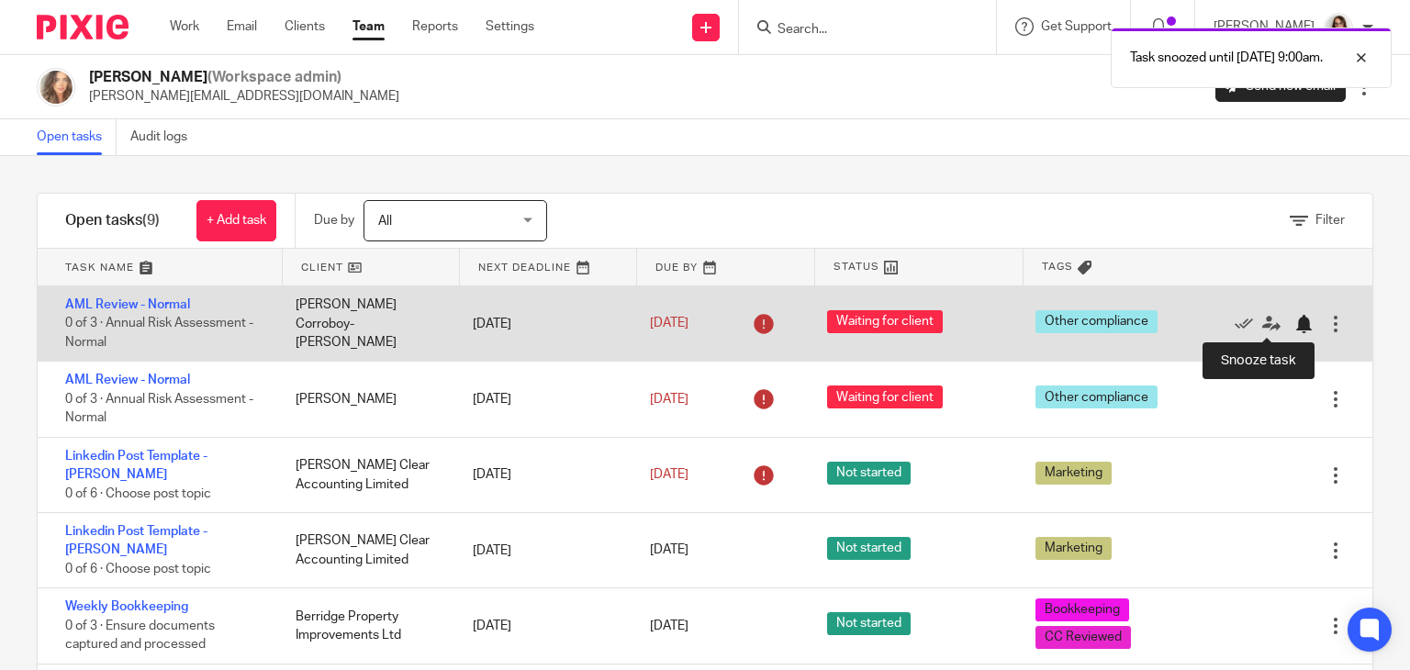
click at [1294, 322] on div at bounding box center [1303, 324] width 18 height 18
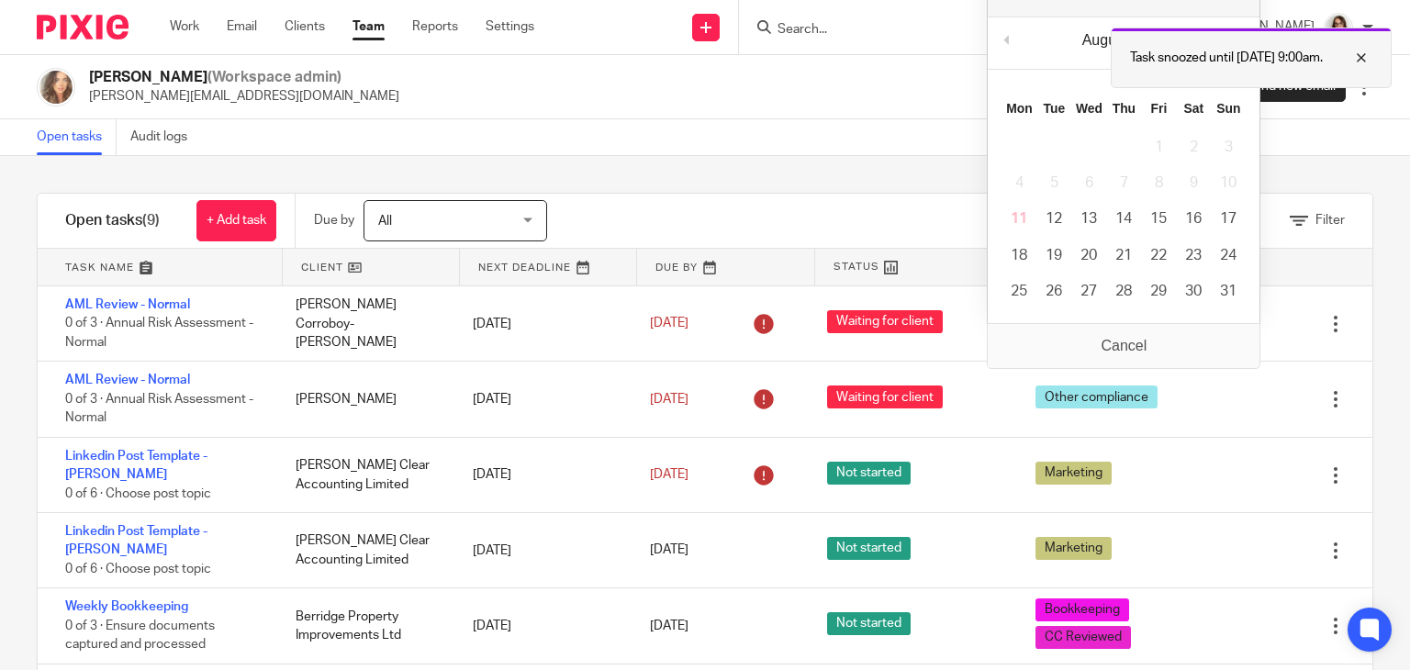
click at [1359, 67] on div at bounding box center [1348, 58] width 50 height 22
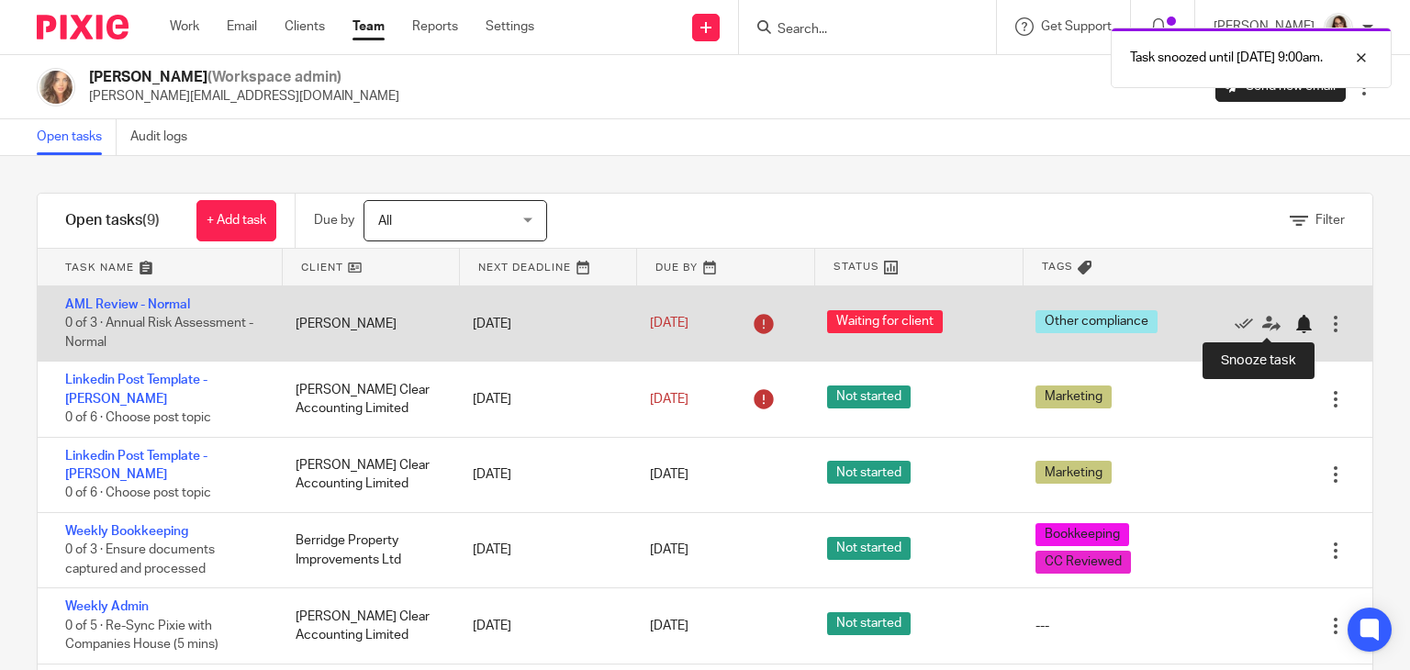
click at [1294, 326] on div at bounding box center [1303, 324] width 18 height 18
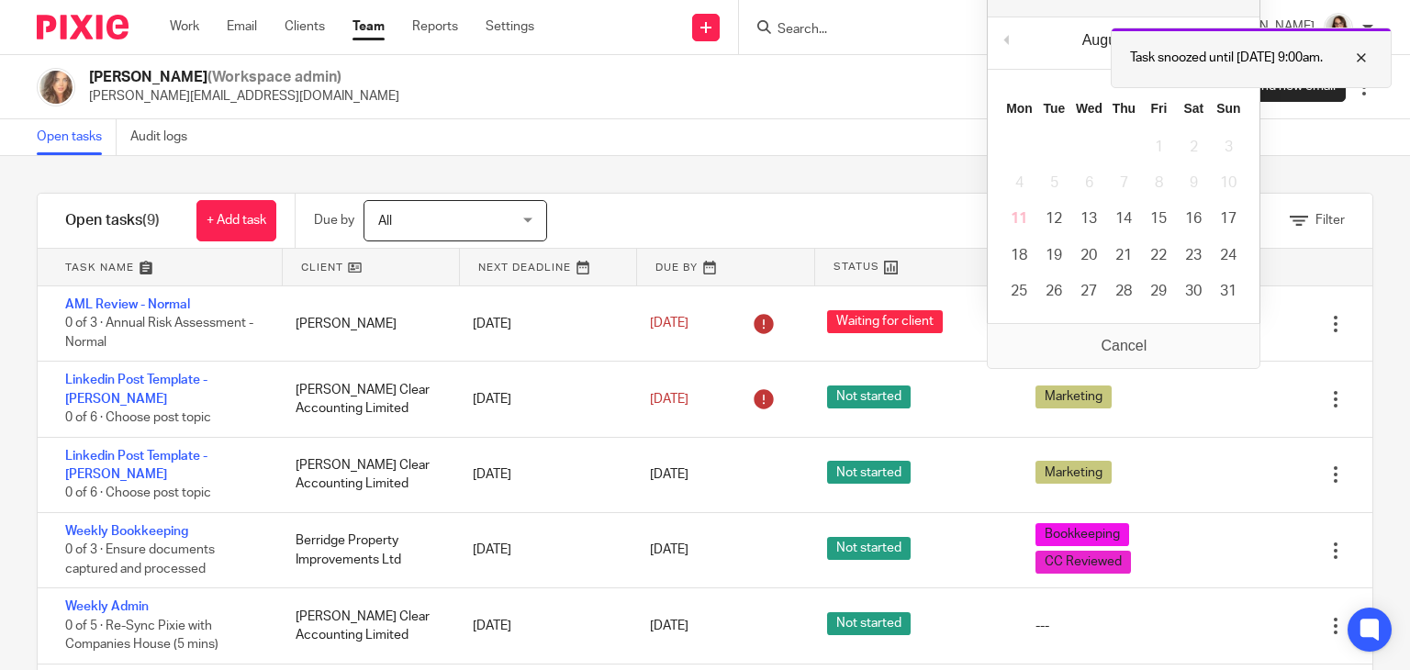
click at [1356, 58] on div at bounding box center [1348, 58] width 50 height 22
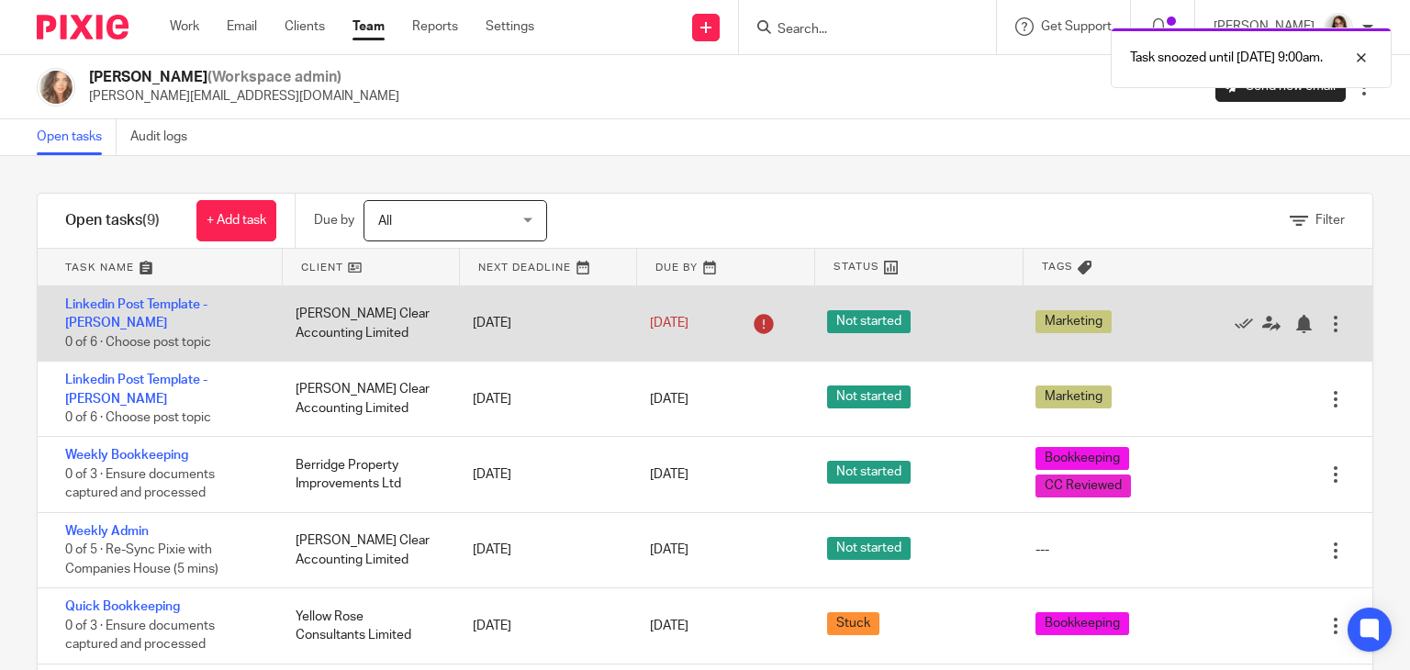
click at [1327, 327] on div at bounding box center [1336, 324] width 18 height 18
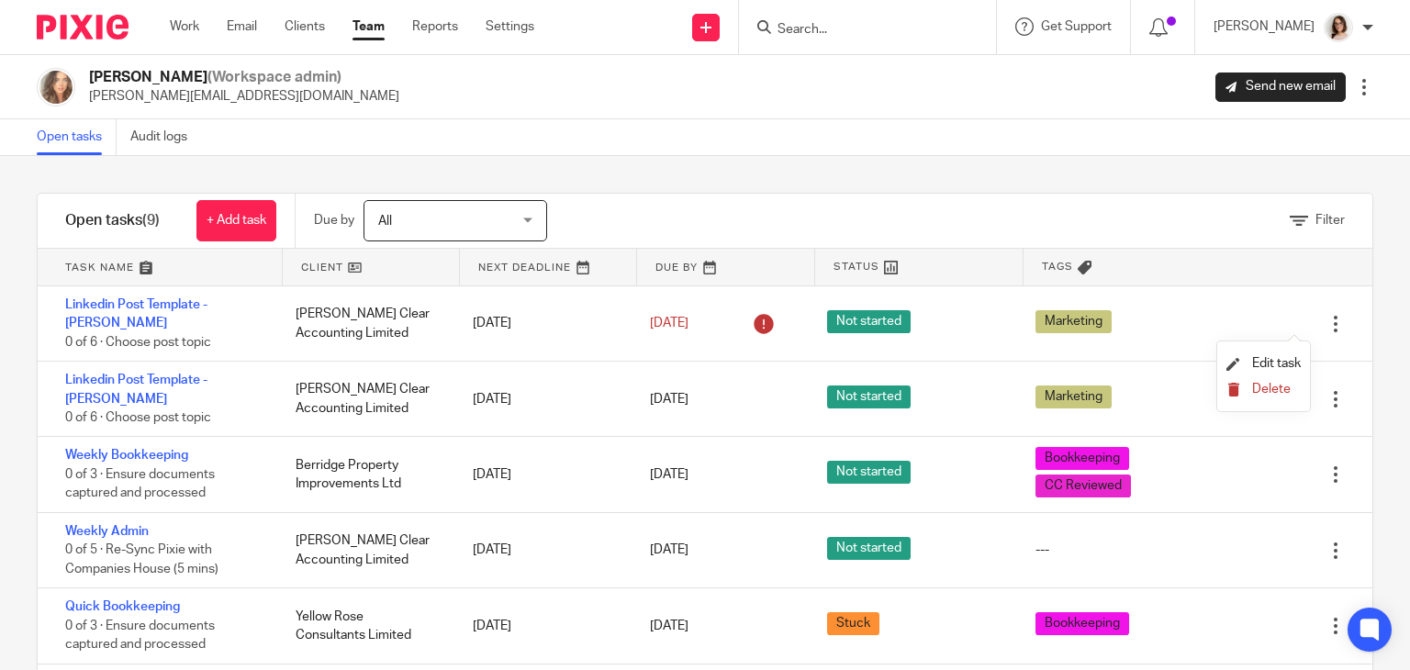
click at [1254, 388] on span "Delete" at bounding box center [1271, 389] width 39 height 13
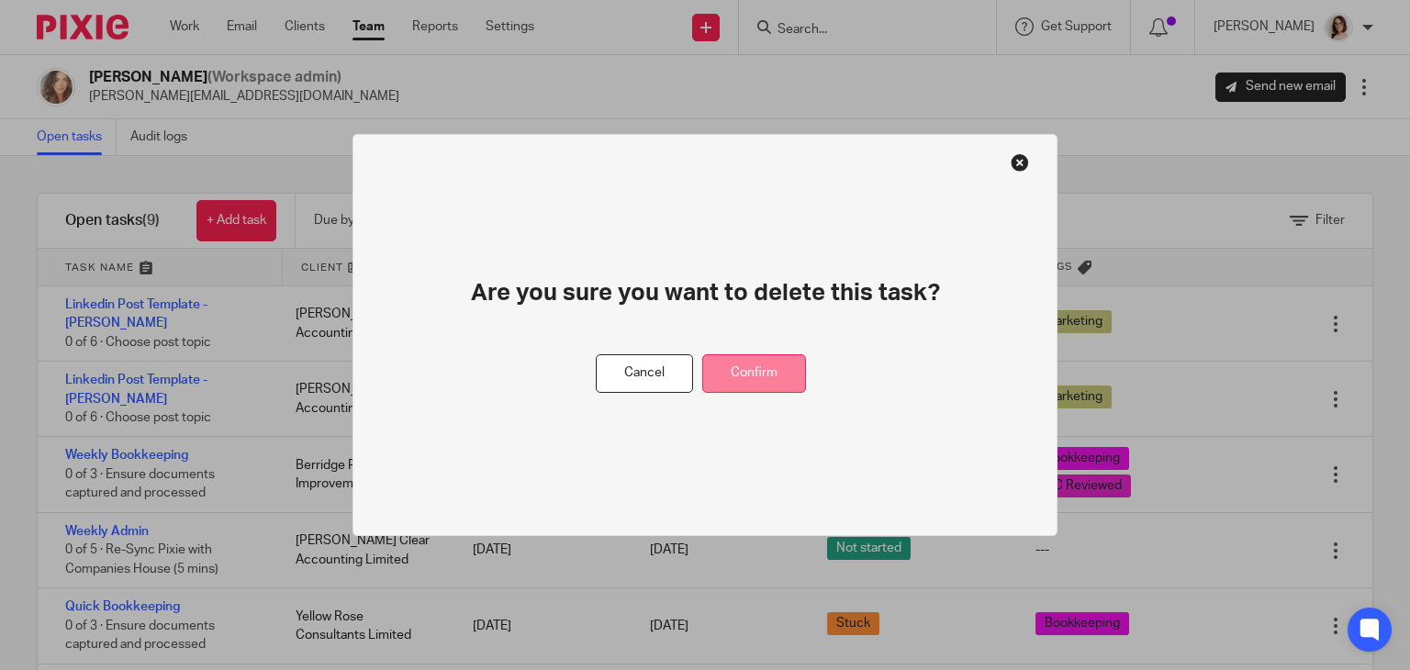
click at [779, 363] on button "Confirm" at bounding box center [754, 373] width 104 height 39
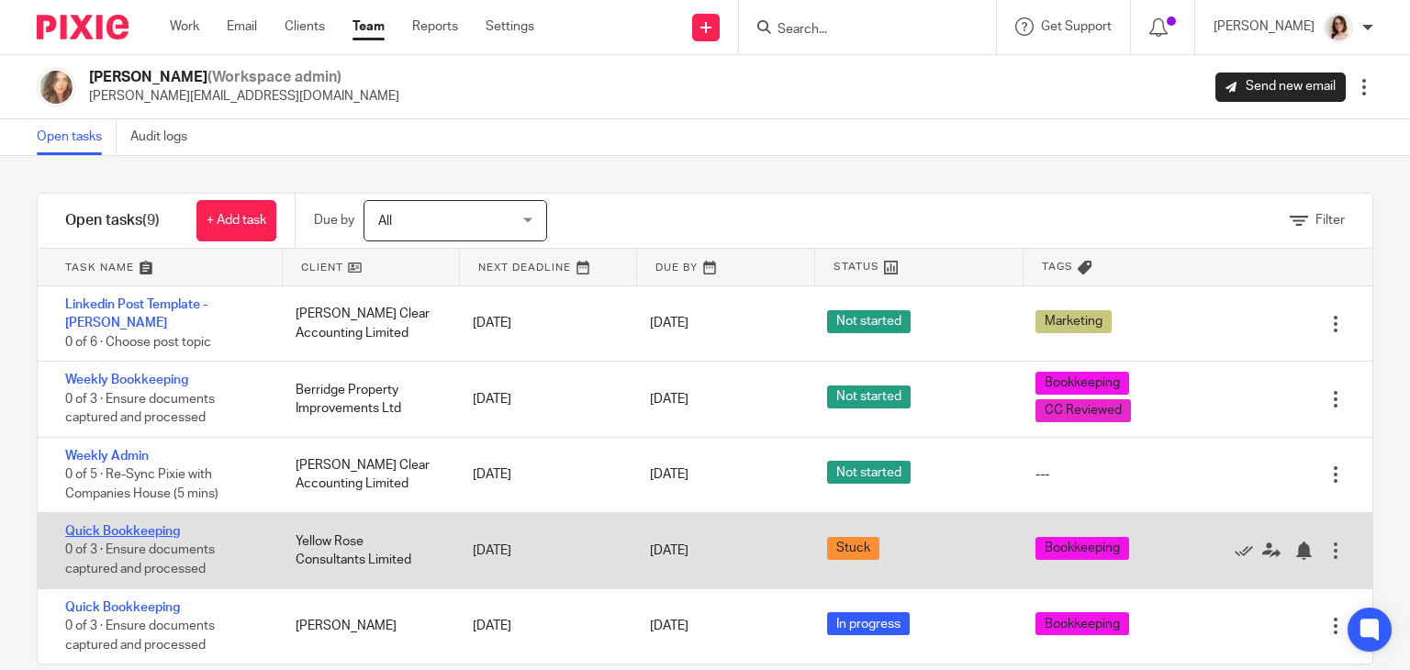
click at [151, 530] on link "Quick Bookkeeping" at bounding box center [122, 531] width 115 height 13
